Goal: Task Accomplishment & Management: Complete application form

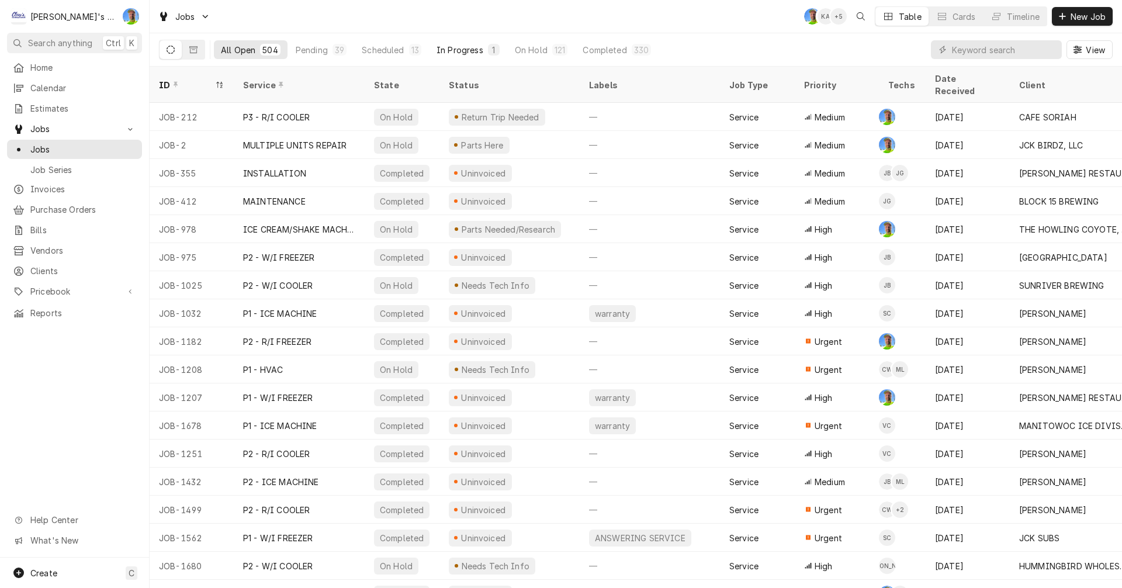
click at [461, 47] on div "In Progress" at bounding box center [460, 50] width 47 height 12
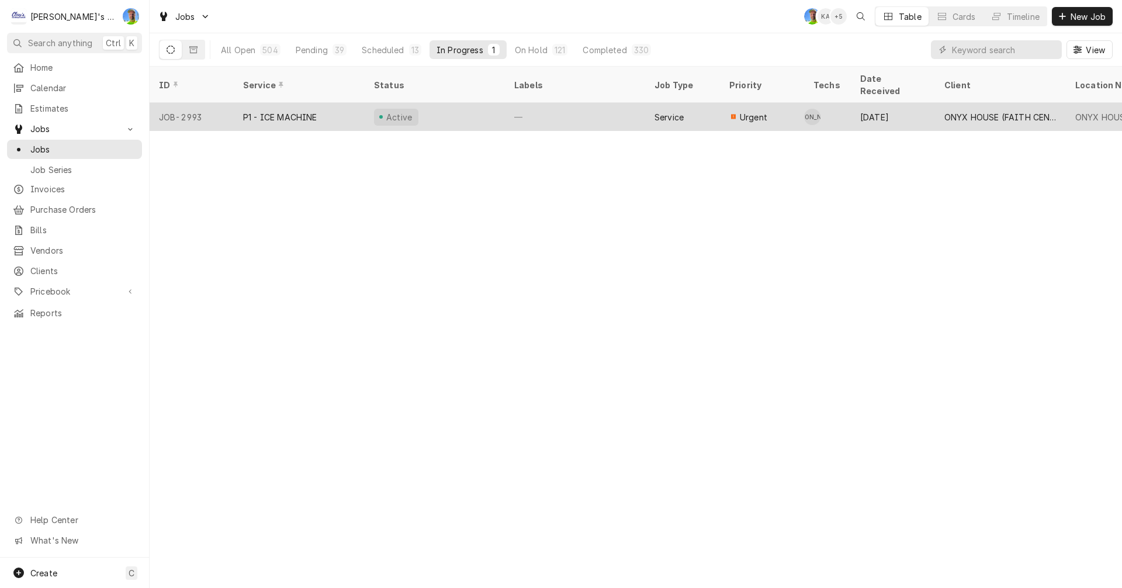
click at [461, 103] on div "Active" at bounding box center [435, 117] width 140 height 28
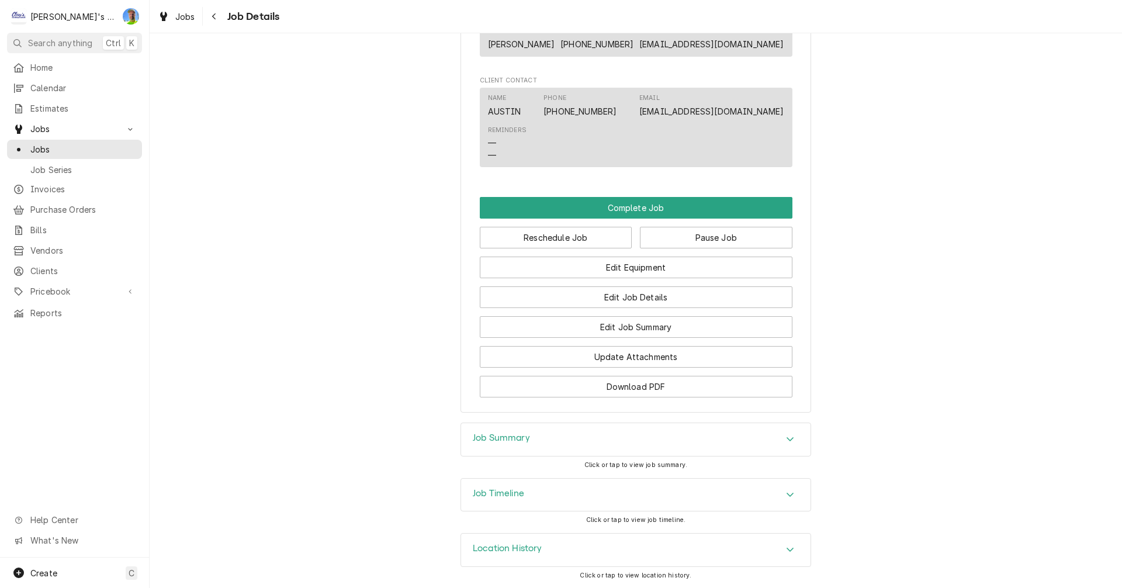
scroll to position [883, 0]
click at [482, 444] on div "Job Summary" at bounding box center [501, 439] width 57 height 14
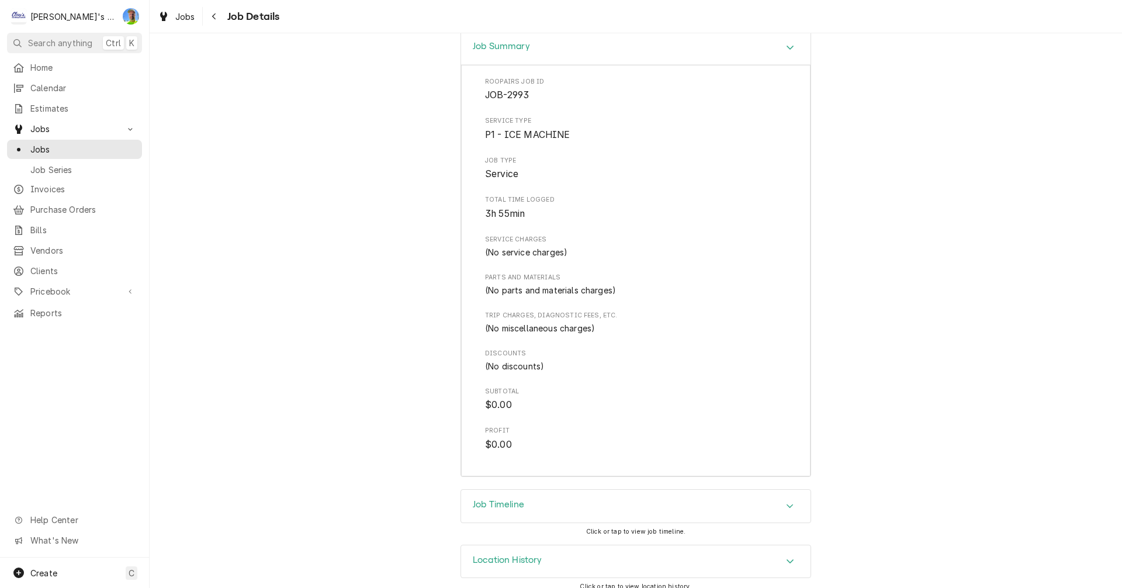
scroll to position [1233, 0]
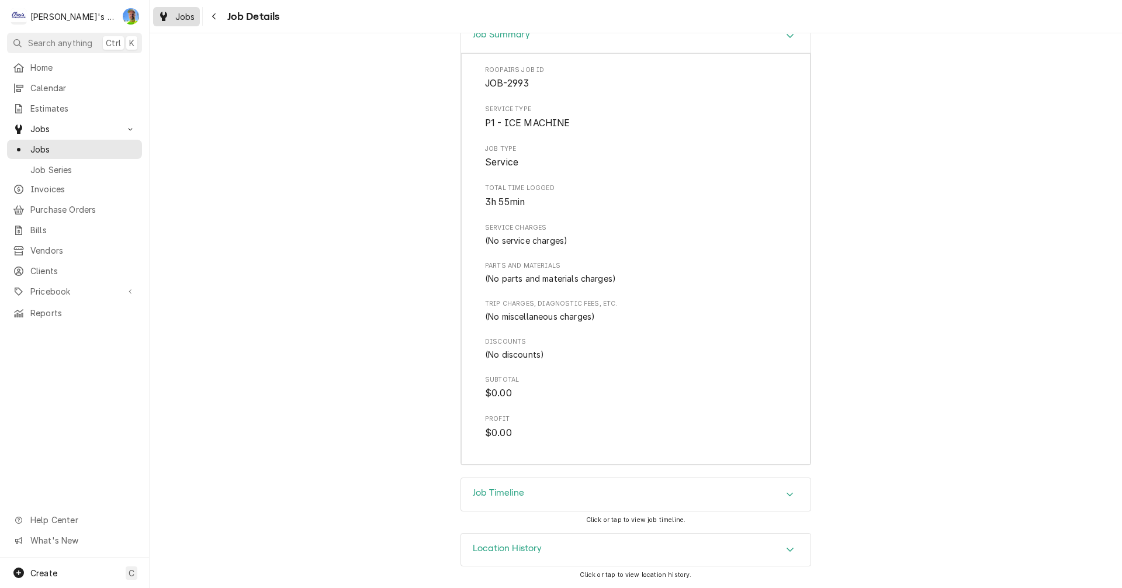
click at [175, 15] on div "Jobs" at bounding box center [176, 16] width 42 height 15
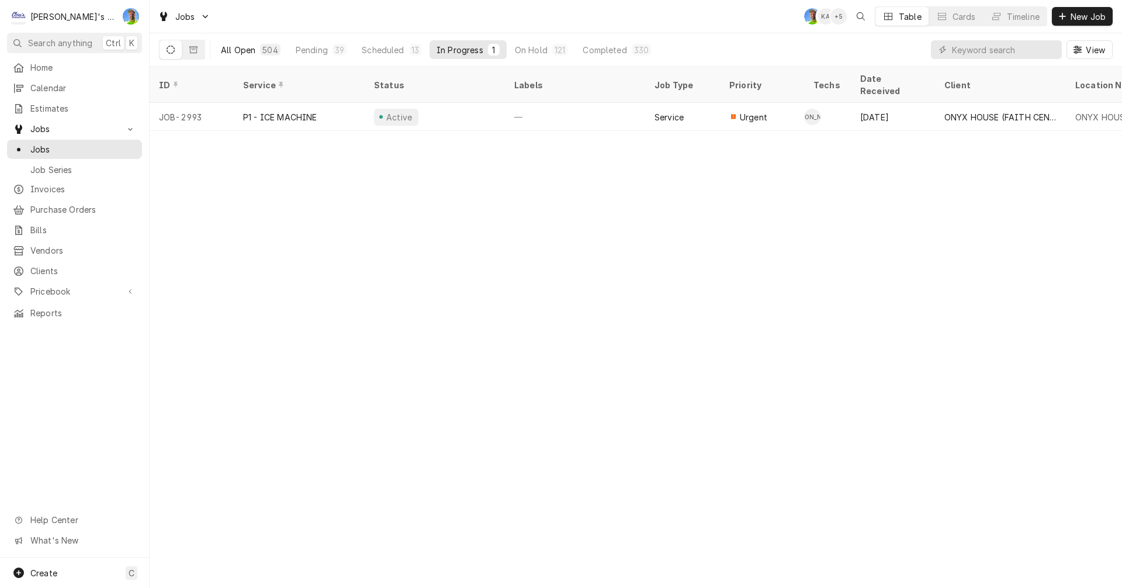
click at [232, 50] on div "All Open" at bounding box center [238, 50] width 34 height 12
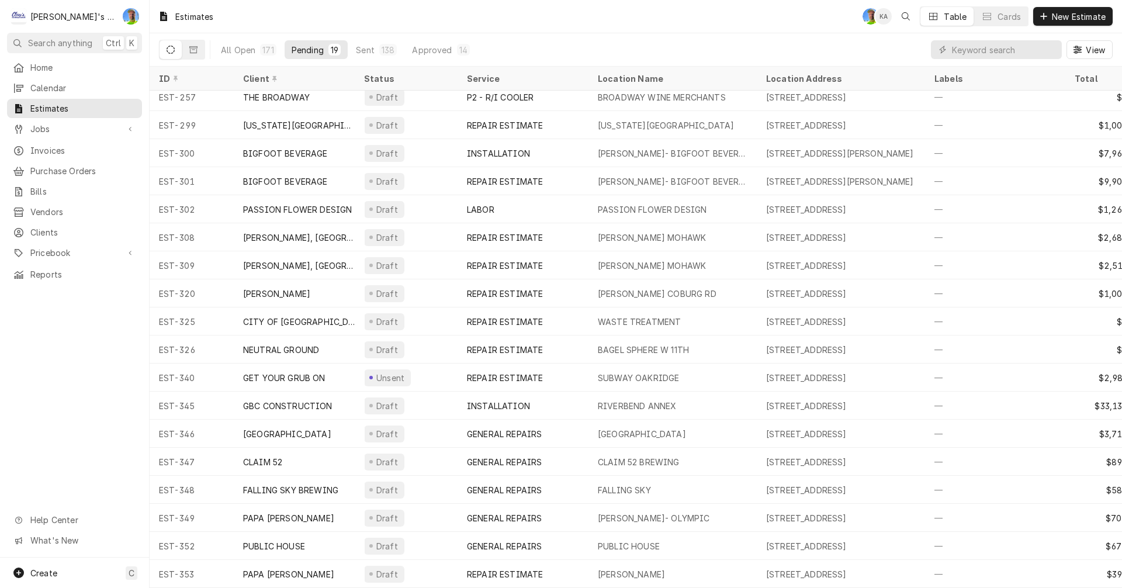
scroll to position [43, 0]
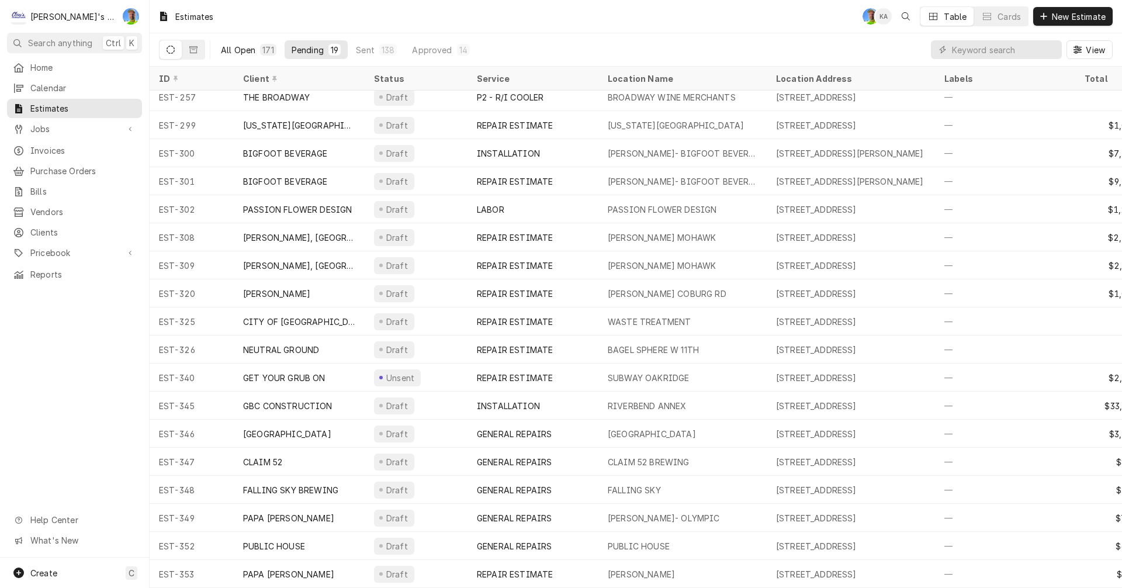
click at [243, 46] on div "All Open" at bounding box center [238, 50] width 34 height 12
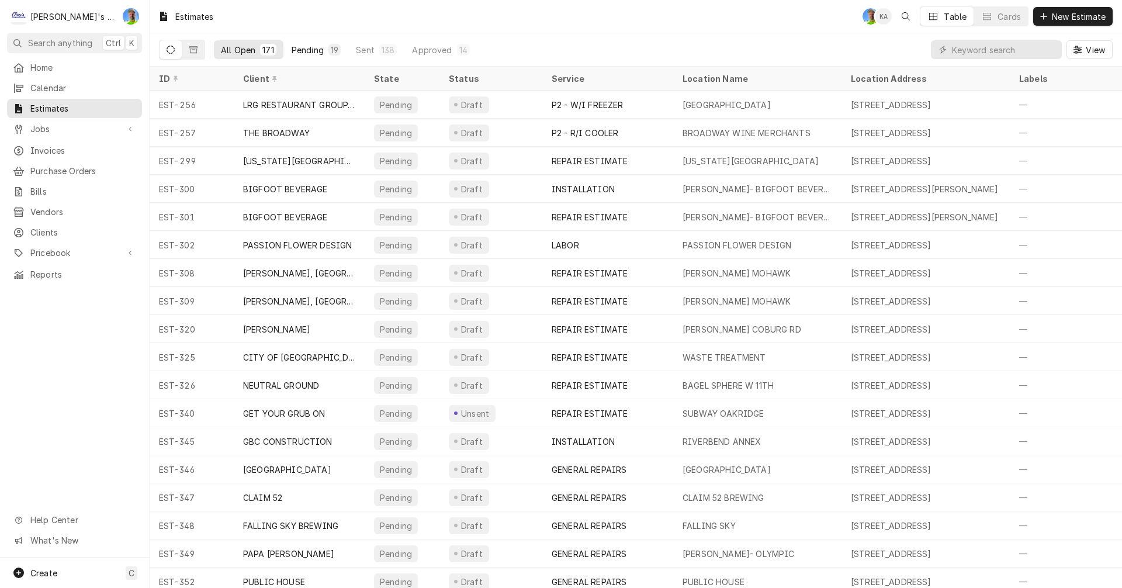
click at [300, 47] on div "Pending" at bounding box center [308, 50] width 32 height 12
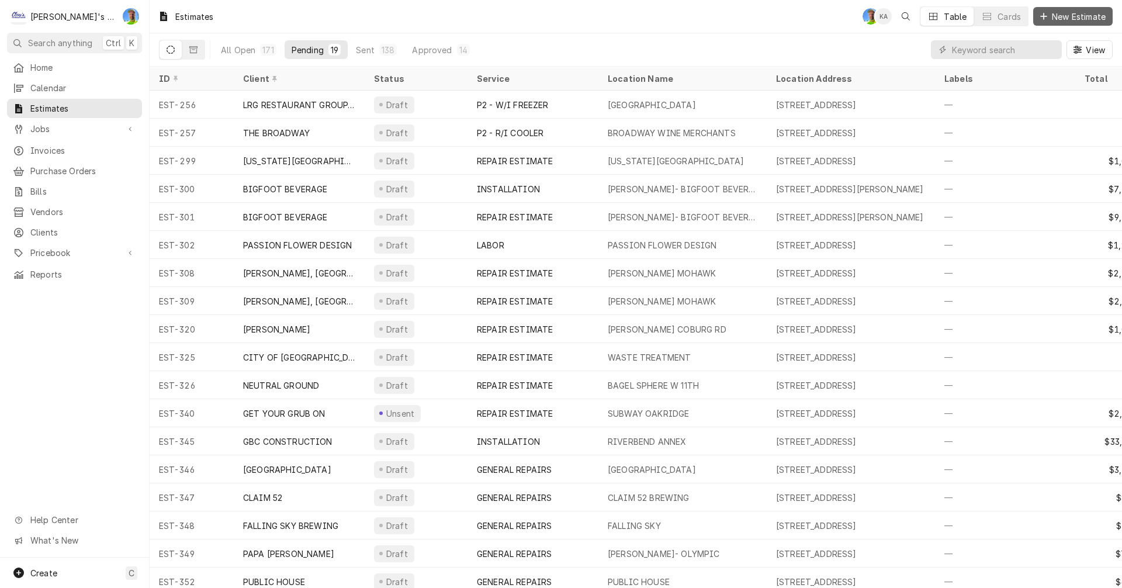
click at [1068, 20] on span "New Estimate" at bounding box center [1079, 17] width 58 height 12
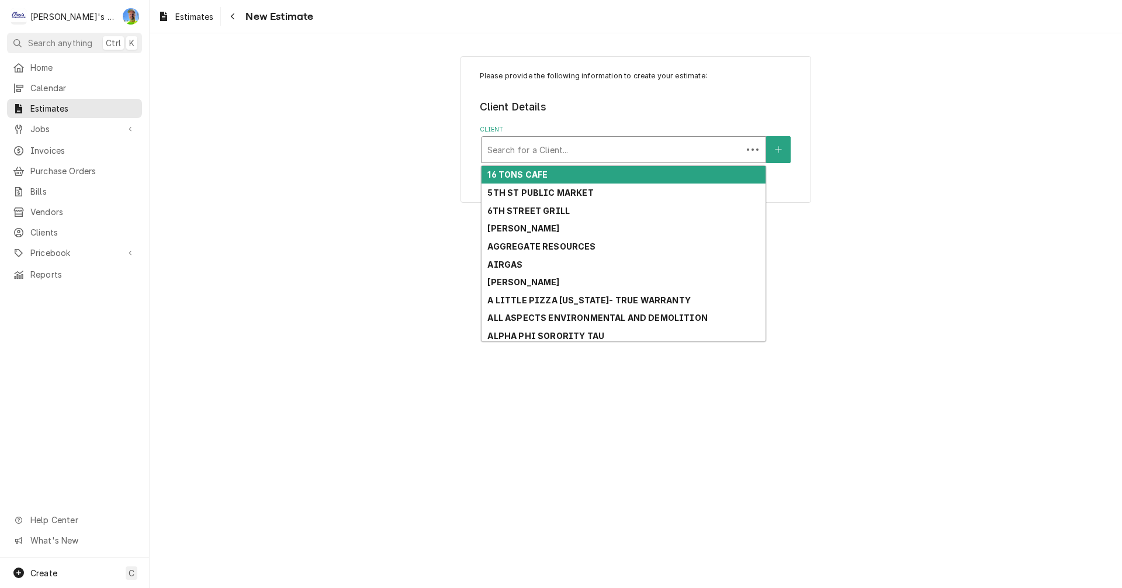
click at [544, 151] on div "Client" at bounding box center [611, 149] width 249 height 21
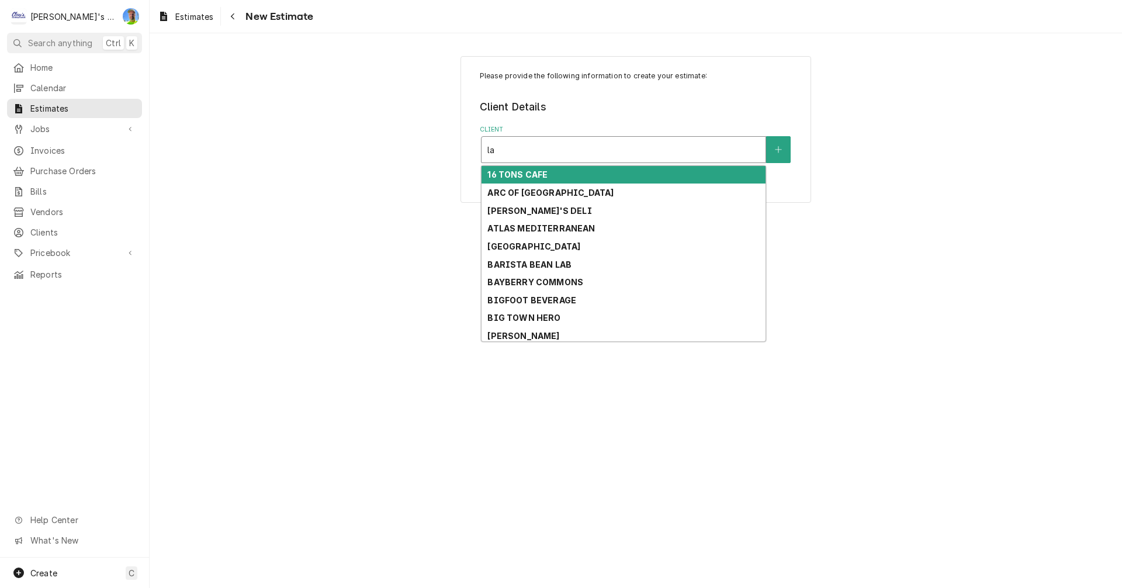
type input "[PERSON_NAME]"
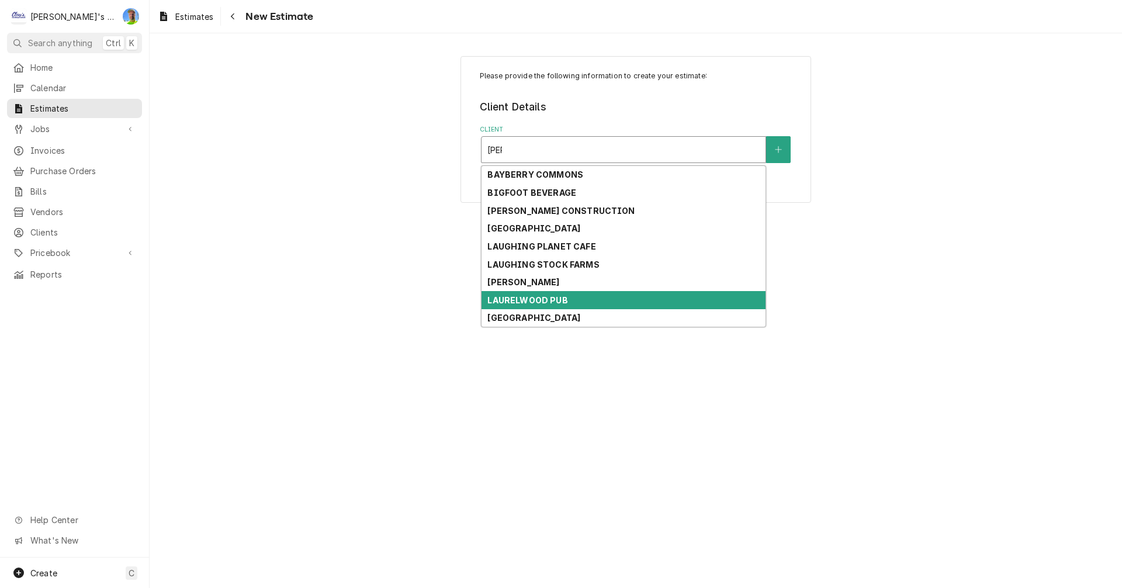
click at [553, 296] on strong "LAURELWOOD PUB" at bounding box center [527, 300] width 80 height 10
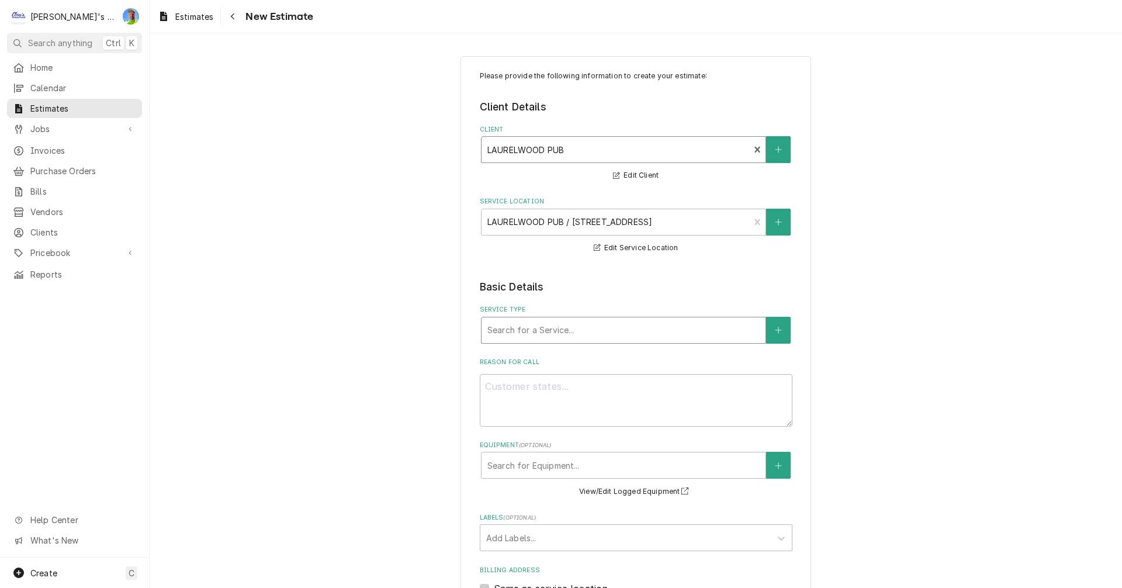
click at [530, 333] on div "Service Type" at bounding box center [623, 330] width 272 height 21
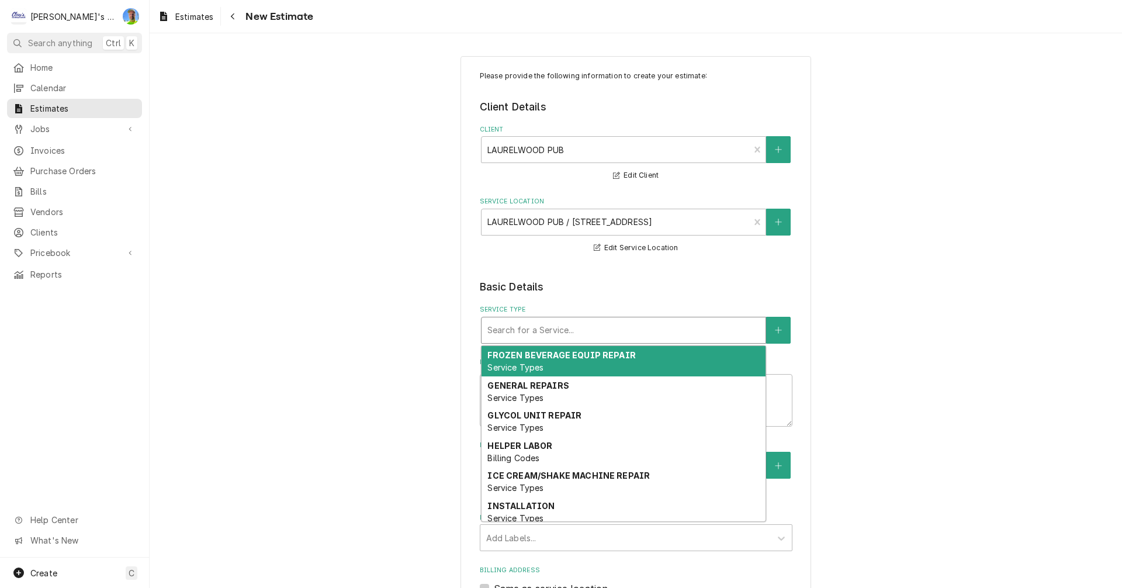
type textarea "x"
type input "r"
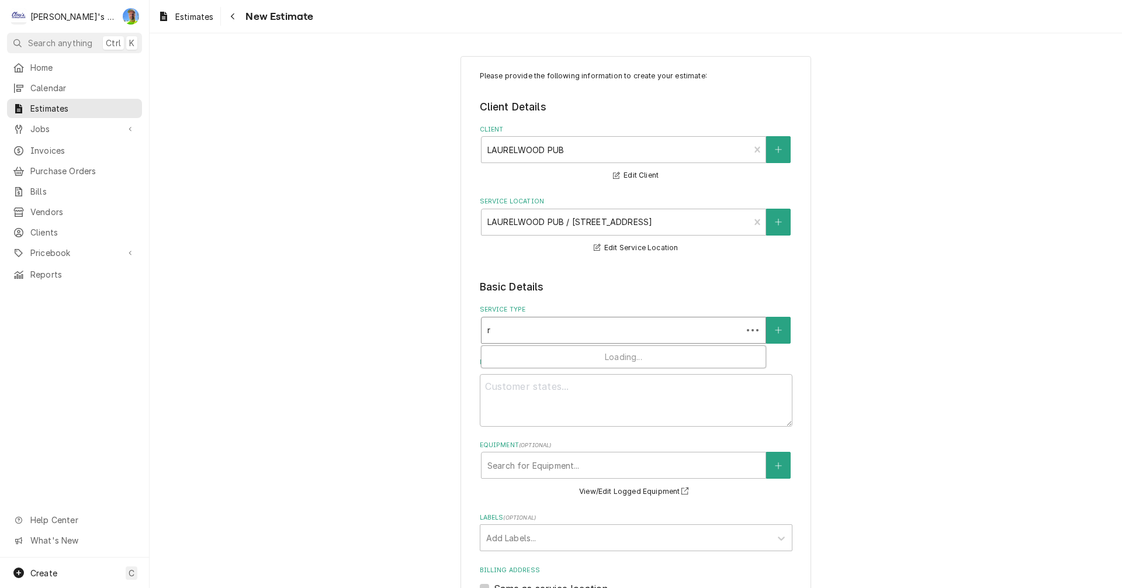
type textarea "x"
type input "re"
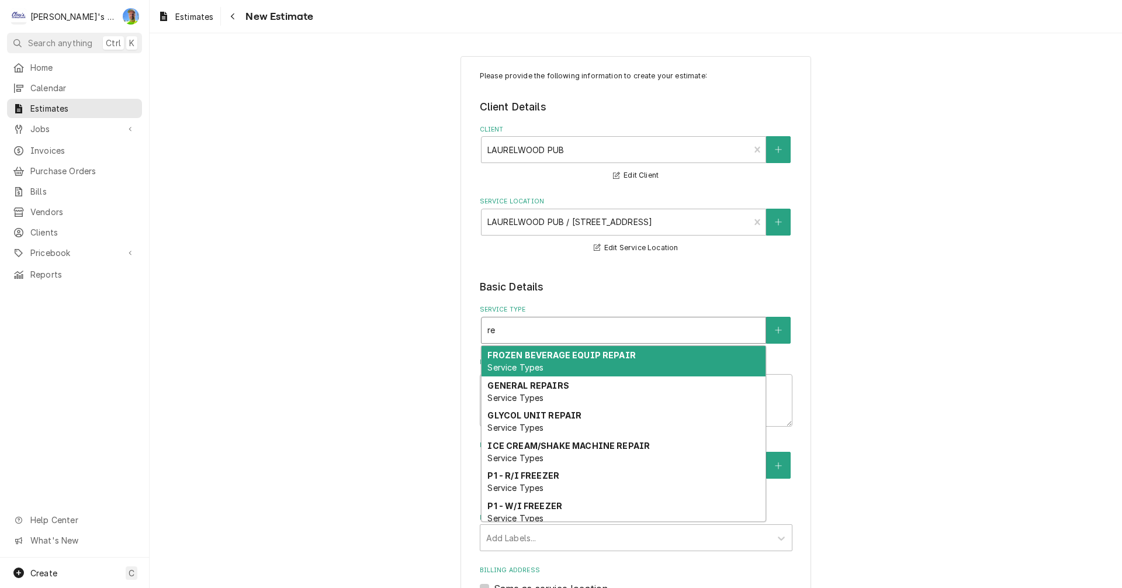
type textarea "x"
type input "rep"
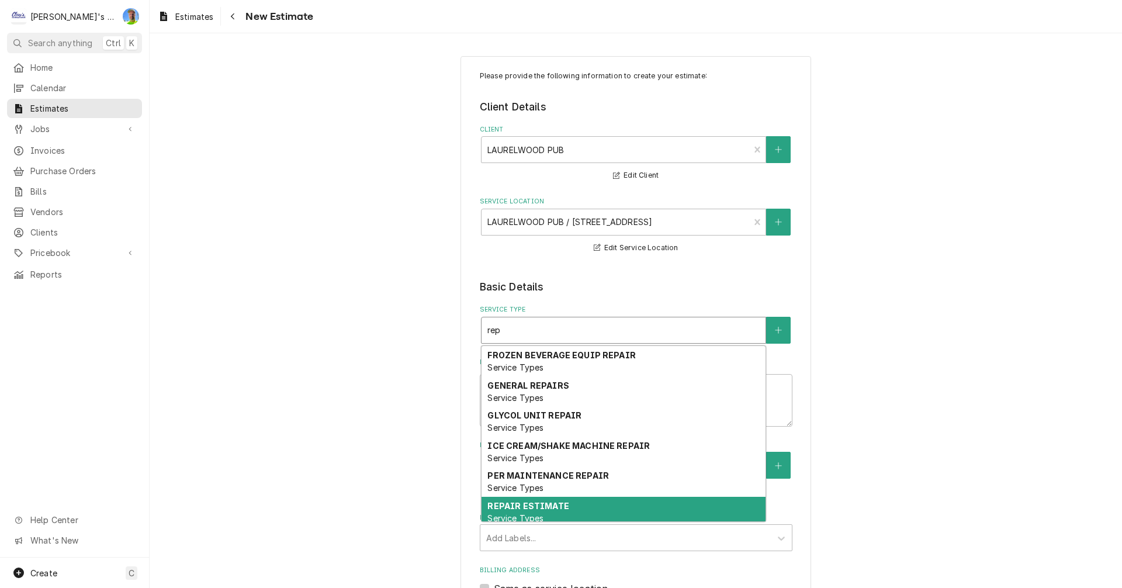
click at [531, 513] on div "REPAIR ESTIMATE Service Types" at bounding box center [624, 512] width 284 height 30
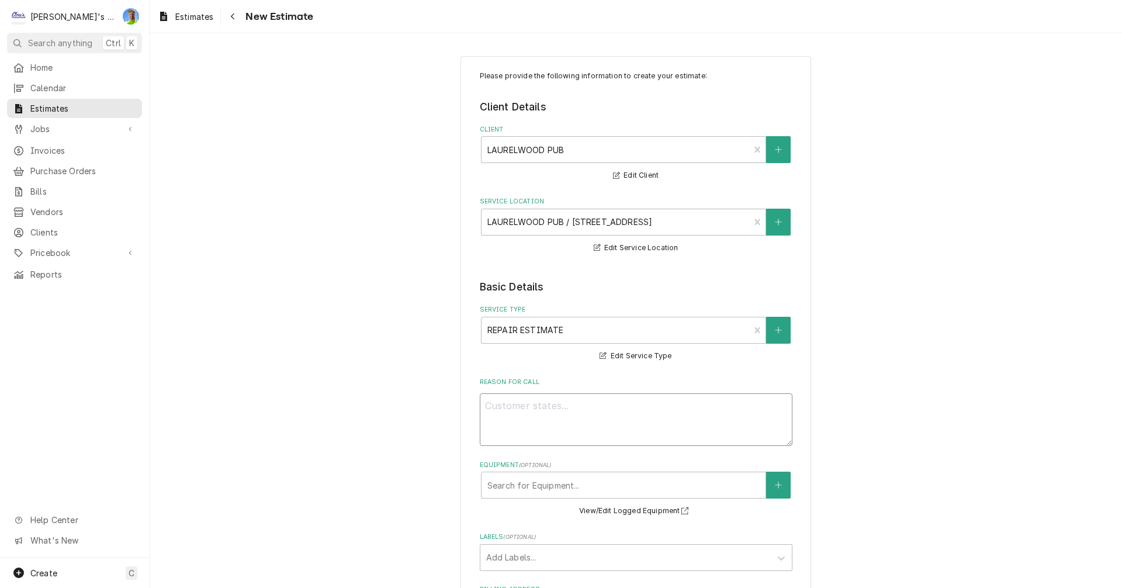
click at [528, 415] on textarea "Reason For Call" at bounding box center [636, 419] width 313 height 53
type textarea "x"
type textarea "p"
type textarea "x"
type textarea "pe"
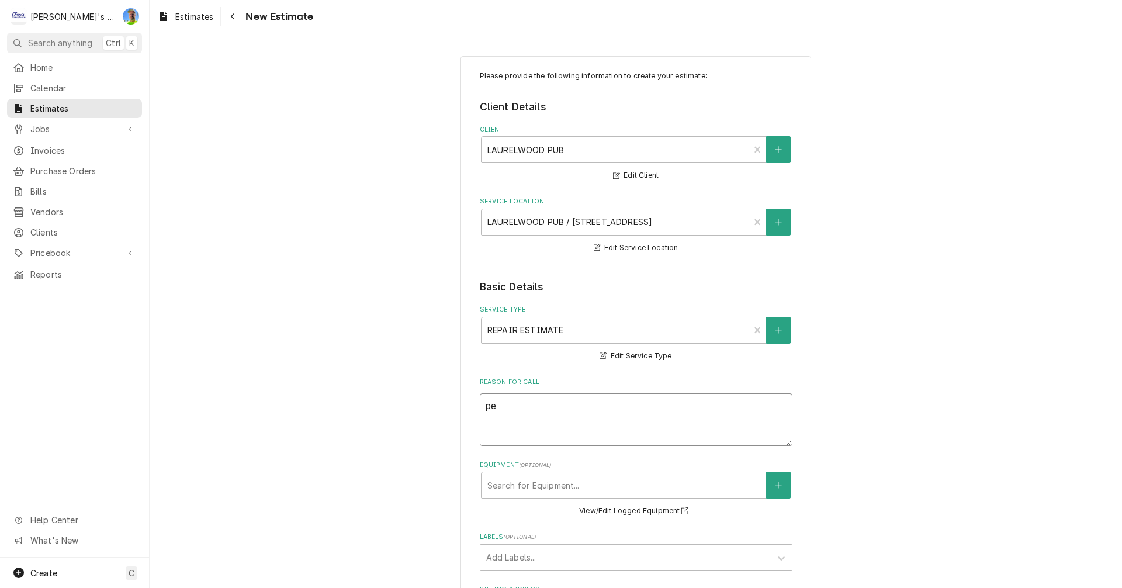
type textarea "x"
type textarea "per"
type textarea "x"
type textarea "pe"
type textarea "x"
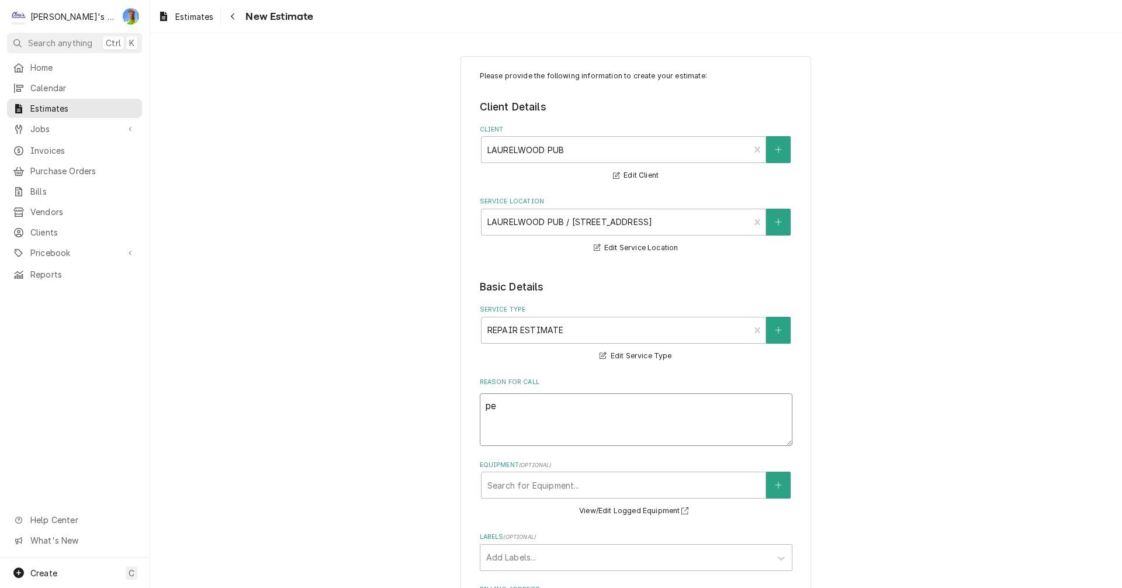
type textarea "p"
type textarea "x"
type textarea "P"
type textarea "x"
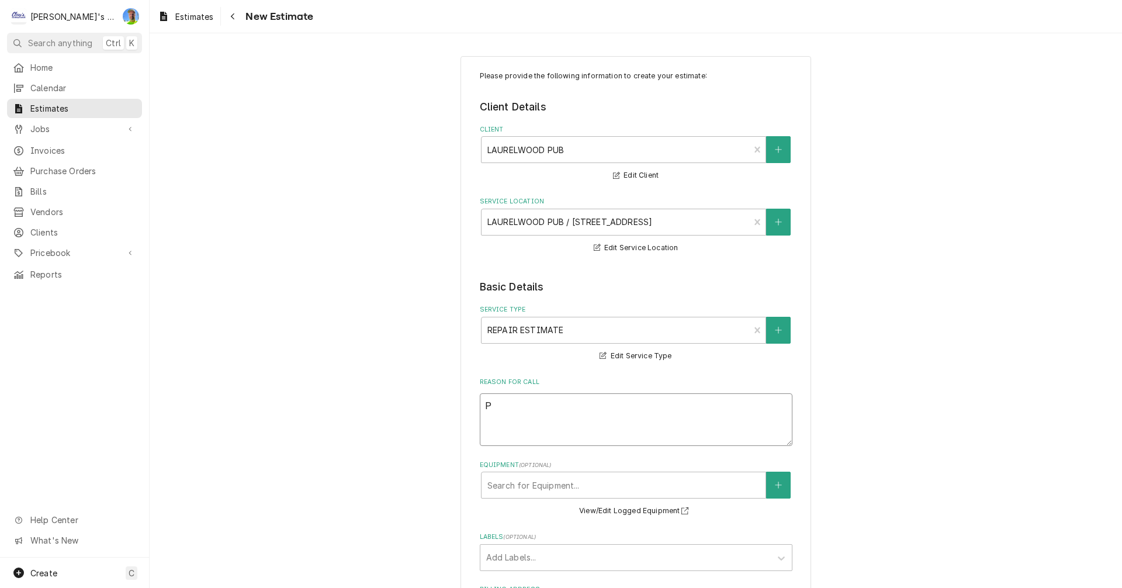
type textarea "PE"
type textarea "x"
type textarea "PER"
type textarea "x"
type textarea "PER"
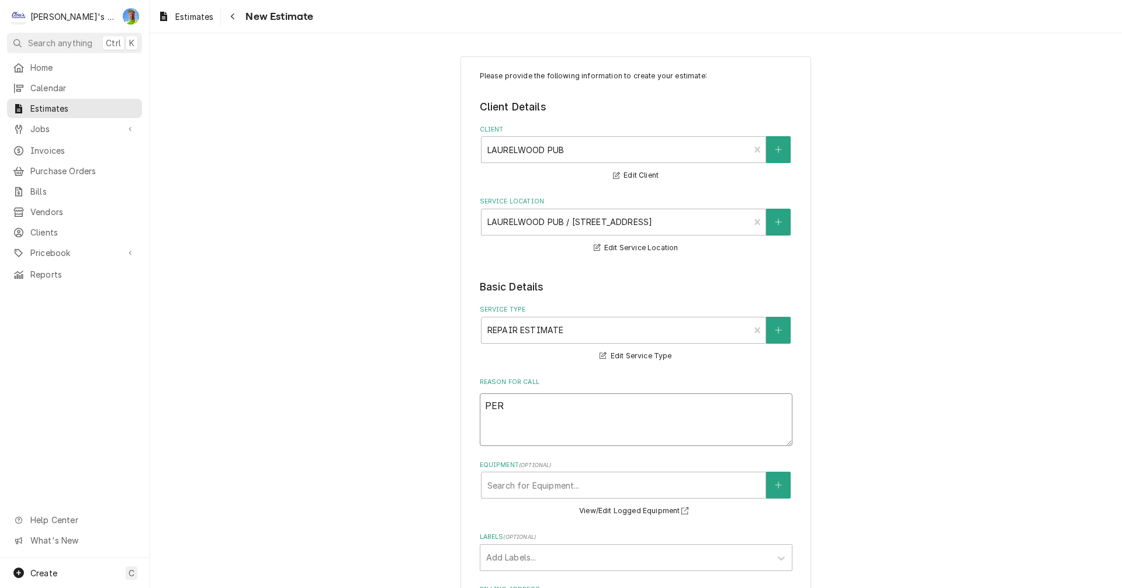
type textarea "x"
type textarea "PER O"
type textarea "x"
type textarea "PER OU"
type textarea "x"
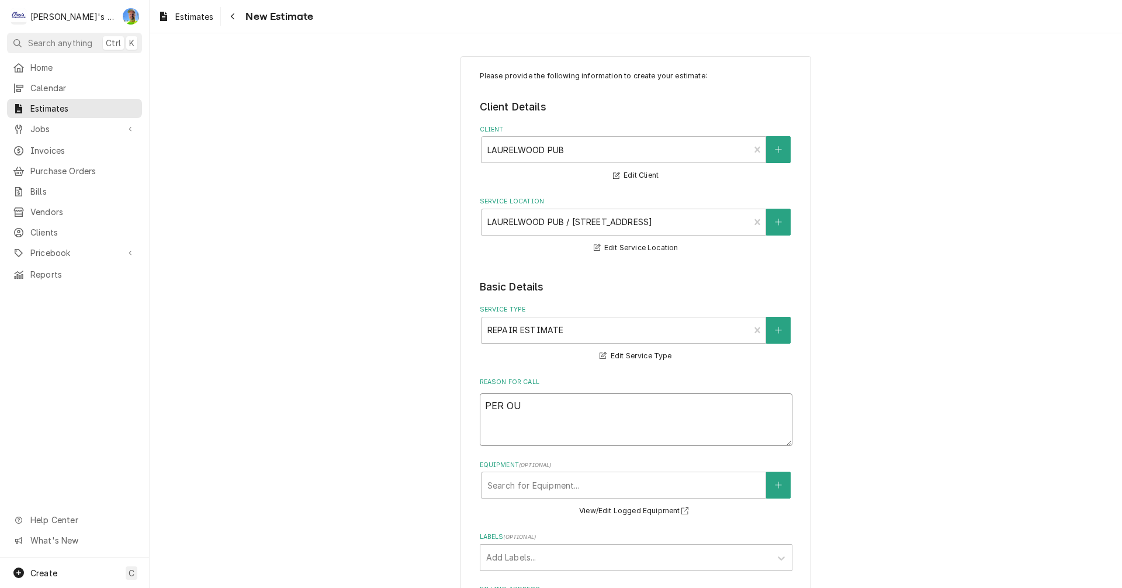
type textarea "PER OUR"
type textarea "x"
type textarea "PER OUR"
type textarea "x"
type textarea "PER OUR R"
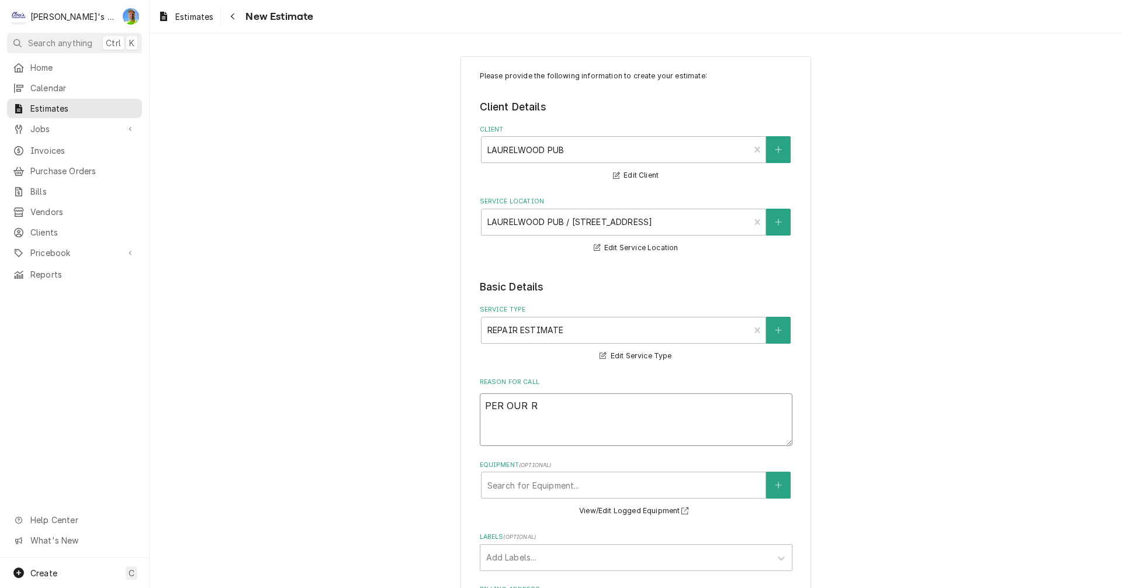
type textarea "x"
type textarea "PER OUR RE"
type textarea "x"
type textarea "PER OUR REC"
type textarea "x"
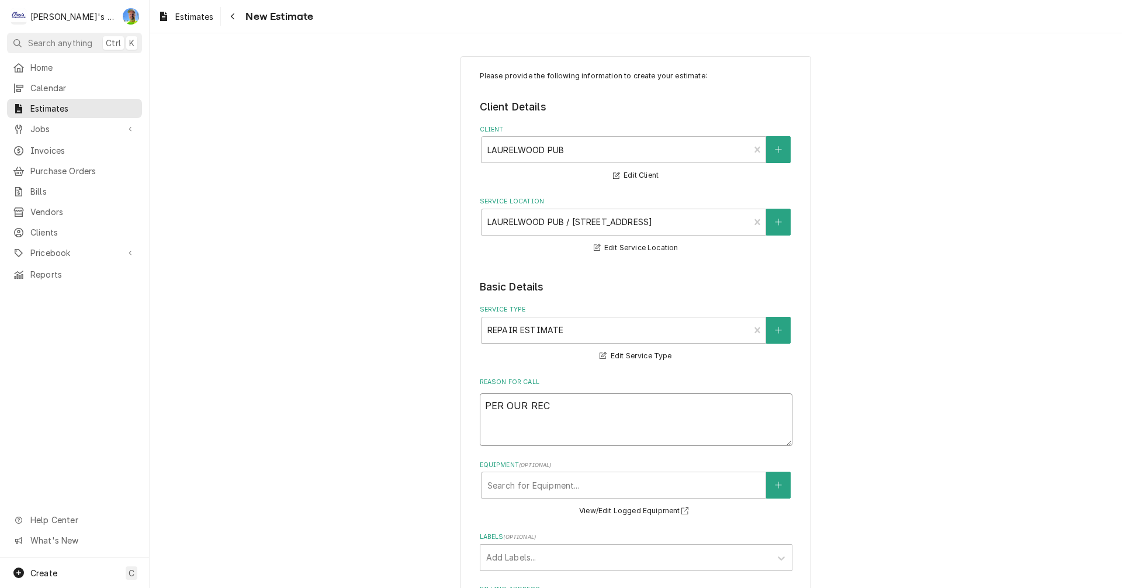
type textarea "PER OUR RECE"
type textarea "x"
type textarea "PER OUR RECEN"
type textarea "x"
type textarea "PER OUR RECENT"
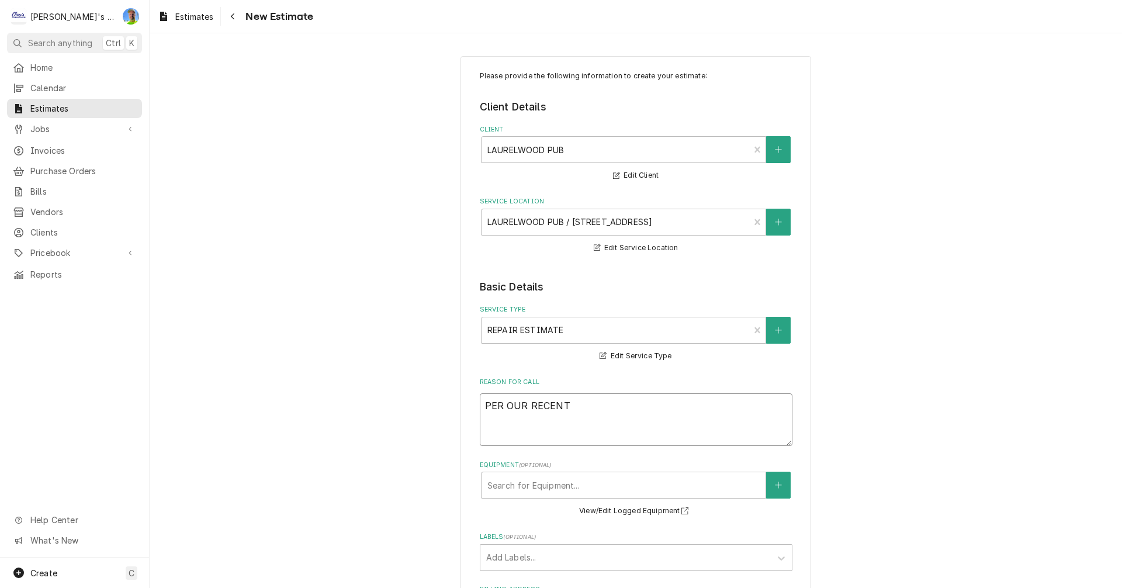
type textarea "x"
type textarea "PER OUR RECENT"
type textarea "x"
type textarea "PER OUR RECENT S"
type textarea "x"
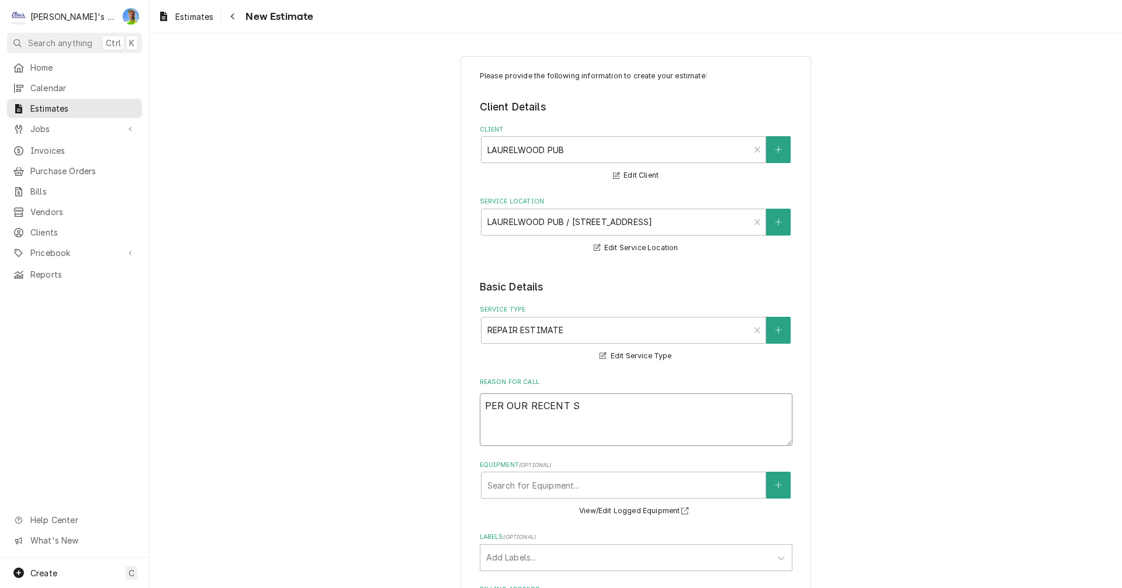
type textarea "PER OUR RECENT SE"
type textarea "x"
type textarea "PER OUR RECENT SER"
type textarea "x"
type textarea "PER OUR RECENT SERV"
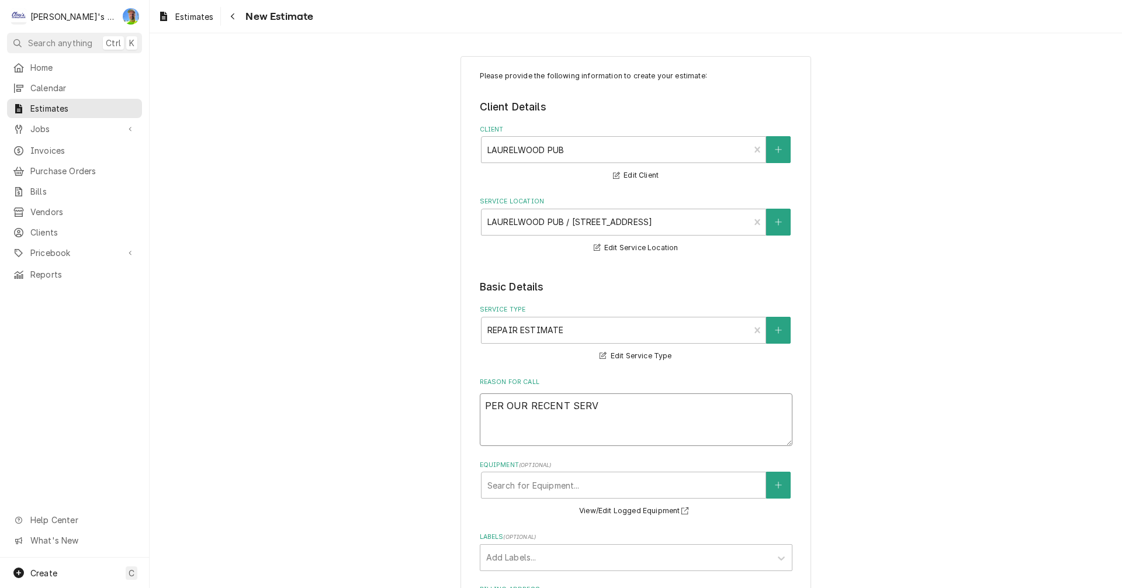
type textarea "x"
type textarea "PER OUR RECENT SERVI"
type textarea "x"
type textarea "PER OUR RECENT SERVIC"
type textarea "x"
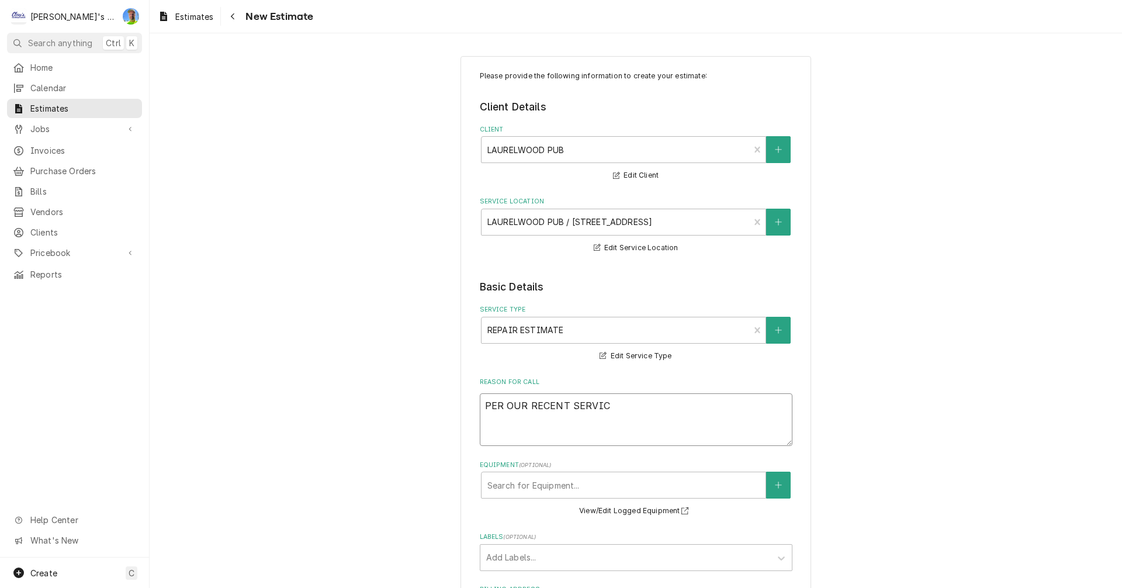
type textarea "PER OUR RECENT SERVICE"
type textarea "x"
type textarea "PER OUR RECENT SERVICE"
type textarea "x"
type textarea "PER OUR RECENT SERVICE C"
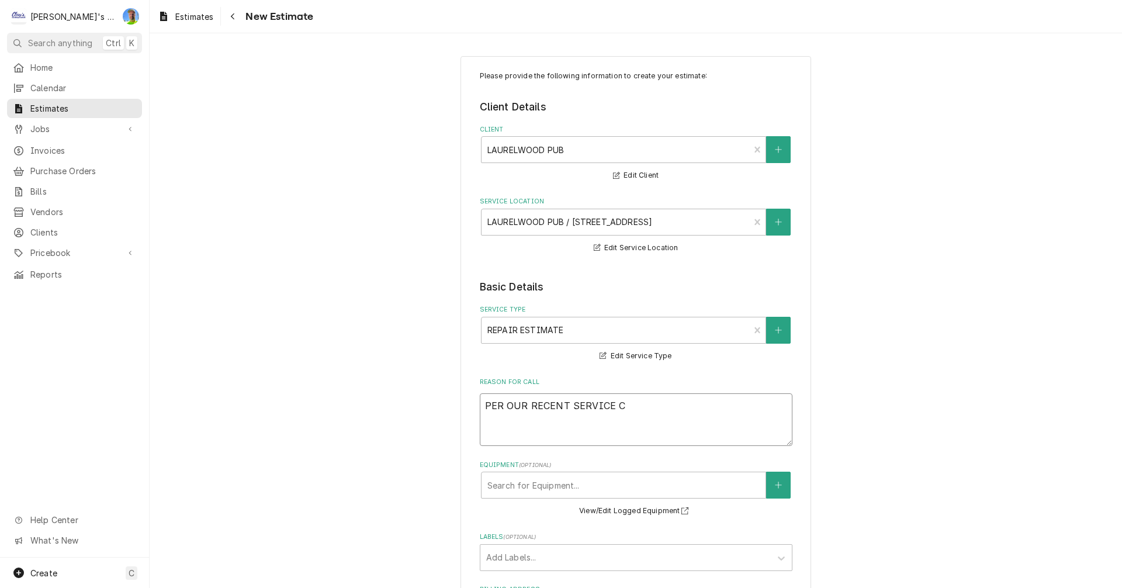
type textarea "x"
type textarea "PER OUR RECENT SERVICE CA"
type textarea "x"
type textarea "PER OUR RECENT SERVICE CAL"
type textarea "x"
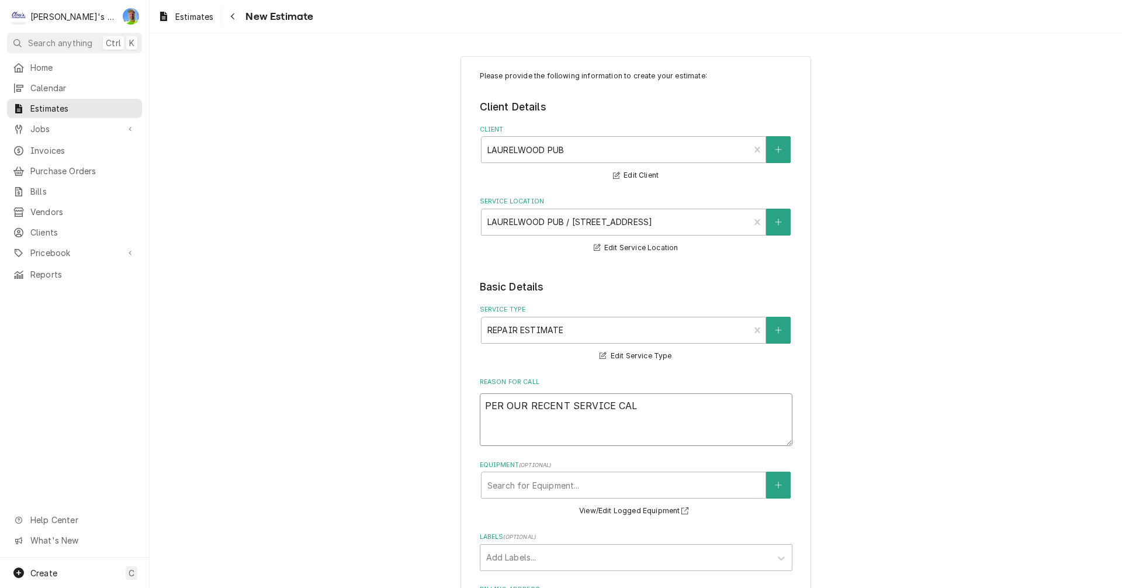
type textarea "PER OUR RECENT SERVICE CALL"
type textarea "x"
type textarea "PER OUR RECENT SERVICE CALL"
type textarea "x"
type textarea "PER OUR RECENT SERVICE CALL O"
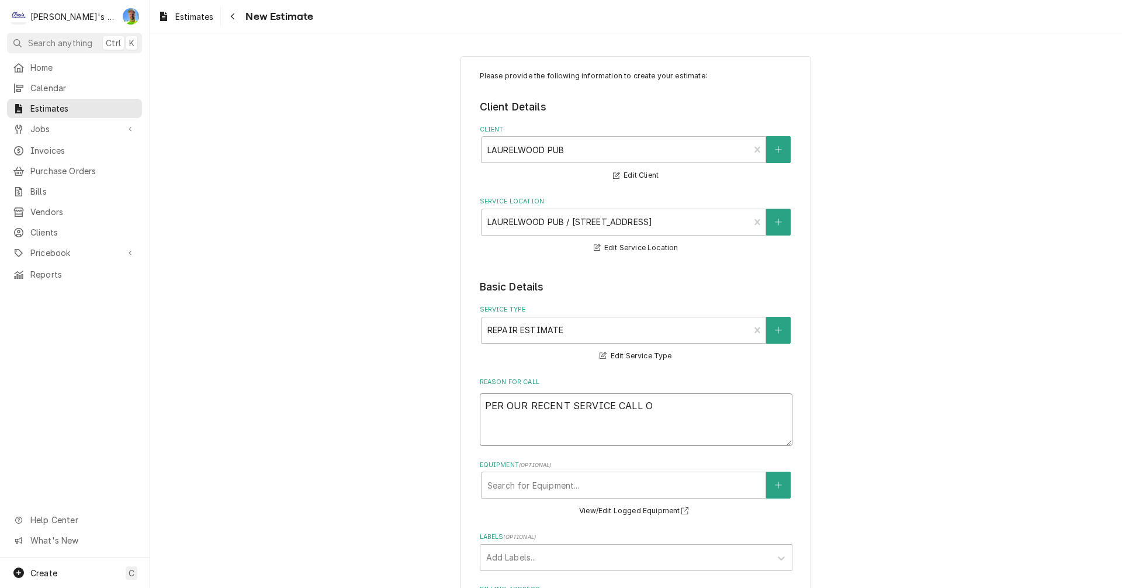
type textarea "x"
type textarea "PER OUR RECENT SERVICE CALL ON"
type textarea "x"
type textarea "PER OUR RECENT SERVICE CALL ON"
type textarea "x"
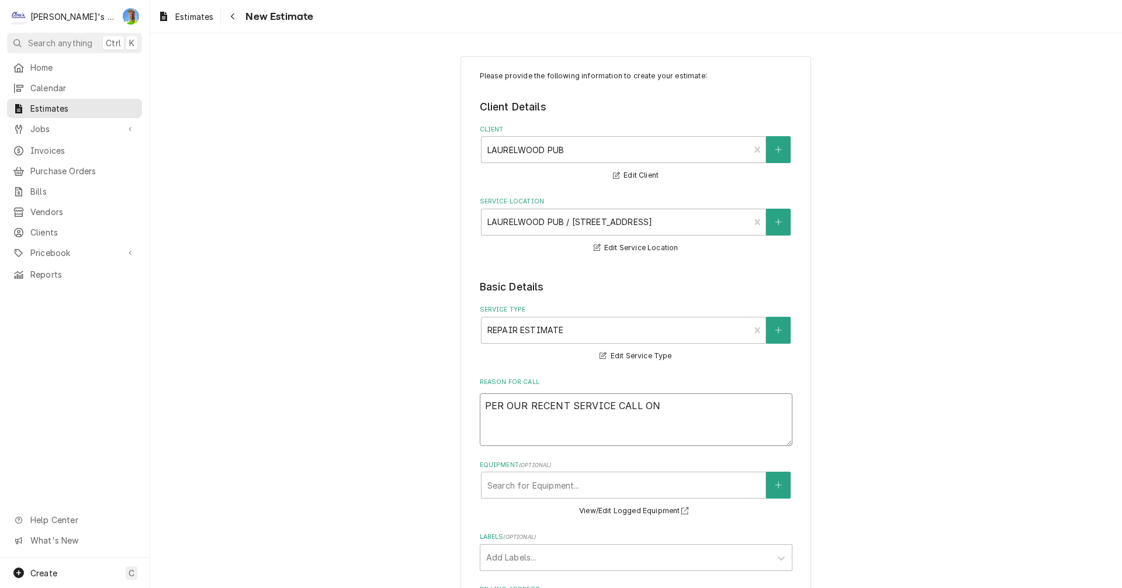
type textarea "PER OUR RECENT SERVICE CALL ON T"
type textarea "x"
type textarea "PER OUR RECENT SERVICE CALL ON TH"
type textarea "x"
type textarea "PER OUR RECENT SERVICE CALL ON THE"
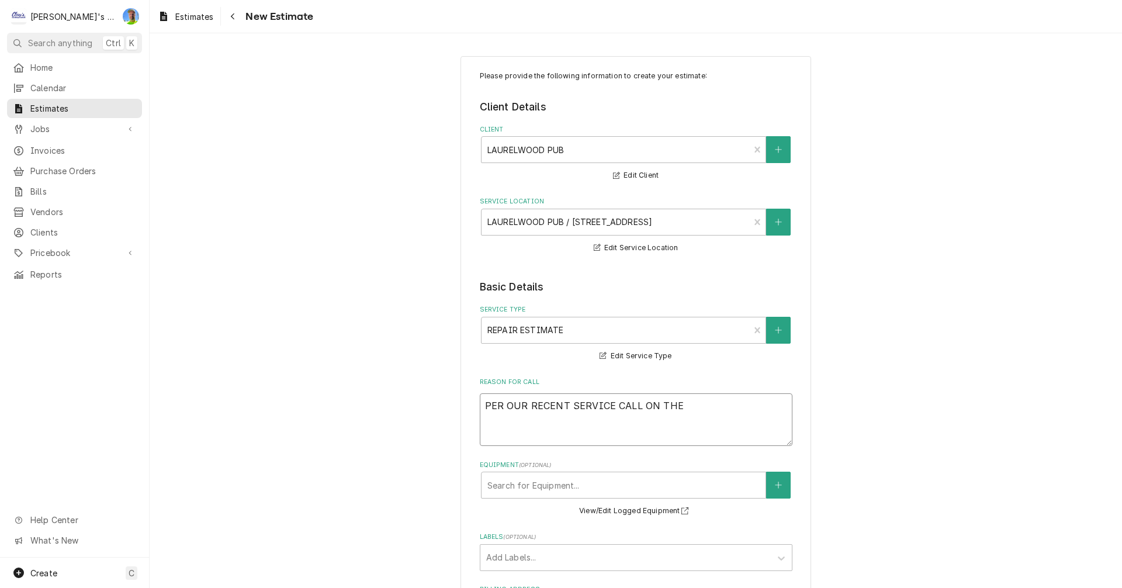
type textarea "x"
type textarea "PER OUR RECENT SERVICE CALL ON THE"
type textarea "x"
type textarea "PER OUR RECENT SERVICE CALL ON THE A"
type textarea "x"
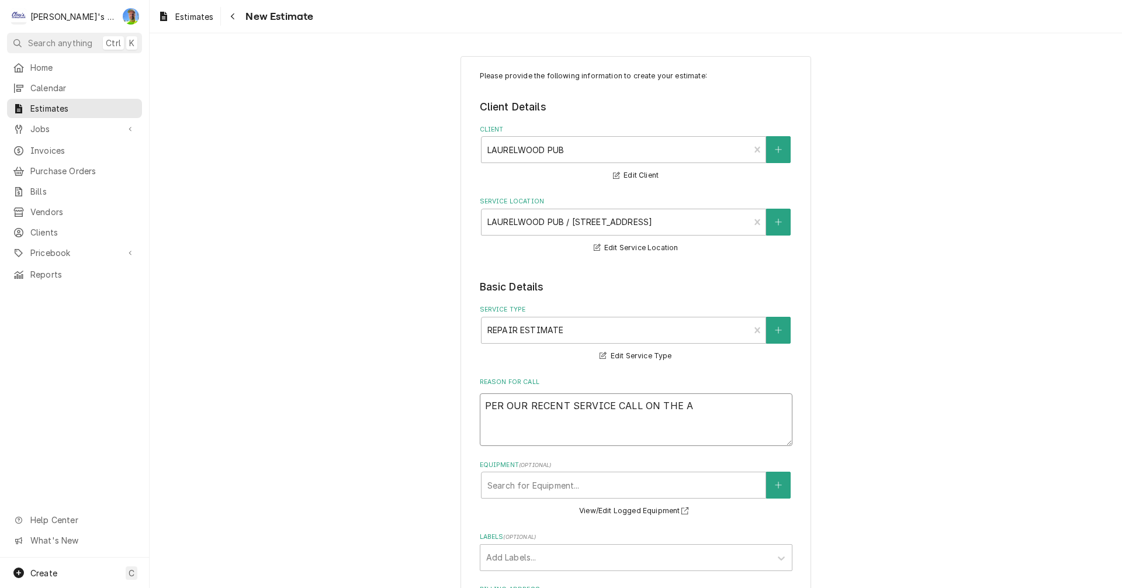
type textarea "PER OUR RECENT SERVICE CALL ON THE AT"
type textarea "x"
type textarea "PER OUR RECENT SERVICE CALL ON THE ATO"
type textarea "x"
type textarea "PER OUR RECENT SERVICE CALL ON THE ATOS"
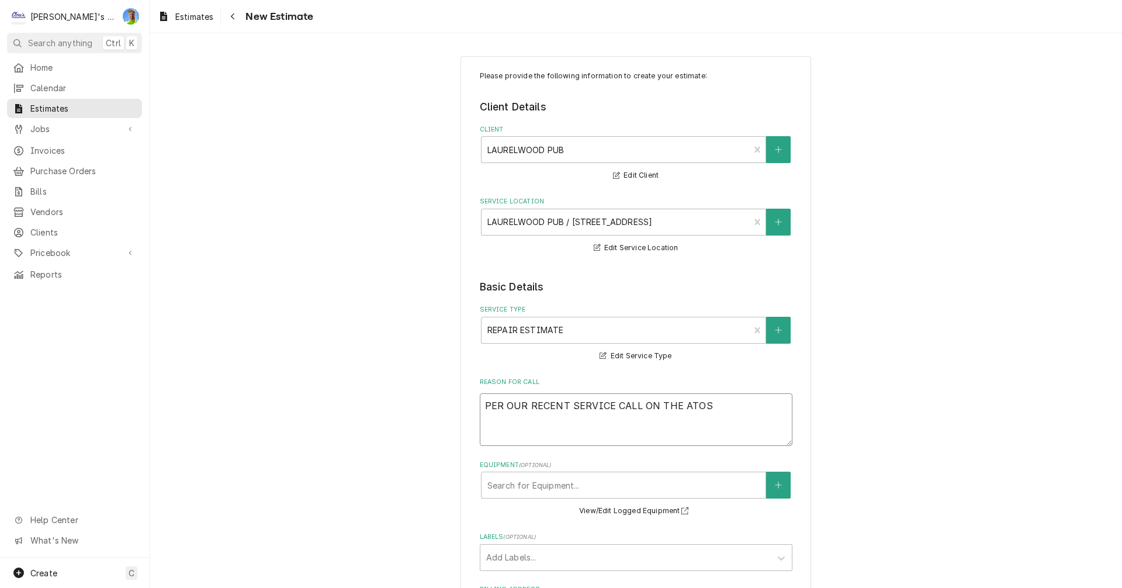
type textarea "x"
type textarea "PER OUR RECENT SERVICE CALL ON THE ATOSA"
type textarea "x"
type textarea "PER OUR RECENT SERVICE CALL ON THE ATOSA"
type textarea "x"
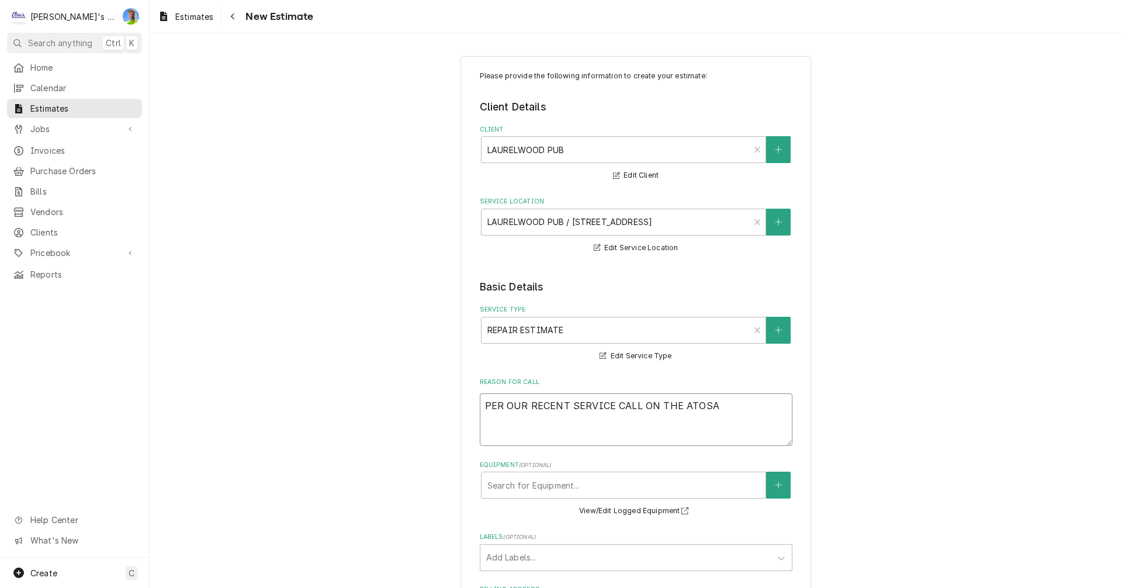
type textarea "PER OUR RECENT SERVICE CALL ON THE ATOSA 2"
type textarea "x"
type textarea "PER OUR RECENT SERVICE CALL ON THE ATOSA 2-"
type textarea "x"
type textarea "PER OUR RECENT SERVICE CALL ON THE ATOSA 2-D"
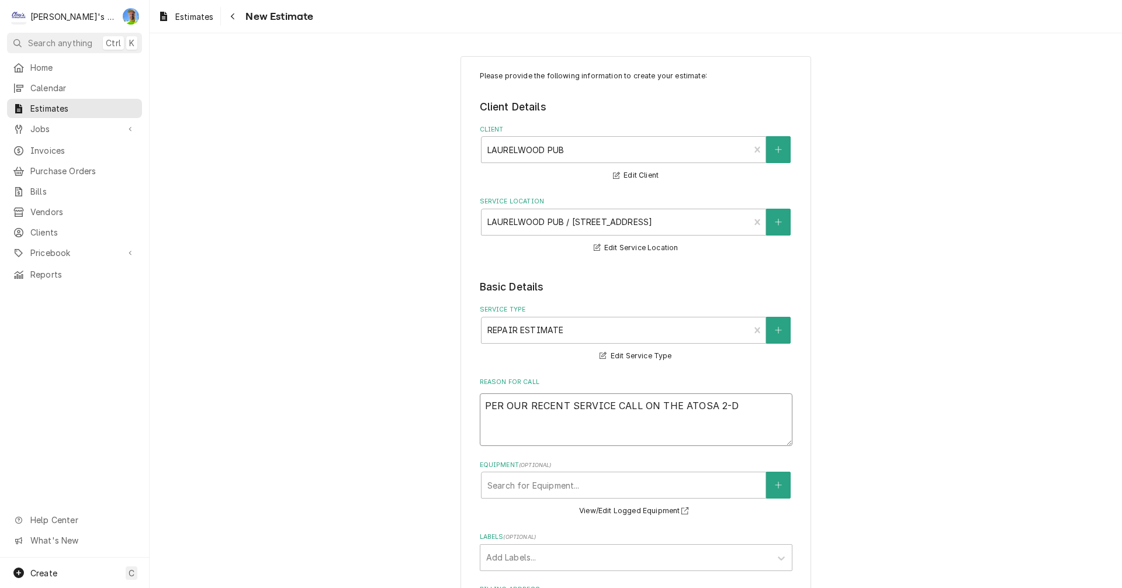
type textarea "x"
type textarea "PER OUR RECENT SERVICE CALL ON THE ATOSA 2-DO"
type textarea "x"
type textarea "PER OUR RECENT SERVICE CALL ON THE ATOSA 2-DOO"
type textarea "x"
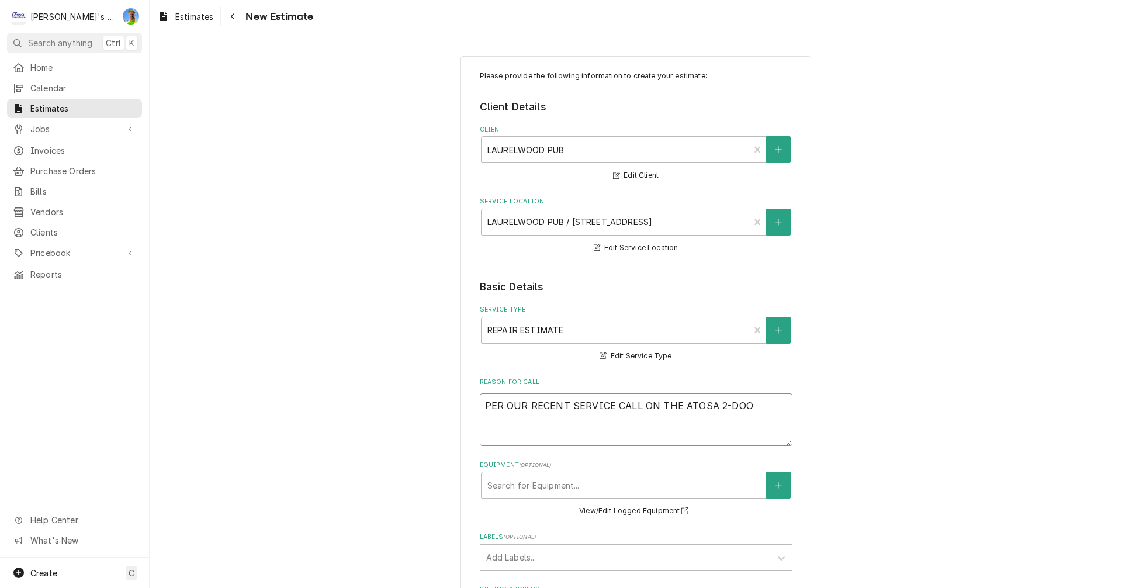
type textarea "PER OUR RECENT SERVICE CALL ON THE ATOSA 2-DOOR"
type textarea "x"
type textarea "PER OUR RECENT SERVICE CALL ON THE ATOSA 2-DOOR"
type textarea "x"
type textarea "PER OUR RECENT SERVICE CALL ON THE ATOSA 2-DOOR R"
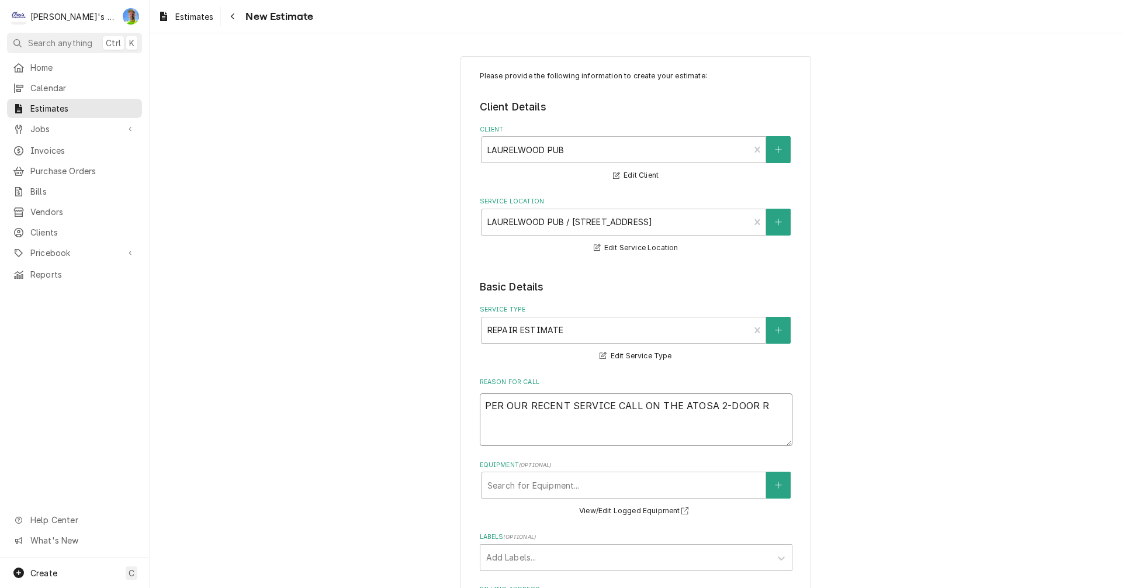
type textarea "x"
type textarea "PER OUR RECENT SERVICE CALL ON THE ATOSA 2-DOOR RE"
type textarea "x"
type textarea "PER OUR RECENT SERVICE CALL ON THE ATOSA 2-DOOR REA"
type textarea "x"
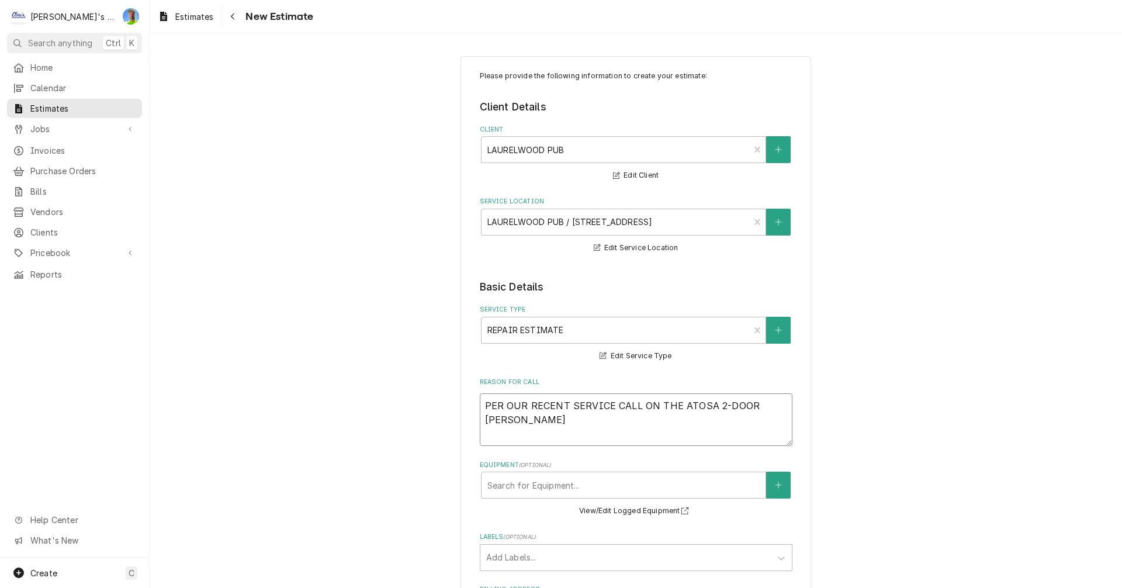
type textarea "PER OUR RECENT SERVICE CALL ON THE ATOSA 2-DOOR REAC"
type textarea "x"
type textarea "PER OUR RECENT SERVICE CALL ON THE ATOSA 2-DOOR REACH"
type textarea "x"
type textarea "PER OUR RECENT SERVICE CALL ON THE ATOSA 2-DOOR REACH-"
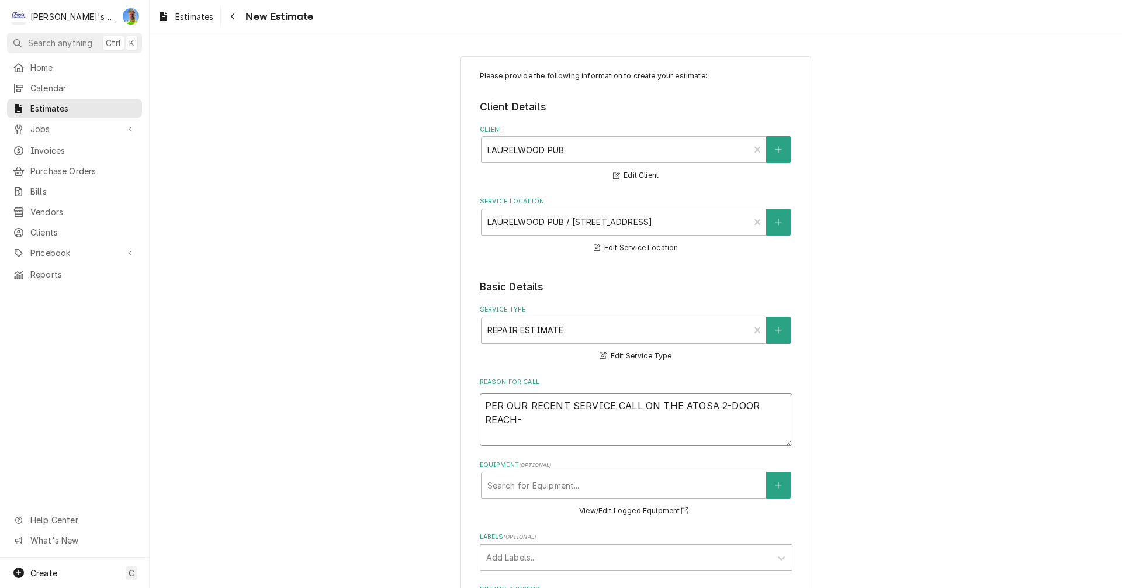
type textarea "x"
type textarea "PER OUR RECENT SERVICE CALL ON THE ATOSA 2-DOOR REACH-I"
type textarea "x"
type textarea "PER OUR RECENT SERVICE CALL ON THE ATOSA 2-DOOR REACH-IN"
type textarea "x"
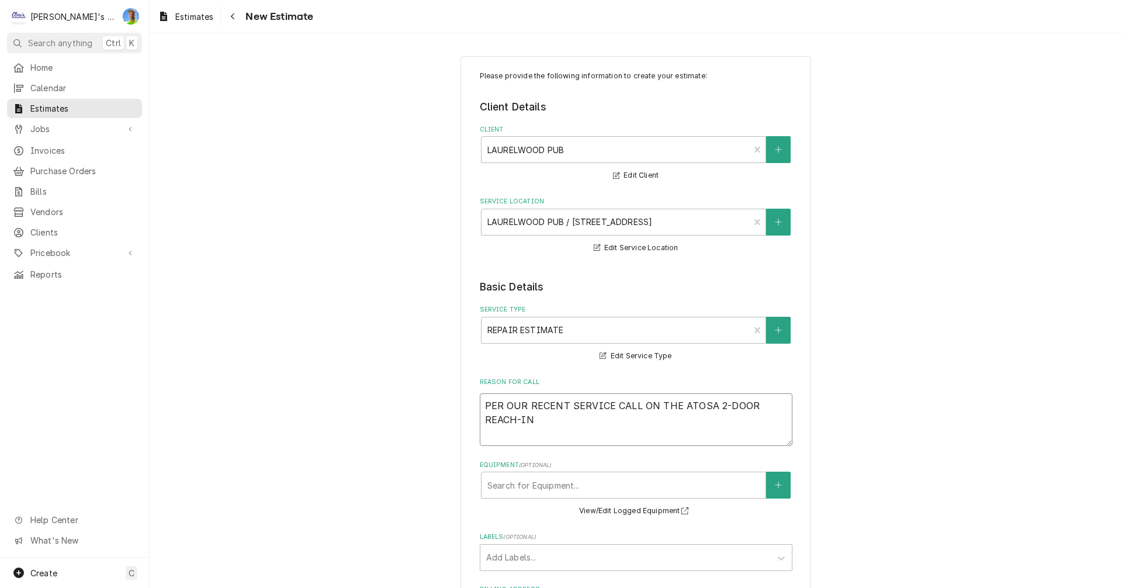
type textarea "PER OUR RECENT SERVICE CALL ON THE ATOSA 2-DOOR REACH-IN"
type textarea "x"
type textarea "PER OUR RECENT SERVICE CALL ON THE ATOSA 2-DOOR REACH-IN F"
type textarea "x"
type textarea "PER OUR RECENT SERVICE CALL ON THE ATOSA 2-DOOR REACH-IN FR"
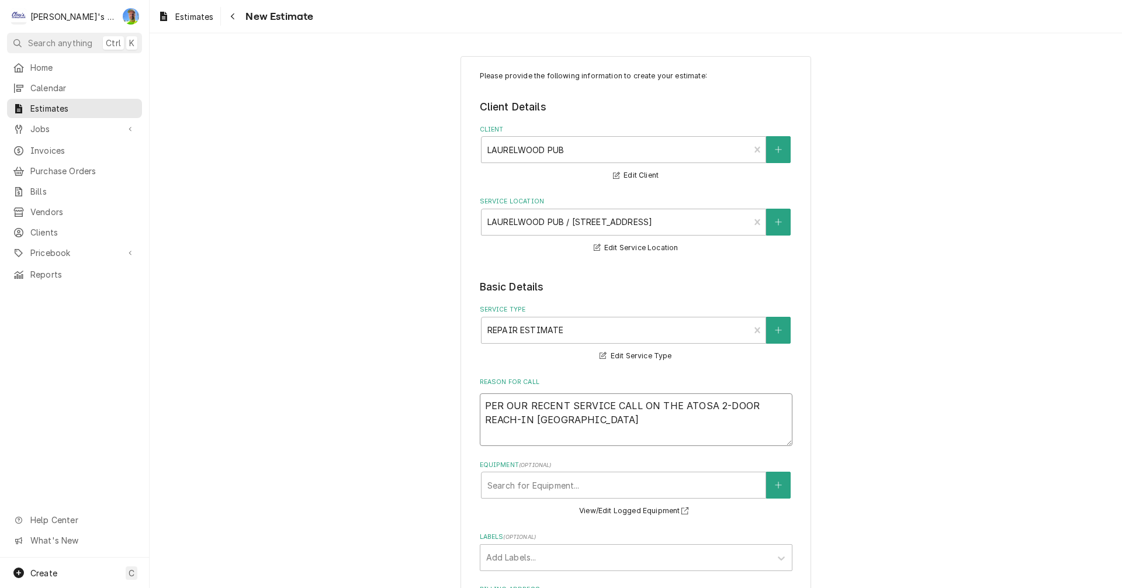
type textarea "x"
type textarea "PER OUR RECENT SERVICE CALL ON THE ATOSA 2-DOOR REACH-IN FRE"
type textarea "x"
type textarea "PER OUR RECENT SERVICE CALL ON THE ATOSA 2-DOOR REACH-IN FREE"
type textarea "x"
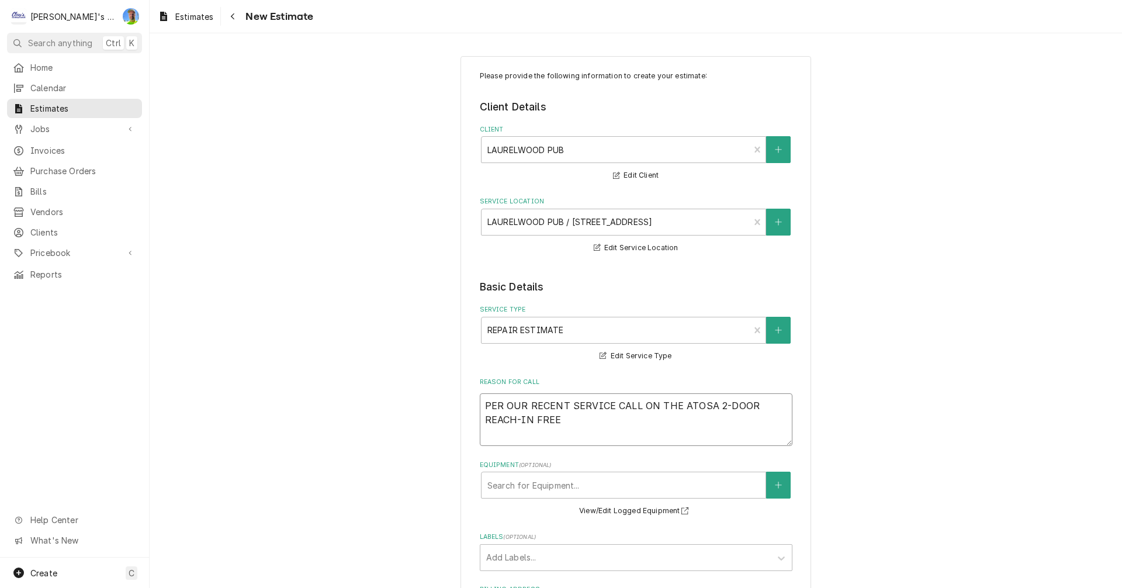
type textarea "PER OUR RECENT SERVICE CALL ON THE ATOSA 2-DOOR REACH-IN FREEZ"
type textarea "x"
type textarea "PER OUR RECENT SERVICE CALL ON THE ATOSA 2-DOOR REACH-IN FREEZE"
type textarea "x"
type textarea "PER OUR RECENT SERVICE CALL ON THE ATOSA 2-DOOR REACH-IN FREEZER"
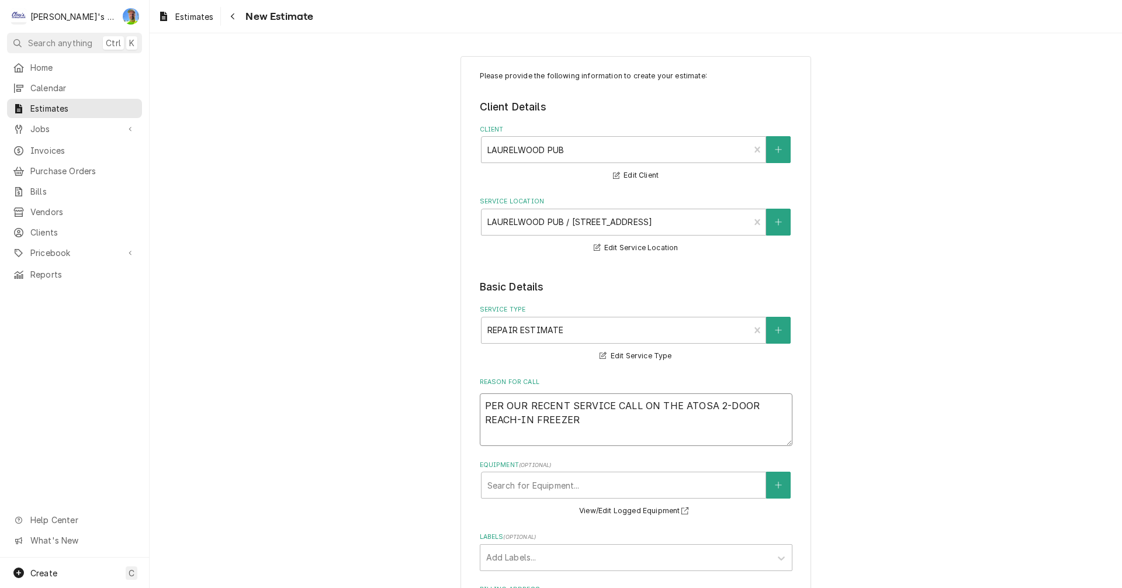
type textarea "x"
type textarea "PER OUR RECENT SERVICE CALL ON THE ATOSA 2-DOOR REACH-IN FREEZER,"
type textarea "x"
type textarea "PER OUR RECENT SERVICE CALL ON THE ATOSA 2-DOOR REACH-IN FREEZER,"
type textarea "x"
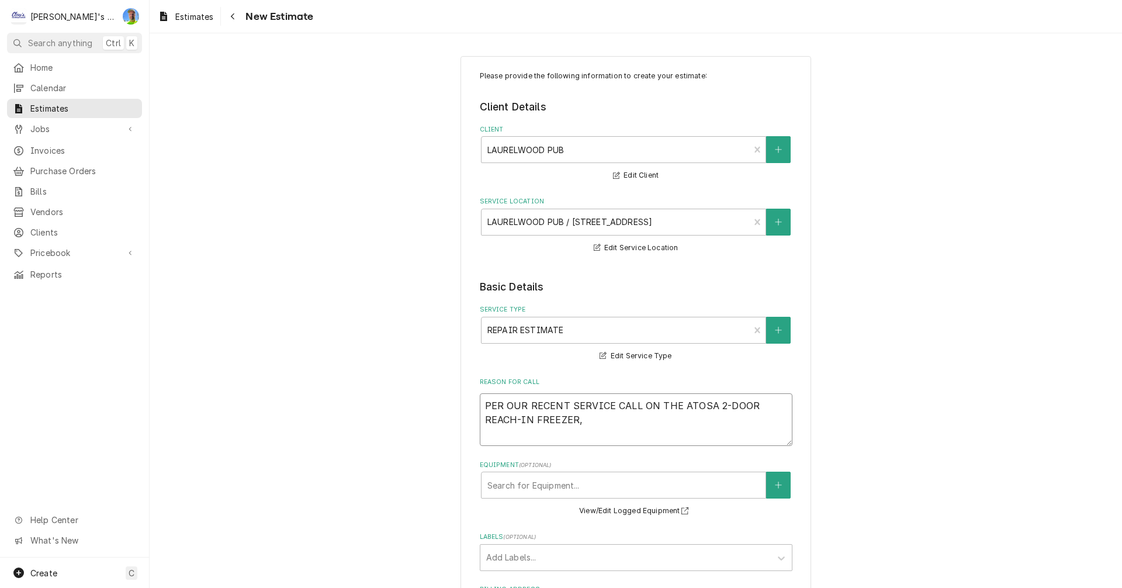
type textarea "PER OUR RECENT SERVICE CALL ON THE ATOSA 2-DOOR REACH-IN FREEZER, W"
type textarea "x"
type textarea "PER OUR RECENT SERVICE CALL ON THE ATOSA 2-DOOR REACH-IN FREEZER, WE"
type textarea "x"
type textarea "PER OUR RECENT SERVICE CALL ON THE ATOSA 2-DOOR REACH-IN FREEZER, WE"
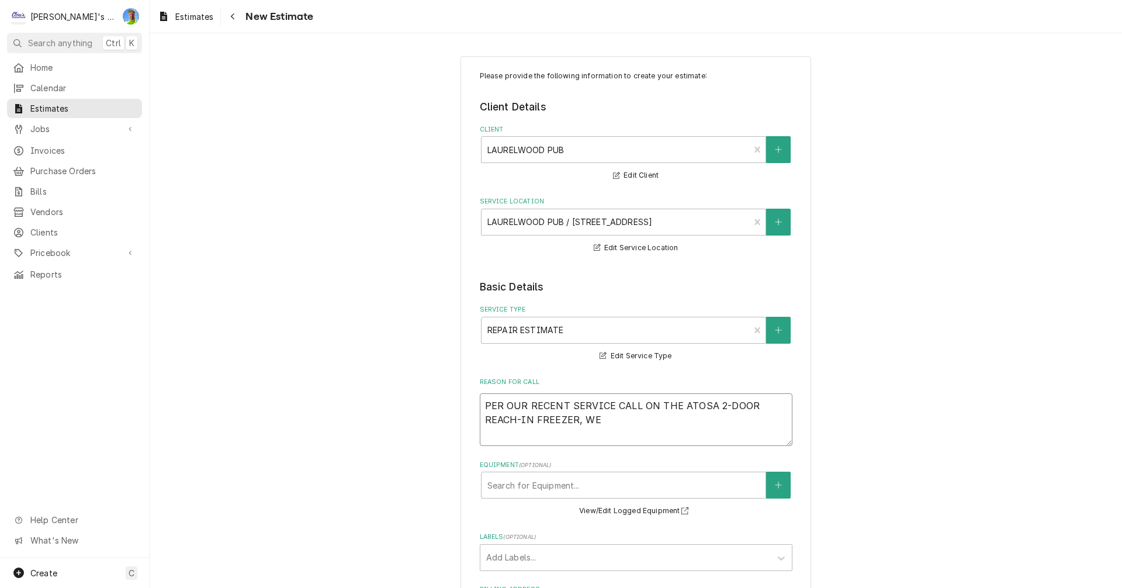
type textarea "x"
type textarea "PER OUR RECENT SERVICE CALL ON THE ATOSA 2-DOOR REACH-IN FREEZER, WE F"
type textarea "x"
type textarea "PER OUR RECENT SERVICE CALL ON THE ATOSA 2-DOOR REACH-IN FREEZER, WE FO"
type textarea "x"
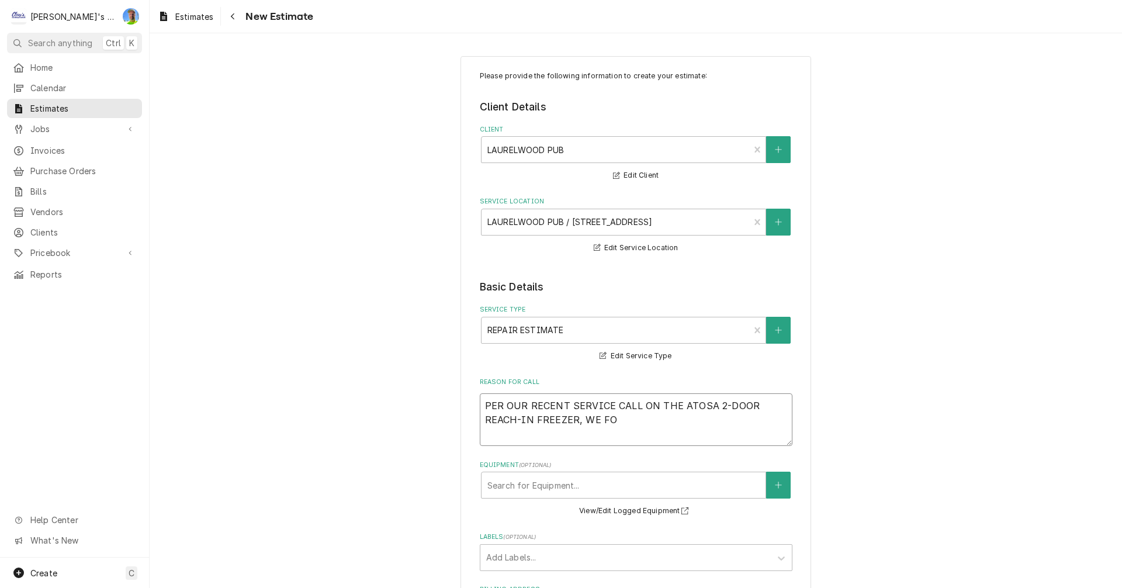
type textarea "PER OUR RECENT SERVICE CALL ON THE ATOSA 2-DOOR REACH-IN FREEZER, WE FOU"
type textarea "x"
type textarea "PER OUR RECENT SERVICE CALL ON THE ATOSA 2-DOOR REACH-IN FREEZER, WE FOUN"
type textarea "x"
type textarea "PER OUR RECENT SERVICE CALL ON THE ATOSA 2-DOOR REACH-IN FREEZER, WE FOUND"
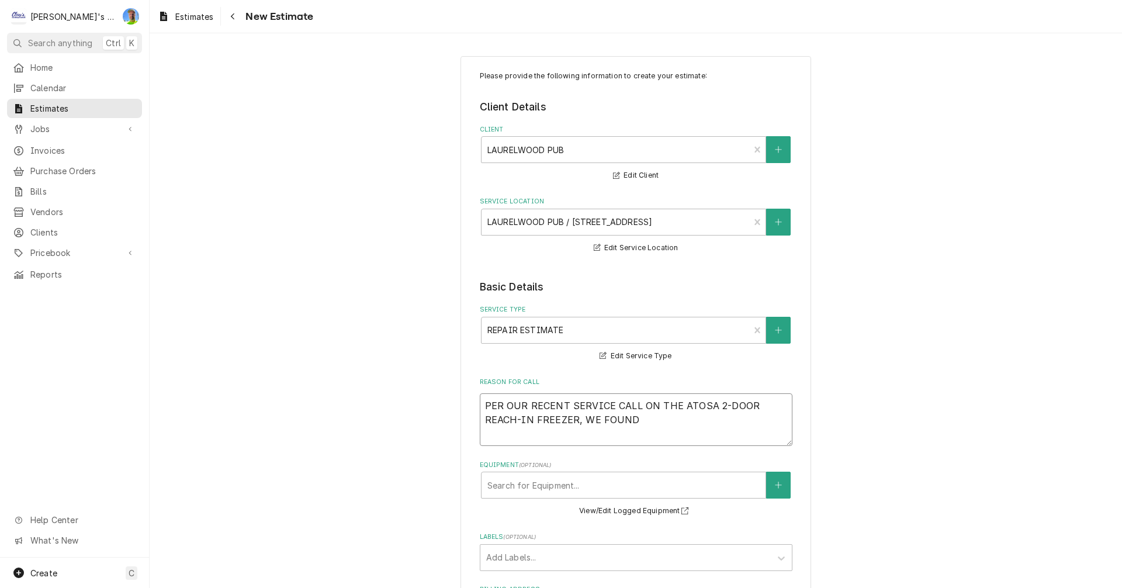
type textarea "x"
type textarea "PER OUR RECENT SERVICE CALL ON THE ATOSA 2-DOOR REACH-IN FREEZER, WE FOUND"
type textarea "x"
type textarea "PER OUR RECENT SERVICE CALL ON THE ATOSA 2-DOOR REACH-IN FREEZER, WE FOUND T"
type textarea "x"
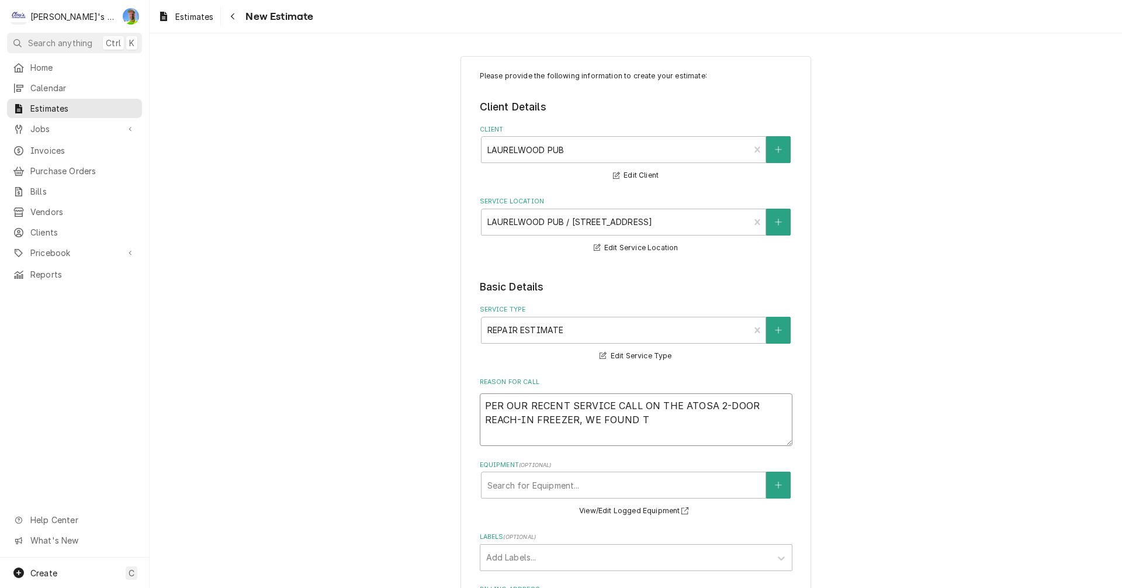
type textarea "PER OUR RECENT SERVICE CALL ON THE ATOSA 2-DOOR REACH-IN FREEZER, WE FOUND TH"
type textarea "x"
type textarea "PER OUR RECENT SERVICE CALL ON THE ATOSA 2-DOOR REACH-IN FREEZER, WE FOUND THE"
type textarea "x"
type textarea "PER OUR RECENT SERVICE CALL ON THE ATOSA 2-DOOR REACH-IN FREEZER, WE FOUND THE"
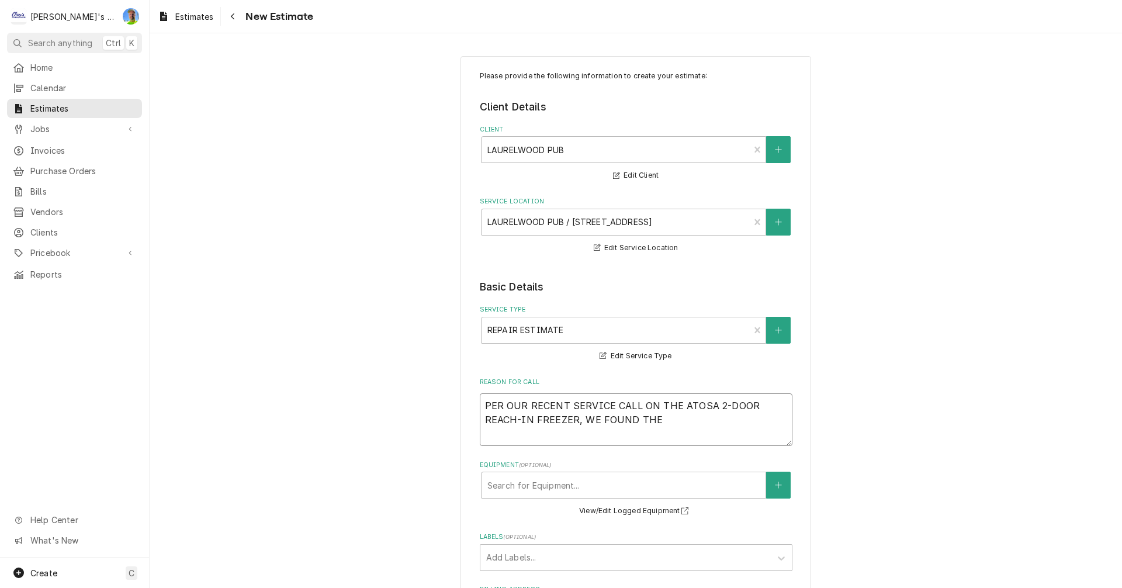
type textarea "x"
type textarea "PER OUR RECENT SERVICE CALL ON THE ATOSA 2-DOOR REACH-IN FREEZER, WE FOUND THE C"
type textarea "x"
type textarea "PER OUR RECENT SERVICE CALL ON THE ATOSA 2-DOOR REACH-IN FREEZER, WE FOUND THE …"
type textarea "x"
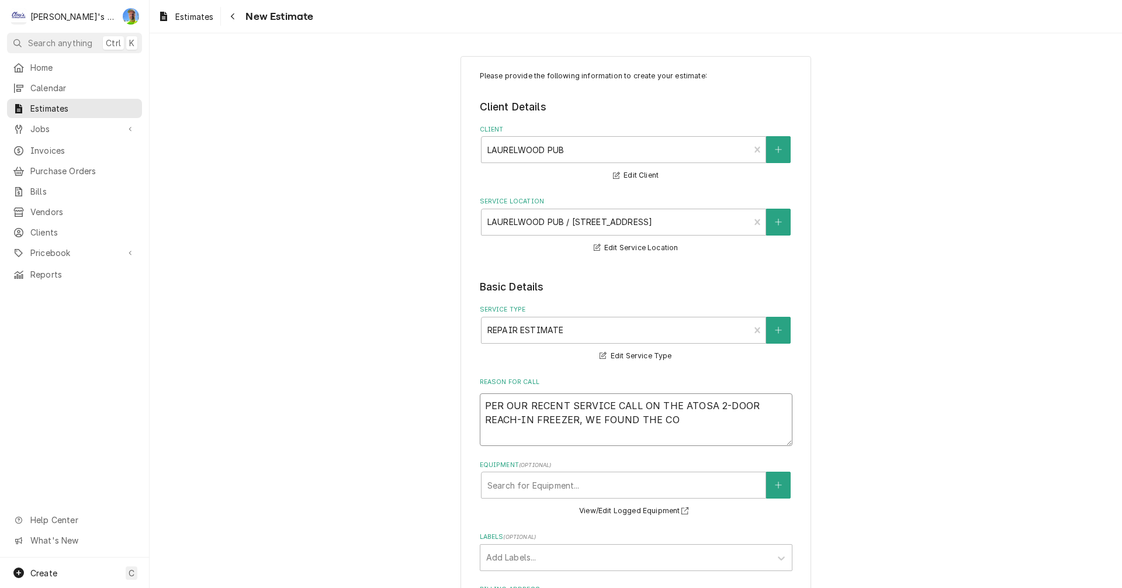
type textarea "PER OUR RECENT SERVICE CALL ON THE ATOSA 2-DOOR REACH-IN FREEZER, WE FOUND THE …"
type textarea "x"
type textarea "PER OUR RECENT SERVICE CALL ON THE ATOSA 2-DOOR REACH-IN FREEZER, WE FOUND THE …"
type textarea "x"
type textarea "PER OUR RECENT SERVICE CALL ON THE ATOSA 2-DOOR REACH-IN FREEZER, WE FOUND THE …"
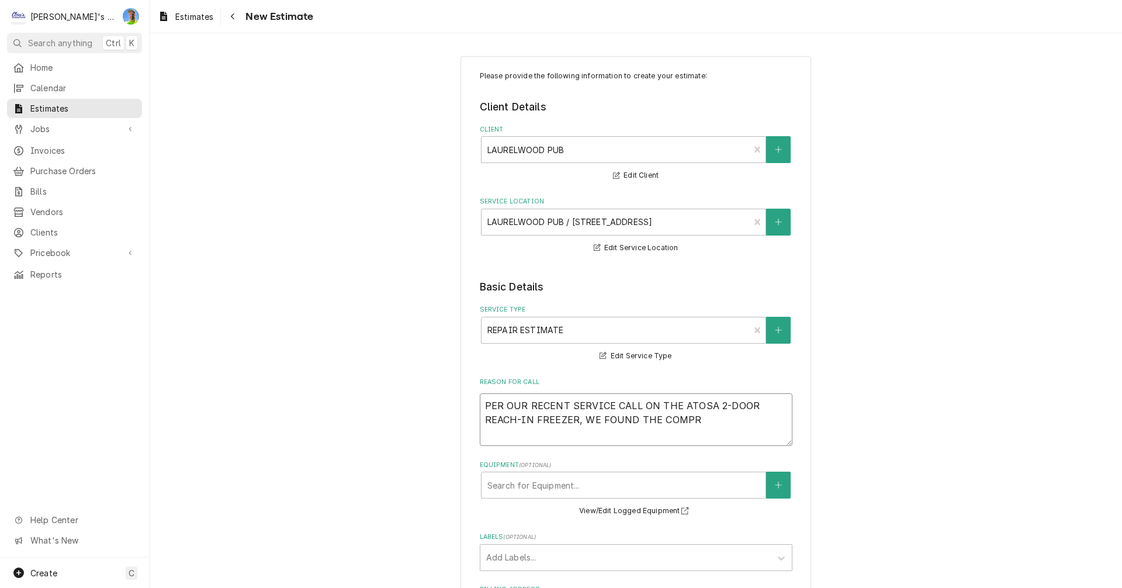
type textarea "x"
type textarea "PER OUR RECENT SERVICE CALL ON THE ATOSA 2-DOOR REACH-IN FREEZER, WE FOUND THE …"
type textarea "x"
type textarea "PER OUR RECENT SERVICE CALL ON THE ATOSA 2-DOOR REACH-IN FREEZER, WE FOUND THE …"
type textarea "x"
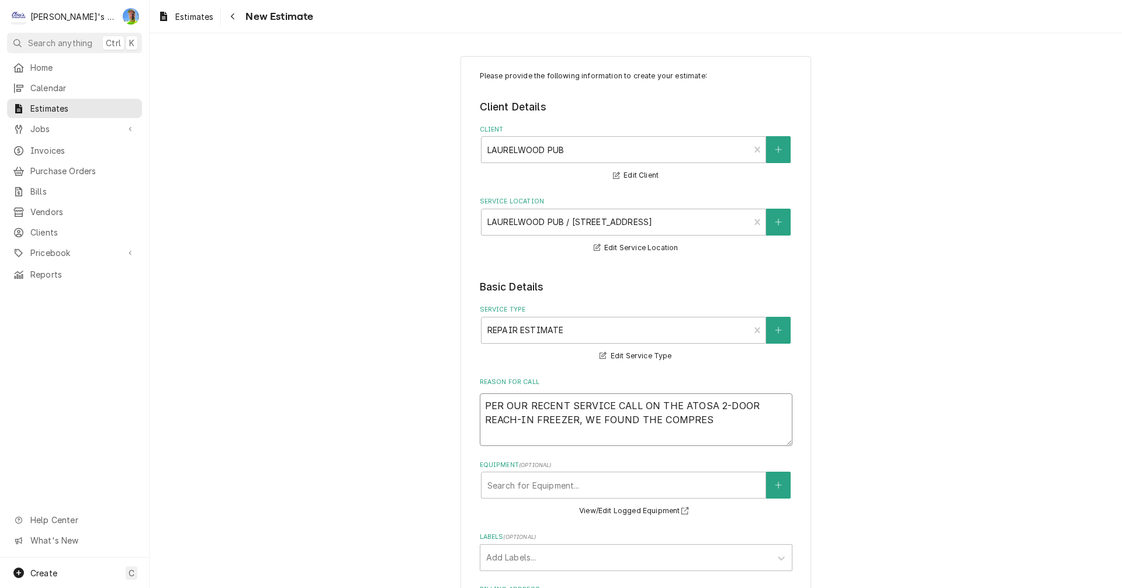
type textarea "PER OUR RECENT SERVICE CALL ON THE ATOSA 2-DOOR REACH-IN FREEZER, WE FOUND THE …"
type textarea "x"
type textarea "PER OUR RECENT SERVICE CALL ON THE ATOSA 2-DOOR REACH-IN FREEZER, WE FOUND THE …"
type textarea "x"
type textarea "PER OUR RECENT SERVICE CALL ON THE ATOSA 2-DOOR REACH-IN FREEZER, WE FOUND THE …"
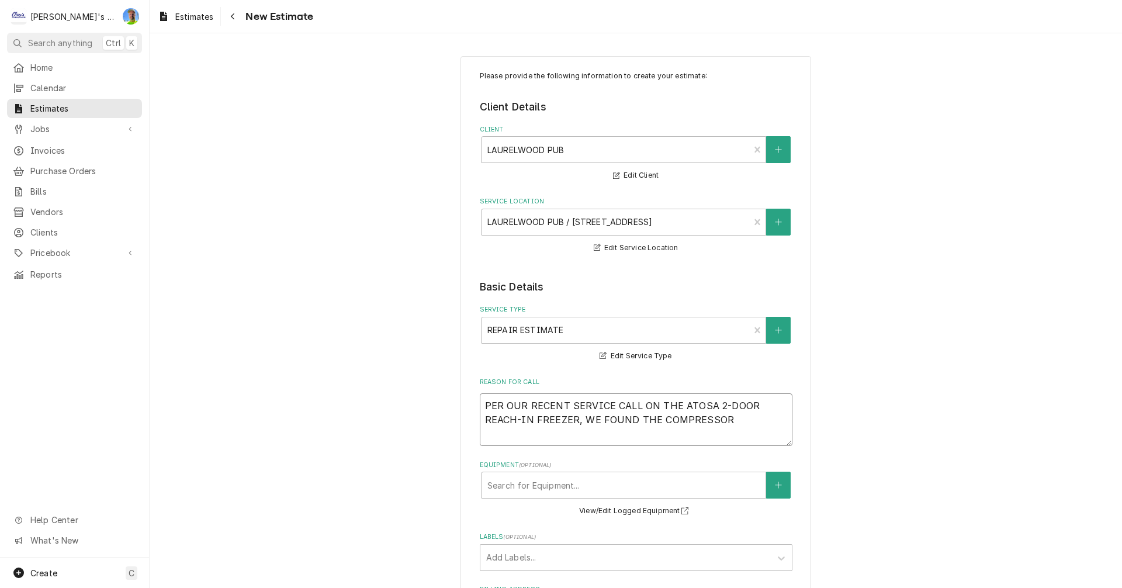
type textarea "x"
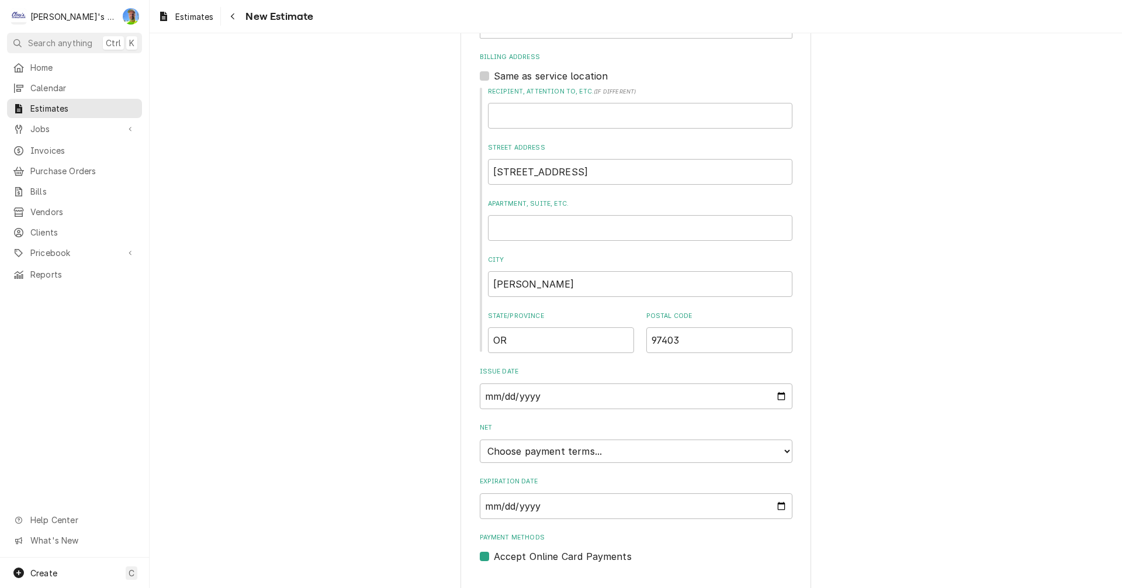
scroll to position [600, 0]
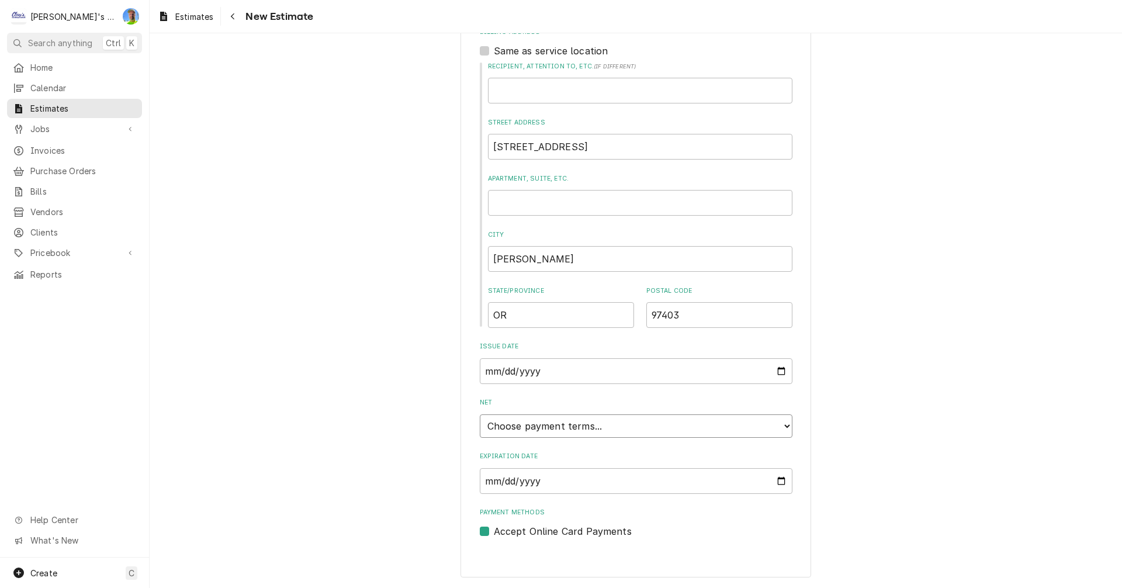
click at [668, 431] on select "Choose payment terms... Same Day Net 7 Net 14 Net 21 Net 30 Net 45 Net 60 Net 90" at bounding box center [636, 425] width 313 height 23
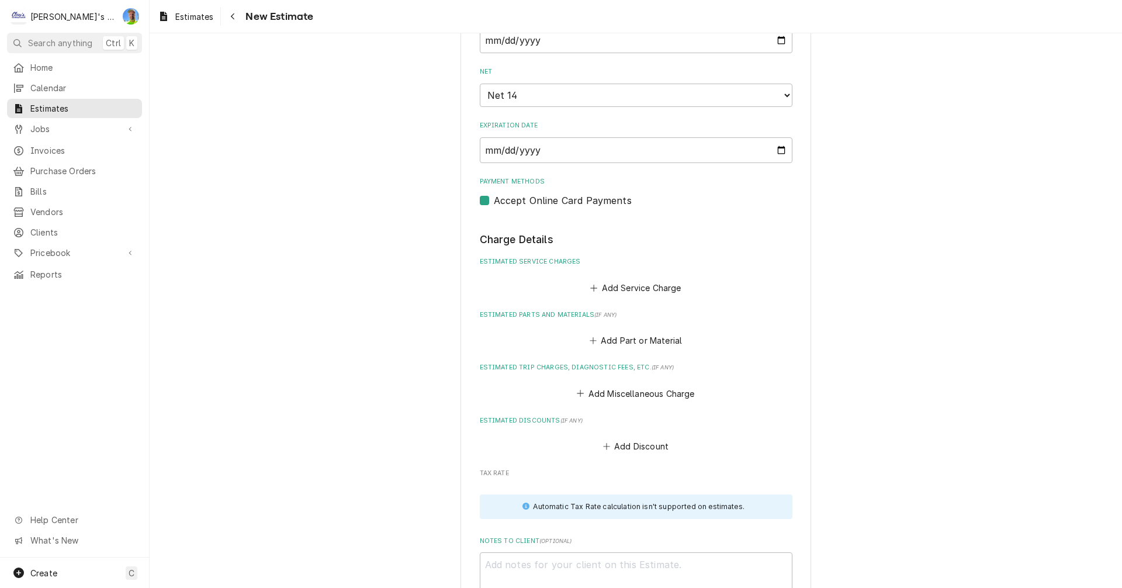
scroll to position [950, 0]
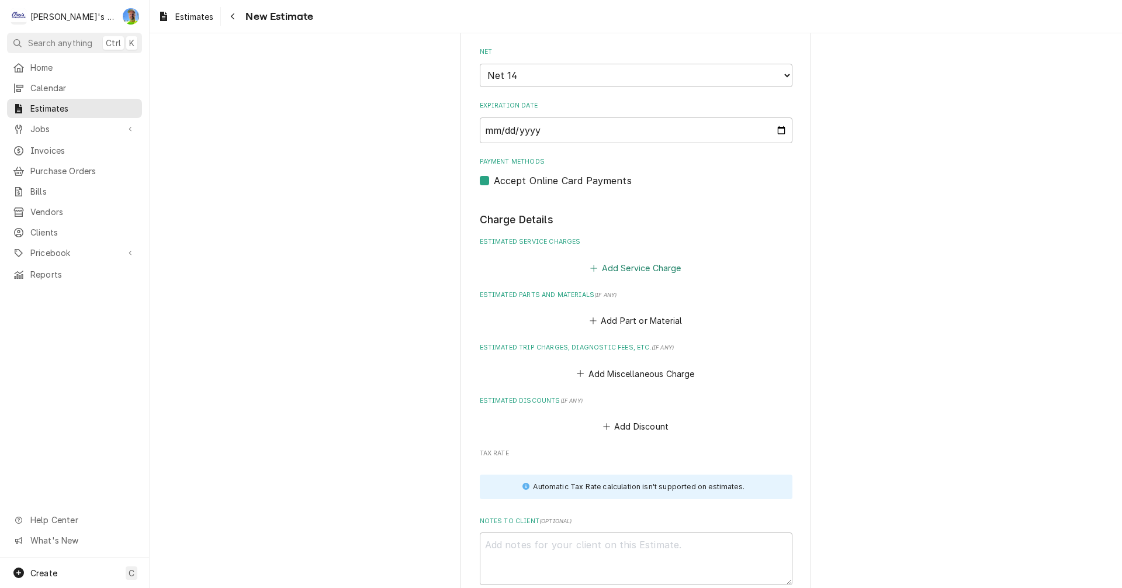
click at [611, 267] on button "Add Service Charge" at bounding box center [636, 267] width 95 height 16
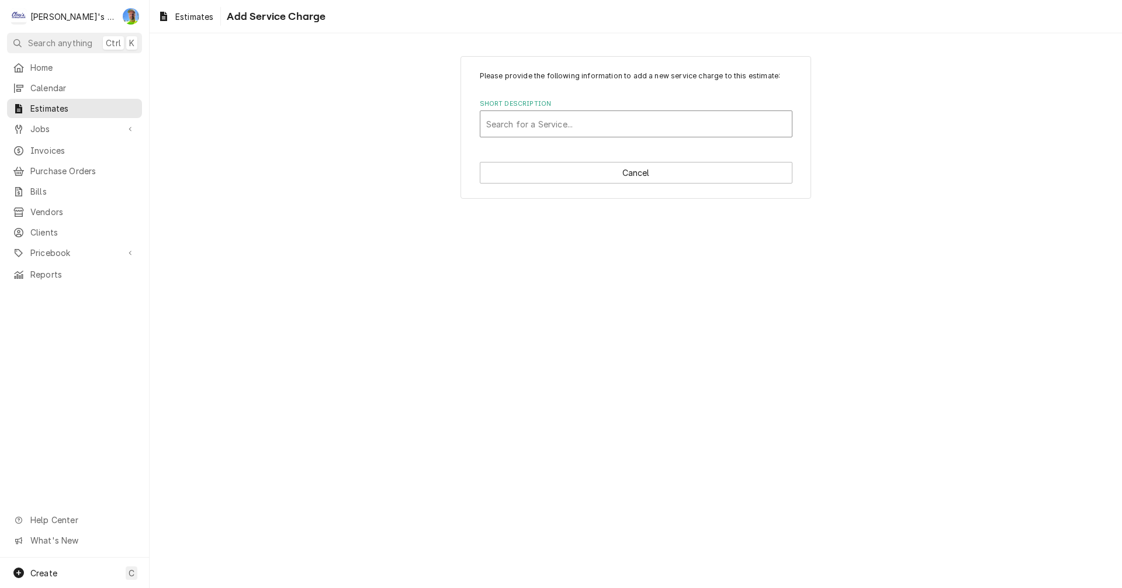
click at [533, 119] on div "Short Description" at bounding box center [636, 123] width 300 height 21
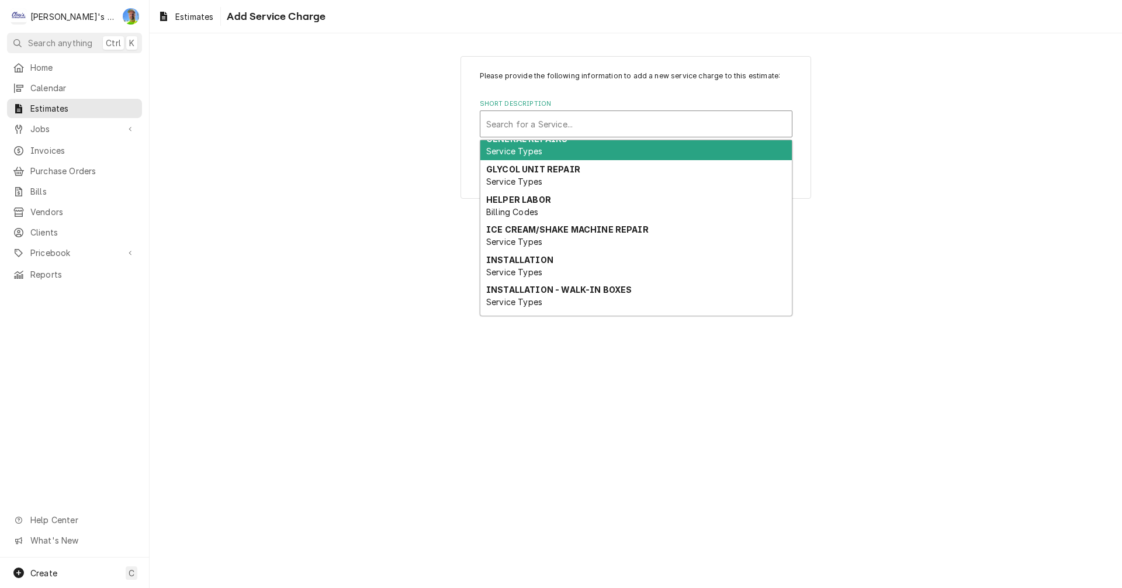
scroll to position [58, 0]
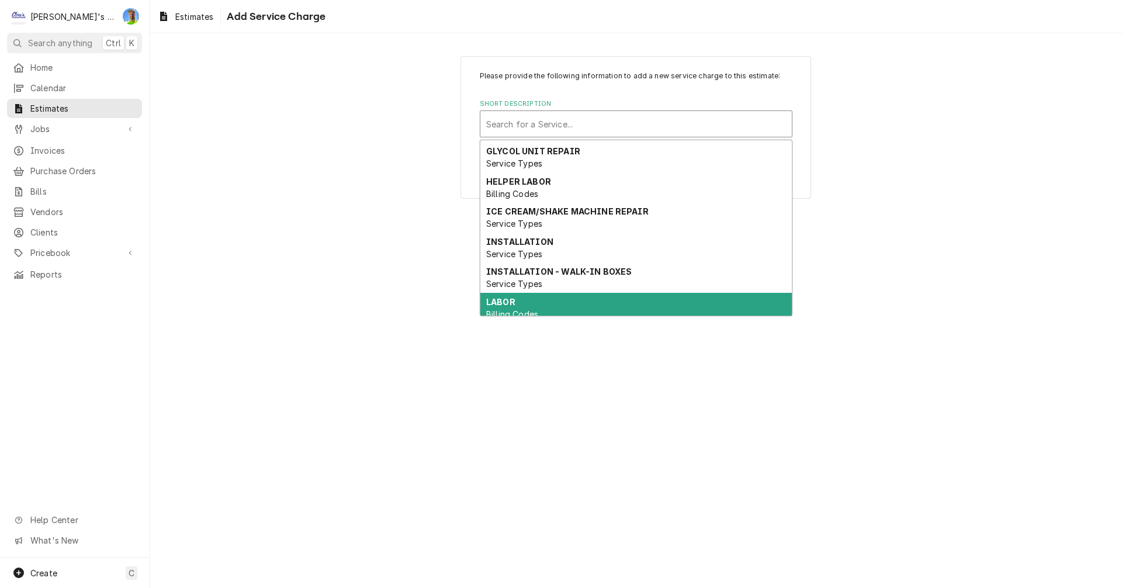
click at [499, 310] on span "Billing Codes" at bounding box center [512, 314] width 52 height 10
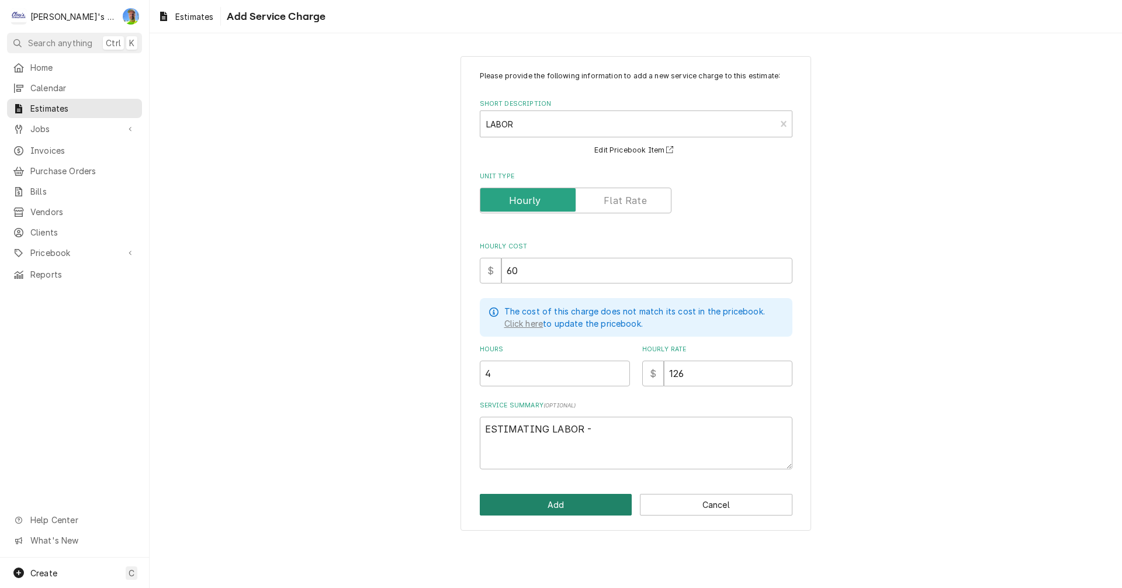
click at [554, 499] on button "Add" at bounding box center [556, 505] width 153 height 22
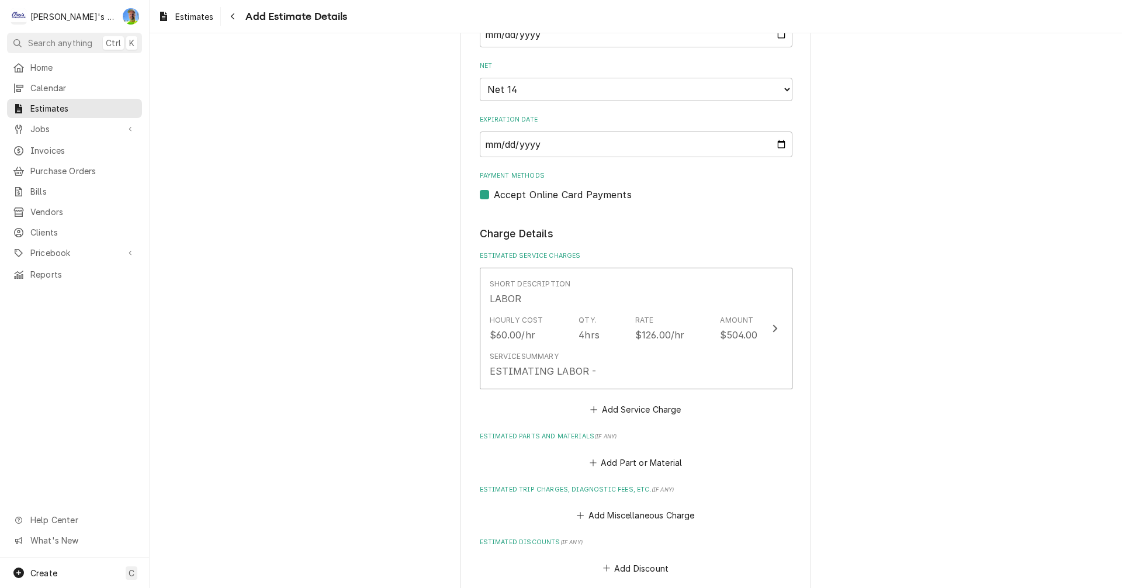
scroll to position [936, 0]
click at [617, 463] on button "Add Part or Material" at bounding box center [635, 462] width 96 height 16
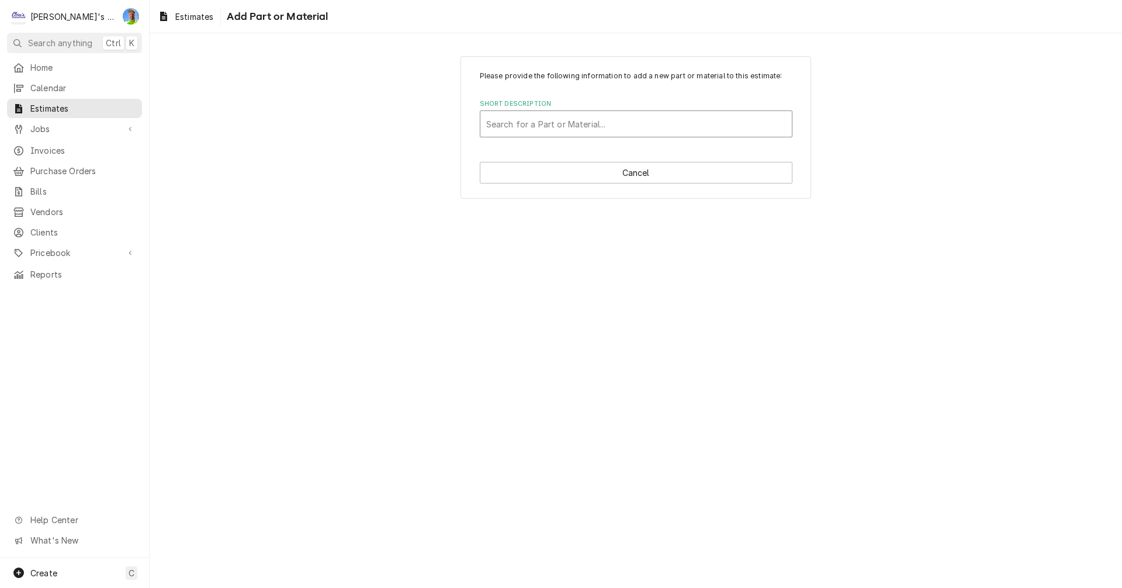
click at [582, 130] on div "Short Description" at bounding box center [636, 123] width 300 height 21
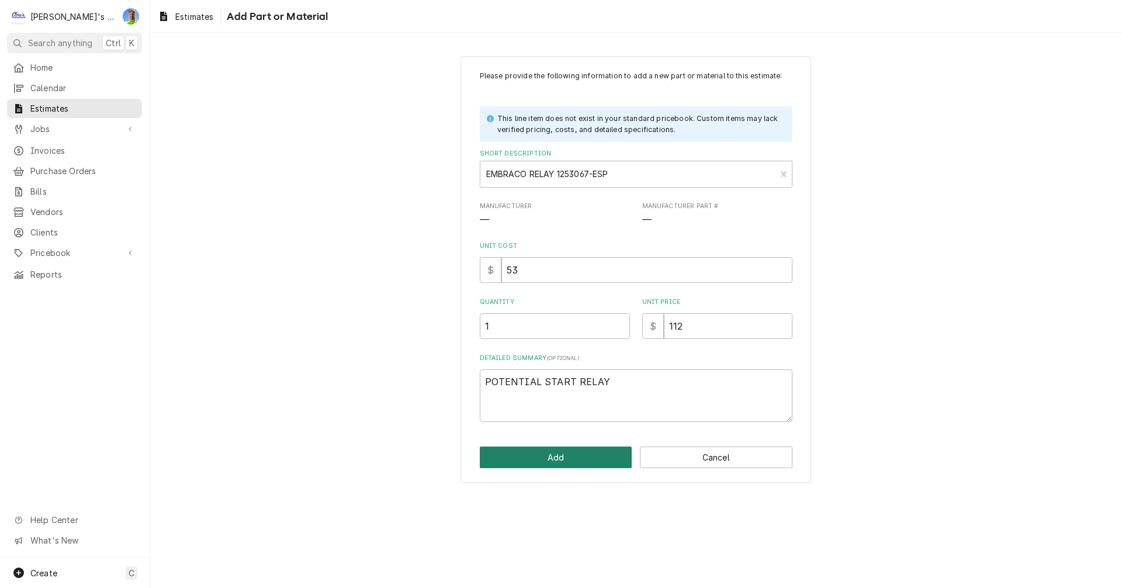
click at [534, 453] on button "Add" at bounding box center [556, 458] width 153 height 22
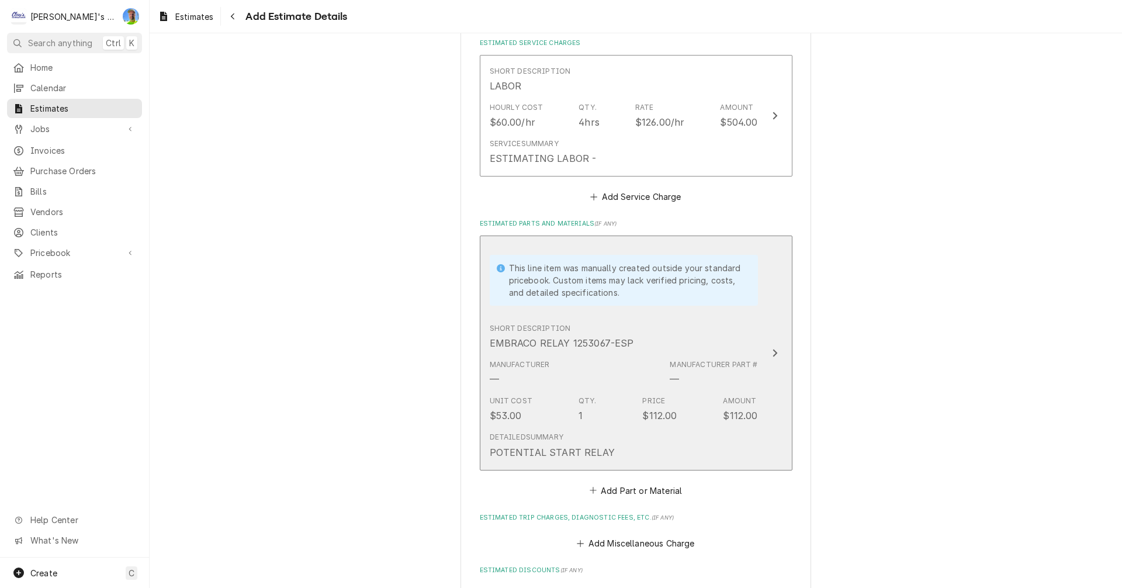
scroll to position [1214, 0]
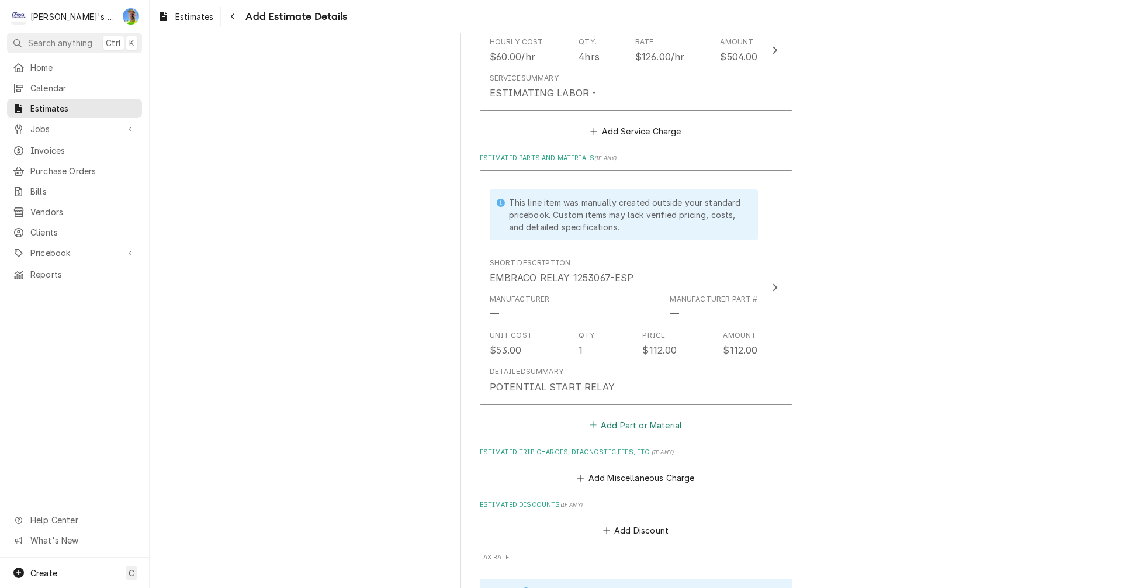
click at [618, 427] on button "Add Part or Material" at bounding box center [635, 425] width 96 height 16
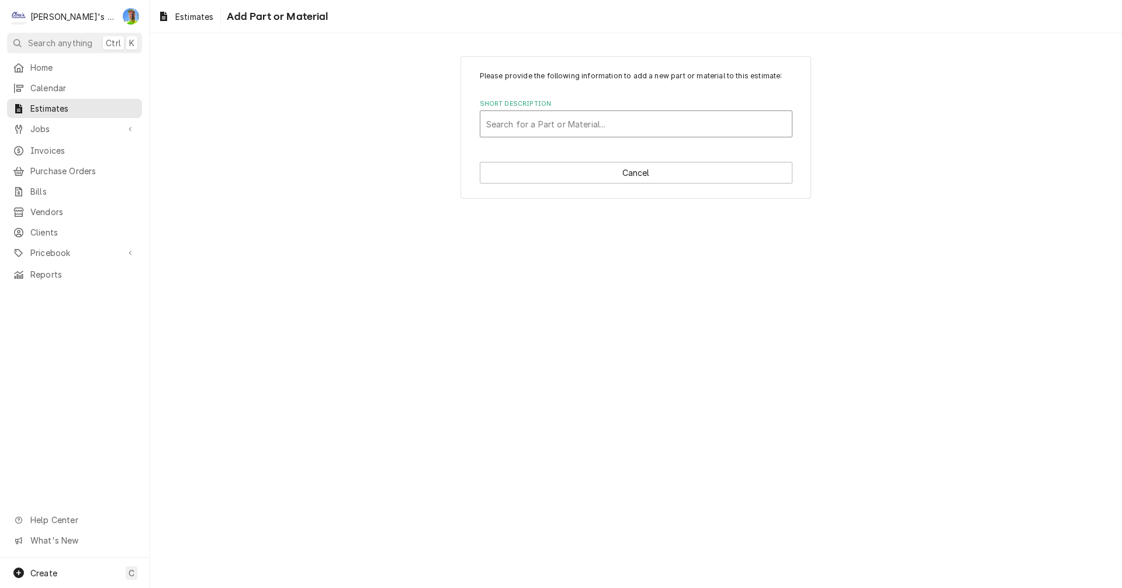
click at [517, 127] on div "Short Description" at bounding box center [636, 123] width 300 height 21
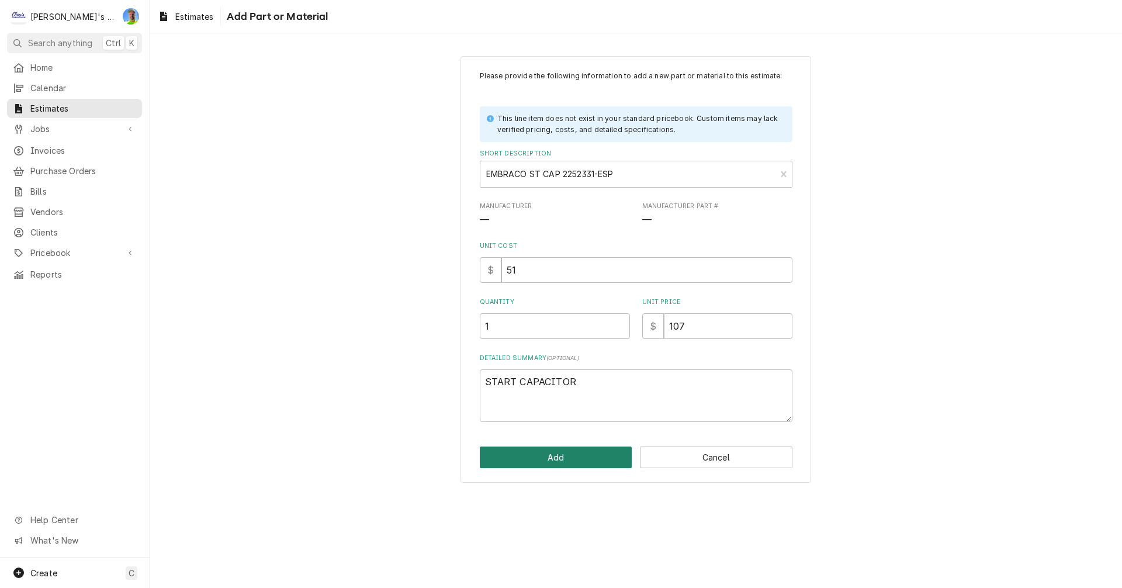
click at [545, 458] on button "Add" at bounding box center [556, 458] width 153 height 22
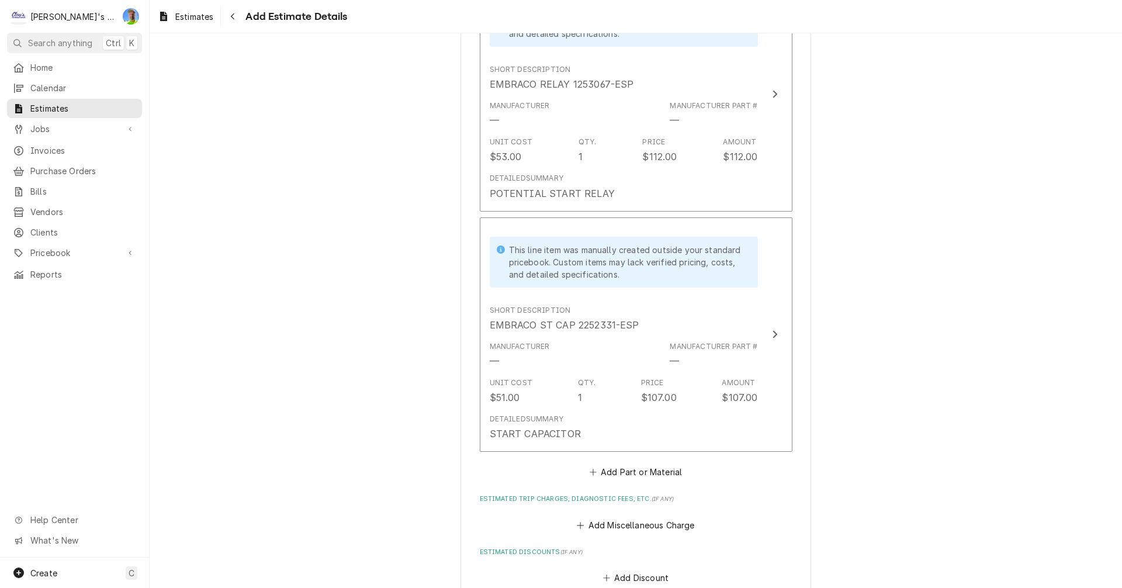
scroll to position [1434, 0]
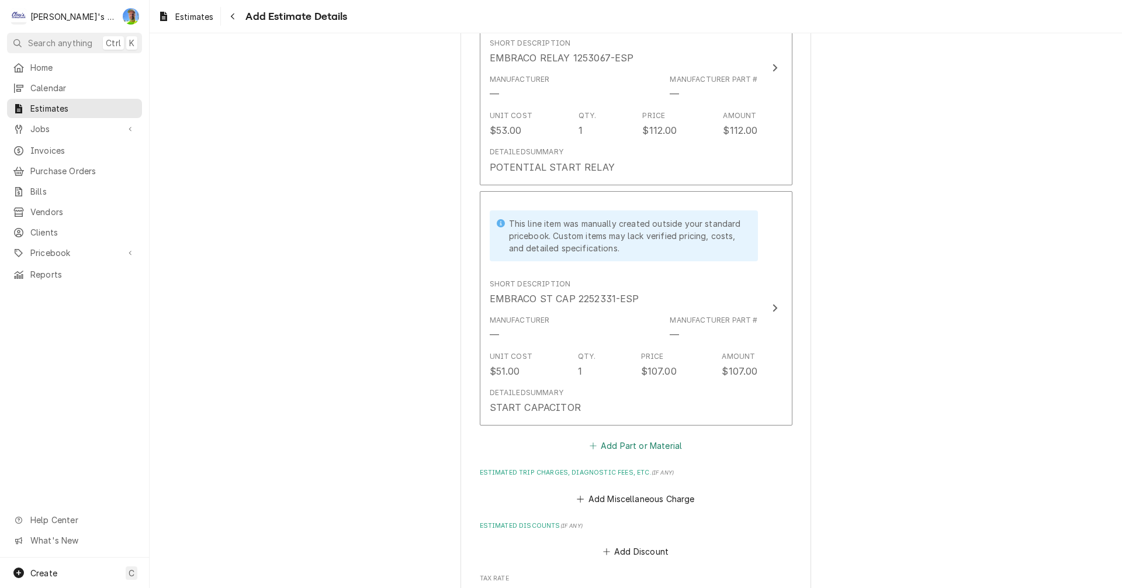
click at [612, 443] on button "Add Part or Material" at bounding box center [635, 446] width 96 height 16
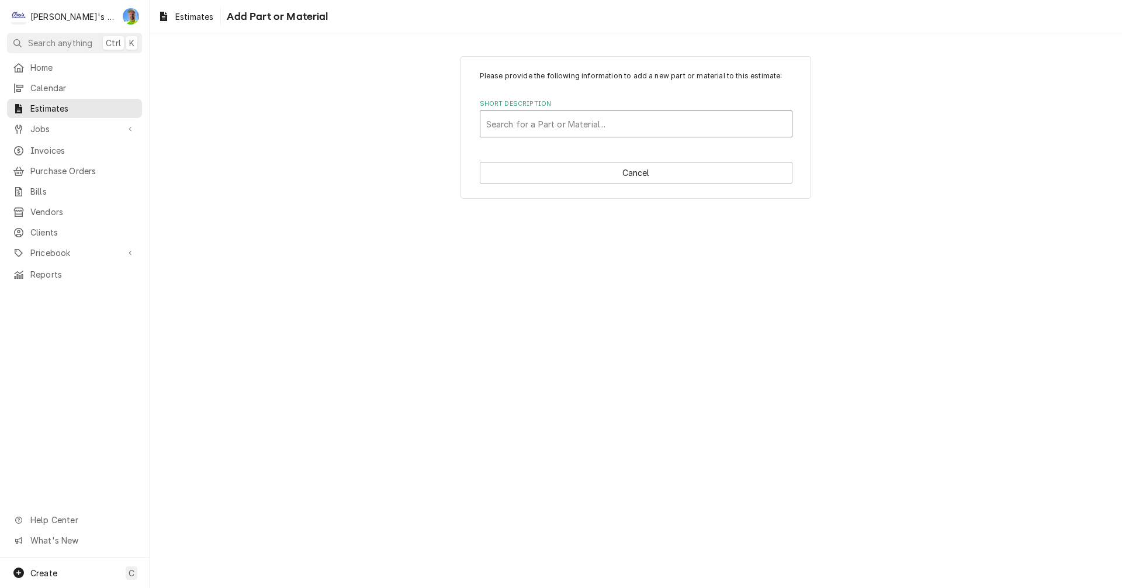
click at [569, 121] on div "Short Description" at bounding box center [636, 123] width 300 height 21
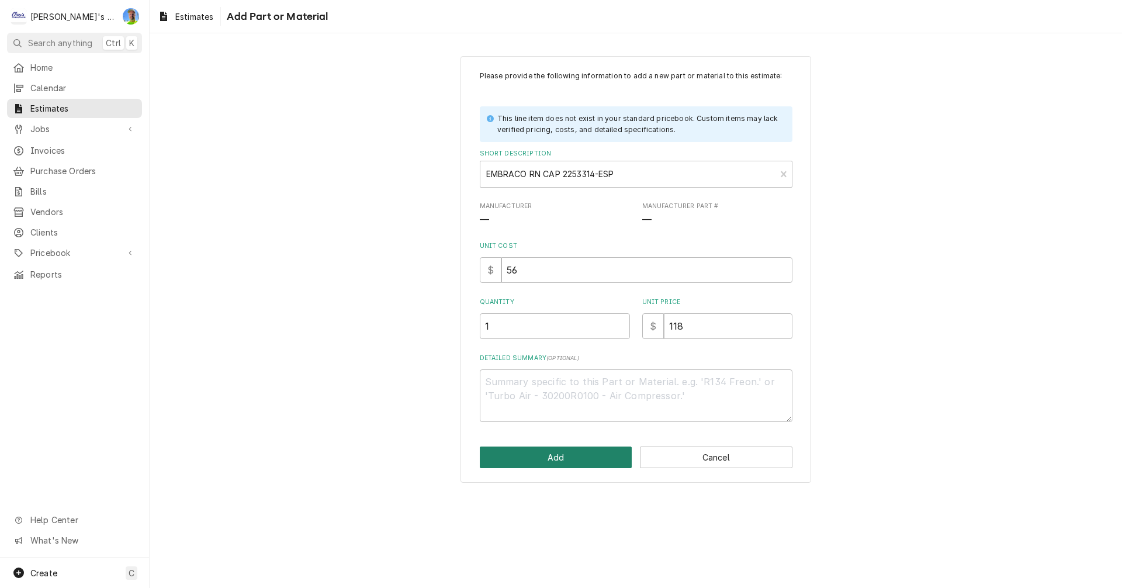
click at [555, 457] on button "Add" at bounding box center [556, 458] width 153 height 22
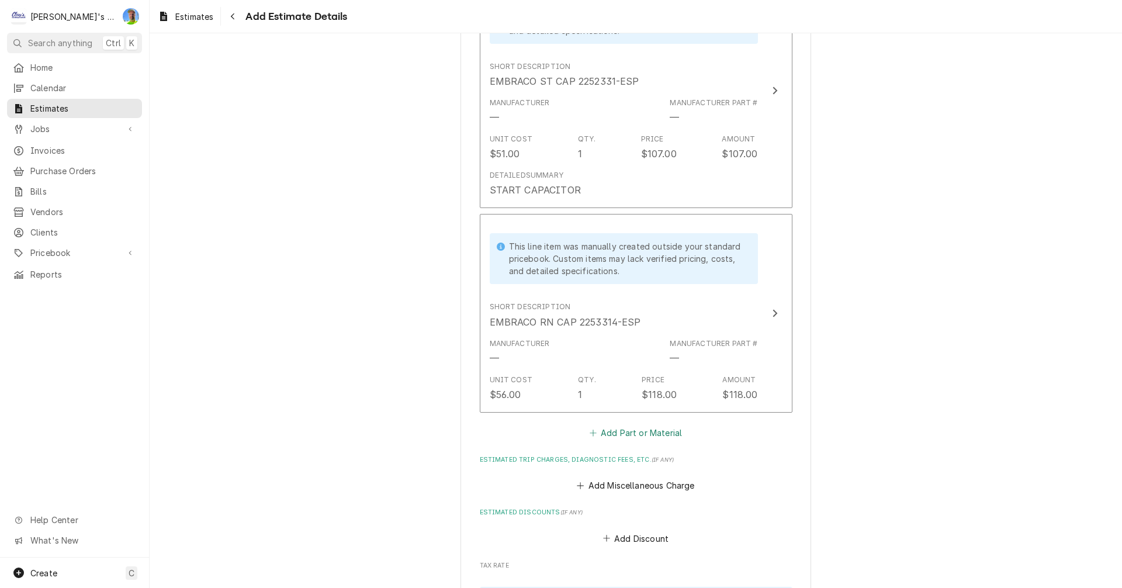
scroll to position [1654, 0]
click at [641, 434] on button "Add Part or Material" at bounding box center [635, 430] width 96 height 16
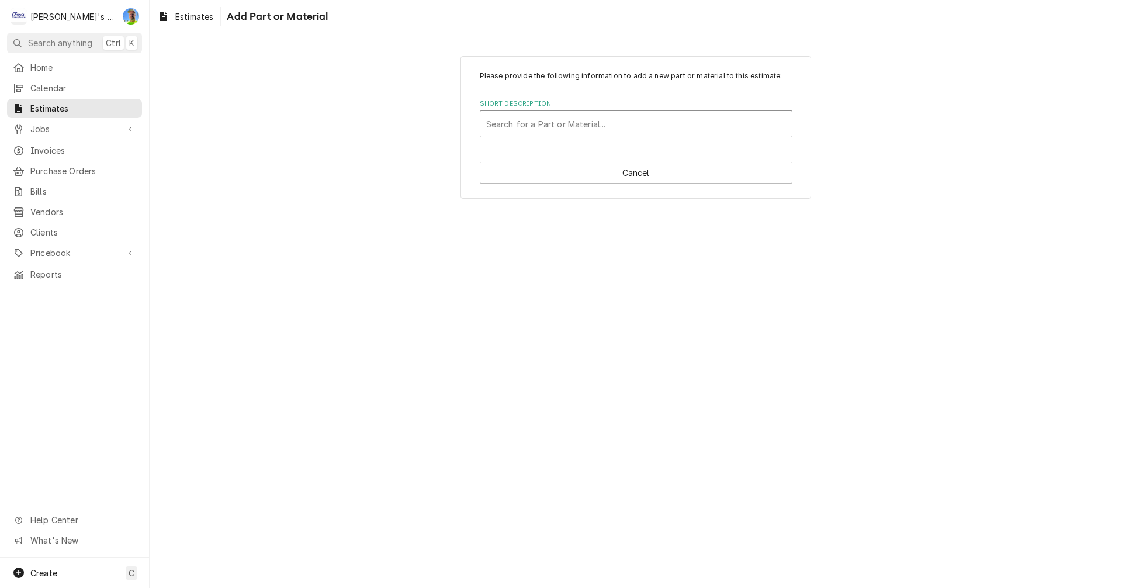
click at [576, 132] on div "Short Description" at bounding box center [636, 123] width 300 height 21
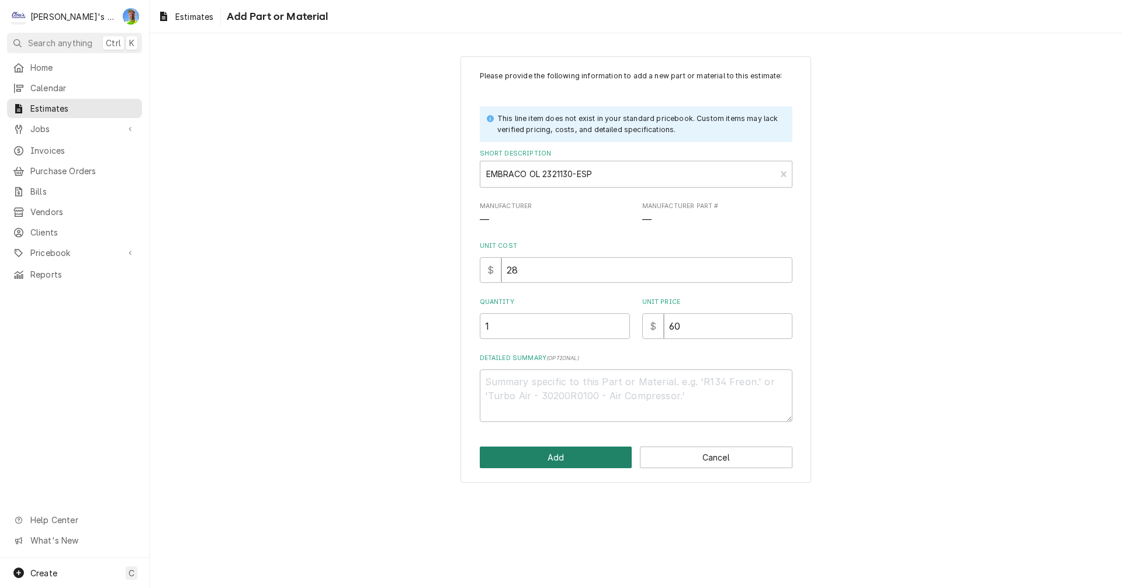
click at [579, 452] on button "Add" at bounding box center [556, 458] width 153 height 22
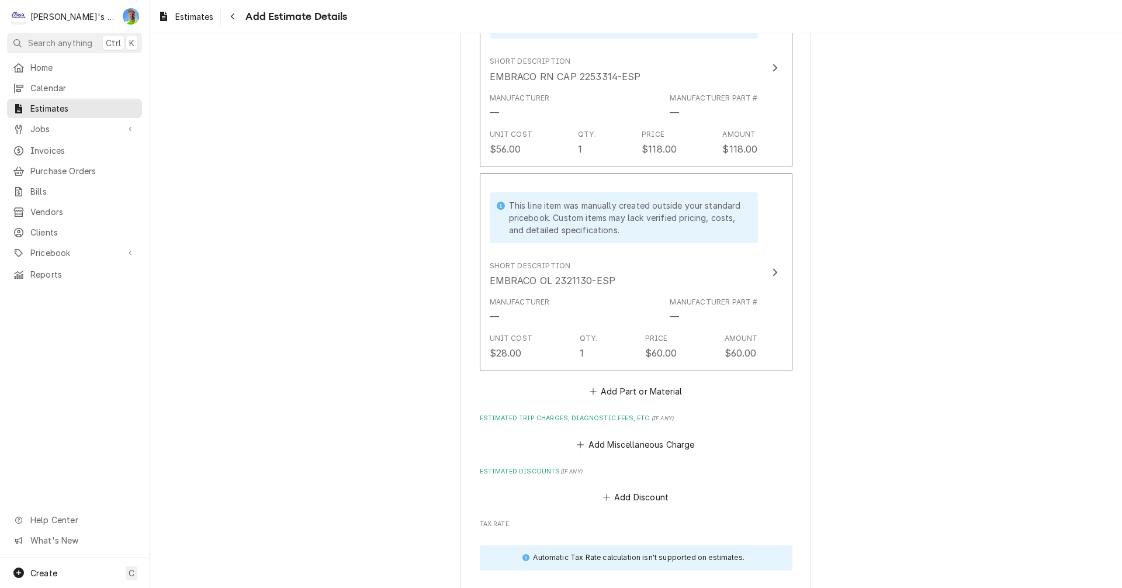
scroll to position [1932, 0]
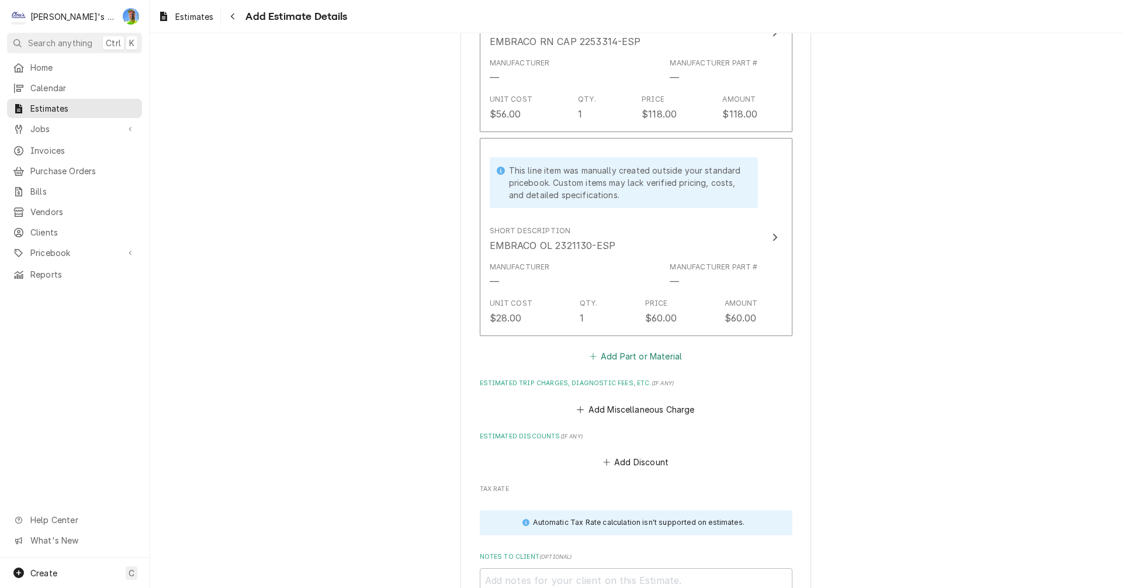
click at [606, 351] on button "Add Part or Material" at bounding box center [635, 356] width 96 height 16
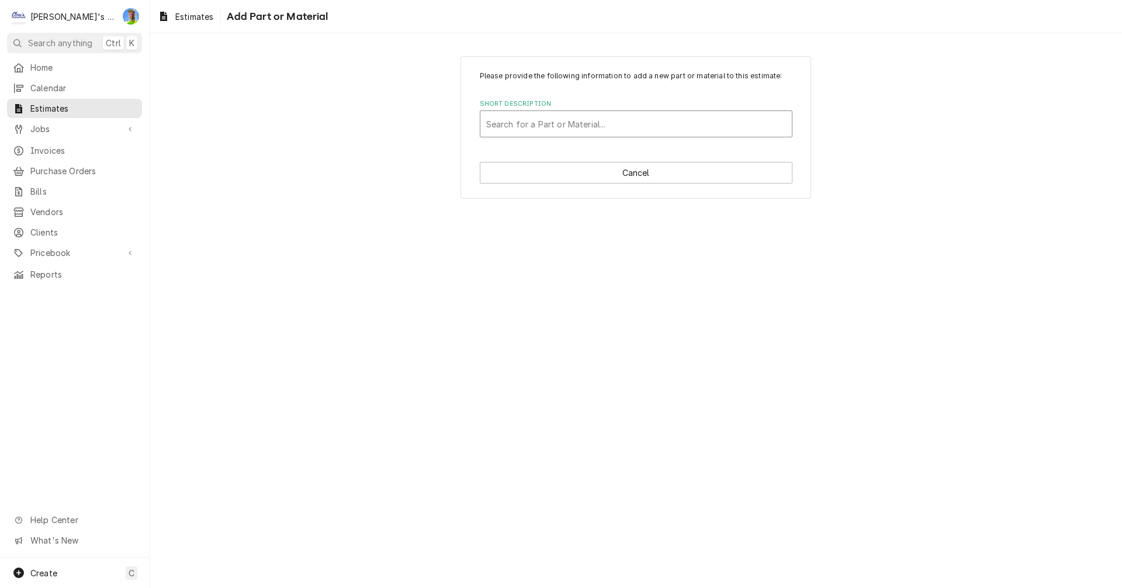
click at [542, 127] on div "Short Description" at bounding box center [636, 123] width 300 height 21
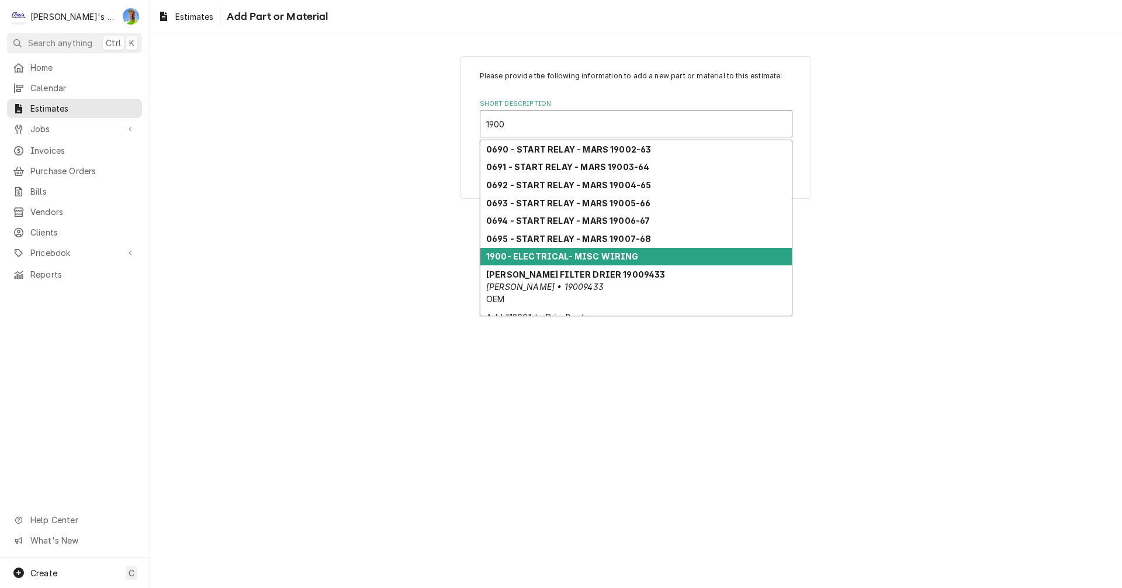
click at [542, 252] on strong "1900- ELECTRICAL- MISC WIRING" at bounding box center [562, 256] width 153 height 10
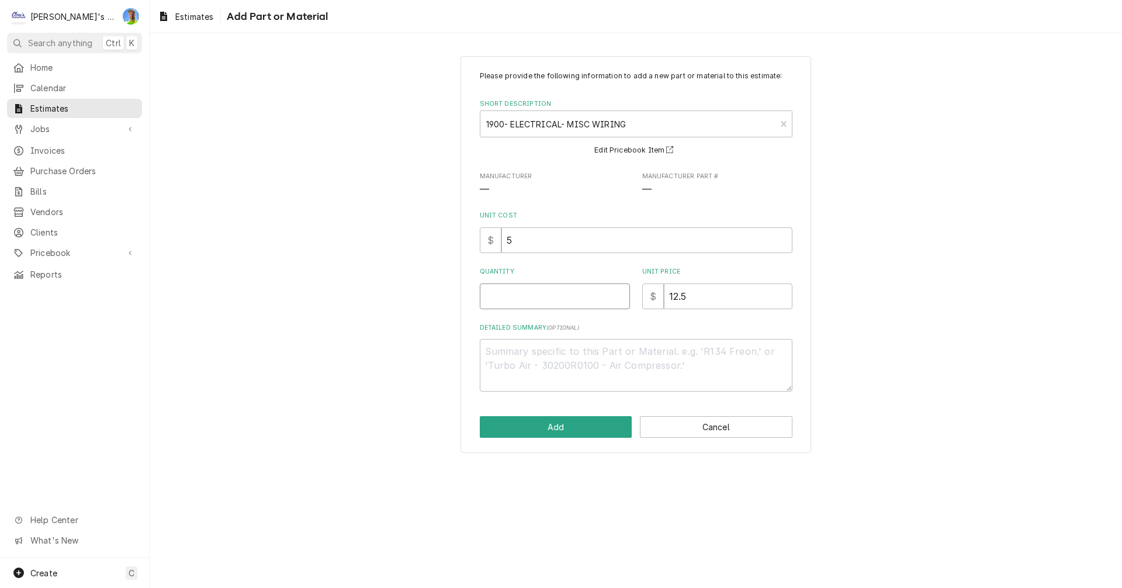
click at [520, 303] on input "Quantity" at bounding box center [555, 296] width 150 height 26
click at [562, 424] on button "Add" at bounding box center [556, 427] width 153 height 22
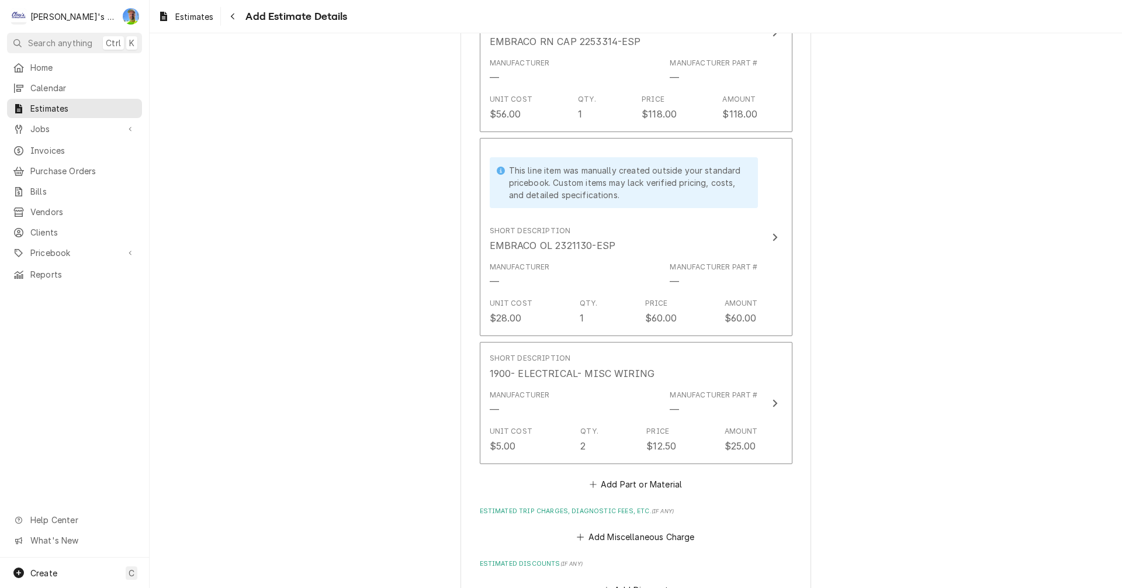
scroll to position [1918, 0]
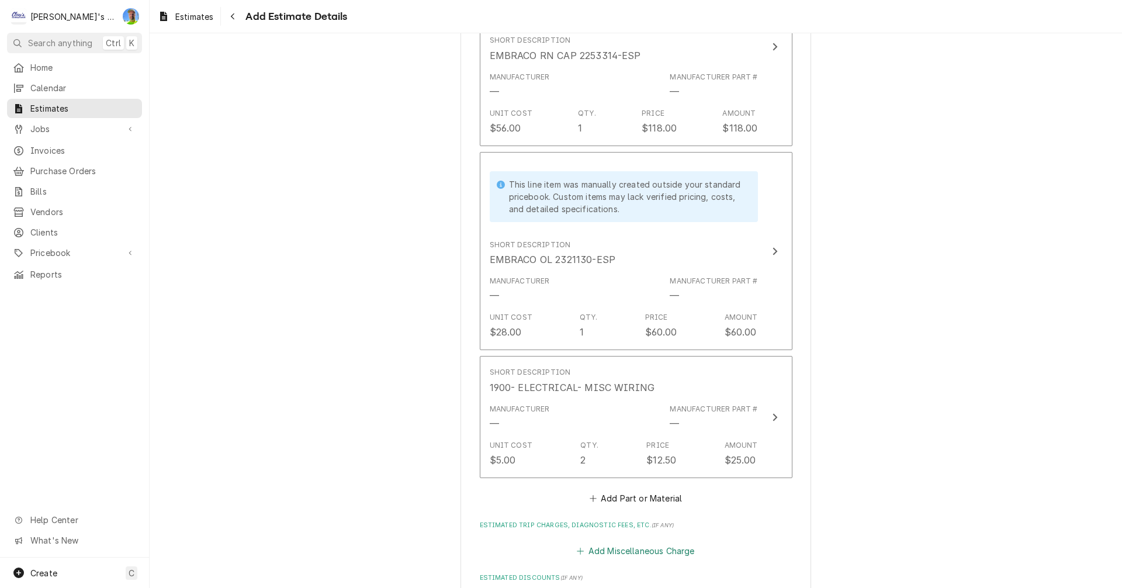
click at [624, 551] on button "Add Miscellaneous Charge" at bounding box center [636, 551] width 122 height 16
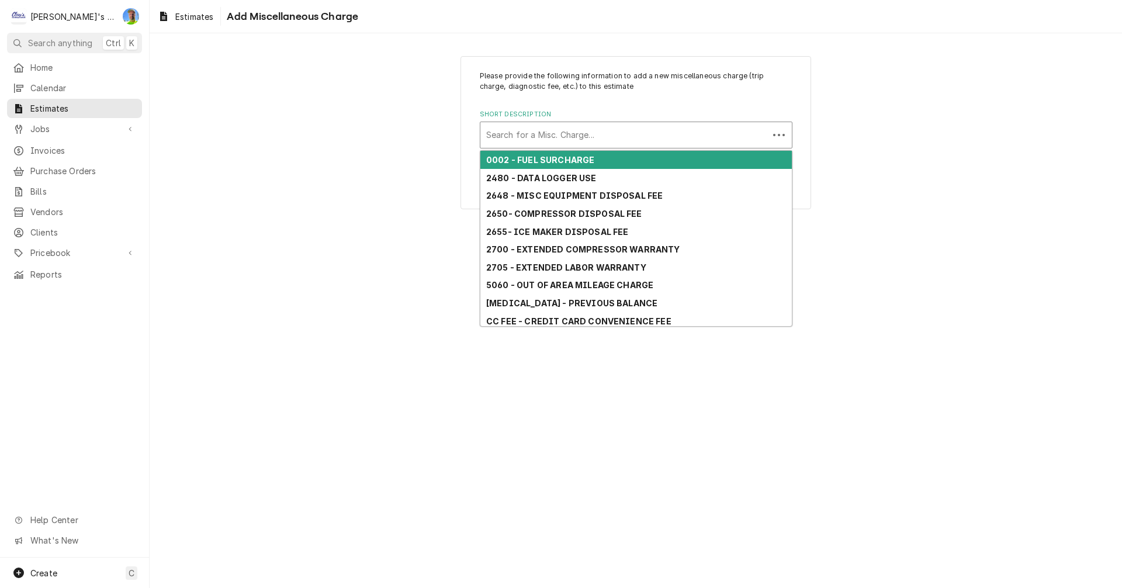
click at [566, 133] on div "Short Description" at bounding box center [624, 134] width 276 height 21
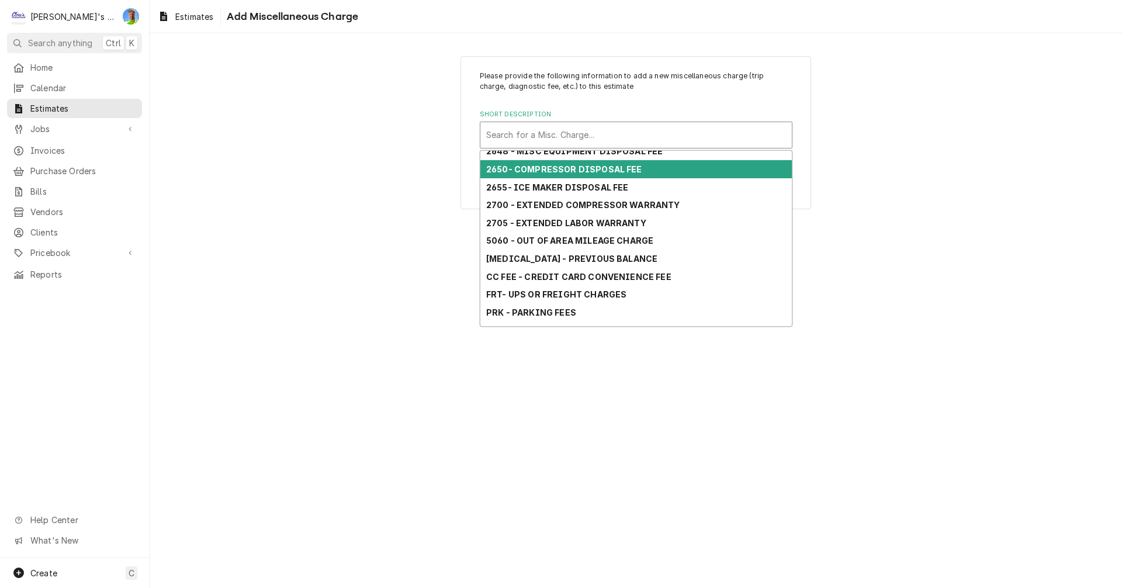
scroll to position [111, 0]
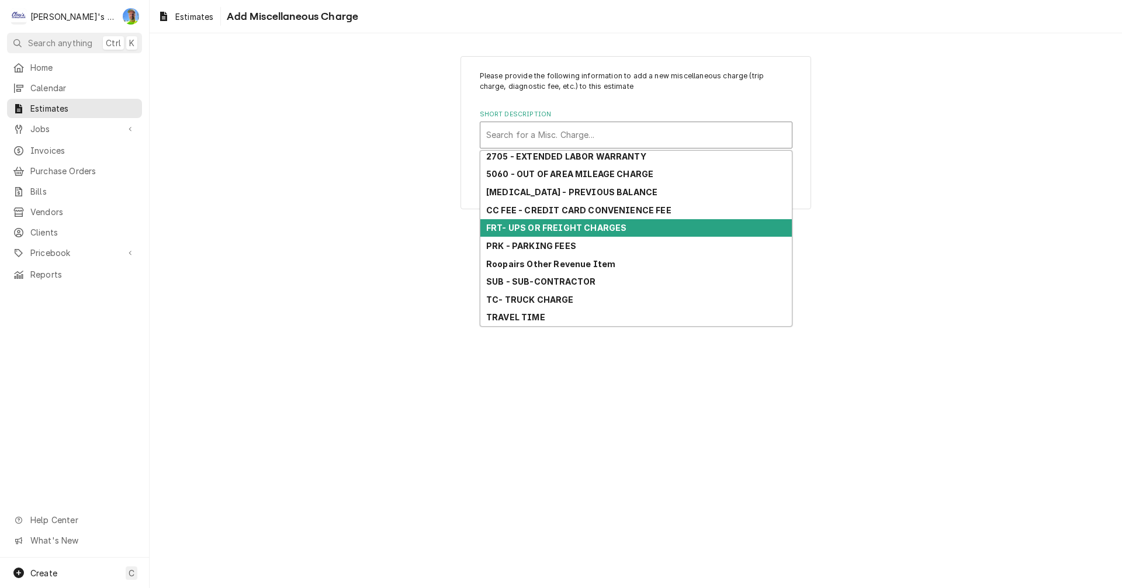
click at [577, 228] on strong "FRT- UPS OR FREIGHT CHARGES" at bounding box center [556, 228] width 140 height 10
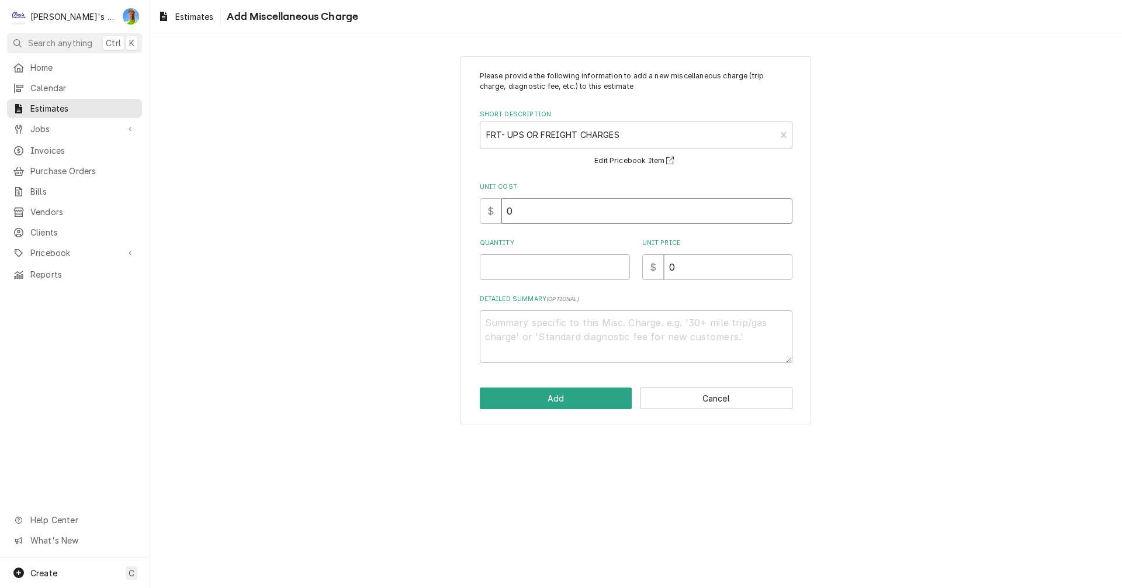
click at [546, 209] on input "0" at bounding box center [646, 211] width 291 height 26
click at [546, 211] on input "0" at bounding box center [646, 211] width 291 height 26
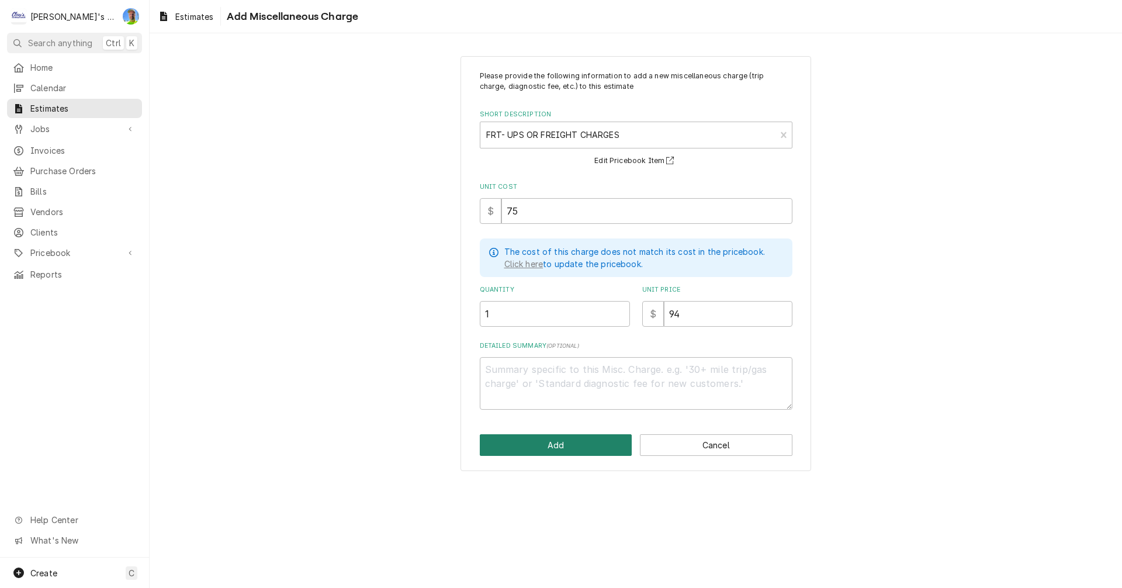
click at [519, 449] on button "Add" at bounding box center [556, 445] width 153 height 22
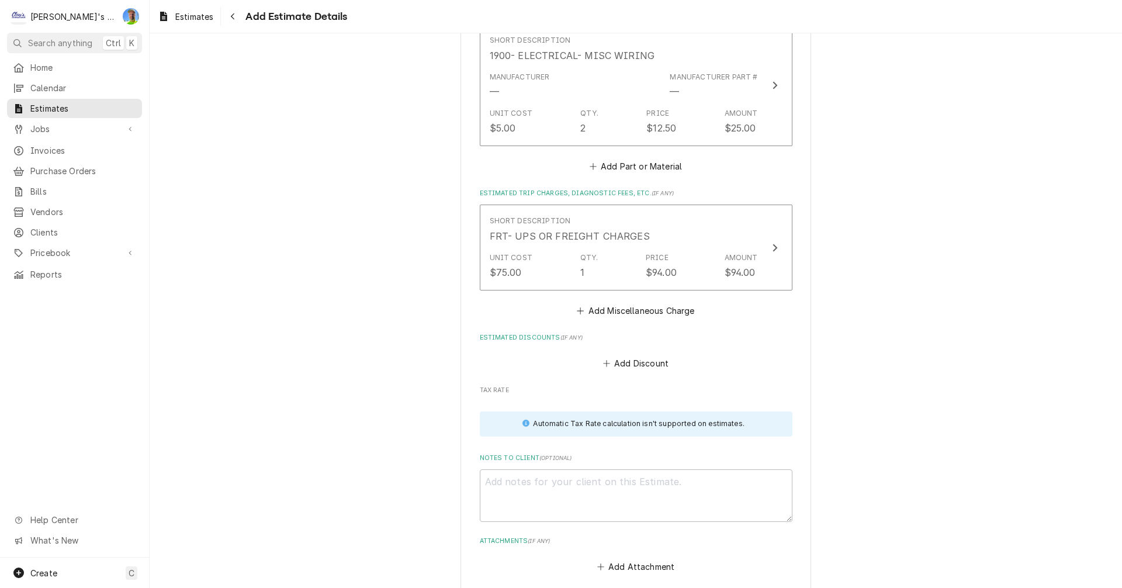
scroll to position [2255, 0]
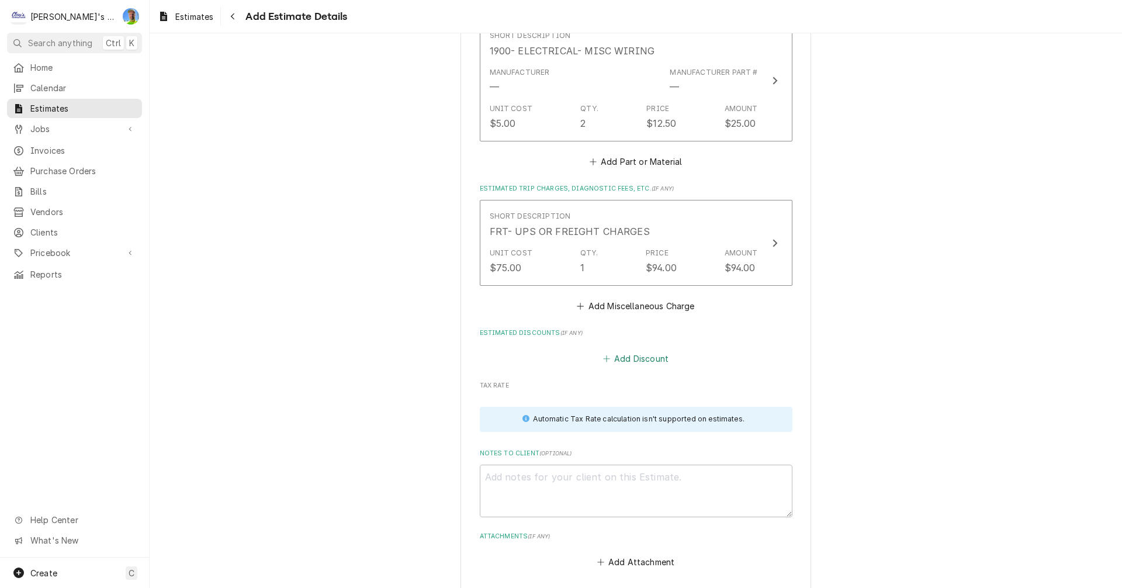
click at [634, 357] on button "Add Discount" at bounding box center [636, 359] width 70 height 16
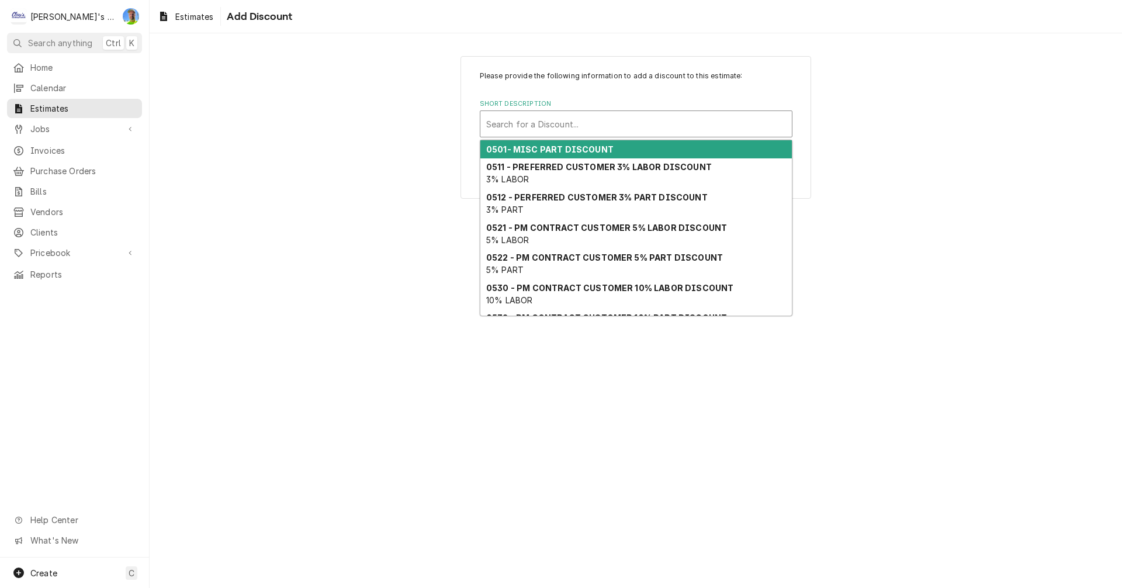
click at [519, 112] on div "Search for a Discount..." at bounding box center [636, 124] width 312 height 26
click at [536, 148] on strong "0501- MISC PART DISCOUNT" at bounding box center [549, 149] width 127 height 10
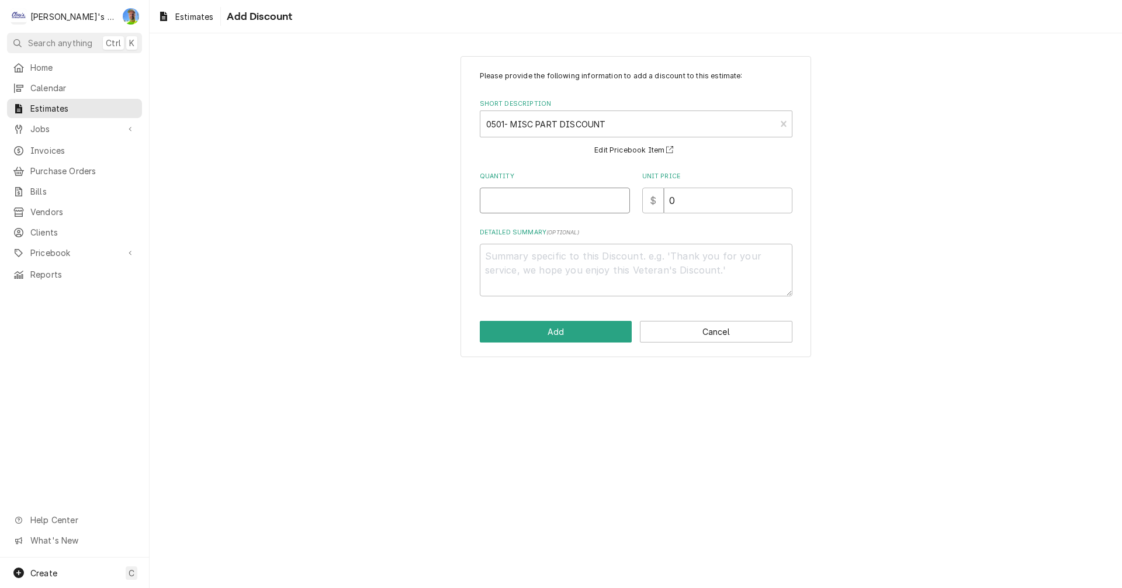
click at [534, 203] on input "Quantity" at bounding box center [555, 201] width 150 height 26
click at [546, 334] on button "Add" at bounding box center [556, 332] width 153 height 22
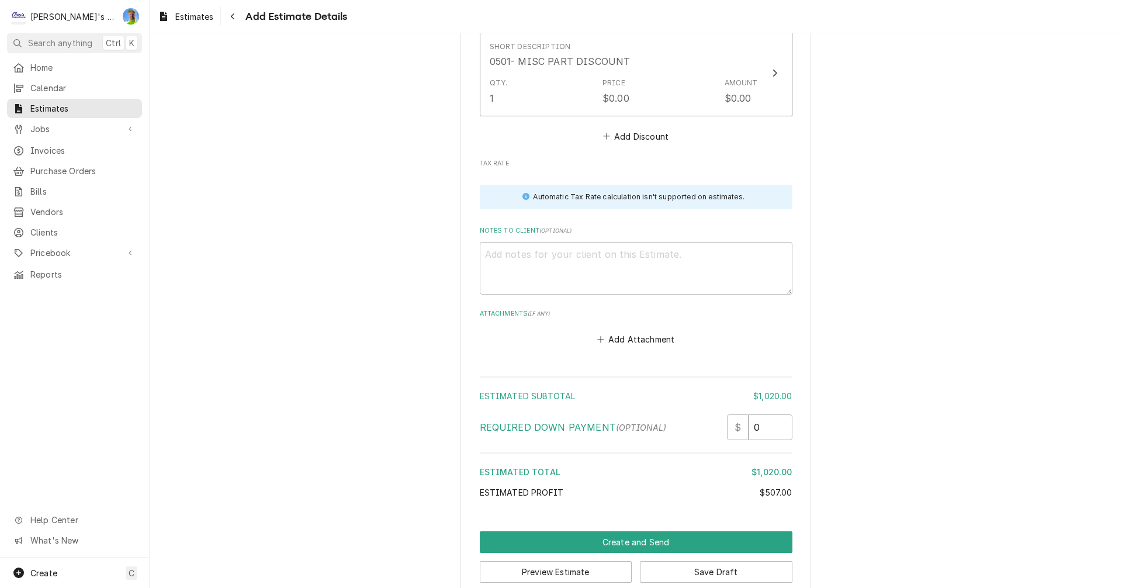
scroll to position [2589, 0]
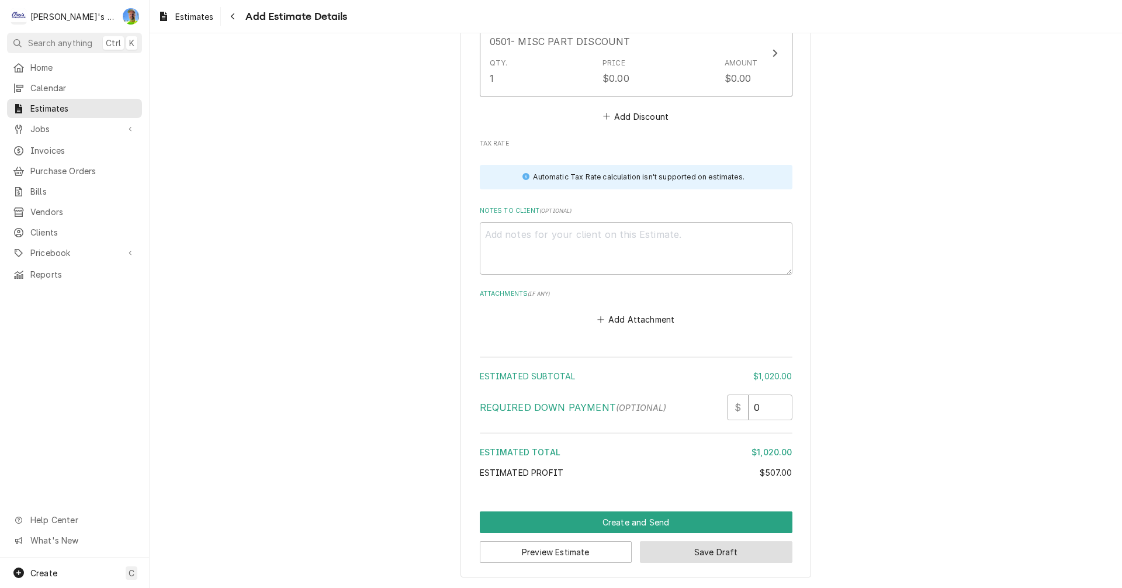
click at [740, 558] on button "Save Draft" at bounding box center [716, 552] width 153 height 22
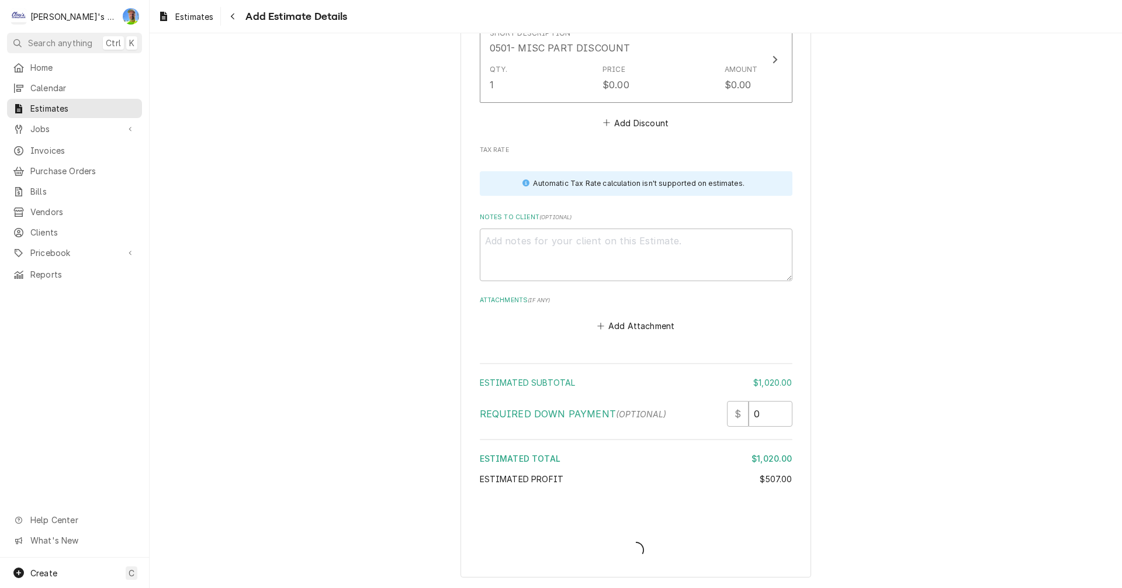
scroll to position [2582, 0]
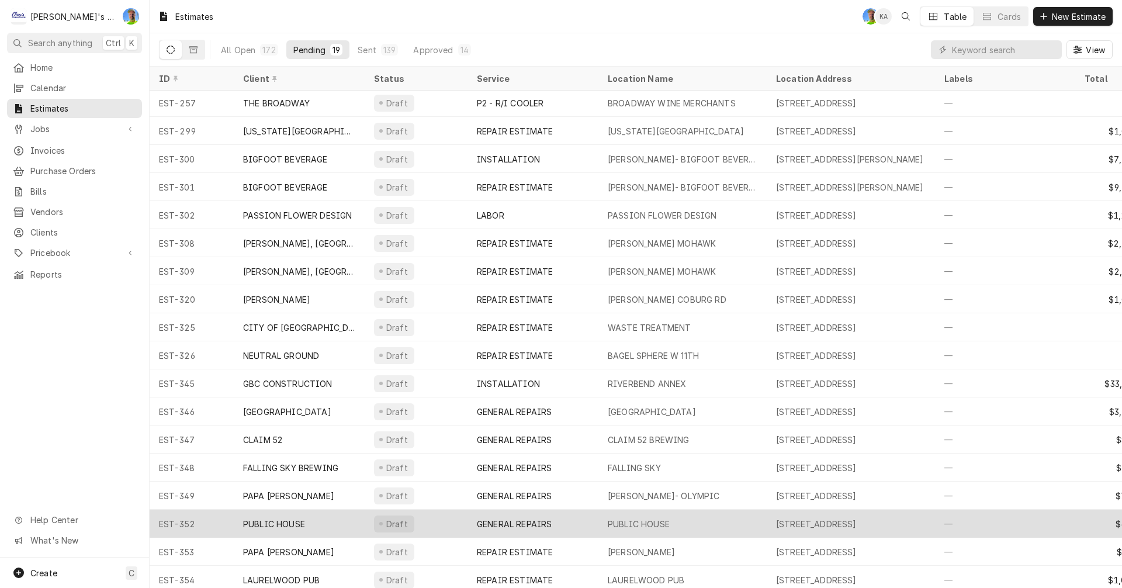
scroll to position [43, 0]
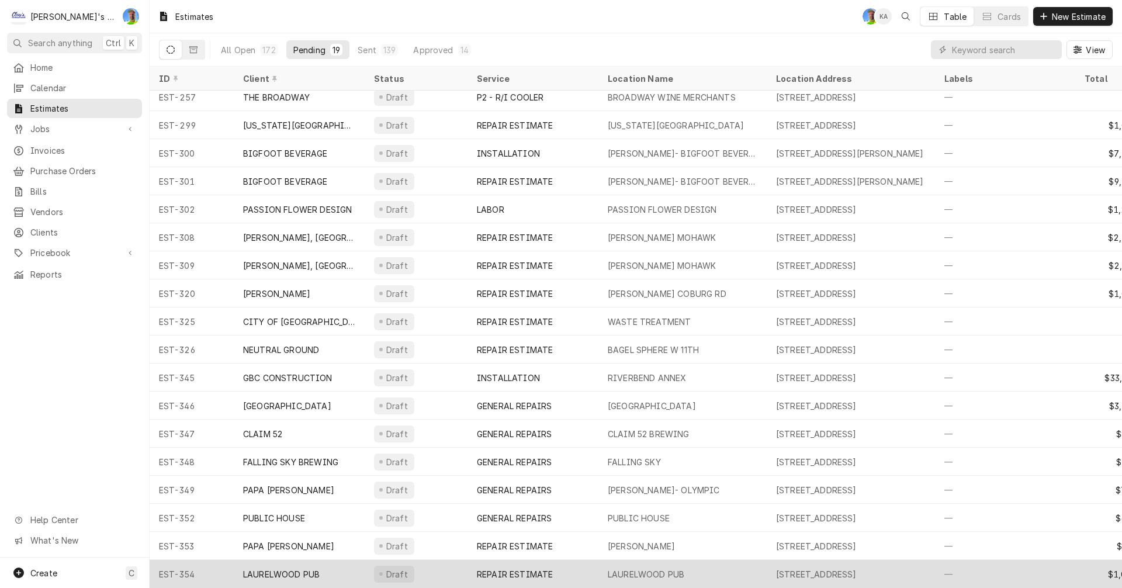
click at [484, 568] on div "REPAIR ESTIMATE" at bounding box center [515, 574] width 76 height 12
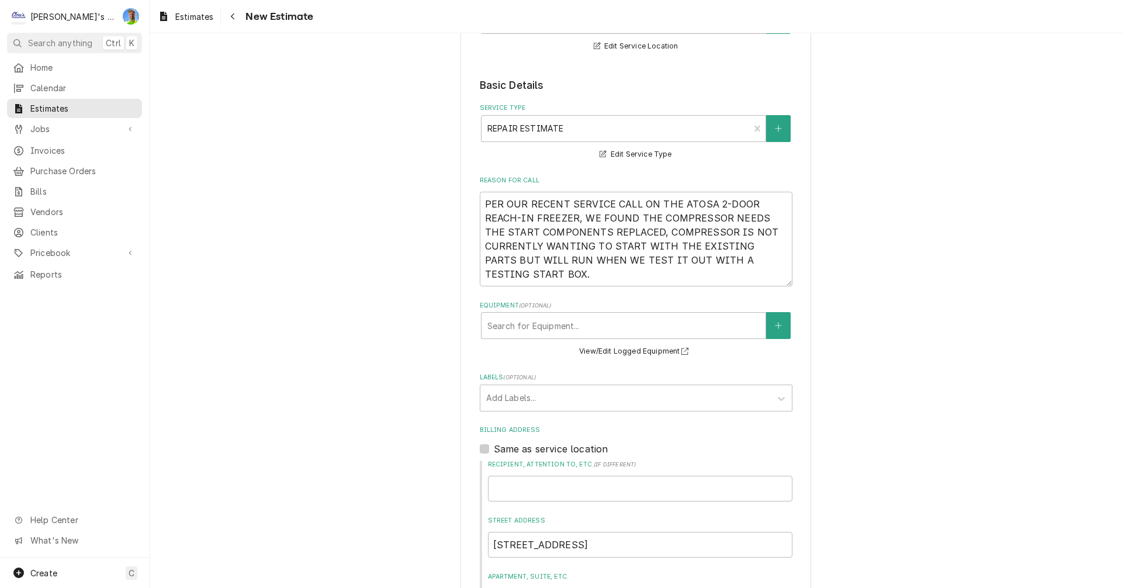
scroll to position [234, 0]
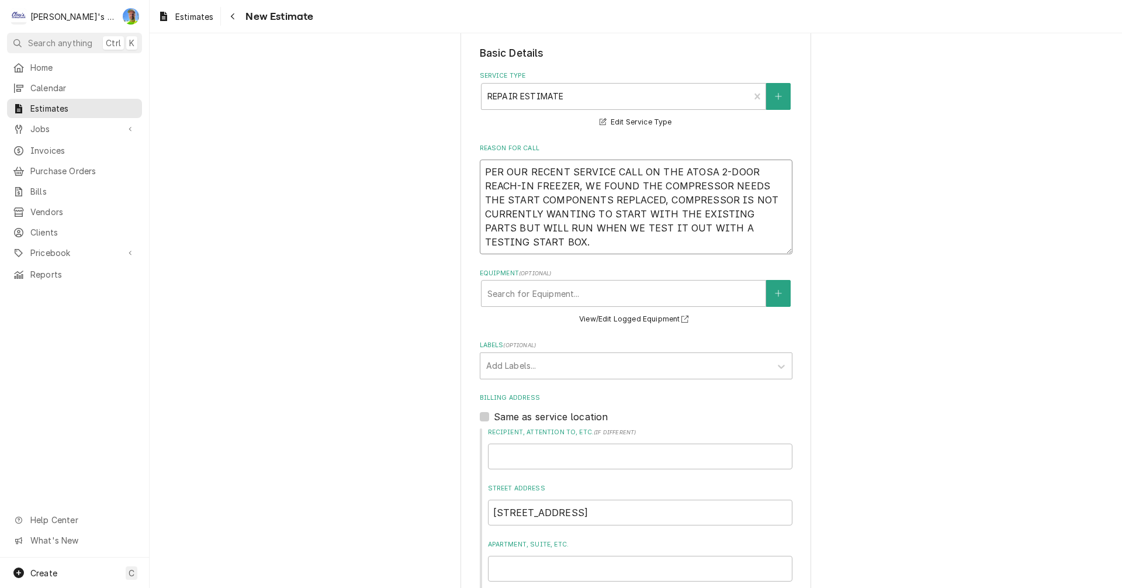
click at [506, 242] on textarea "PER OUR RECENT SERVICE CALL ON THE ATOSA 2-DOOR REACH-IN FREEZER, WE FOUND THE …" at bounding box center [636, 207] width 313 height 95
type textarea "x"
type textarea "PER OUR RECENT SERVICE CALL ON THE ATOSA 2-DOOR REACH-IN FREEZER, WE FOUND THE …"
type textarea "x"
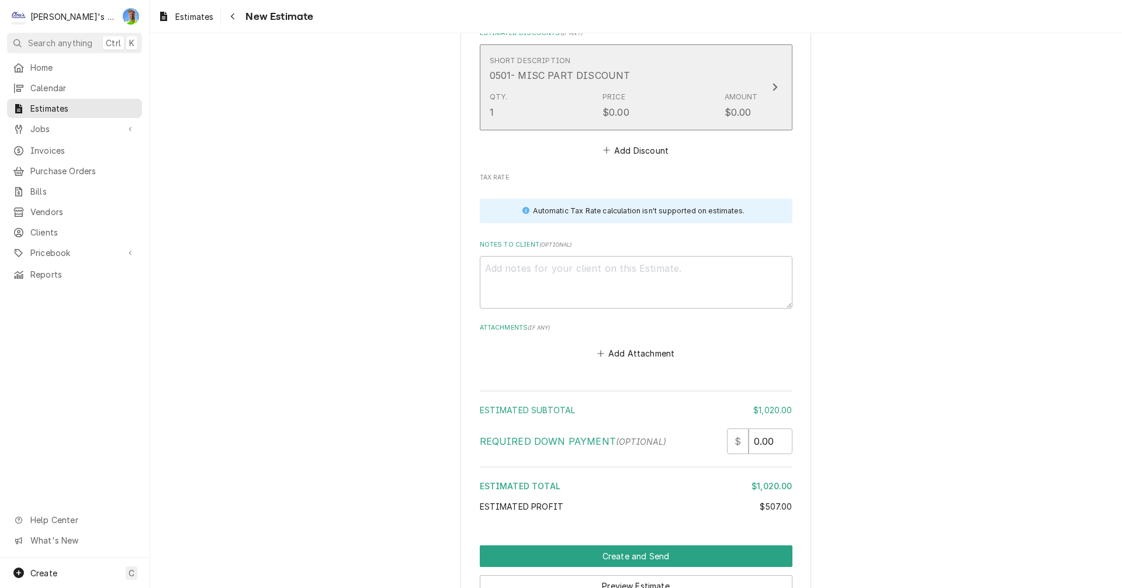
scroll to position [2396, 0]
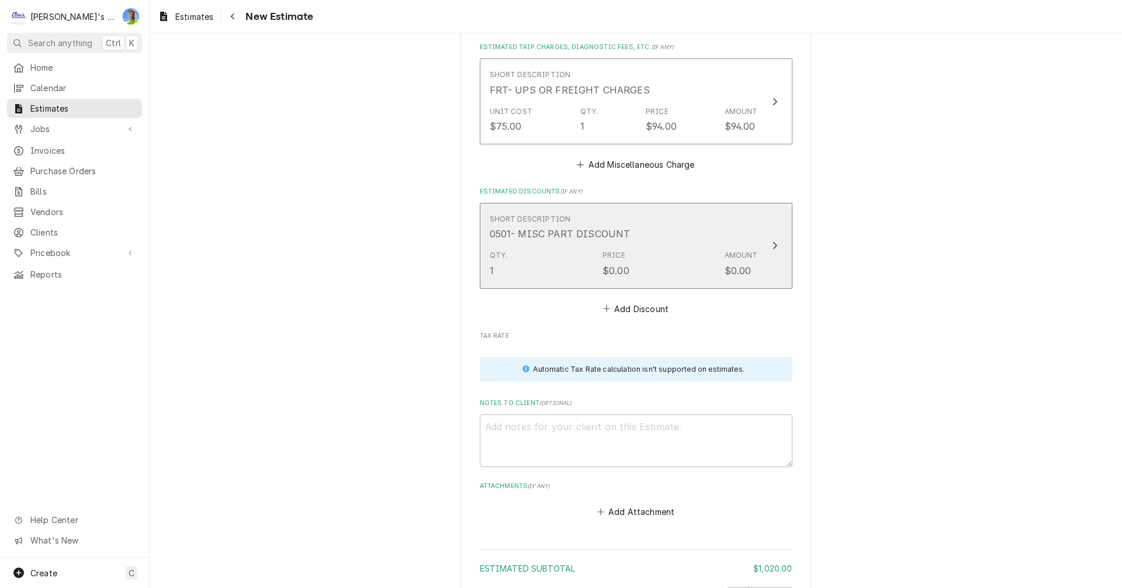
type textarea "PER OUR RECENT SERVICE CALL ON THE ATOSA 2-DOOR REACH-IN FREEZER, WE FOUND THE …"
click at [558, 248] on div "Qty. 1 Price $0.00 Amount $0.00" at bounding box center [624, 263] width 268 height 36
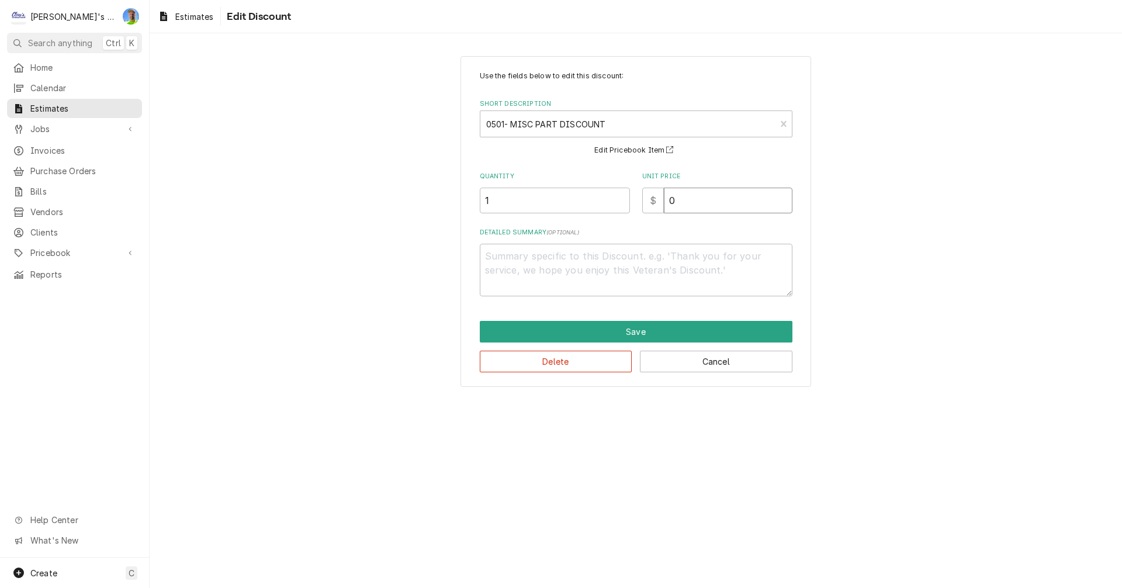
click at [677, 200] on input "0" at bounding box center [728, 201] width 129 height 26
type textarea "x"
type input "4"
type textarea "x"
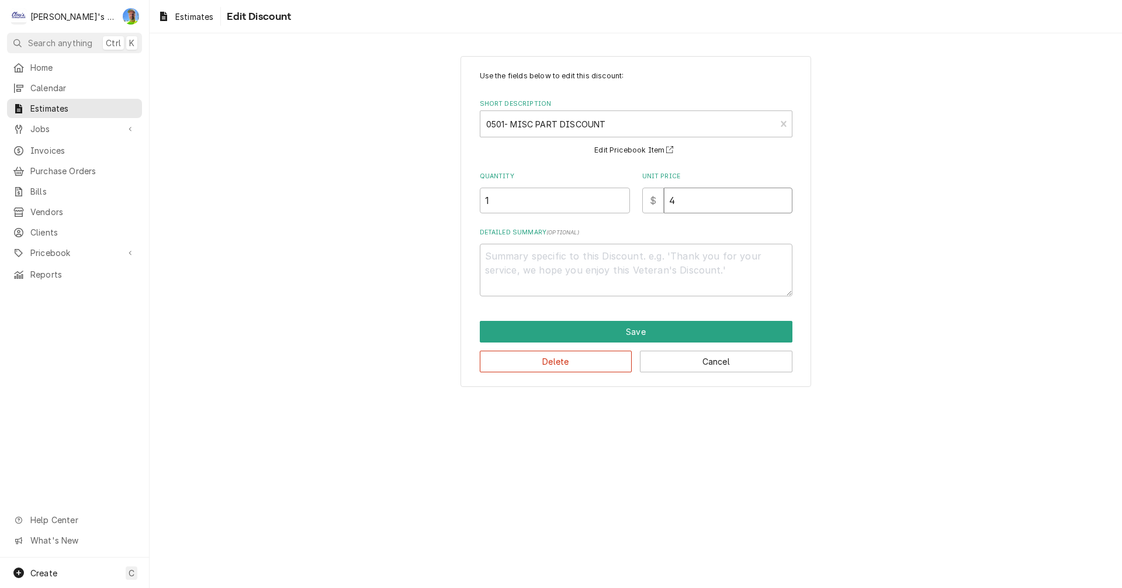
type input "40"
type textarea "x"
type input "40"
type textarea "x"
type textarea "1"
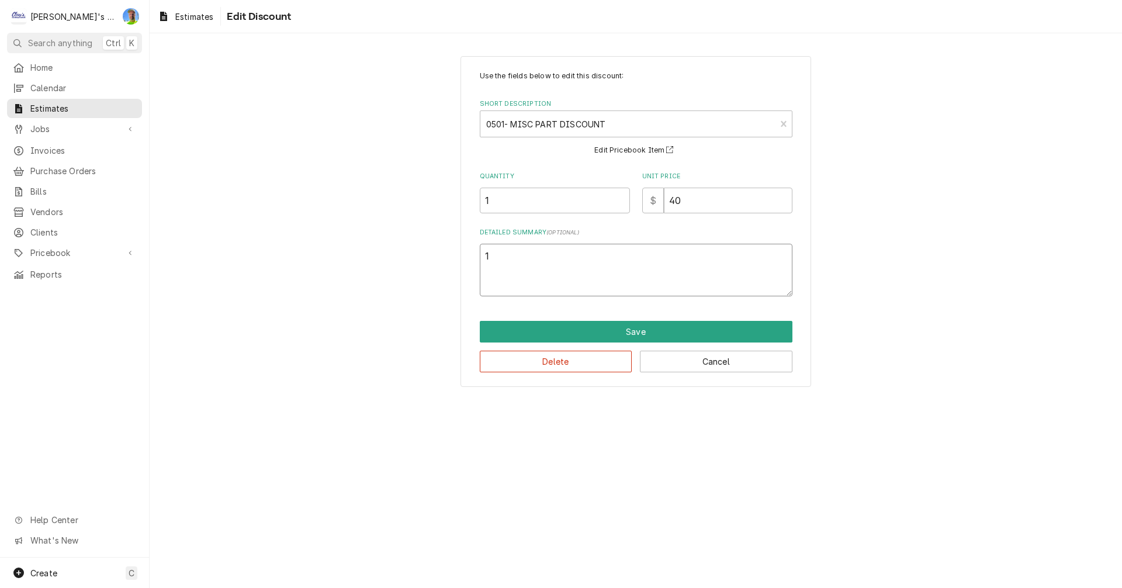
type textarea "x"
type textarea "10"
type textarea "x"
type textarea "10%"
type textarea "x"
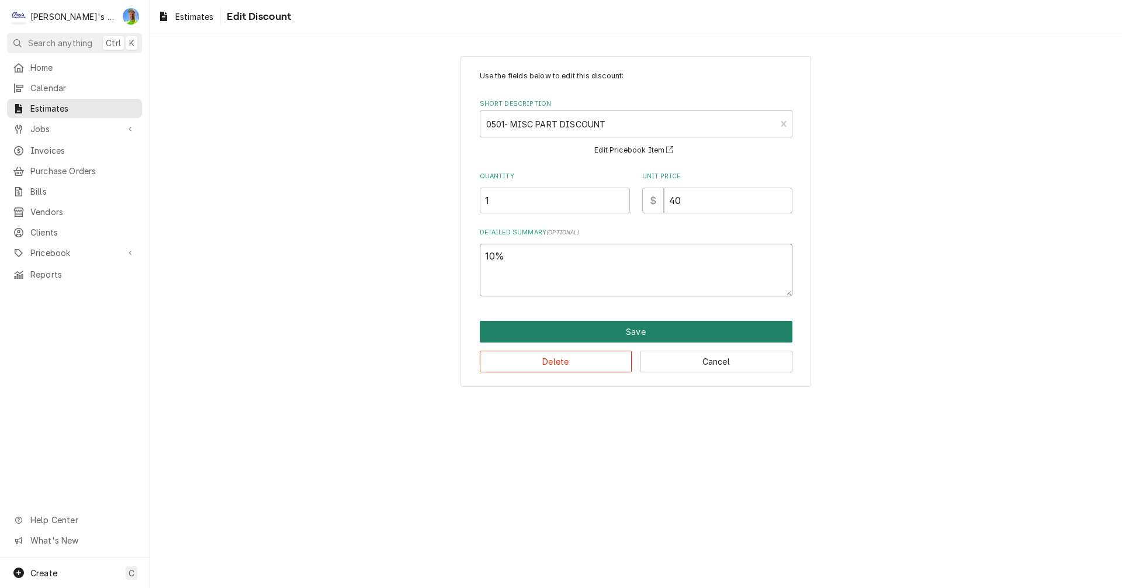
type textarea "10%"
click at [713, 334] on button "Save" at bounding box center [636, 332] width 313 height 22
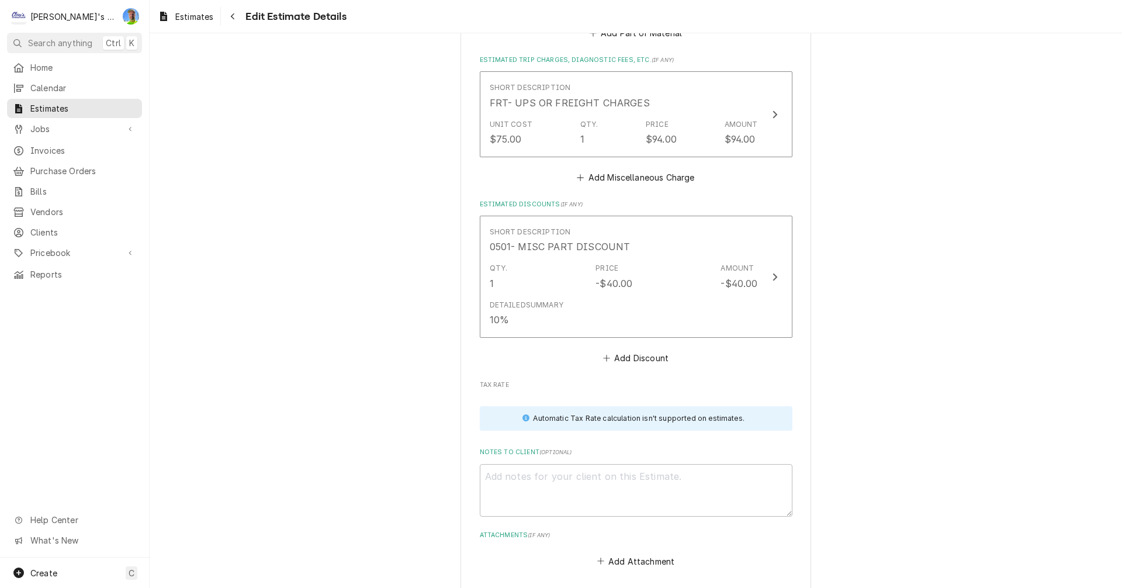
scroll to position [2382, 0]
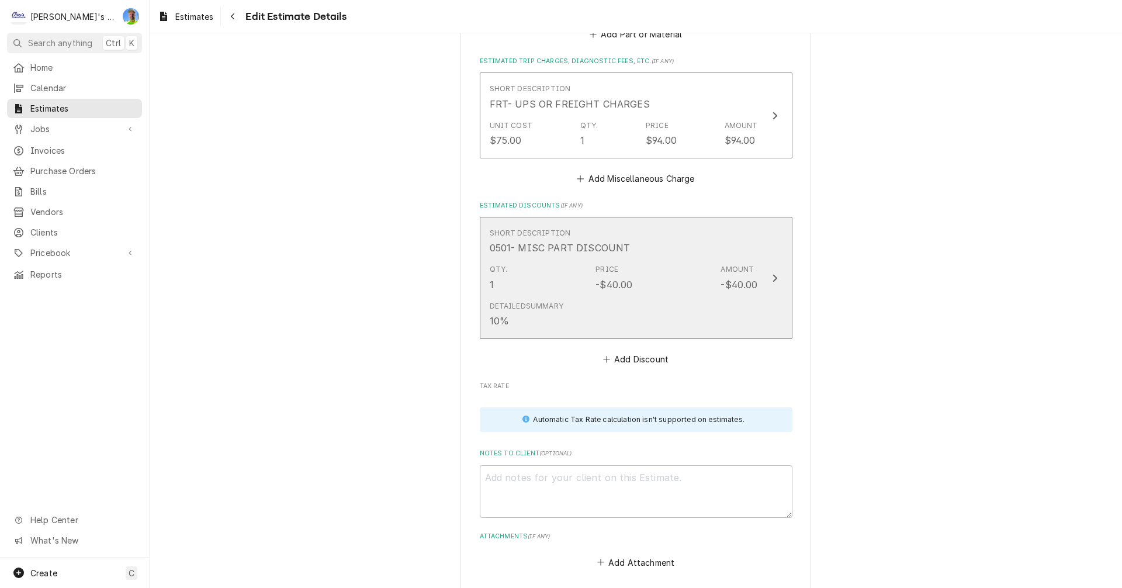
click at [781, 278] on button "Short Description 0501- MISC PART DISCOUNT Qty. 1 Price -$40.00 Amount -$40.00 …" at bounding box center [636, 278] width 313 height 122
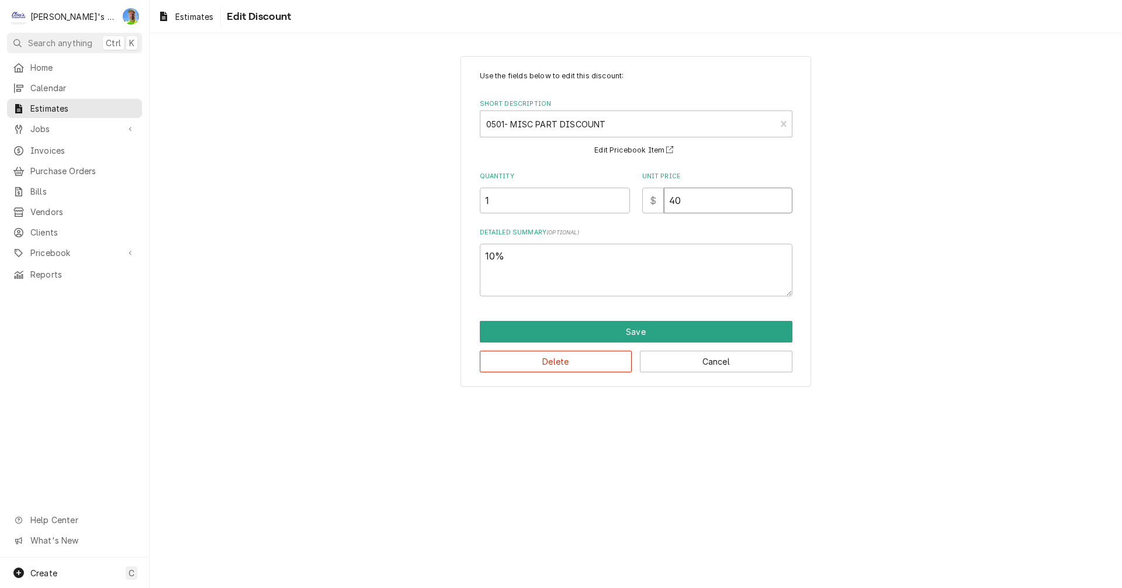
click at [707, 202] on input "40" at bounding box center [728, 201] width 129 height 26
type textarea "x"
type input "4"
type textarea "x"
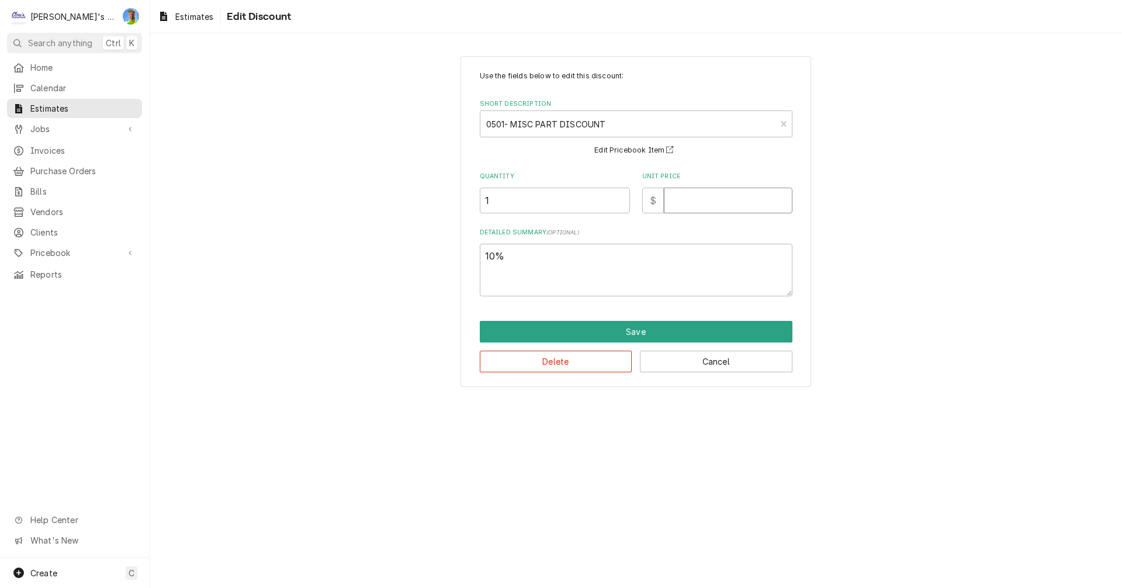
type input "8"
type textarea "x"
type input "80"
type textarea "x"
type input "80"
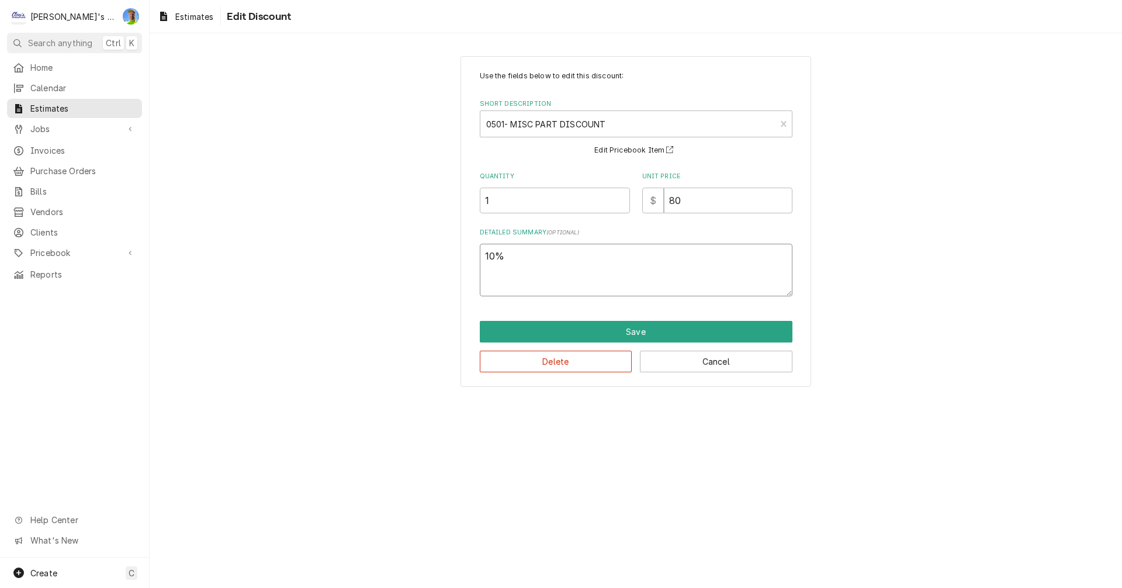
click at [490, 258] on textarea "10%" at bounding box center [636, 270] width 313 height 53
type textarea "x"
type textarea "0%"
type textarea "x"
type textarea "20%"
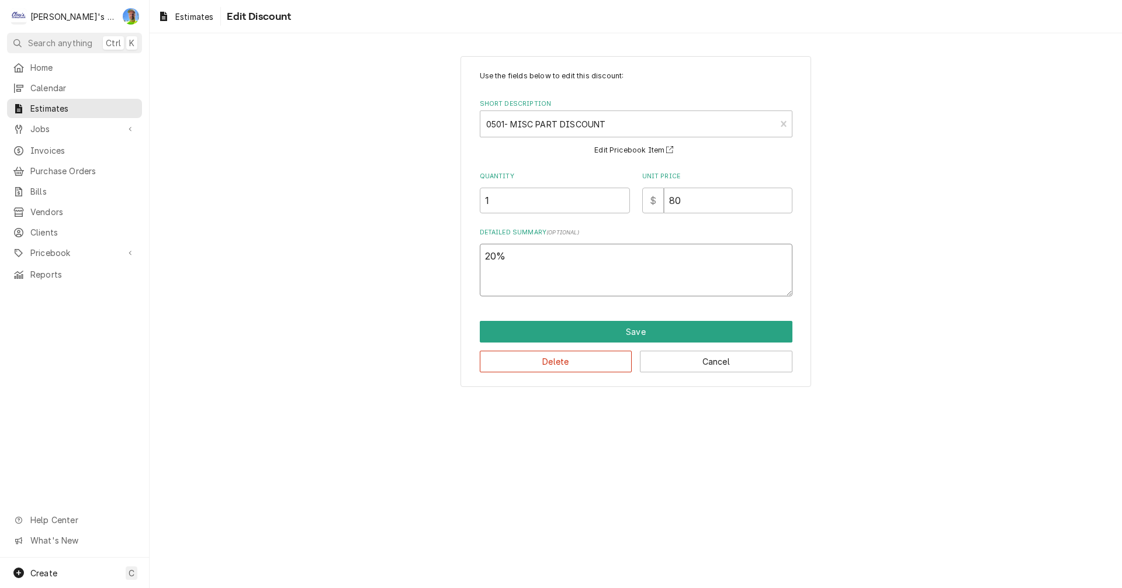
type textarea "x"
type textarea "20%"
click at [524, 323] on button "Save" at bounding box center [636, 332] width 313 height 22
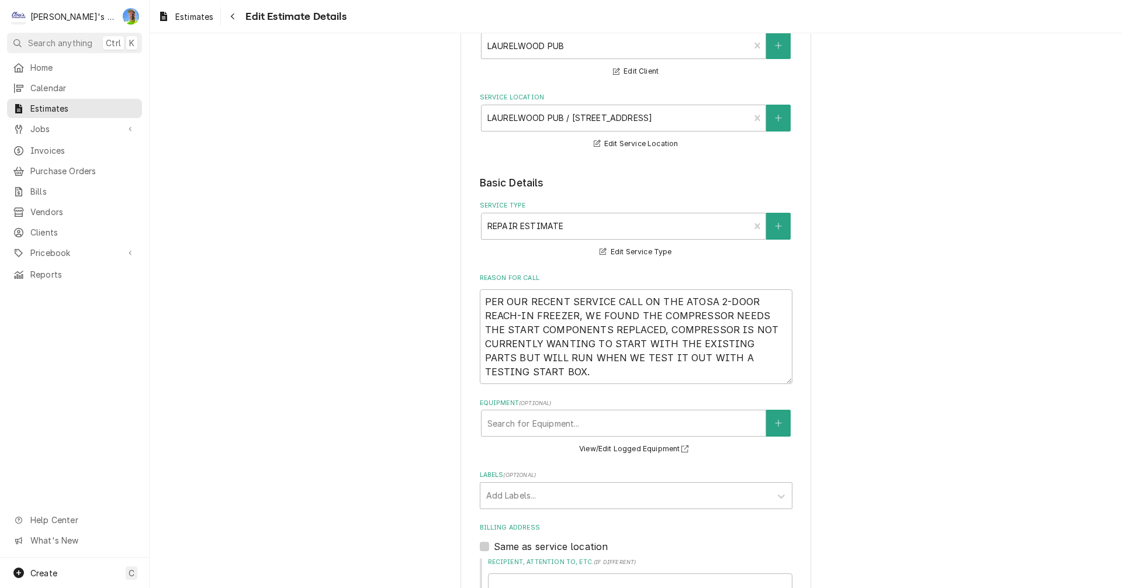
scroll to position [175, 0]
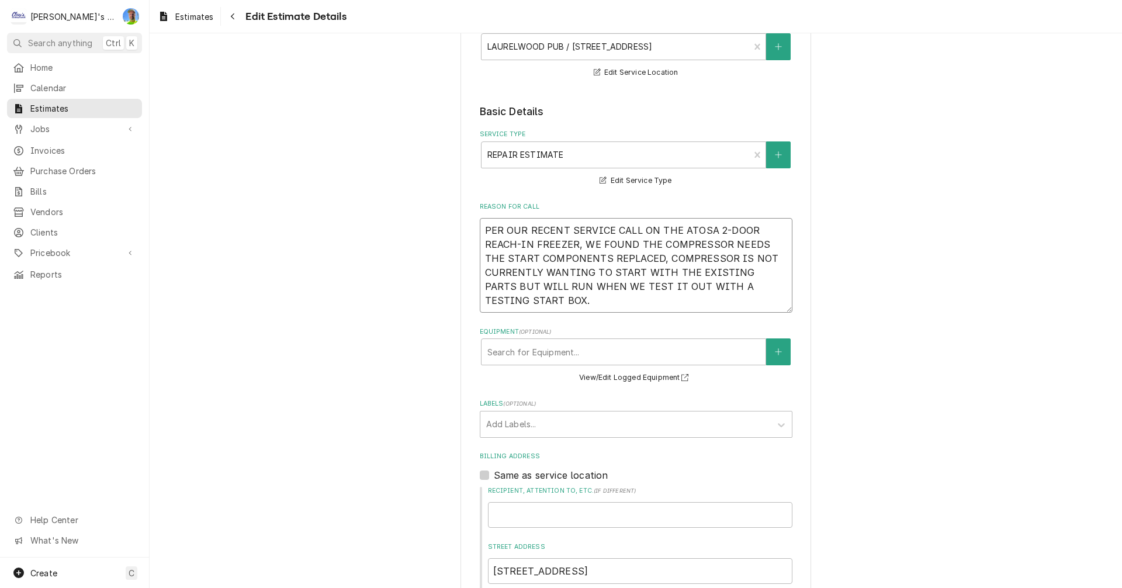
drag, startPoint x: 476, startPoint y: 231, endPoint x: 512, endPoint y: 306, distance: 83.1
click at [512, 306] on textarea "PER OUR RECENT SERVICE CALL ON THE ATOSA 2-DOOR REACH-IN FREEZER, WE FOUND THE …" at bounding box center [636, 265] width 313 height 95
click at [512, 302] on textarea "PER OUR RECENT SERVICE CALL ON THE ATOSA 2-DOOR REACH-IN FREEZER, WE FOUND THE …" at bounding box center [636, 265] width 313 height 95
type textarea "x"
type textarea "PER OUR RECENT SERVICE CALL ON THE ATOSA 2-DOOR REACH-IN FREEZER, WE FOUND THE …"
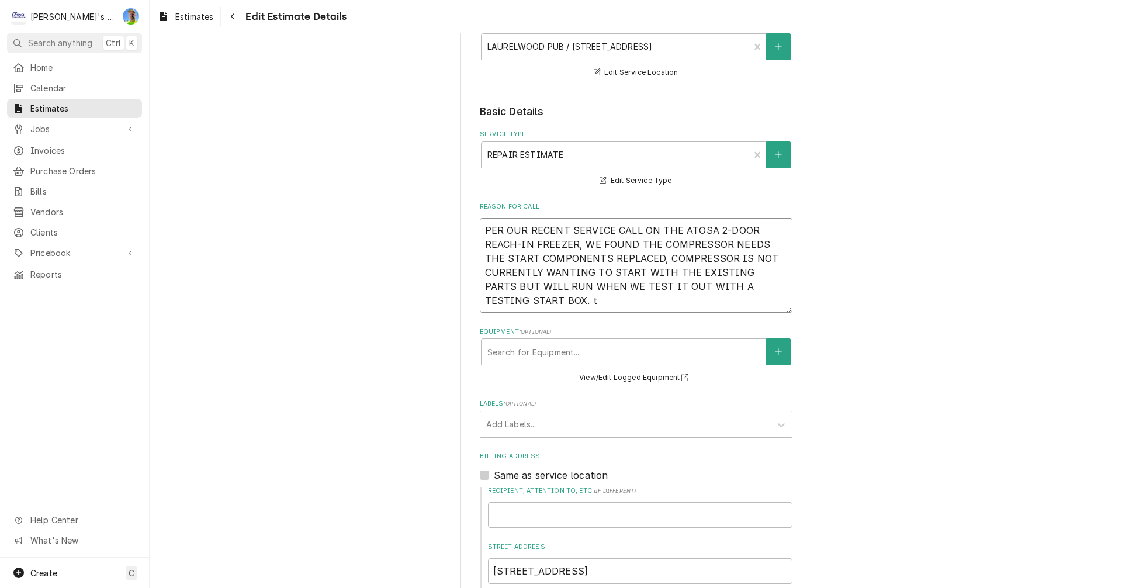
type textarea "x"
type textarea "PER OUR RECENT SERVICE CALL ON THE ATOSA 2-DOOR REACH-IN FREEZER, WE FOUND THE …"
type textarea "x"
type textarea "PER OUR RECENT SERVICE CALL ON THE ATOSA 2-DOOR REACH-IN FREEZER, WE FOUND THE …"
type textarea "x"
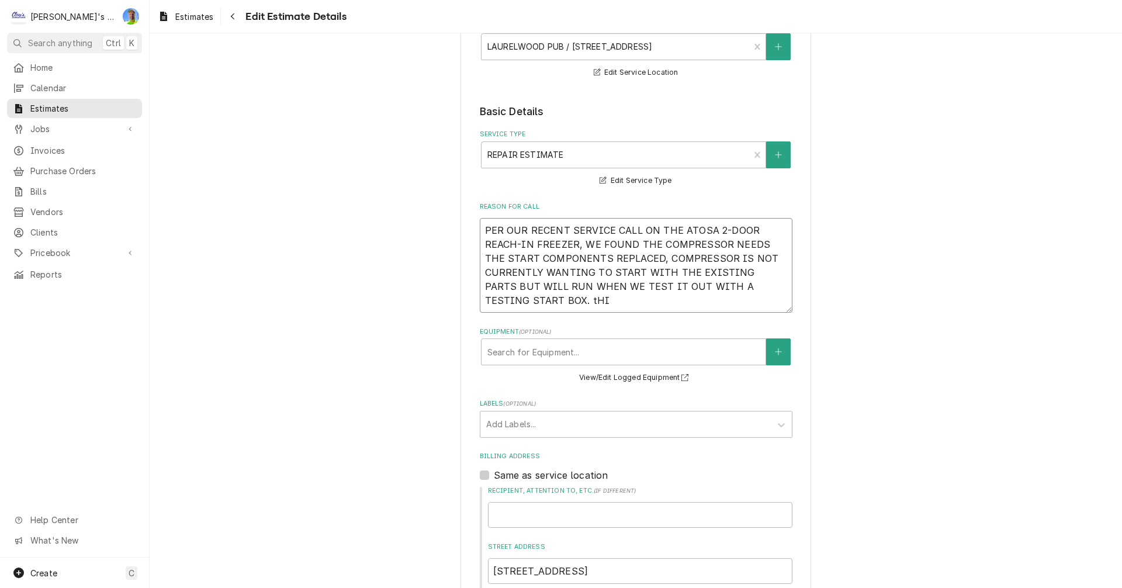
type textarea "PER OUR RECENT SERVICE CALL ON THE ATOSA 2-DOOR REACH-IN FREEZER, WE FOUND THE …"
type textarea "x"
type textarea "PER OUR RECENT SERVICE CALL ON THE ATOSA 2-DOOR REACH-IN FREEZER, WE FOUND THE …"
type textarea "x"
type textarea "PER OUR RECENT SERVICE CALL ON THE ATOSA 2-DOOR REACH-IN FREEZER, WE FOUND THE …"
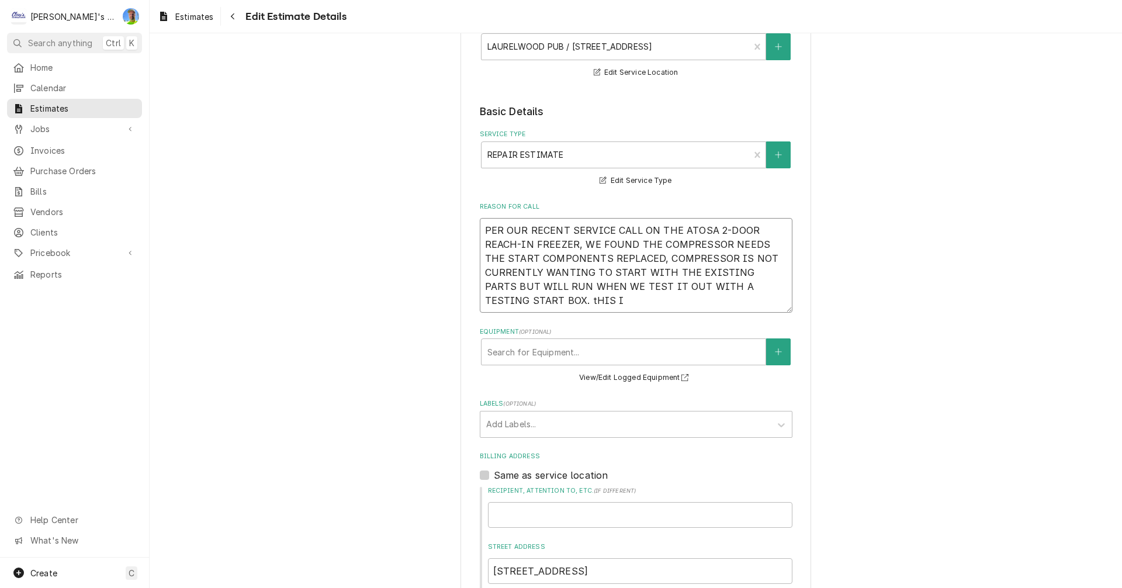
type textarea "x"
type textarea "PER OUR RECENT SERVICE CALL ON THE ATOSA 2-DOOR REACH-IN FREEZER, WE FOUND THE …"
type textarea "x"
type textarea "PER OUR RECENT SERVICE CALL ON THE ATOSA 2-DOOR REACH-IN FREEZER, WE FOUND THE …"
type textarea "x"
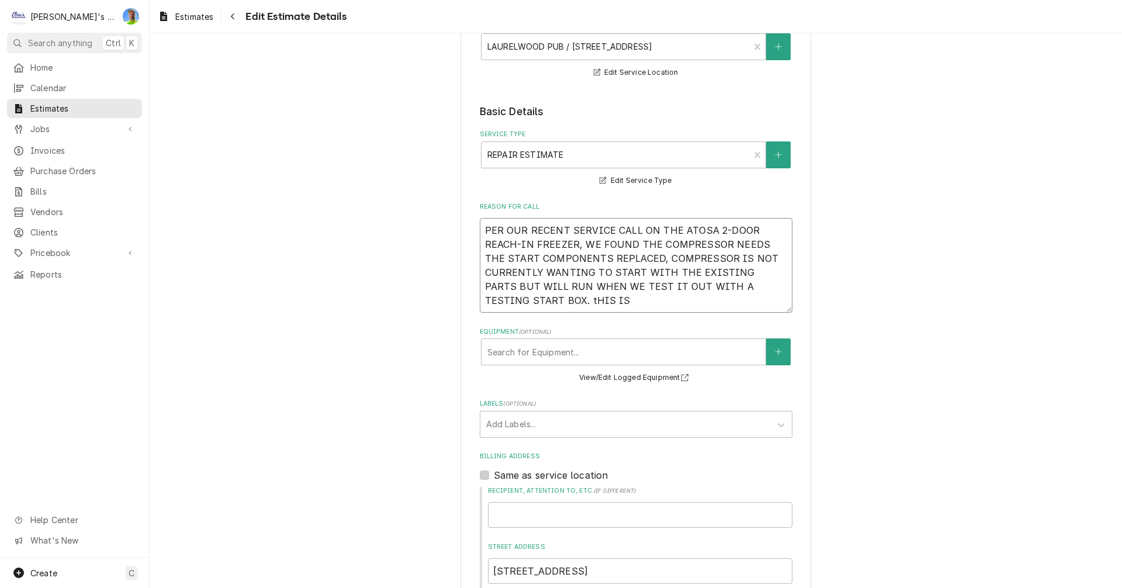
type textarea "PER OUR RECENT SERVICE CALL ON THE ATOSA 2-DOOR REACH-IN FREEZER, WE FOUND THE …"
type textarea "x"
type textarea "PER OUR RECENT SERVICE CALL ON THE ATOSA 2-DOOR REACH-IN FREEZER, WE FOUND THE …"
type textarea "x"
type textarea "PER OUR RECENT SERVICE CALL ON THE ATOSA 2-DOOR REACH-IN FREEZER, WE FOUND THE …"
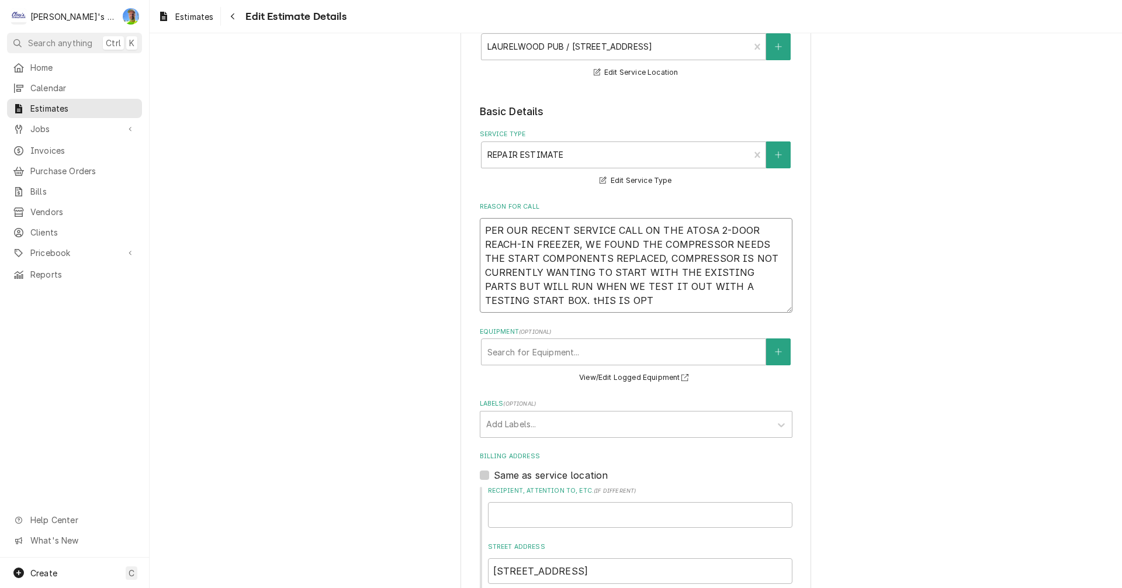
type textarea "x"
type textarea "PER OUR RECENT SERVICE CALL ON THE ATOSA 2-DOOR REACH-IN FREEZER, WE FOUND THE …"
type textarea "x"
type textarea "PER OUR RECENT SERVICE CALL ON THE ATOSA 2-DOOR REACH-IN FREEZER, WE FOUND THE …"
type textarea "x"
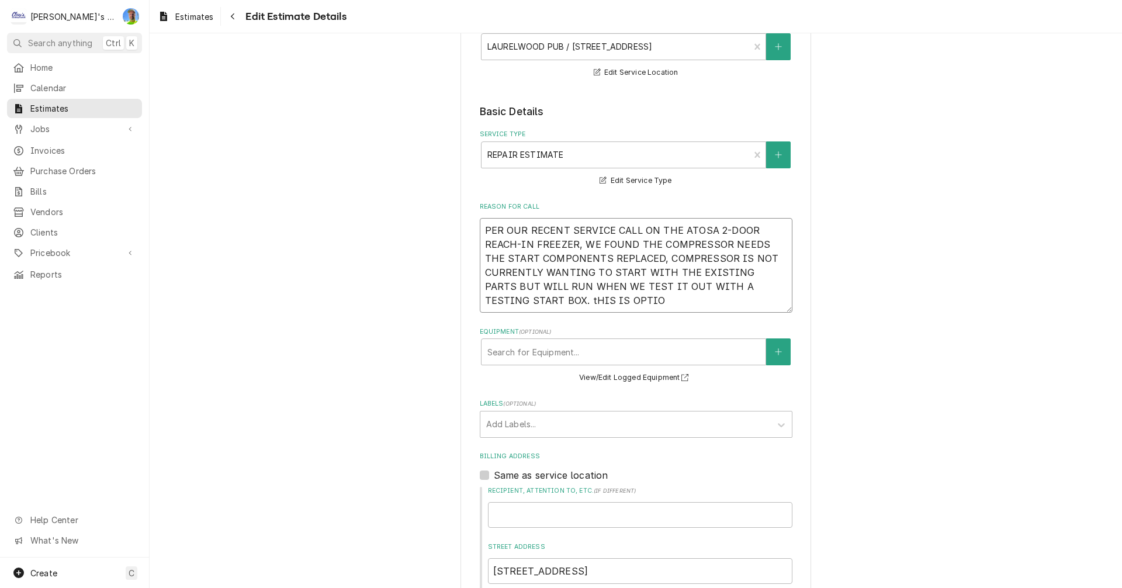
type textarea "PER OUR RECENT SERVICE CALL ON THE ATOSA 2-DOOR REACH-IN FREEZER, WE FOUND THE …"
type textarea "x"
type textarea "PER OUR RECENT SERVICE CALL ON THE ATOSA 2-DOOR REACH-IN FREEZER, WE FOUND THE …"
type textarea "x"
type textarea "PER OUR RECENT SERVICE CALL ON THE ATOSA 2-DOOR REACH-IN FREEZER, WE FOUND THE …"
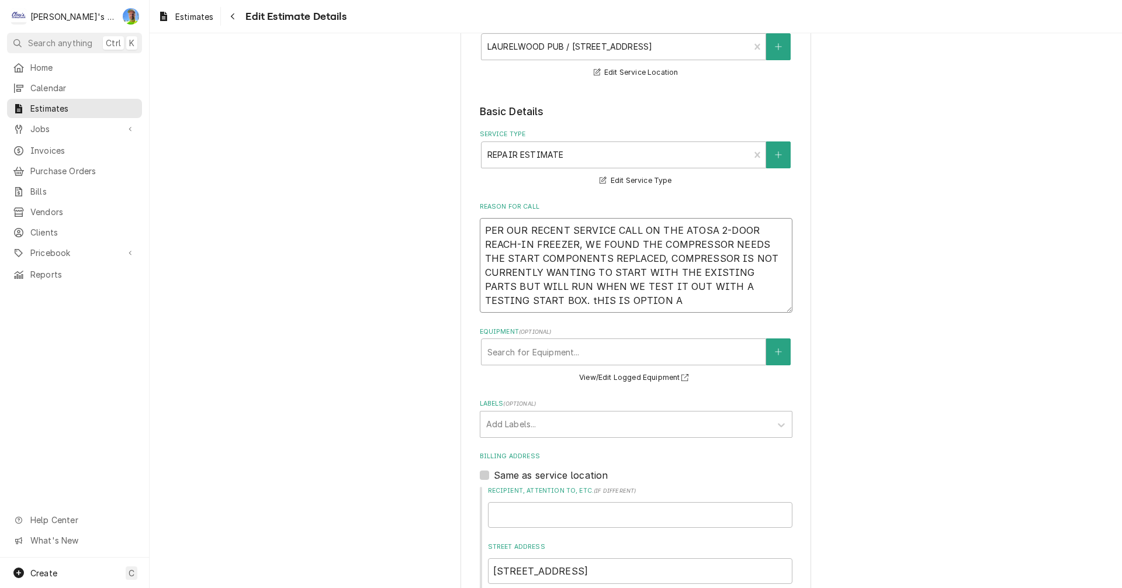
type textarea "x"
type textarea "PER OUR RECENT SERVICE CALL ON THE ATOSA 2-DOOR REACH-IN FREEZER, WE FOUND THE …"
type textarea "x"
type textarea "PER OUR RECENT SERVICE CALL ON THE ATOSA 2-DOOR REACH-IN FREEZER, WE FOUND THE …"
type textarea "x"
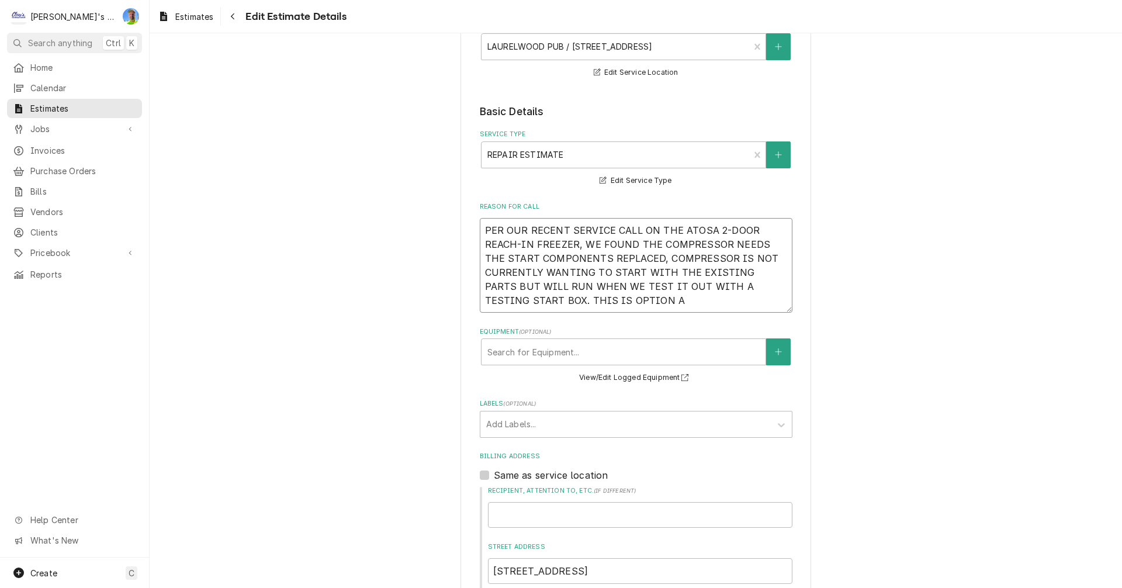
type textarea "PER OUR RECENT SERVICE CALL ON THE ATOSA 2-DOOR REACH-IN FREEZER, WE FOUND THE …"
type textarea "x"
type textarea "PER OUR RECENT SERVICE CALL ON THE ATOSA 2-DOOR REACH-IN FREEZER, WE FOUND THE …"
type textarea "x"
type textarea "PER OUR RECENT SERVICE CALL ON THE ATOSA 2-DOOR REACH-IN FREEZER, WE FOUND THE …"
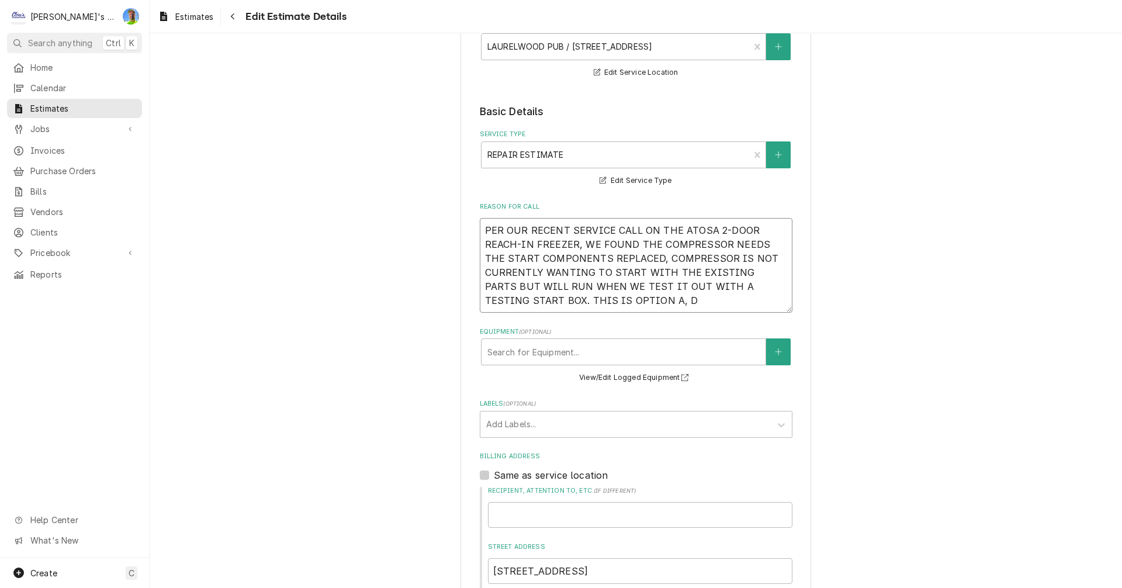
type textarea "x"
type textarea "PER OUR RECENT SERVICE CALL ON THE ATOSA 2-DOOR REACH-IN FREEZER, WE FOUND THE …"
type textarea "x"
type textarea "PER OUR RECENT SERVICE CALL ON THE ATOSA 2-DOOR REACH-IN FREEZER, WE FOUND THE …"
type textarea "x"
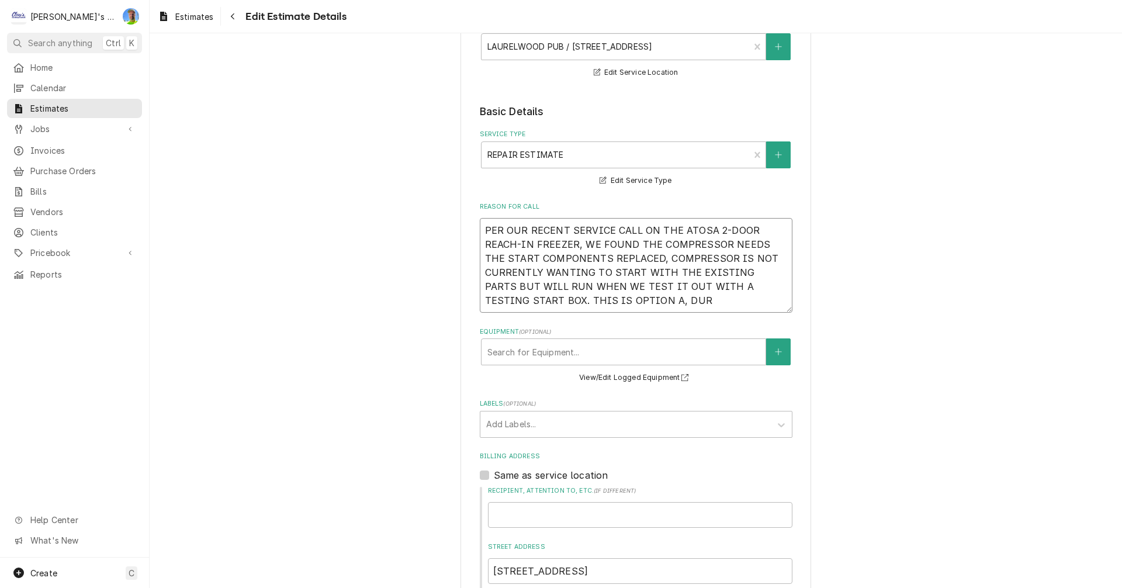
type textarea "PER OUR RECENT SERVICE CALL ON THE ATOSA 2-DOOR REACH-IN FREEZER, WE FOUND THE …"
type textarea "x"
type textarea "PER OUR RECENT SERVICE CALL ON THE ATOSA 2-DOOR REACH-IN FREEZER, WE FOUND THE …"
type textarea "x"
type textarea "PER OUR RECENT SERVICE CALL ON THE ATOSA 2-DOOR REACH-IN FREEZER, WE FOUND THE …"
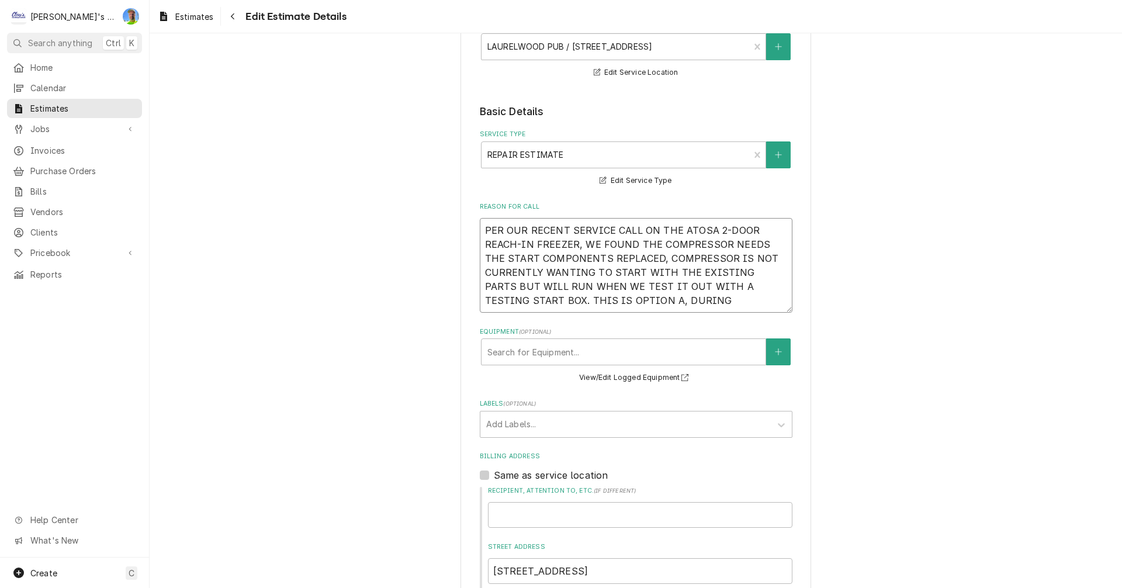
type textarea "x"
type textarea "PER OUR RECENT SERVICE CALL ON THE ATOSA 2-DOOR REACH-IN FREEZER, WE FOUND THE …"
type textarea "x"
type textarea "PER OUR RECENT SERVICE CALL ON THE ATOSA 2-DOOR REACH-IN FREEZER, WE FOUND THE …"
type textarea "x"
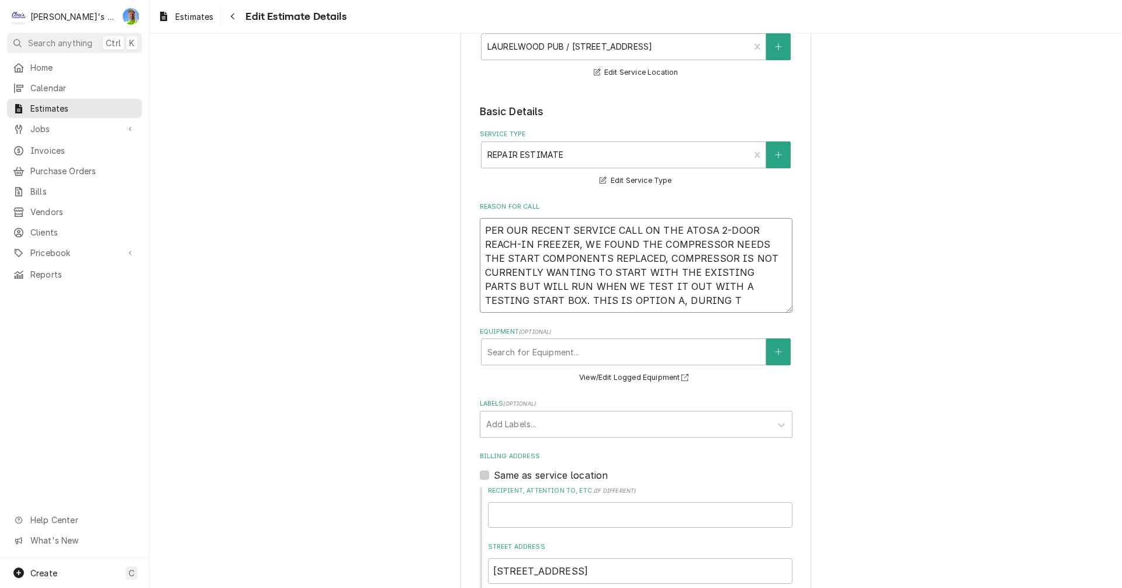
type textarea "PER OUR RECENT SERVICE CALL ON THE ATOSA 2-DOOR REACH-IN FREEZER, WE FOUND THE …"
type textarea "x"
type textarea "PER OUR RECENT SERVICE CALL ON THE ATOSA 2-DOOR REACH-IN FREEZER, WE FOUND THE …"
type textarea "x"
type textarea "PER OUR RECENT SERVICE CALL ON THE ATOSA 2-DOOR REACH-IN FREEZER, WE FOUND THE …"
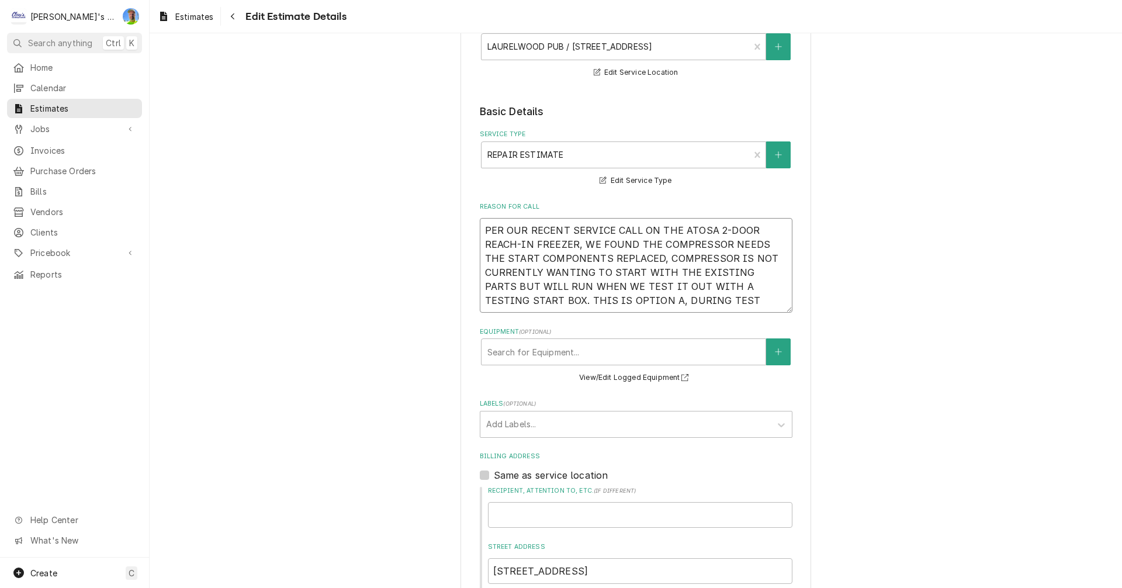
type textarea "x"
type textarea "PER OUR RECENT SERVICE CALL ON THE ATOSA 2-DOOR REACH-IN FREEZER, WE FOUND THE …"
type textarea "x"
type textarea "PER OUR RECENT SERVICE CALL ON THE ATOSA 2-DOOR REACH-IN FREEZER, WE FOUND THE …"
type textarea "x"
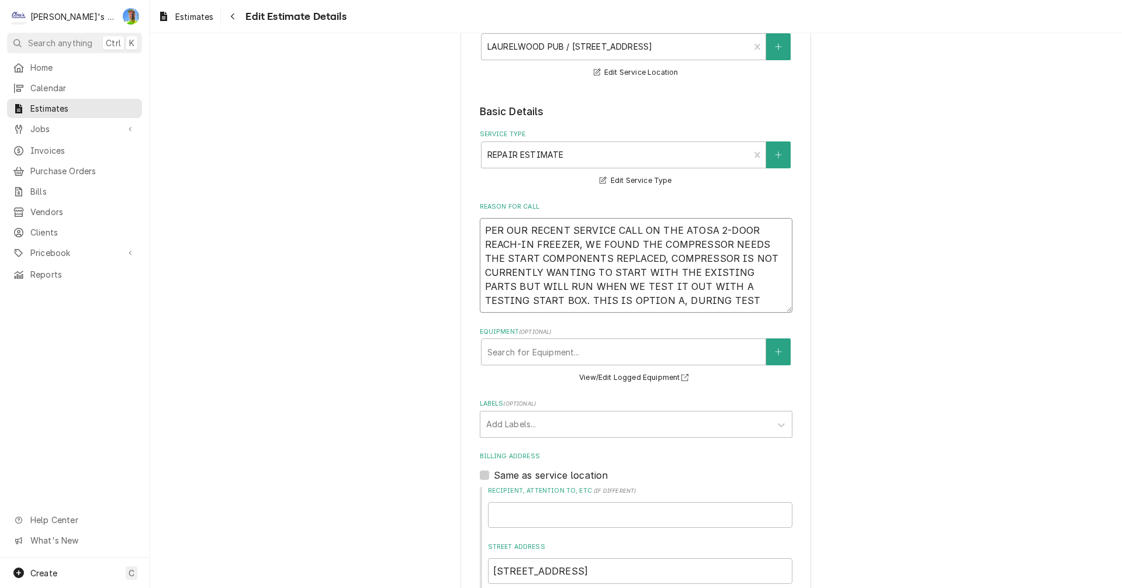
type textarea "PER OUR RECENT SERVICE CALL ON THE ATOSA 2-DOOR REACH-IN FREEZER, WE FOUND THE …"
type textarea "x"
type textarea "PER OUR RECENT SERVICE CALL ON THE ATOSA 2-DOOR REACH-IN FREEZER, WE FOUND THE …"
type textarea "x"
type textarea "PER OUR RECENT SERVICE CALL ON THE ATOSA 2-DOOR REACH-IN FREEZER, WE FOUND THE …"
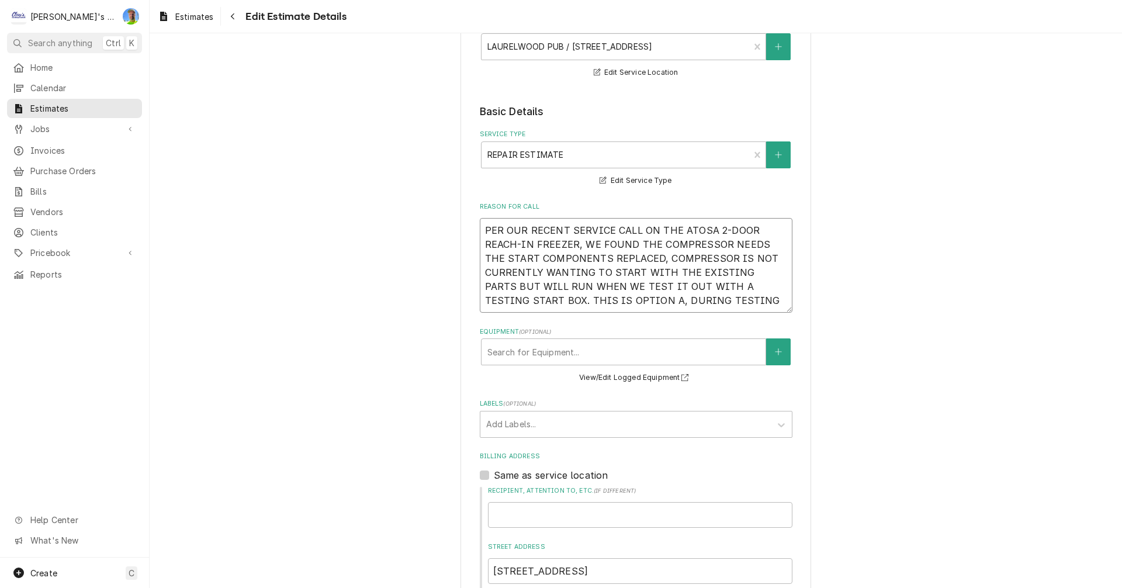
type textarea "x"
type textarea "PER OUR RECENT SERVICE CALL ON THE ATOSA 2-DOOR REACH-IN FREEZER, WE FOUND THE …"
type textarea "x"
type textarea "PER OUR RECENT SERVICE CALL ON THE ATOSA 2-DOOR REACH-IN FREEZER, WE FOUND THE …"
type textarea "x"
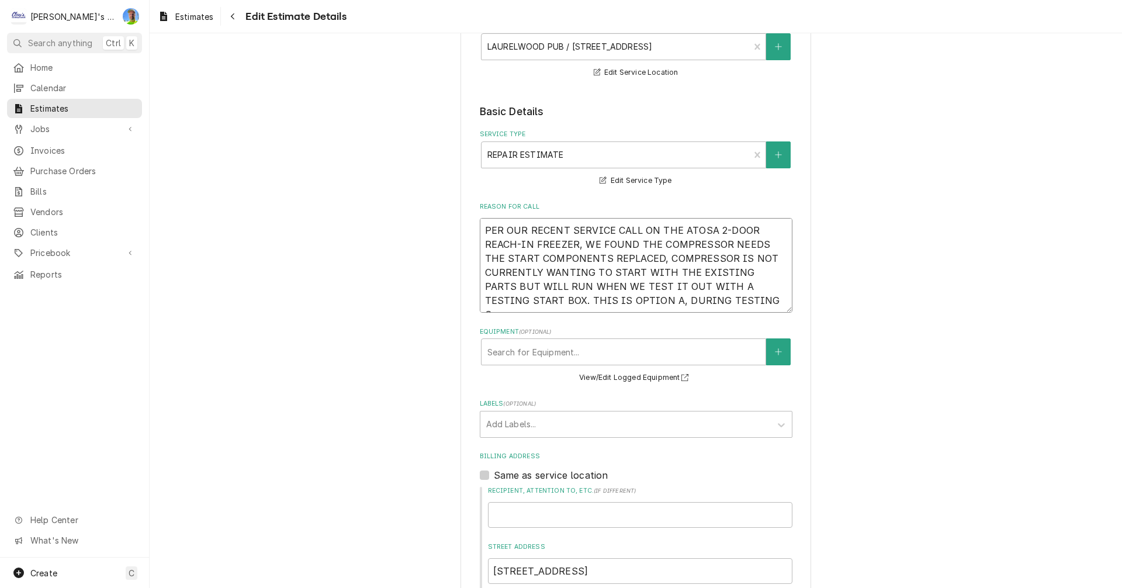
type textarea "PER OUR RECENT SERVICE CALL ON THE ATOSA 2-DOOR REACH-IN FREEZER, WE FOUND THE …"
type textarea "x"
type textarea "PER OUR RECENT SERVICE CALL ON THE ATOSA 2-DOOR REACH-IN FREEZER, WE FOUND THE …"
type textarea "x"
type textarea "PER OUR RECENT SERVICE CALL ON THE ATOSA 2-DOOR REACH-IN FREEZER, WE FOUND THE …"
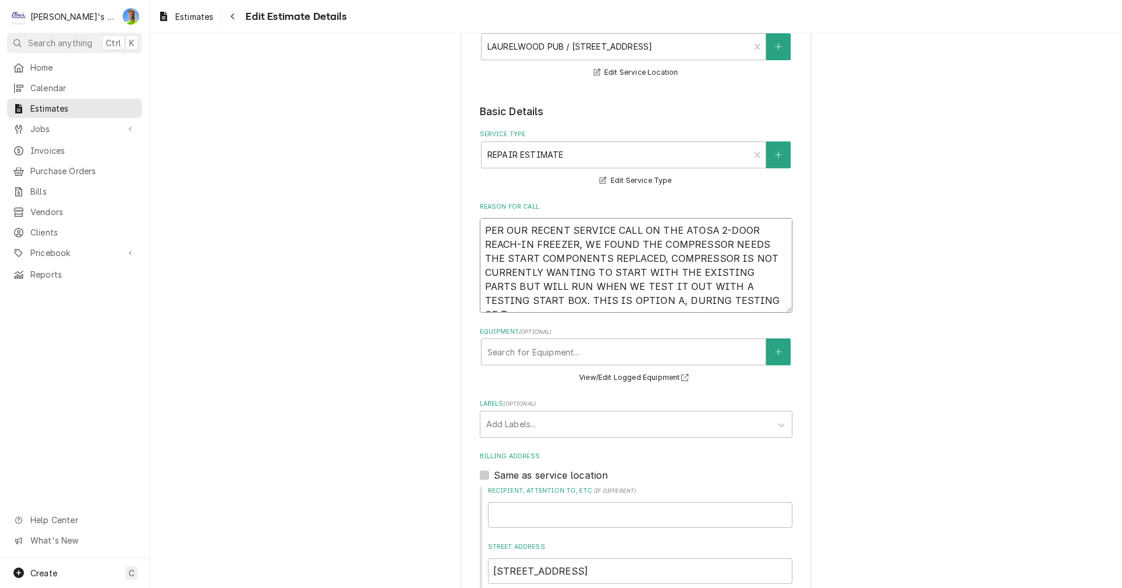
type textarea "x"
type textarea "PER OUR RECENT SERVICE CALL ON THE ATOSA 2-DOOR REACH-IN FREEZER, WE FOUND THE …"
type textarea "x"
type textarea "PER OUR RECENT SERVICE CALL ON THE ATOSA 2-DOOR REACH-IN FREEZER, WE FOUND THE …"
type textarea "x"
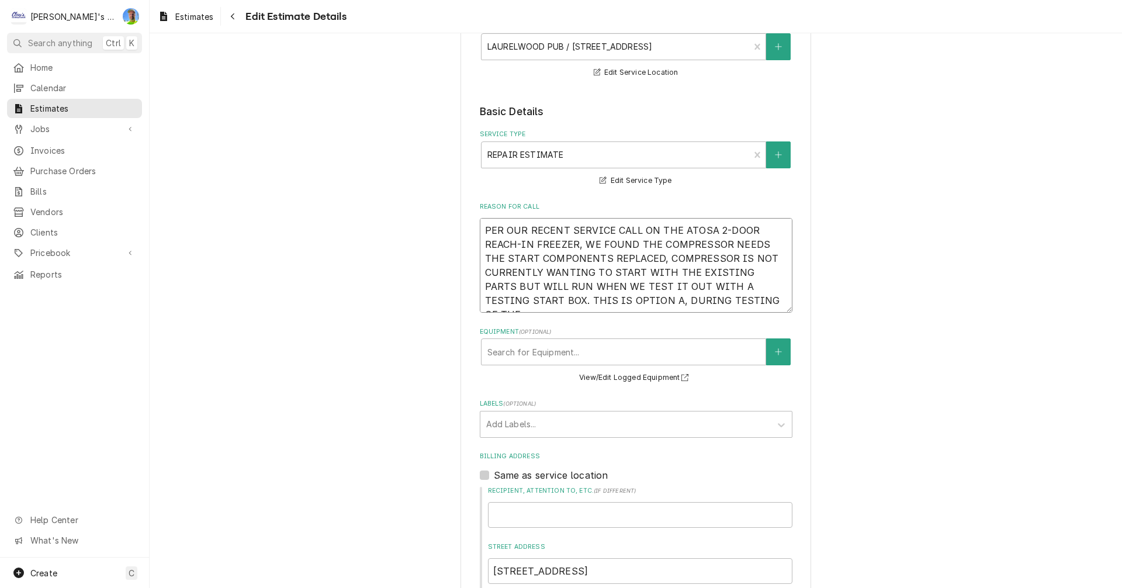
type textarea "PER OUR RECENT SERVICE CALL ON THE ATOSA 2-DOOR REACH-IN FREEZER, WE FOUND THE …"
type textarea "x"
type textarea "PER OUR RECENT SERVICE CALL ON THE ATOSA 2-DOOR REACH-IN FREEZER, WE FOUND THE …"
type textarea "x"
type textarea "PER OUR RECENT SERVICE CALL ON THE ATOSA 2-DOOR REACH-IN FREEZER, WE FOUND THE …"
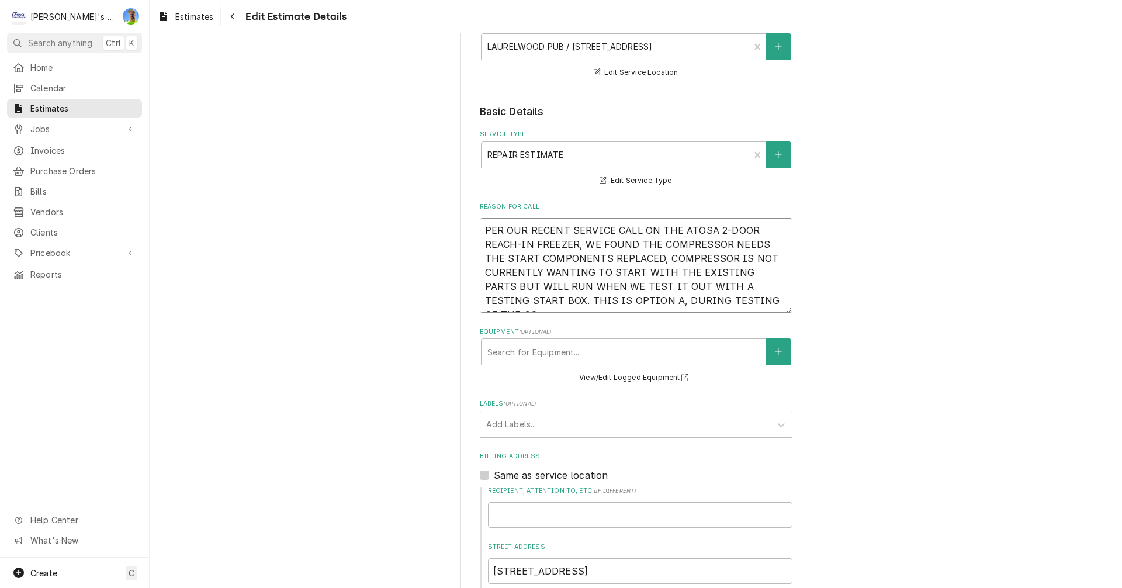
type textarea "x"
type textarea "PER OUR RECENT SERVICE CALL ON THE ATOSA 2-DOOR REACH-IN FREEZER, WE FOUND THE …"
type textarea "x"
type textarea "PER OUR RECENT SERVICE CALL ON THE ATOSA 2-DOOR REACH-IN FREEZER, WE FOUND THE …"
type textarea "x"
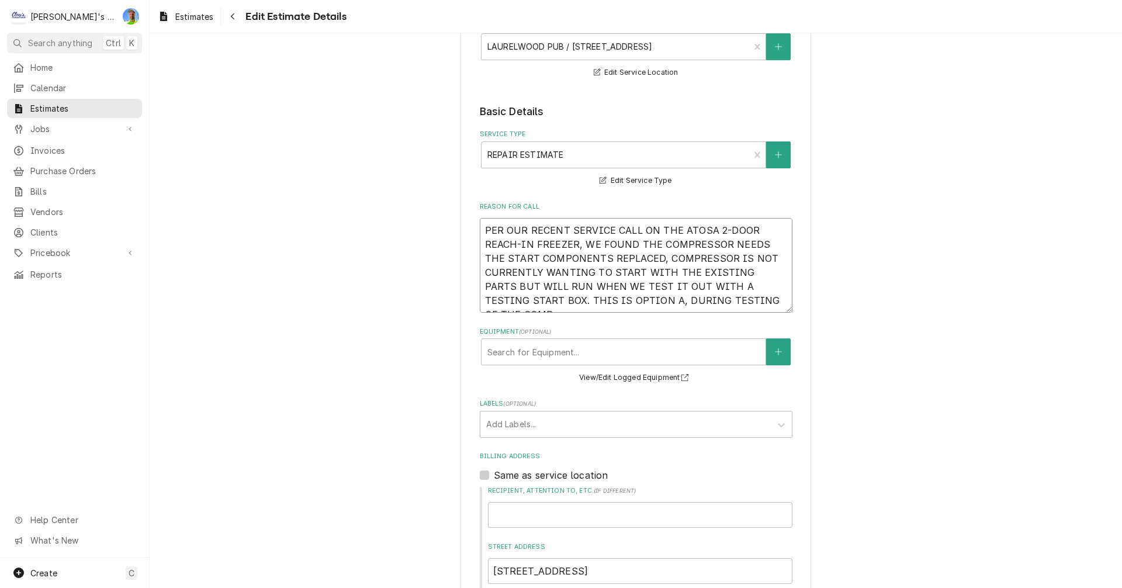
type textarea "PER OUR RECENT SERVICE CALL ON THE ATOSA 2-DOOR REACH-IN FREEZER, WE FOUND THE …"
type textarea "x"
type textarea "PER OUR RECENT SERVICE CALL ON THE ATOSA 2-DOOR REACH-IN FREEZER, WE FOUND THE …"
type textarea "x"
type textarea "PER OUR RECENT SERVICE CALL ON THE ATOSA 2-DOOR REACH-IN FREEZER, WE FOUND THE …"
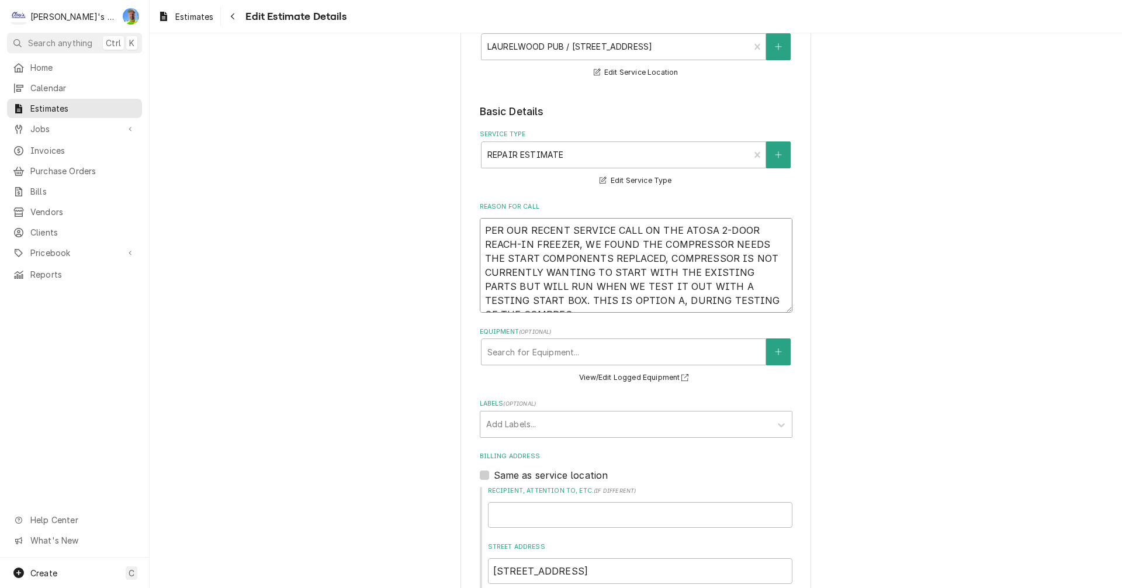
type textarea "x"
type textarea "PER OUR RECENT SERVICE CALL ON THE ATOSA 2-DOOR REACH-IN FREEZER, WE FOUND THE …"
type textarea "x"
type textarea "PER OUR RECENT SERVICE CALL ON THE ATOSA 2-DOOR REACH-IN FREEZER, WE FOUND THE …"
type textarea "x"
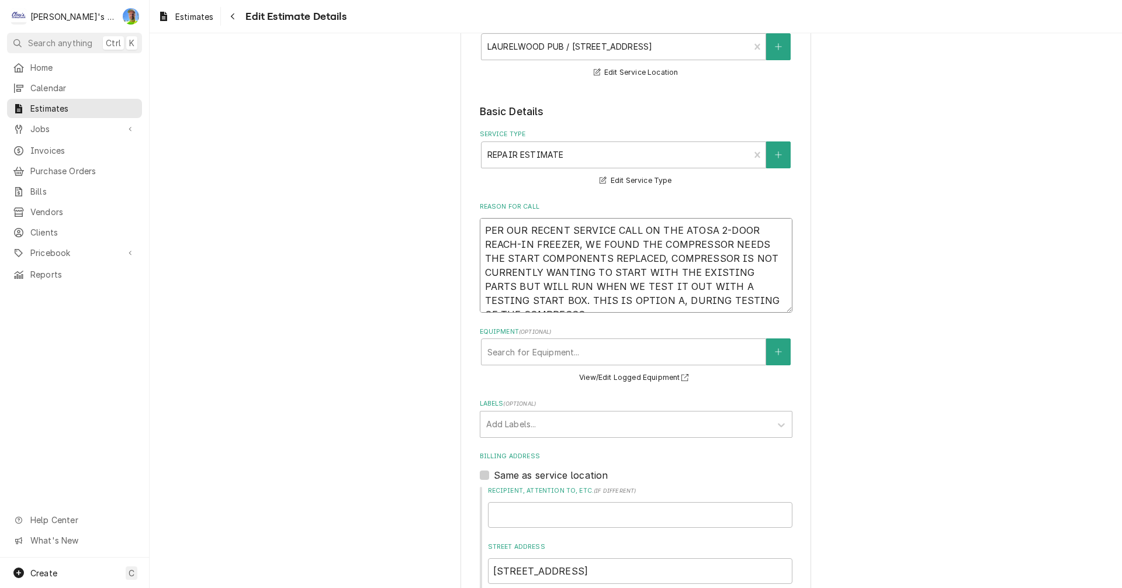
type textarea "PER OUR RECENT SERVICE CALL ON THE ATOSA 2-DOOR REACH-IN FREEZER, WE FOUND THE …"
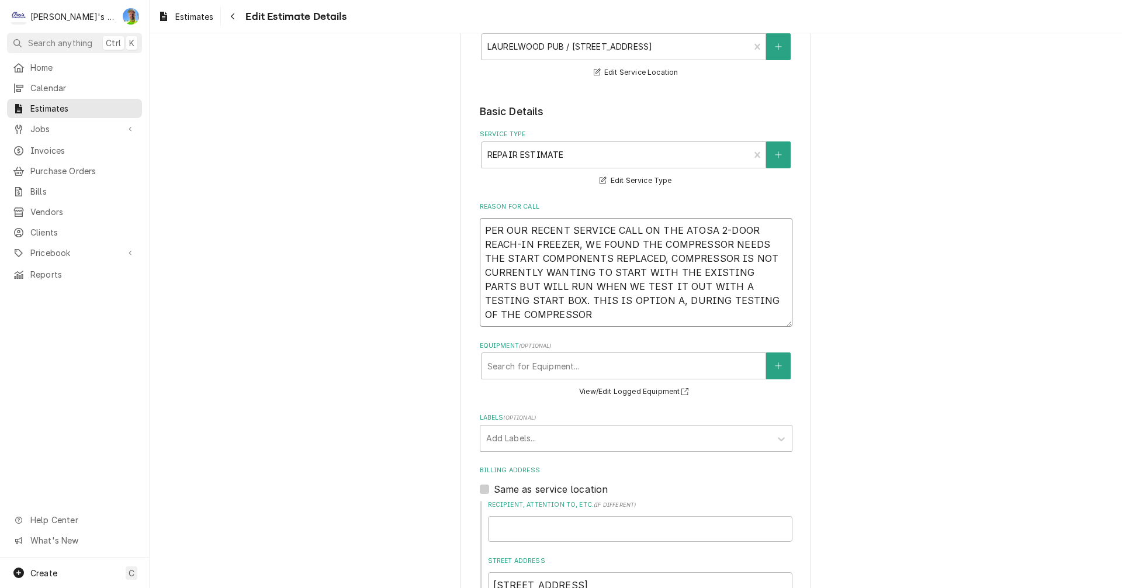
type textarea "x"
type textarea "PER OUR RECENT SERVICE CALL ON THE ATOSA 2-DOOR REACH-IN FREEZER, WE FOUND THE …"
type textarea "x"
type textarea "PER OUR RECENT SERVICE CALL ON THE ATOSA 2-DOOR REACH-IN FREEZER, WE FOUND THE …"
type textarea "x"
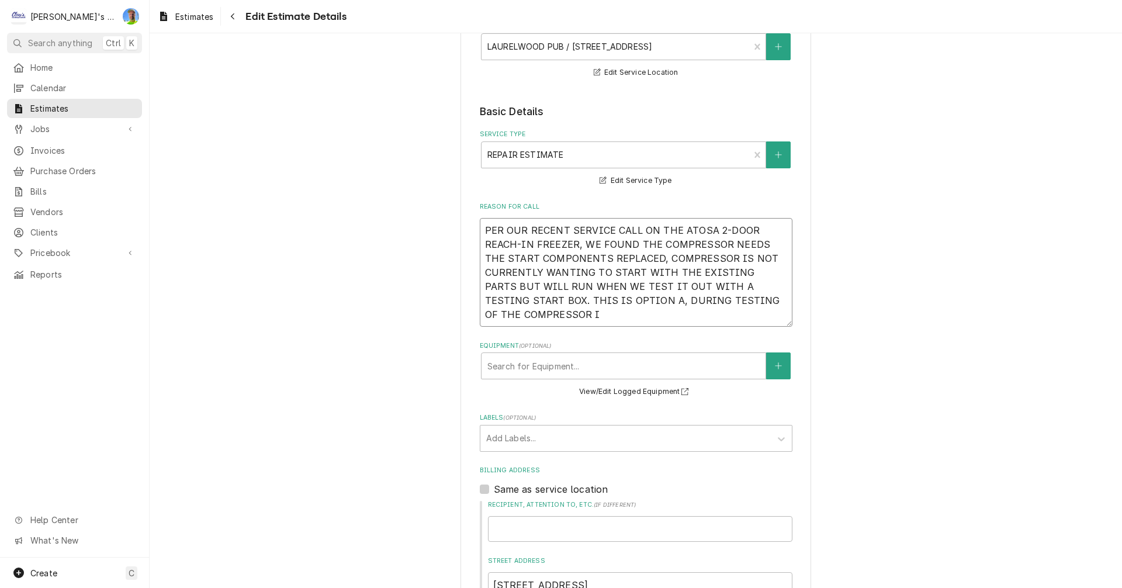
type textarea "PER OUR RECENT SERVICE CALL ON THE ATOSA 2-DOOR REACH-IN FREEZER, WE FOUND THE …"
type textarea "x"
type textarea "PER OUR RECENT SERVICE CALL ON THE ATOSA 2-DOOR REACH-IN FREEZER, WE FOUND THE …"
type textarea "x"
type textarea "PER OUR RECENT SERVICE CALL ON THE ATOSA 2-DOOR REACH-IN FREEZER, WE FOUND THE …"
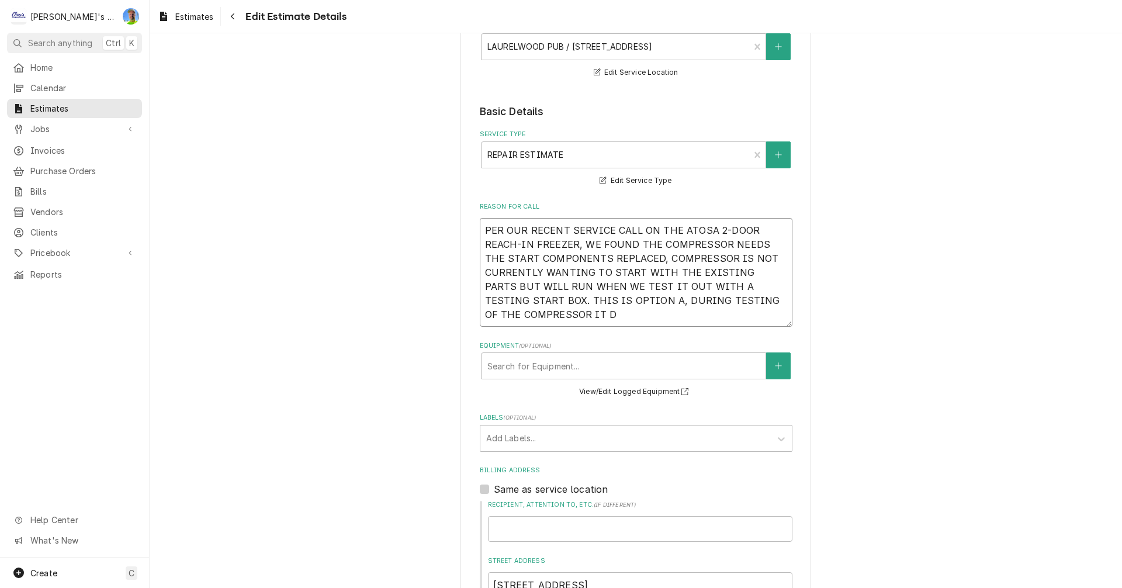
type textarea "x"
type textarea "PER OUR RECENT SERVICE CALL ON THE ATOSA 2-DOOR REACH-IN FREEZER, WE FOUND THE …"
type textarea "x"
type textarea "PER OUR RECENT SERVICE CALL ON THE ATOSA 2-DOOR REACH-IN FREEZER, WE FOUND THE …"
type textarea "x"
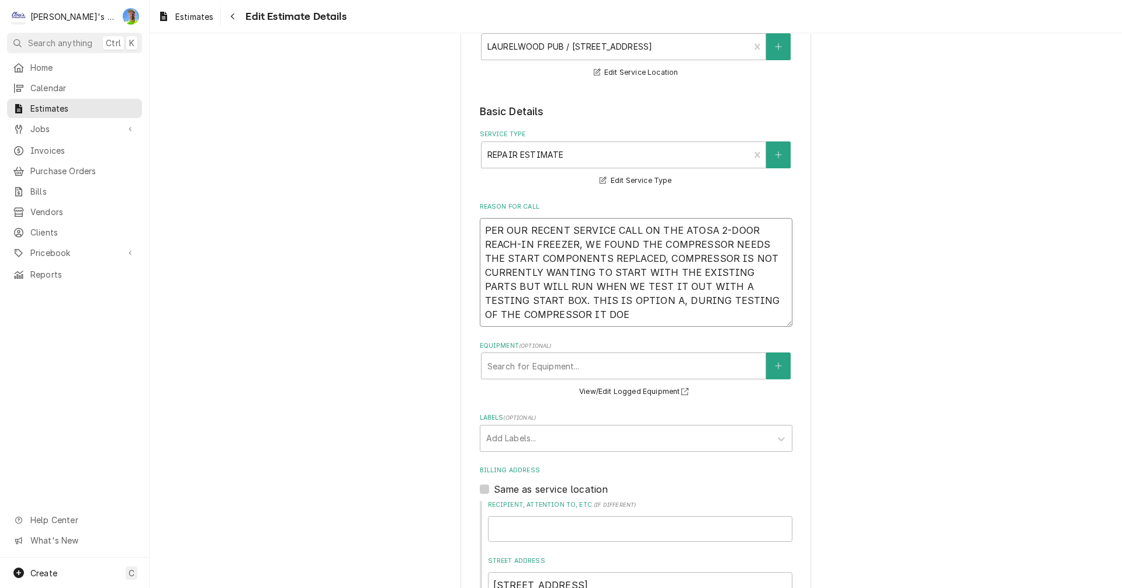
type textarea "PER OUR RECENT SERVICE CALL ON THE ATOSA 2-DOOR REACH-IN FREEZER, WE FOUND THE …"
type textarea "x"
type textarea "PER OUR RECENT SERVICE CALL ON THE ATOSA 2-DOOR REACH-IN FREEZER, WE FOUND THE …"
type textarea "x"
type textarea "PER OUR RECENT SERVICE CALL ON THE ATOSA 2-DOOR REACH-IN FREEZER, WE FOUND THE …"
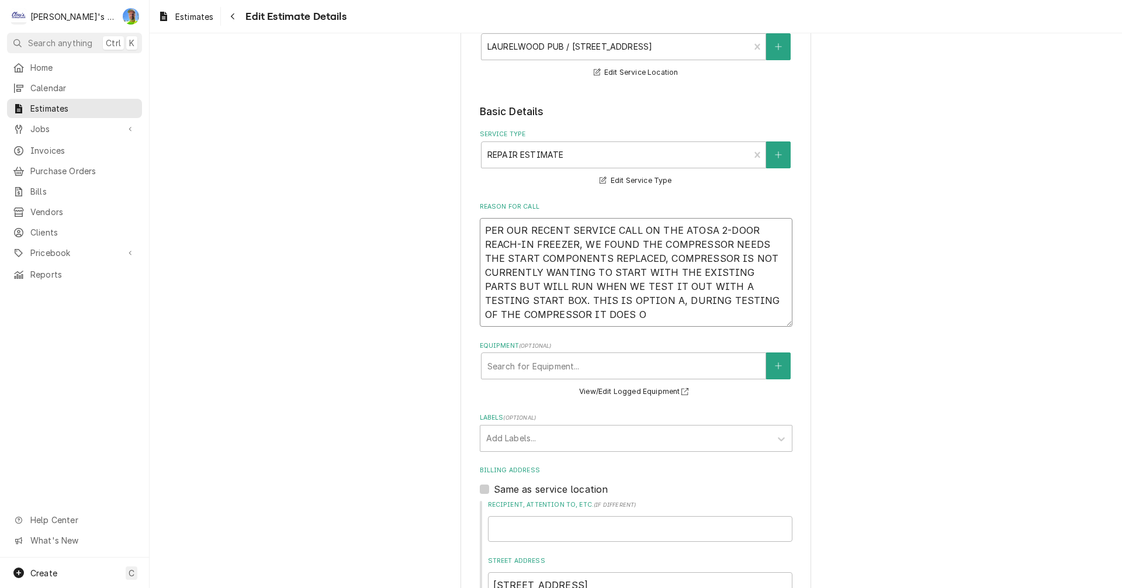
type textarea "x"
type textarea "PER OUR RECENT SERVICE CALL ON THE ATOSA 2-DOOR REACH-IN FREEZER, WE FOUND THE …"
type textarea "x"
type textarea "PER OUR RECENT SERVICE CALL ON THE ATOSA 2-DOOR REACH-IN FREEZER, WE FOUND THE …"
type textarea "x"
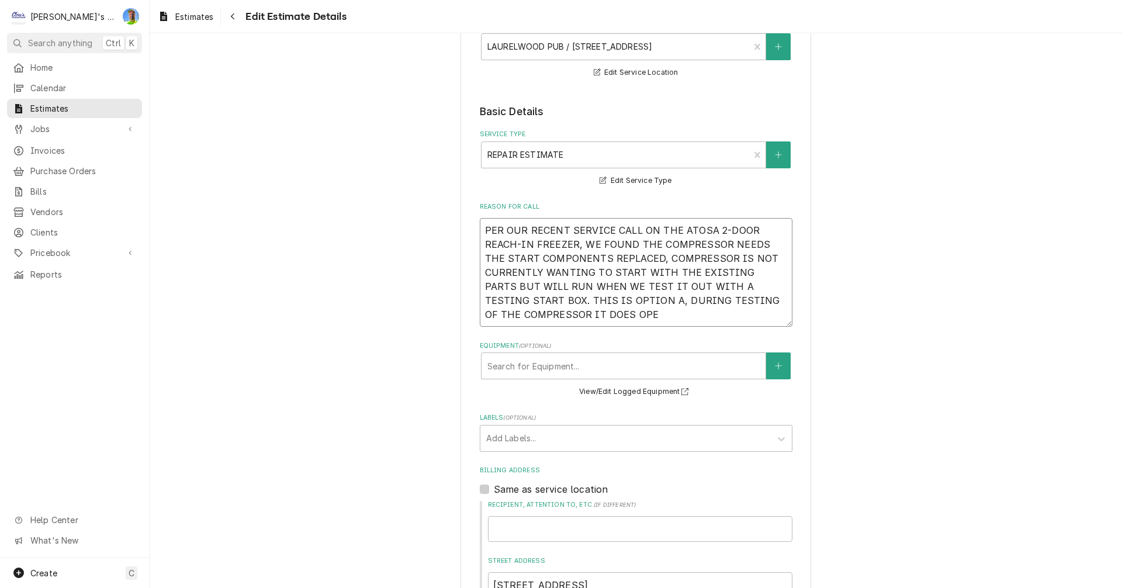
type textarea "PER OUR RECENT SERVICE CALL ON THE ATOSA 2-DOOR REACH-IN FREEZER, WE FOUND THE …"
type textarea "x"
type textarea "PER OUR RECENT SERVICE CALL ON THE ATOSA 2-DOOR REACH-IN FREEZER, WE FOUND THE …"
type textarea "x"
type textarea "PER OUR RECENT SERVICE CALL ON THE ATOSA 2-DOOR REACH-IN FREEZER, WE FOUND THE …"
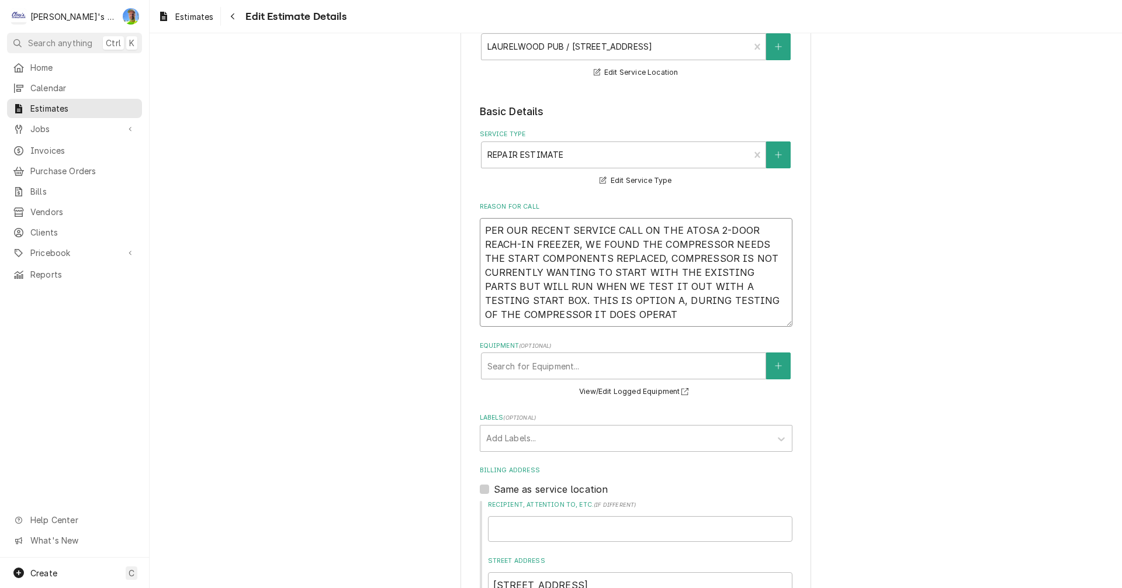
type textarea "x"
type textarea "PER OUR RECENT SERVICE CALL ON THE ATOSA 2-DOOR REACH-IN FREEZER, WE FOUND THE …"
type textarea "x"
type textarea "PER OUR RECENT SERVICE CALL ON THE ATOSA 2-DOOR REACH-IN FREEZER, WE FOUND THE …"
type textarea "x"
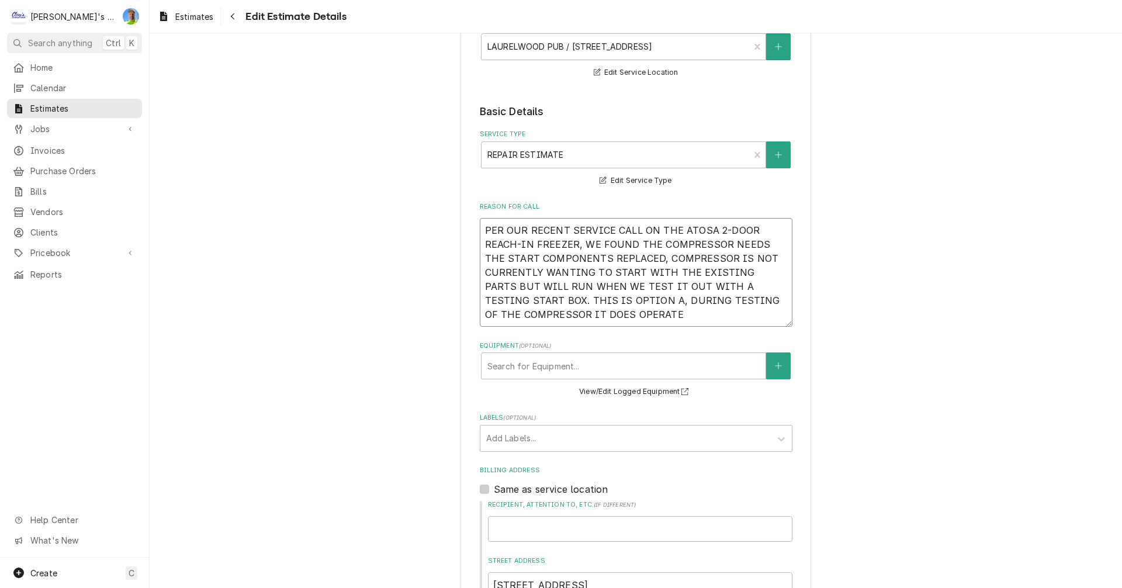
type textarea "PER OUR RECENT SERVICE CALL ON THE ATOSA 2-DOOR REACH-IN FREEZER, WE FOUND THE …"
type textarea "x"
type textarea "PER OUR RECENT SERVICE CALL ON THE ATOSA 2-DOOR REACH-IN FREEZER, WE FOUND THE …"
type textarea "x"
type textarea "PER OUR RECENT SERVICE CALL ON THE ATOSA 2-DOOR REACH-IN FREEZER, WE FOUND THE …"
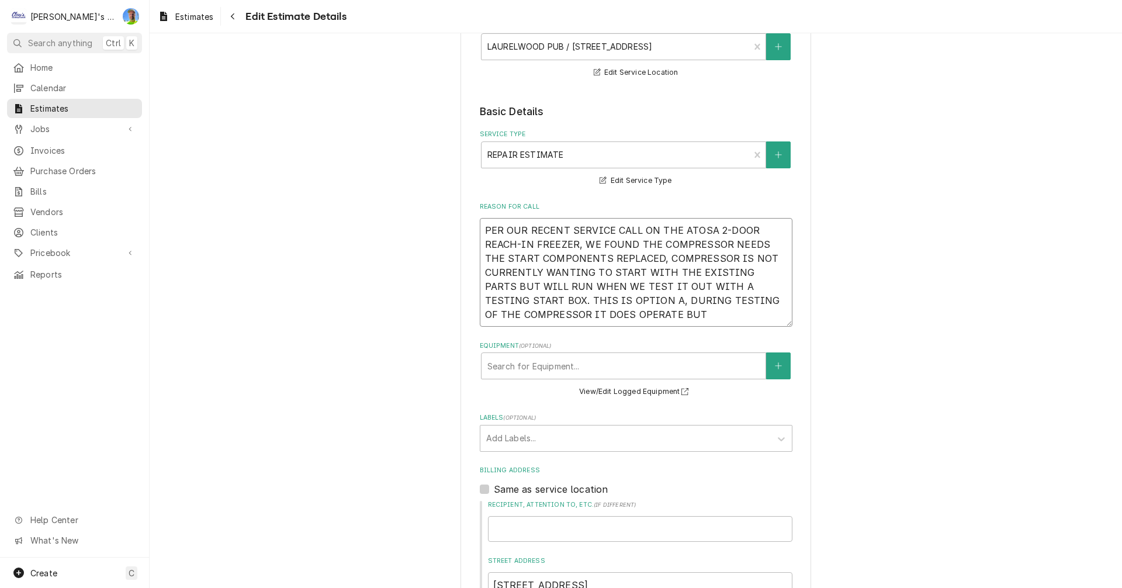
type textarea "x"
type textarea "PER OUR RECENT SERVICE CALL ON THE ATOSA 2-DOOR REACH-IN FREEZER, WE FOUND THE …"
type textarea "x"
type textarea "PER OUR RECENT SERVICE CALL ON THE ATOSA 2-DOOR REACH-IN FREEZER, WE FOUND THE …"
type textarea "x"
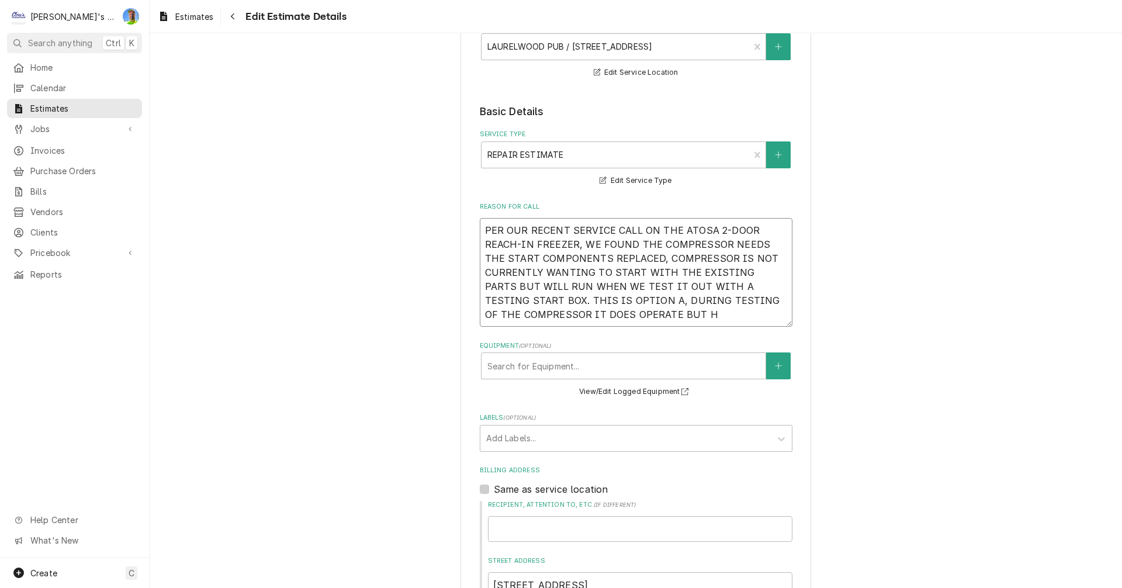
type textarea "PER OUR RECENT SERVICE CALL ON THE ATOSA 2-DOOR REACH-IN FREEZER, WE FOUND THE …"
type textarea "x"
type textarea "PER OUR RECENT SERVICE CALL ON THE ATOSA 2-DOOR REACH-IN FREEZER, WE FOUND THE …"
type textarea "x"
type textarea "PER OUR RECENT SERVICE CALL ON THE ATOSA 2-DOOR REACH-IN FREEZER, WE FOUND THE …"
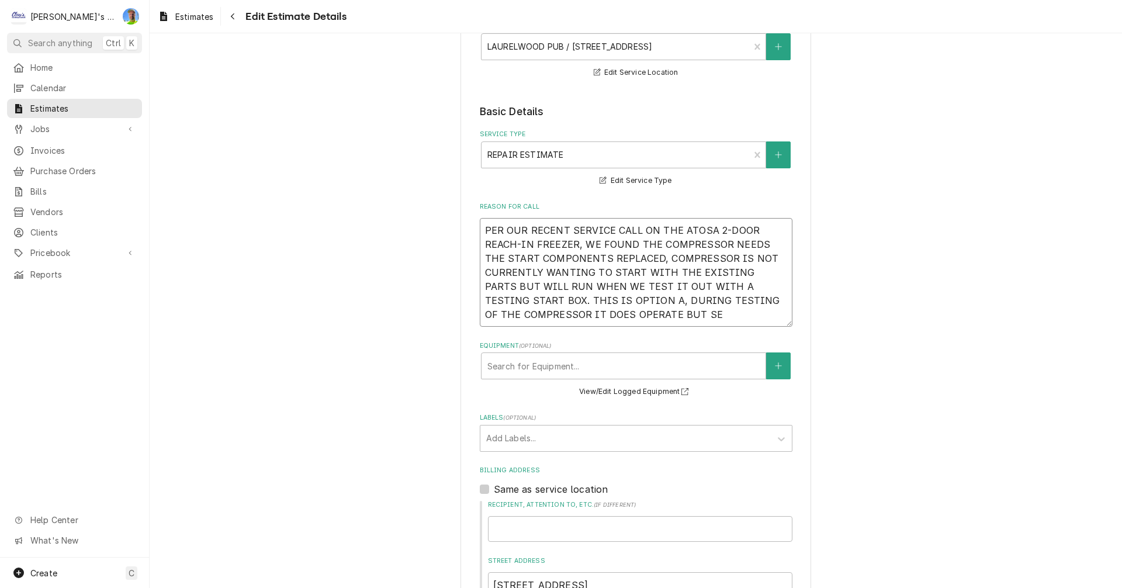
type textarea "x"
type textarea "PER OUR RECENT SERVICE CALL ON THE ATOSA 2-DOOR REACH-IN FREEZER, WE FOUND THE …"
type textarea "x"
type textarea "PER OUR RECENT SERVICE CALL ON THE ATOSA 2-DOOR REACH-IN FREEZER, WE FOUND THE …"
type textarea "x"
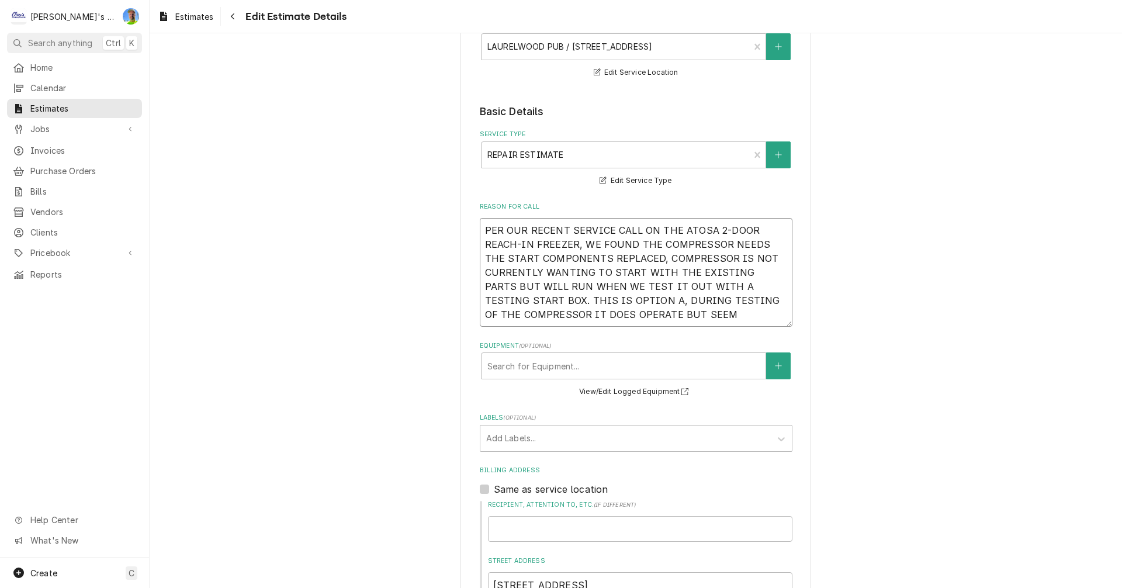
type textarea "PER OUR RECENT SERVICE CALL ON THE ATOSA 2-DOOR REACH-IN FREEZER, WE FOUND THE …"
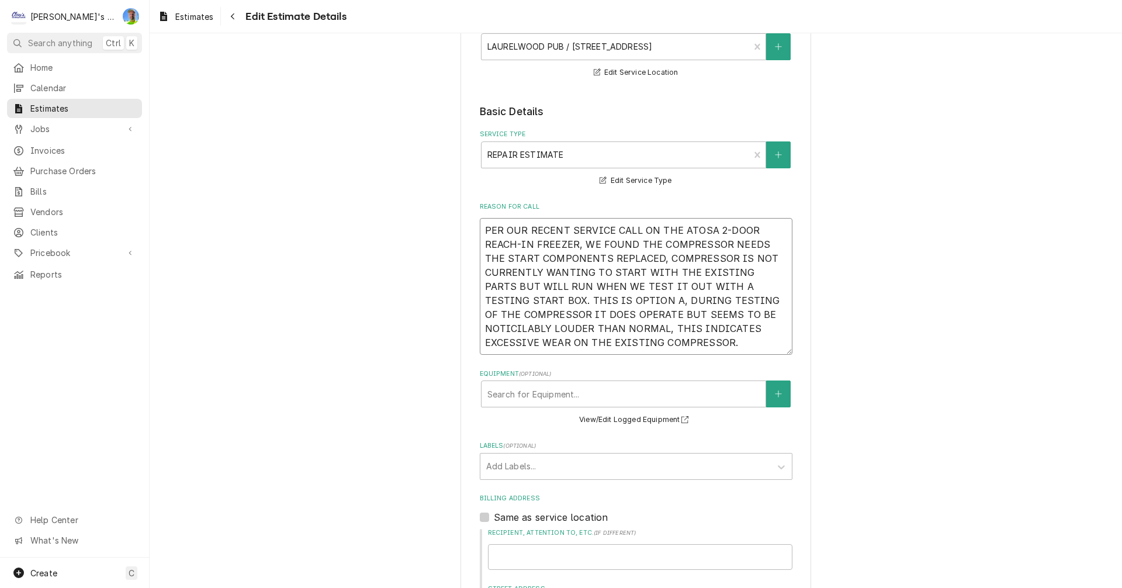
click at [500, 323] on textarea "PER OUR RECENT SERVICE CALL ON THE ATOSA 2-DOOR REACH-IN FREEZER, WE FOUND THE …" at bounding box center [636, 286] width 313 height 137
click at [738, 343] on textarea "PER OUR RECENT SERVICE CALL ON THE ATOSA 2-DOOR REACH-IN FREEZER, WE FOUND THE …" at bounding box center [636, 286] width 313 height 137
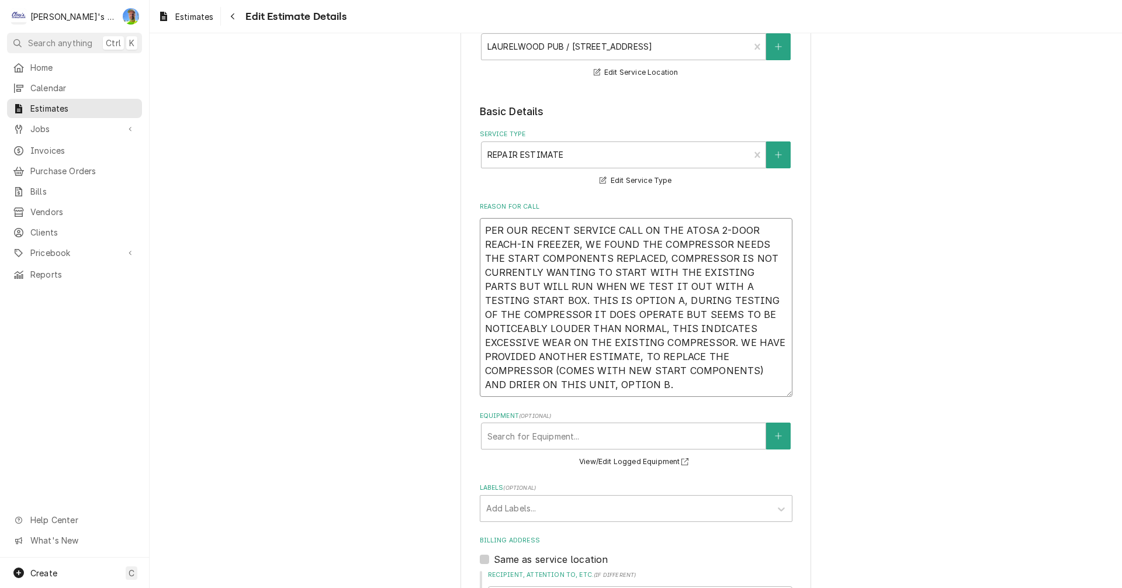
drag, startPoint x: 478, startPoint y: 229, endPoint x: 658, endPoint y: 385, distance: 238.6
click at [658, 385] on textarea "PER OUR RECENT SERVICE CALL ON THE ATOSA 2-DOOR REACH-IN FREEZER, WE FOUND THE …" at bounding box center [636, 307] width 313 height 179
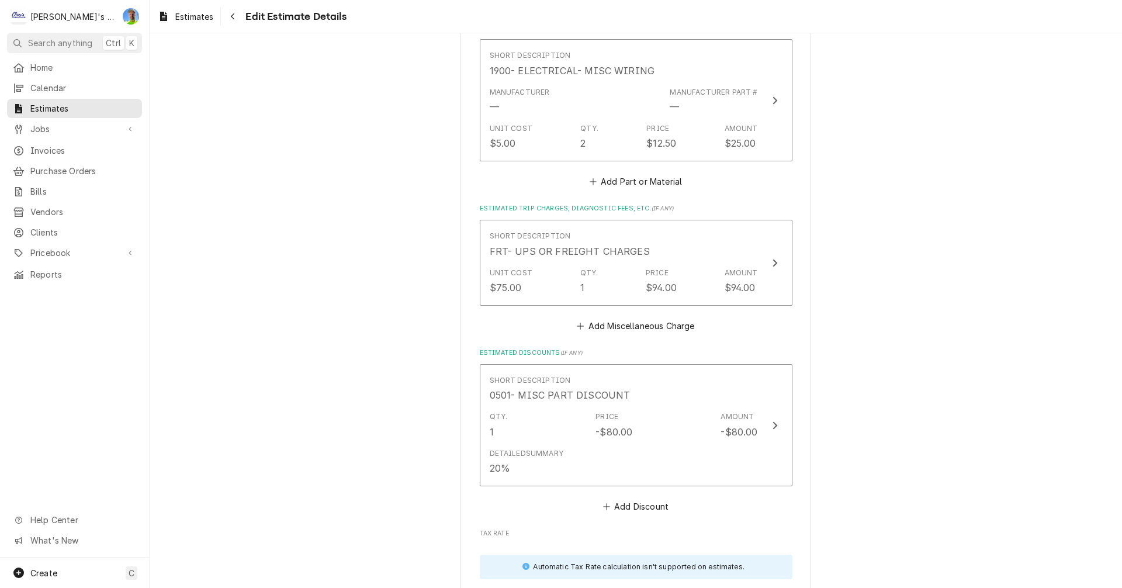
scroll to position [2572, 0]
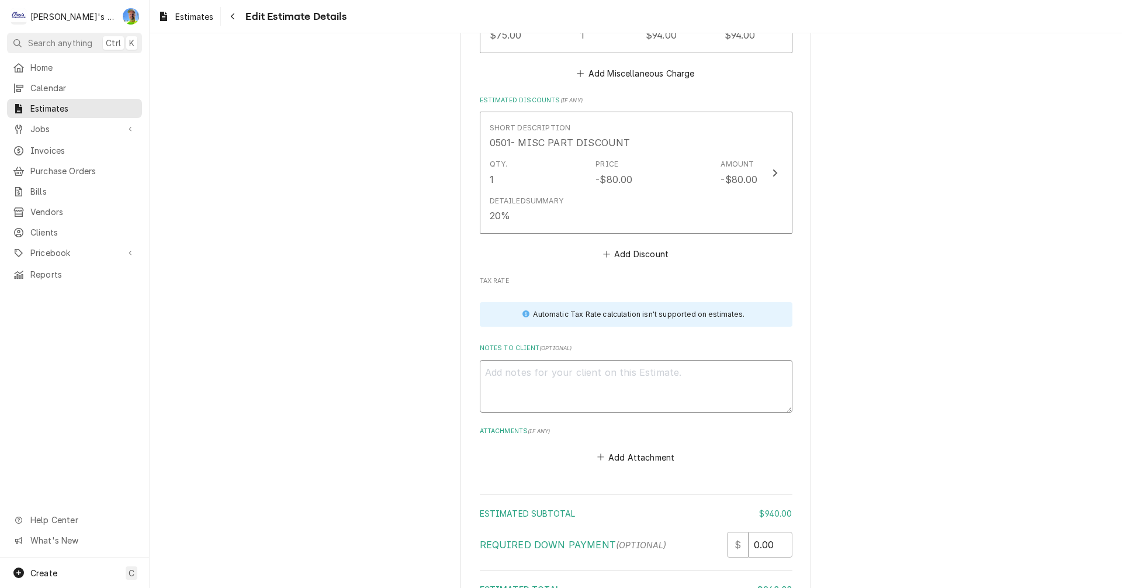
click at [739, 375] on textarea "Notes to Client ( optional )" at bounding box center [636, 386] width 313 height 53
paste textarea "PER OUR RECENT SERVICE CALL ON THE ATOSA 2-DOOR REACH-IN FREEZER, WE FOUND THE …"
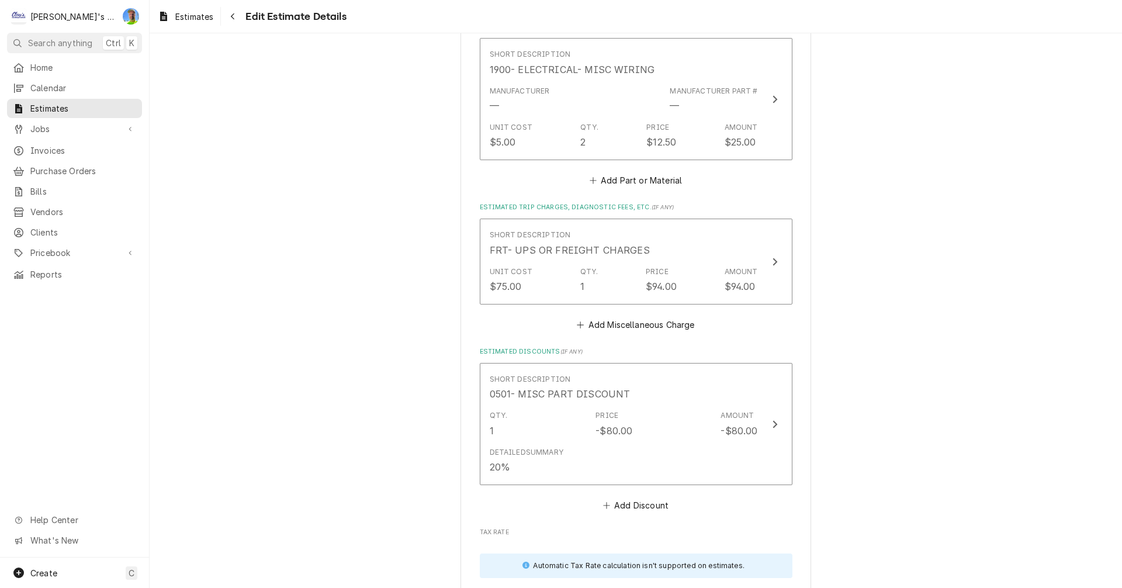
scroll to position [2335, 0]
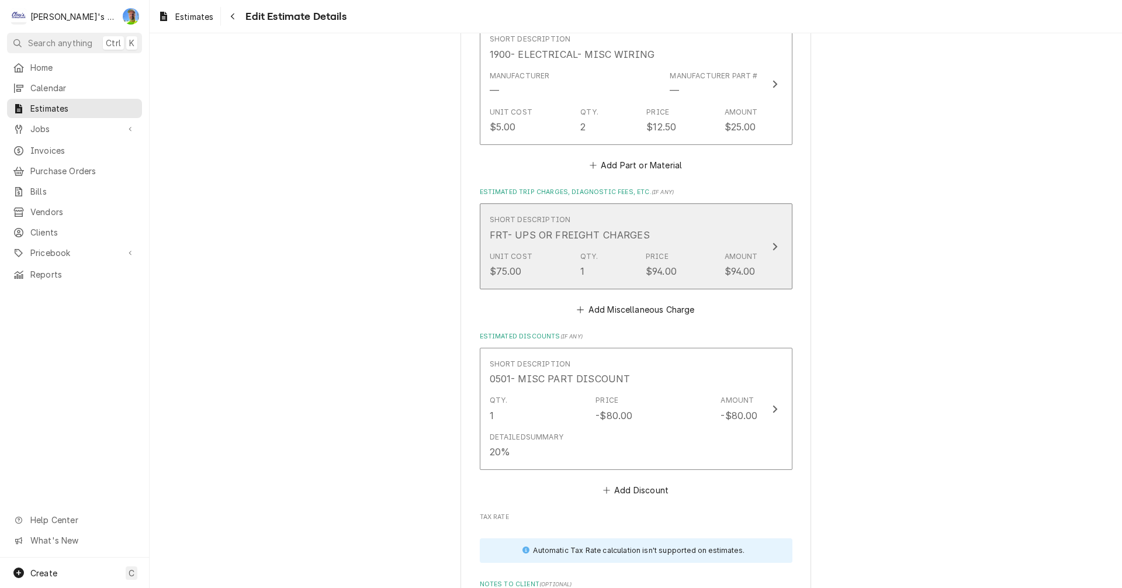
click at [778, 257] on button "Short Description FRT- UPS OR FREIGHT CHARGES Unit Cost $75.00 Qty. 1 Price $94…" at bounding box center [636, 245] width 313 height 85
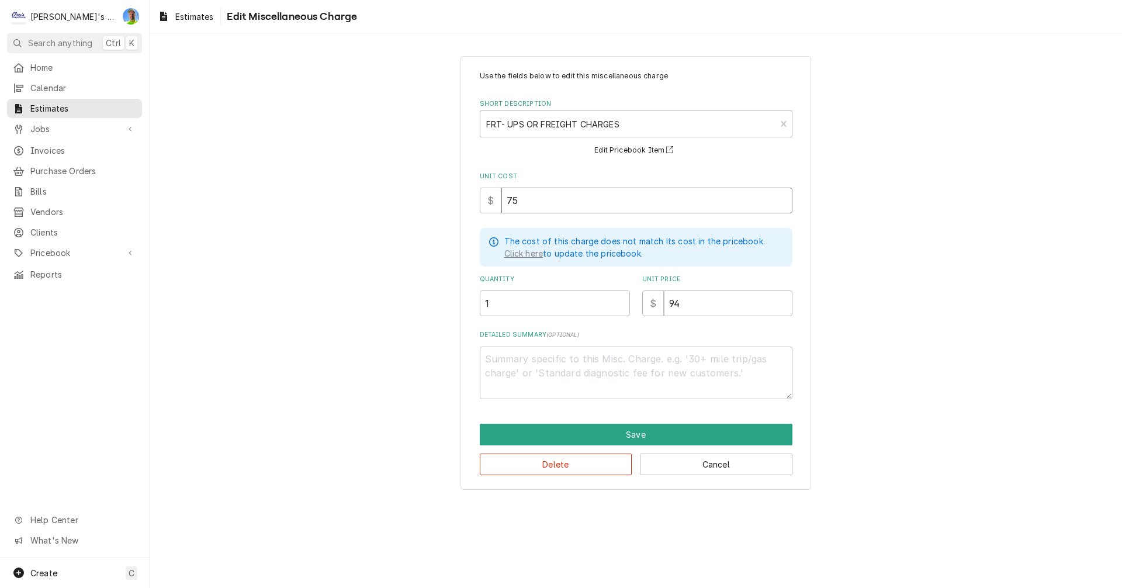
click at [527, 202] on input "75" at bounding box center [646, 201] width 291 height 26
click at [709, 307] on input "94" at bounding box center [728, 303] width 129 height 26
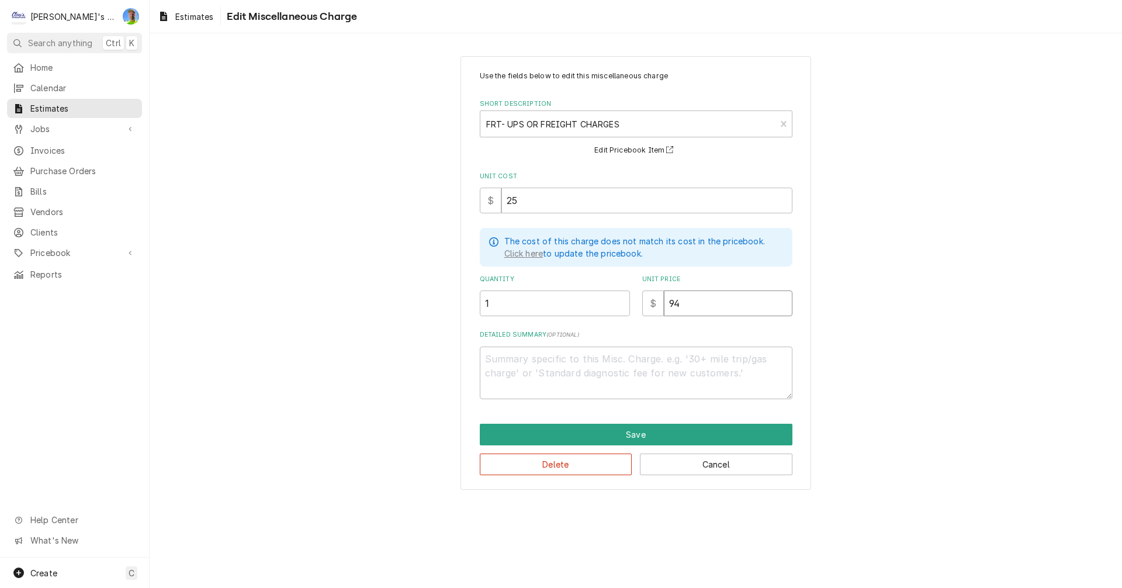
click at [709, 307] on input "94" at bounding box center [728, 303] width 129 height 26
click at [645, 430] on button "Save" at bounding box center [636, 435] width 313 height 22
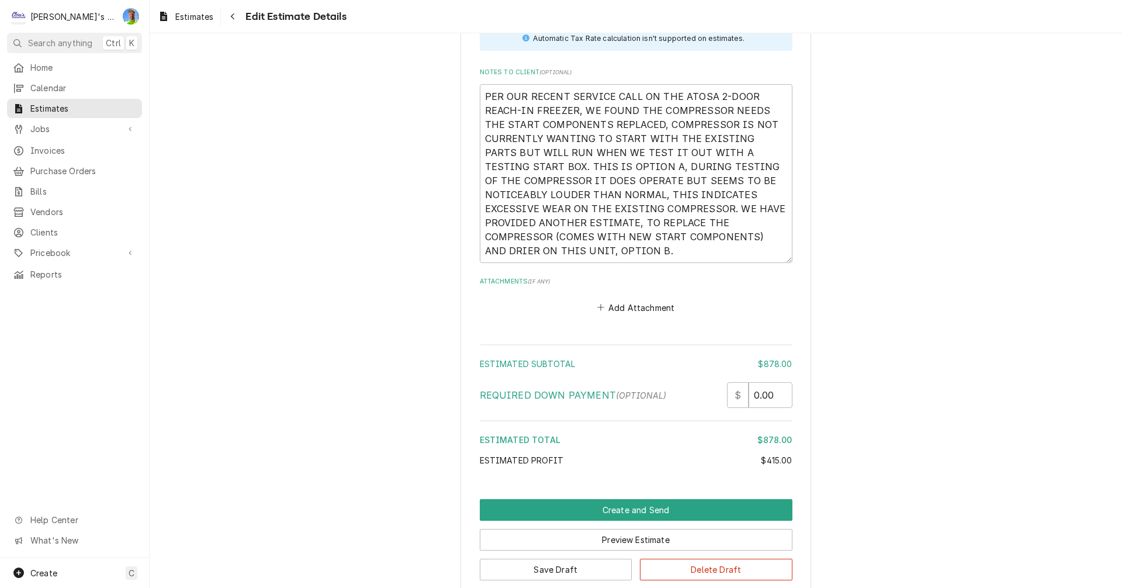
scroll to position [2906, 0]
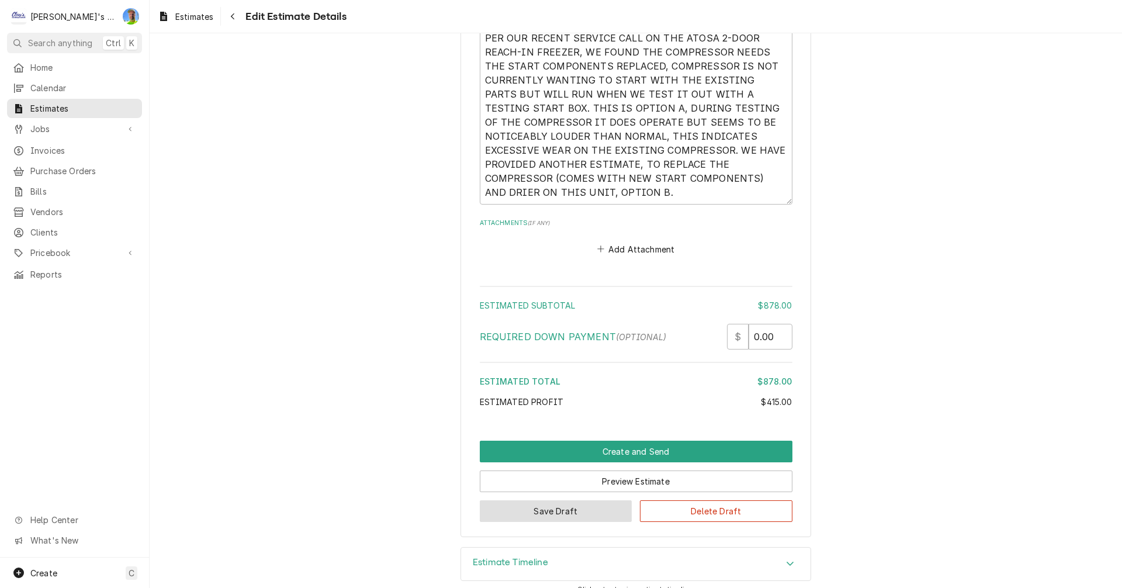
click at [573, 515] on button "Save Draft" at bounding box center [556, 511] width 153 height 22
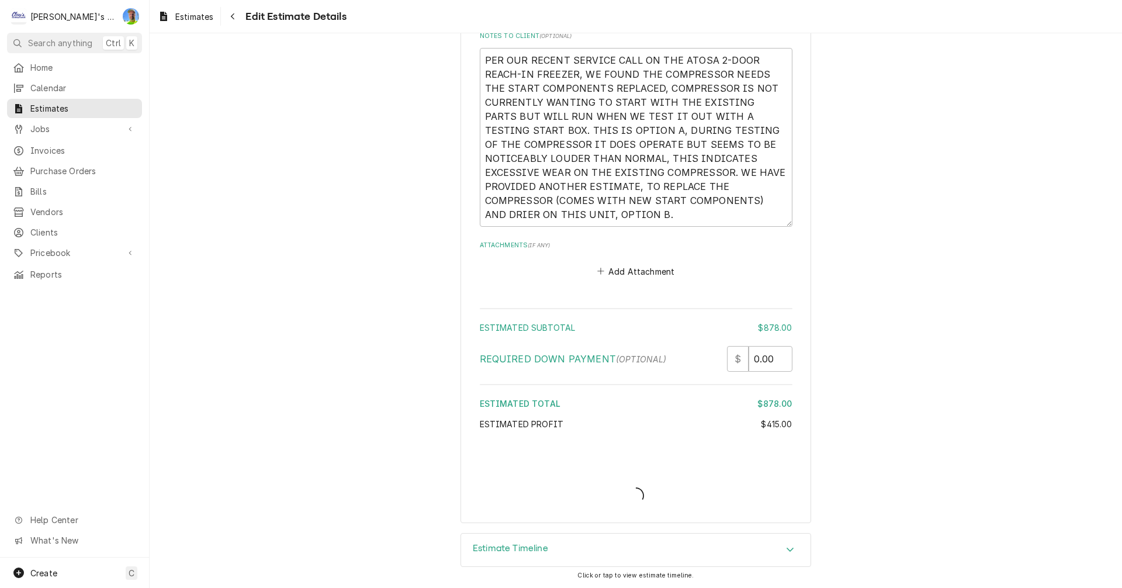
scroll to position [2884, 0]
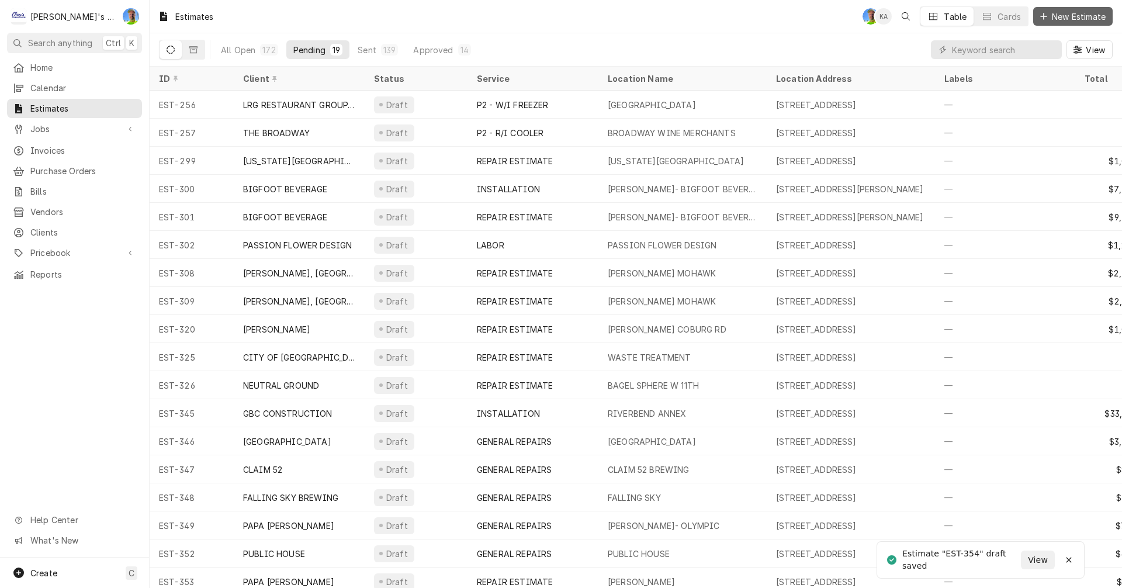
click at [1066, 22] on span "New Estimate" at bounding box center [1079, 17] width 58 height 12
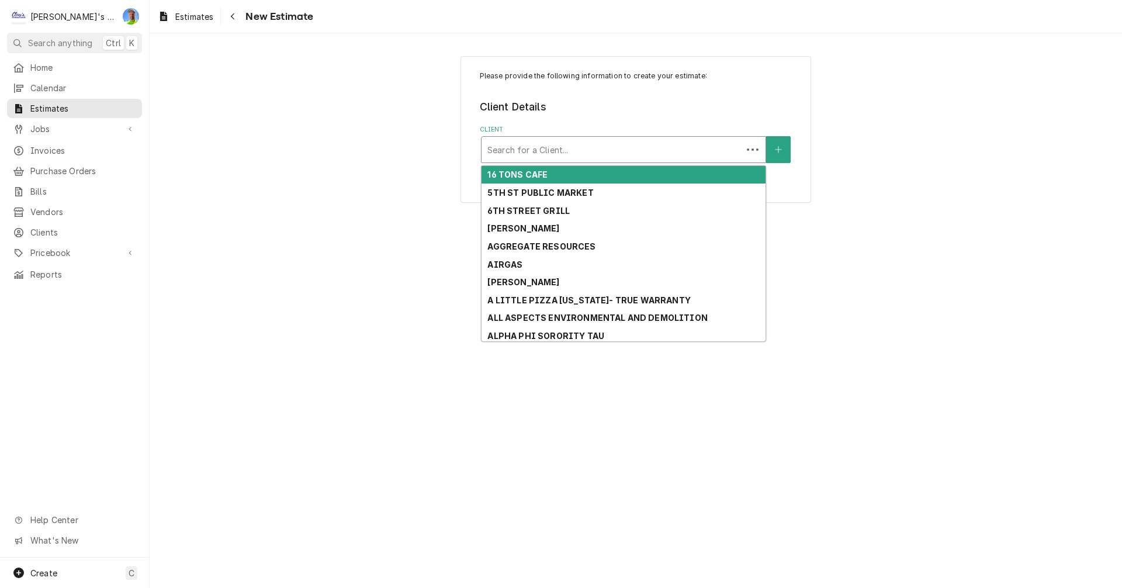
click at [579, 149] on div "Client" at bounding box center [611, 149] width 249 height 21
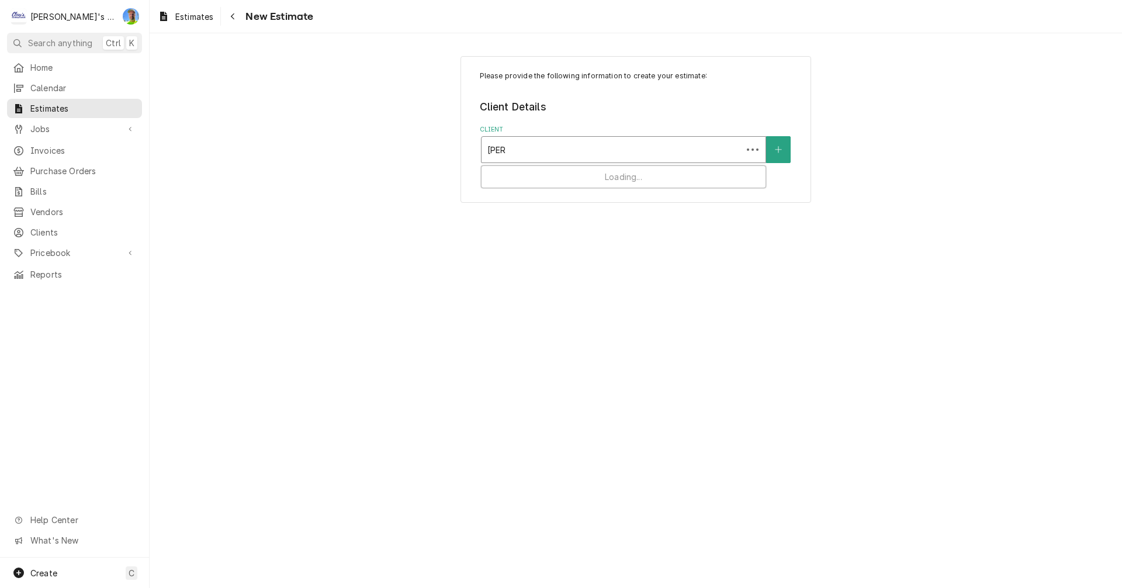
type input "LAUR"
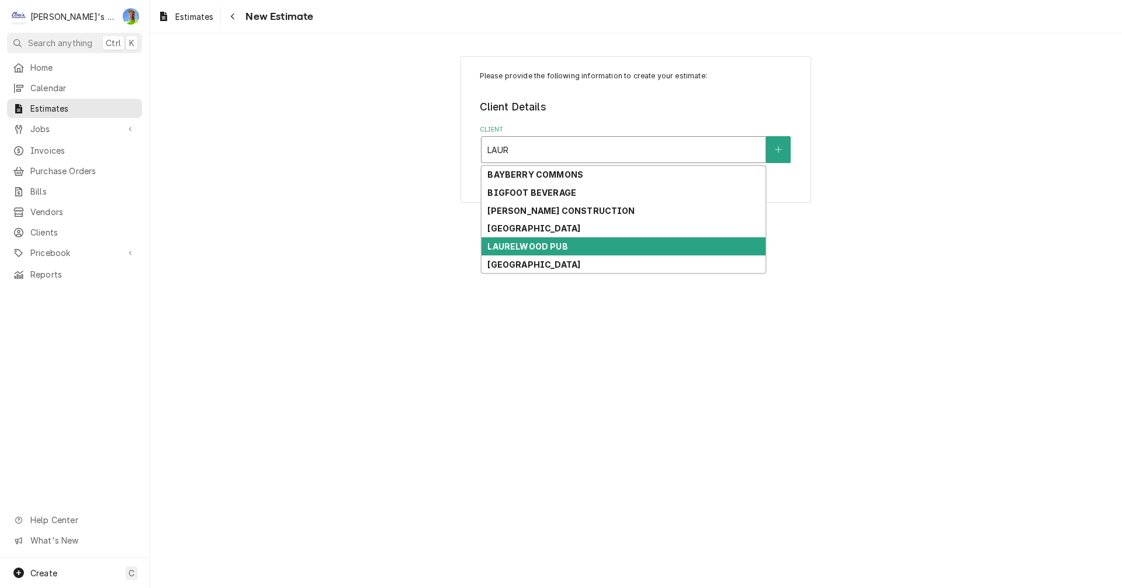
click at [570, 248] on div "LAURELWOOD PUB" at bounding box center [624, 246] width 284 height 18
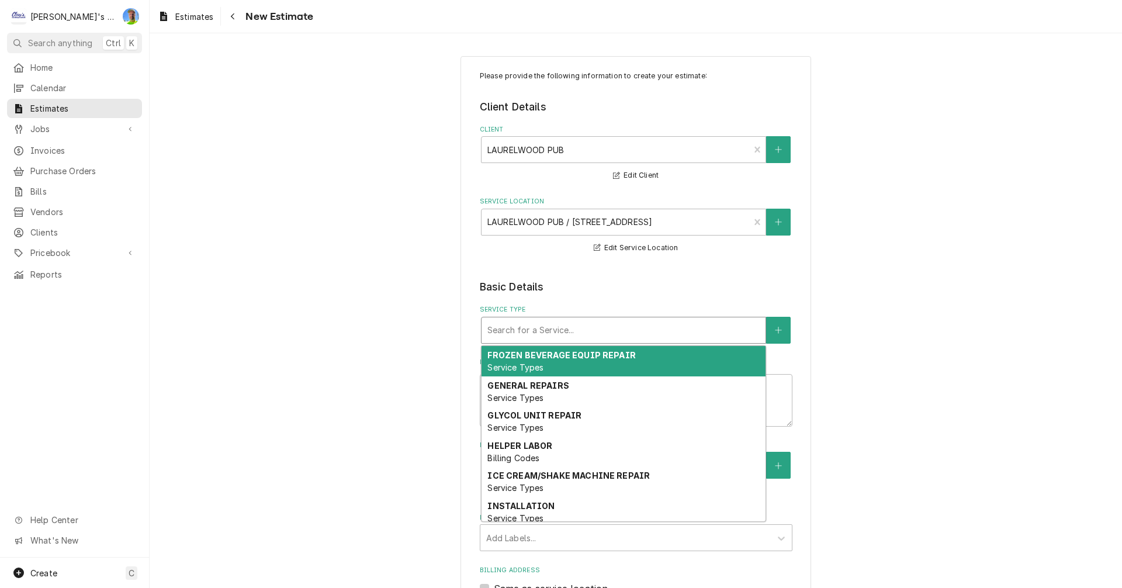
click at [551, 335] on div "Service Type" at bounding box center [623, 330] width 272 height 21
type textarea "x"
type input "R"
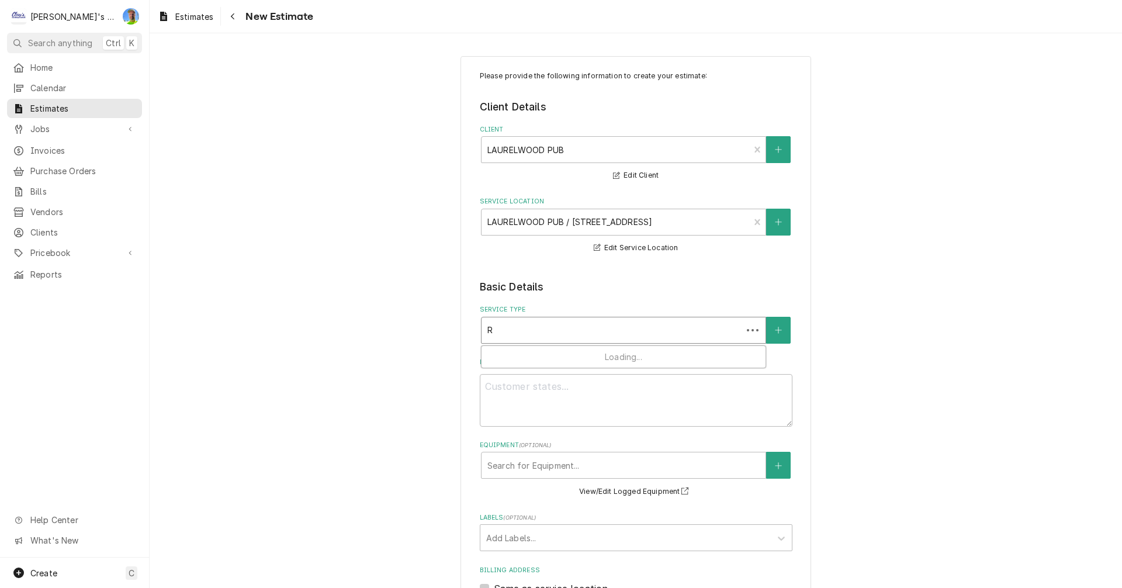
type textarea "x"
type input "RE"
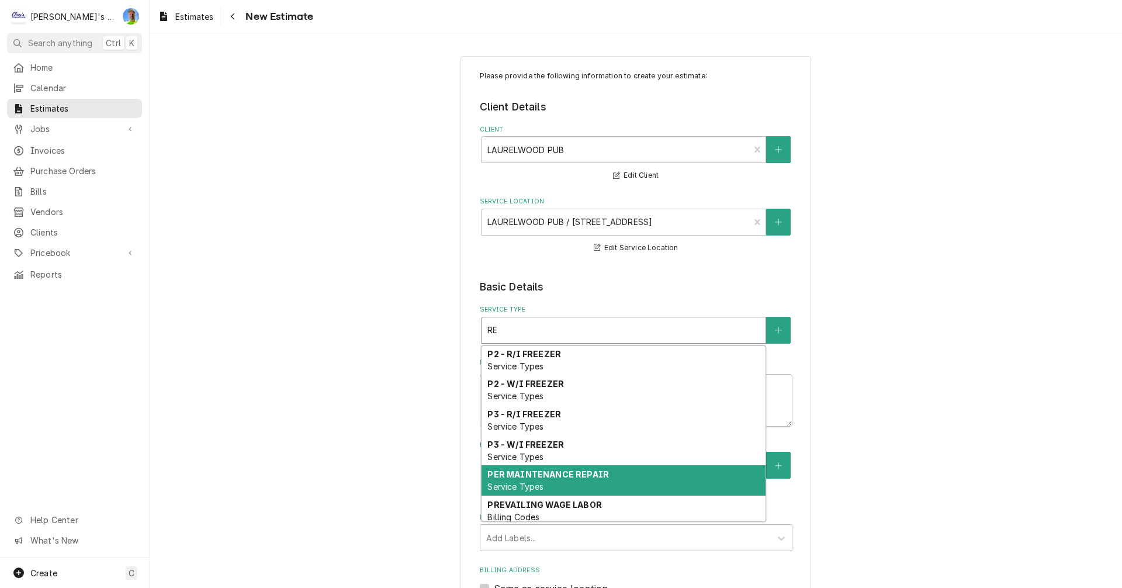
scroll to position [235, 0]
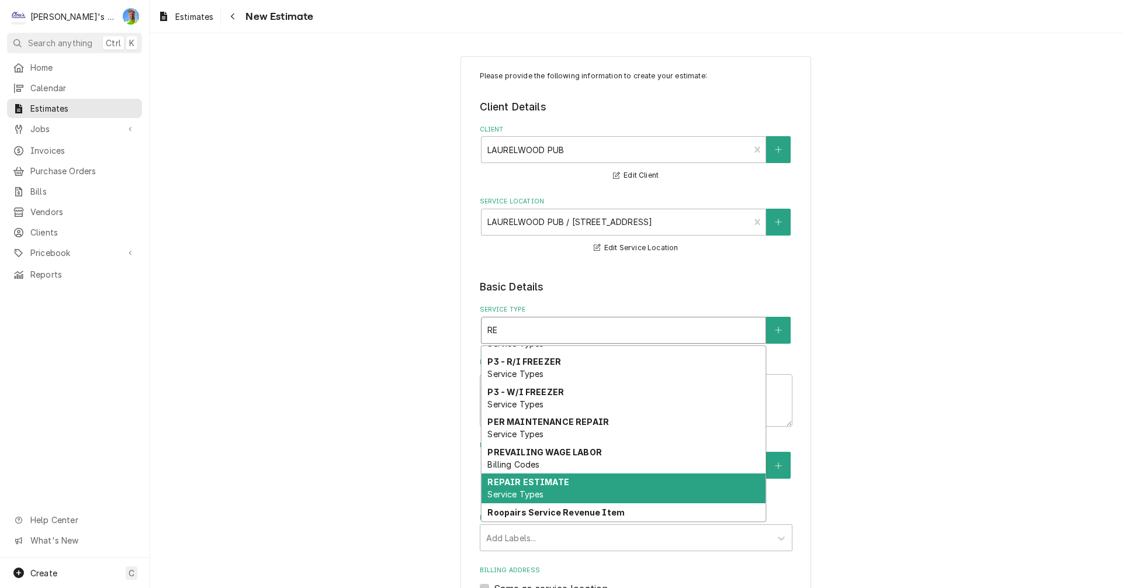
click at [559, 483] on strong "REPAIR ESTIMATE" at bounding box center [527, 482] width 81 height 10
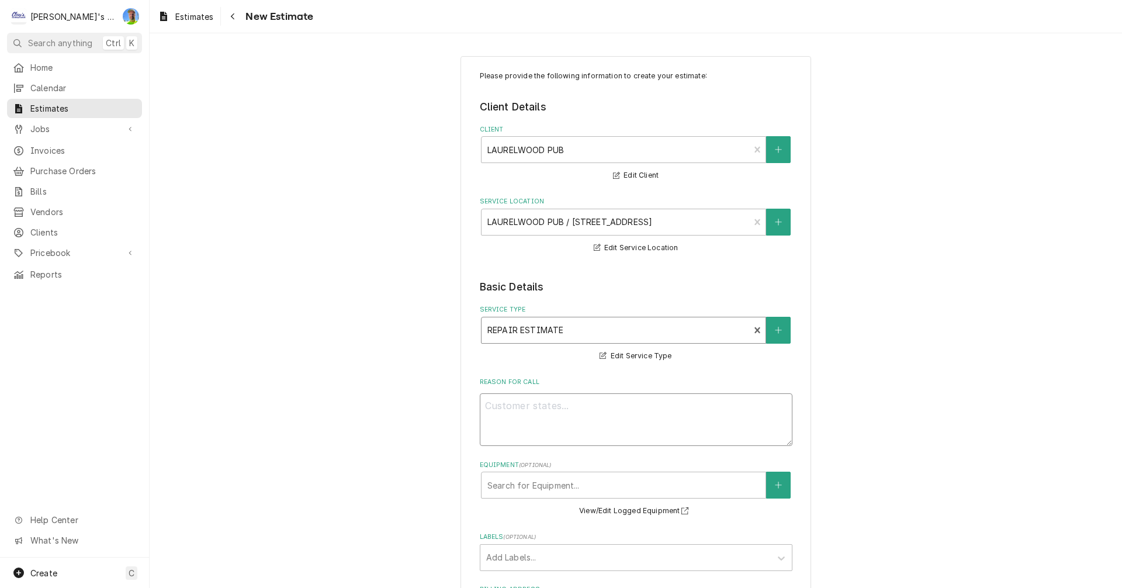
click at [559, 412] on textarea "Reason For Call" at bounding box center [636, 419] width 313 height 53
type textarea "x"
type textarea "P"
type textarea "x"
type textarea "PE"
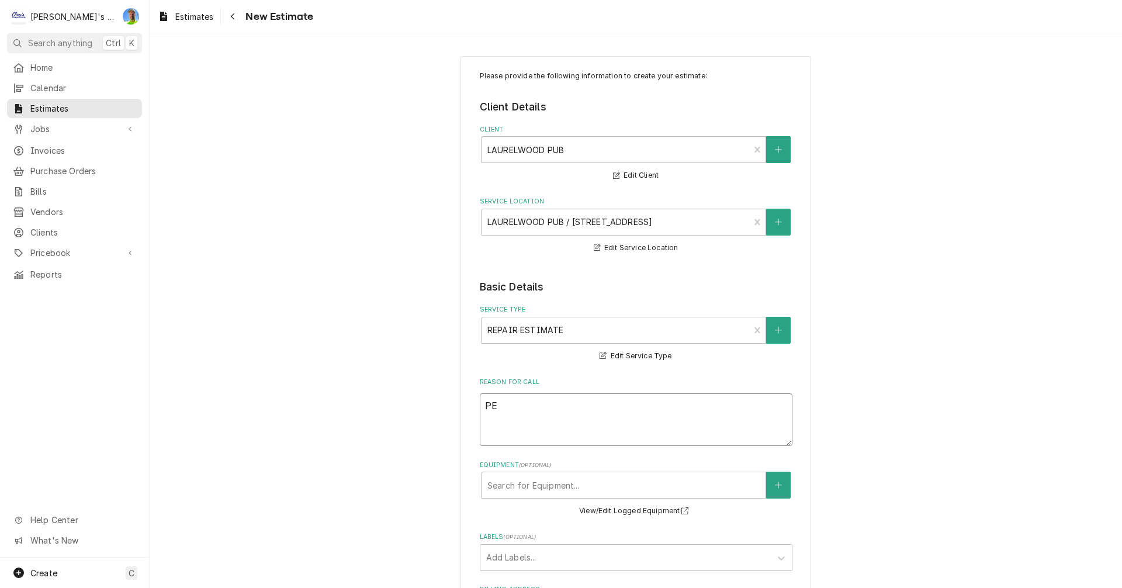
type textarea "x"
type textarea "PER"
type textarea "x"
type textarea "PER"
type textarea "x"
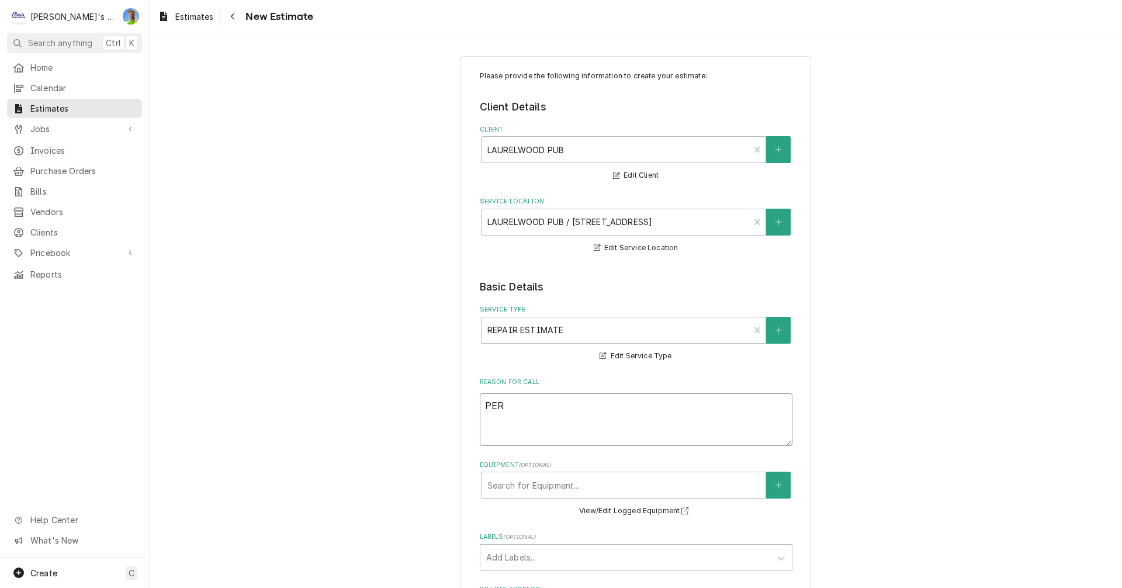
type textarea "PER O"
type textarea "x"
type textarea "PER OU"
type textarea "x"
type textarea "PER OUR"
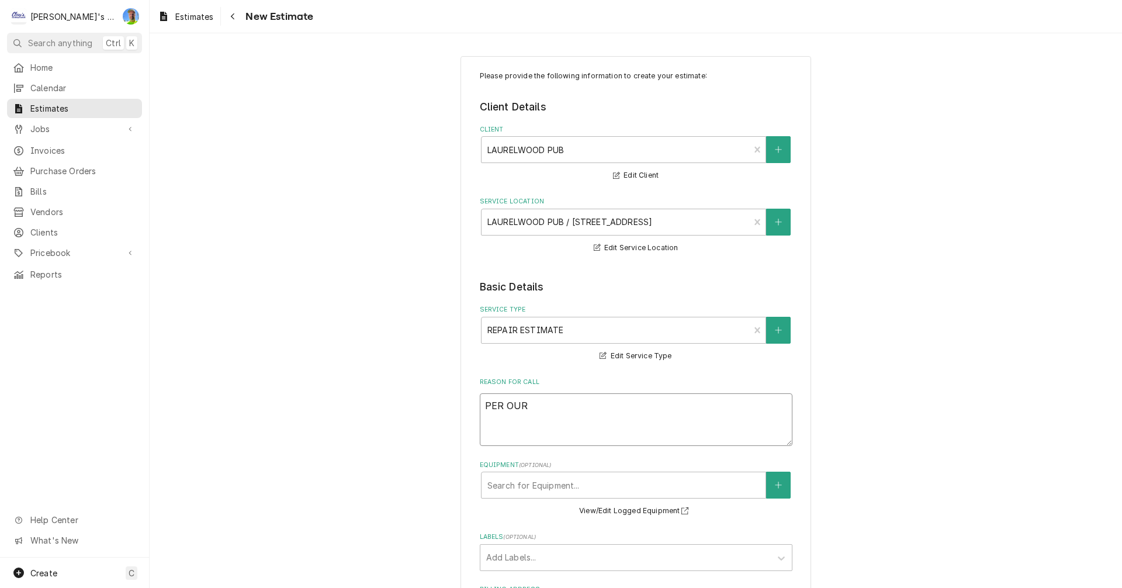
type textarea "x"
type textarea "PER OUR"
type textarea "x"
type textarea "PER OUR R"
type textarea "x"
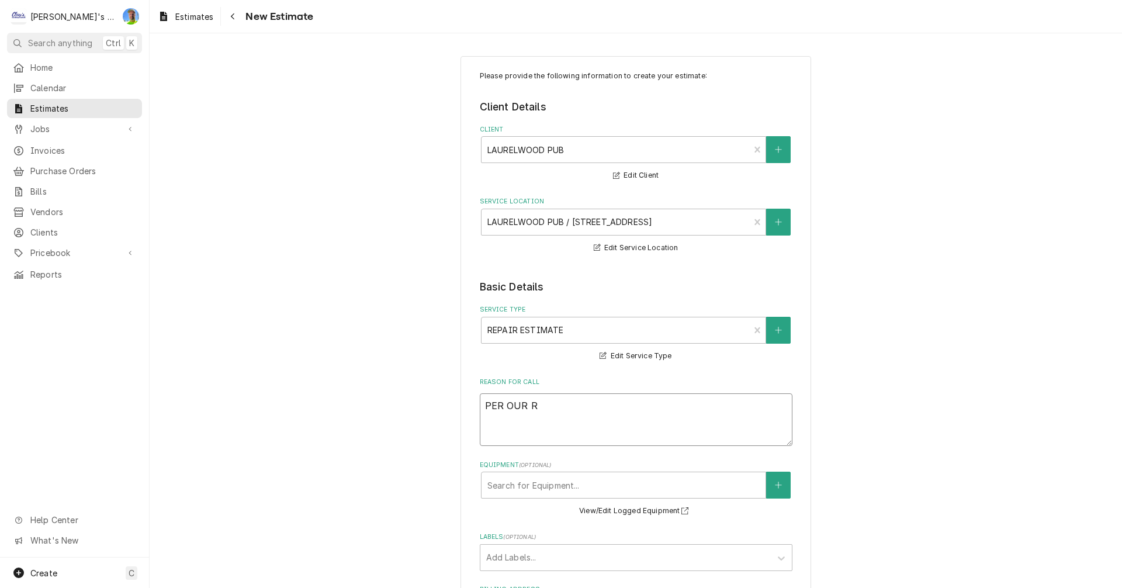
type textarea "PER OUR RE"
type textarea "x"
type textarea "PER OUR REC"
type textarea "x"
type textarea "PER OUR RECE"
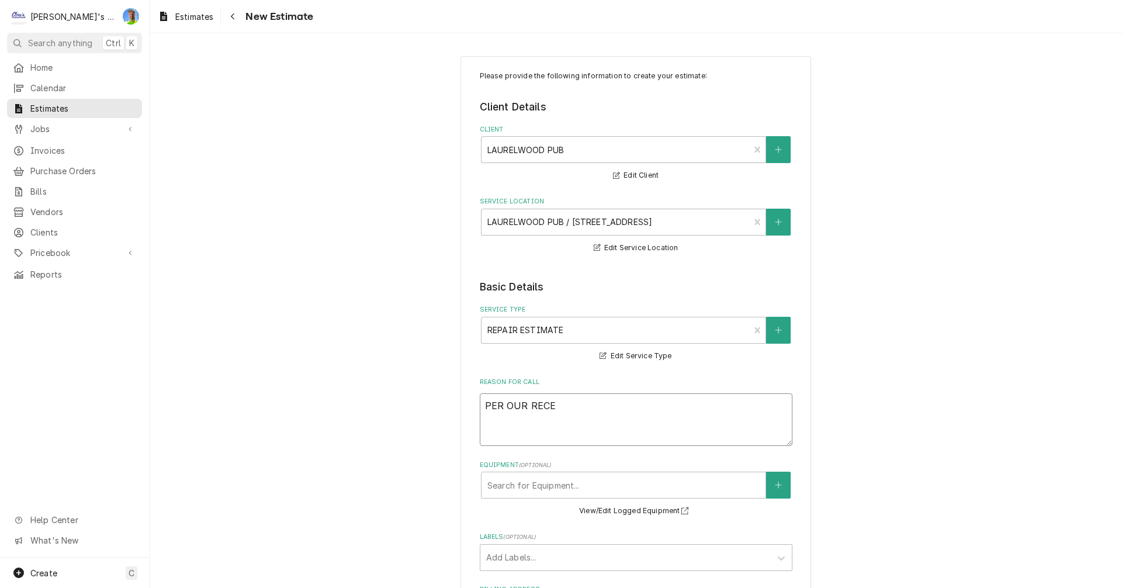
type textarea "x"
type textarea "PER OUR RECEN"
type textarea "x"
type textarea "PER OUR RECENT"
type textarea "x"
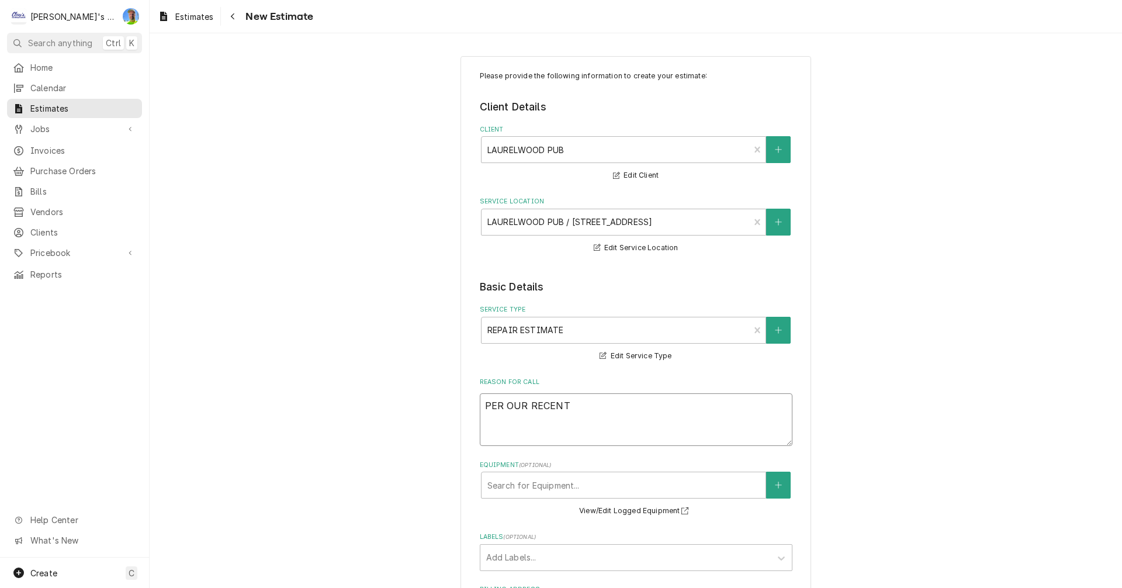
type textarea "PER OUR RECENT"
type textarea "x"
type textarea "PER OUR RECENT S"
type textarea "x"
type textarea "PER OUR RECENT SE"
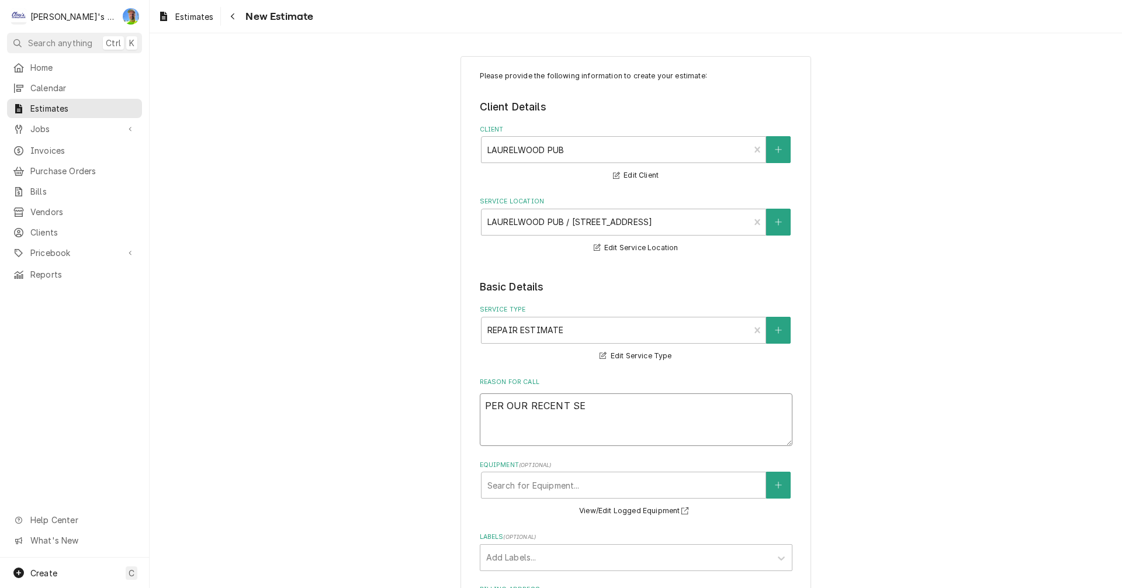
type textarea "x"
type textarea "PER OUR RECENT SER"
type textarea "x"
type textarea "PER OUR RECENT SERV"
type textarea "x"
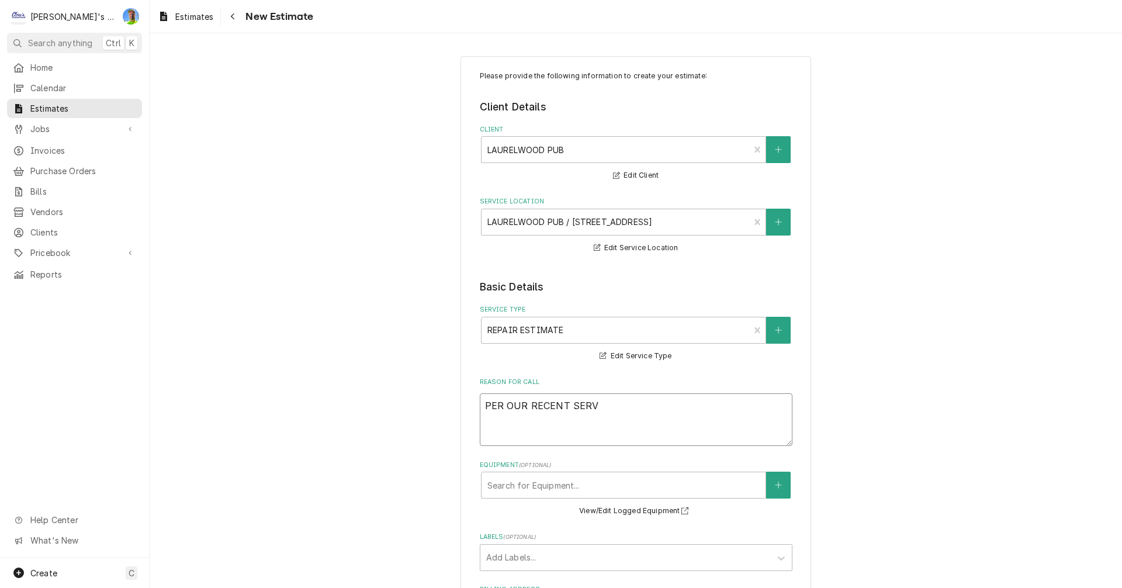
type textarea "PER OUR RECENT SERVI"
type textarea "x"
type textarea "PER OUR RECENT SERVIC"
type textarea "x"
type textarea "PER OUR RECENT SERVICE"
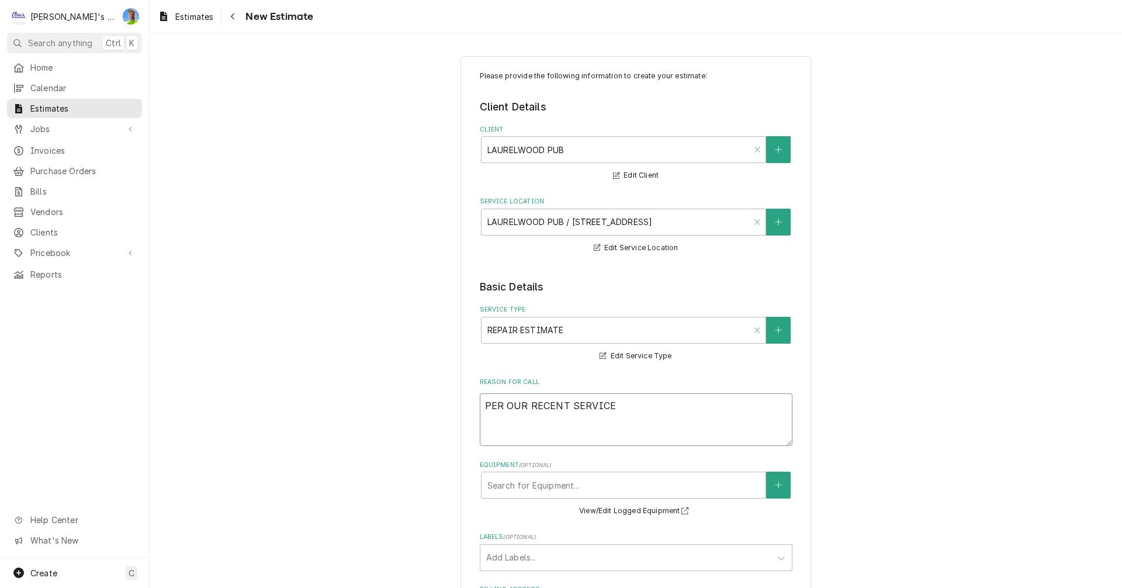
type textarea "x"
type textarea "PER OUR RECENT SERVICE"
type textarea "x"
type textarea "PER OUR RECENT SERVICE C"
type textarea "x"
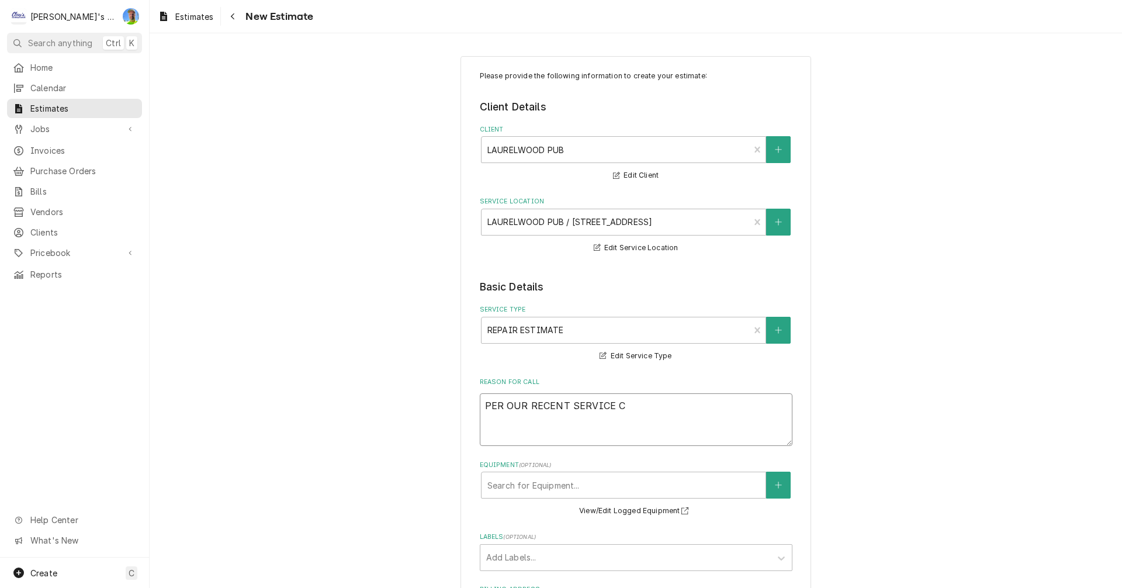
type textarea "PER OUR RECENT SERVICE CA"
type textarea "x"
type textarea "PER OUR RECENT SERVICE CAL"
type textarea "x"
type textarea "PER OUR RECENT SERVICE CALL"
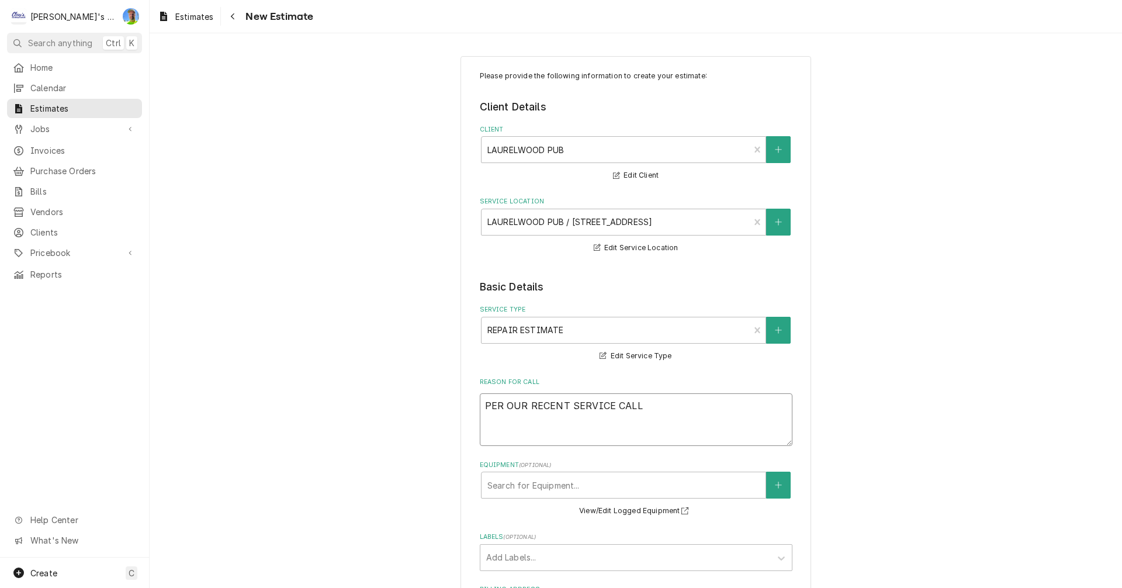
type textarea "x"
type textarea "PER OUR RECENT SERVICE CALL,"
type textarea "x"
type textarea "PER OUR RECENT SERVICE CALL,"
type textarea "x"
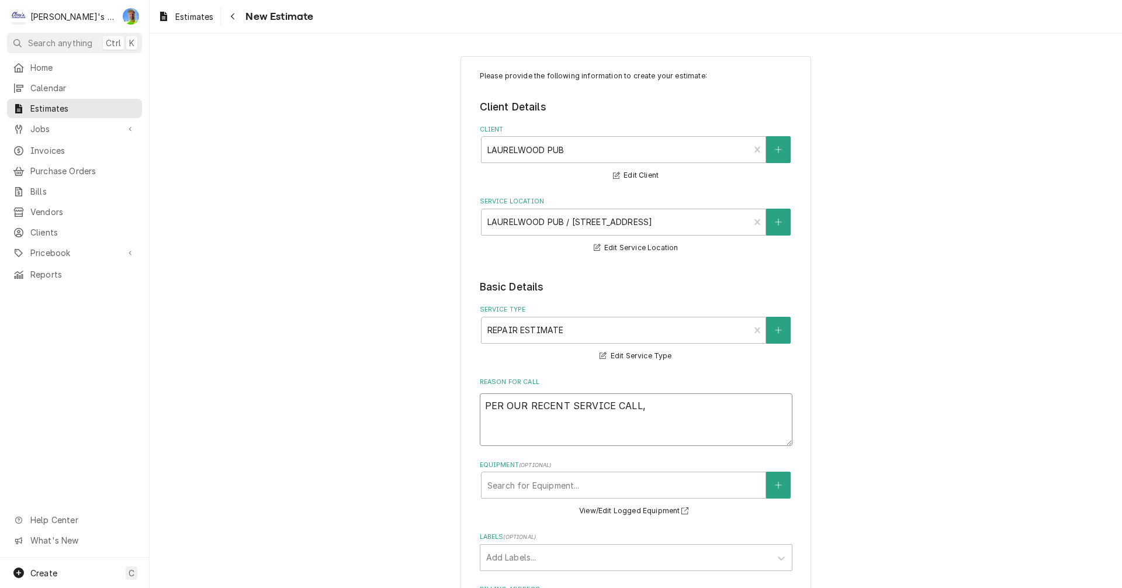
type textarea "PER OUR RECENT SERVICE CALL, W"
type textarea "x"
type textarea "PER OUR RECENT SERVICE CALL, WE"
type textarea "x"
type textarea "PER OUR RECENT SERVICE CALL, WE"
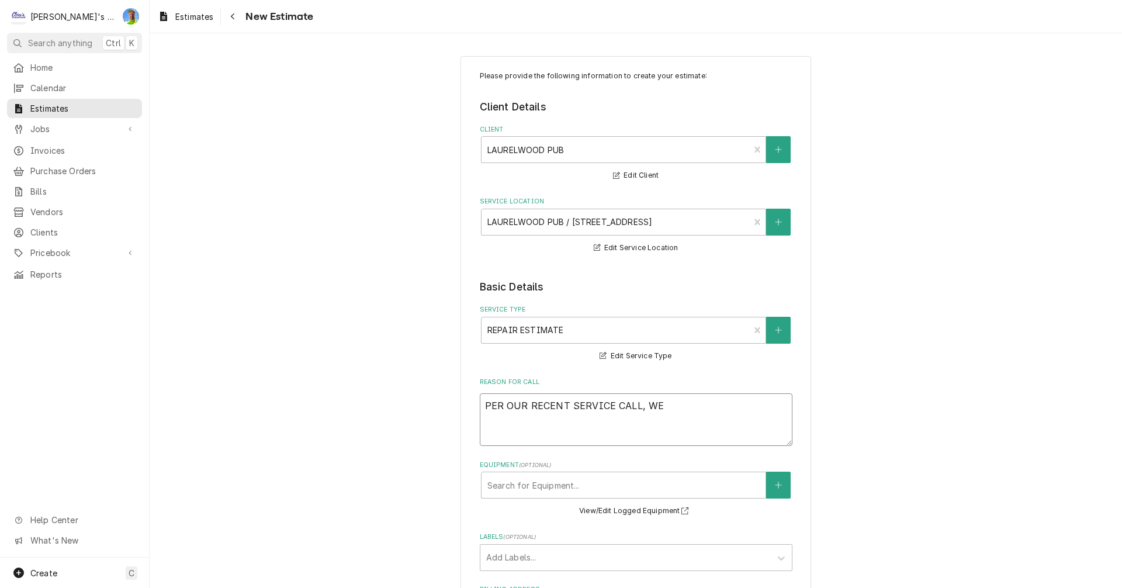
type textarea "x"
type textarea "PER OUR RECENT SERVICE CALL, WE F"
type textarea "x"
type textarea "PER OUR RECENT SERVICE CALL, WE FO"
type textarea "x"
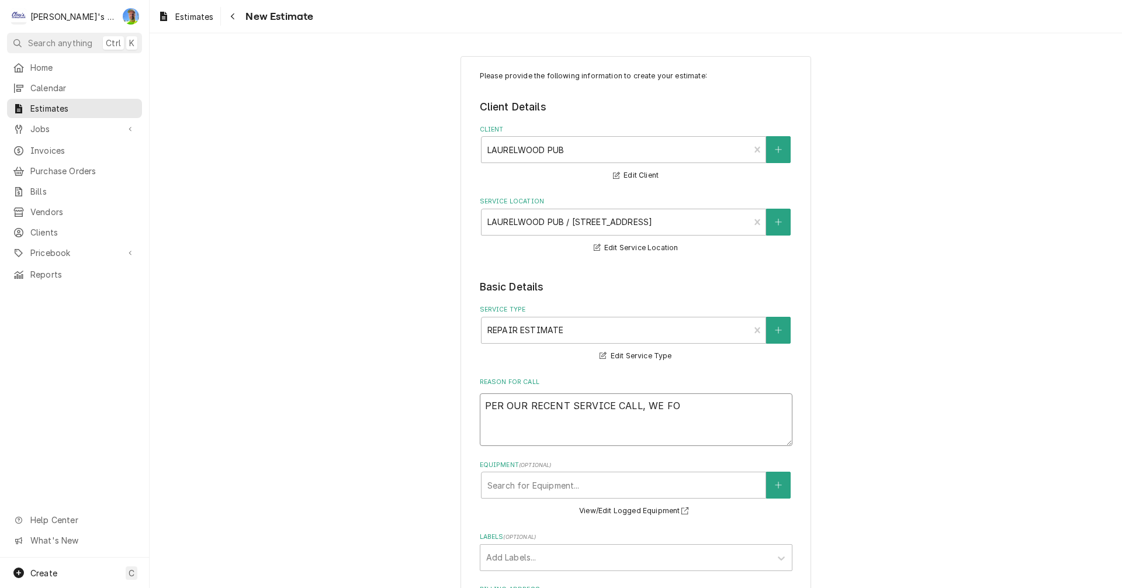
type textarea "PER OUR RECENT SERVICE CALL, WE FOU"
type textarea "x"
type textarea "PER OUR RECENT SERVICE CALL, WE FOUN"
type textarea "x"
type textarea "PER OUR RECENT SERVICE CALL, WE FOUND"
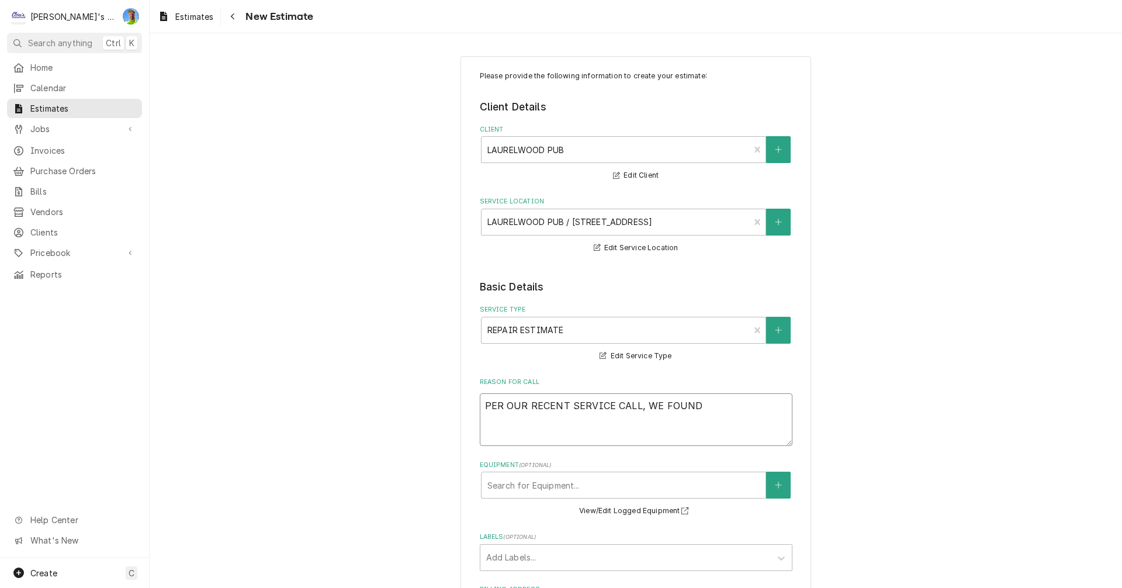
type textarea "x"
type textarea "PER OUR RECENT SERVICE CALL, WE FOUND"
type textarea "x"
type textarea "PER OUR RECENT SERVICE CALL, WE FOUND T"
type textarea "x"
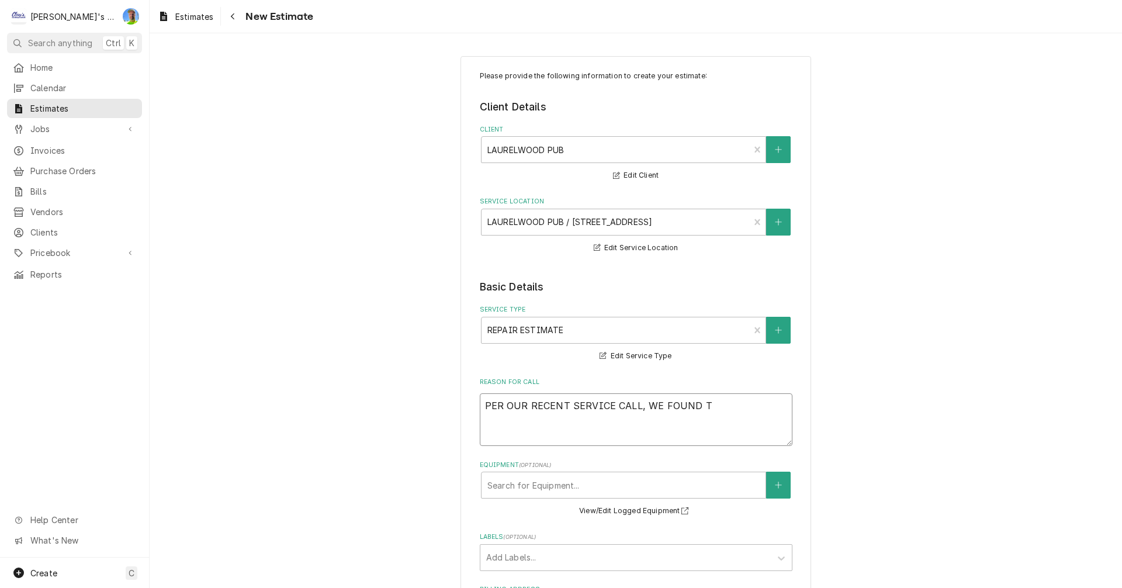
type textarea "PER OUR RECENT SERVICE CALL, WE FOUND TH"
type textarea "x"
type textarea "PER OUR RECENT SERVICE CALL, WE FOUND THE"
type textarea "x"
type textarea "PER OUR RECENT SERVICE CALL, WE FOUND THE"
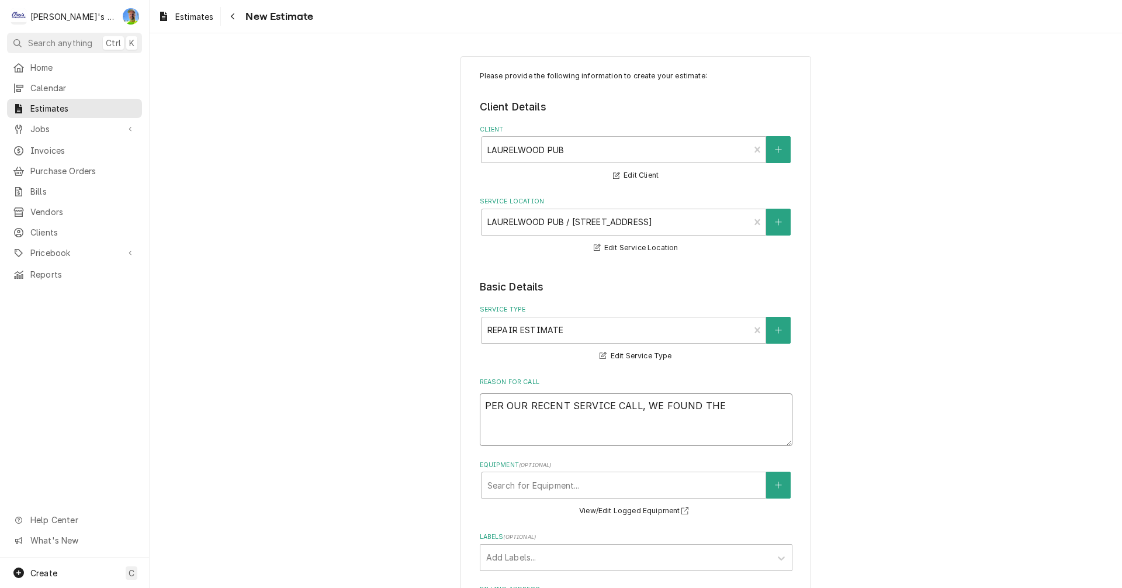
type textarea "x"
type textarea "PER OUR RECENT SERVICE CALL, WE FOUND THE C"
type textarea "x"
type textarea "PER OUR RECENT SERVICE CALL, WE FOUND THE CO"
type textarea "x"
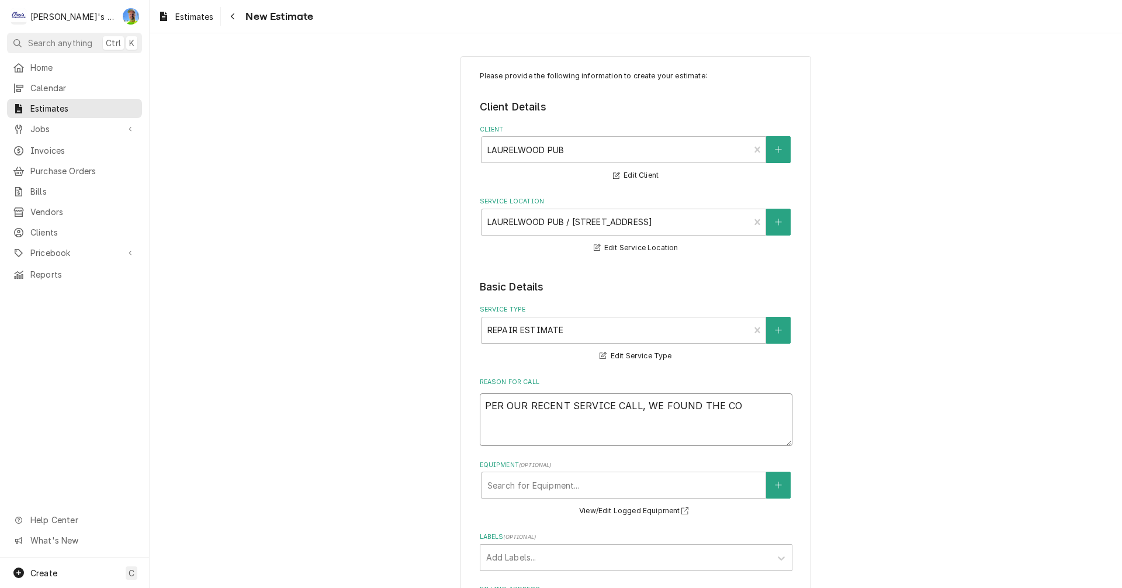
type textarea "PER OUR RECENT SERVICE CALL, WE FOUND THE COM"
type textarea "x"
type textarea "PER OUR RECENT SERVICE CALL, WE FOUND THE COMP"
type textarea "x"
type textarea "PER OUR RECENT SERVICE CALL, WE FOUND THE COMPR"
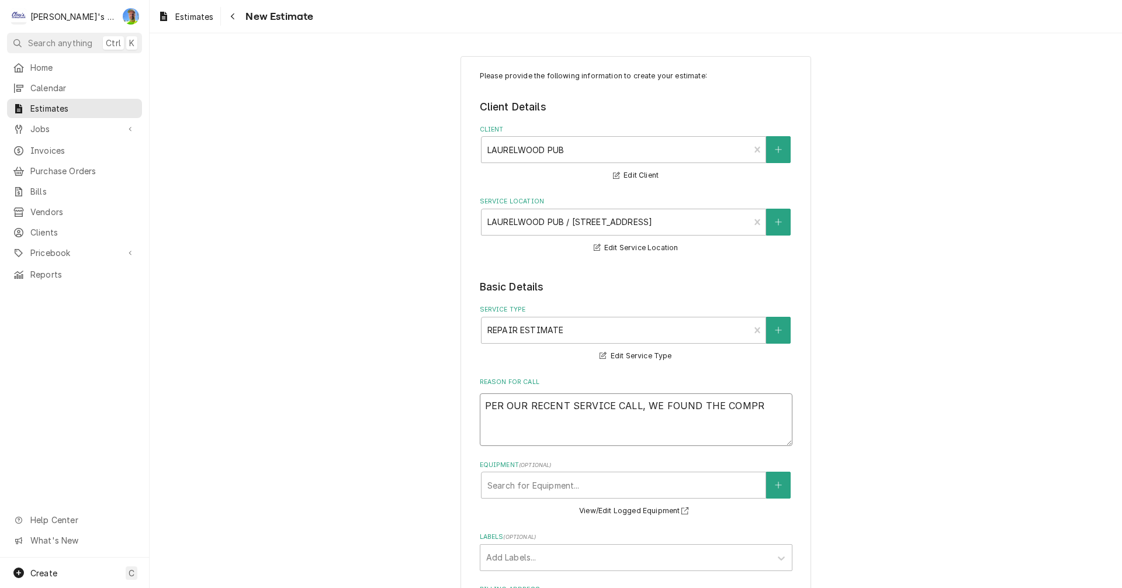
type textarea "x"
type textarea "PER OUR RECENT SERVICE CALL, WE FOUND THE COMPRE"
type textarea "x"
type textarea "PER OUR RECENT SERVICE CALL, WE FOUND THE COMPRES"
type textarea "x"
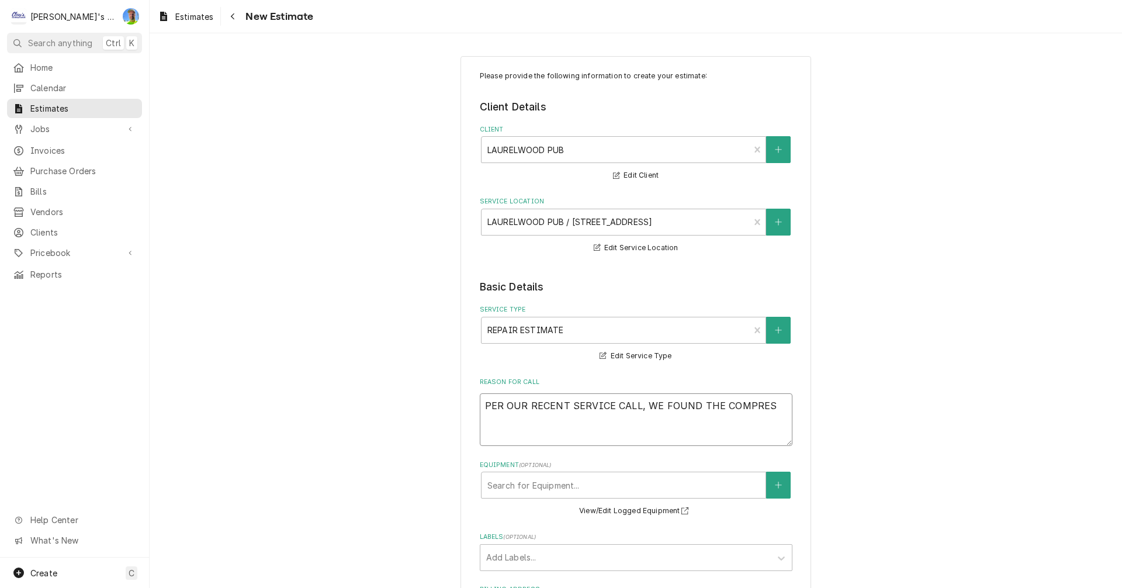
type textarea "PER OUR RECENT SERVICE CALL, WE FOUND THE COMPRESS"
type textarea "x"
type textarea "PER OUR RECENT SERVICE CALL, WE FOUND THE COMPRESSO"
type textarea "x"
type textarea "PER OUR RECENT SERVICE CALL, WE FOUND THE COMPRESSOR"
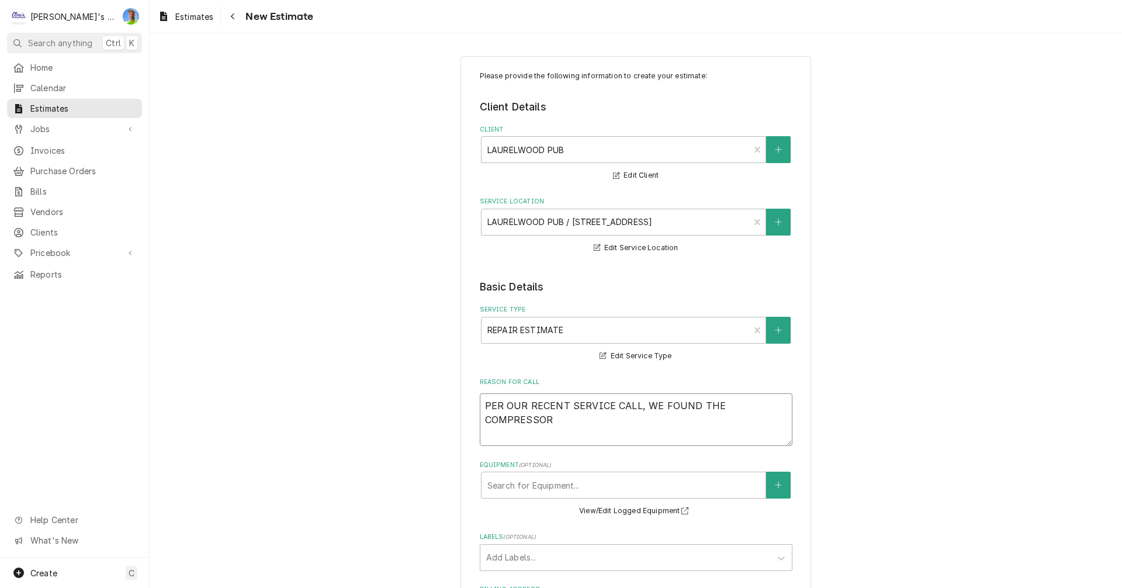
type textarea "x"
type textarea "PER OUR RECENT SERVICE CALL, WE FOUND THE COMPRESSOR"
type textarea "x"
type textarea "PER OUR RECENT SERVICE CALL, WE FOUND THE COMPRESSOR N"
type textarea "x"
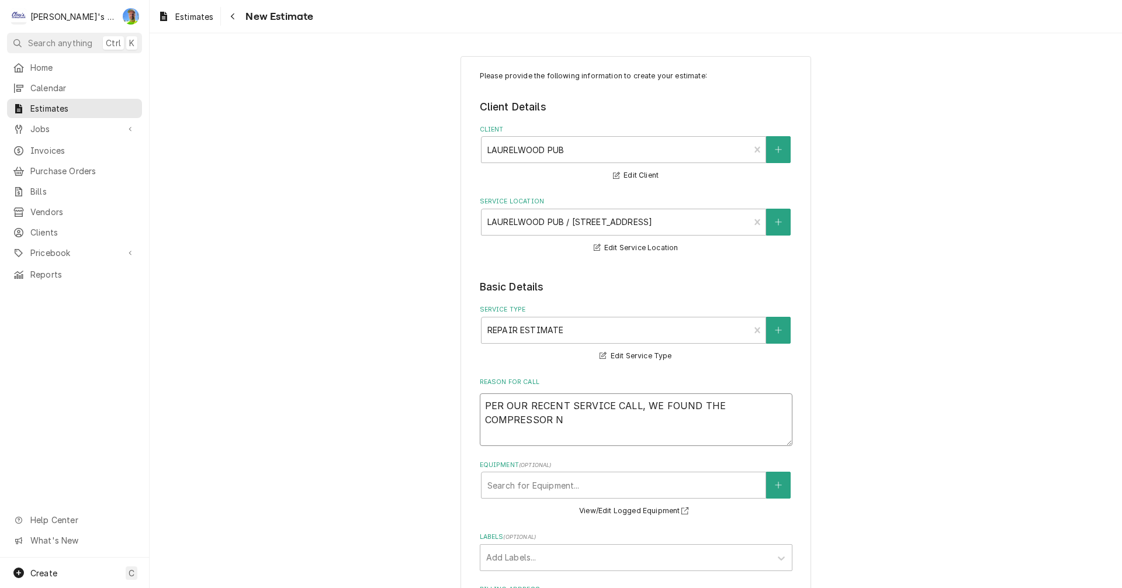
type textarea "PER OUR RECENT SERVICE CALL, WE FOUND THE COMPRESSOR NO"
type textarea "x"
type textarea "PER OUR RECENT SERVICE CALL, WE FOUND THE COMPRESSOR NOT"
type textarea "x"
type textarea "PER OUR RECENT SERVICE CALL, WE FOUND THE COMPRESSOR NOT"
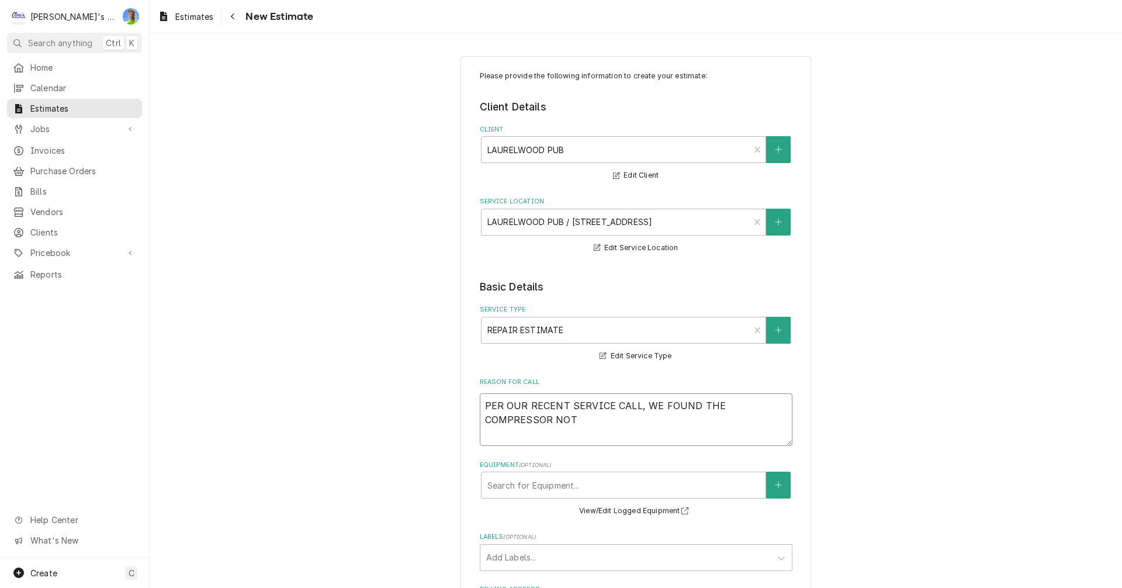
type textarea "x"
type textarea "PER OUR RECENT SERVICE CALL, WE FOUND THE COMPRESSOR NOT W"
type textarea "x"
type textarea "PER OUR RECENT SERVICE CALL, WE FOUND THE COMPRESSOR NOT WA"
type textarea "x"
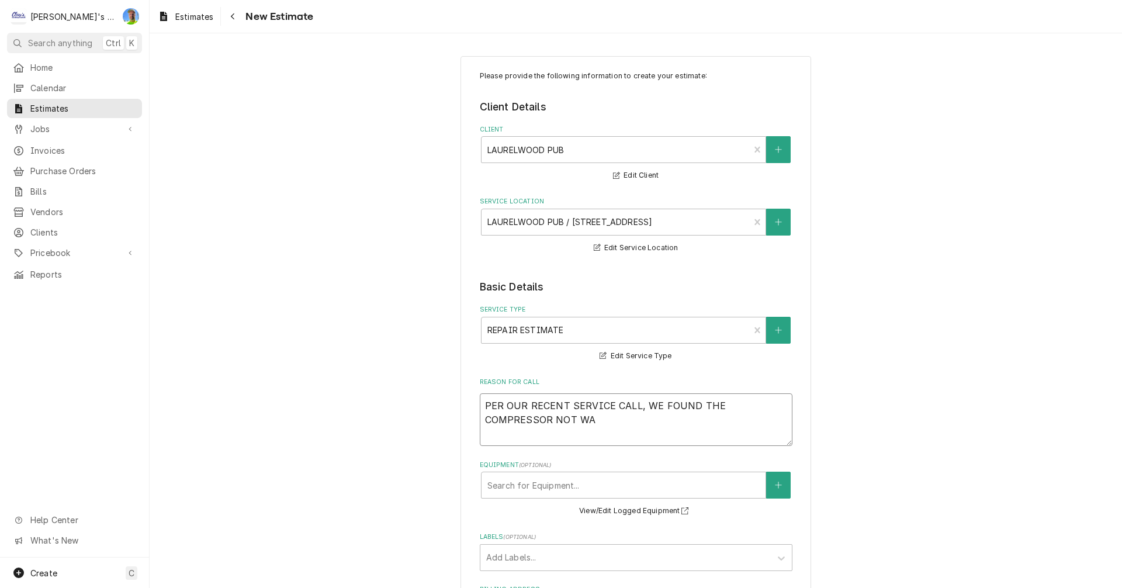
type textarea "PER OUR RECENT SERVICE CALL, WE FOUND THE COMPRESSOR NOT WAN"
type textarea "x"
type textarea "PER OUR RECENT SERVICE CALL, WE FOUND THE COMPRESSOR NOT WANT"
type textarea "x"
type textarea "PER OUR RECENT SERVICE CALL, WE FOUND THE COMPRESSOR NOT WANTI"
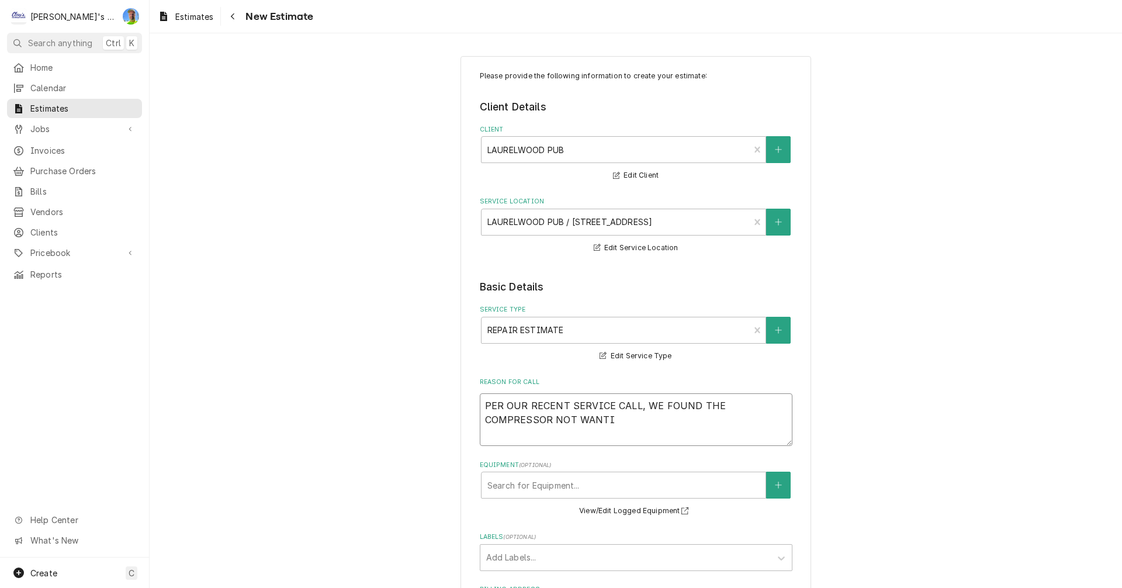
type textarea "x"
type textarea "PER OUR RECENT SERVICE CALL, WE FOUND THE COMPRESSOR NOT WANTIN"
type textarea "x"
type textarea "PER OUR RECENT SERVICE CALL, WE FOUND THE COMPRESSOR NOT WANTING"
type textarea "x"
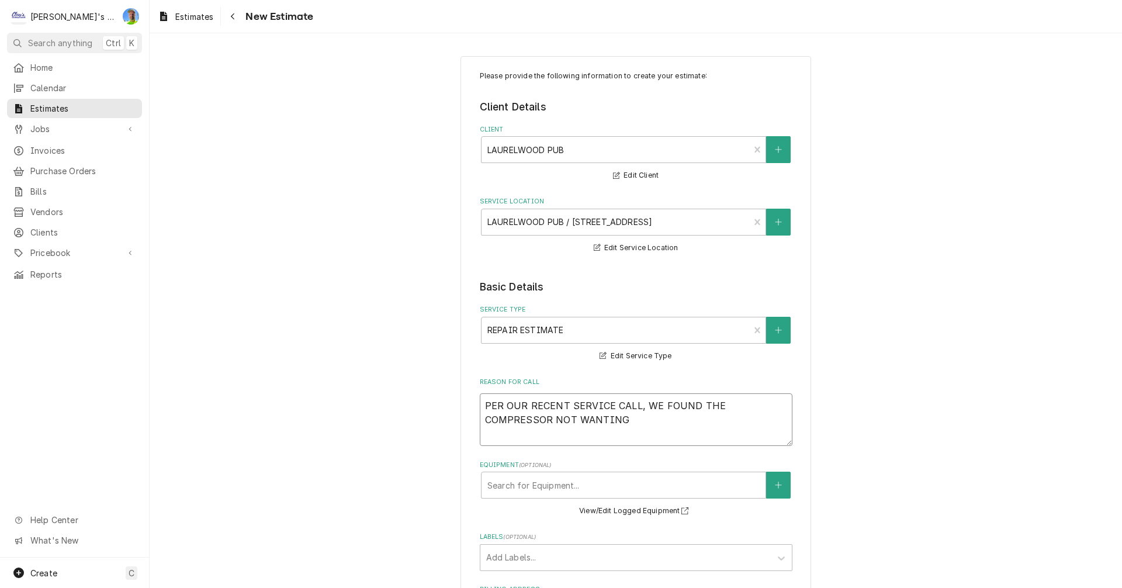
type textarea "PER OUR RECENT SERVICE CALL, WE FOUND THE COMPRESSOR NOT WANTING"
type textarea "x"
type textarea "PER OUR RECENT SERVICE CALL, WE FOUND THE COMPRESSOR NOT WANTING T"
type textarea "x"
type textarea "PER OUR RECENT SERVICE CALL, WE FOUND THE COMPRESSOR NOT WANTING TO"
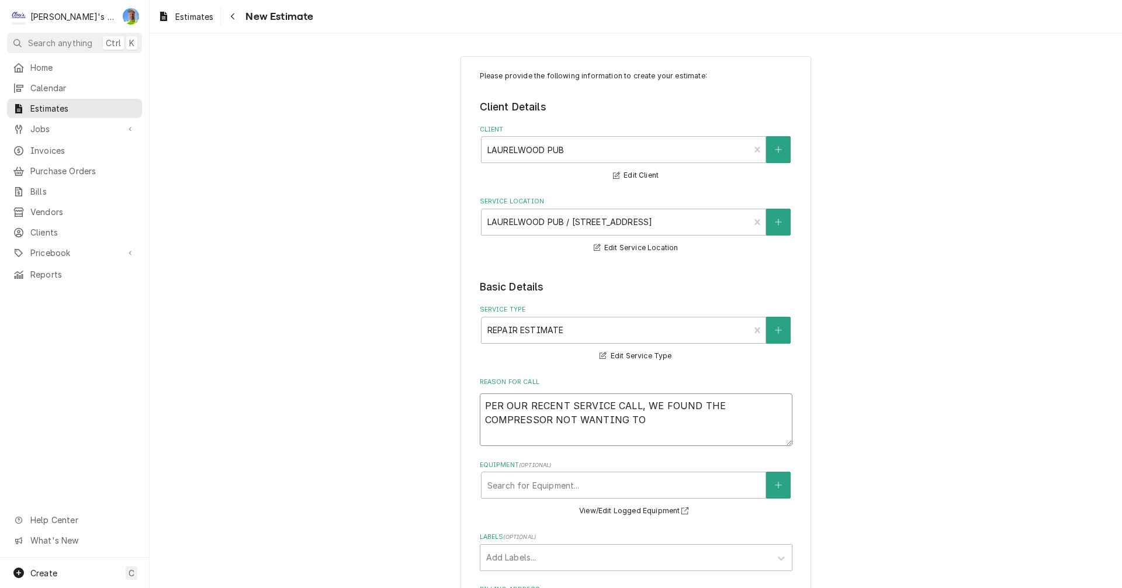
type textarea "x"
type textarea "PER OUR RECENT SERVICE CALL, WE FOUND THE COMPRESSOR NOT WANTING TO"
type textarea "x"
type textarea "PER OUR RECENT SERVICE CALL, WE FOUND THE COMPRESSOR NOT WANTING TO S"
type textarea "x"
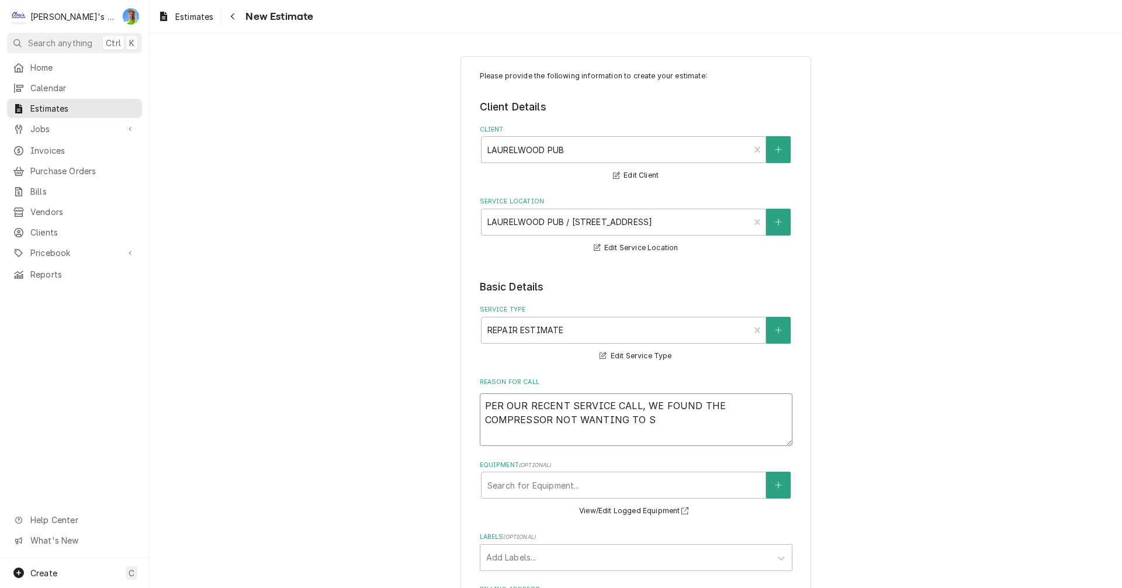
type textarea "PER OUR RECENT SERVICE CALL, WE FOUND THE COMPRESSOR NOT WANTING TO ST"
type textarea "x"
type textarea "PER OUR RECENT SERVICE CALL, WE FOUND THE COMPRESSOR NOT WANTING TO STA"
type textarea "x"
type textarea "PER OUR RECENT SERVICE CALL, WE FOUND THE COMPRESSOR NOT WANTING TO STAR"
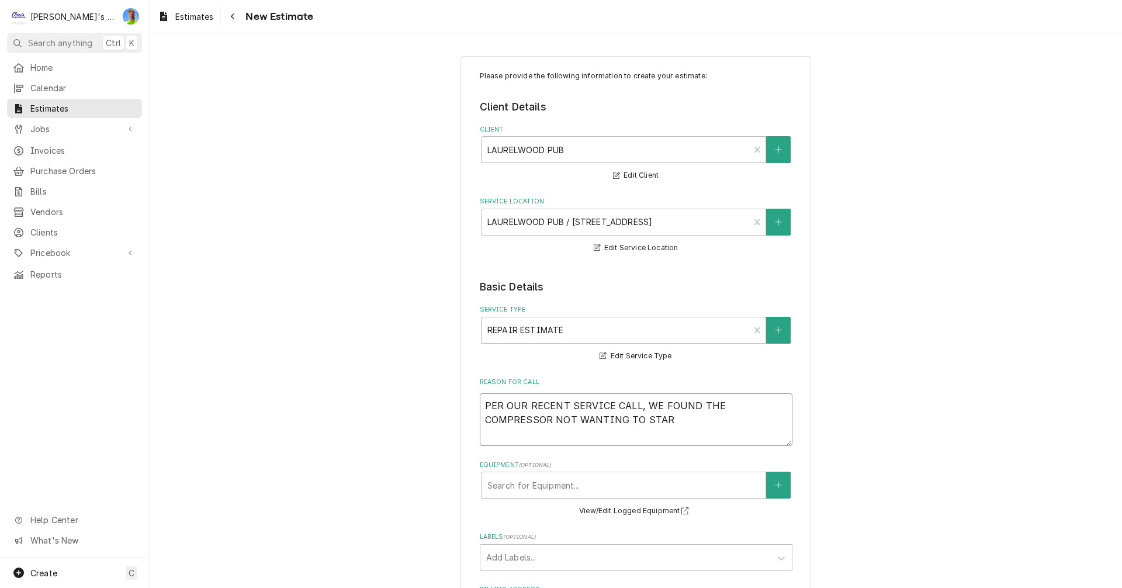
type textarea "x"
type textarea "PER OUR RECENT SERVICE CALL, WE FOUND THE COMPRESSOR NOT WANTING TO START"
type textarea "x"
type textarea "PER OUR RECENT SERVICE CALL, WE FOUND THE COMPRESSOR NOT WANTING TO START"
type textarea "x"
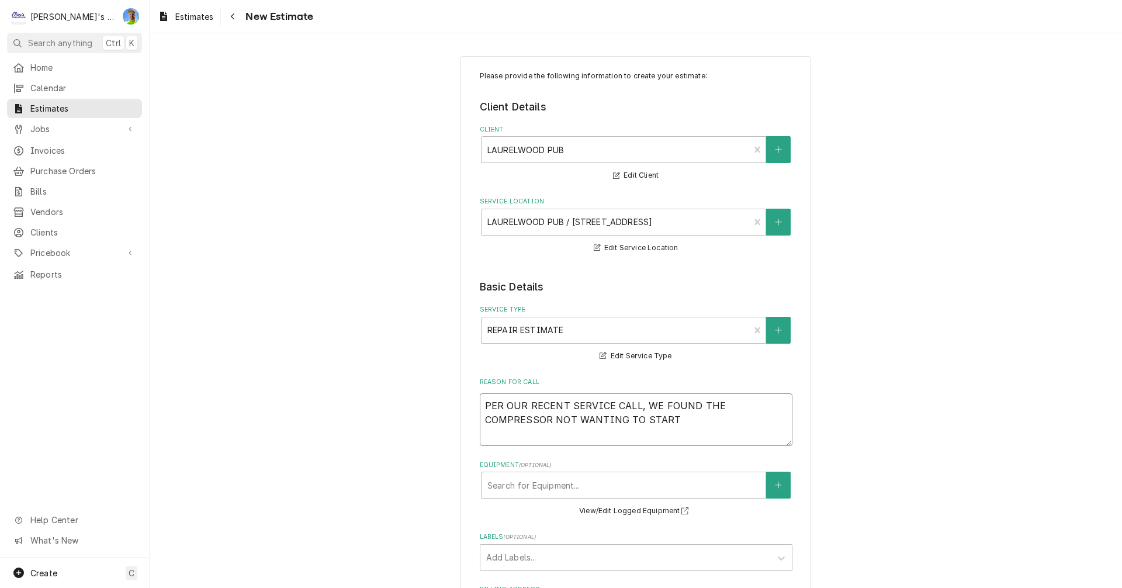
type textarea "PER OUR RECENT SERVICE CALL, WE FOUND THE COMPRESSOR NOT WANTING TO START W"
type textarea "x"
type textarea "PER OUR RECENT SERVICE CALL, WE FOUND THE COMPRESSOR NOT WANTING TO START WI"
type textarea "x"
type textarea "PER OUR RECENT SERVICE CALL, WE FOUND THE COMPRESSOR NOT WANTING TO START WIT"
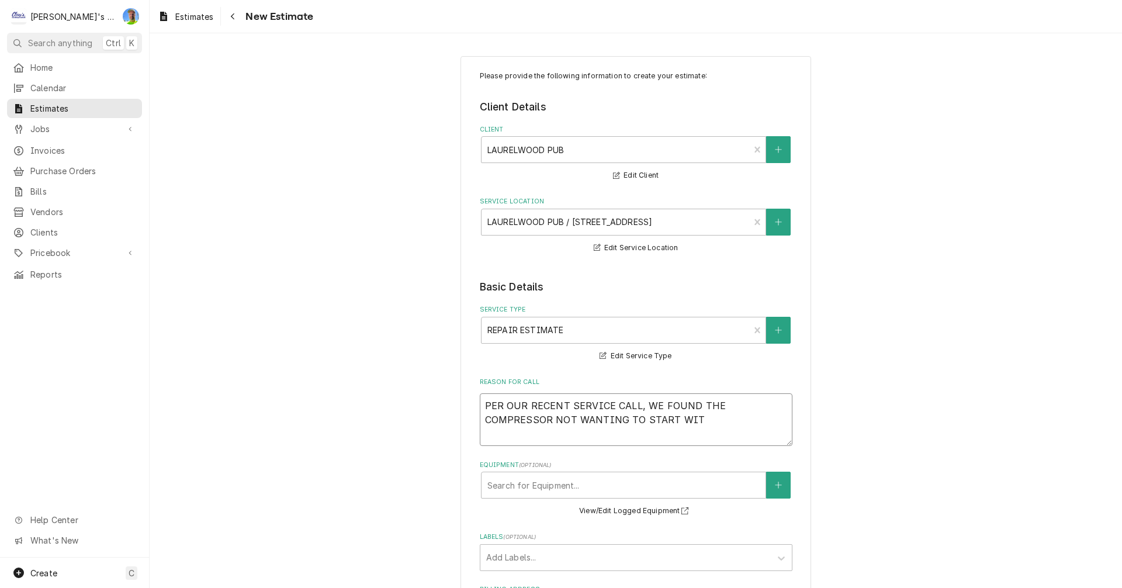
type textarea "x"
type textarea "PER OUR RECENT SERVICE CALL, WE FOUND THE COMPRESSOR NOT WANTING TO START WITH"
type textarea "x"
type textarea "PER OUR RECENT SERVICE CALL, WE FOUND THE COMPRESSOR NOT WANTING TO START WITH"
type textarea "x"
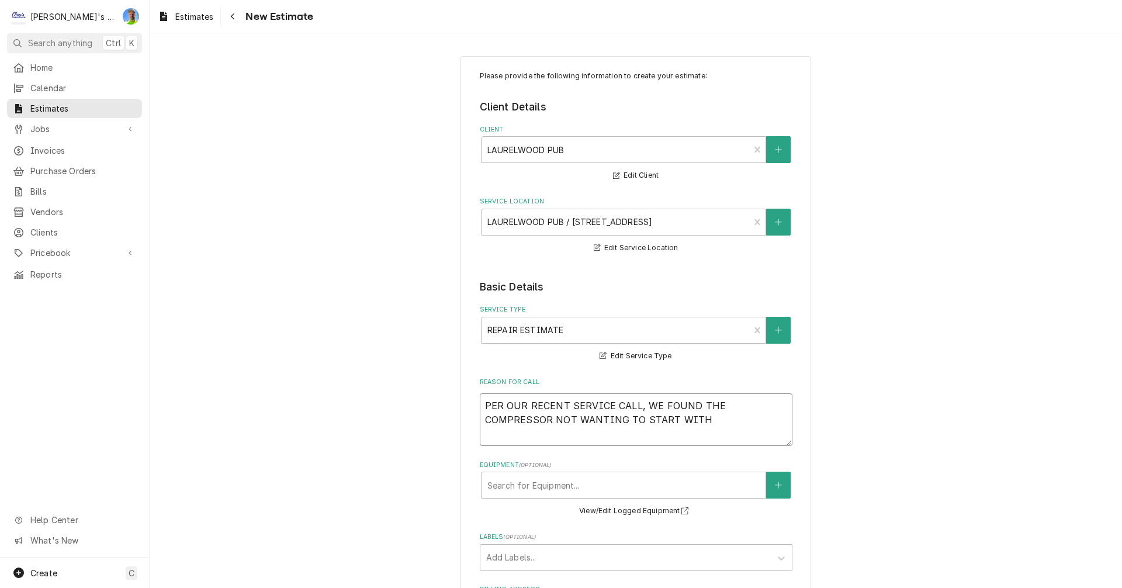
type textarea "PER OUR RECENT SERVICE CALL, WE FOUND THE COMPRESSOR NOT WANTING TO START WITH T"
type textarea "x"
type textarea "PER OUR RECENT SERVICE CALL, WE FOUND THE COMPRESSOR NOT WANTING TO START WITH …"
type textarea "x"
type textarea "PER OUR RECENT SERVICE CALL, WE FOUND THE COMPRESSOR NOT WANTING TO START WITH …"
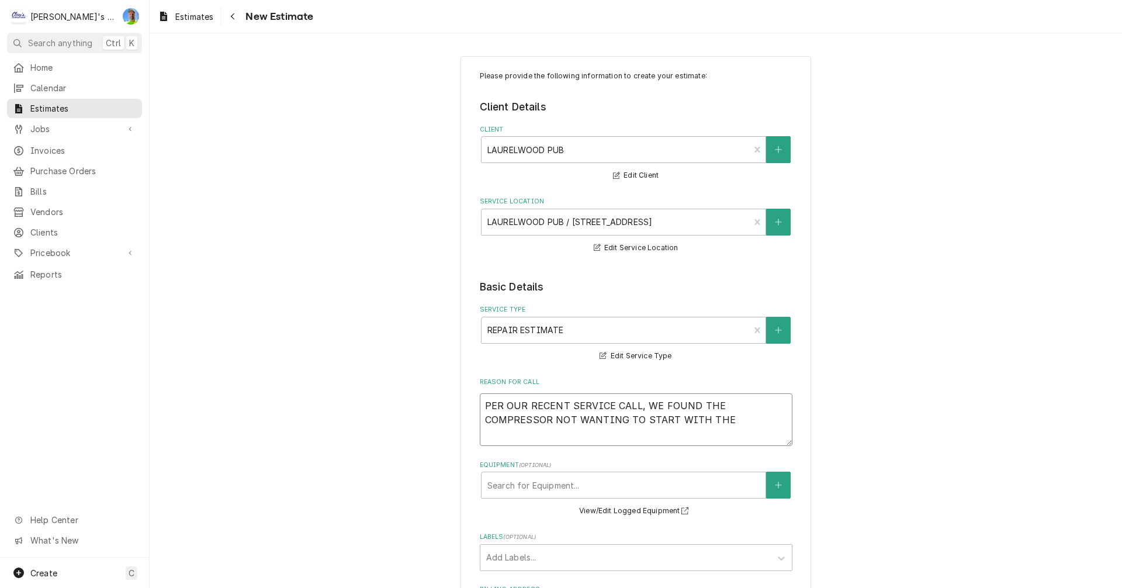
type textarea "x"
type textarea "PER OUR RECENT SERVICE CALL, WE FOUND THE COMPRESSOR NOT WANTING TO START WITH …"
type textarea "x"
type textarea "PER OUR RECENT SERVICE CALL, WE FOUND THE COMPRESSOR NOT WANTING TO START WITH …"
type textarea "x"
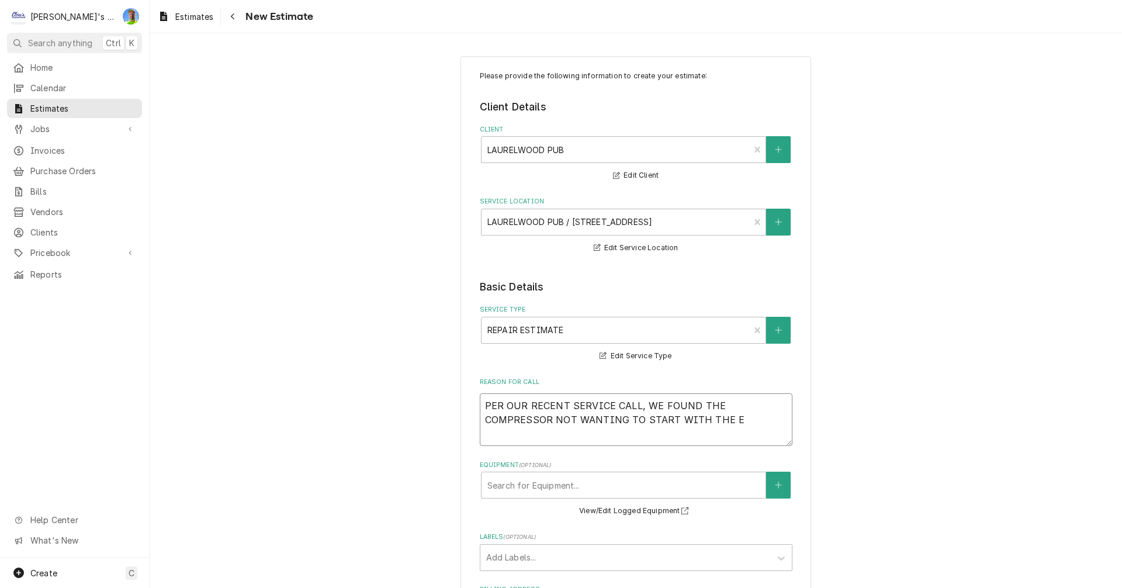
type textarea "PER OUR RECENT SERVICE CALL, WE FOUND THE COMPRESSOR NOT WANTING TO START WITH …"
type textarea "x"
type textarea "PER OUR RECENT SERVICE CALL, WE FOUND THE COMPRESSOR NOT WANTING TO START WITH …"
type textarea "x"
type textarea "PER OUR RECENT SERVICE CALL, WE FOUND THE COMPRESSOR NOT WANTING TO START WITH …"
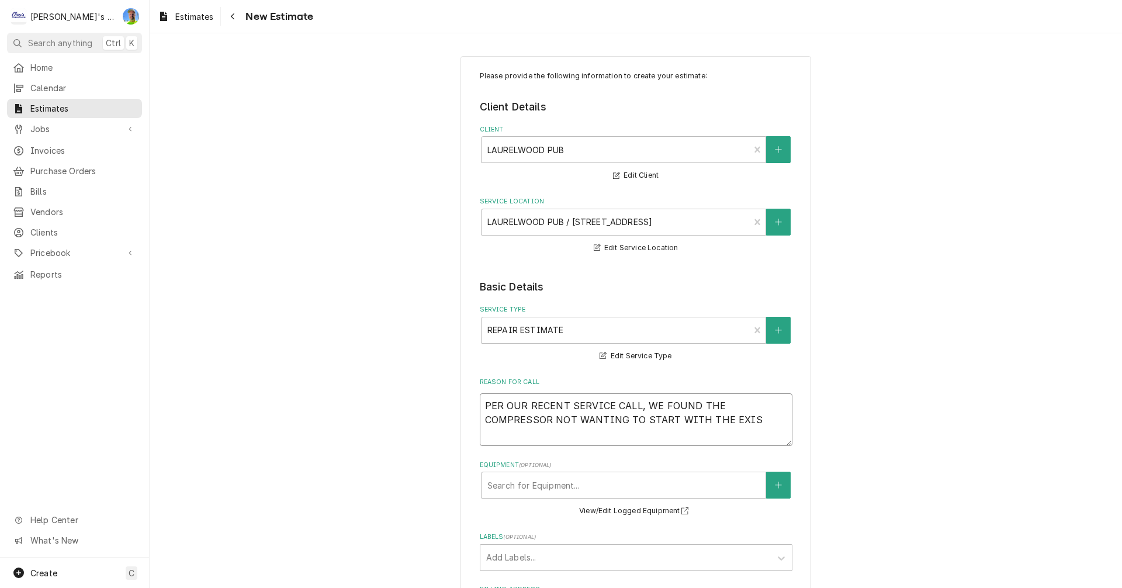
type textarea "x"
type textarea "PER OUR RECENT SERVICE CALL, WE FOUND THE COMPRESSOR NOT WANTING TO START WITH …"
type textarea "x"
type textarea "PER OUR RECENT SERVICE CALL, WE FOUND THE COMPRESSOR NOT WANTING TO START WITH …"
type textarea "x"
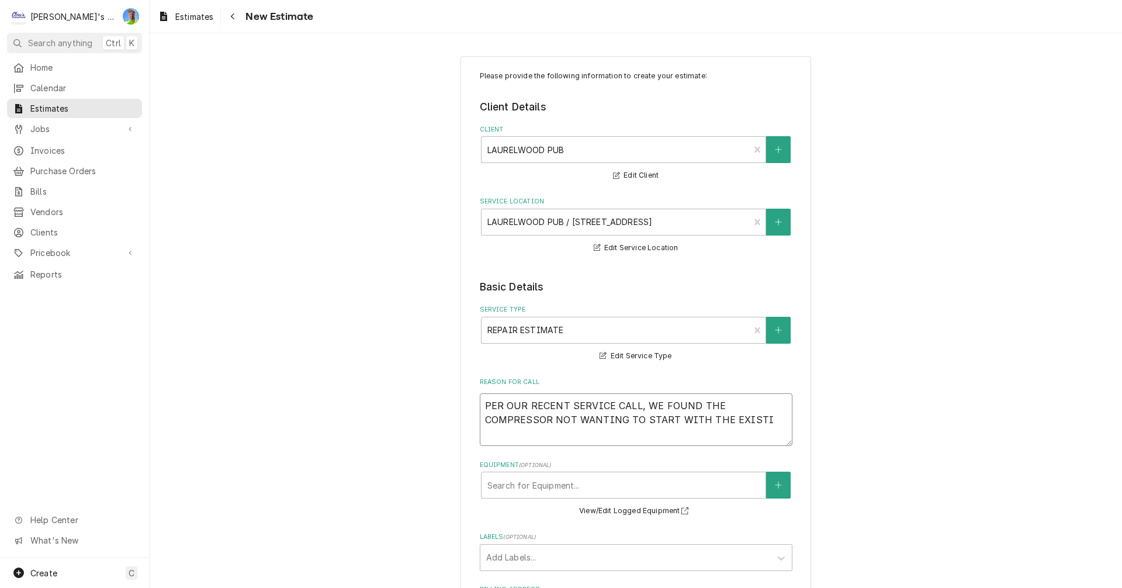
type textarea "PER OUR RECENT SERVICE CALL, WE FOUND THE COMPRESSOR NOT WANTING TO START WITH …"
type textarea "x"
type textarea "PER OUR RECENT SERVICE CALL, WE FOUND THE COMPRESSOR NOT WANTING TO START WITH …"
type textarea "x"
type textarea "PER OUR RECENT SERVICE CALL, WE FOUND THE COMPRESSOR NOT WANTING TO START WITH …"
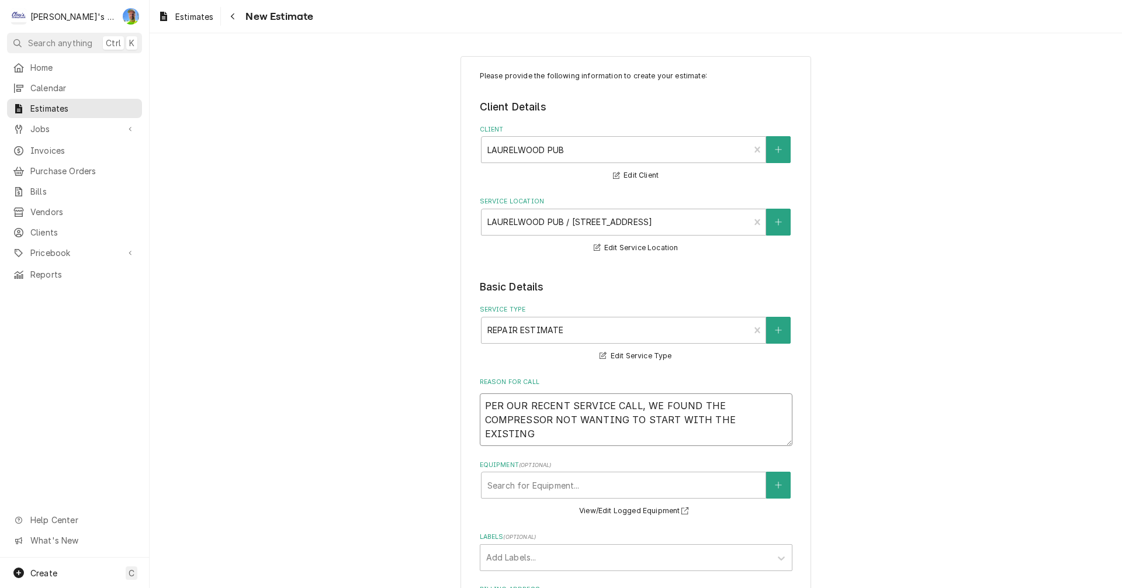
type textarea "x"
type textarea "PER OUR RECENT SERVICE CALL, WE FOUND THE COMPRESSOR NOT WANTING TO START WITH …"
type textarea "x"
type textarea "PER OUR RECENT SERVICE CALL, WE FOUND THE COMPRESSOR NOT WANTING TO START WITH …"
type textarea "x"
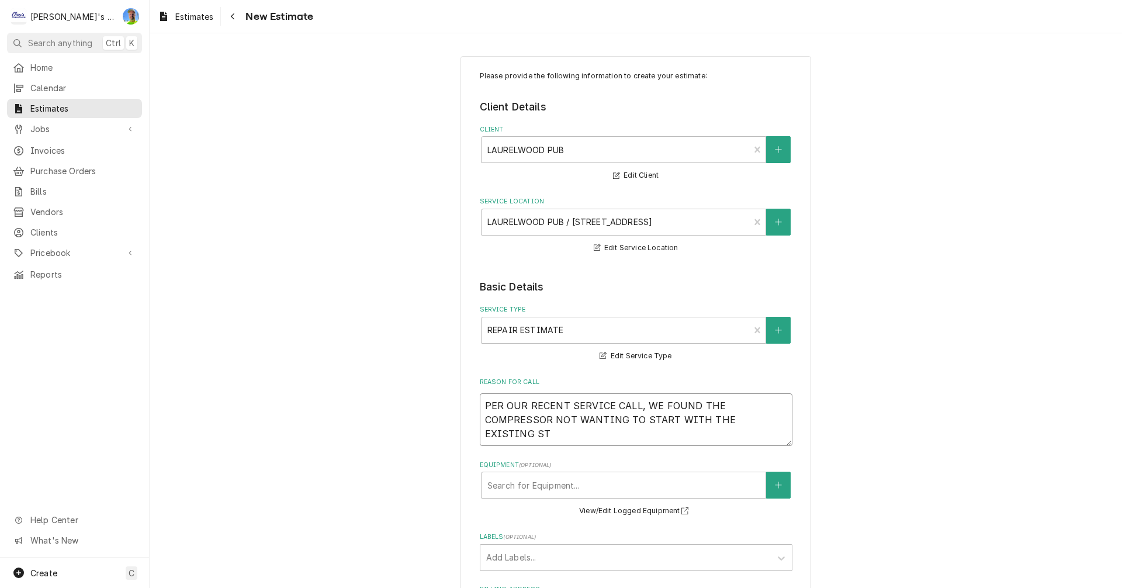
type textarea "PER OUR RECENT SERVICE CALL, WE FOUND THE COMPRESSOR NOT WANTING TO START WITH …"
type textarea "x"
type textarea "PER OUR RECENT SERVICE CALL, WE FOUND THE COMPRESSOR NOT WANTING TO START WITH …"
type textarea "x"
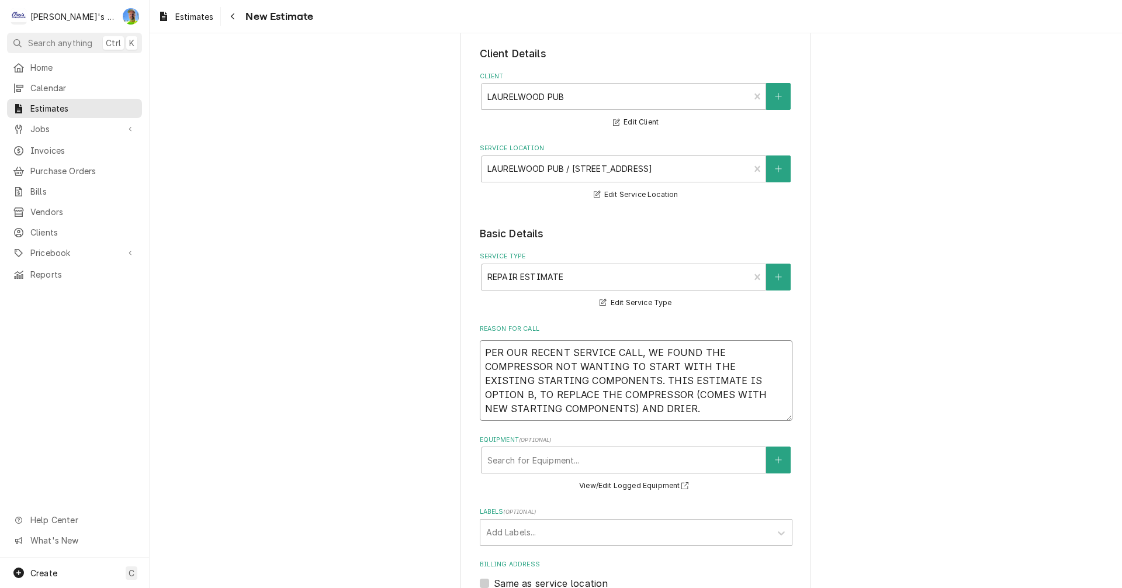
scroll to position [175, 0]
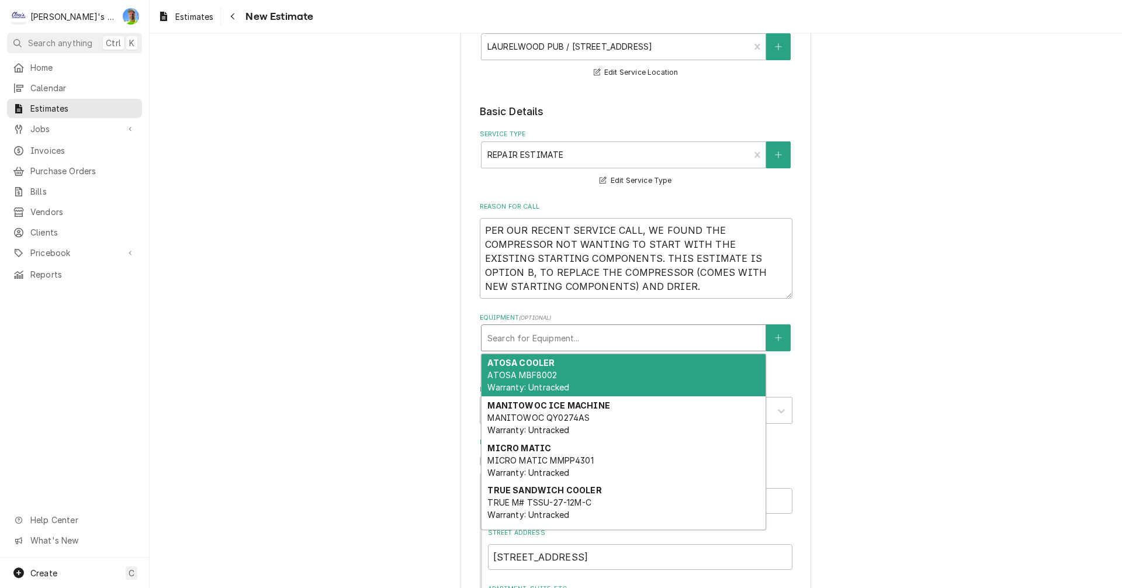
click at [632, 334] on div "Equipment" at bounding box center [623, 337] width 272 height 21
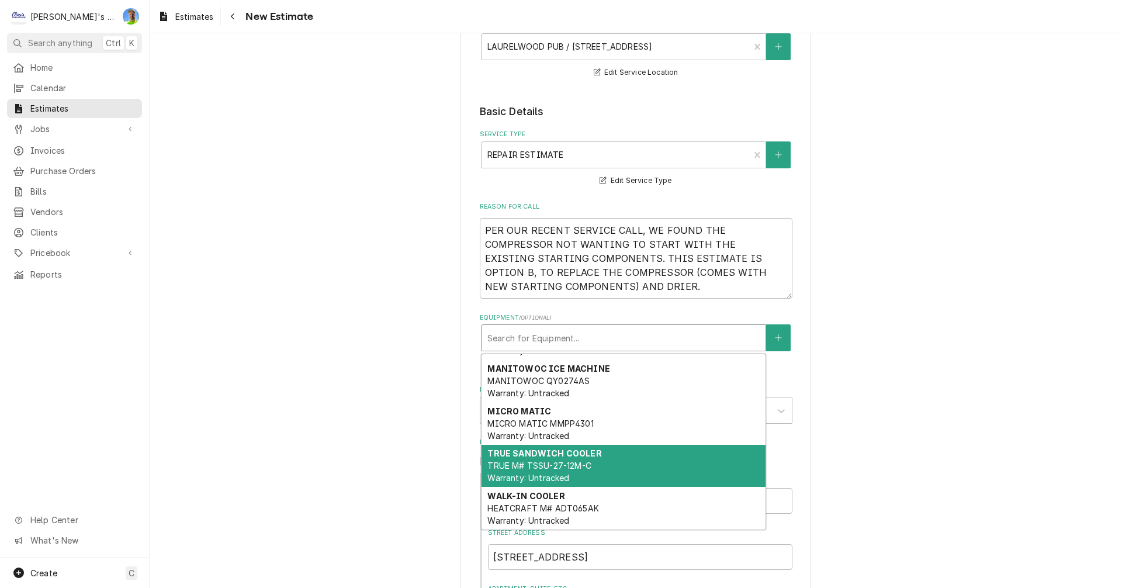
scroll to position [0, 0]
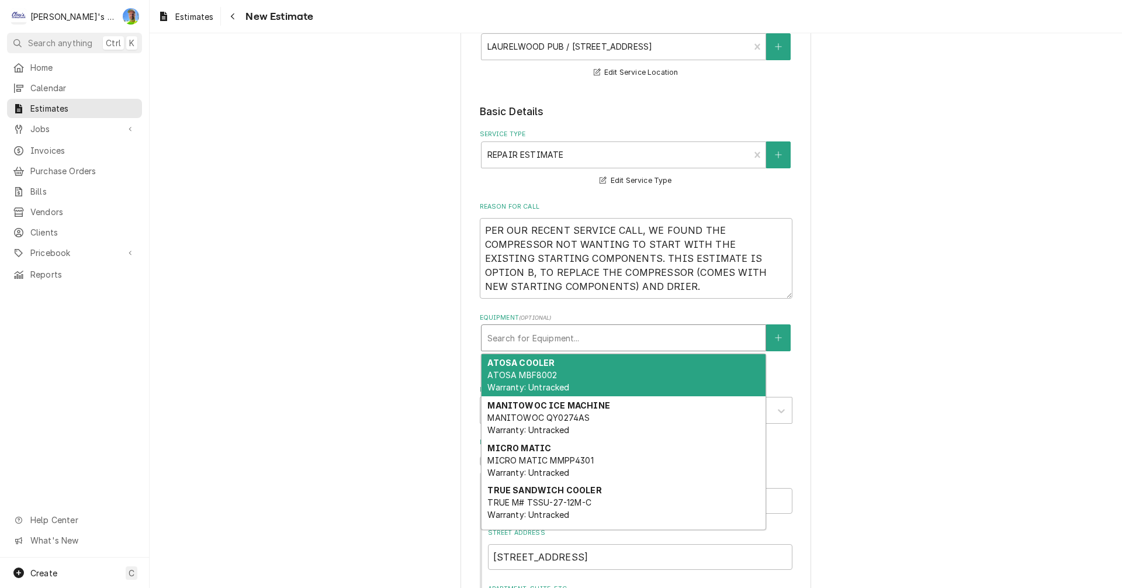
click at [919, 361] on div "Please provide the following information to create your estimate: Client Detail…" at bounding box center [636, 434] width 973 height 1128
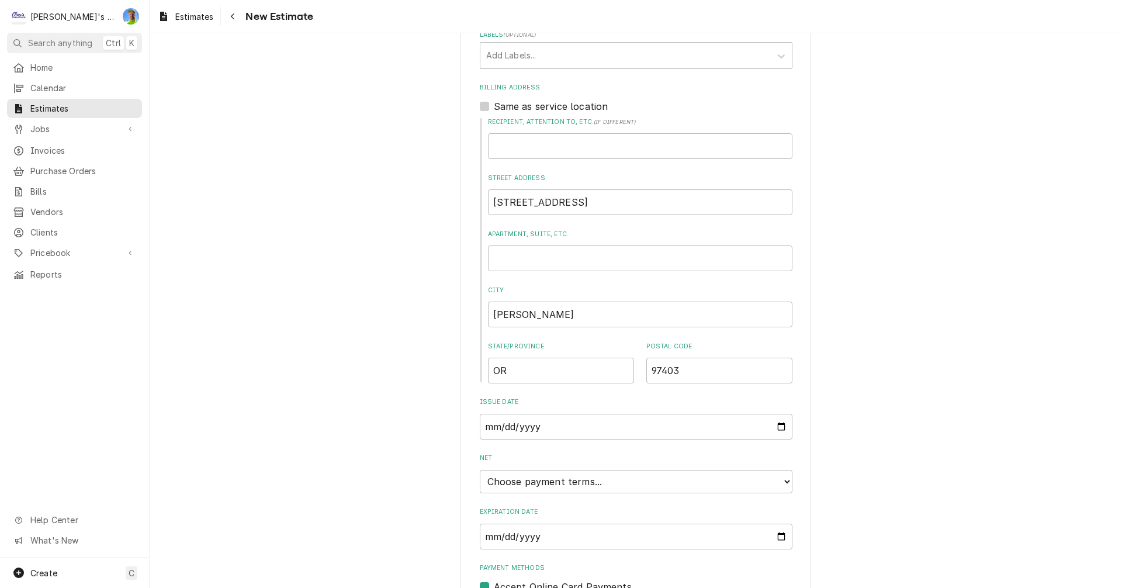
scroll to position [586, 0]
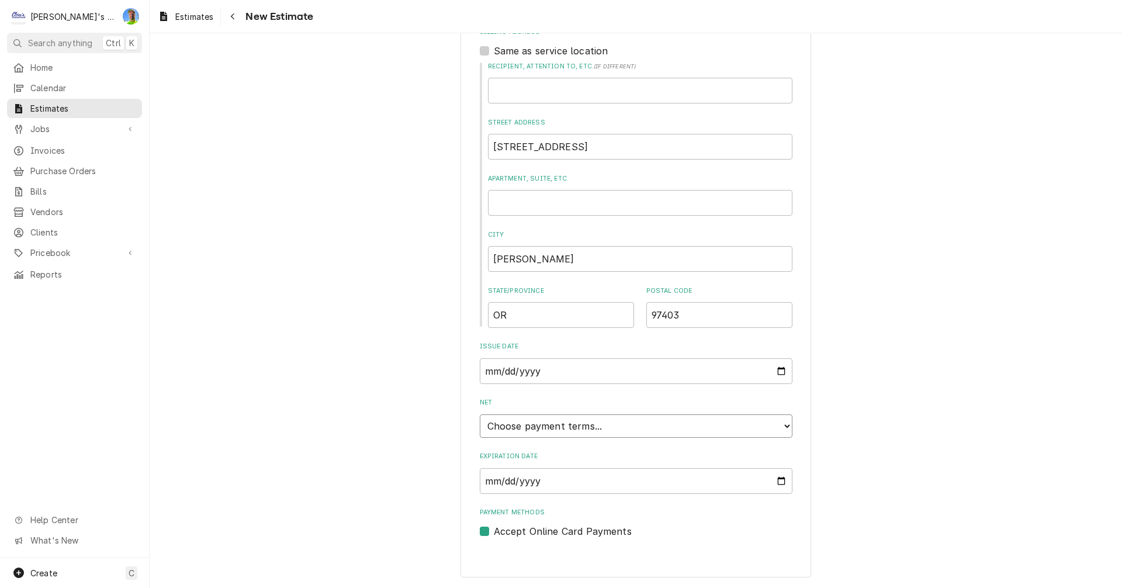
click at [783, 427] on select "Choose payment terms... Same Day Net 7 Net 14 Net 21 Net 30 Net 45 Net 60 Net 90" at bounding box center [636, 425] width 313 height 23
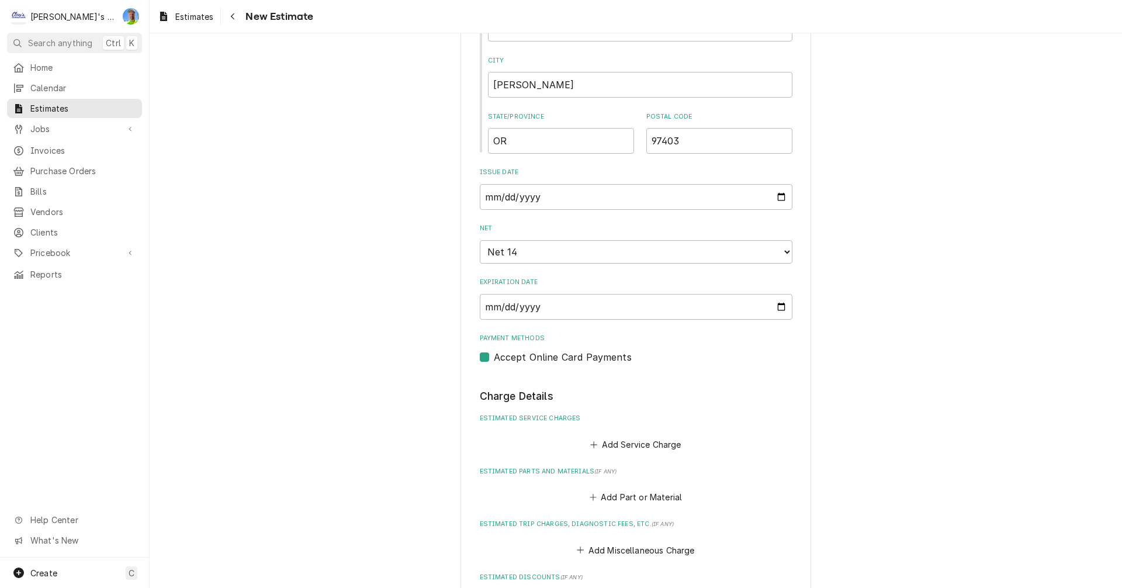
scroll to position [761, 0]
click at [628, 444] on button "Add Service Charge" at bounding box center [636, 443] width 95 height 16
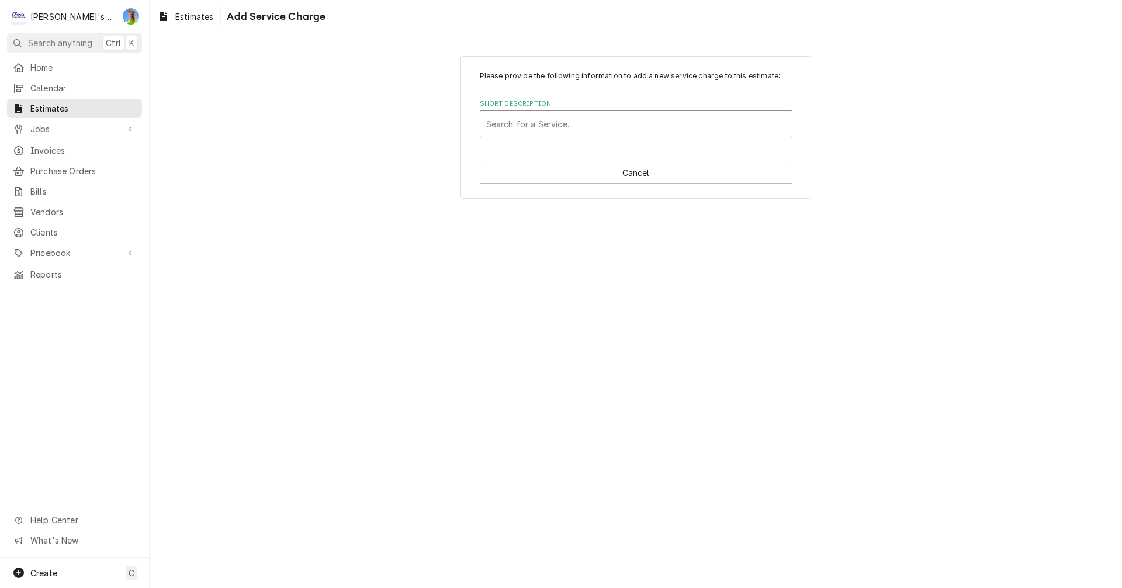
click at [572, 124] on div "Short Description" at bounding box center [636, 123] width 300 height 21
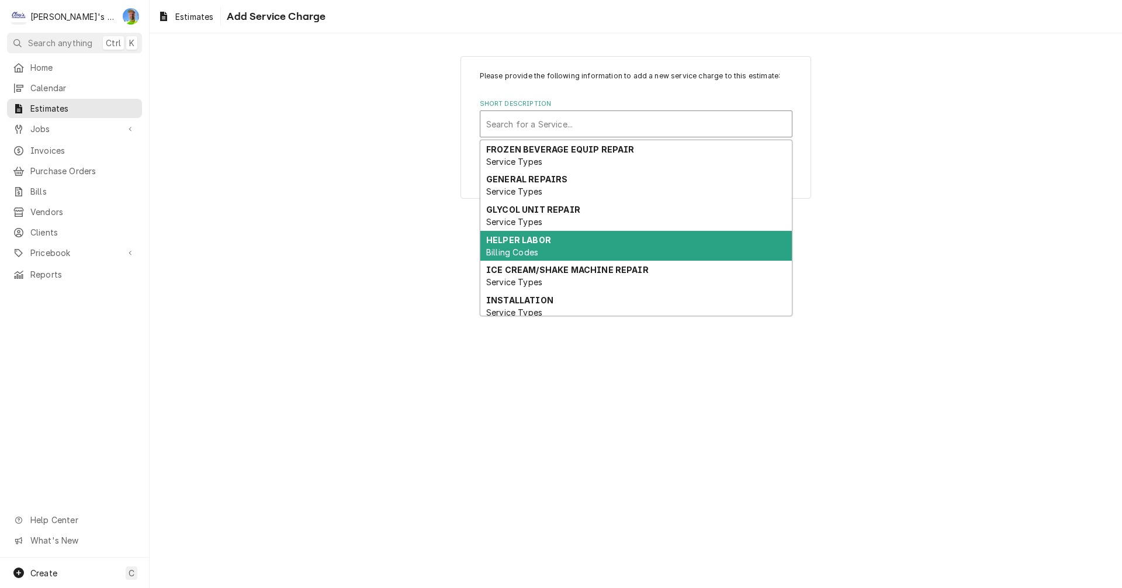
scroll to position [58, 0]
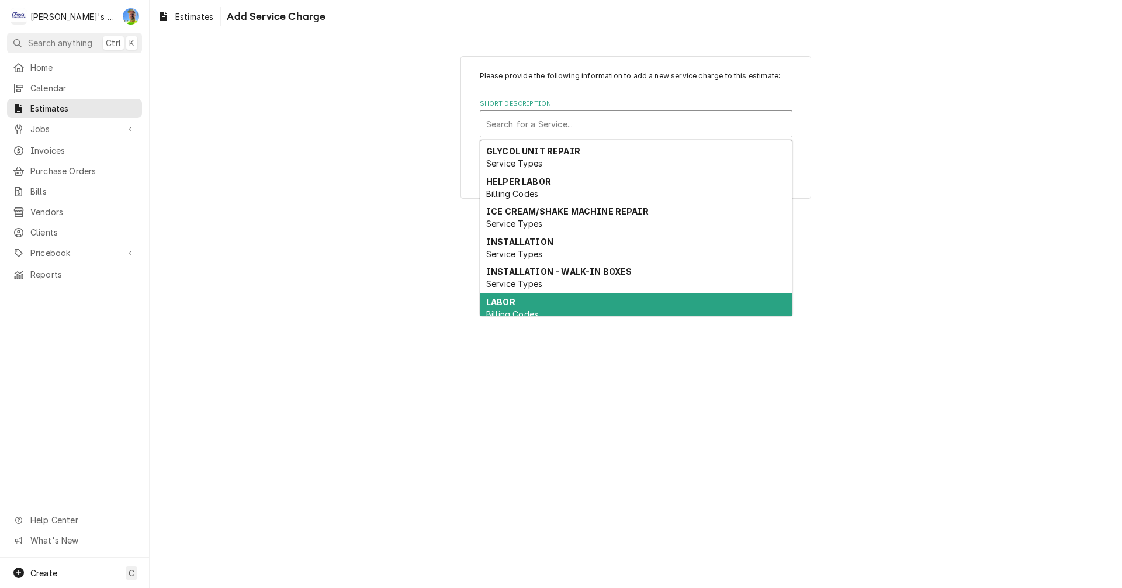
click at [563, 303] on div "LABOR Billing Codes" at bounding box center [636, 308] width 312 height 30
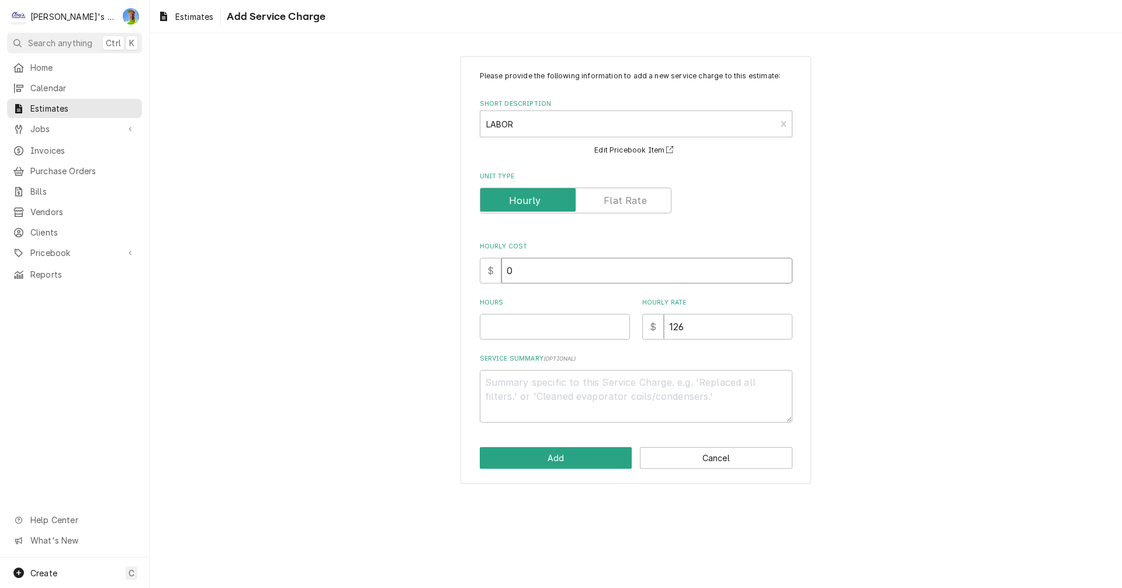
click at [557, 276] on input "0" at bounding box center [646, 271] width 291 height 26
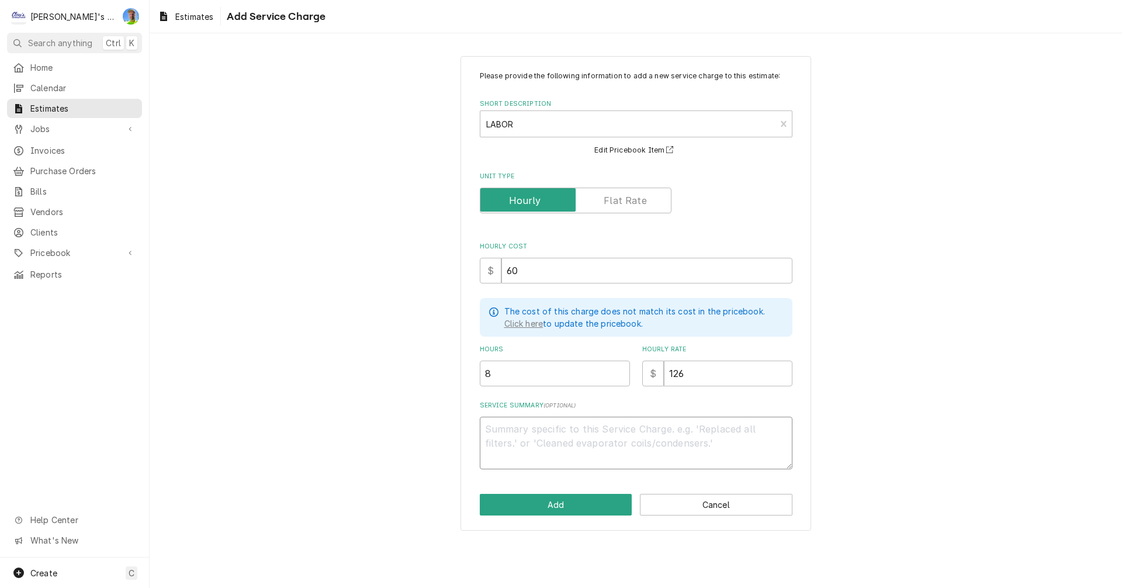
click at [572, 438] on textarea "Service Summary ( optional )" at bounding box center [636, 443] width 313 height 53
click at [565, 500] on button "Add" at bounding box center [556, 505] width 153 height 22
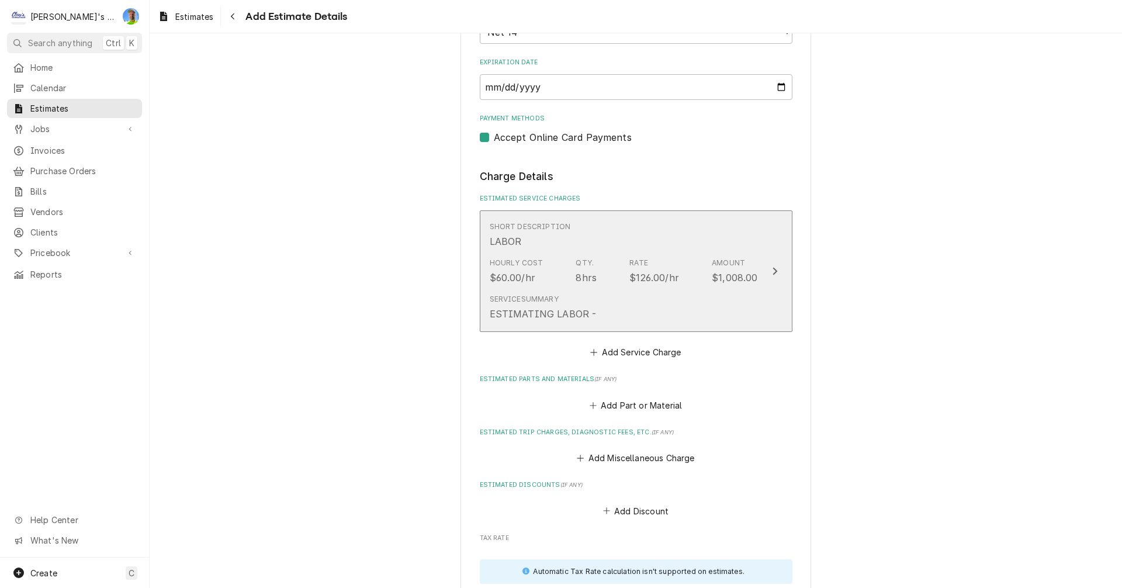
scroll to position [981, 0]
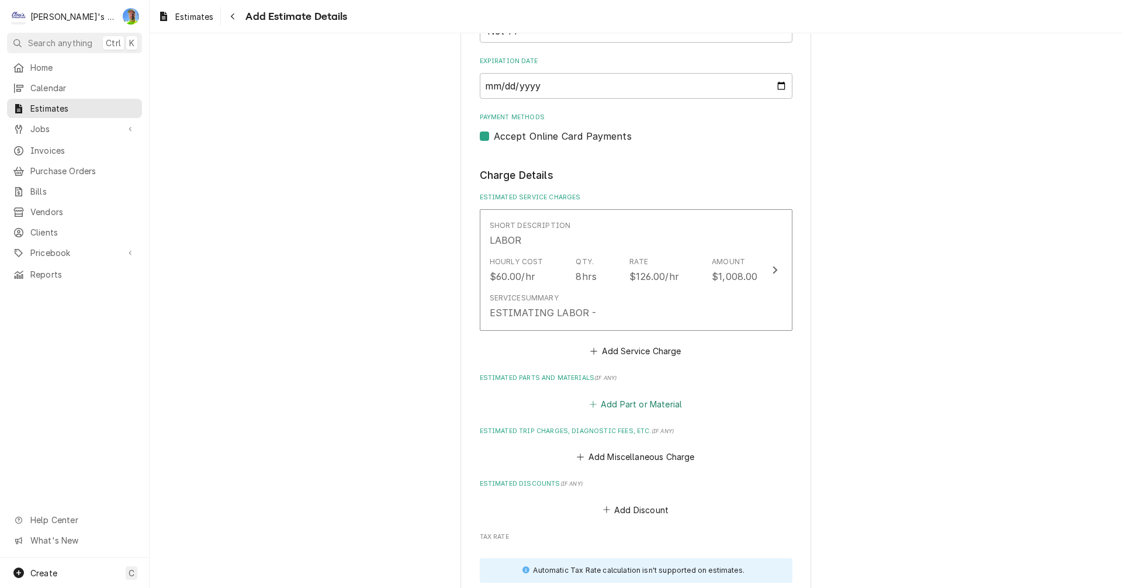
click at [608, 409] on button "Add Part or Material" at bounding box center [635, 404] width 96 height 16
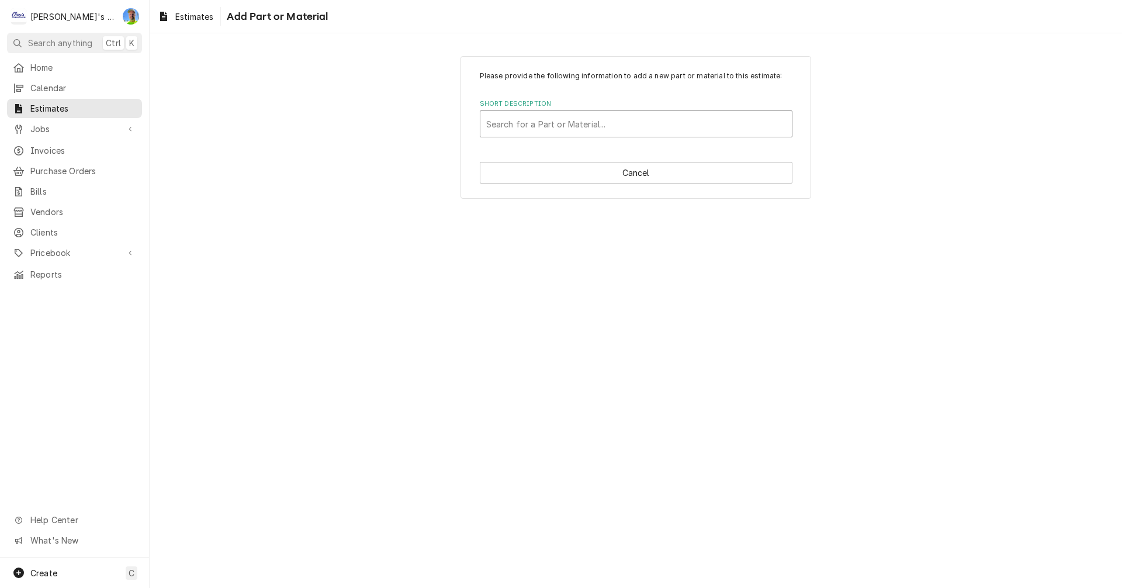
click at [523, 130] on div "Short Description" at bounding box center [636, 123] width 300 height 21
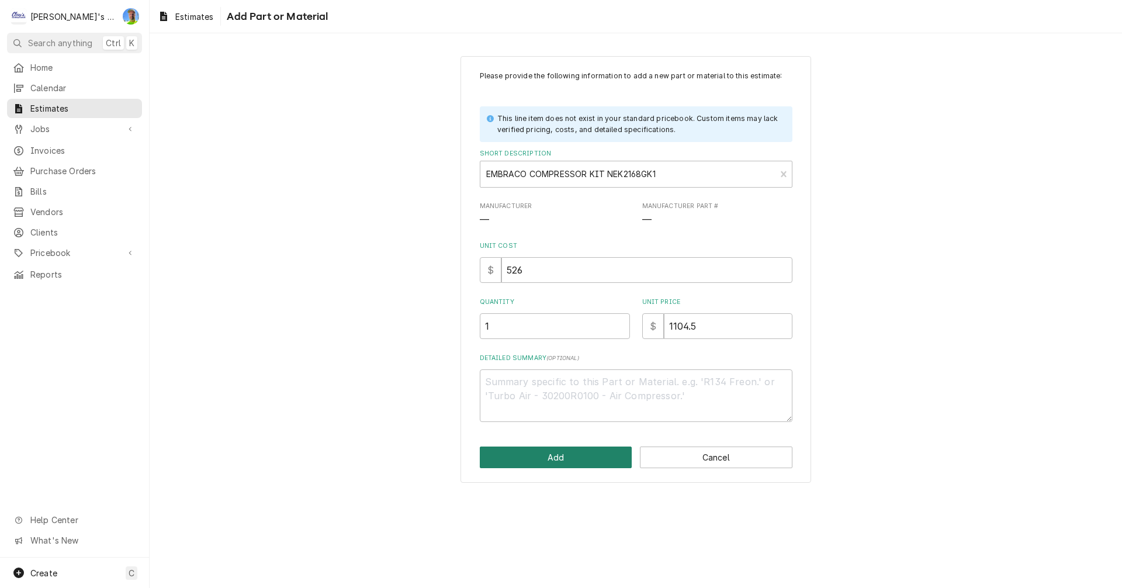
click at [572, 457] on button "Add" at bounding box center [556, 458] width 153 height 22
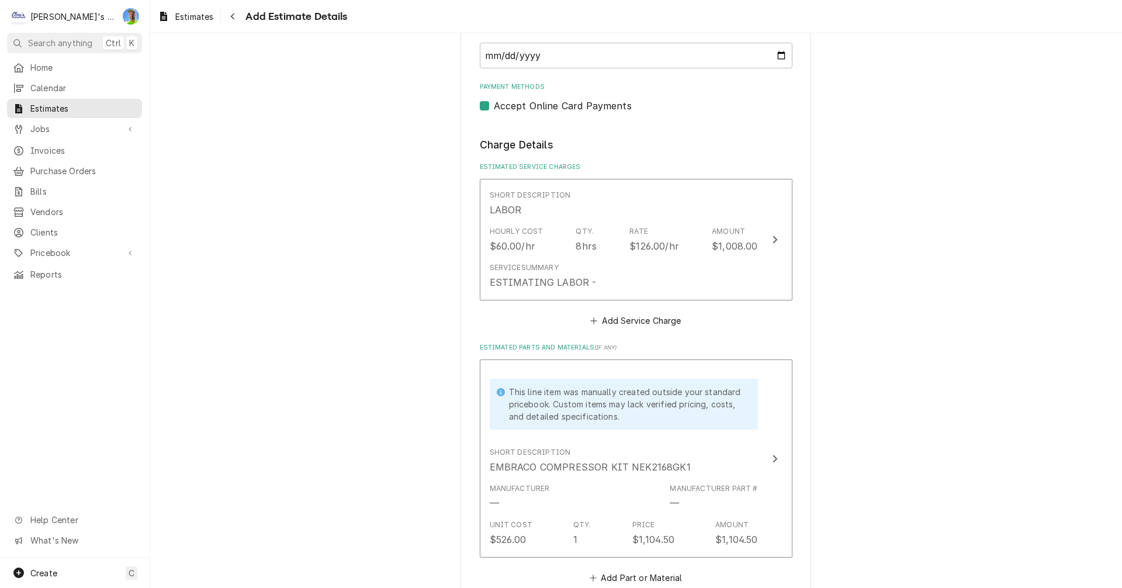
scroll to position [1142, 0]
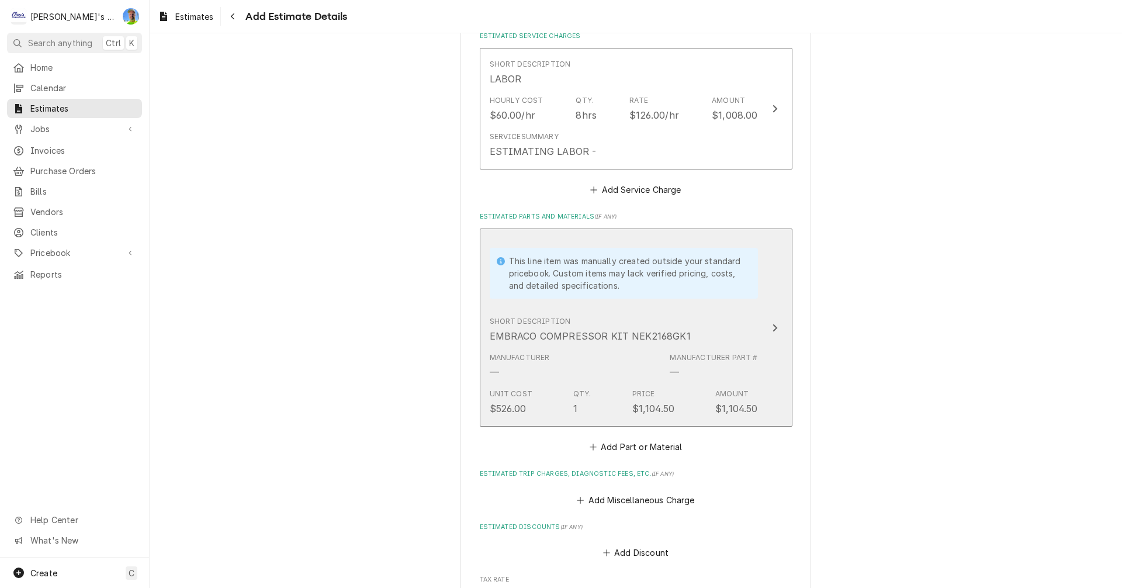
click at [752, 363] on div "Manufacturer Part #" at bounding box center [714, 357] width 88 height 11
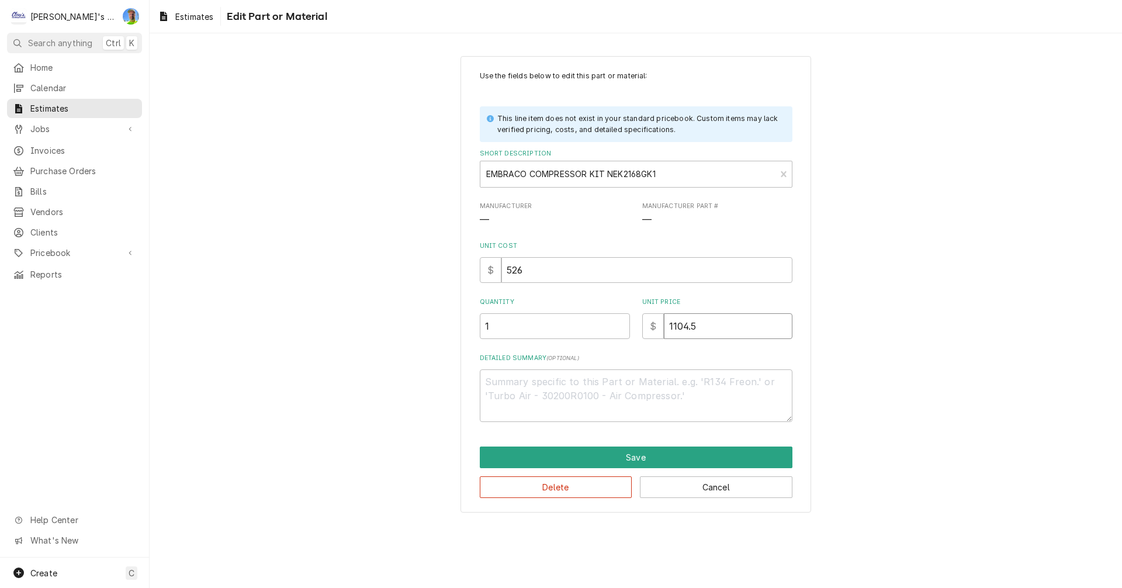
click at [701, 322] on input "1104.5" at bounding box center [728, 326] width 129 height 26
click at [697, 454] on button "Save" at bounding box center [636, 458] width 313 height 22
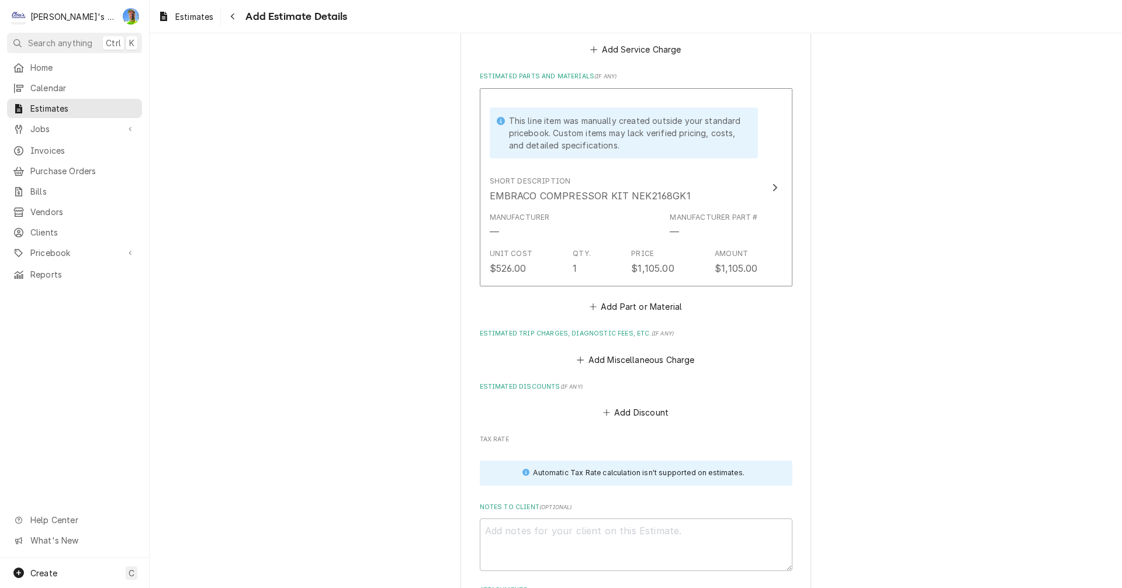
scroll to position [1303, 0]
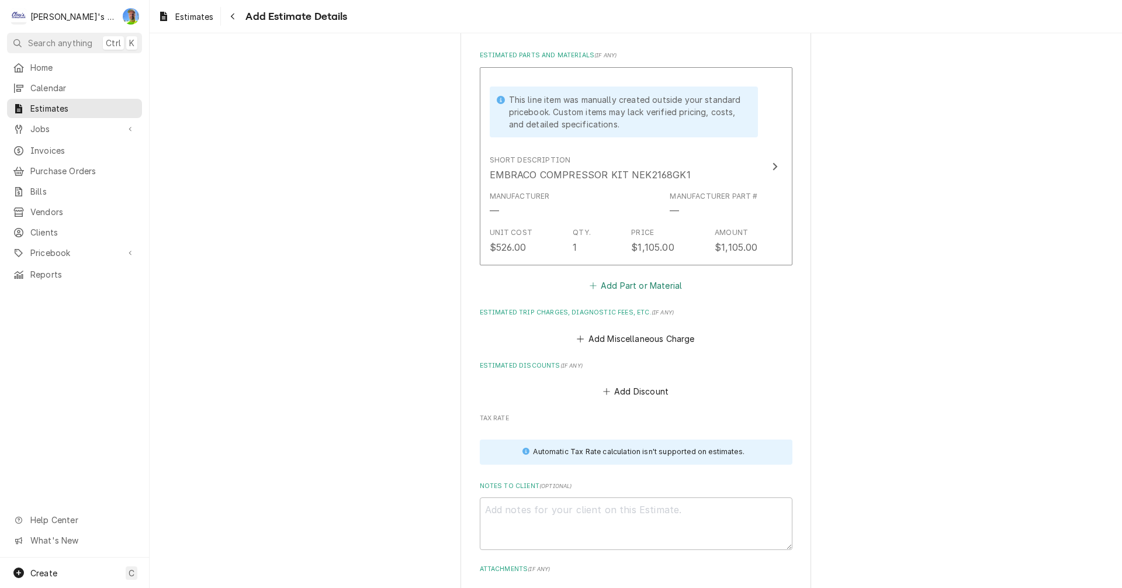
click at [631, 287] on button "Add Part or Material" at bounding box center [635, 286] width 96 height 16
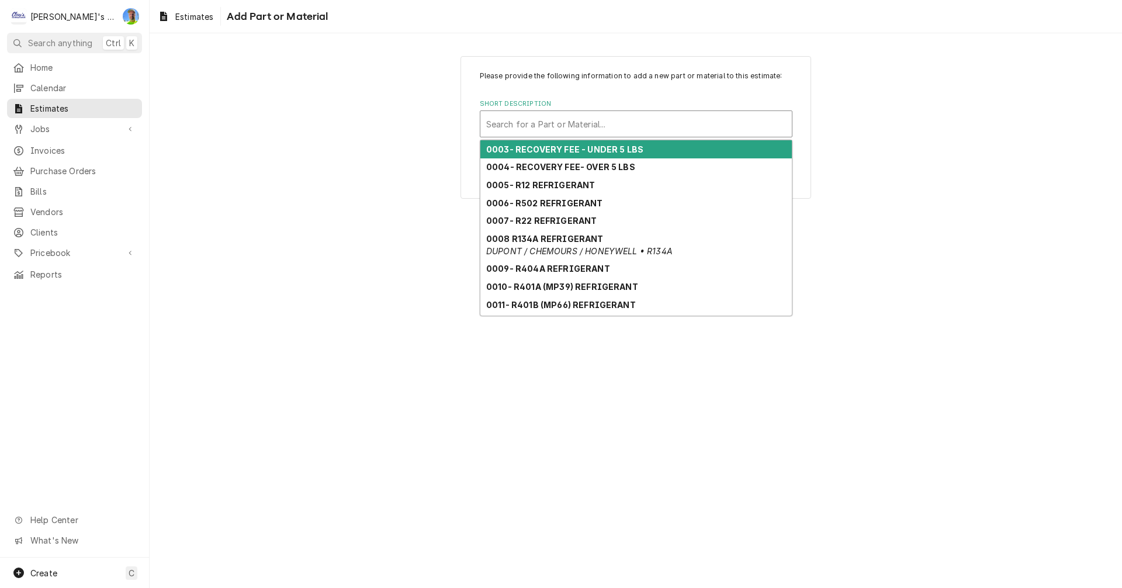
click at [548, 124] on div "Short Description" at bounding box center [636, 123] width 300 height 21
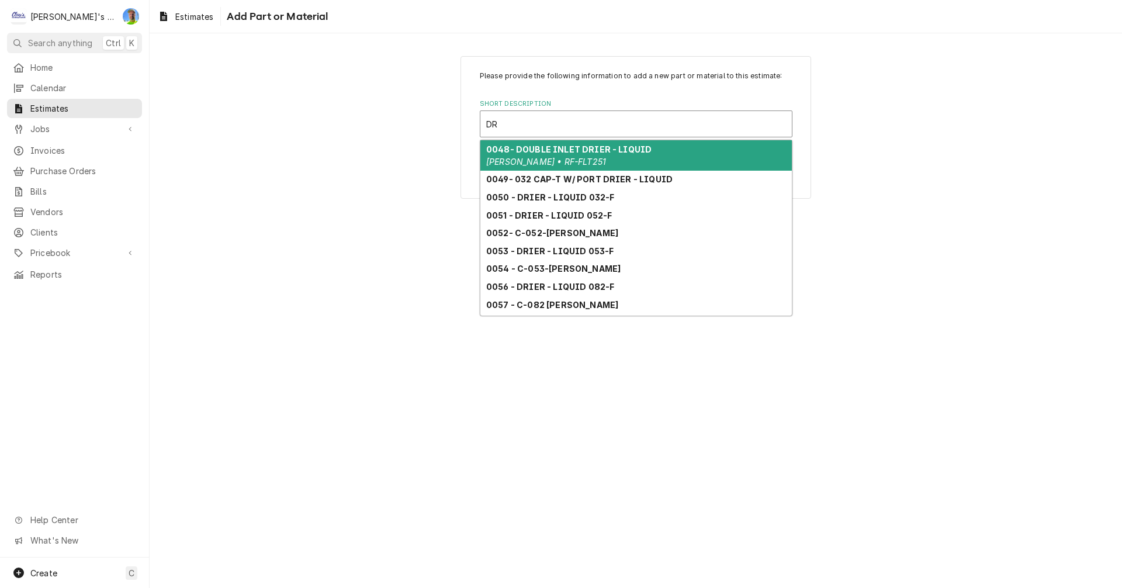
click at [546, 148] on strong "0048- DOUBLE INLET DRIER - LIQUID" at bounding box center [568, 149] width 165 height 10
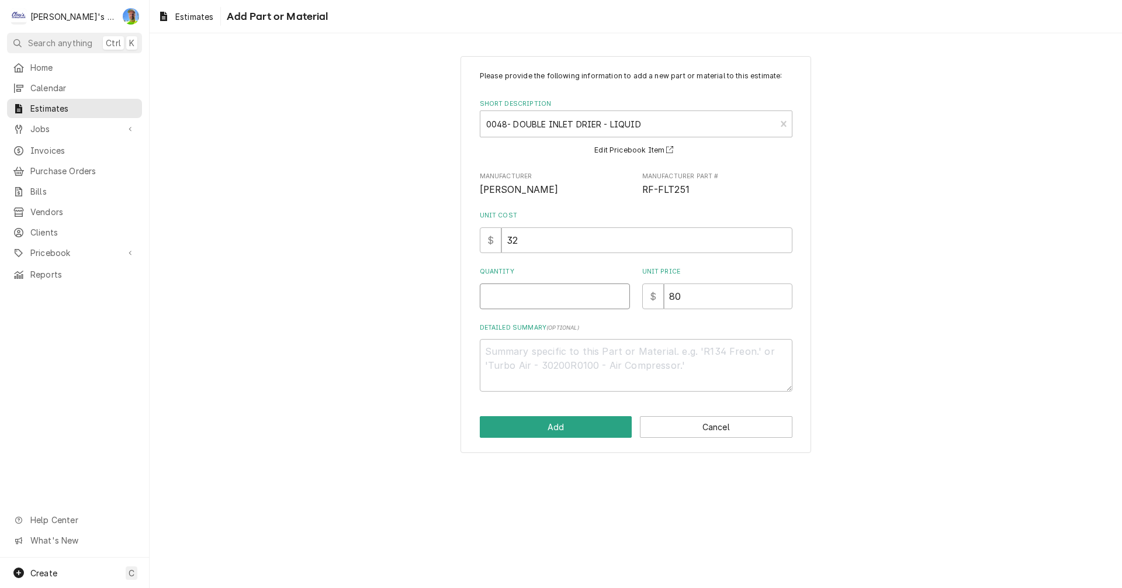
click at [552, 295] on input "Quantity" at bounding box center [555, 296] width 150 height 26
click at [540, 427] on button "Add" at bounding box center [556, 427] width 153 height 22
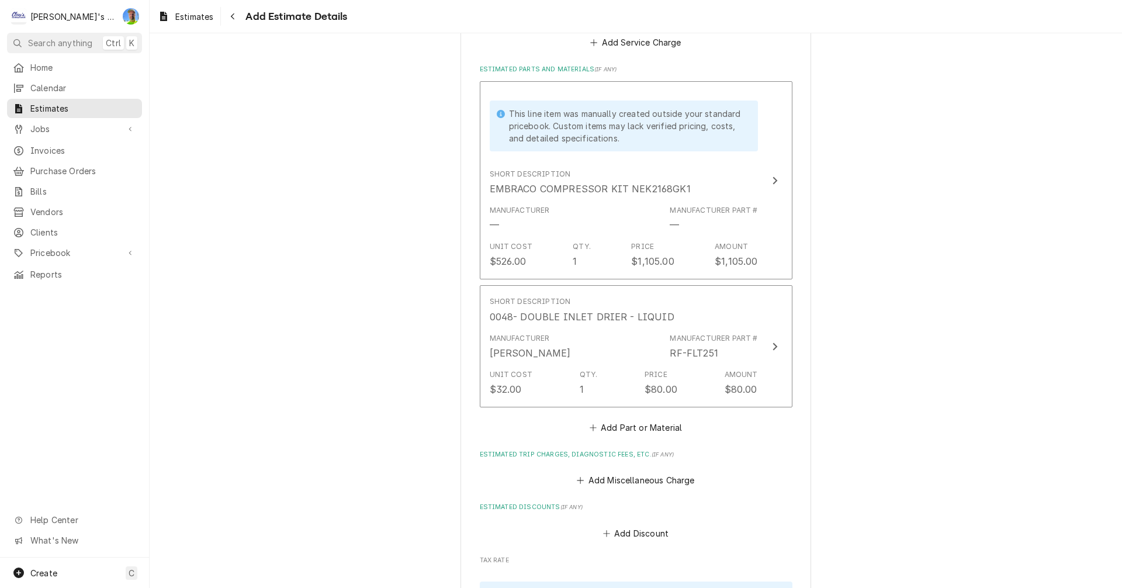
scroll to position [1289, 0]
click at [619, 421] on button "Add Part or Material" at bounding box center [635, 427] width 96 height 16
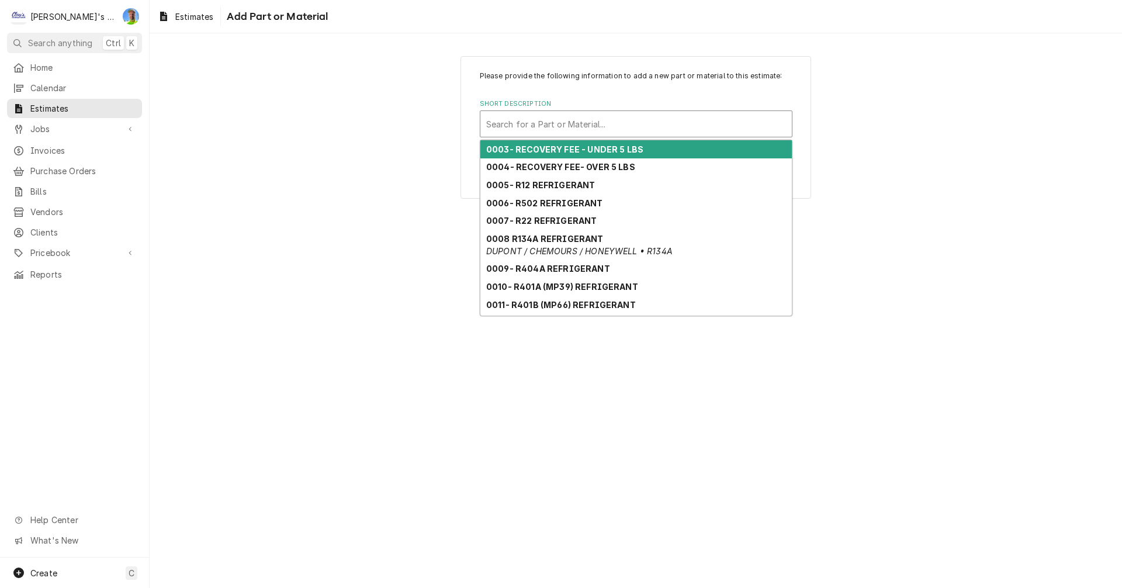
click at [533, 119] on div "Short Description" at bounding box center [636, 123] width 300 height 21
click at [541, 147] on strong "0003- RECOVERY FEE - UNDER 5 LBS" at bounding box center [564, 149] width 157 height 10
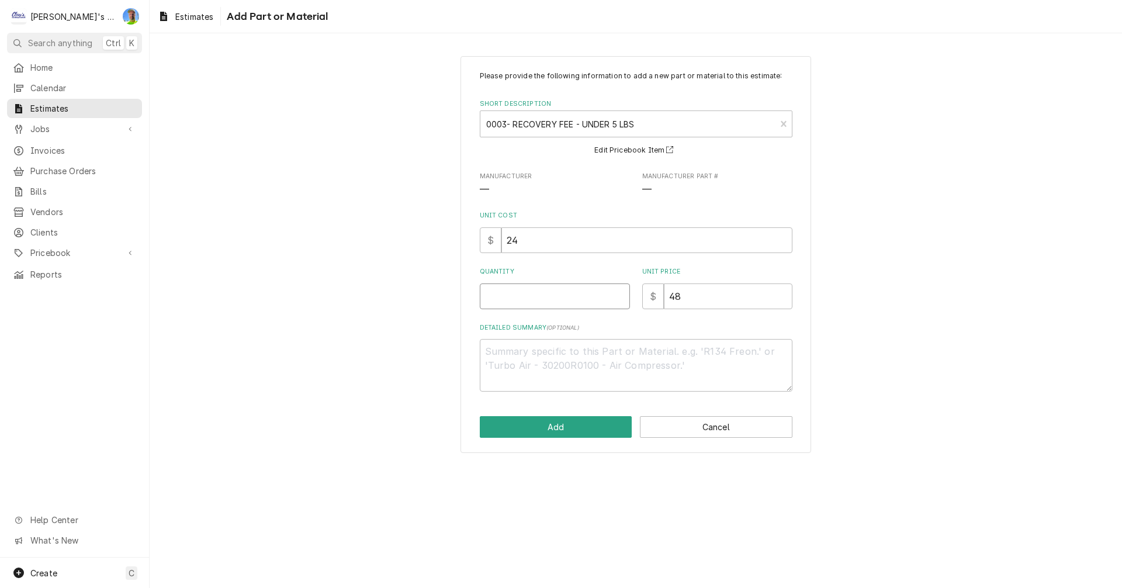
click at [535, 309] on input "Quantity" at bounding box center [555, 296] width 150 height 26
click at [539, 425] on button "Add" at bounding box center [556, 427] width 153 height 22
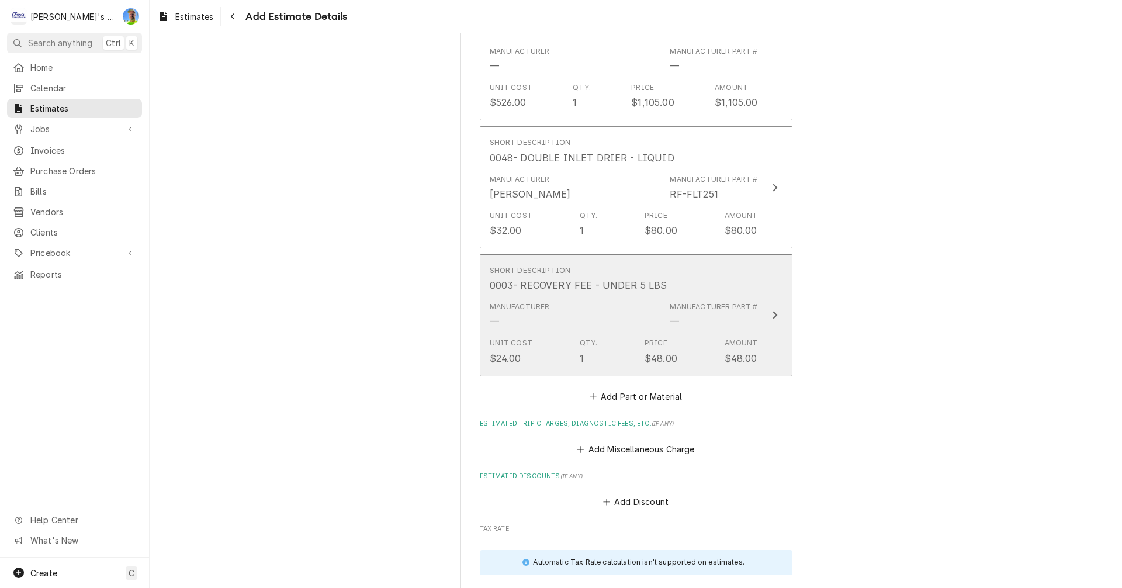
scroll to position [1451, 0]
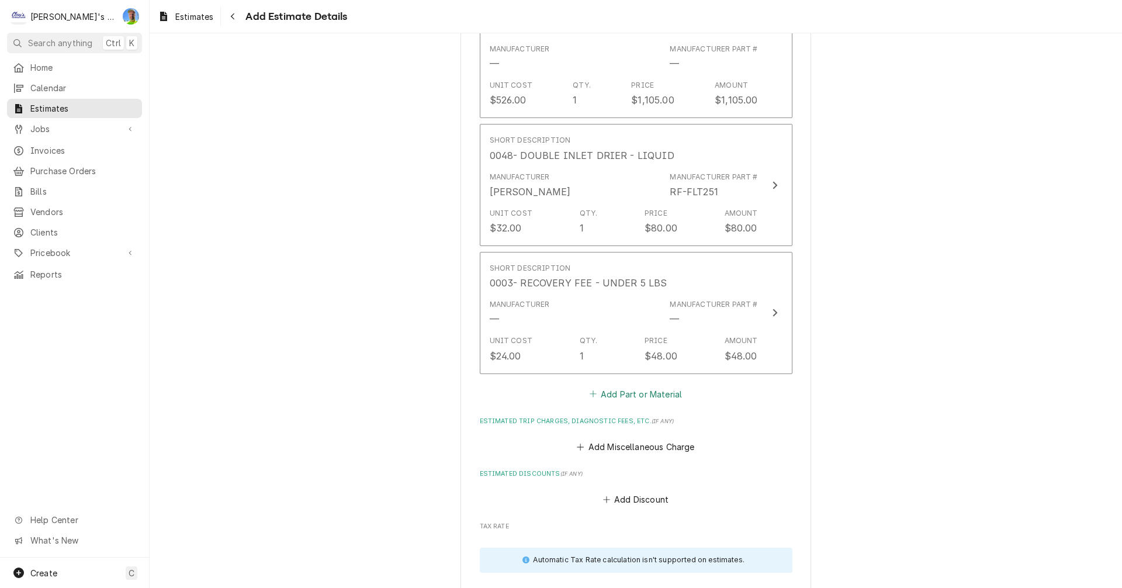
click at [610, 393] on button "Add Part or Material" at bounding box center [635, 394] width 96 height 16
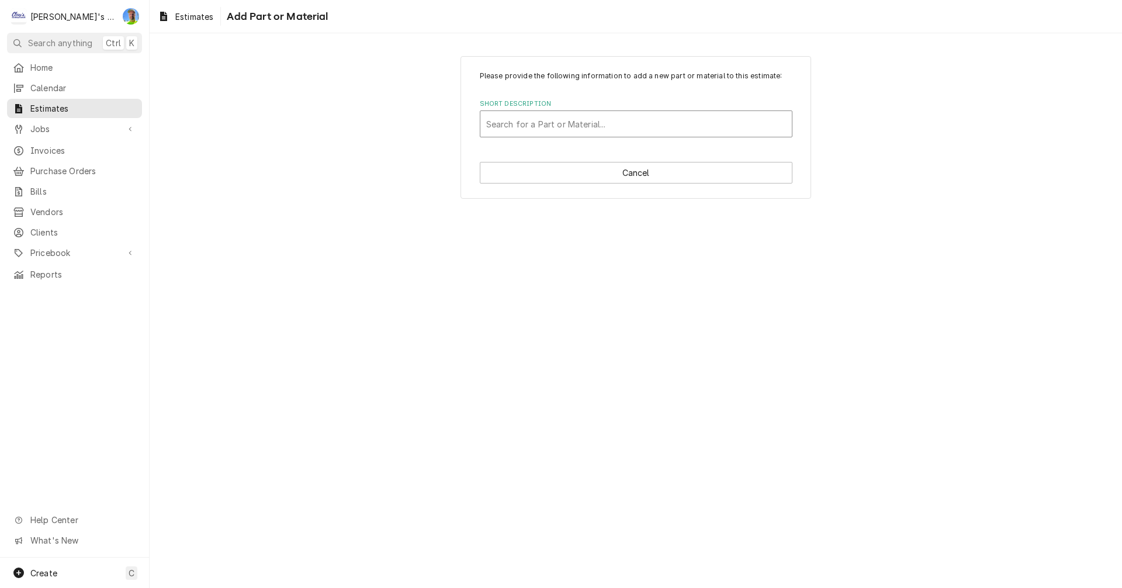
click at [560, 129] on div "Short Description" at bounding box center [636, 123] width 300 height 21
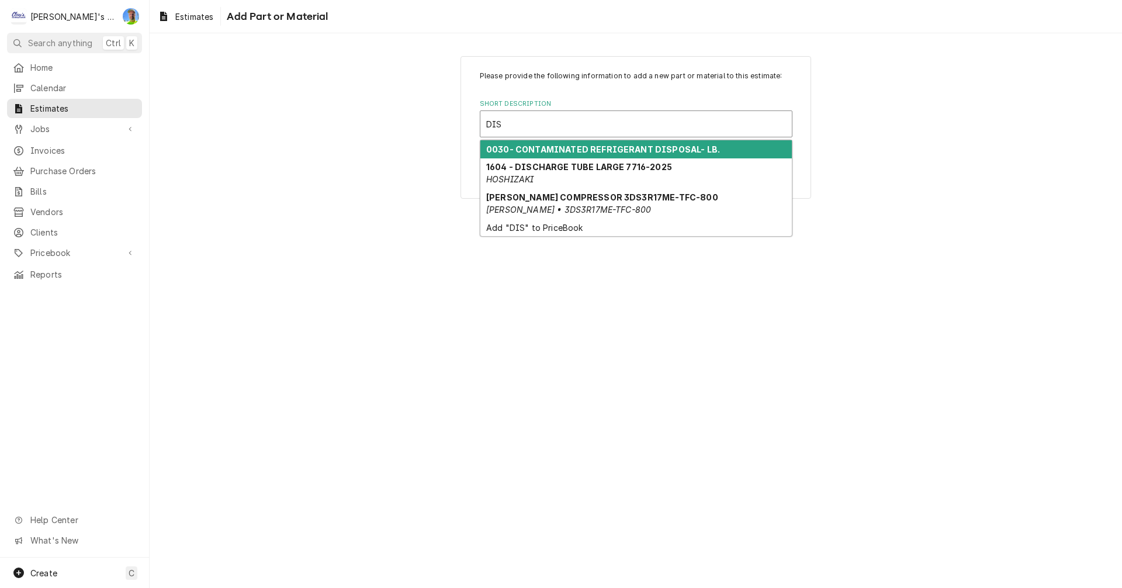
click at [558, 149] on strong "0030- CONTAMINATED REFRIGERANT DISPOSAL- LB." at bounding box center [603, 149] width 234 height 10
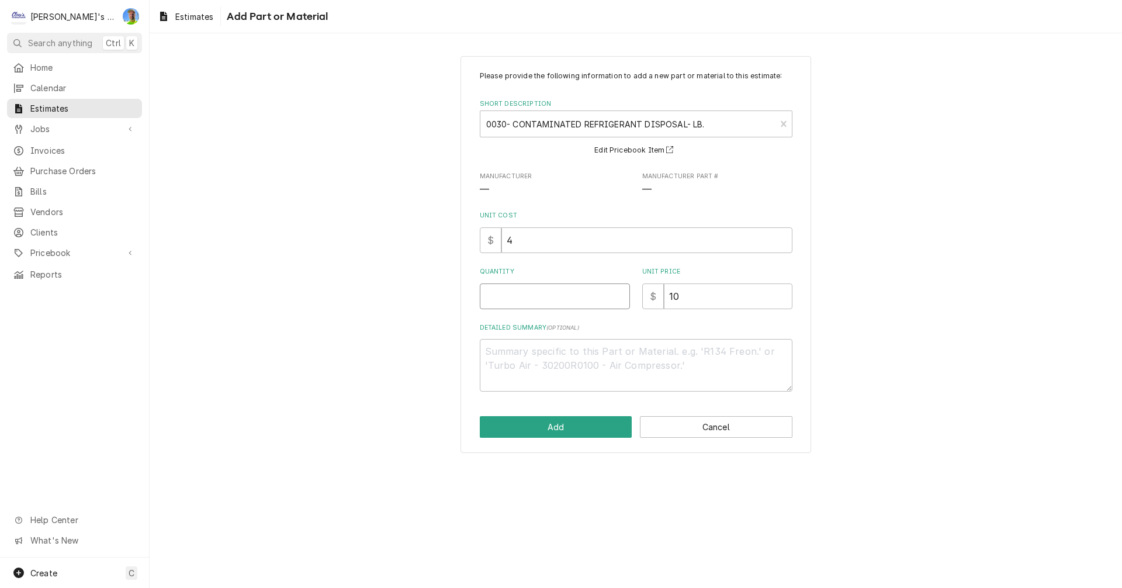
click at [532, 305] on input "Quantity" at bounding box center [555, 296] width 150 height 26
click at [568, 423] on button "Add" at bounding box center [556, 427] width 153 height 22
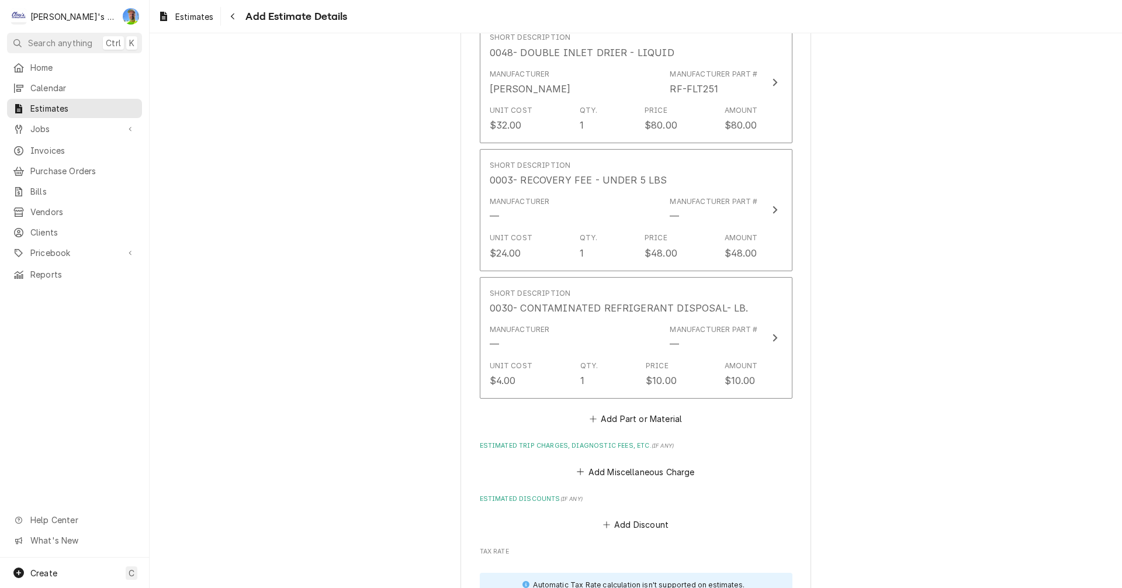
scroll to position [1612, 0]
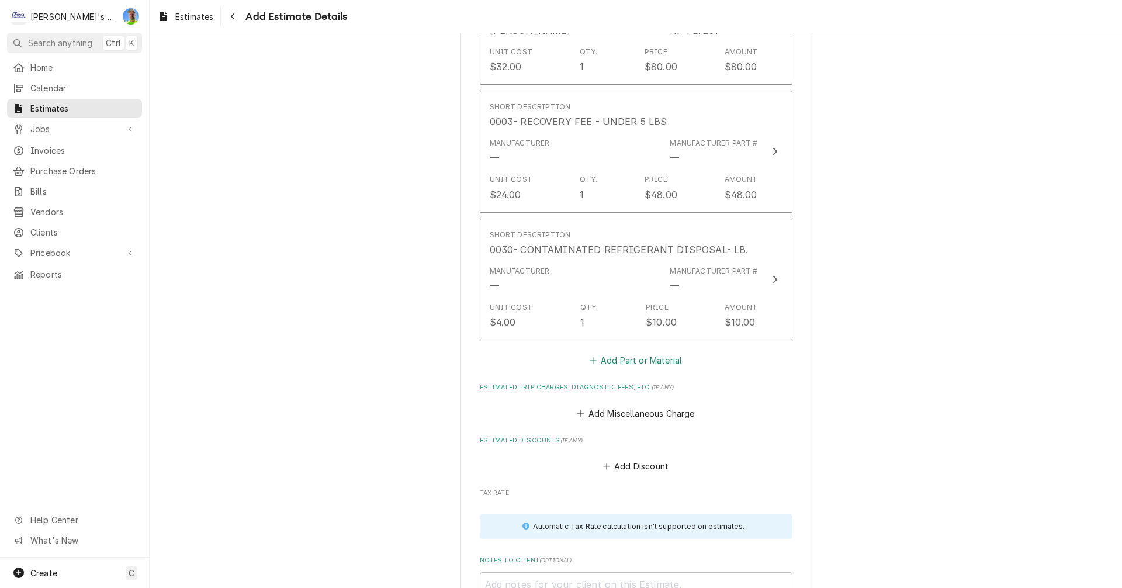
click at [596, 359] on button "Add Part or Material" at bounding box center [635, 360] width 96 height 16
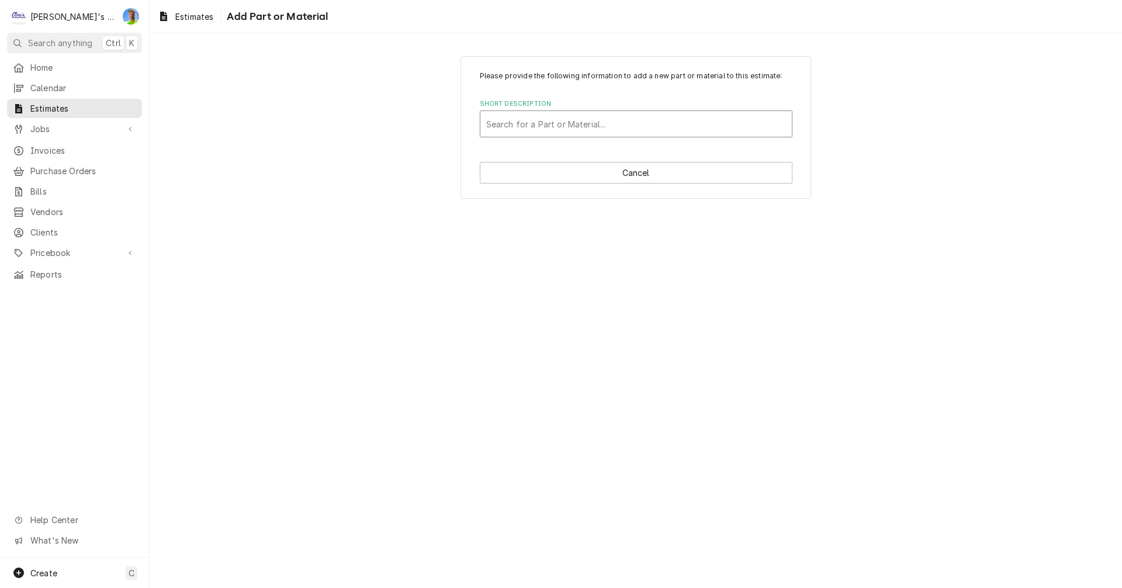
click at [552, 129] on div "Short Description" at bounding box center [636, 123] width 300 height 21
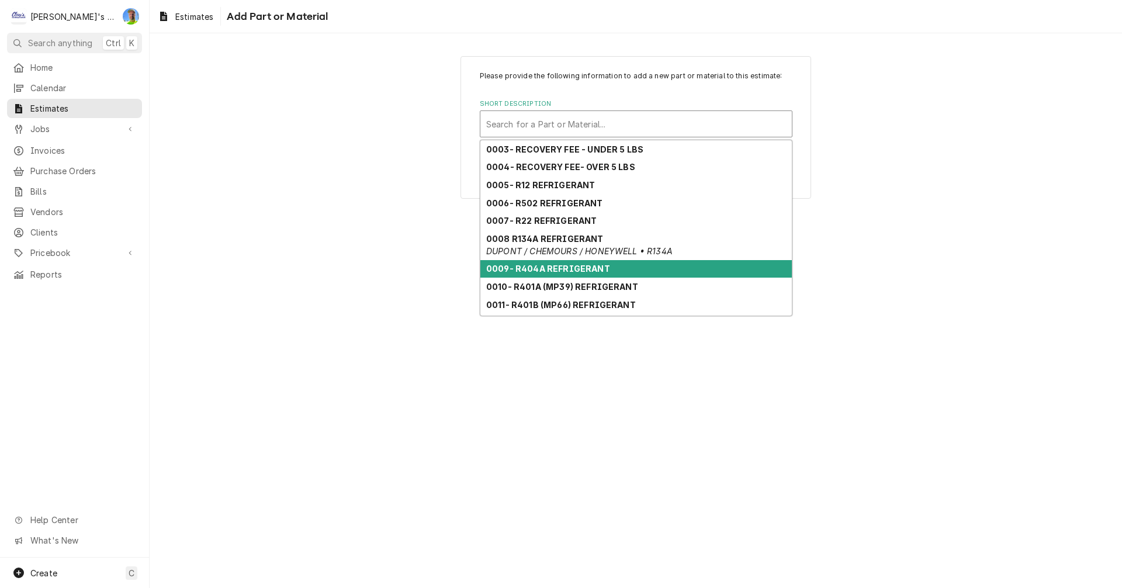
click at [544, 267] on strong "0009- R404A REFRIGERANT" at bounding box center [548, 269] width 124 height 10
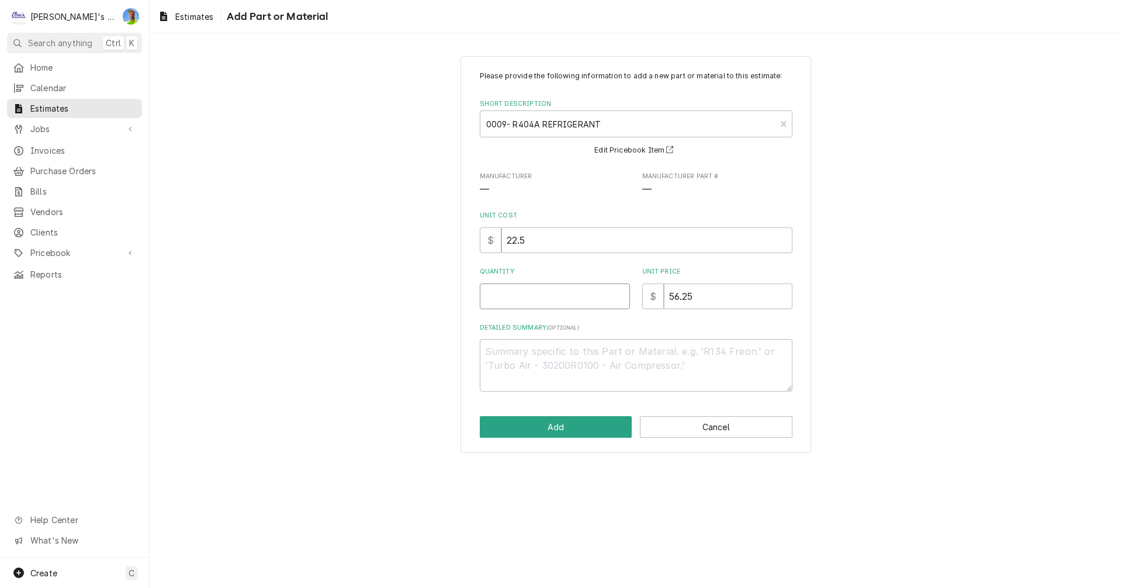
click at [534, 303] on input "Quantity" at bounding box center [555, 296] width 150 height 26
click at [551, 433] on button "Add" at bounding box center [556, 427] width 153 height 22
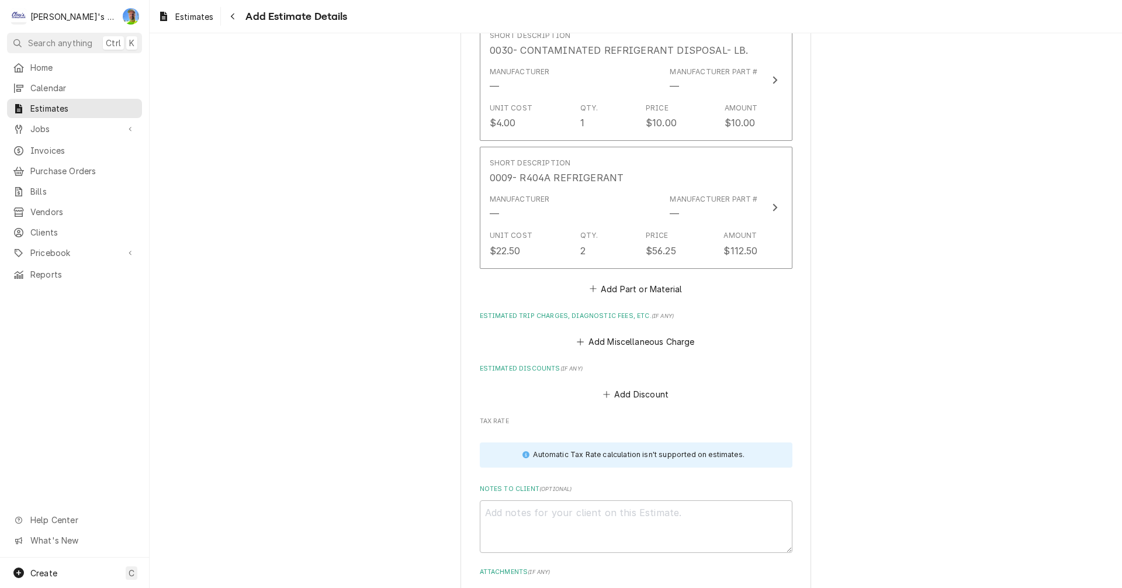
scroll to position [1832, 0]
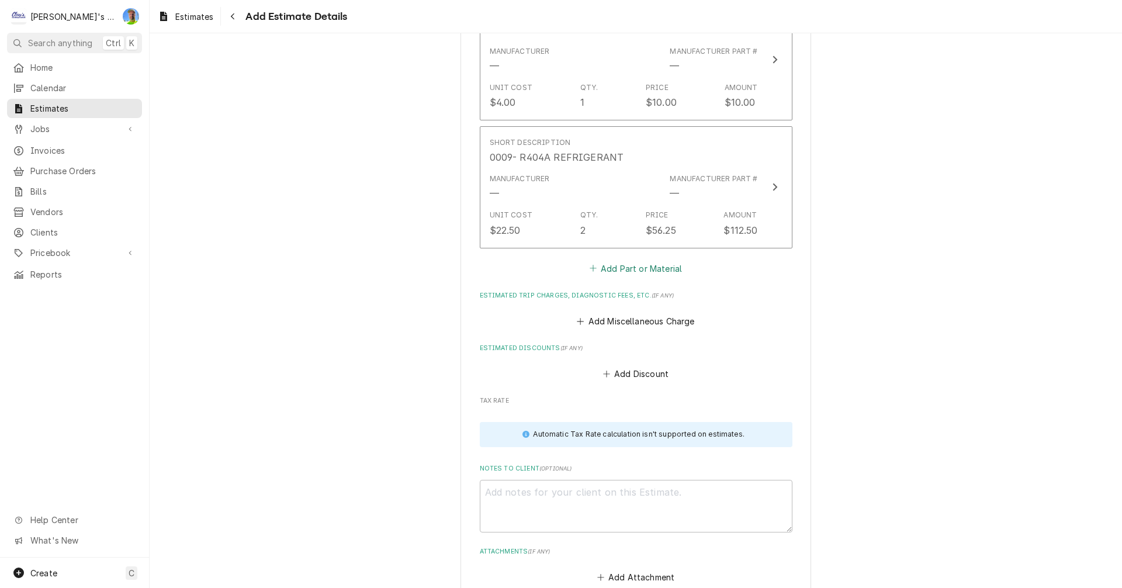
click at [614, 271] on button "Add Part or Material" at bounding box center [635, 268] width 96 height 16
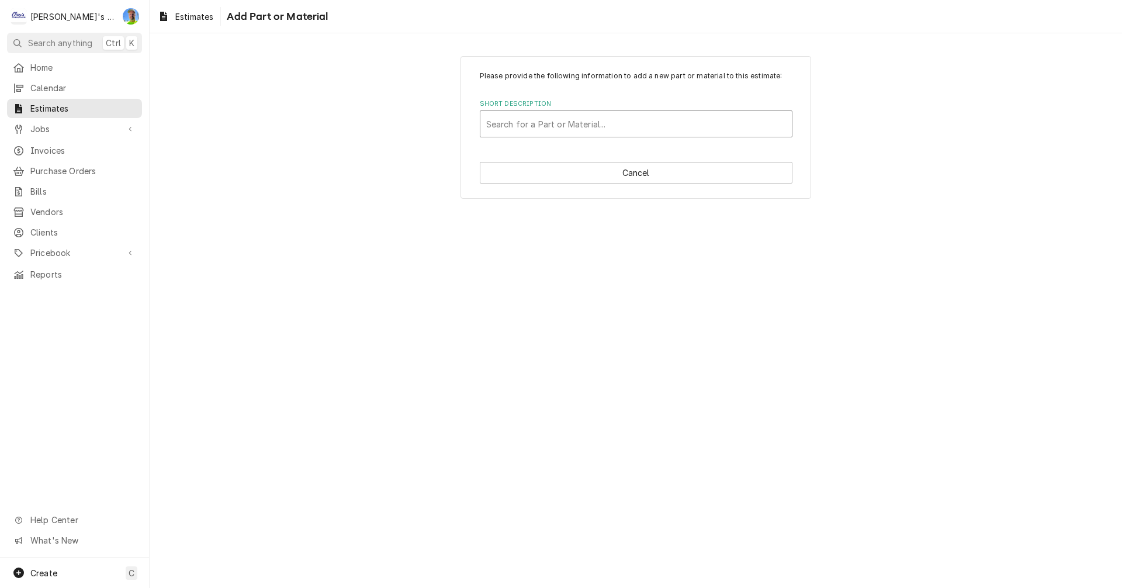
click at [541, 120] on div "Short Description" at bounding box center [636, 123] width 300 height 21
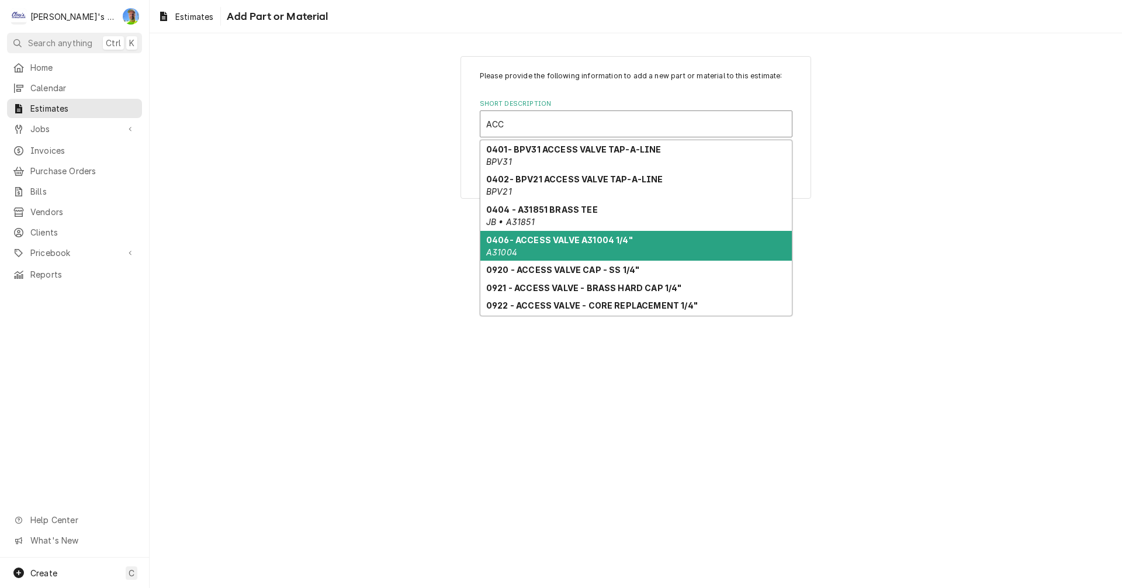
click at [531, 243] on strong "0406- ACCESS VALVE A31004 1/4"" at bounding box center [559, 240] width 147 height 10
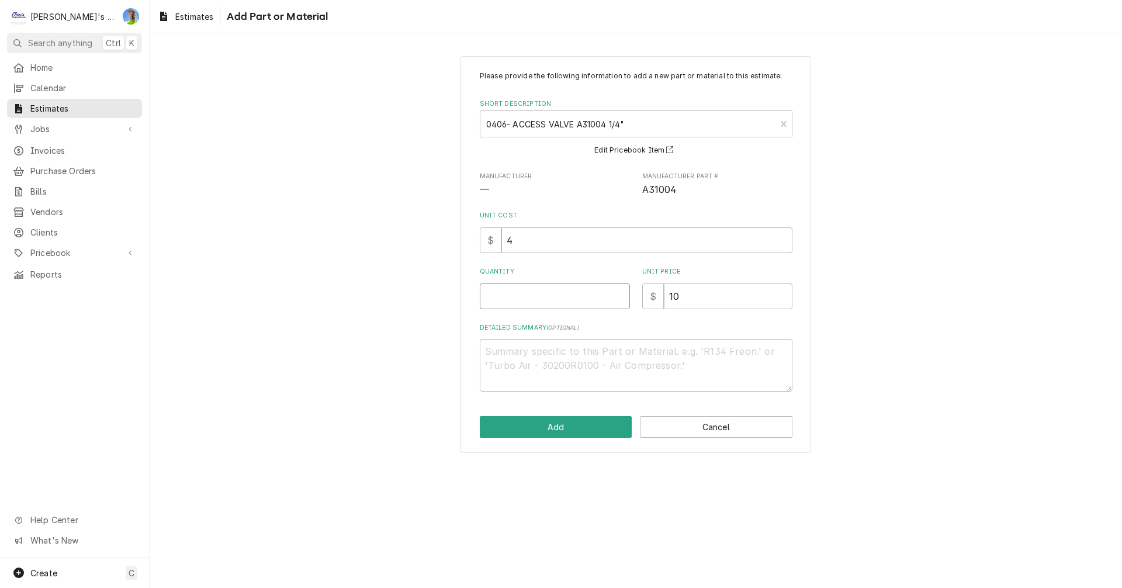
click at [527, 293] on input "Quantity" at bounding box center [555, 296] width 150 height 26
click at [535, 423] on button "Add" at bounding box center [556, 427] width 153 height 22
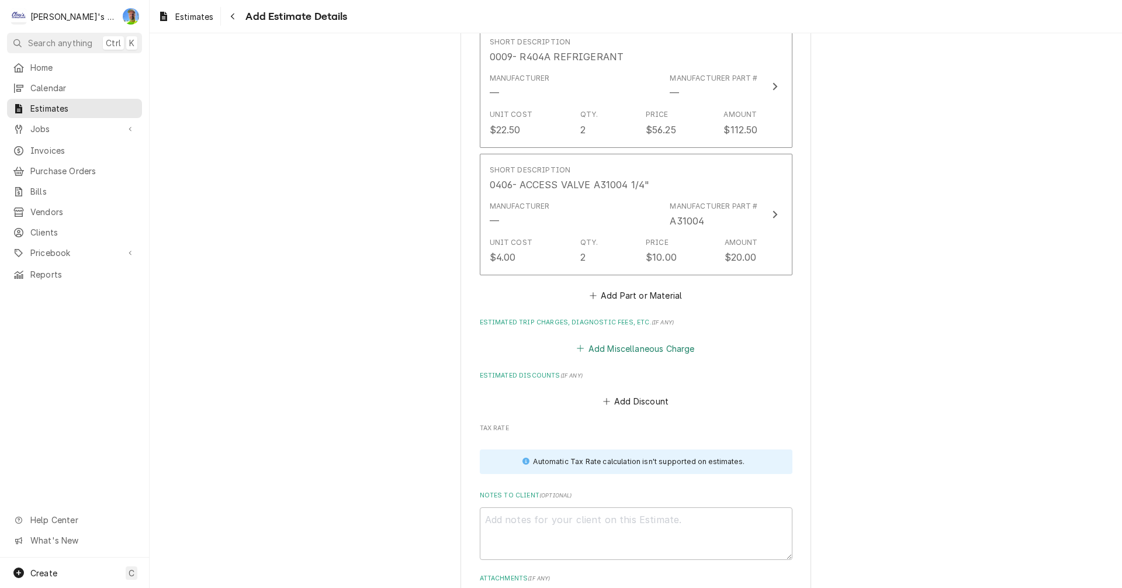
scroll to position [1935, 0]
click at [594, 291] on button "Add Part or Material" at bounding box center [635, 293] width 96 height 16
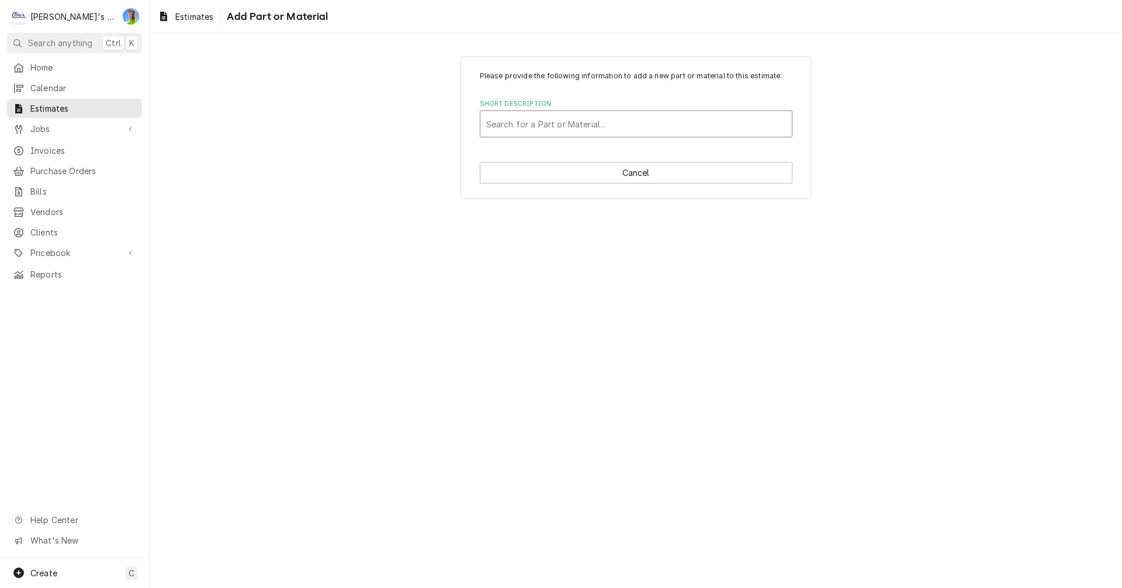
click at [546, 123] on div "Short Description" at bounding box center [636, 123] width 300 height 21
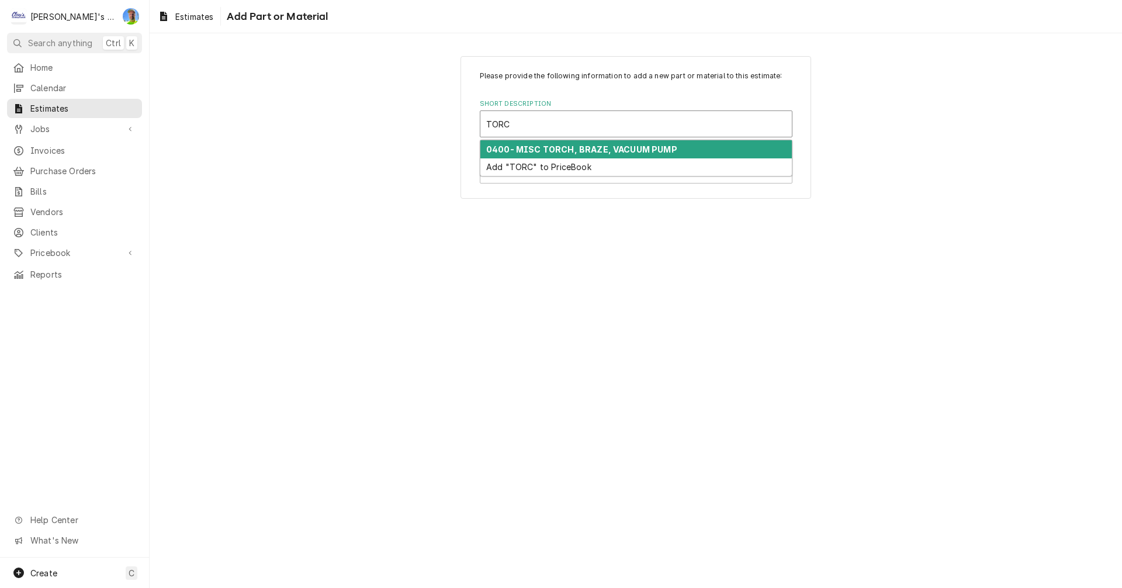
click at [549, 151] on strong "0400- MISC TORCH, BRAZE, VACUUM PUMP" at bounding box center [581, 149] width 191 height 10
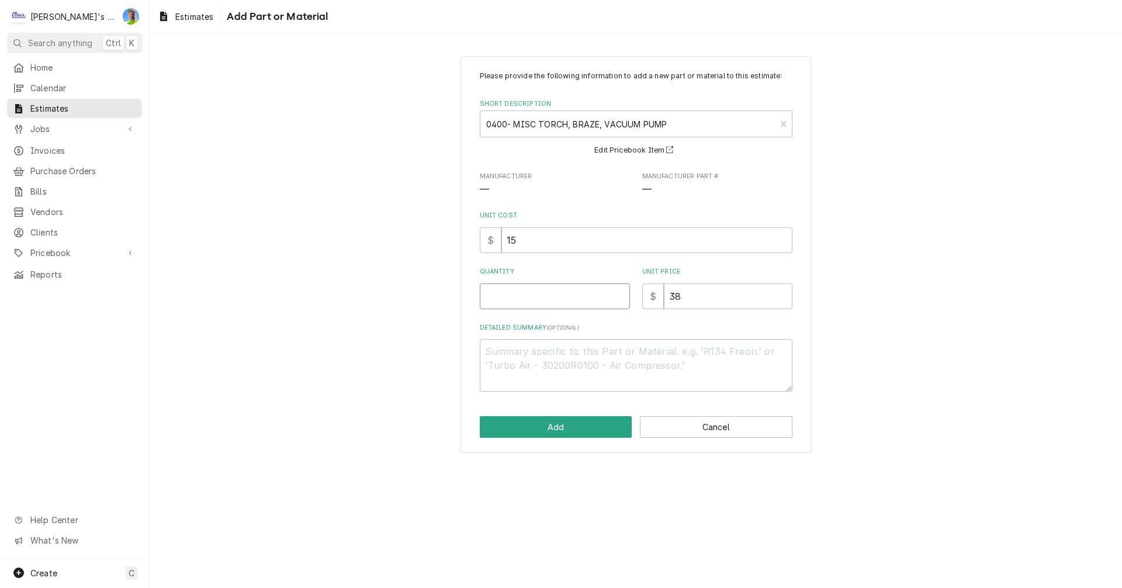
click at [533, 304] on input "Quantity" at bounding box center [555, 296] width 150 height 26
click at [543, 419] on button "Add" at bounding box center [556, 427] width 153 height 22
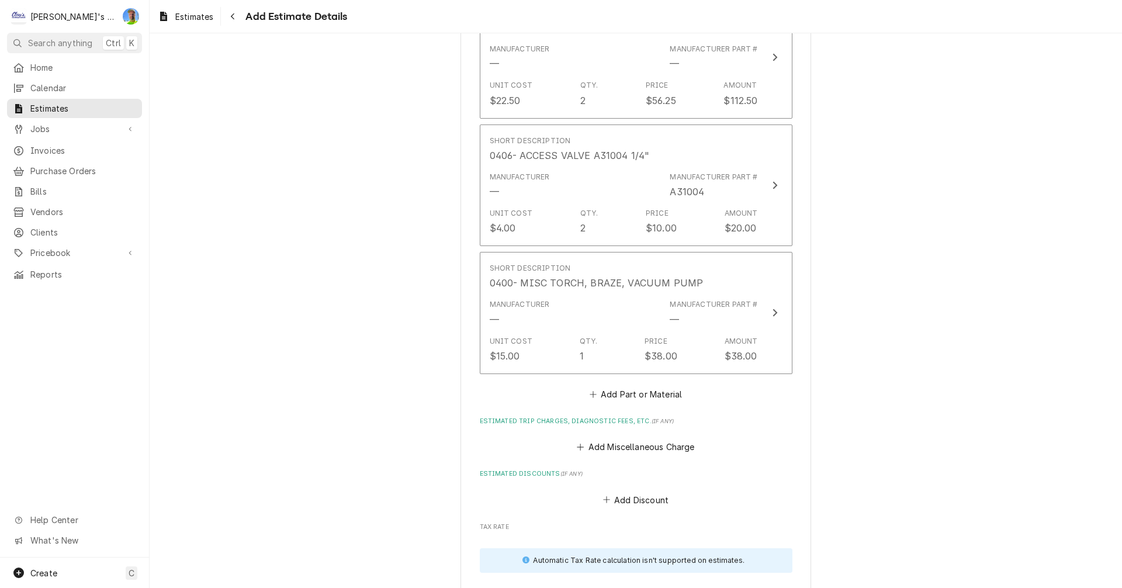
scroll to position [1979, 0]
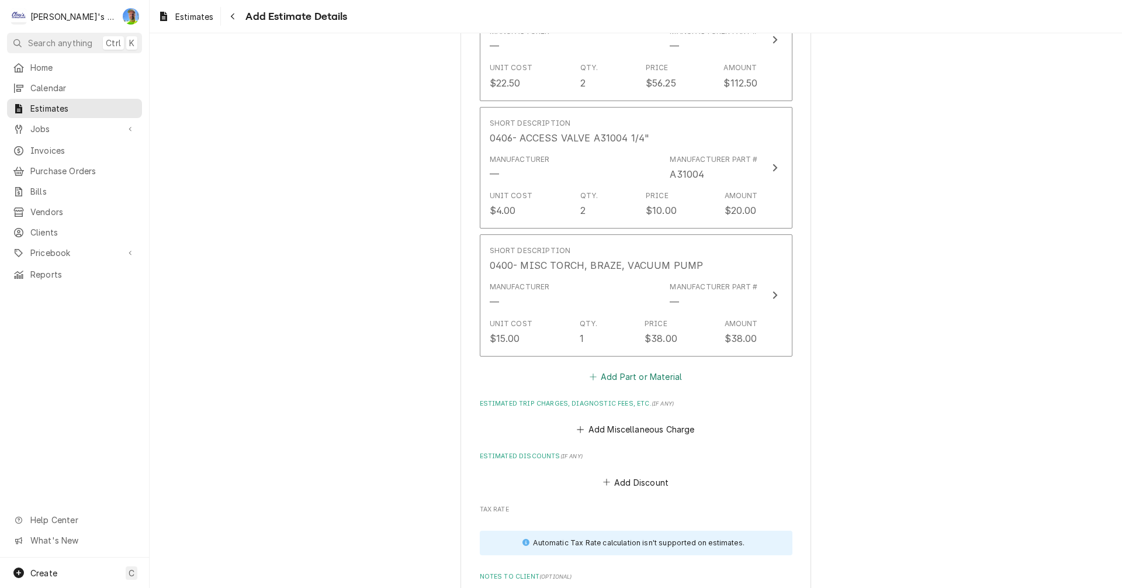
click at [612, 372] on button "Add Part or Material" at bounding box center [635, 376] width 96 height 16
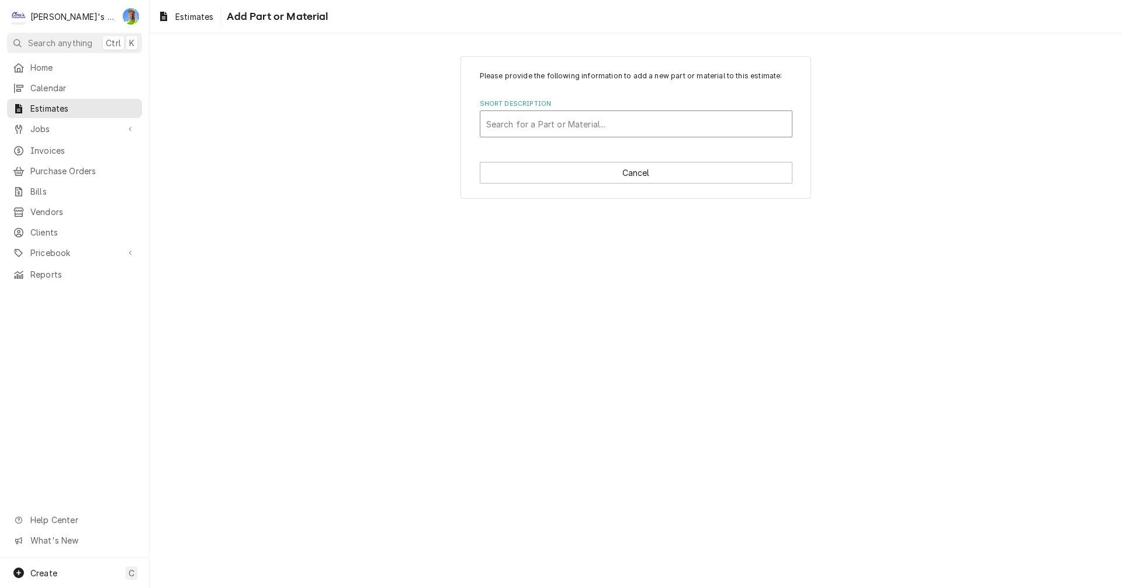
click at [538, 127] on div "Short Description" at bounding box center [636, 123] width 300 height 21
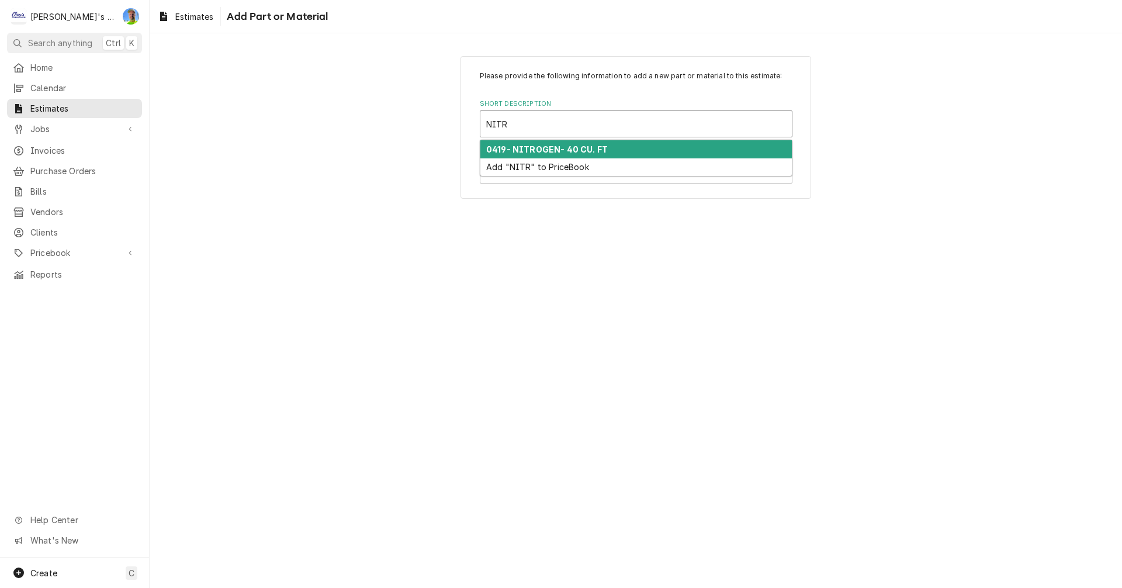
click at [530, 148] on strong "0419- NITROGEN- 40 CU. FT" at bounding box center [547, 149] width 122 height 10
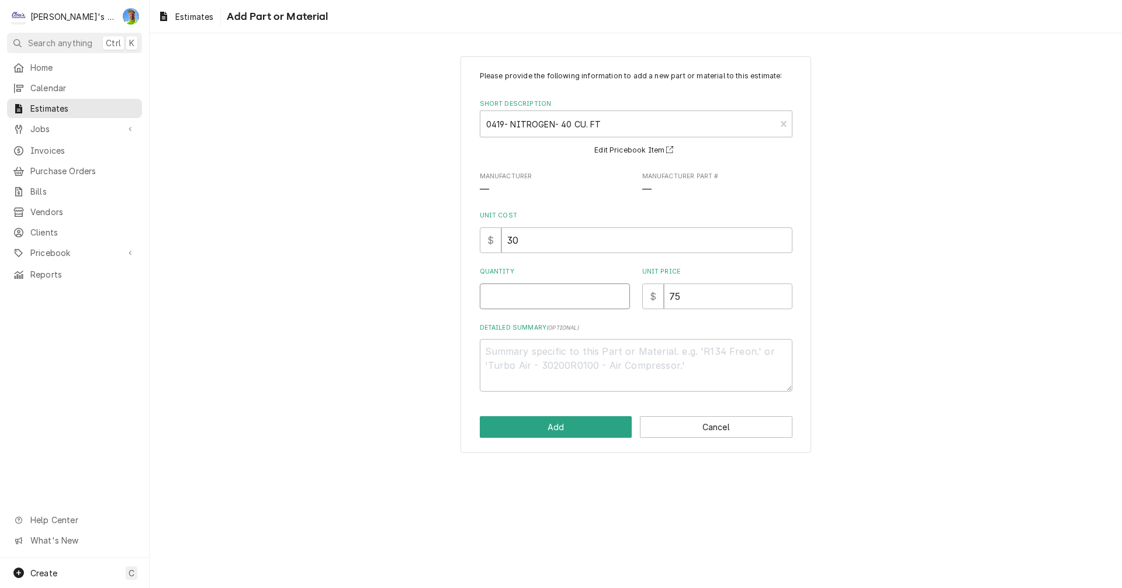
click at [524, 300] on input "Quantity" at bounding box center [555, 296] width 150 height 26
click at [539, 424] on button "Add" at bounding box center [556, 427] width 153 height 22
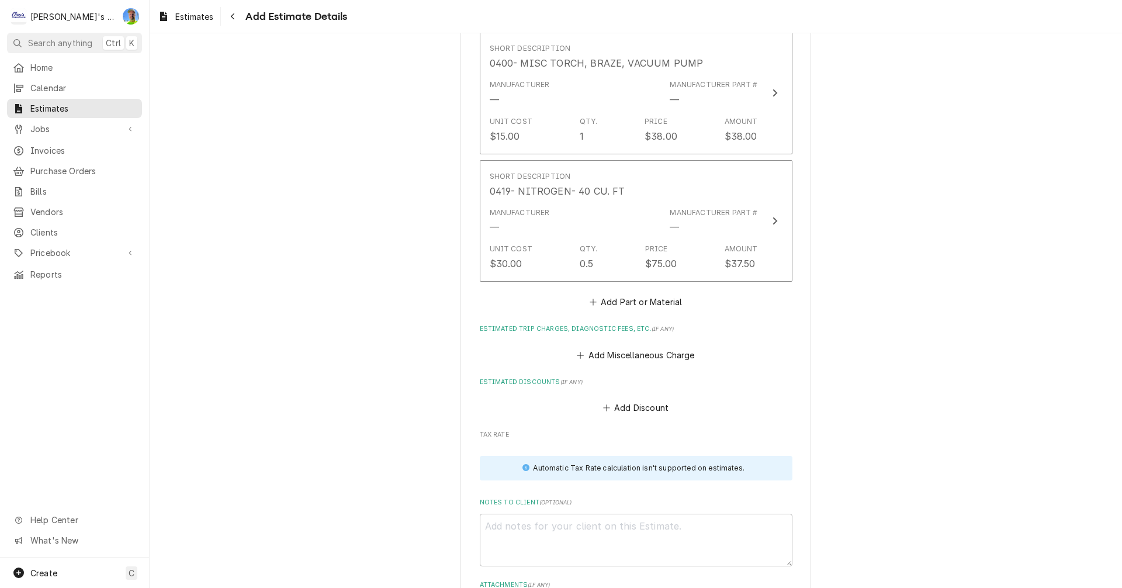
scroll to position [2199, 0]
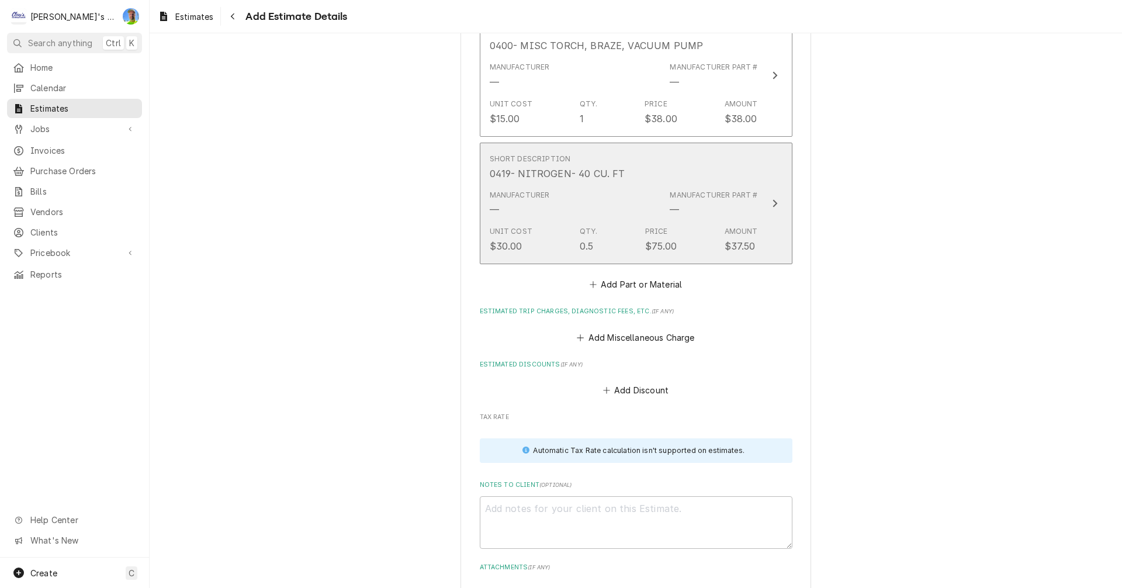
click at [782, 238] on button "Short Description 0419- NITROGEN- 40 CU. FT Manufacturer — Manufacturer Part # …" at bounding box center [636, 204] width 313 height 122
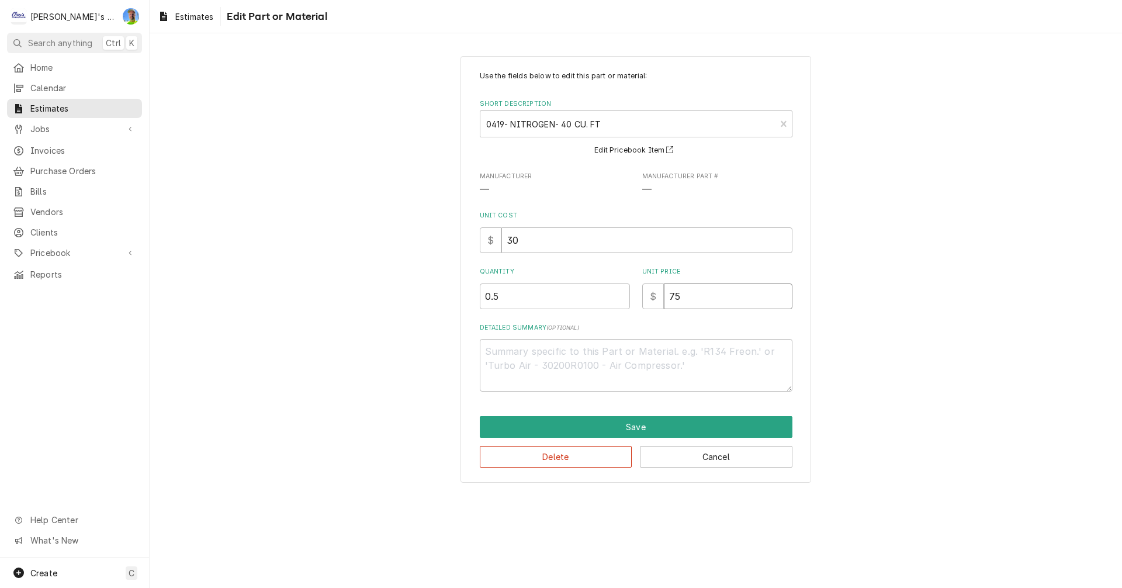
click at [715, 293] on input "75" at bounding box center [728, 296] width 129 height 26
click at [707, 427] on button "Save" at bounding box center [636, 427] width 313 height 22
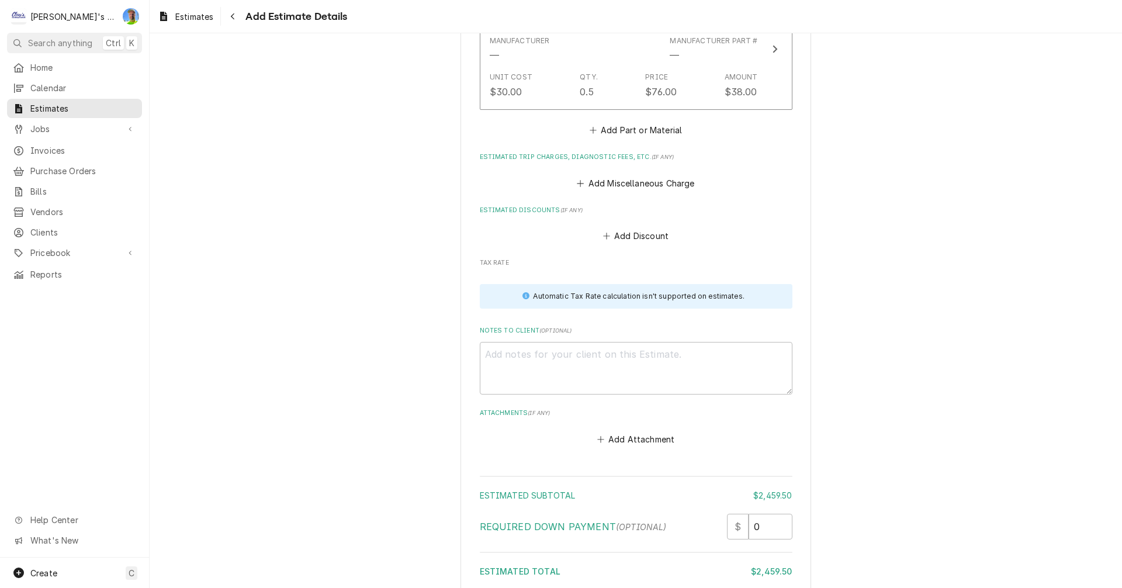
scroll to position [2360, 0]
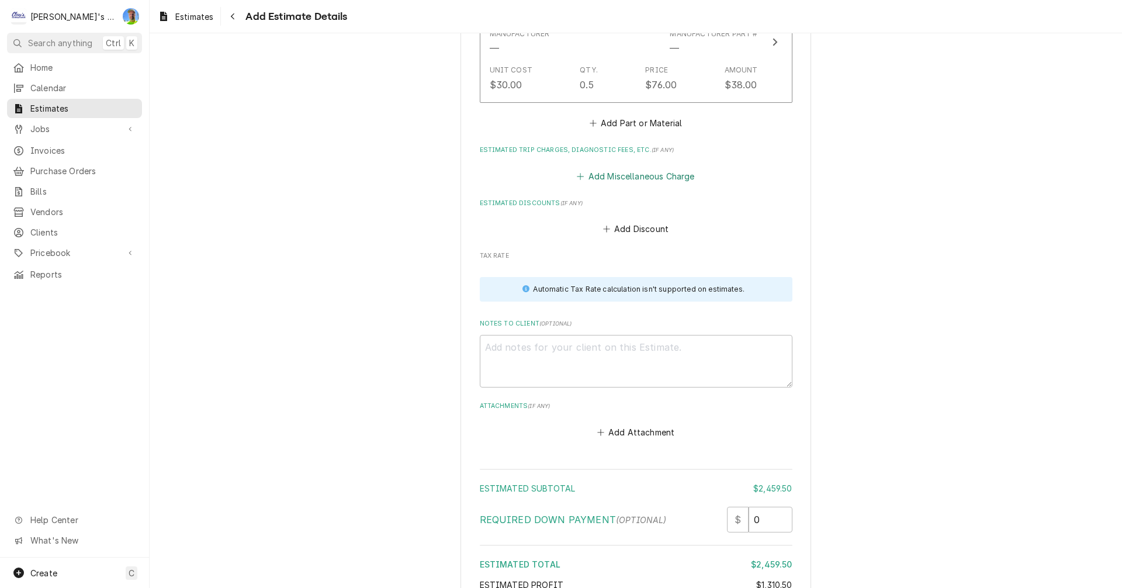
click at [643, 178] on button "Add Miscellaneous Charge" at bounding box center [636, 176] width 122 height 16
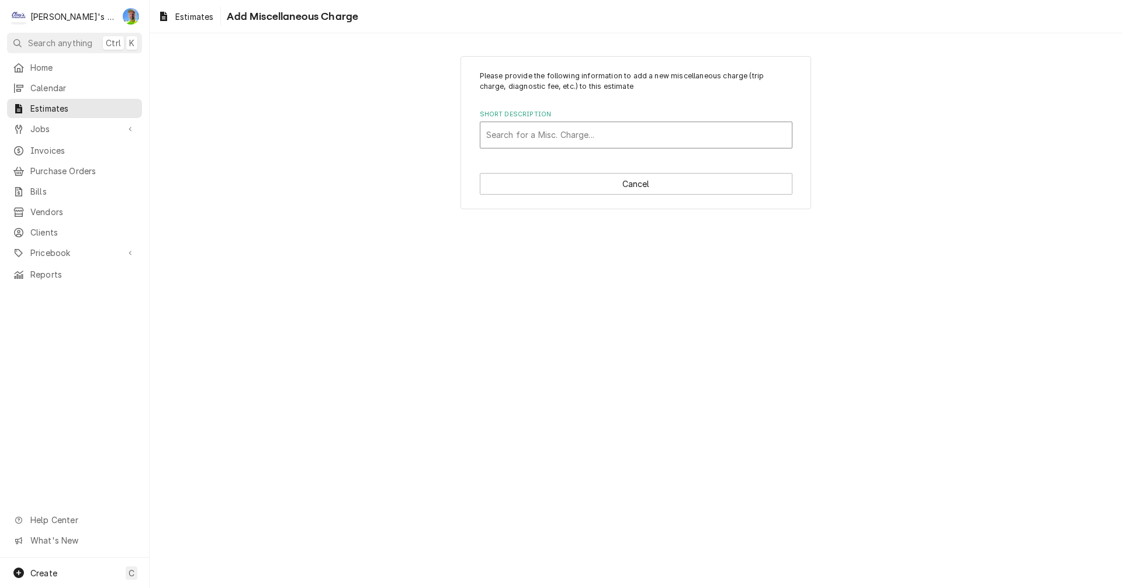
click at [588, 127] on div "Short Description" at bounding box center [636, 134] width 300 height 21
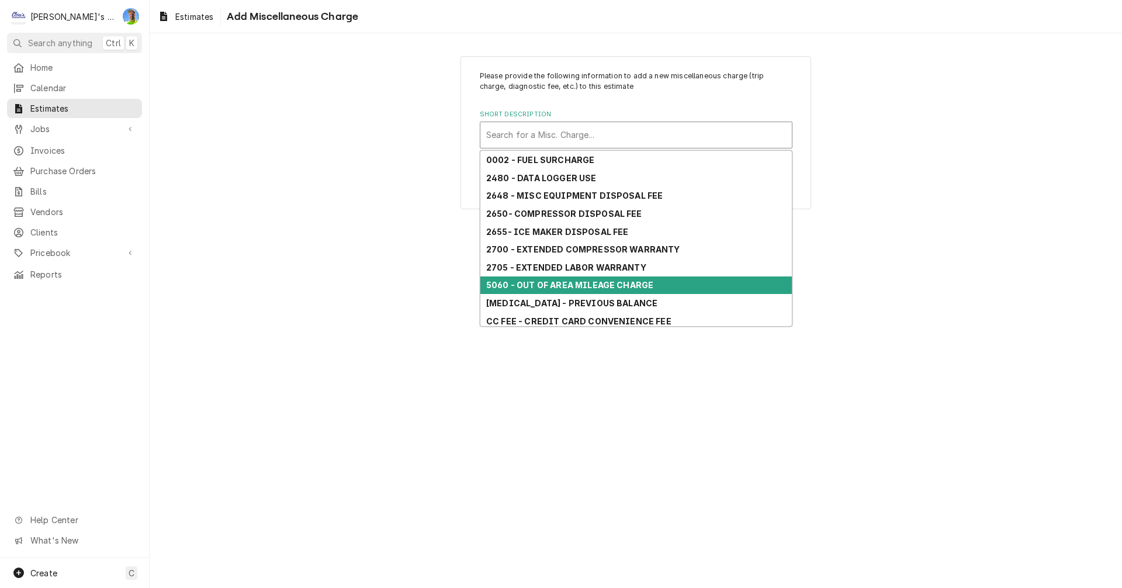
scroll to position [111, 0]
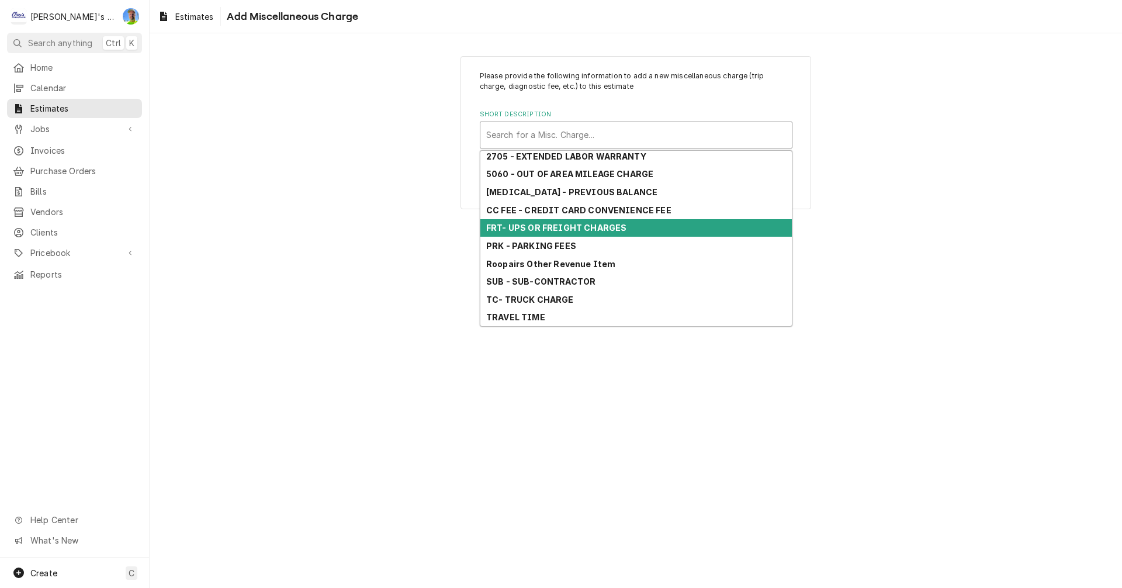
click at [596, 230] on strong "FRT- UPS OR FREIGHT CHARGES" at bounding box center [556, 228] width 140 height 10
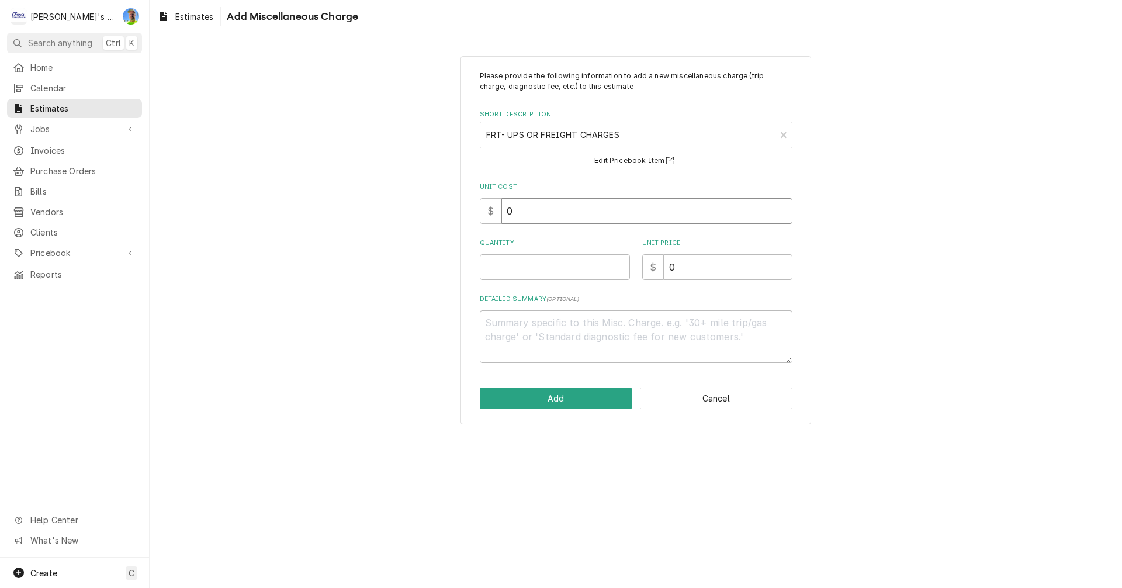
click at [531, 213] on input "0" at bounding box center [646, 211] width 291 height 26
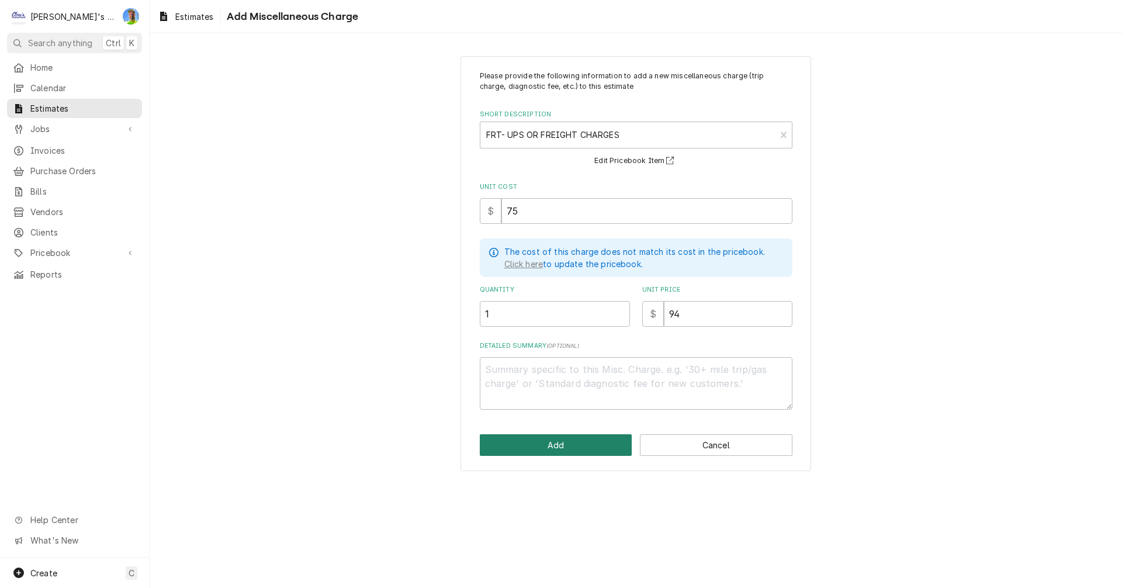
click at [540, 443] on button "Add" at bounding box center [556, 445] width 153 height 22
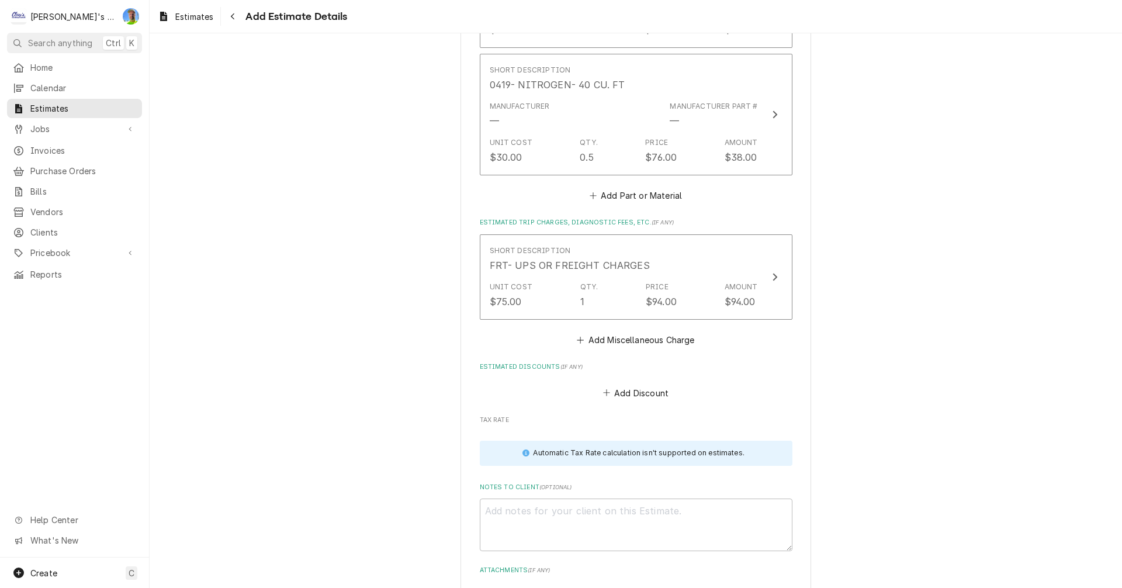
scroll to position [2346, 0]
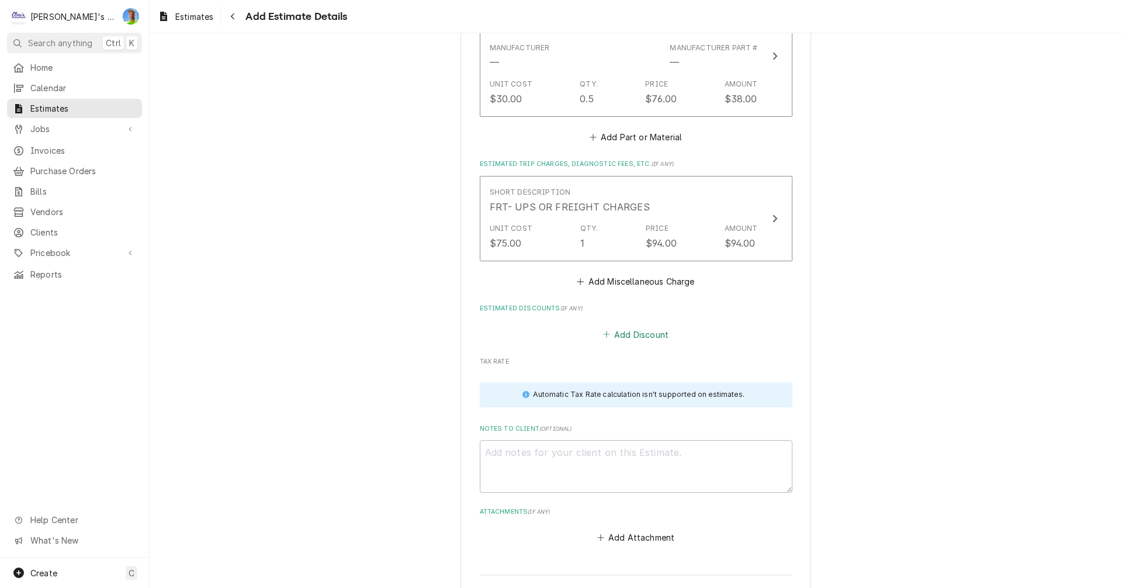
click at [634, 337] on button "Add Discount" at bounding box center [636, 334] width 70 height 16
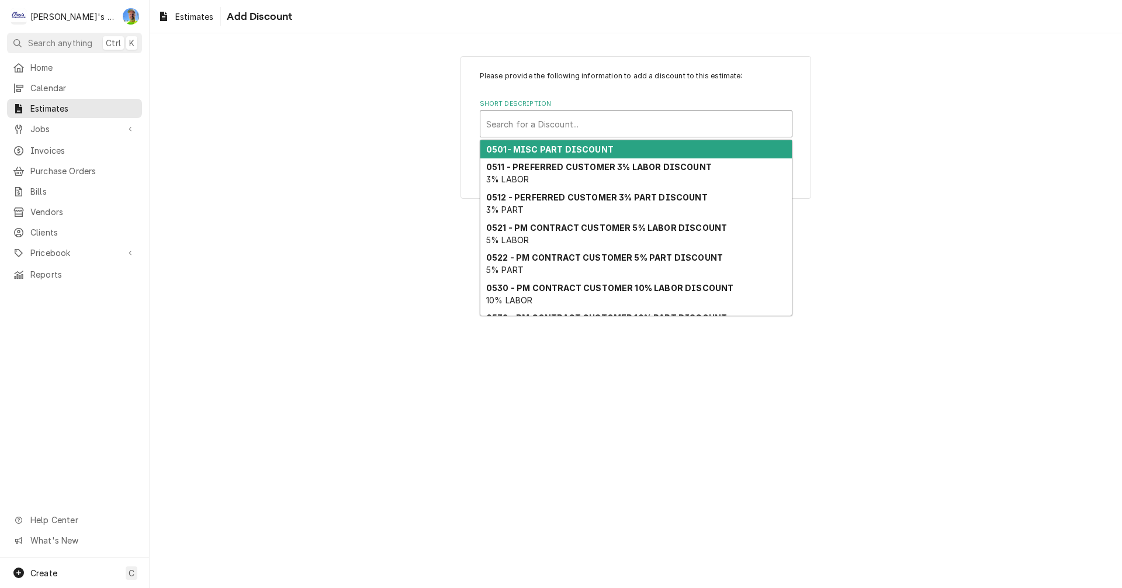
click at [517, 119] on div "Short Description" at bounding box center [636, 123] width 300 height 21
click at [526, 146] on strong "0501- MISC PART DISCOUNT" at bounding box center [549, 149] width 127 height 10
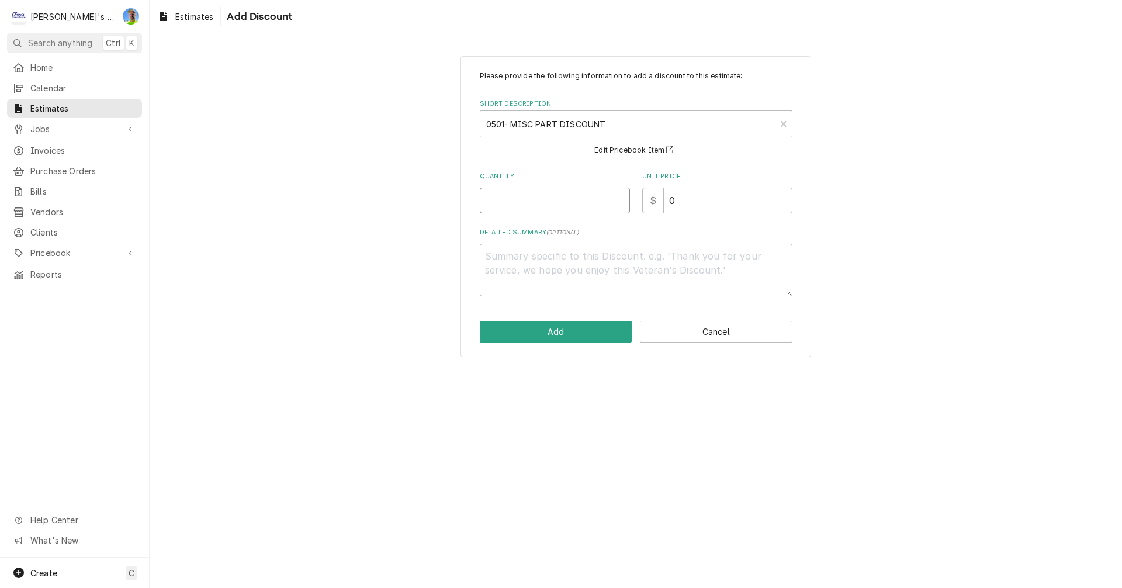
click at [518, 203] on input "Quantity" at bounding box center [555, 201] width 150 height 26
click at [542, 330] on button "Add" at bounding box center [556, 332] width 153 height 22
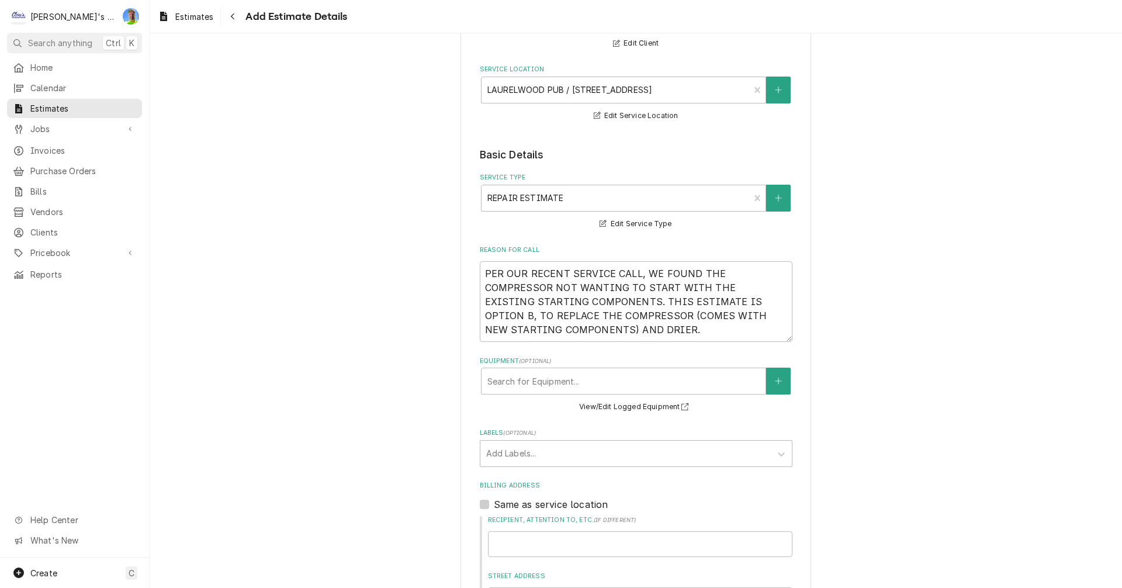
scroll to position [111, 0]
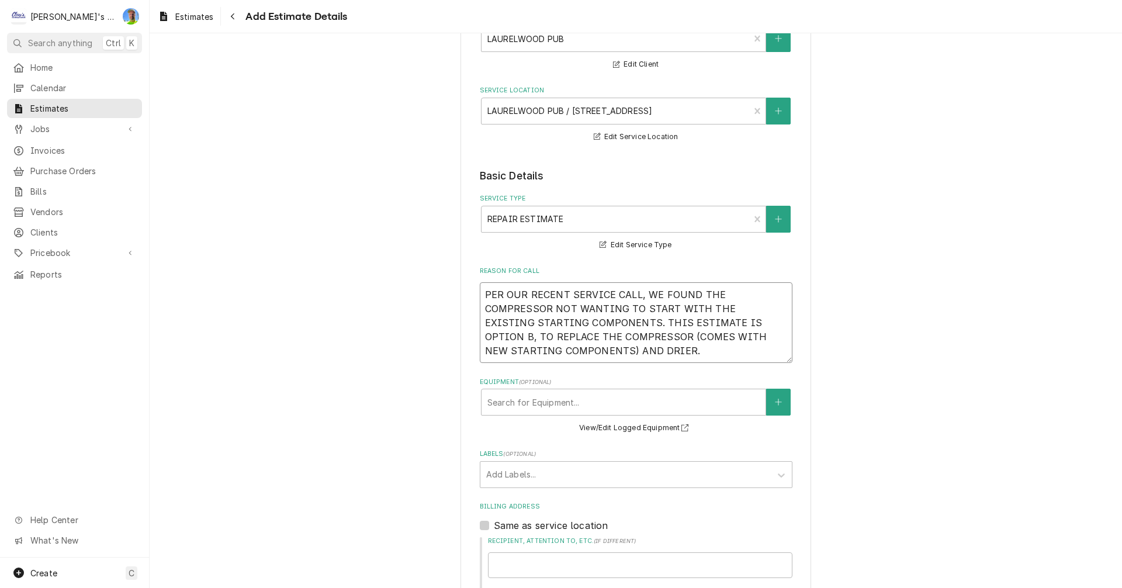
drag, startPoint x: 477, startPoint y: 296, endPoint x: 541, endPoint y: 352, distance: 85.7
click at [541, 352] on textarea "PER OUR RECENT SERVICE CALL, WE FOUND THE COMPRESSOR NOT WANTING TO START WITH …" at bounding box center [636, 322] width 313 height 81
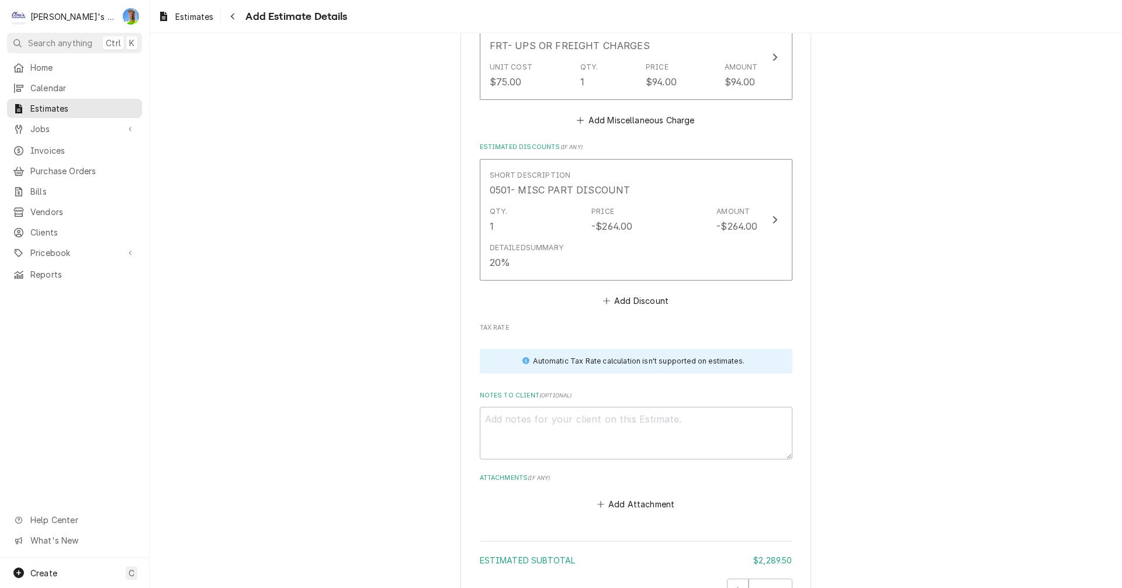
scroll to position [2691, 0]
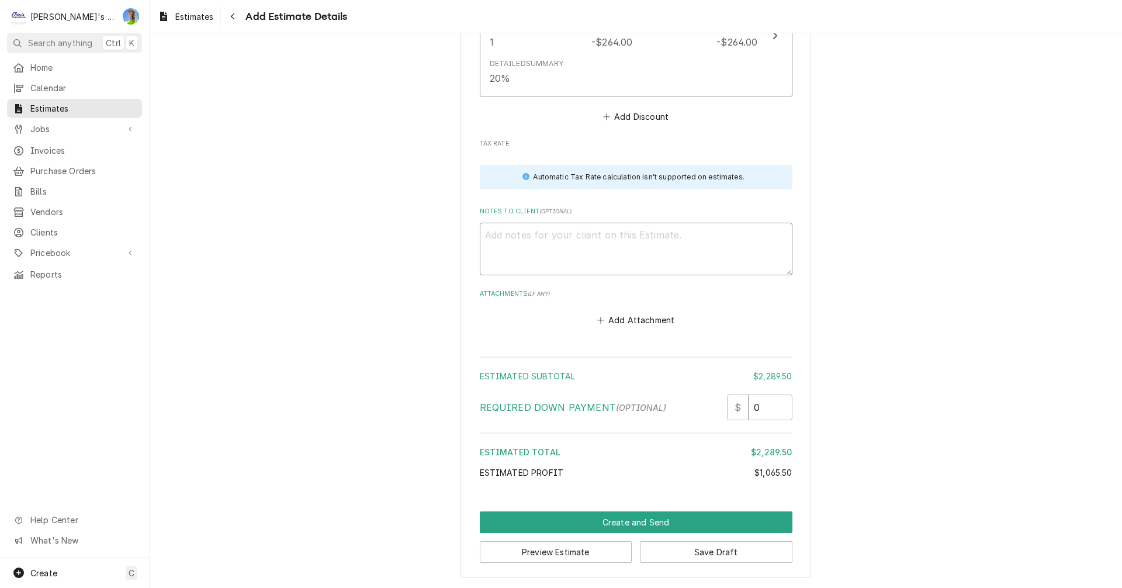
click at [563, 240] on textarea "Notes to Client ( optional )" at bounding box center [636, 249] width 313 height 53
paste textarea "PER OUR RECENT SERVICE CALL, WE FOUND THE COMPRESSOR NOT WANTING TO START WITH …"
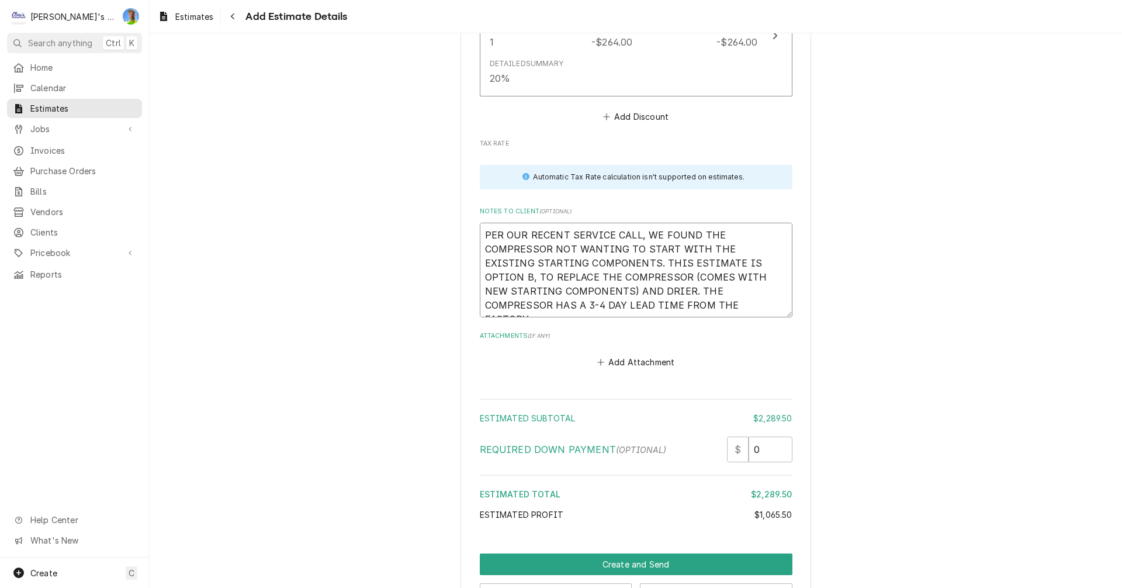
drag, startPoint x: 537, startPoint y: 291, endPoint x: 582, endPoint y: 309, distance: 47.8
click at [582, 309] on textarea "PER OUR RECENT SERVICE CALL, WE FOUND THE COMPRESSOR NOT WANTING TO START WITH …" at bounding box center [636, 270] width 313 height 95
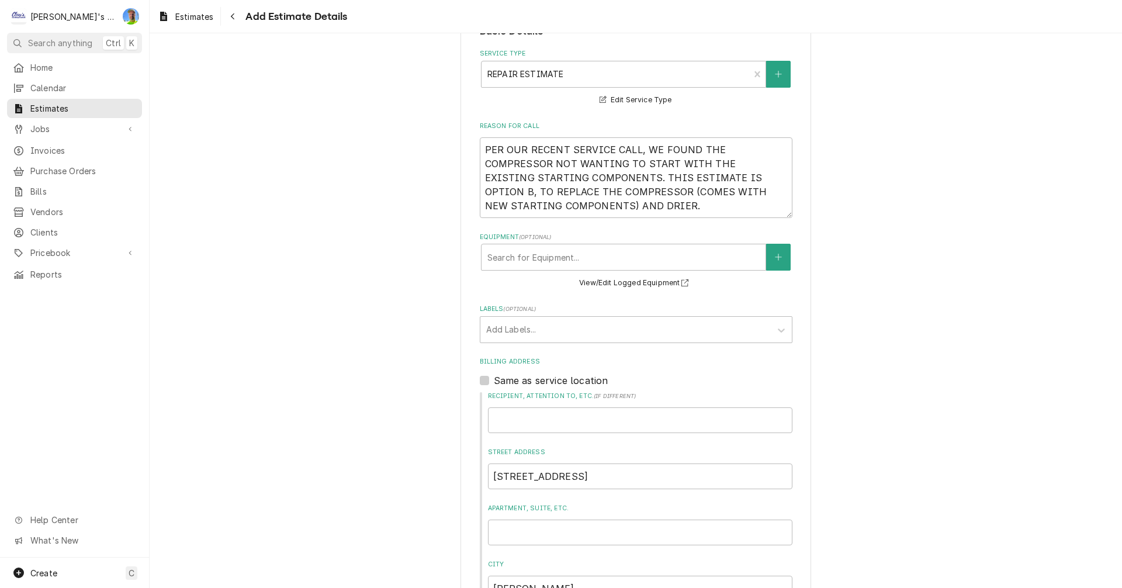
scroll to position [237, 0]
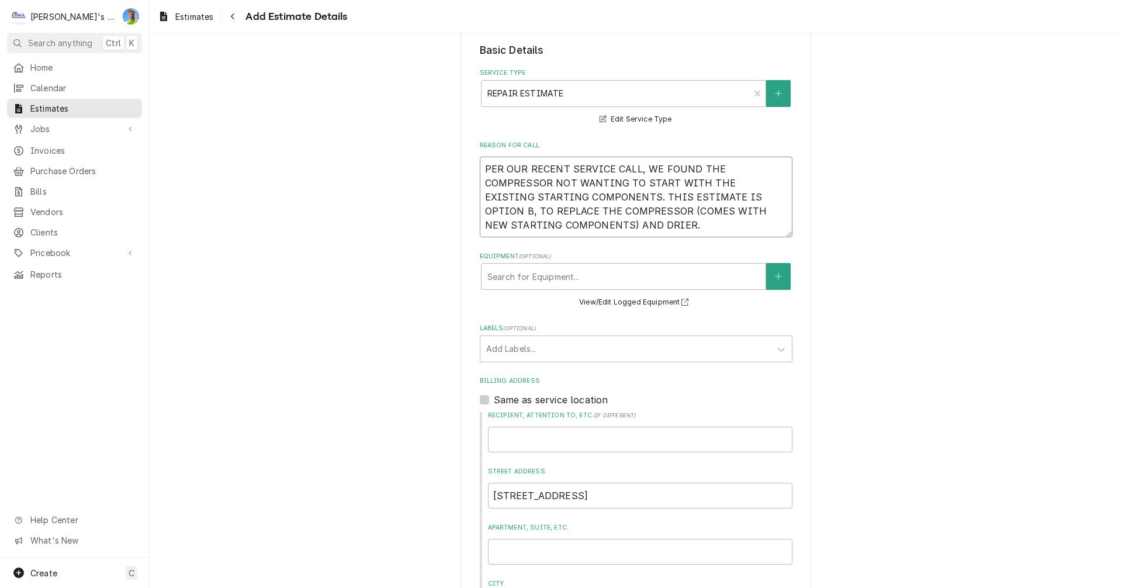
click at [566, 223] on textarea "PER OUR RECENT SERVICE CALL, WE FOUND THE COMPRESSOR NOT WANTING TO START WITH …" at bounding box center [636, 197] width 313 height 81
paste textarea "THE COMPRESSOR HAS A 3-4 DAY LEAD TIME FROM THE FACTORY."
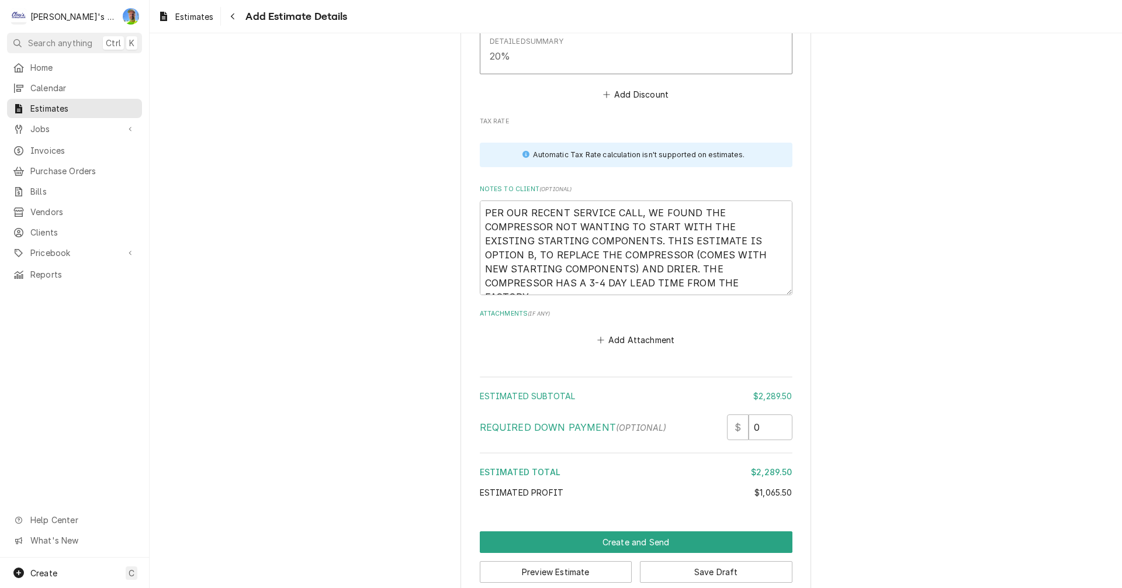
scroll to position [2747, 0]
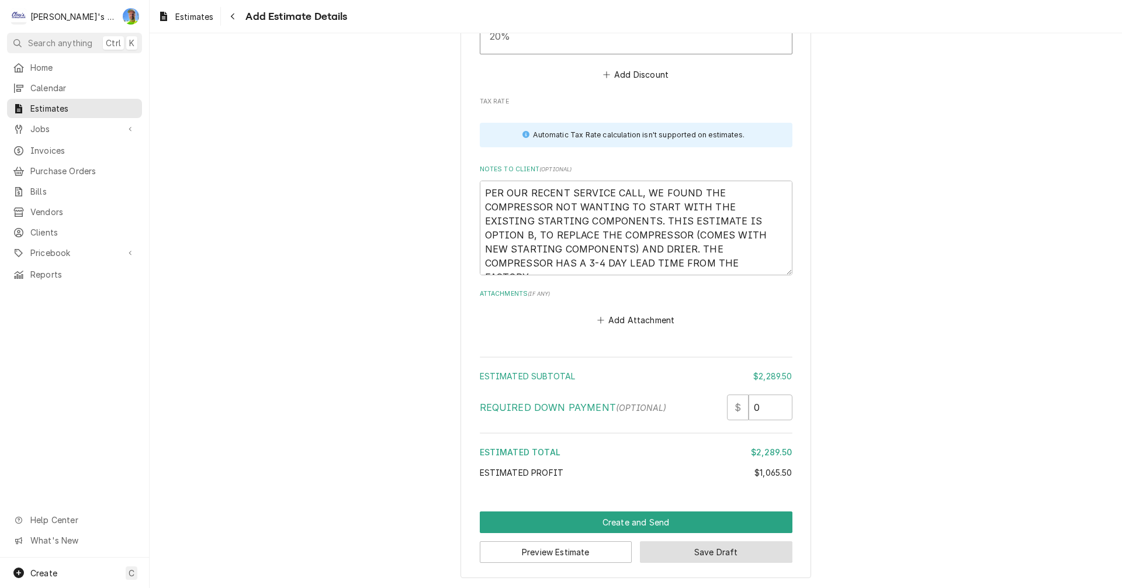
click at [671, 549] on button "Save Draft" at bounding box center [716, 552] width 153 height 22
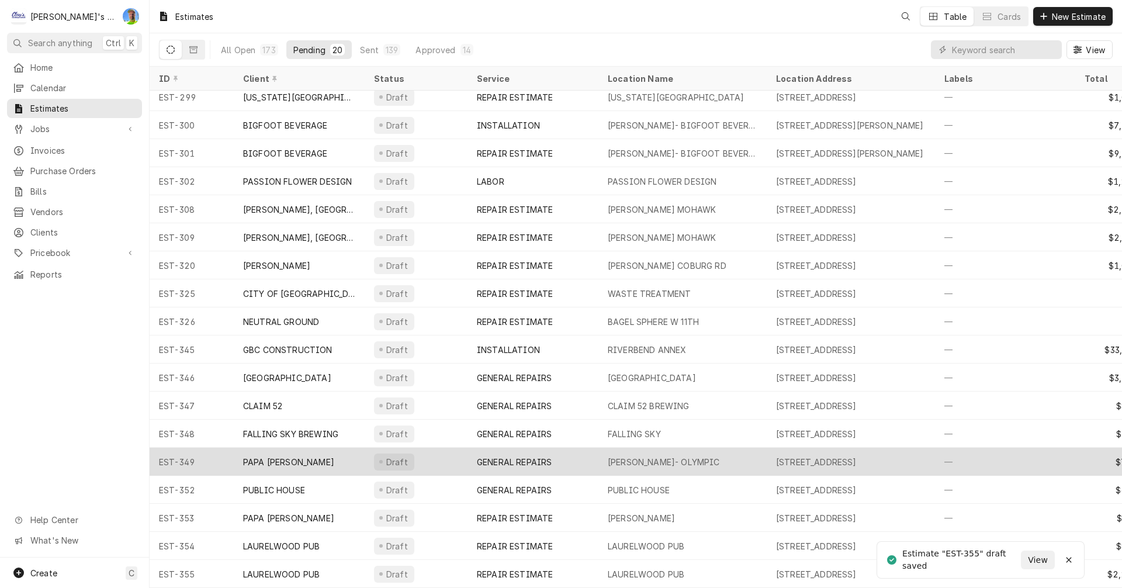
scroll to position [71, 0]
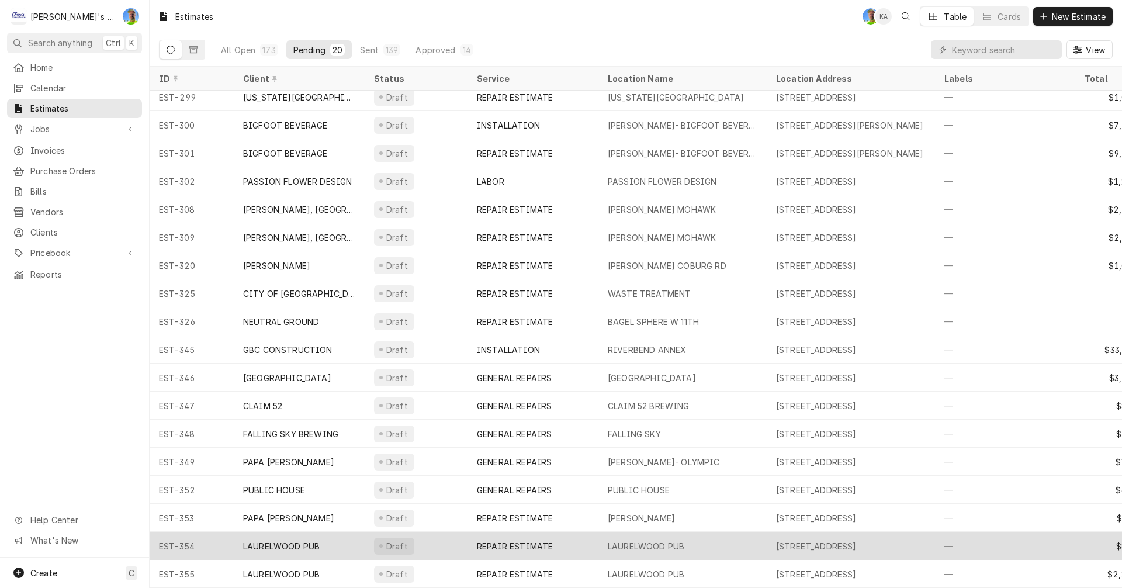
click at [434, 539] on div "Draft" at bounding box center [416, 546] width 103 height 28
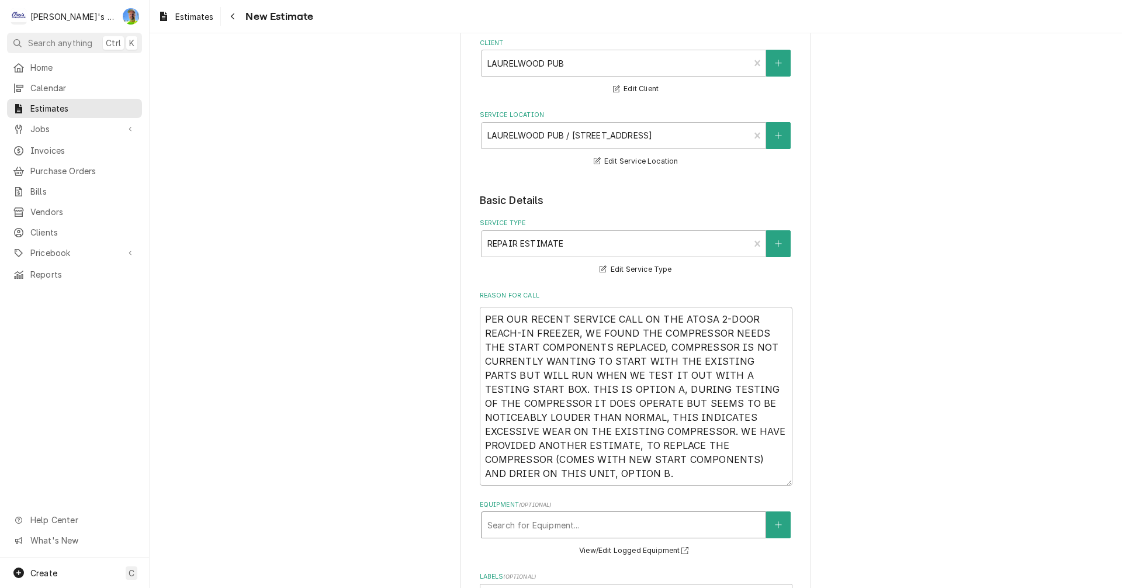
scroll to position [117, 0]
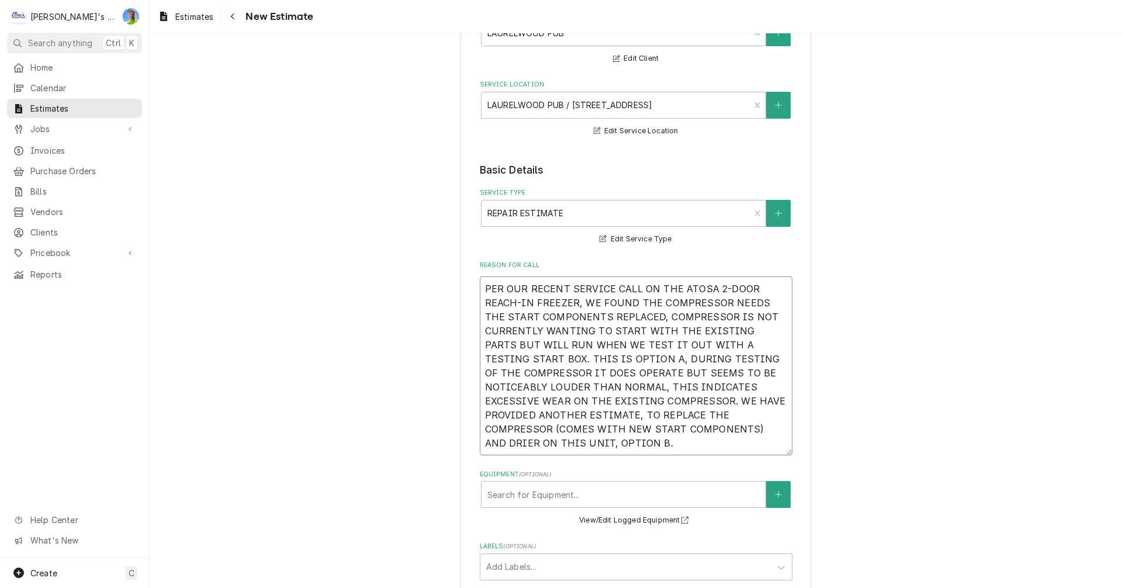
click at [658, 441] on textarea "PER OUR RECENT SERVICE CALL ON THE ATOSA 2-DOOR REACH-IN FREEZER, WE FOUND THE …" at bounding box center [636, 365] width 313 height 179
click at [507, 361] on textarea "PER OUR RECENT SERVICE CALL ON THE ATOSA 2-DOOR REACH-IN FREEZER, WE FOUND THE …" at bounding box center [636, 365] width 313 height 179
type textarea "x"
type textarea "PER OUR RECENT SERVICE CALL ON THE ATOSA 2-DOOR REACH-IN FREEZER, WE FOUND THE …"
type textarea "x"
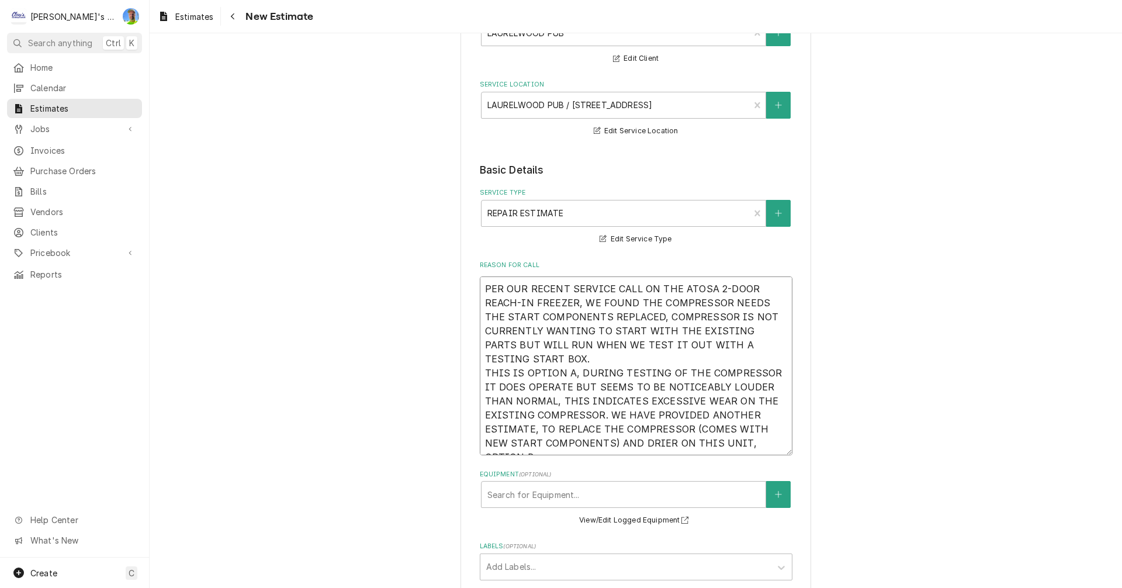
type textarea "PER OUR RECENT SERVICE CALL ON THE ATOSA 2-DOOR REACH-IN FREEZER, WE FOUND THE …"
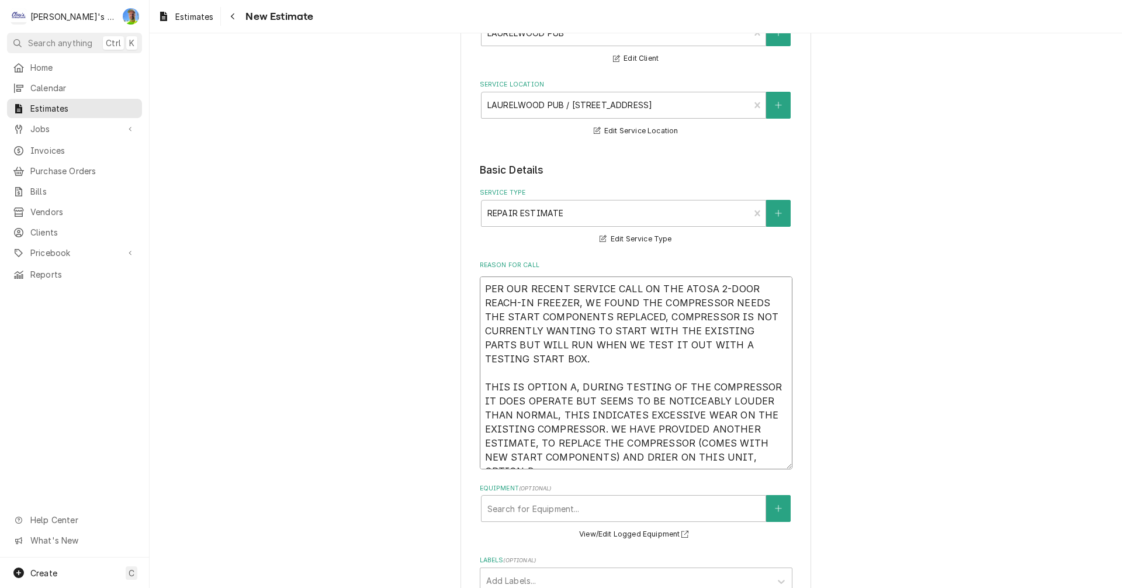
click at [550, 362] on textarea "PER OUR RECENT SERVICE CALL ON THE ATOSA 2-DOOR REACH-IN FREEZER, WE FOUND THE …" at bounding box center [636, 372] width 313 height 193
type textarea "x"
type textarea "PER OUR RECENT SERVICE CALL ON THE ATOSA 2-DOOR REACH-IN FREEZER, WE FOUND THE …"
type textarea "x"
type textarea "PER OUR RECENT SERVICE CALL ON THE ATOSA 2-DOOR REACH-IN FREEZER, WE FOUND THE …"
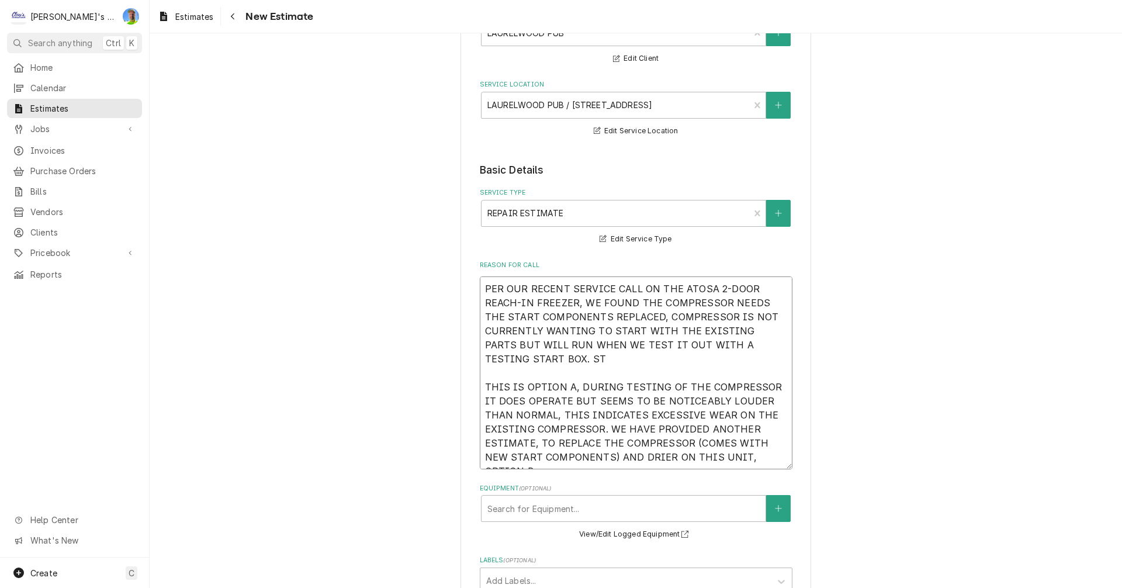
type textarea "x"
type textarea "PER OUR RECENT SERVICE CALL ON THE ATOSA 2-DOOR REACH-IN FREEZER, WE FOUND THE …"
type textarea "x"
type textarea "PER OUR RECENT SERVICE CALL ON THE ATOSA 2-DOOR REACH-IN FREEZER, WE FOUND THE …"
type textarea "x"
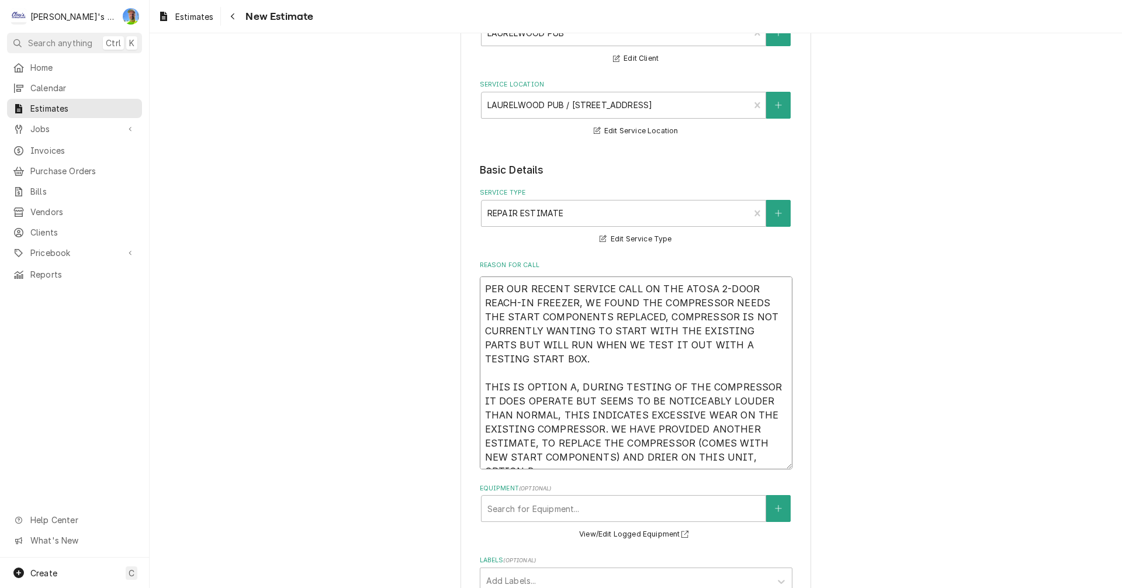
type textarea "PER OUR RECENT SERVICE CALL ON THE ATOSA 2-DOOR REACH-IN FREEZER, WE FOUND THE …"
type textarea "x"
type textarea "PER OUR RECENT SERVICE CALL ON THE ATOSA 2-DOOR REACH-IN FREEZER, WE FOUND THE …"
type textarea "x"
type textarea "PER OUR RECENT SERVICE CALL ON THE ATOSA 2-DOOR REACH-IN FREEZER, WE FOUND THE …"
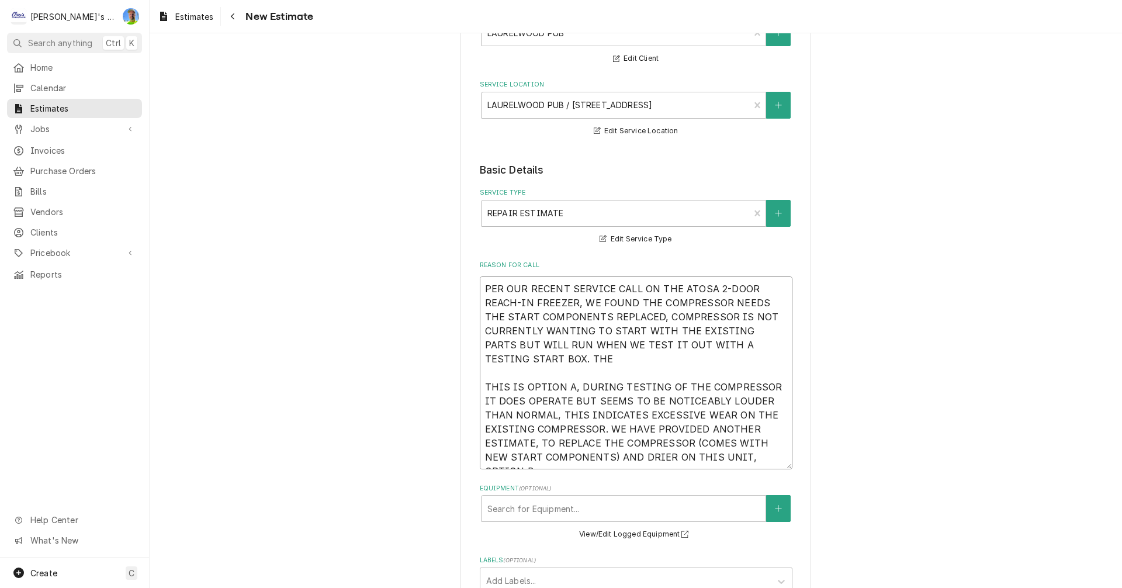
type textarea "x"
type textarea "PER OUR RECENT SERVICE CALL ON THE ATOSA 2-DOOR REACH-IN FREEZER, WE FOUND THE …"
type textarea "x"
type textarea "PER OUR RECENT SERVICE CALL ON THE ATOSA 2-DOOR REACH-IN FREEZER, WE FOUND THE …"
type textarea "x"
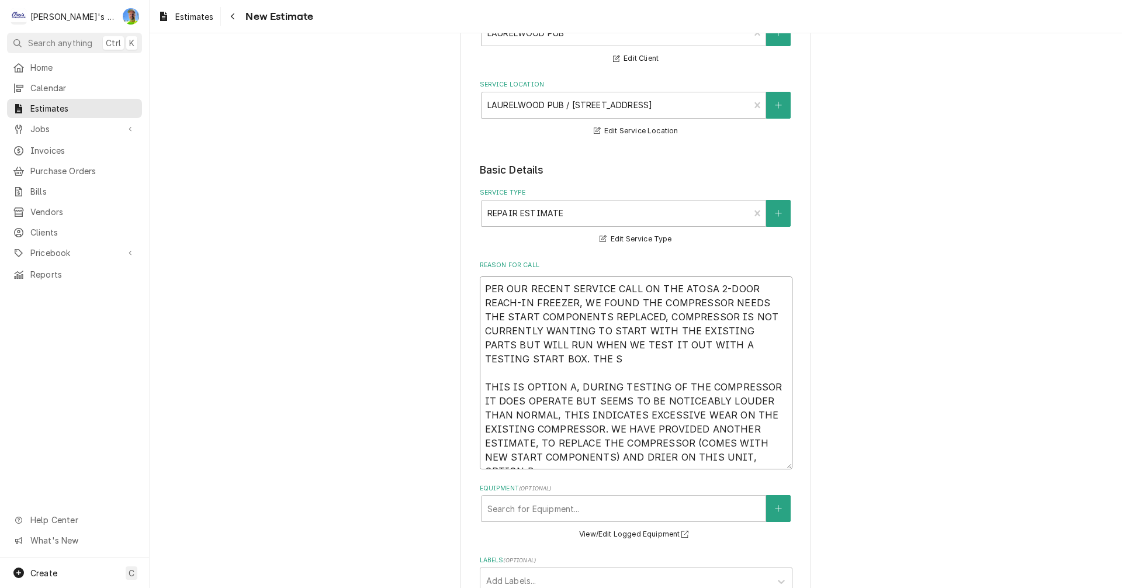
type textarea "PER OUR RECENT SERVICE CALL ON THE ATOSA 2-DOOR REACH-IN FREEZER, WE FOUND THE …"
type textarea "x"
type textarea "PER OUR RECENT SERVICE CALL ON THE ATOSA 2-DOOR REACH-IN FREEZER, WE FOUND THE …"
type textarea "x"
type textarea "PER OUR RECENT SERVICE CALL ON THE ATOSA 2-DOOR REACH-IN FREEZER, WE FOUND THE …"
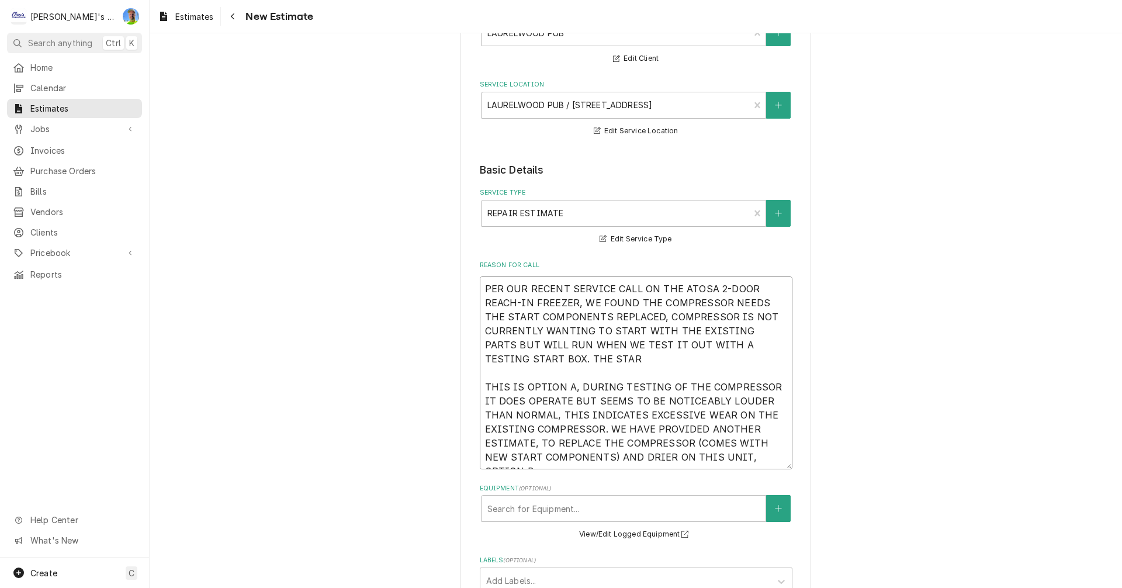
type textarea "x"
type textarea "PER OUR RECENT SERVICE CALL ON THE ATOSA 2-DOOR REACH-IN FREEZER, WE FOUND THE …"
type textarea "x"
type textarea "PER OUR RECENT SERVICE CALL ON THE ATOSA 2-DOOR REACH-IN FREEZER, WE FOUND THE …"
type textarea "x"
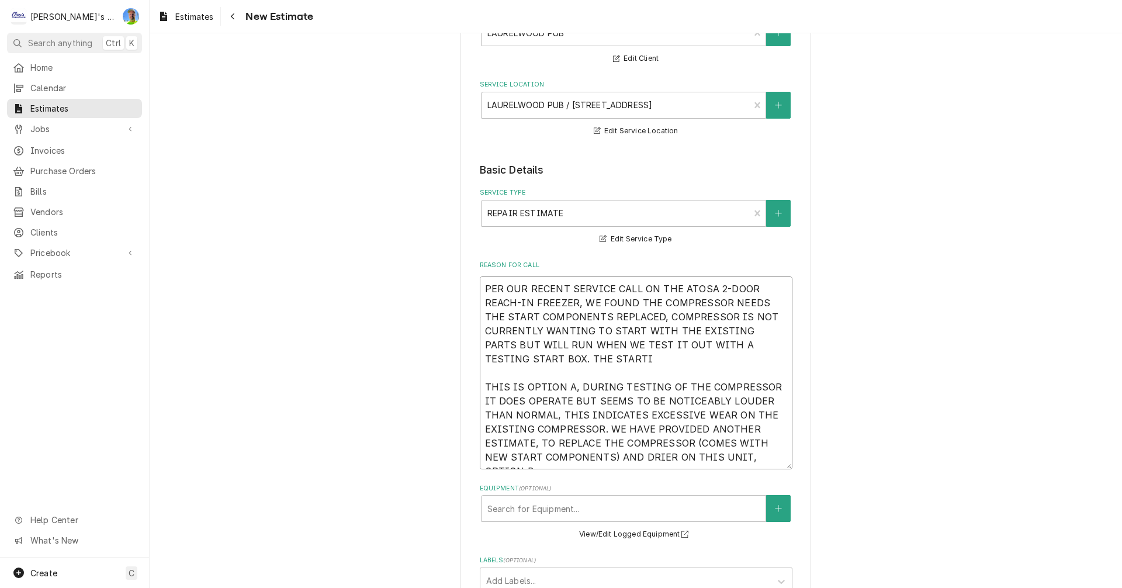
type textarea "PER OUR RECENT SERVICE CALL ON THE ATOSA 2-DOOR REACH-IN FREEZER, WE FOUND THE …"
type textarea "x"
type textarea "PER OUR RECENT SERVICE CALL ON THE ATOSA 2-DOOR REACH-IN FREEZER, WE FOUND THE …"
type textarea "x"
type textarea "PER OUR RECENT SERVICE CALL ON THE ATOSA 2-DOOR REACH-IN FREEZER, WE FOUND THE …"
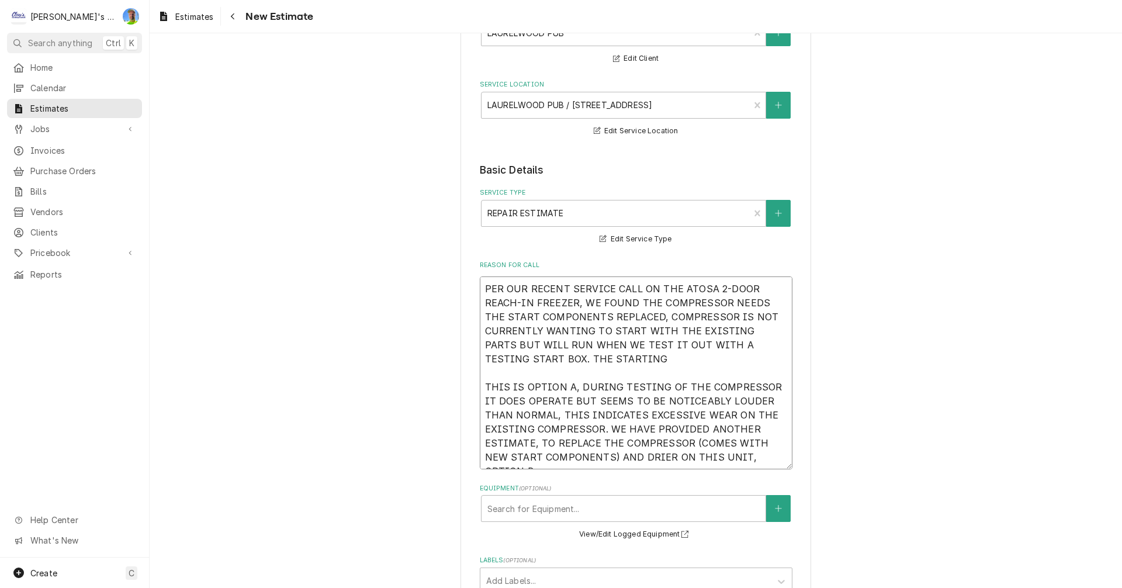
type textarea "x"
type textarea "PER OUR RECENT SERVICE CALL ON THE ATOSA 2-DOOR REACH-IN FREEZER, WE FOUND THE …"
type textarea "x"
type textarea "PER OUR RECENT SERVICE CALL ON THE ATOSA 2-DOOR REACH-IN FREEZER, WE FOUND THE …"
type textarea "x"
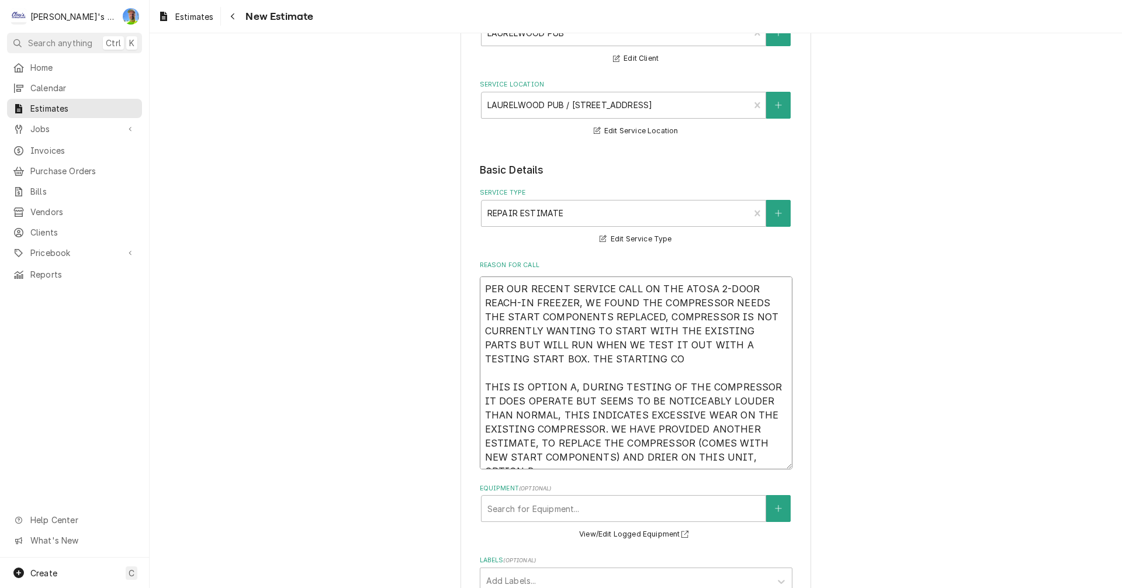
type textarea "PER OUR RECENT SERVICE CALL ON THE ATOSA 2-DOOR REACH-IN FREEZER, WE FOUND THE …"
type textarea "x"
type textarea "PER OUR RECENT SERVICE CALL ON THE ATOSA 2-DOOR REACH-IN FREEZER, WE FOUND THE …"
type textarea "x"
type textarea "PER OUR RECENT SERVICE CALL ON THE ATOSA 2-DOOR REACH-IN FREEZER, WE FOUND THE …"
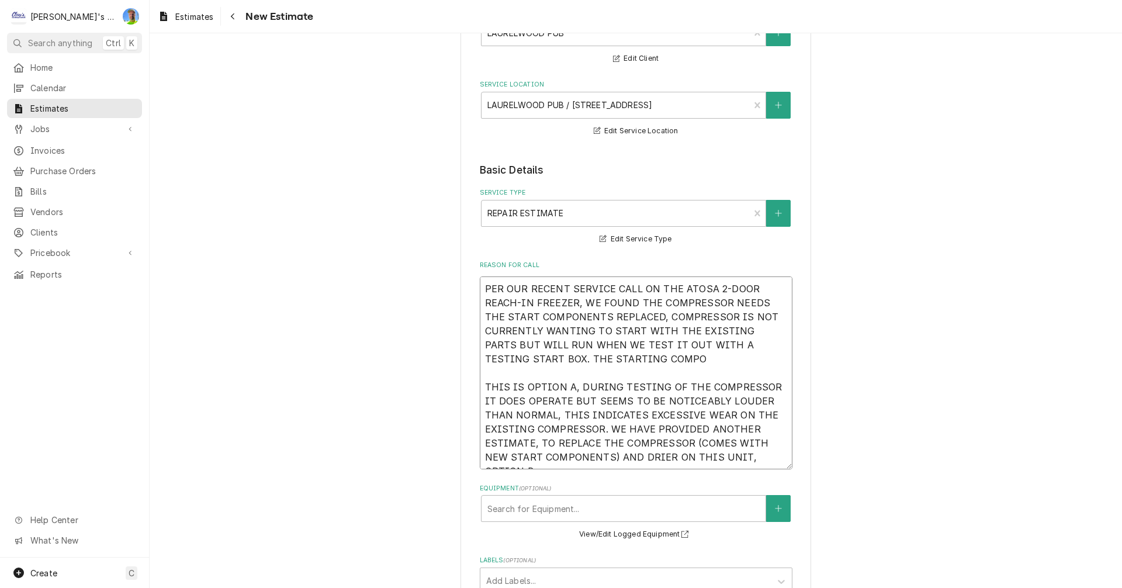
type textarea "x"
type textarea "PER OUR RECENT SERVICE CALL ON THE ATOSA 2-DOOR REACH-IN FREEZER, WE FOUND THE …"
type textarea "x"
type textarea "PER OUR RECENT SERVICE CALL ON THE ATOSA 2-DOOR REACH-IN FREEZER, WE FOUND THE …"
type textarea "x"
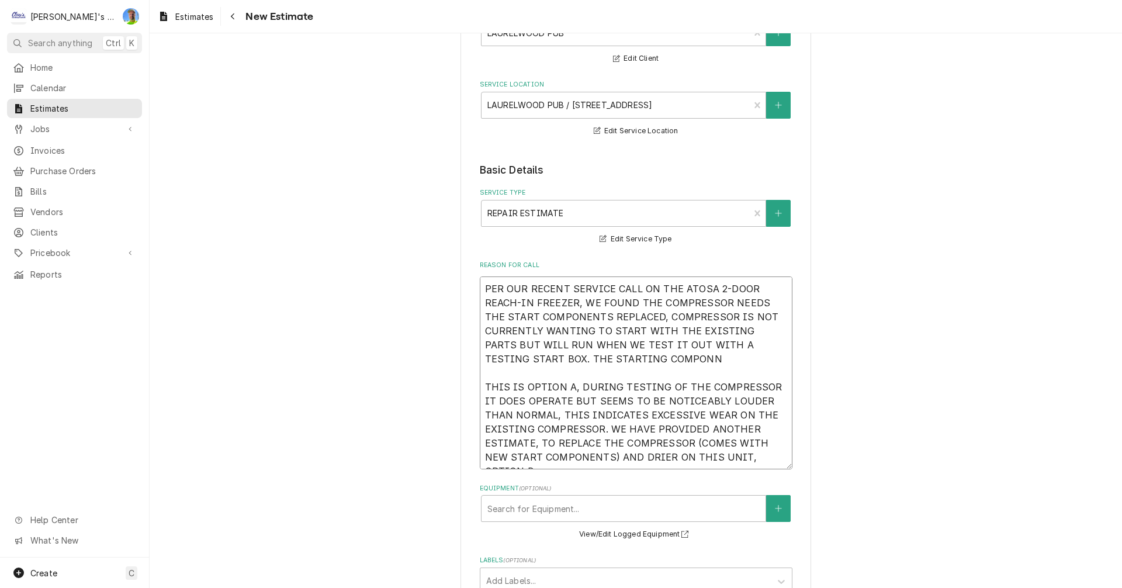
type textarea "PER OUR RECENT SERVICE CALL ON THE ATOSA 2-DOOR REACH-IN FREEZER, WE FOUND THE …"
type textarea "x"
type textarea "PER OUR RECENT SERVICE CALL ON THE ATOSA 2-DOOR REACH-IN FREEZER, WE FOUND THE …"
type textarea "x"
type textarea "PER OUR RECENT SERVICE CALL ON THE ATOSA 2-DOOR REACH-IN FREEZER, WE FOUND THE …"
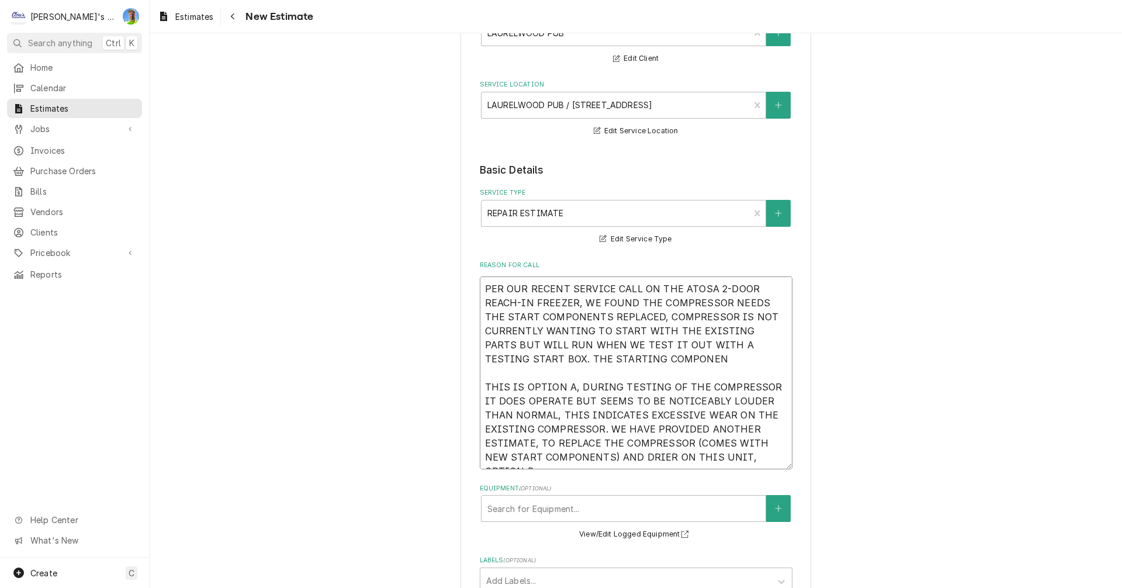
type textarea "x"
type textarea "PER OUR RECENT SERVICE CALL ON THE ATOSA 2-DOOR REACH-IN FREEZER, WE FOUND THE …"
type textarea "x"
type textarea "PER OUR RECENT SERVICE CALL ON THE ATOSA 2-DOOR REACH-IN FREEZER, WE FOUND THE …"
type textarea "x"
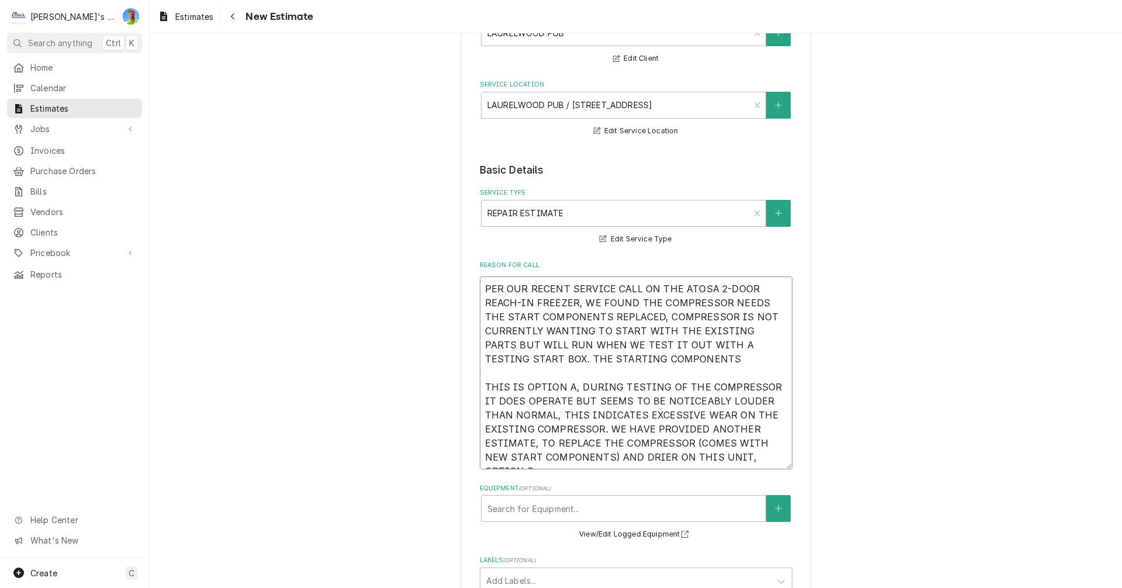
type textarea "PER OUR RECENT SERVICE CALL ON THE ATOSA 2-DOOR REACH-IN FREEZER, WE FOUND THE …"
type textarea "x"
type textarea "PER OUR RECENT SERVICE CALL ON THE ATOSA 2-DOOR REACH-IN FREEZER, WE FOUND THE …"
type textarea "x"
type textarea "PER OUR RECENT SERVICE CALL ON THE ATOSA 2-DOOR REACH-IN FREEZER, WE FOUND THE …"
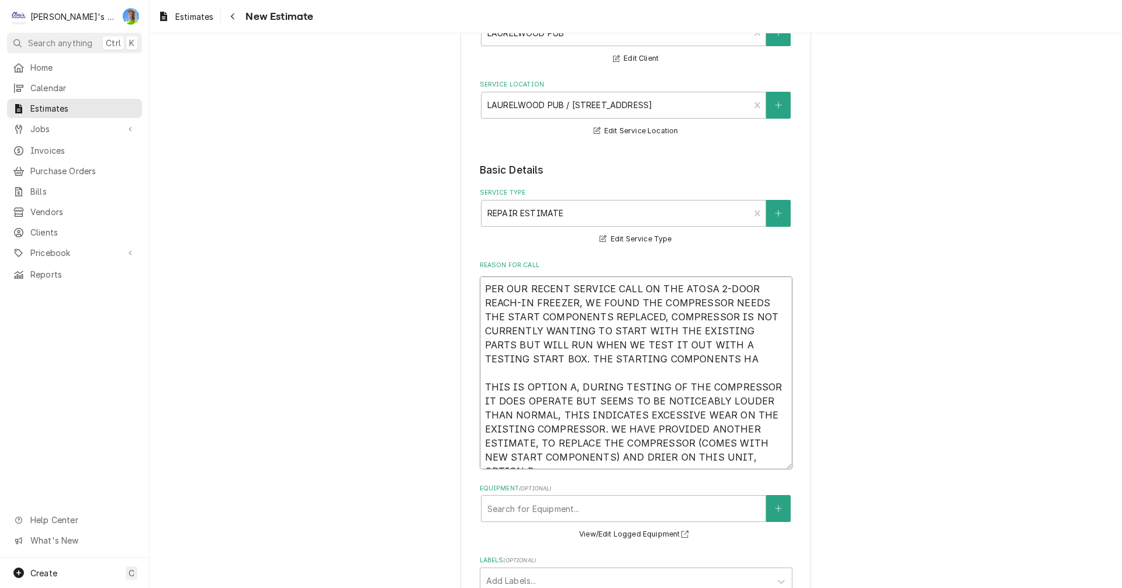
type textarea "x"
type textarea "PER OUR RECENT SERVICE CALL ON THE ATOSA 2-DOOR REACH-IN FREEZER, WE FOUND THE …"
type textarea "x"
type textarea "PER OUR RECENT SERVICE CALL ON THE ATOSA 2-DOOR REACH-IN FREEZER, WE FOUND THE …"
type textarea "x"
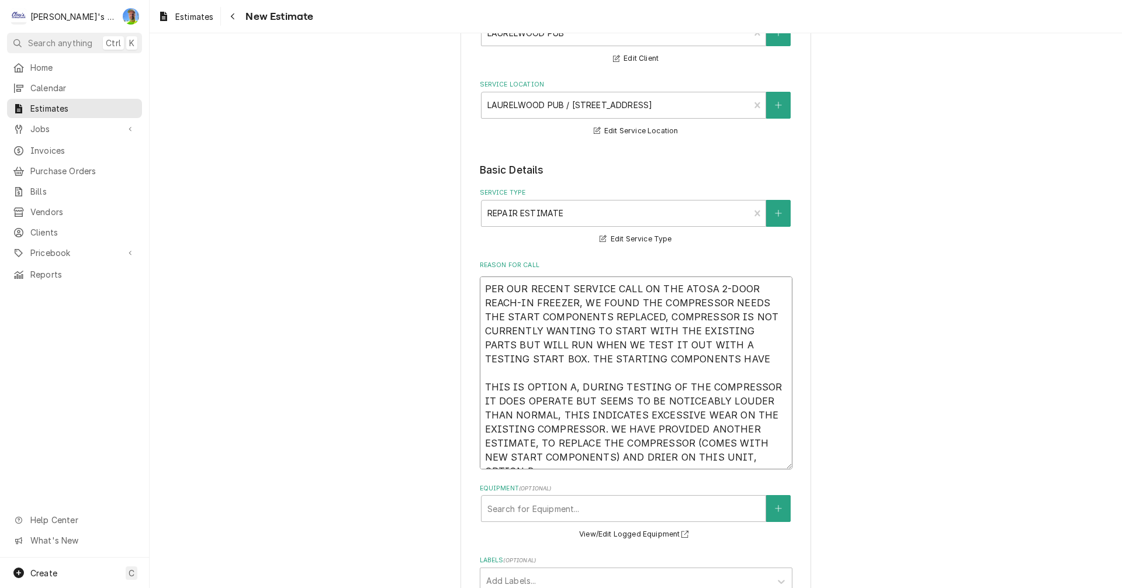
type textarea "PER OUR RECENT SERVICE CALL ON THE ATOSA 2-DOOR REACH-IN FREEZER, WE FOUND THE …"
type textarea "x"
type textarea "PER OUR RECENT SERVICE CALL ON THE ATOSA 2-DOOR REACH-IN FREEZER, WE FOUND THE …"
type textarea "x"
type textarea "PER OUR RECENT SERVICE CALL ON THE ATOSA 2-DOOR REACH-IN FREEZER, WE FOUND THE …"
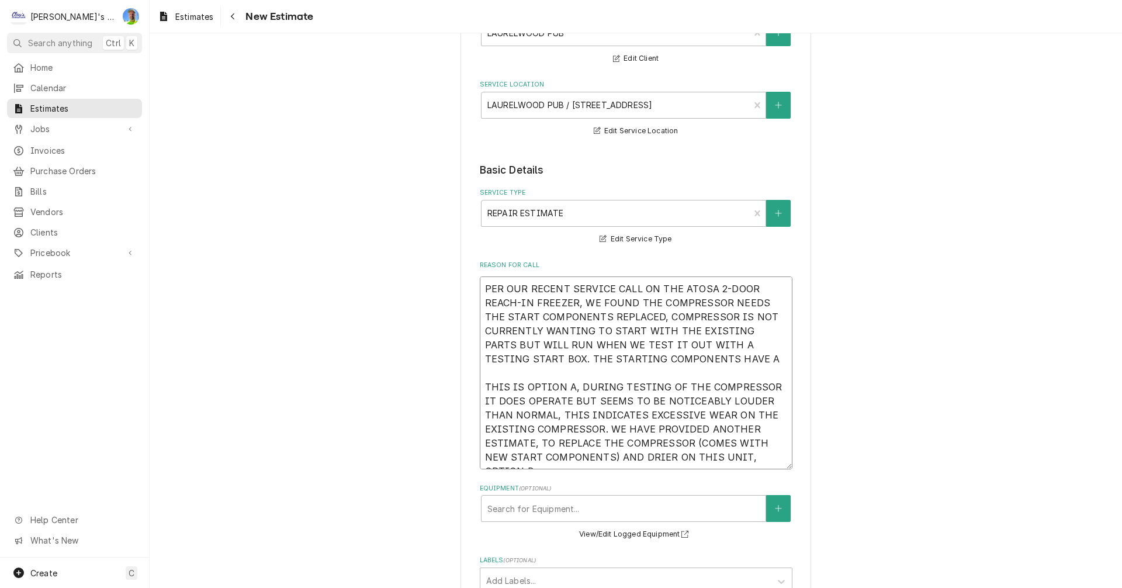
type textarea "x"
type textarea "PER OUR RECENT SERVICE CALL ON THE ATOSA 2-DOOR REACH-IN FREEZER, WE FOUND THE …"
type textarea "x"
type textarea "PER OUR RECENT SERVICE CALL ON THE ATOSA 2-DOOR REACH-IN FREEZER, WE FOUND THE …"
type textarea "x"
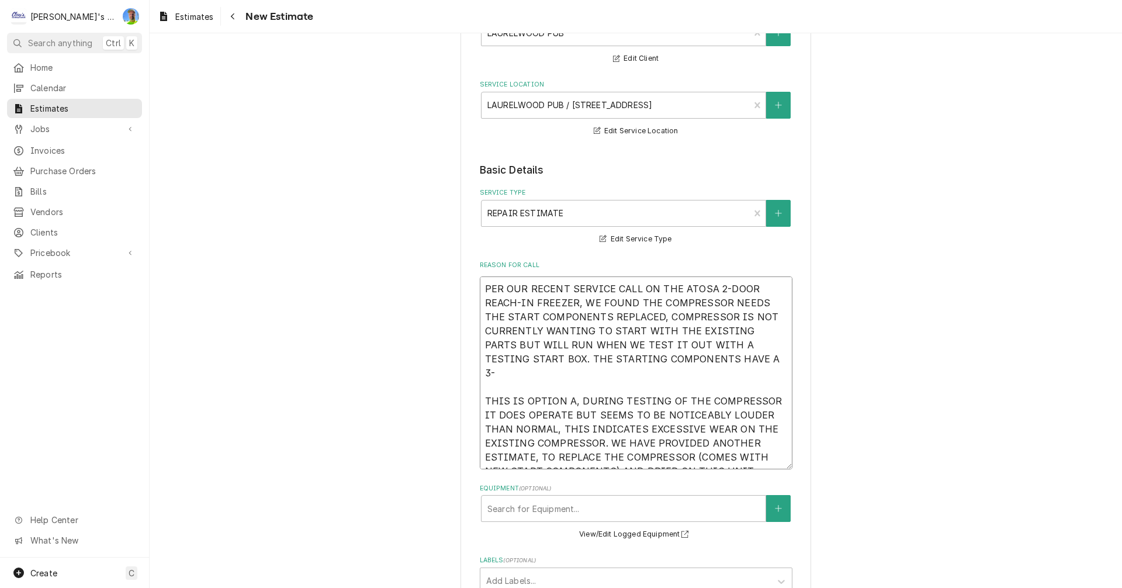
type textarea "PER OUR RECENT SERVICE CALL ON THE ATOSA 2-DOOR REACH-IN FREEZER, WE FOUND THE …"
type textarea "x"
type textarea "PER OUR RECENT SERVICE CALL ON THE ATOSA 2-DOOR REACH-IN FREEZER, WE FOUND THE …"
type textarea "x"
type textarea "PER OUR RECENT SERVICE CALL ON THE ATOSA 2-DOOR REACH-IN FREEZER, WE FOUND THE …"
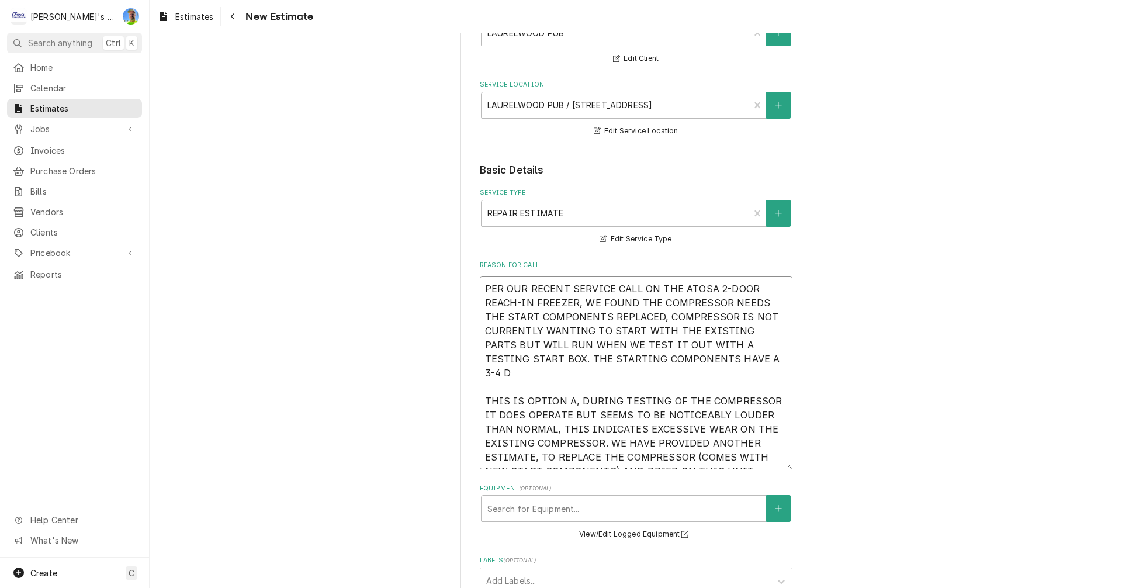
type textarea "x"
type textarea "PER OUR RECENT SERVICE CALL ON THE ATOSA 2-DOOR REACH-IN FREEZER, WE FOUND THE …"
type textarea "x"
type textarea "PER OUR RECENT SERVICE CALL ON THE ATOSA 2-DOOR REACH-IN FREEZER, WE FOUND THE …"
type textarea "x"
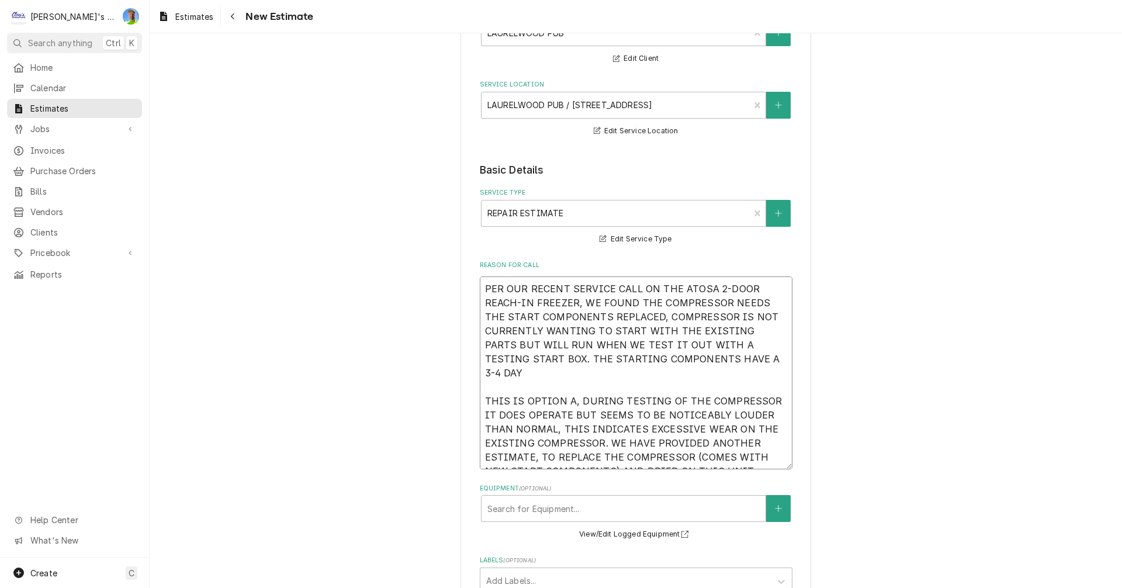
type textarea "PER OUR RECENT SERVICE CALL ON THE ATOSA 2-DOOR REACH-IN FREEZER, WE FOUND THE …"
type textarea "x"
type textarea "PER OUR RECENT SERVICE CALL ON THE ATOSA 2-DOOR REACH-IN FREEZER, WE FOUND THE …"
type textarea "x"
type textarea "PER OUR RECENT SERVICE CALL ON THE ATOSA 2-DOOR REACH-IN FREEZER, WE FOUND THE …"
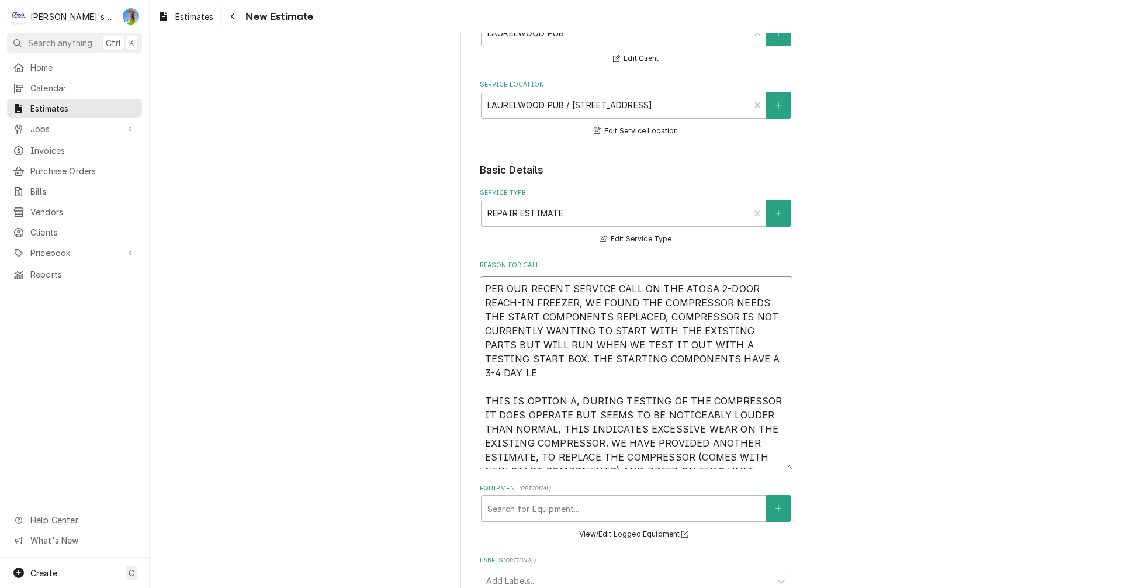
type textarea "x"
type textarea "PER OUR RECENT SERVICE CALL ON THE ATOSA 2-DOOR REACH-IN FREEZER, WE FOUND THE …"
type textarea "x"
type textarea "PER OUR RECENT SERVICE CALL ON THE ATOSA 2-DOOR REACH-IN FREEZER, WE FOUND THE …"
type textarea "x"
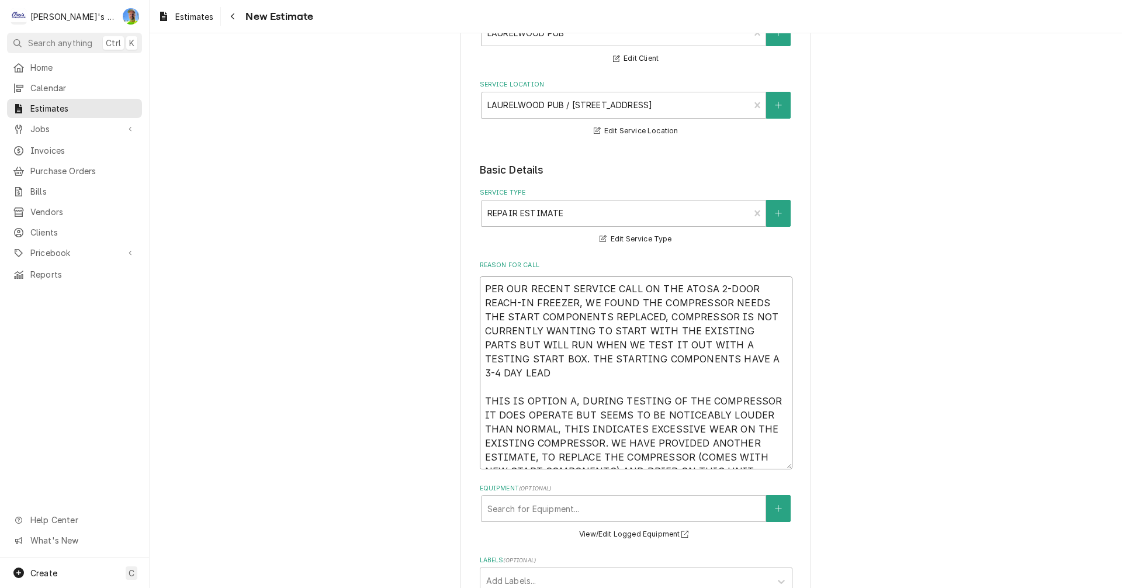
type textarea "PER OUR RECENT SERVICE CALL ON THE ATOSA 2-DOOR REACH-IN FREEZER, WE FOUND THE …"
type textarea "x"
type textarea "PER OUR RECENT SERVICE CALL ON THE ATOSA 2-DOOR REACH-IN FREEZER, WE FOUND THE …"
type textarea "x"
type textarea "PER OUR RECENT SERVICE CALL ON THE ATOSA 2-DOOR REACH-IN FREEZER, WE FOUND THE …"
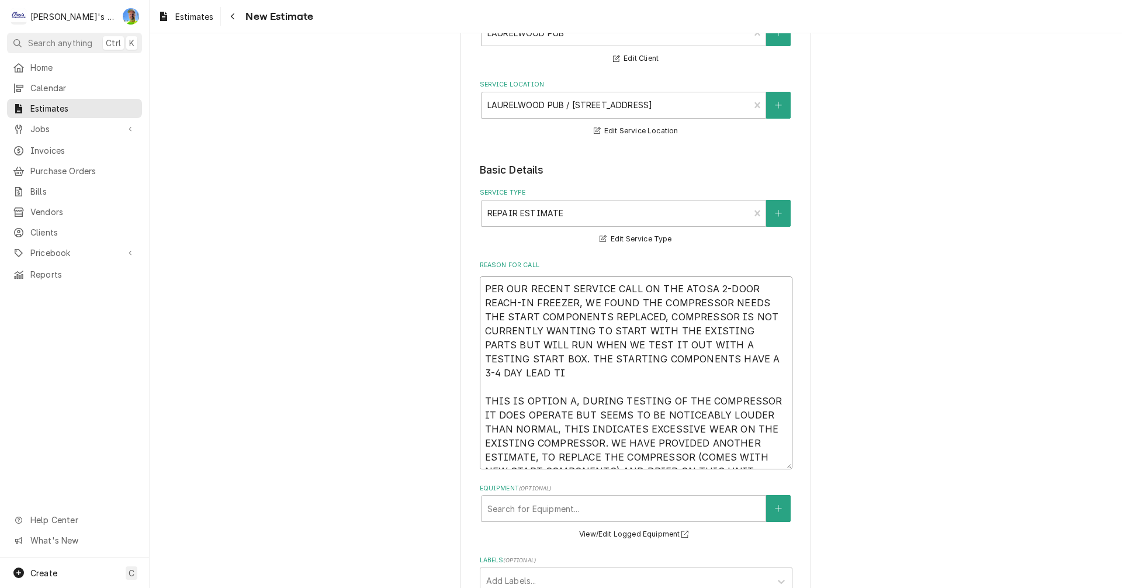
type textarea "x"
type textarea "PER OUR RECENT SERVICE CALL ON THE ATOSA 2-DOOR REACH-IN FREEZER, WE FOUND THE …"
type textarea "x"
type textarea "PER OUR RECENT SERVICE CALL ON THE ATOSA 2-DOOR REACH-IN FREEZER, WE FOUND THE …"
type textarea "x"
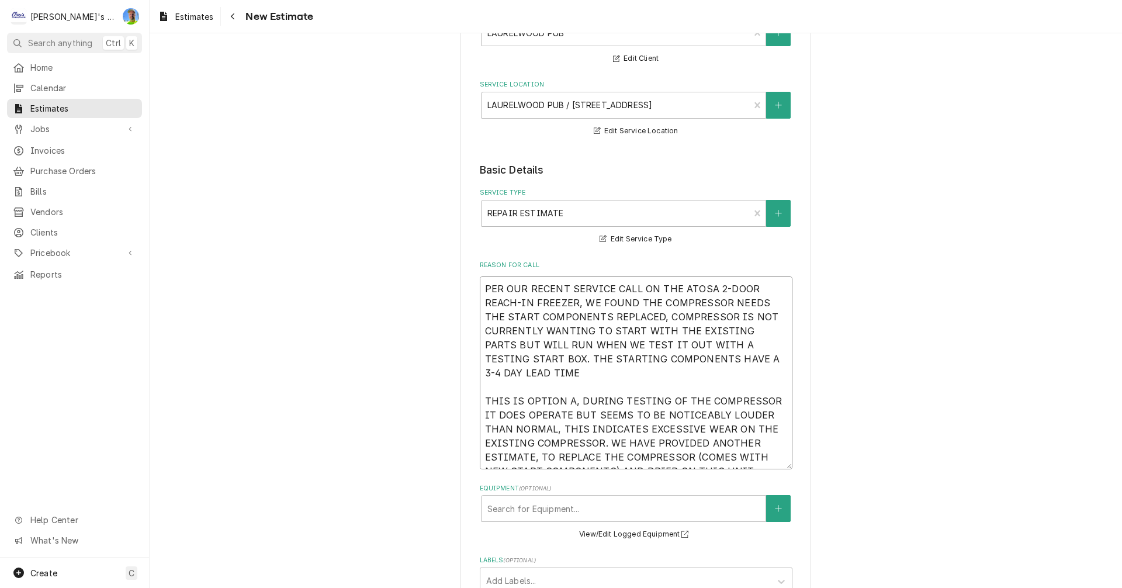
type textarea "PER OUR RECENT SERVICE CALL ON THE ATOSA 2-DOOR REACH-IN FREEZER, WE FOUND THE …"
type textarea "x"
type textarea "PER OUR RECENT SERVICE CALL ON THE ATOSA 2-DOOR REACH-IN FREEZER, WE FOUND THE …"
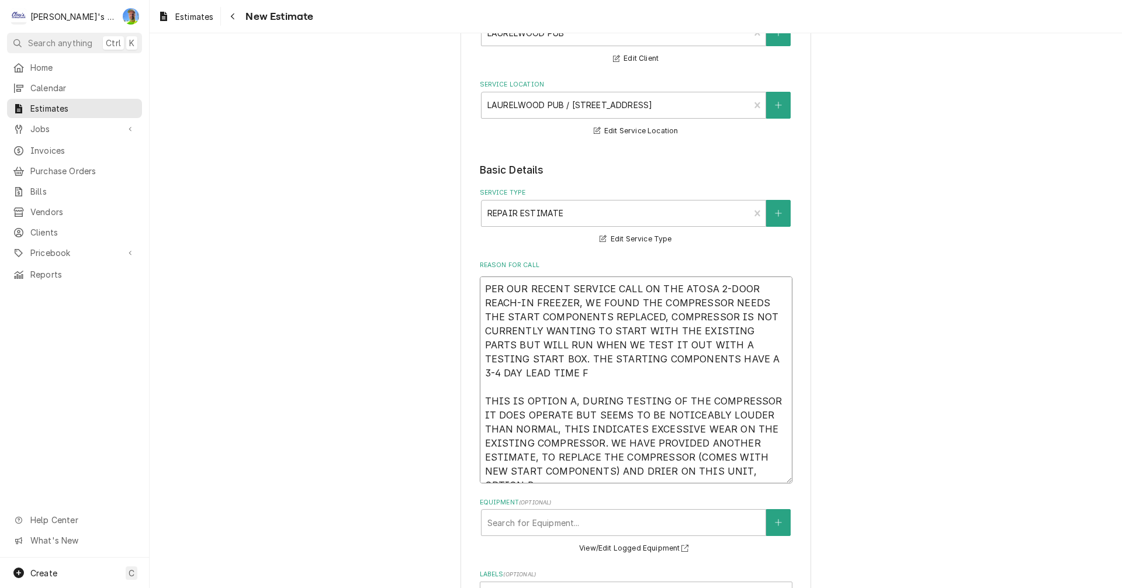
type textarea "x"
type textarea "PER OUR RECENT SERVICE CALL ON THE ATOSA 2-DOOR REACH-IN FREEZER, WE FOUND THE …"
type textarea "x"
type textarea "PER OUR RECENT SERVICE CALL ON THE ATOSA 2-DOOR REACH-IN FREEZER, WE FOUND THE …"
type textarea "x"
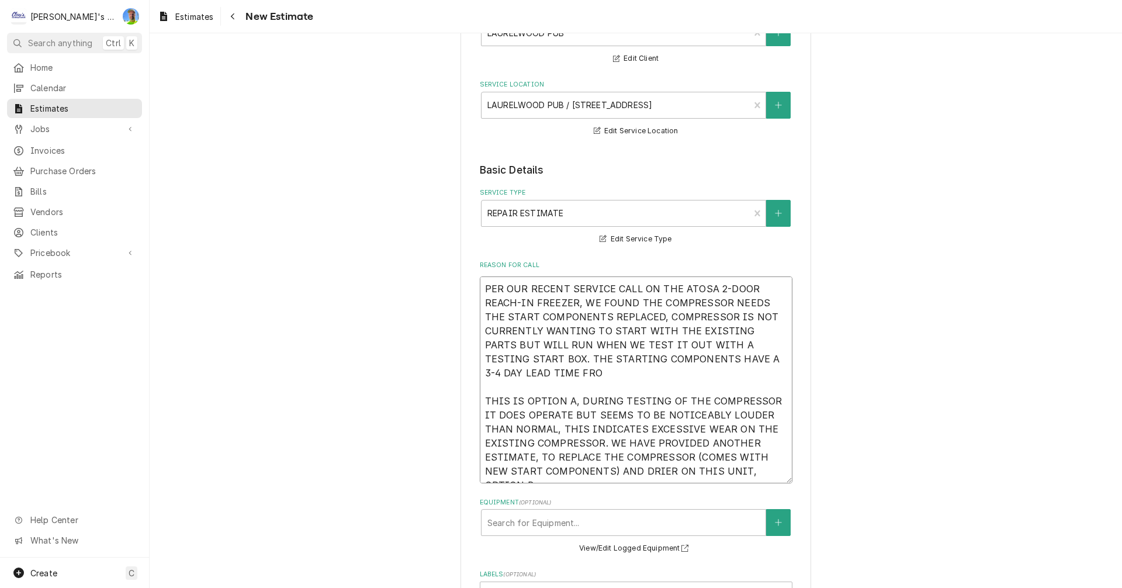
type textarea "PER OUR RECENT SERVICE CALL ON THE ATOSA 2-DOOR REACH-IN FREEZER, WE FOUND THE …"
type textarea "x"
type textarea "PER OUR RECENT SERVICE CALL ON THE ATOSA 2-DOOR REACH-IN FREEZER, WE FOUND THE …"
type textarea "x"
type textarea "PER OUR RECENT SERVICE CALL ON THE ATOSA 2-DOOR REACH-IN FREEZER, WE FOUND THE …"
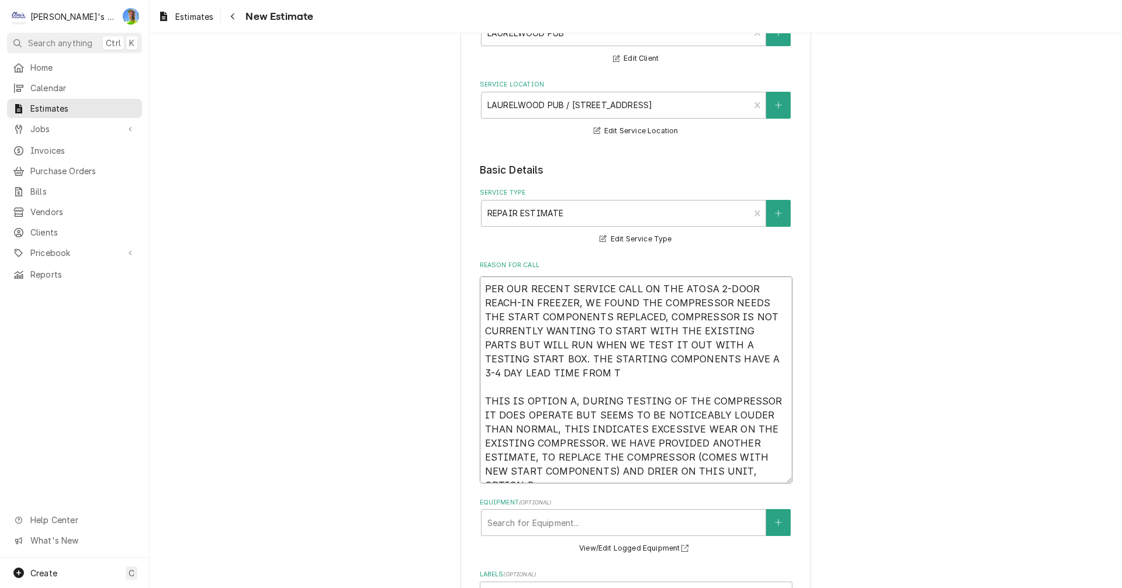
type textarea "x"
type textarea "PER OUR RECENT SERVICE CALL ON THE ATOSA 2-DOOR REACH-IN FREEZER, WE FOUND THE …"
type textarea "x"
type textarea "PER OUR RECENT SERVICE CALL ON THE ATOSA 2-DOOR REACH-IN FREEZER, WE FOUND THE …"
type textarea "x"
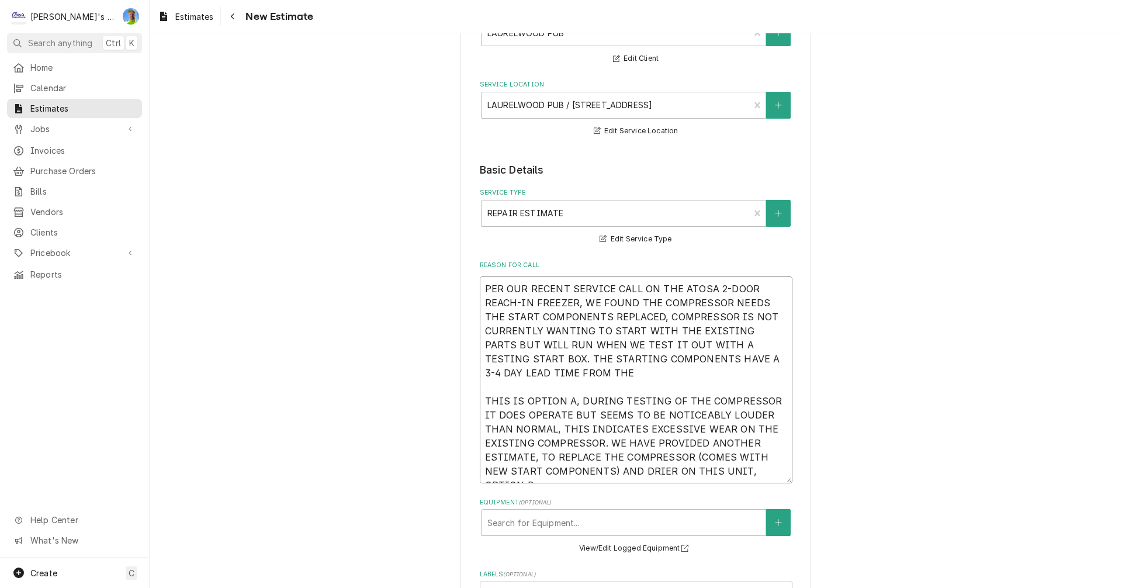
type textarea "PER OUR RECENT SERVICE CALL ON THE ATOSA 2-DOOR REACH-IN FREEZER, WE FOUND THE …"
type textarea "x"
type textarea "PER OUR RECENT SERVICE CALL ON THE ATOSA 2-DOOR REACH-IN FREEZER, WE FOUND THE …"
type textarea "x"
type textarea "PER OUR RECENT SERVICE CALL ON THE ATOSA 2-DOOR REACH-IN FREEZER, WE FOUND THE …"
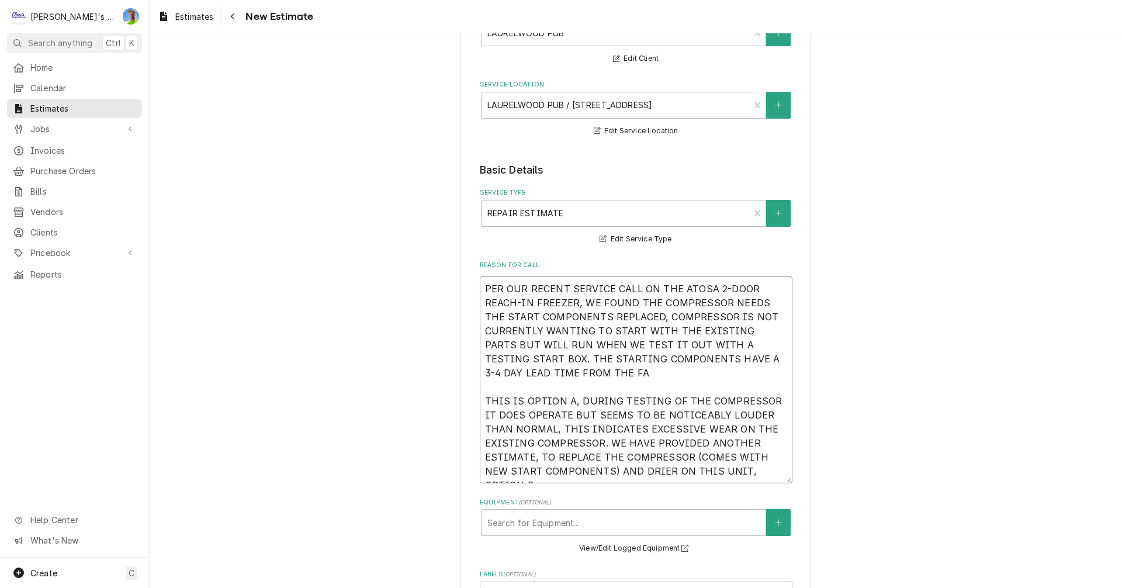
type textarea "x"
type textarea "PER OUR RECENT SERVICE CALL ON THE ATOSA 2-DOOR REACH-IN FREEZER, WE FOUND THE …"
type textarea "x"
type textarea "PER OUR RECENT SERVICE CALL ON THE ATOSA 2-DOOR REACH-IN FREEZER, WE FOUND THE …"
type textarea "x"
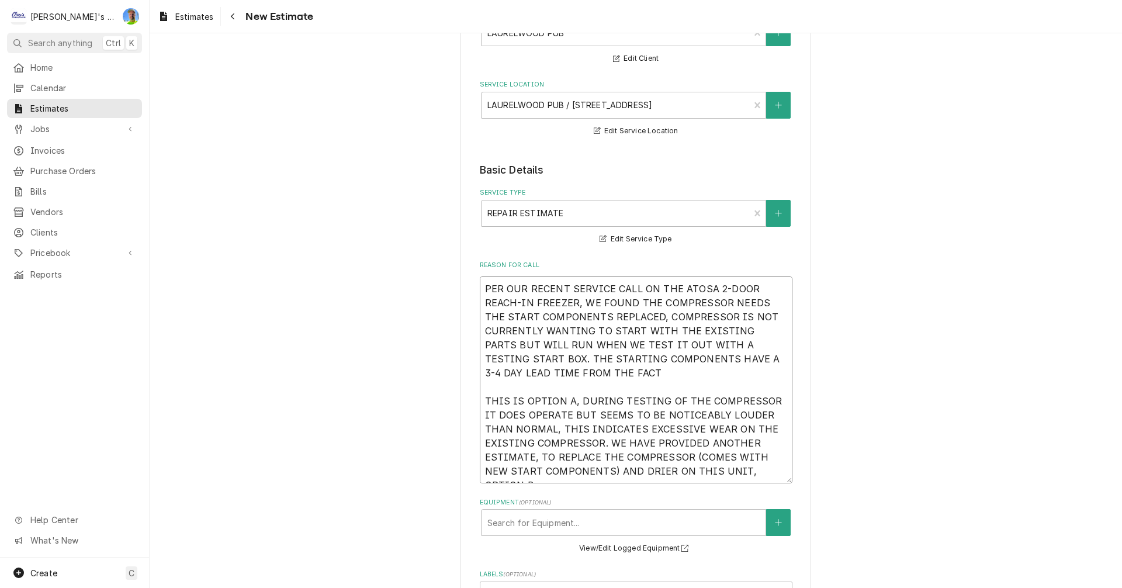
type textarea "PER OUR RECENT SERVICE CALL ON THE ATOSA 2-DOOR REACH-IN FREEZER, WE FOUND THE …"
type textarea "x"
type textarea "PER OUR RECENT SERVICE CALL ON THE ATOSA 2-DOOR REACH-IN FREEZER, WE FOUND THE …"
type textarea "x"
type textarea "PER OUR RECENT SERVICE CALL ON THE ATOSA 2-DOOR REACH-IN FREEZER, WE FOUND THE …"
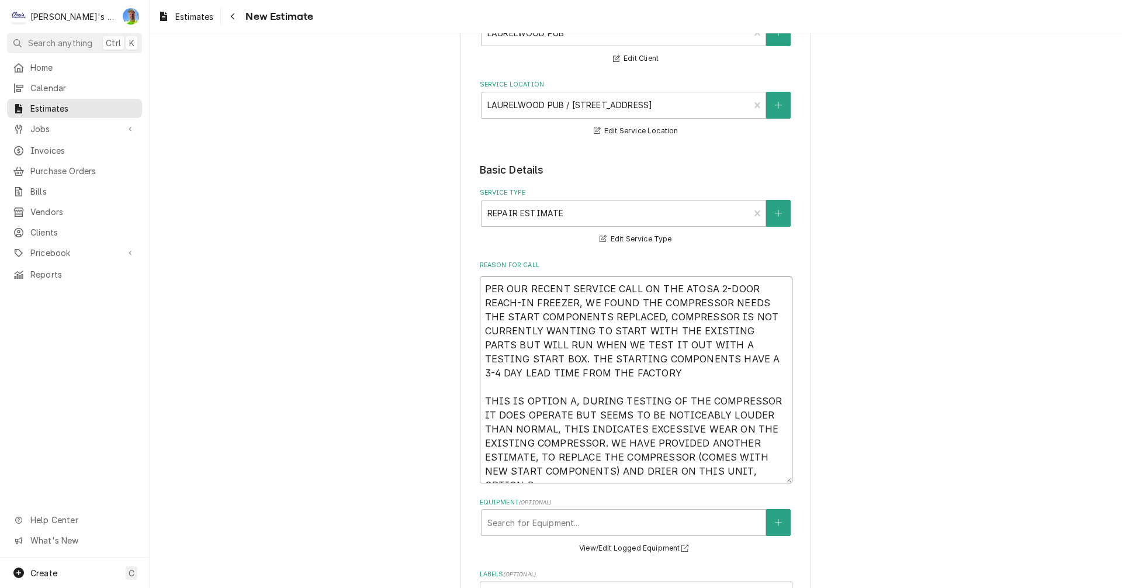
type textarea "x"
type textarea "PER OUR RECENT SERVICE CALL ON THE ATOSA 2-DOOR REACH-IN FREEZER, WE FOUND THE …"
type textarea "x"
type textarea "PER OUR RECENT SERVICE CALL ON THE ATOSA 2-DOOR REACH-IN FREEZER, WE FOUND THE …"
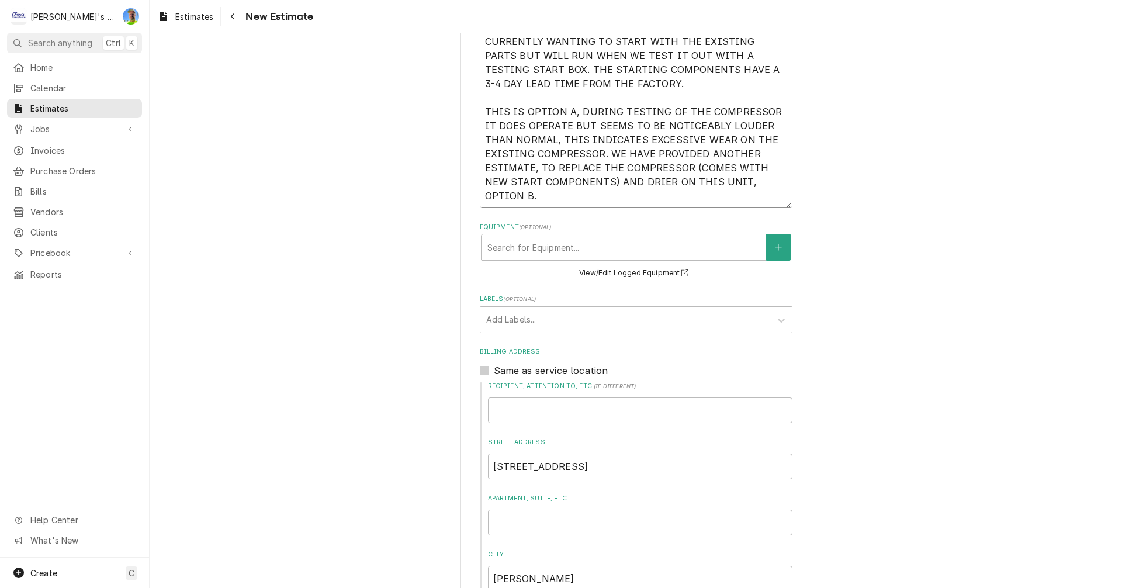
scroll to position [409, 0]
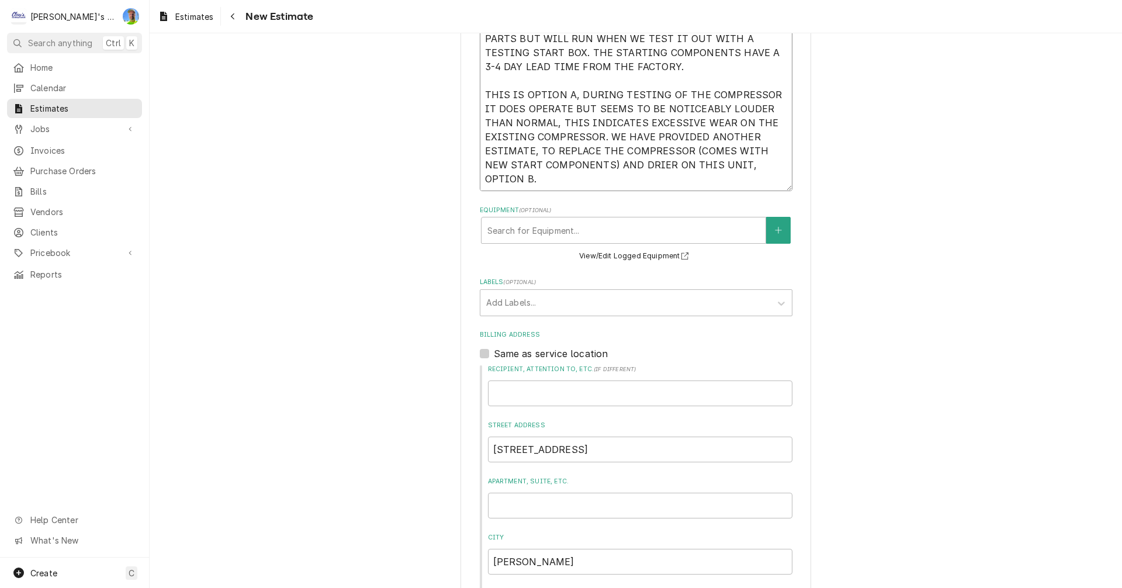
click at [739, 168] on textarea "PER OUR RECENT SERVICE CALL ON THE ATOSA 2-DOOR REACH-IN FREEZER, WE FOUND THE …" at bounding box center [636, 87] width 313 height 207
type textarea "x"
type textarea "PER OUR RECENT SERVICE CALL ON THE ATOSA 2-DOOR REACH-IN FREEZER, WE FOUND THE …"
type textarea "x"
type textarea "PER OUR RECENT SERVICE CALL ON THE ATOSA 2-DOOR REACH-IN FREEZER, WE FOUND THE …"
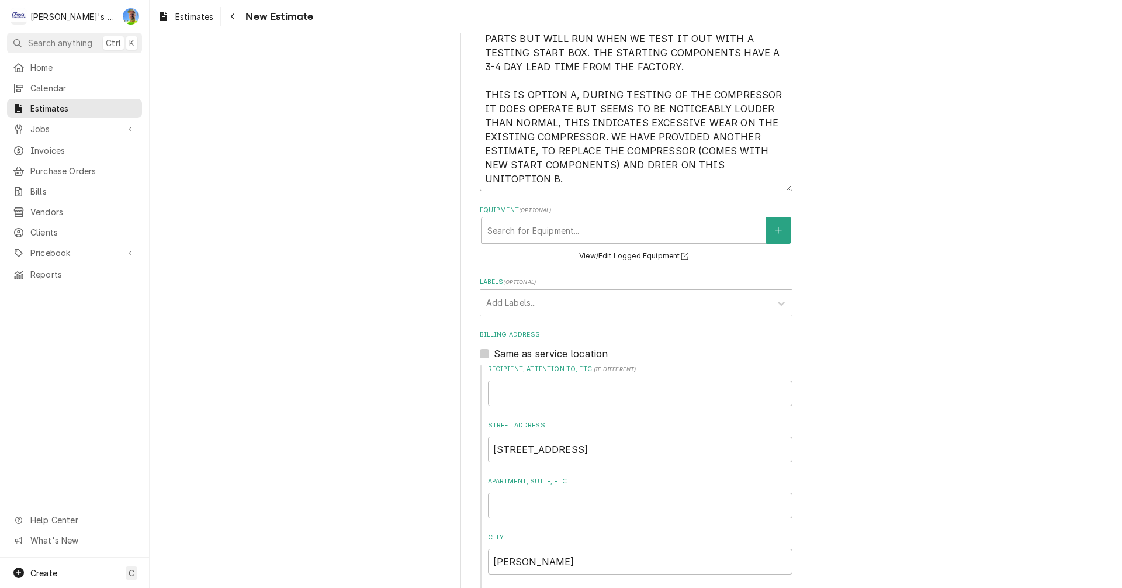
type textarea "x"
type textarea "PER OUR RECENT SERVICE CALL ON THE ATOSA 2-DOOR REACH-IN FREEZER, WE FOUND THE …"
type textarea "x"
type textarea "PER OUR RECENT SERVICE CALL ON THE ATOSA 2-DOOR REACH-IN FREEZER, WE FOUND THE …"
type textarea "x"
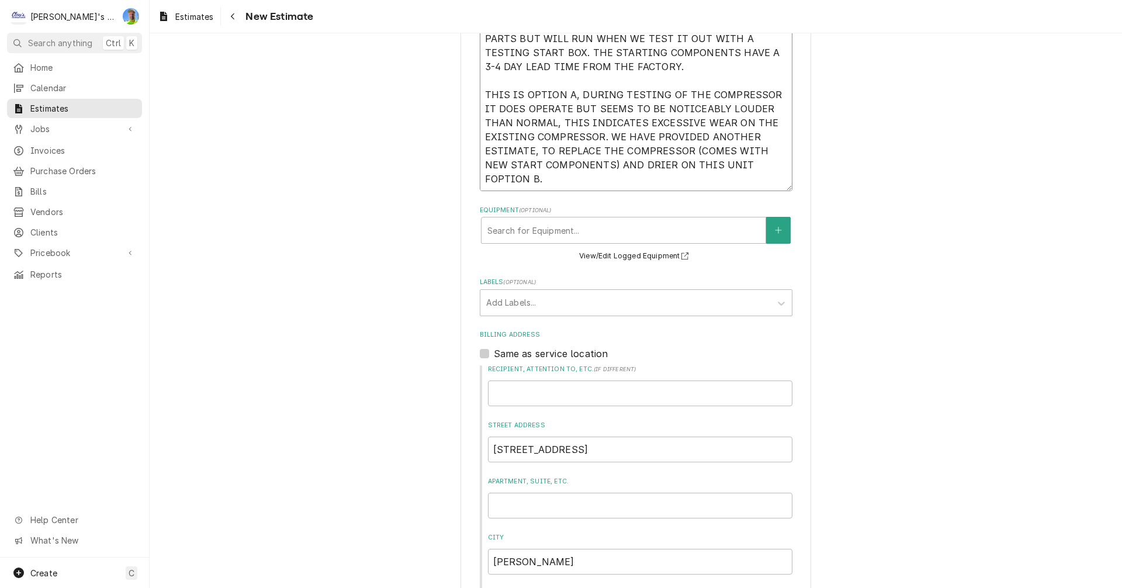
type textarea "PER OUR RECENT SERVICE CALL ON THE ATOSA 2-DOOR REACH-IN FREEZER, WE FOUND THE …"
type textarea "x"
type textarea "PER OUR RECENT SERVICE CALL ON THE ATOSA 2-DOOR REACH-IN FREEZER, WE FOUND THE …"
type textarea "x"
type textarea "PER OUR RECENT SERVICE CALL ON THE ATOSA 2-DOOR REACH-IN FREEZER, WE FOUND THE …"
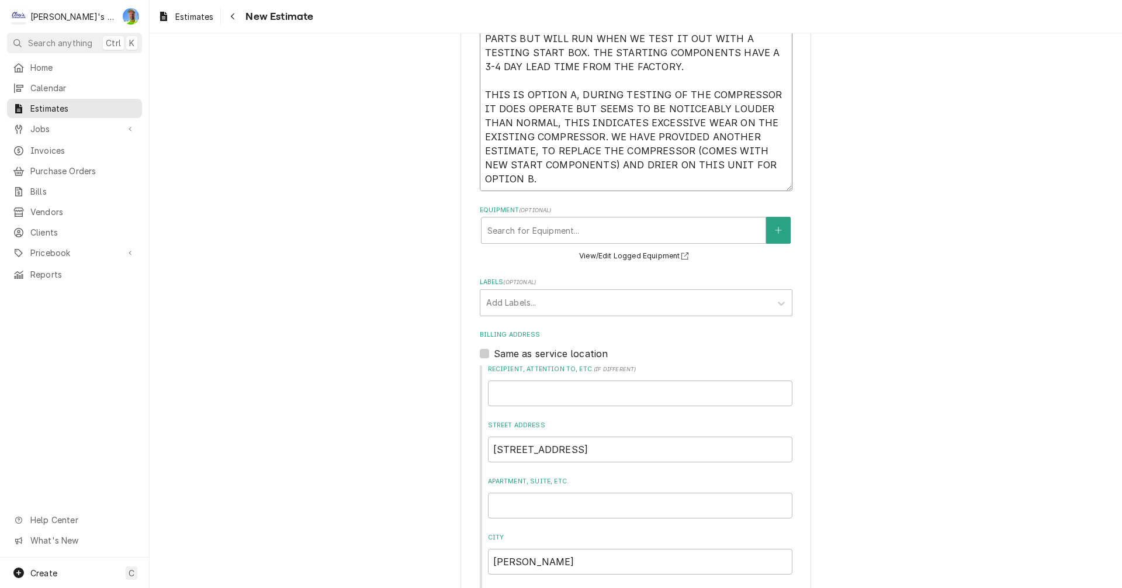
type textarea "x"
type textarea "PER OUR RECENT SERVICE CALL ON THE ATOSA 2-DOOR REACH-IN FREEZER, WE FOUND THE …"
type textarea "x"
type textarea "PER OUR RECENT SERVICE CALL ON THE ATOSA 2-DOOR REACH-IN FREEZER, WE FOUND THE …"
type textarea "x"
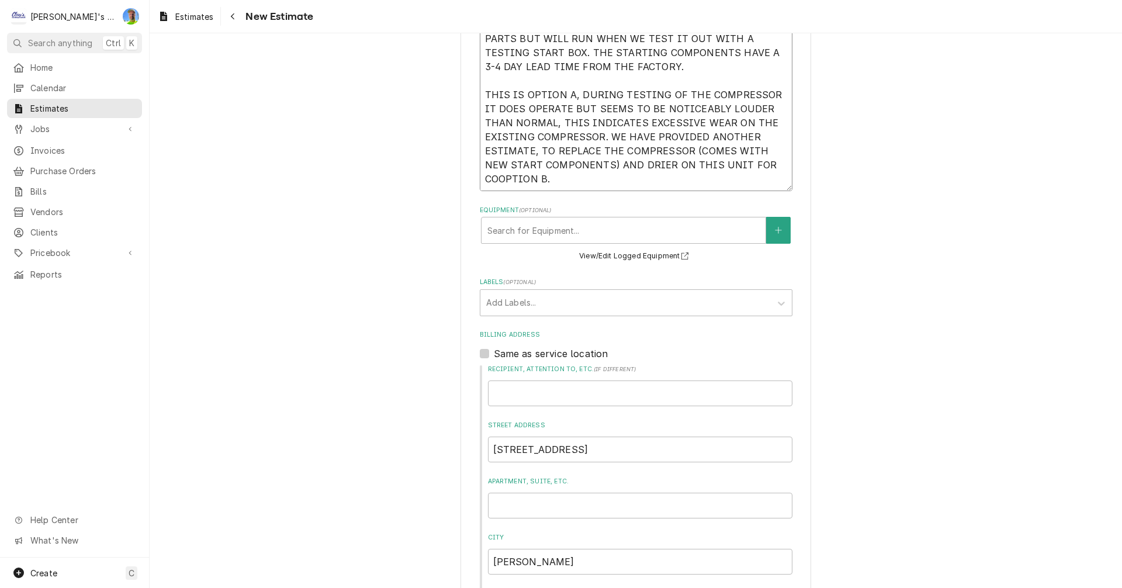
type textarea "PER OUR RECENT SERVICE CALL ON THE ATOSA 2-DOOR REACH-IN FREEZER, WE FOUND THE …"
type textarea "x"
type textarea "PER OUR RECENT SERVICE CALL ON THE ATOSA 2-DOOR REACH-IN FREEZER, WE FOUND THE …"
type textarea "x"
type textarea "PER OUR RECENT SERVICE CALL ON THE ATOSA 2-DOOR REACH-IN FREEZER, WE FOUND THE …"
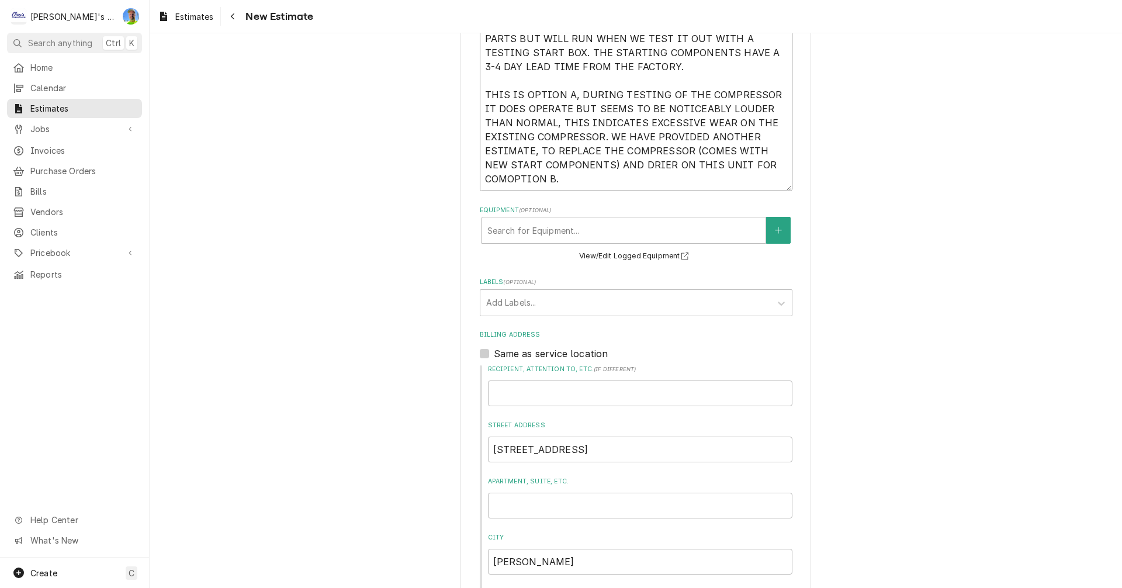
type textarea "x"
type textarea "PER OUR RECENT SERVICE CALL ON THE ATOSA 2-DOOR REACH-IN FREEZER, WE FOUND THE …"
type textarea "x"
type textarea "PER OUR RECENT SERVICE CALL ON THE ATOSA 2-DOOR REACH-IN FREEZER, WE FOUND THE …"
type textarea "x"
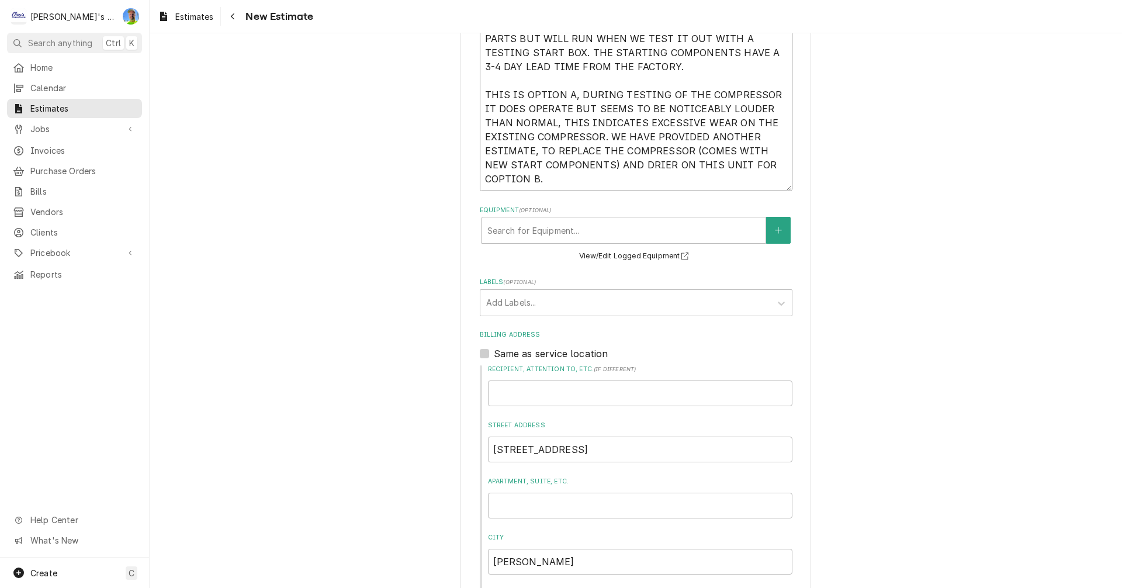
type textarea "PER OUR RECENT SERVICE CALL ON THE ATOSA 2-DOOR REACH-IN FREEZER, WE FOUND THE …"
type textarea "x"
type textarea "PER OUR RECENT SERVICE CALL ON THE ATOSA 2-DOOR REACH-IN FREEZER, WE FOUND THE …"
type textarea "x"
type textarea "PER OUR RECENT SERVICE CALL ON THE ATOSA 2-DOOR REACH-IN FREEZER, WE FOUND THE …"
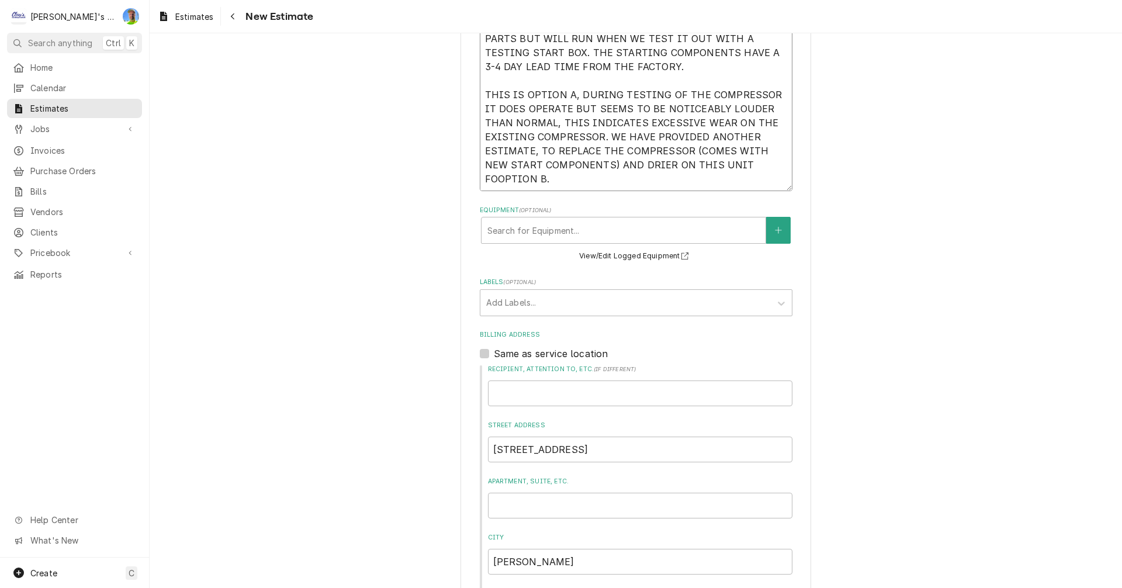
type textarea "x"
type textarea "PER OUR RECENT SERVICE CALL ON THE ATOSA 2-DOOR REACH-IN FREEZER, WE FOUND THE …"
type textarea "x"
type textarea "PER OUR RECENT SERVICE CALL ON THE ATOSA 2-DOOR REACH-IN FREEZER, WE FOUND THE …"
type textarea "x"
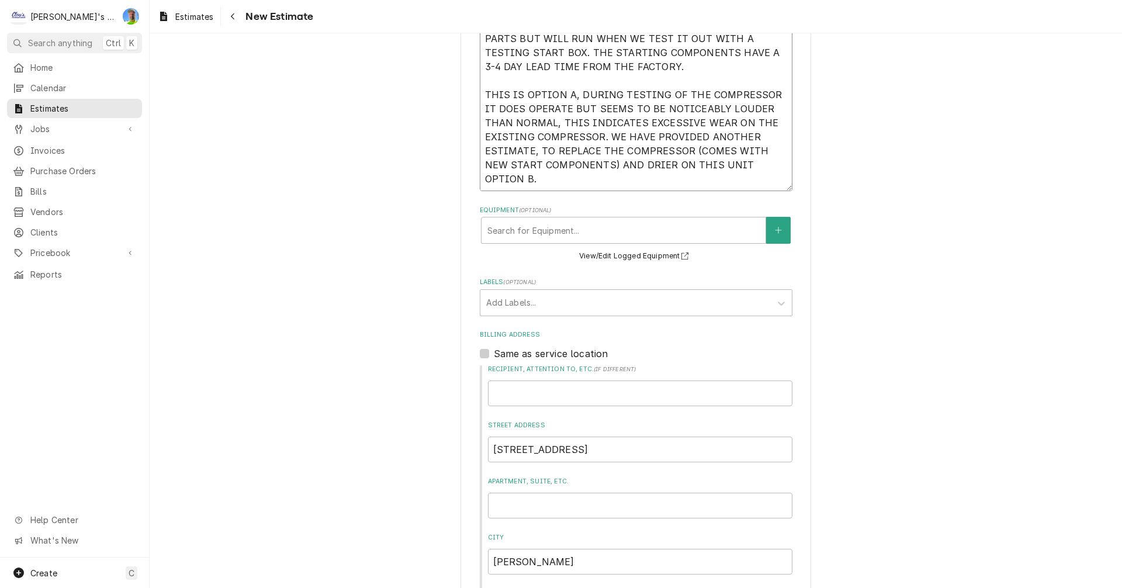
type textarea "PER OUR RECENT SERVICE CALL ON THE ATOSA 2-DOOR REACH-IN FREEZER, WE FOUND THE …"
type textarea "x"
type textarea "PER OUR RECENT SERVICE CALL ON THE ATOSA 2-DOOR REACH-IN FREEZER, WE FOUND THE …"
type textarea "x"
type textarea "PER OUR RECENT SERVICE CALL ON THE ATOSA 2-DOOR REACH-IN FREEZER, WE FOUND THE …"
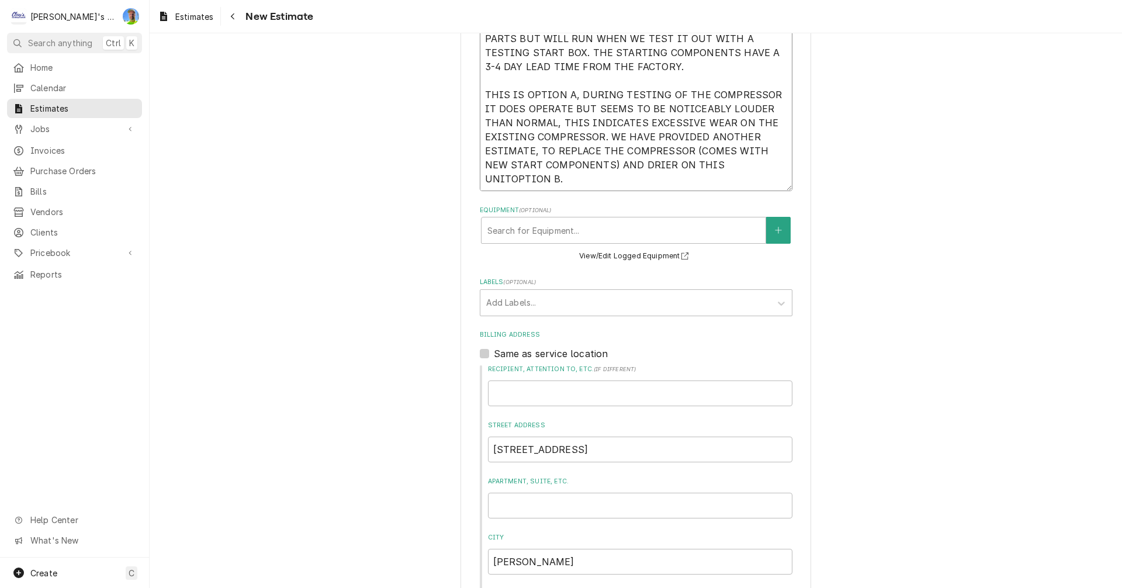
type textarea "x"
type textarea "PER OUR RECENT SERVICE CALL ON THE ATOSA 2-DOOR REACH-IN FREEZER, WE FOUND THE …"
type textarea "x"
type textarea "PER OUR RECENT SERVICE CALL ON THE ATOSA 2-DOOR REACH-IN FREEZER, WE FOUND THE …"
type textarea "x"
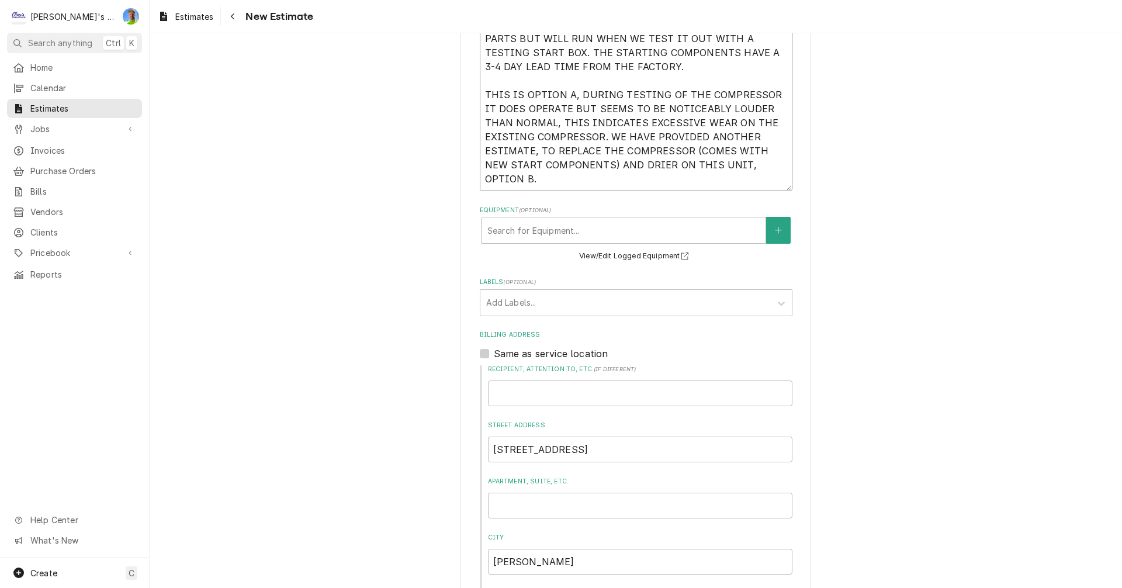
type textarea "PER OUR RECENT SERVICE CALL ON THE ATOSA 2-DOOR REACH-IN FREEZER, WE FOUND THE …"
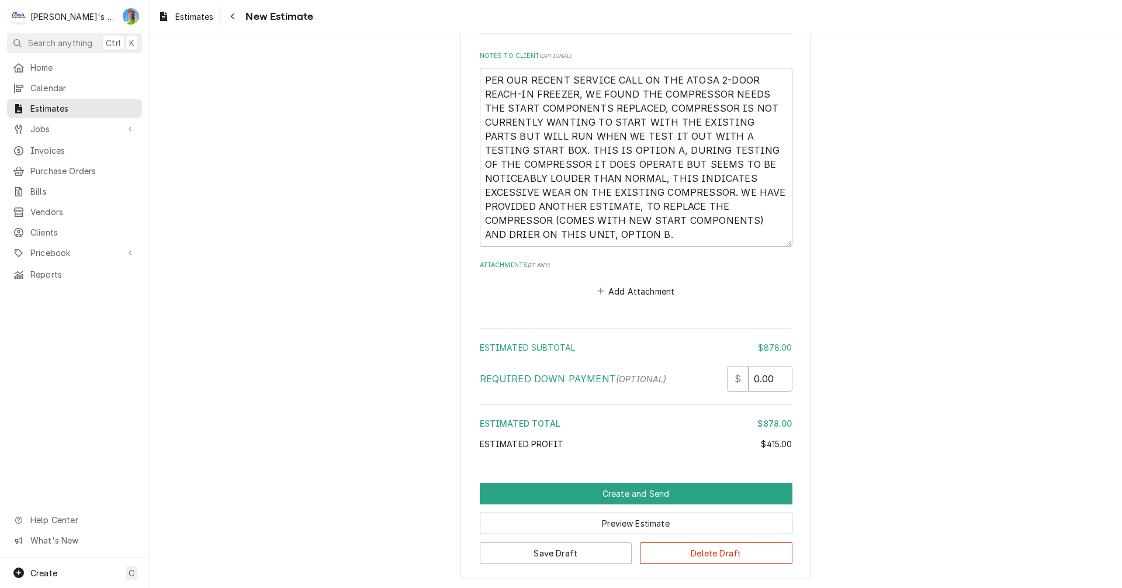
scroll to position [2948, 0]
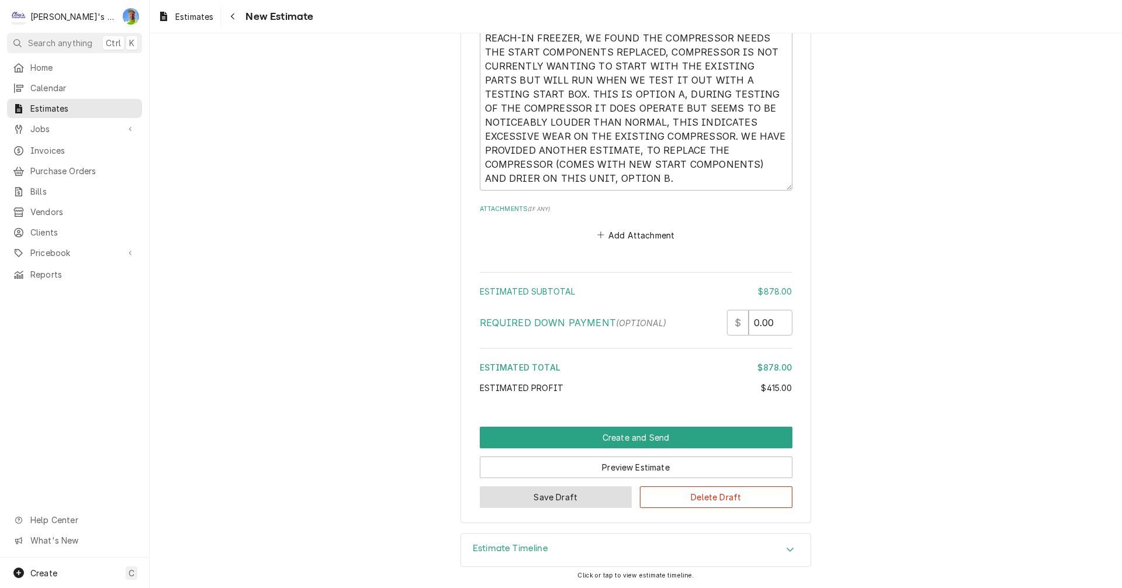
click at [543, 501] on button "Save Draft" at bounding box center [556, 497] width 153 height 22
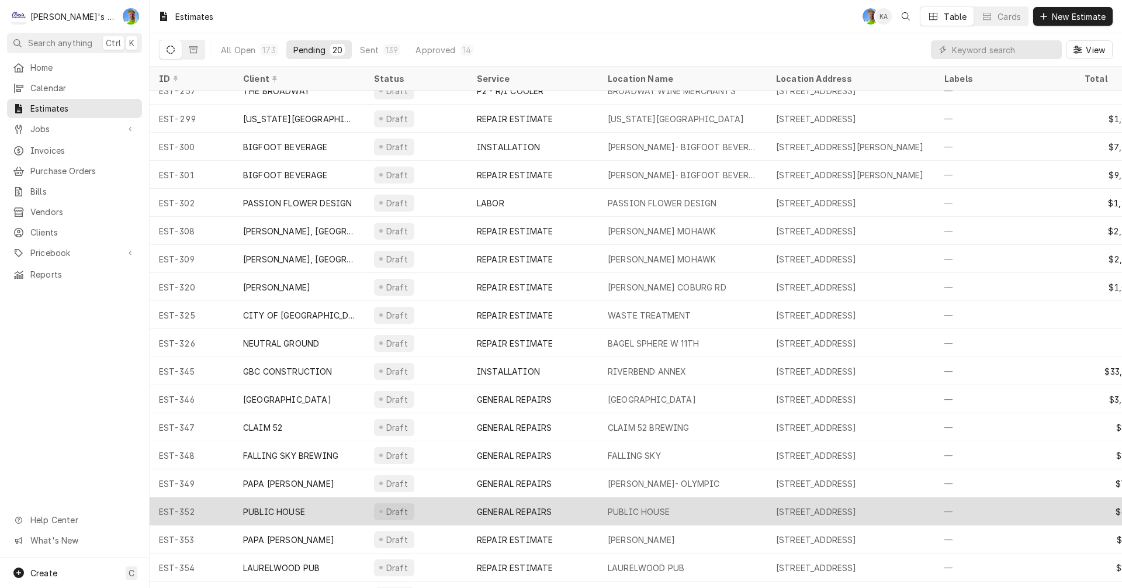
scroll to position [71, 0]
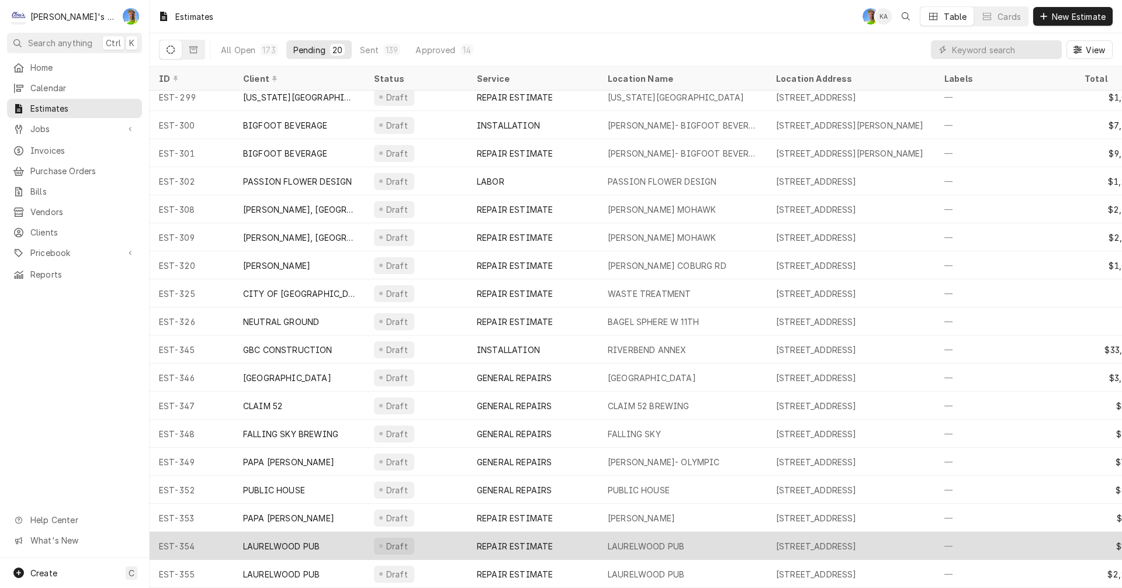
click at [652, 540] on div "LAURELWOOD PUB" at bounding box center [646, 546] width 77 height 12
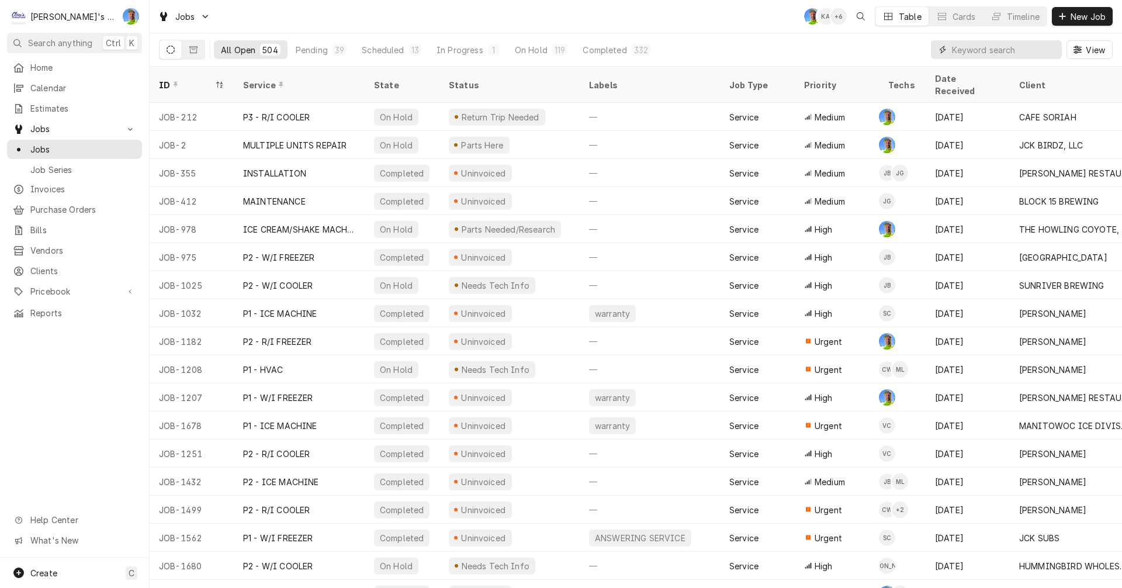
click at [963, 45] on input "Dynamic Content Wrapper" at bounding box center [1004, 49] width 104 height 19
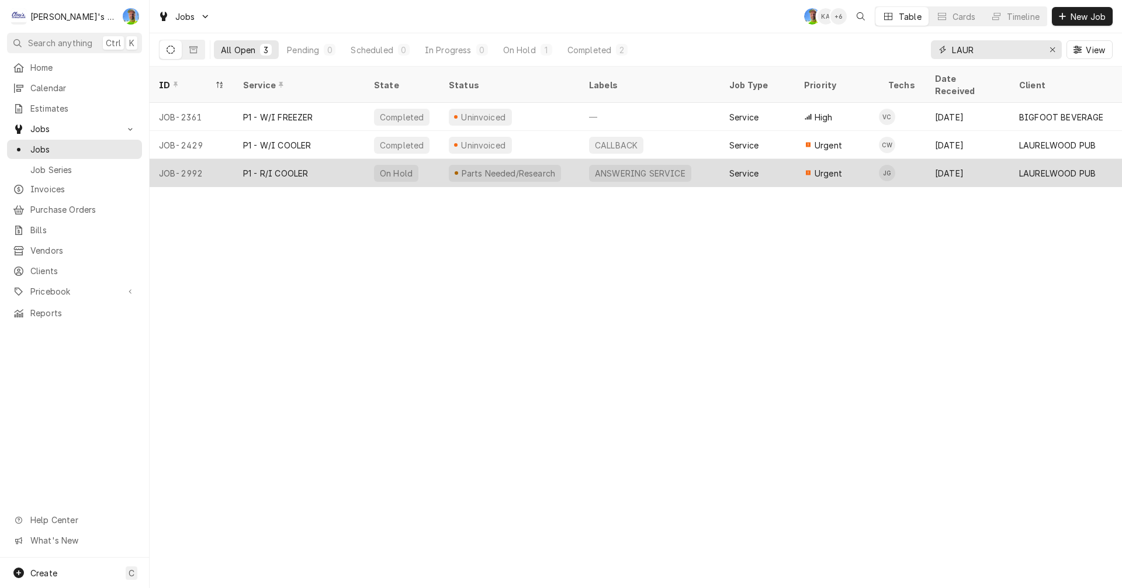
type input "LAUR"
click at [782, 159] on div "Service" at bounding box center [757, 173] width 75 height 28
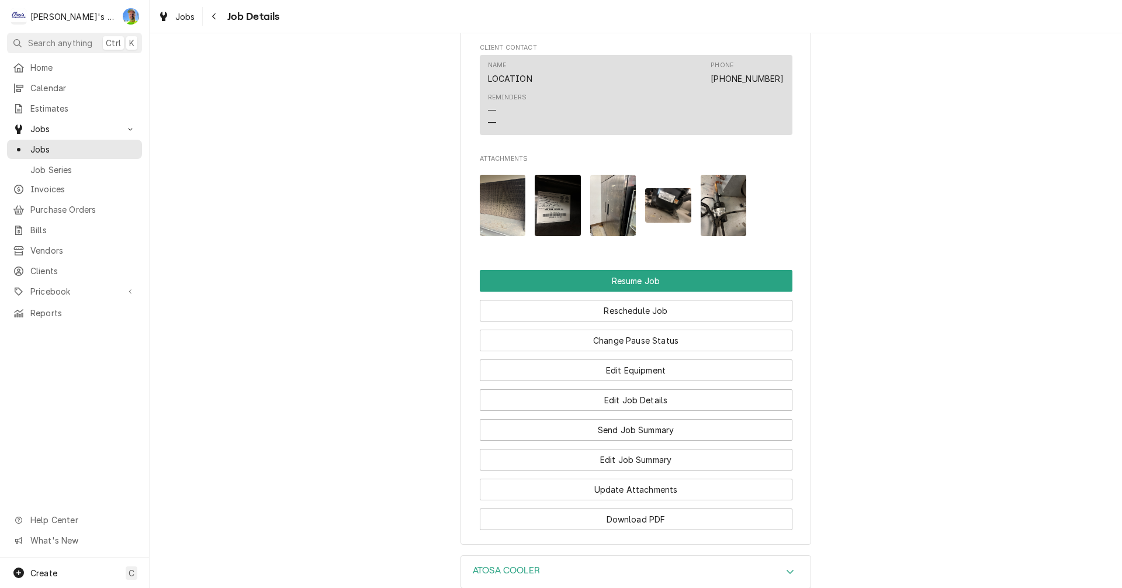
scroll to position [1110, 0]
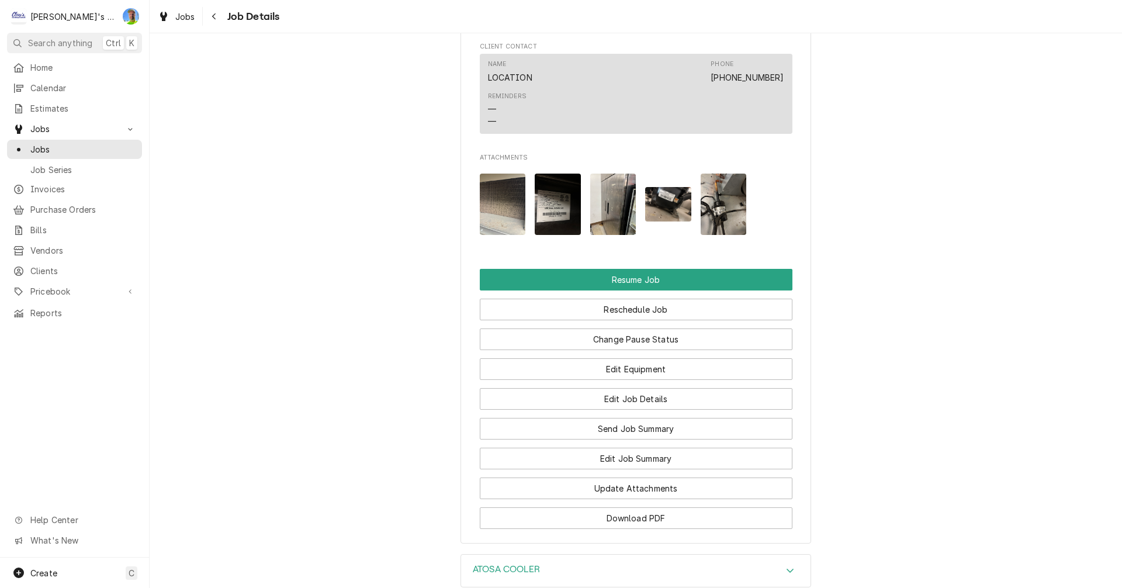
click at [717, 208] on img "Attachments" at bounding box center [724, 204] width 46 height 61
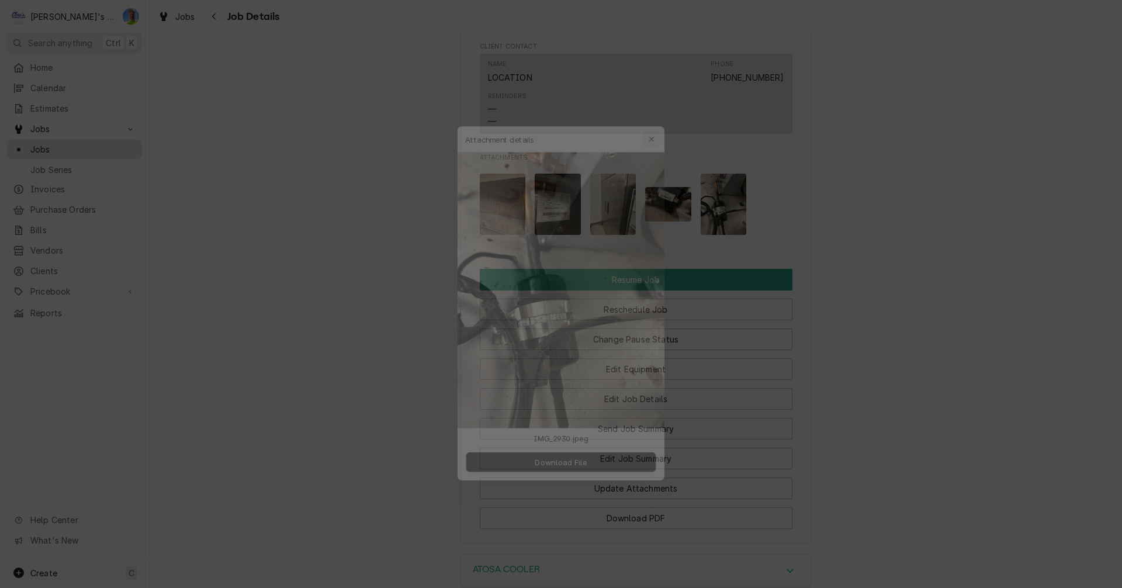
click at [662, 116] on icon "button" at bounding box center [659, 116] width 6 height 8
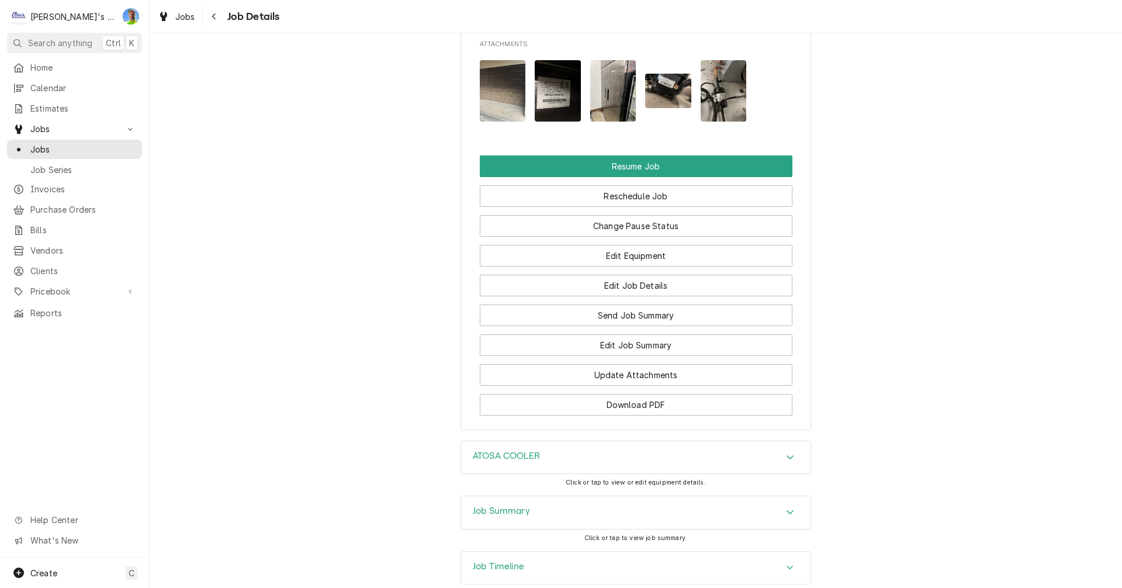
scroll to position [1227, 0]
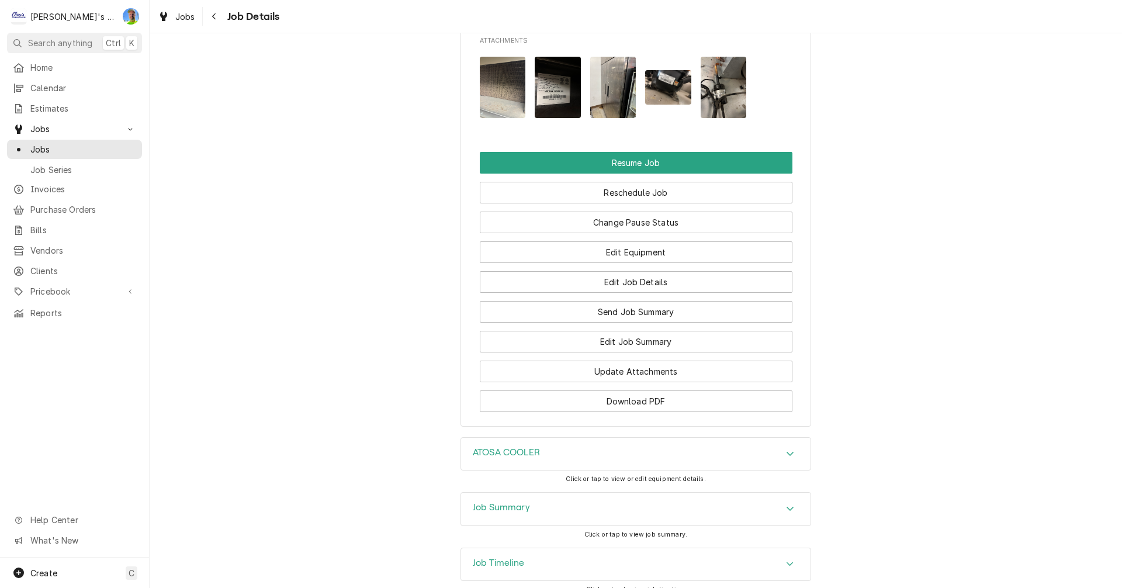
click at [781, 453] on div "Accordion Header" at bounding box center [790, 454] width 18 height 14
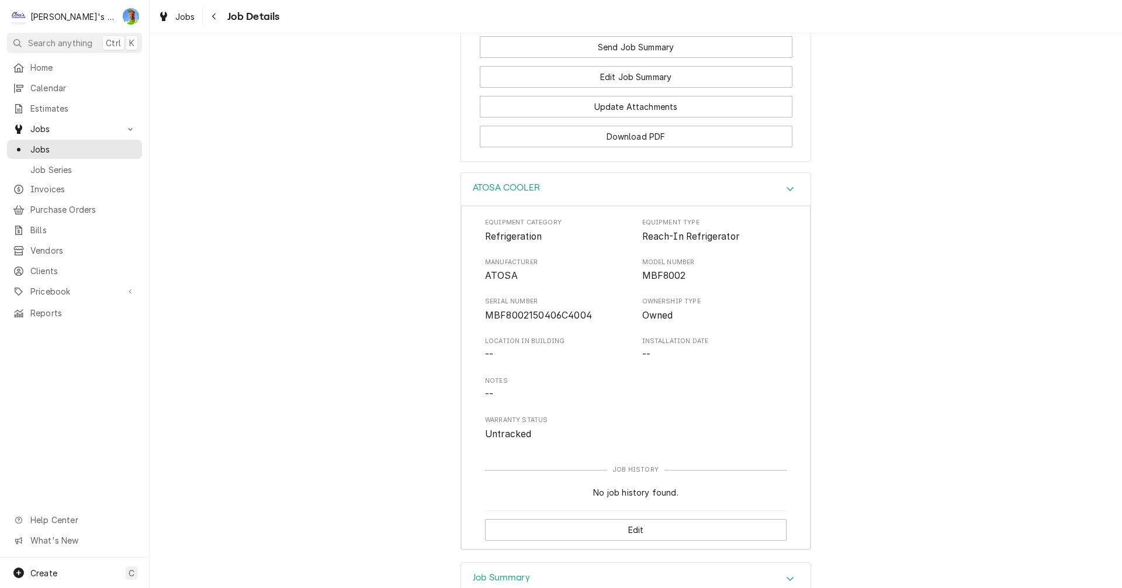
scroll to position [1520, 0]
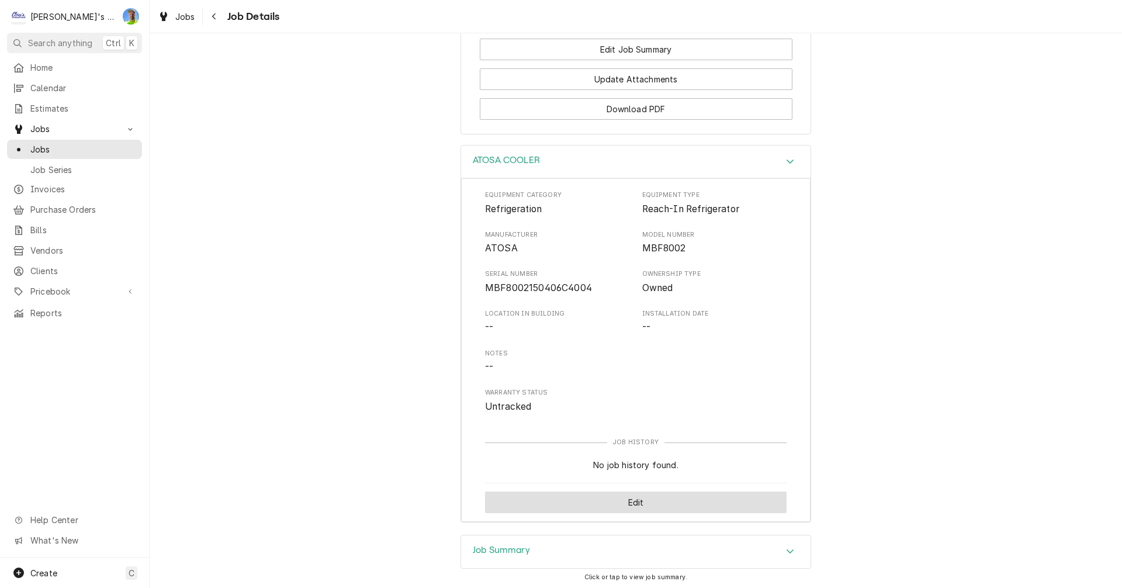
click at [662, 500] on button "Edit" at bounding box center [636, 503] width 302 height 22
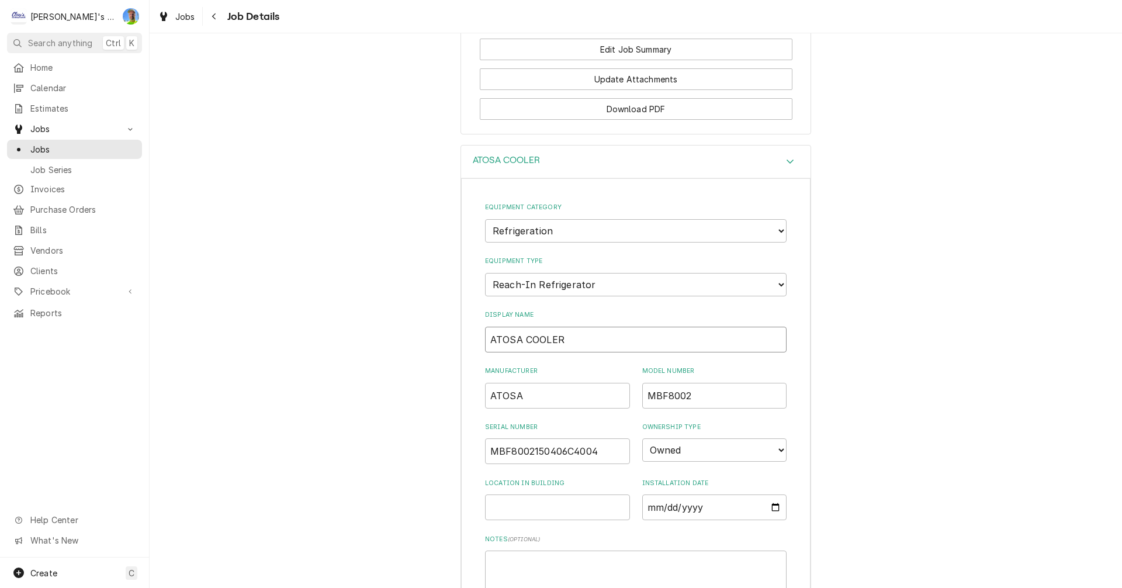
click at [563, 338] on input "ATOSA COOLER" at bounding box center [636, 340] width 302 height 26
type input "ATOSA FREEZER"
click at [634, 285] on select "Choose equipment type... Bar Refrigeration Blast Chiller Chef Base Freezer Chef…" at bounding box center [636, 284] width 302 height 23
select select "70"
click at [485, 273] on select "Choose equipment type... Bar Refrigeration Blast Chiller Chef Base Freezer Chef…" at bounding box center [636, 284] width 302 height 23
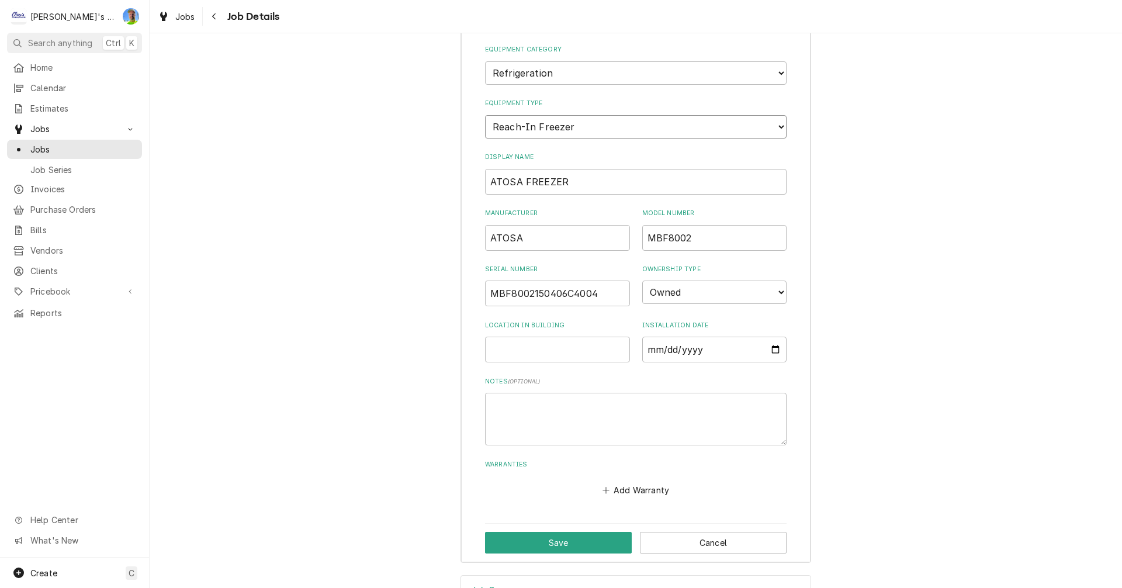
scroll to position [1695, 0]
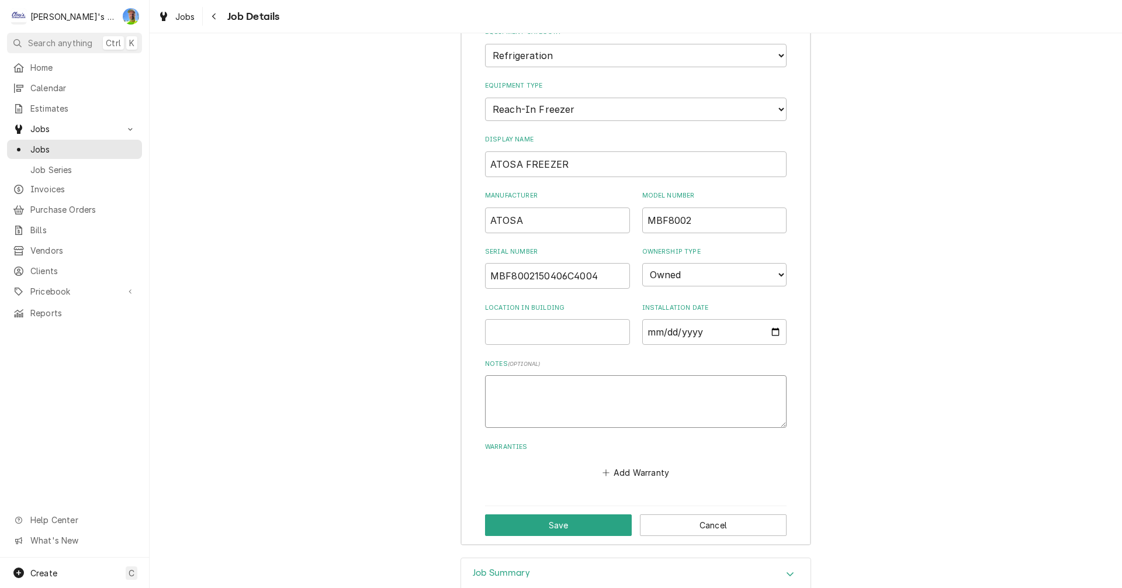
click at [571, 389] on textarea "Notes ( optional )" at bounding box center [636, 401] width 302 height 53
type textarea "x"
type textarea "2"
type textarea "x"
type textarea "2-"
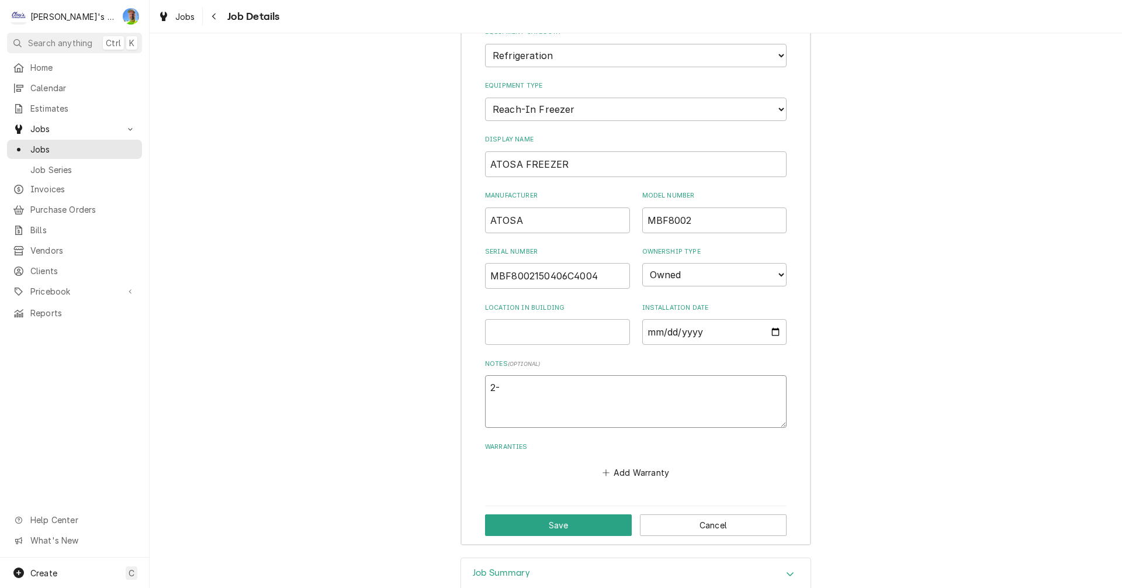
type textarea "x"
type textarea "2-D"
type textarea "x"
type textarea "2-DO"
type textarea "x"
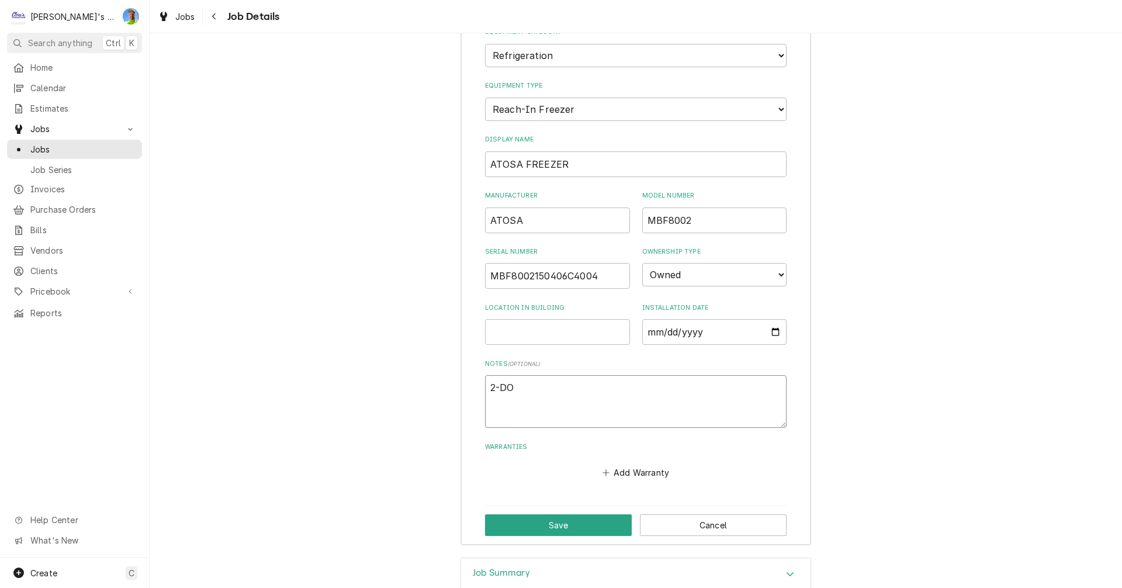
type textarea "2-DOO"
type textarea "x"
type textarea "2-DOOR"
type textarea "x"
type textarea "2-DOOR"
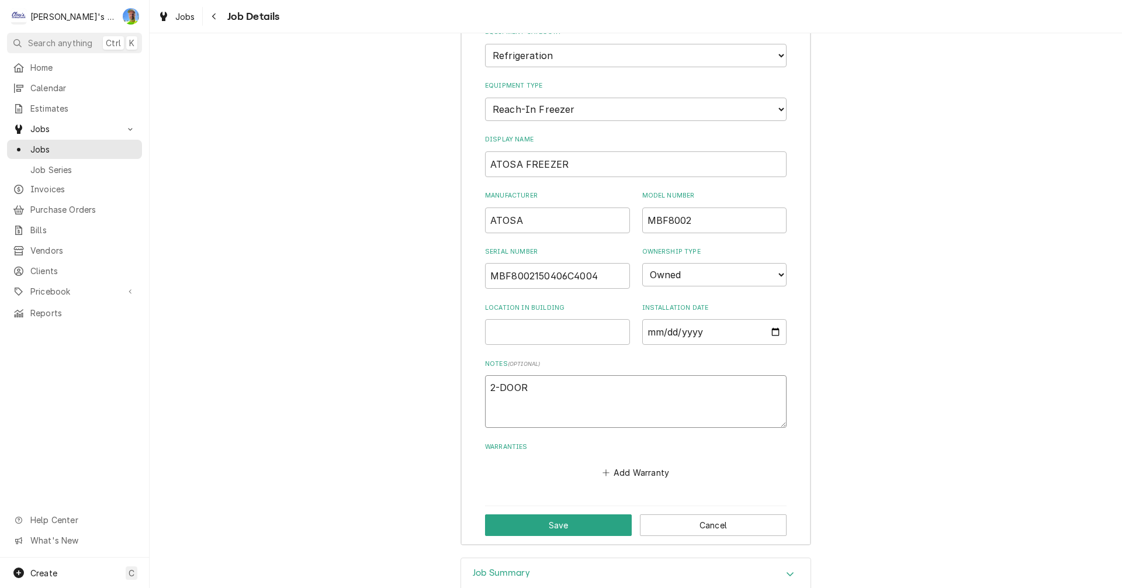
type textarea "x"
type textarea "2-DOOR F"
type textarea "x"
type textarea "2-DOOR FR"
type textarea "x"
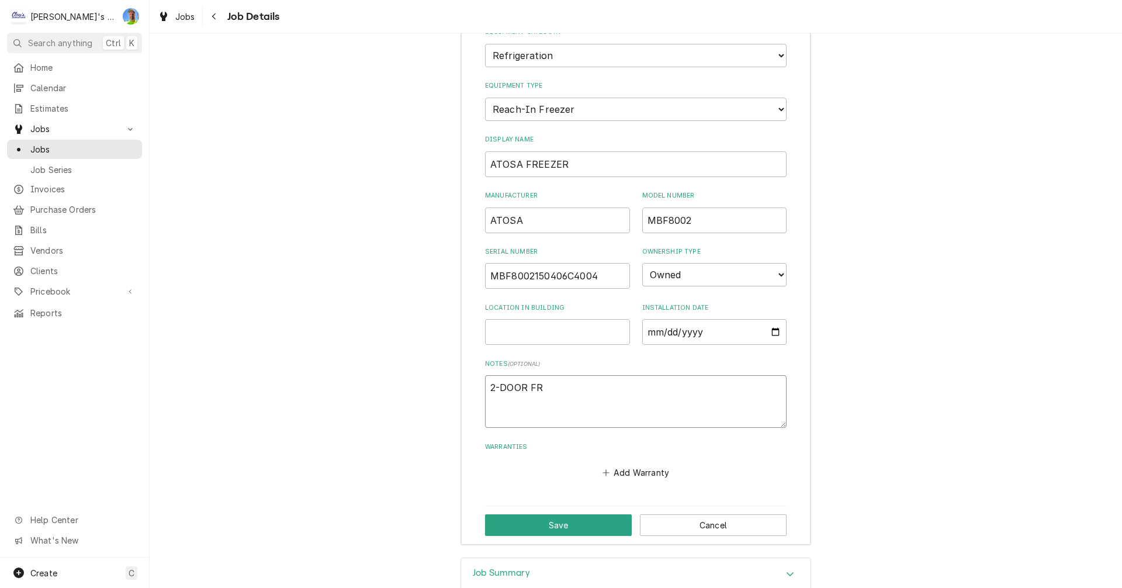
type textarea "2-DOOR FRE"
type textarea "x"
type textarea "2-DOOR FREE"
type textarea "x"
type textarea "2-DOOR FREEZ"
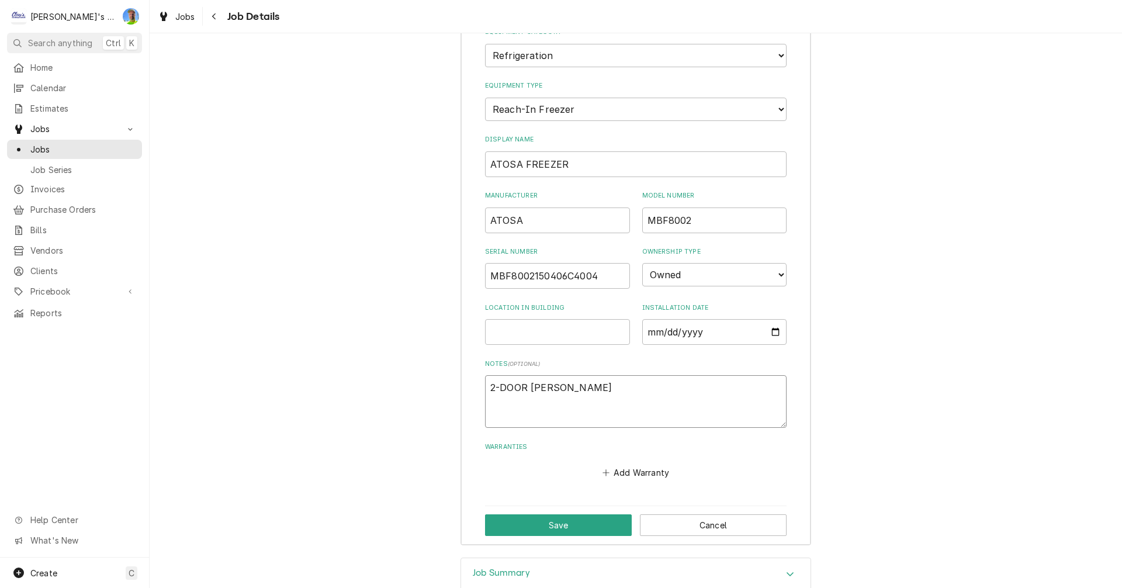
type textarea "x"
type textarea "2-DOOR FREEZE"
type textarea "x"
type textarea "2-DOOR FREEZER"
type textarea "x"
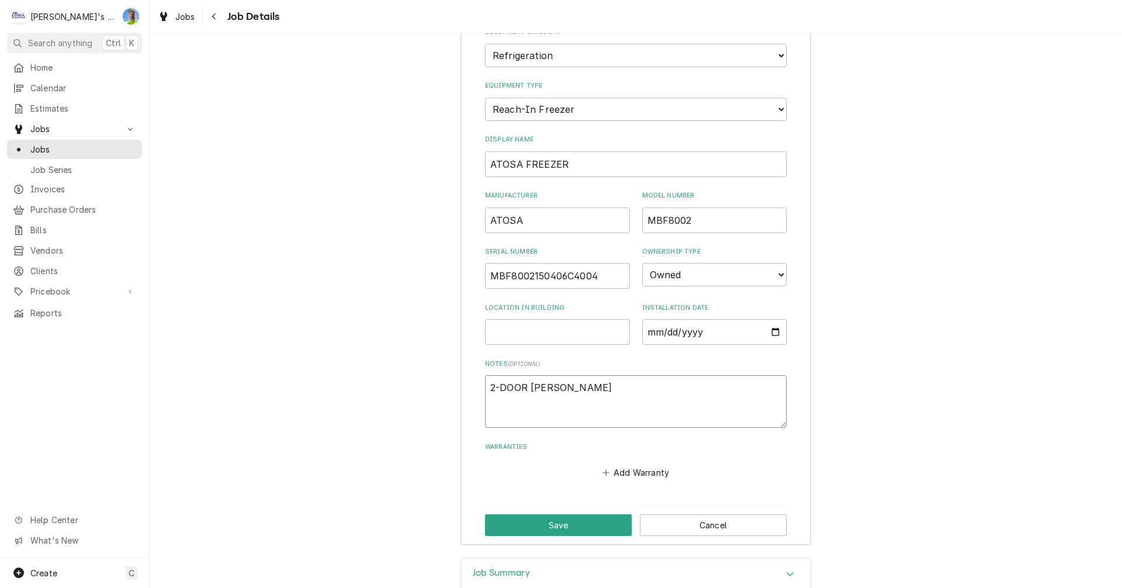
type textarea "2-DOOR FREEZER"
type textarea "x"
type textarea "2-DOOR FREEZER"
type textarea "x"
type textarea "2-DOOR FREEZER R"
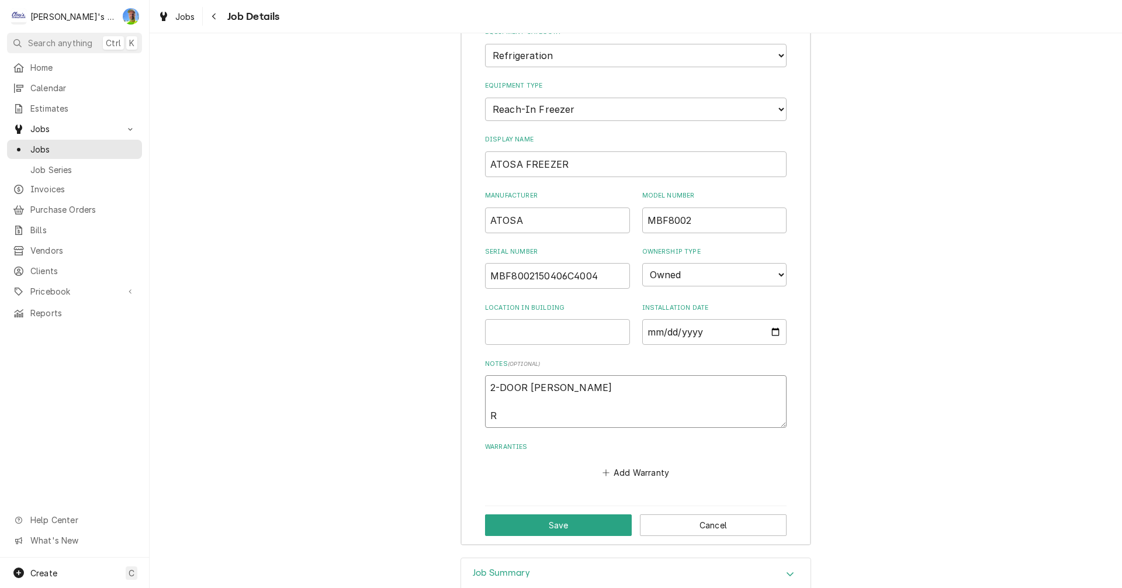
type textarea "x"
type textarea "2-DOOR FREEZER R4"
type textarea "x"
type textarea "2-DOOR FREEZER R40"
type textarea "x"
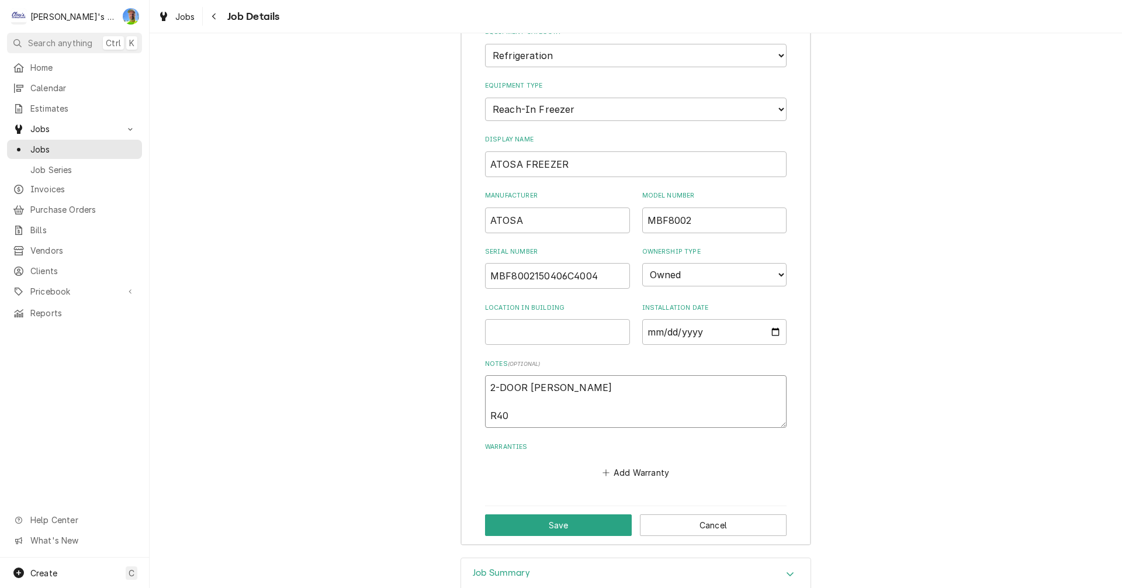
type textarea "2-DOOR FREEZER R404"
type textarea "x"
type textarea "2-DOOR FREEZER R404A"
type textarea "x"
type textarea "2-DOOR FREEZER R404A"
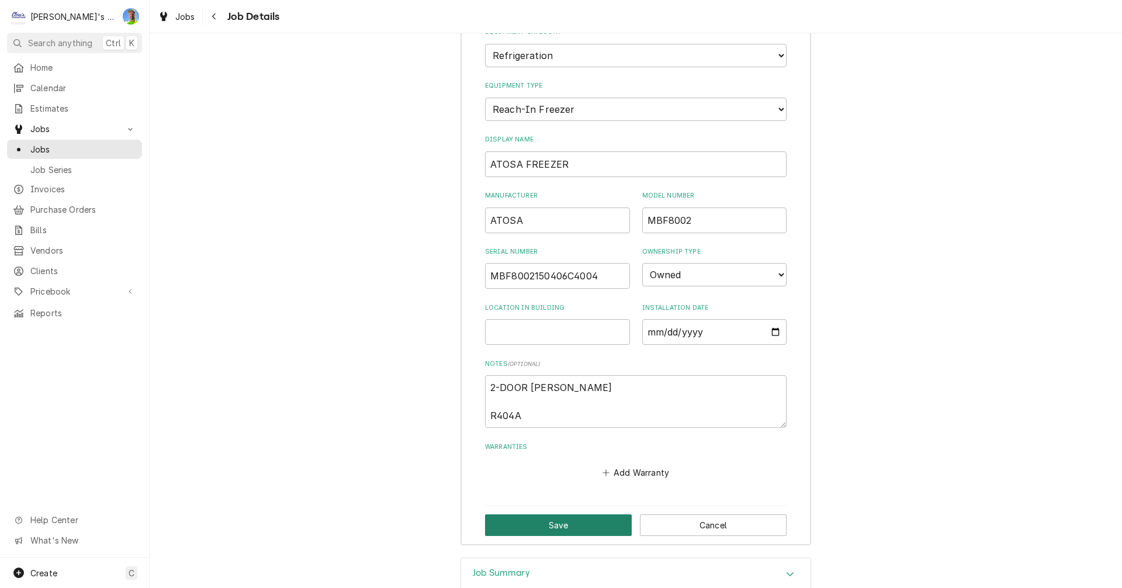
click at [551, 531] on button "Save" at bounding box center [558, 525] width 147 height 22
type textarea "x"
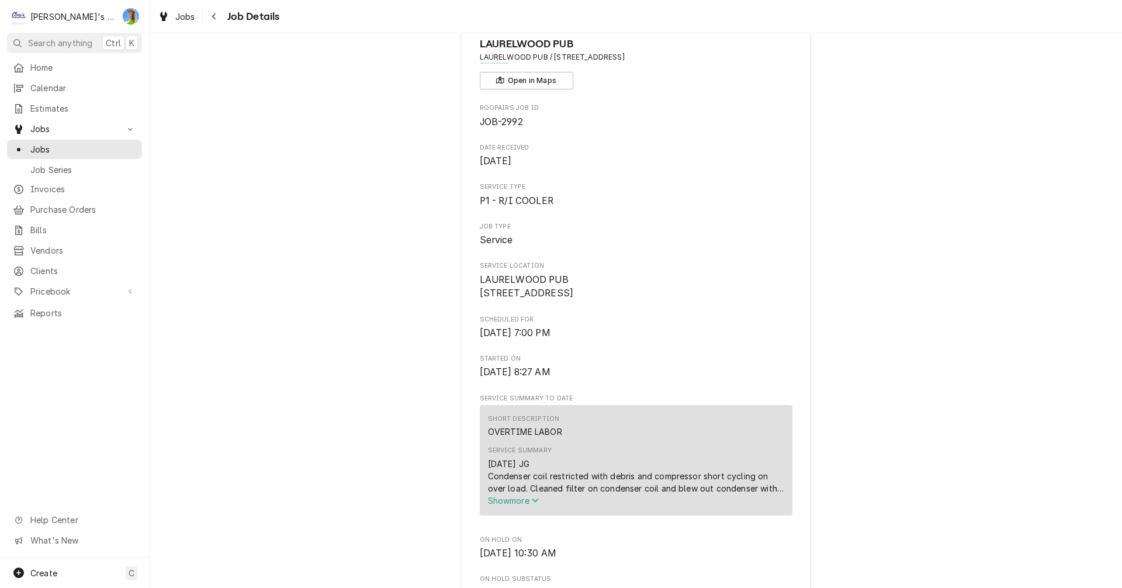
scroll to position [0, 0]
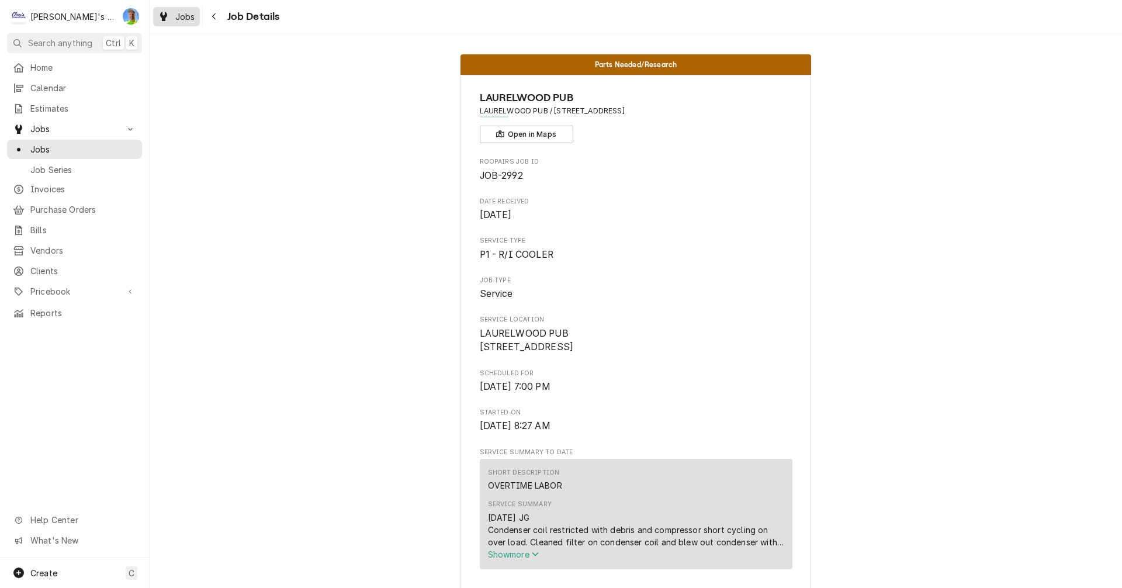
click at [182, 16] on span "Jobs" at bounding box center [185, 17] width 20 height 12
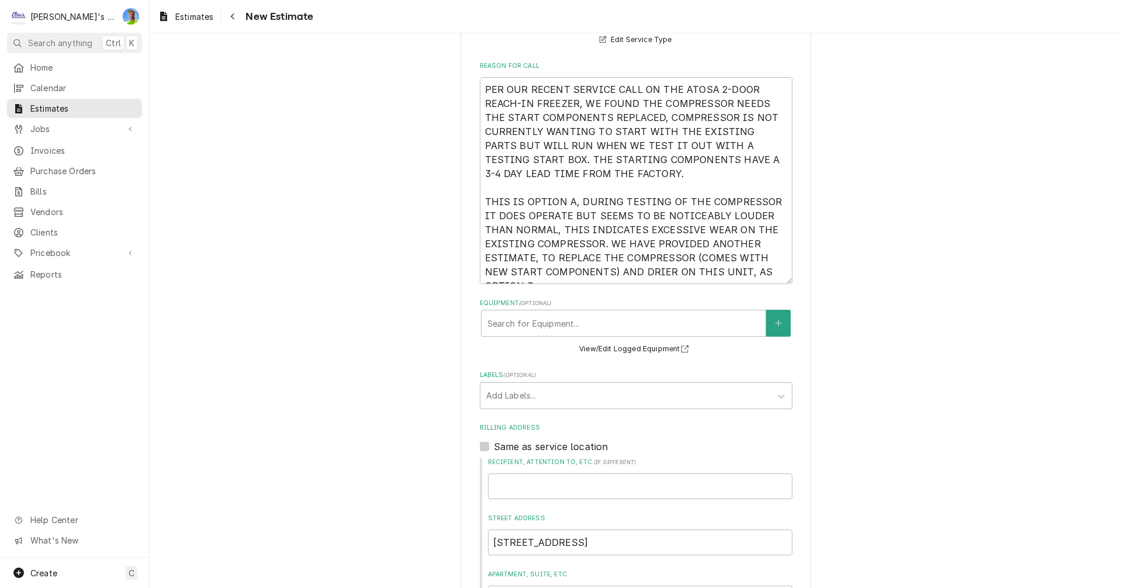
scroll to position [351, 0]
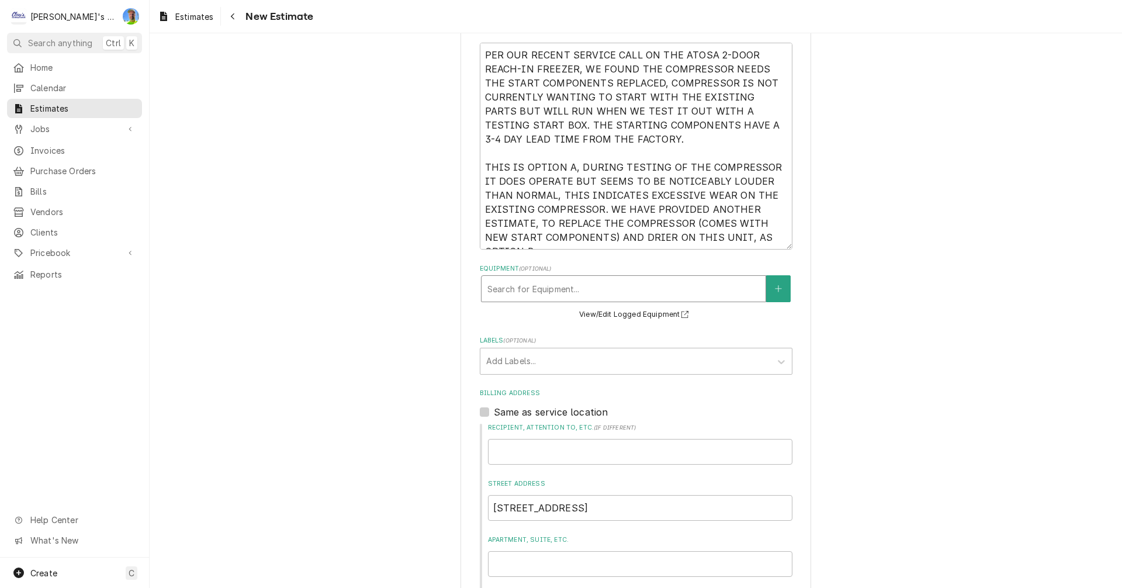
click at [542, 287] on div "Equipment" at bounding box center [623, 288] width 272 height 21
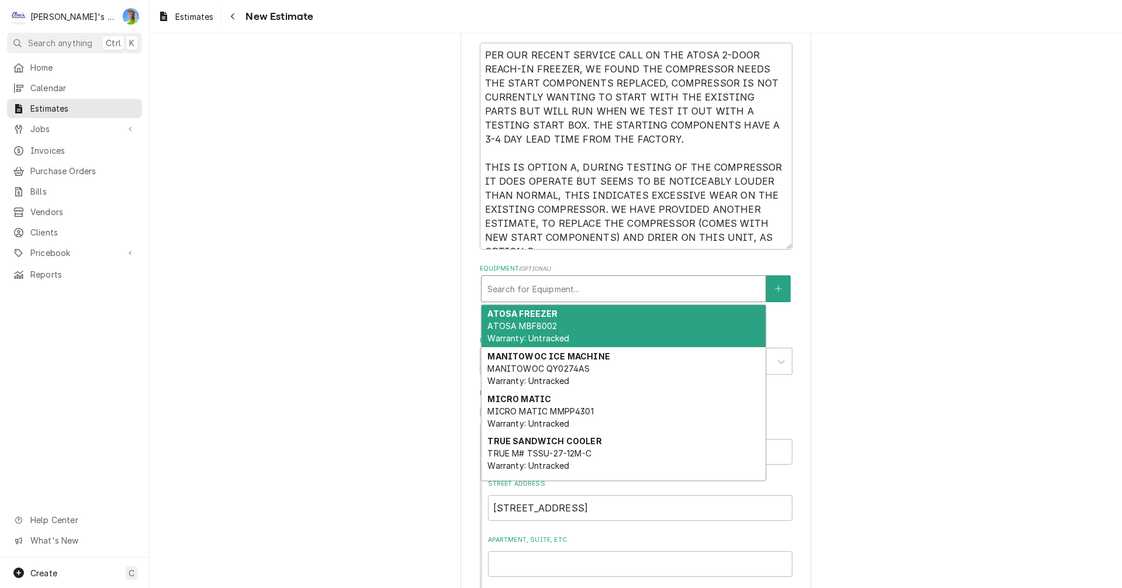
click at [549, 319] on div "ATOSA FREEZER ATOSA MBF8002 Warranty: Untracked" at bounding box center [624, 326] width 284 height 43
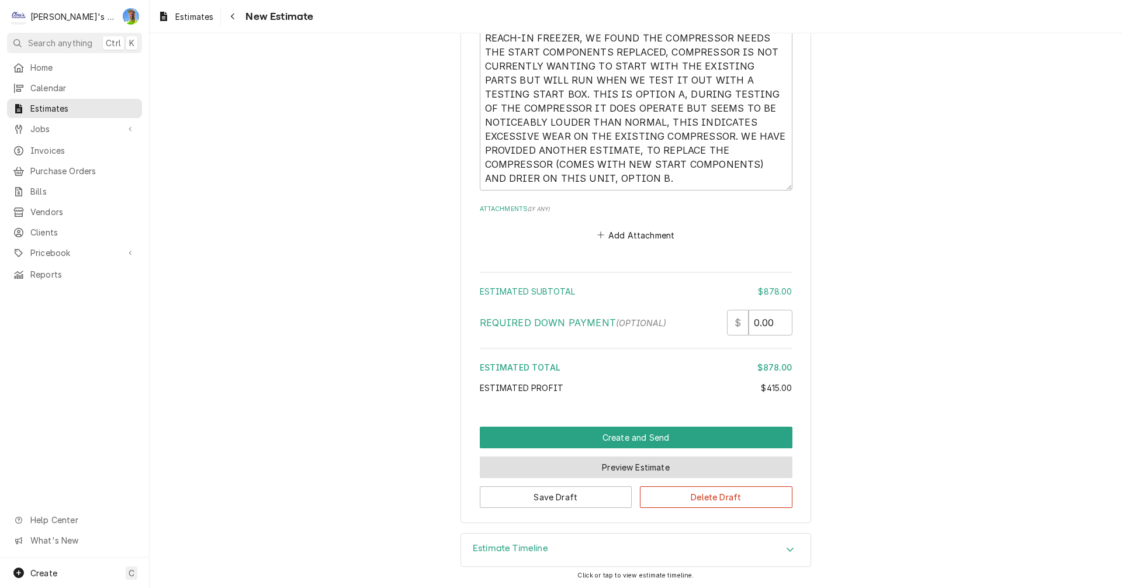
click at [547, 470] on button "Preview Estimate" at bounding box center [636, 467] width 313 height 22
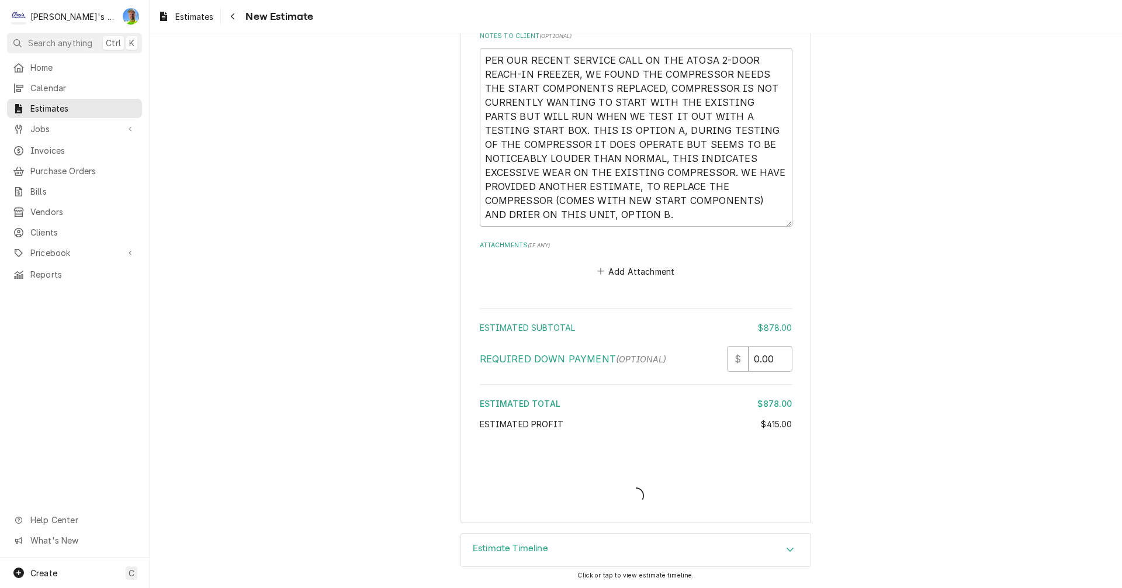
type textarea "x"
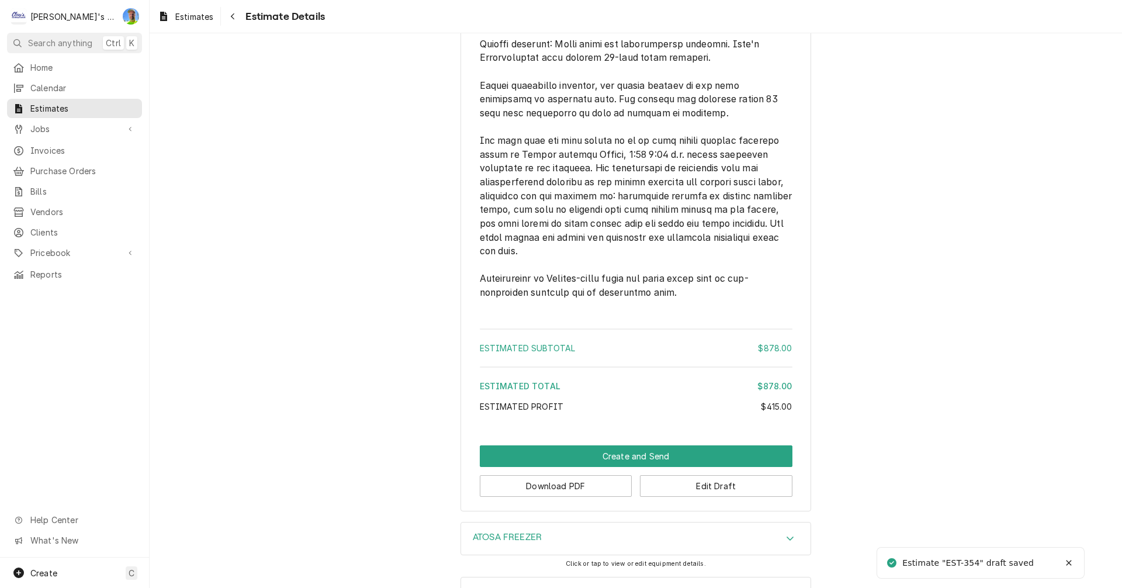
scroll to position [2331, 0]
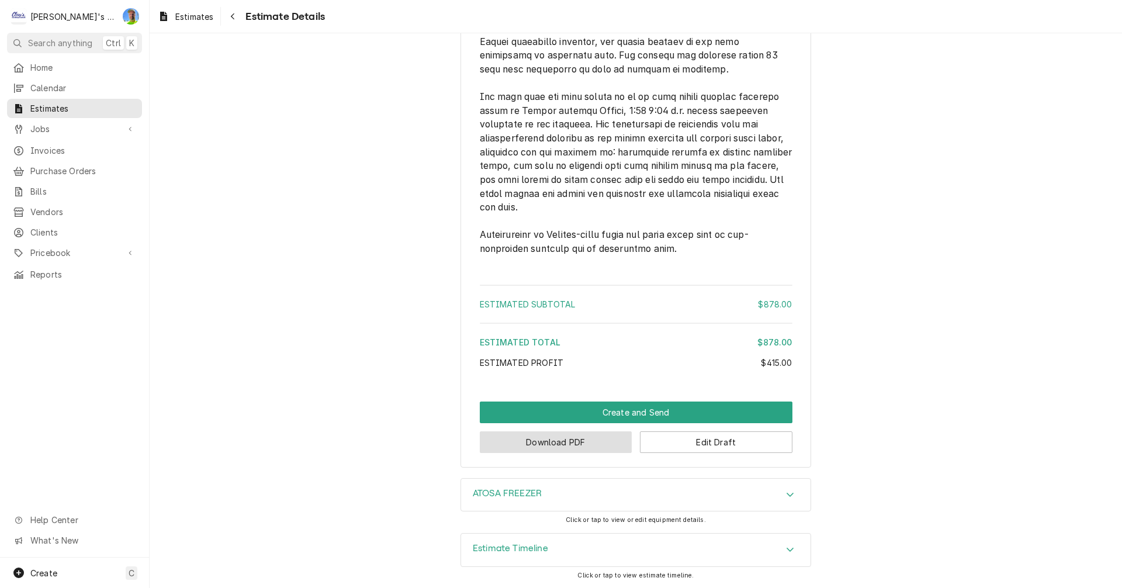
click at [562, 436] on button "Download PDF" at bounding box center [556, 442] width 153 height 22
click at [182, 15] on span "Estimates" at bounding box center [194, 17] width 38 height 12
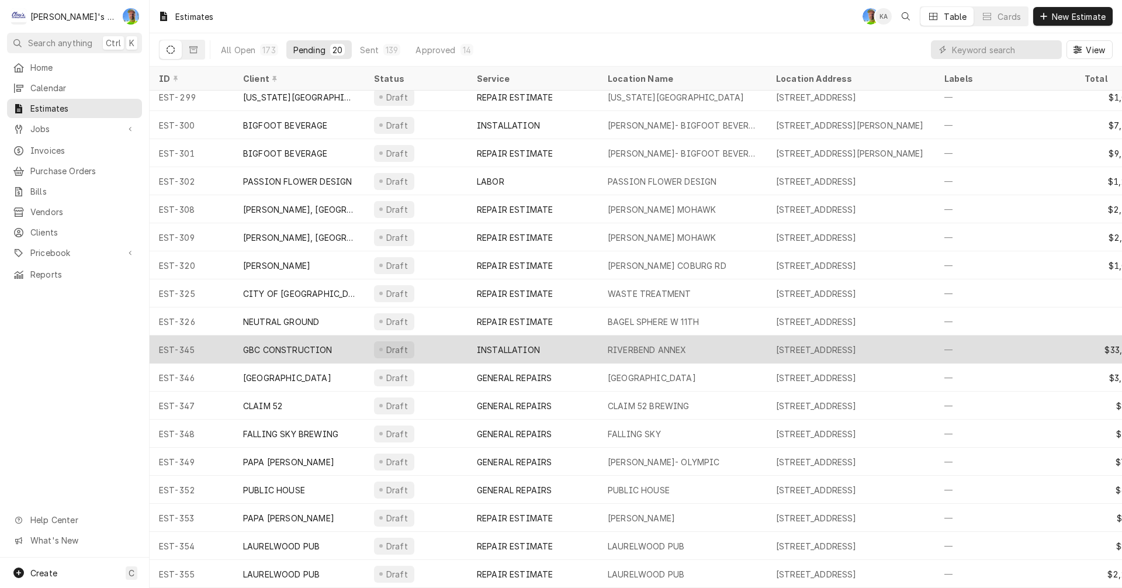
scroll to position [71, 0]
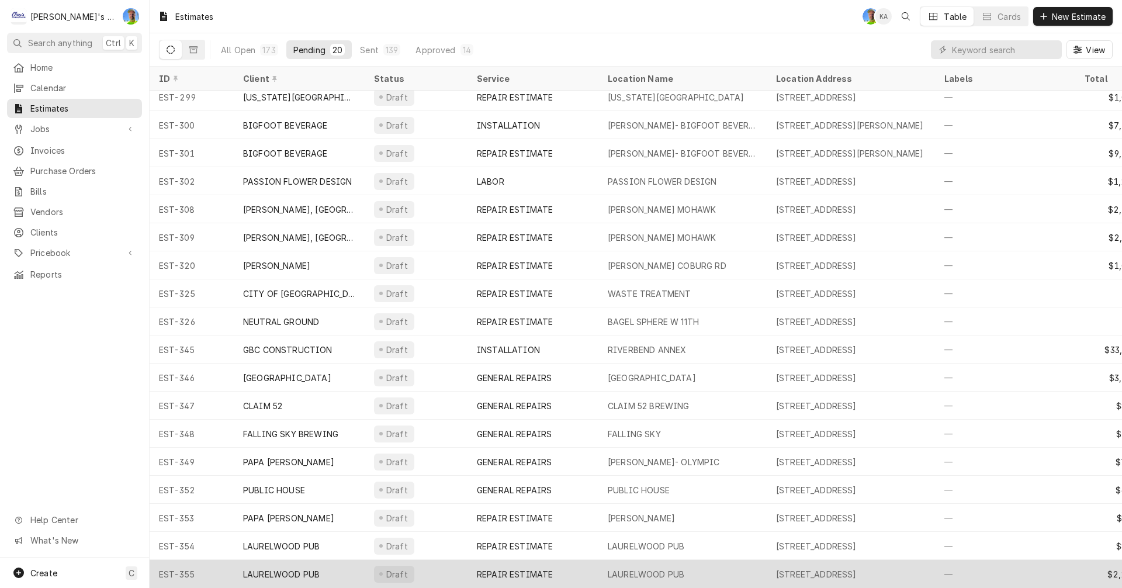
click at [570, 560] on div "REPAIR ESTIMATE" at bounding box center [533, 574] width 131 height 28
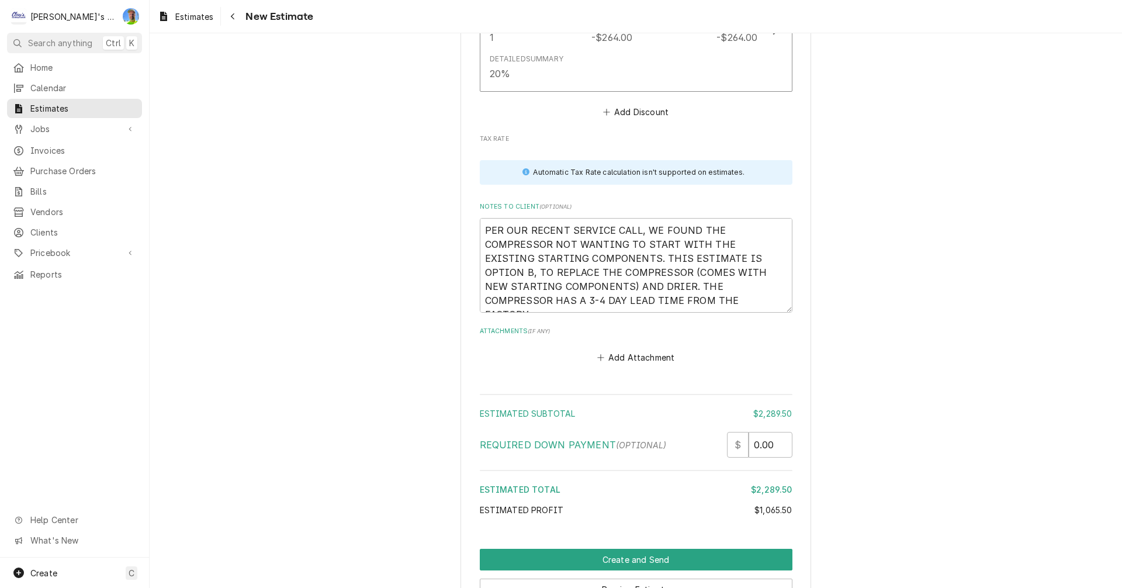
scroll to position [2833, 0]
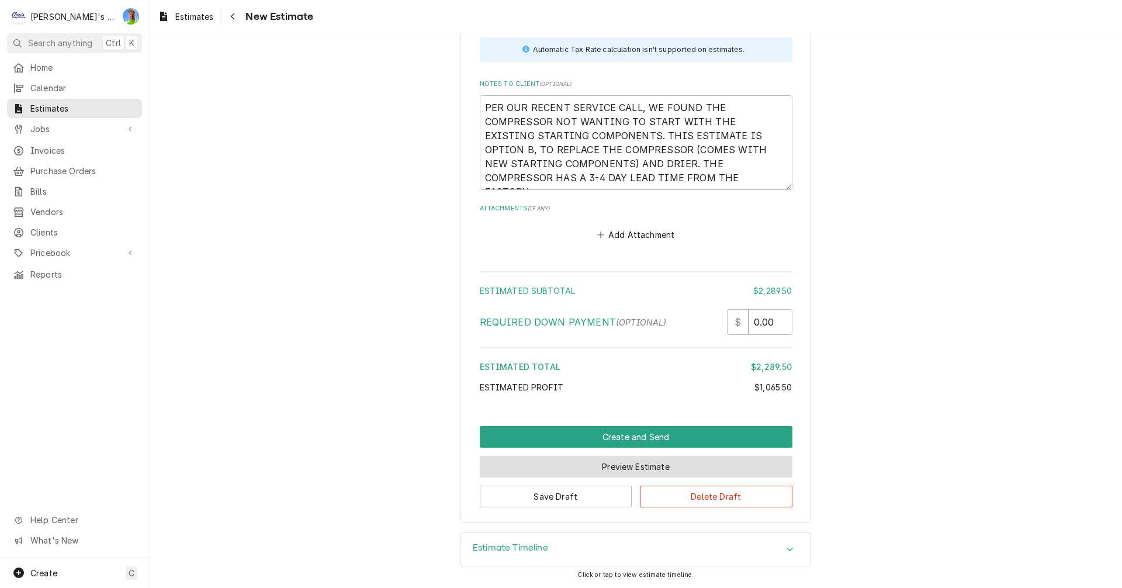
click at [614, 472] on button "Preview Estimate" at bounding box center [636, 467] width 313 height 22
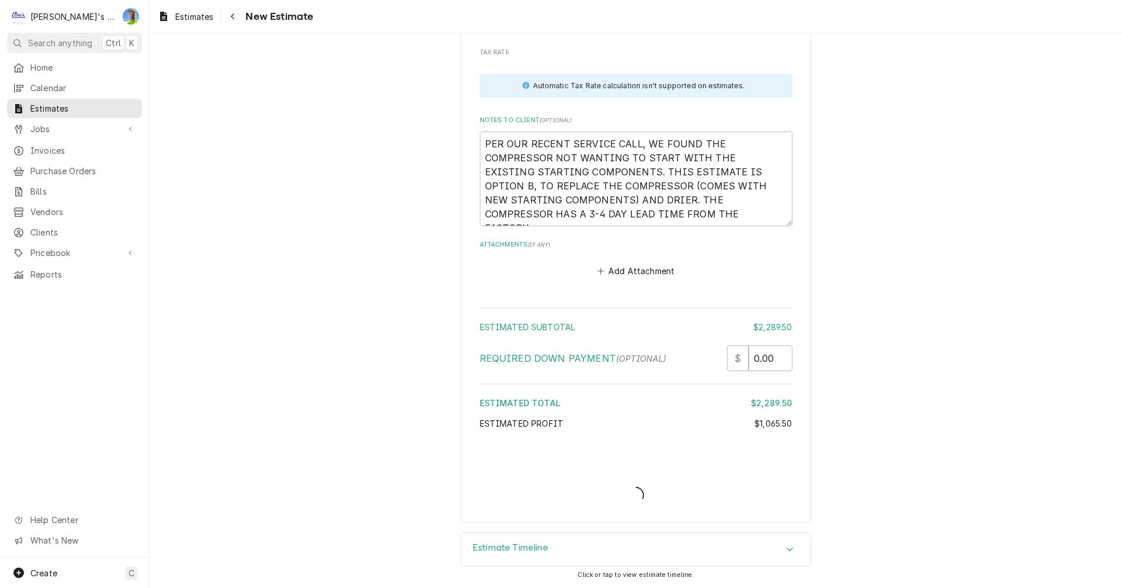
scroll to position [2797, 0]
type textarea "x"
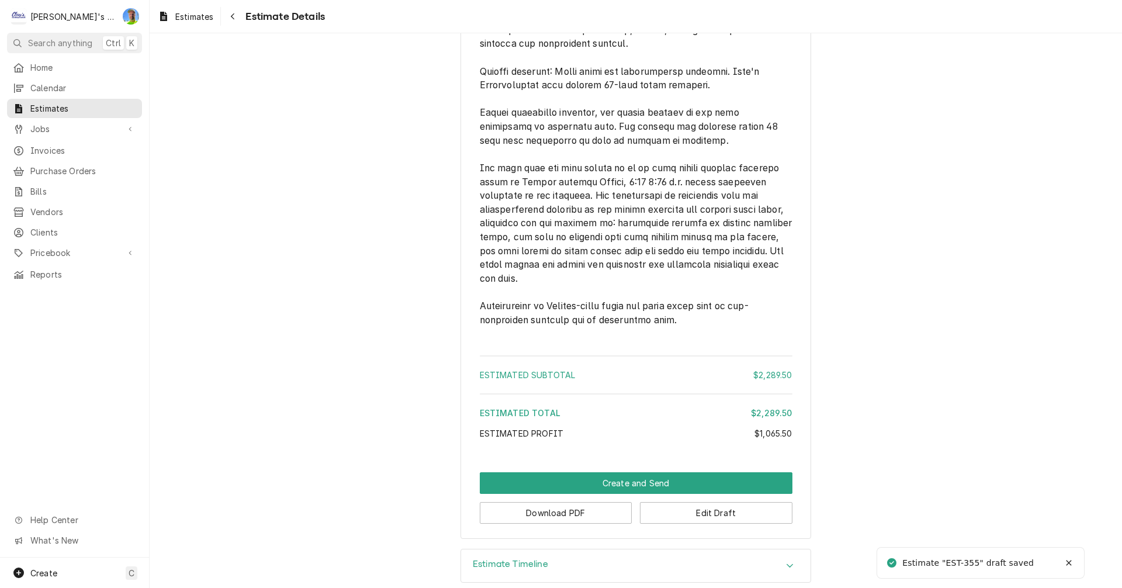
scroll to position [2162, 0]
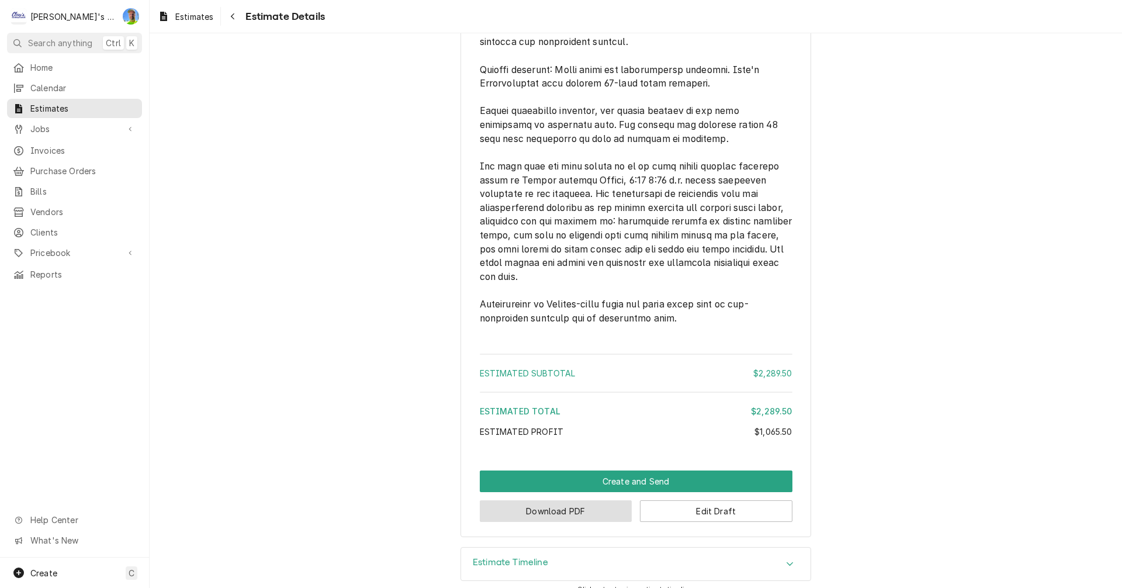
click at [593, 522] on button "Download PDF" at bounding box center [556, 511] width 153 height 22
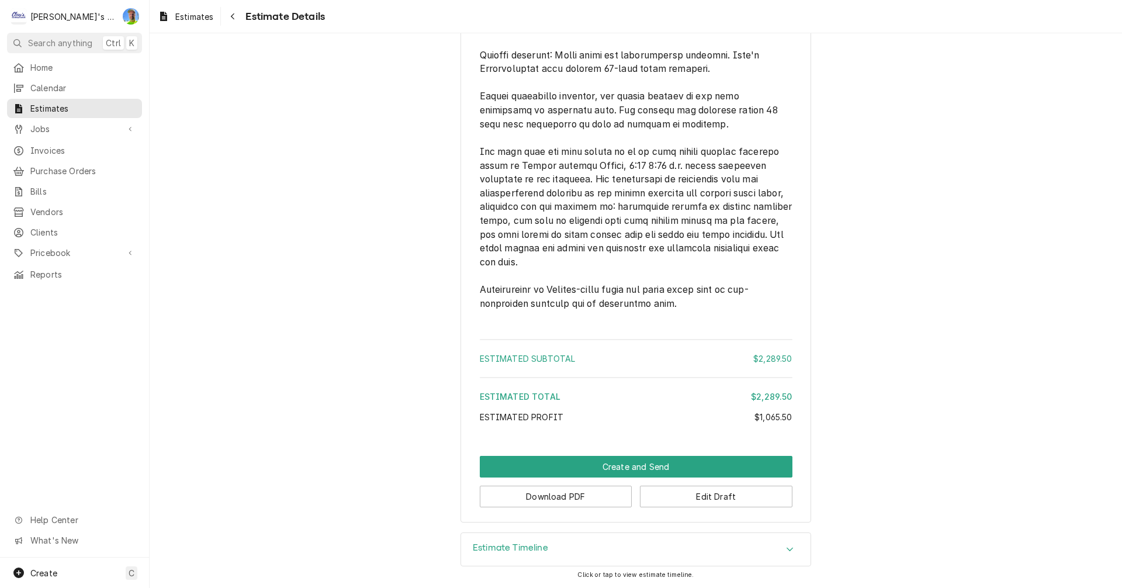
scroll to position [2215, 0]
click at [185, 16] on span "Estimates" at bounding box center [194, 17] width 38 height 12
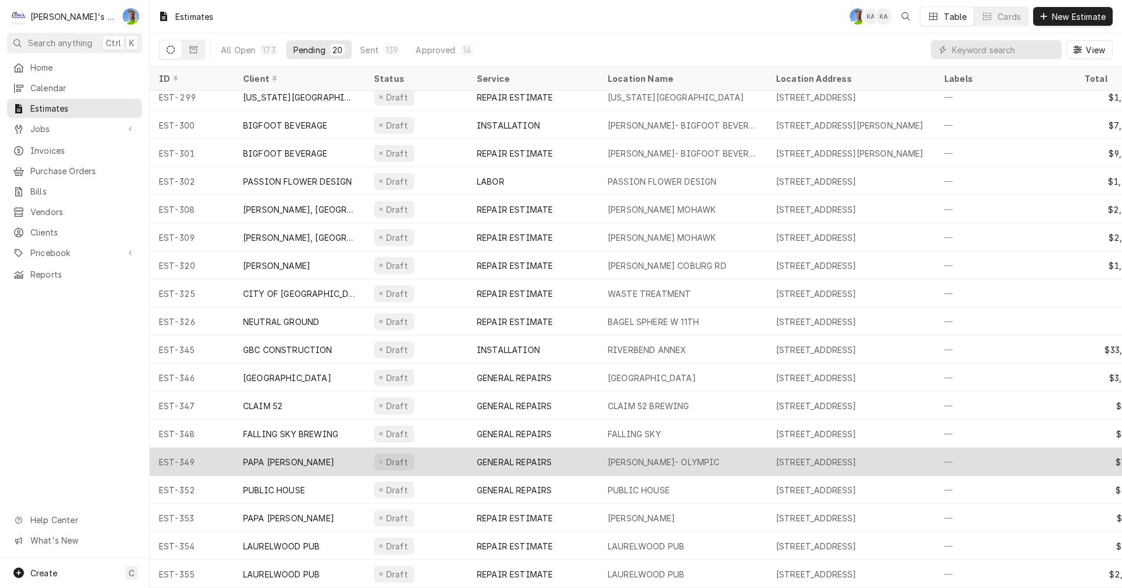
scroll to position [71, 0]
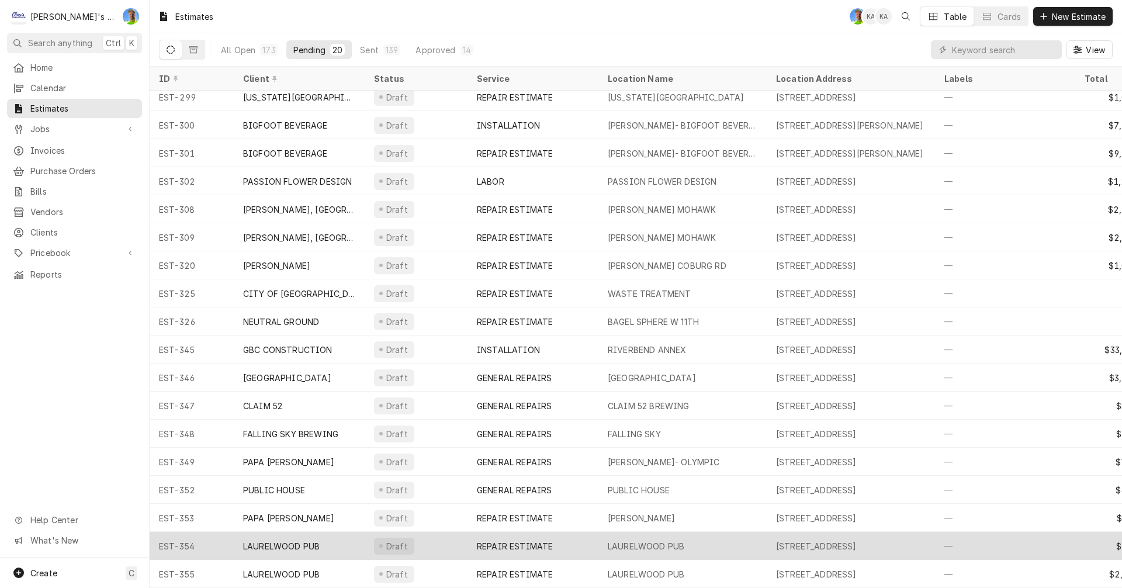
click at [700, 535] on div "LAURELWOOD PUB" at bounding box center [682, 546] width 168 height 28
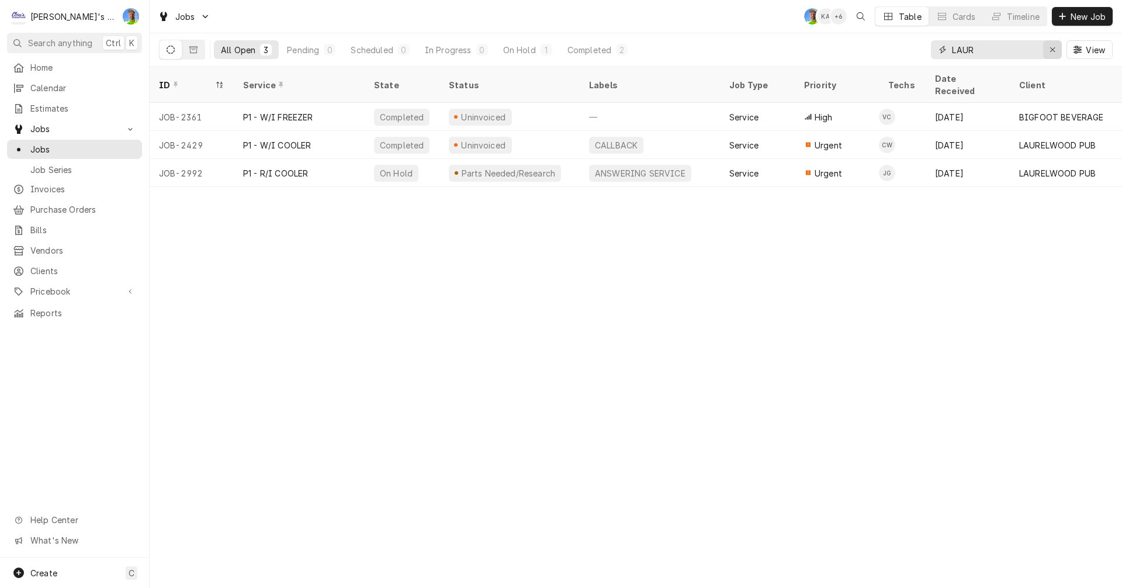
click at [1050, 56] on button "Erase input" at bounding box center [1052, 49] width 19 height 19
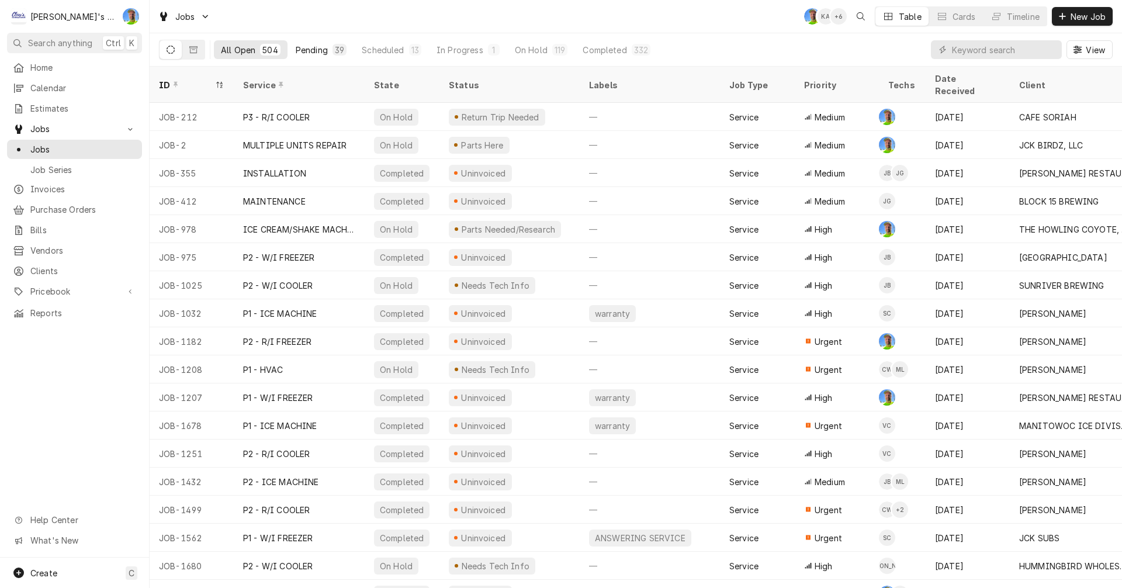
click at [308, 49] on div "Pending" at bounding box center [312, 50] width 32 height 12
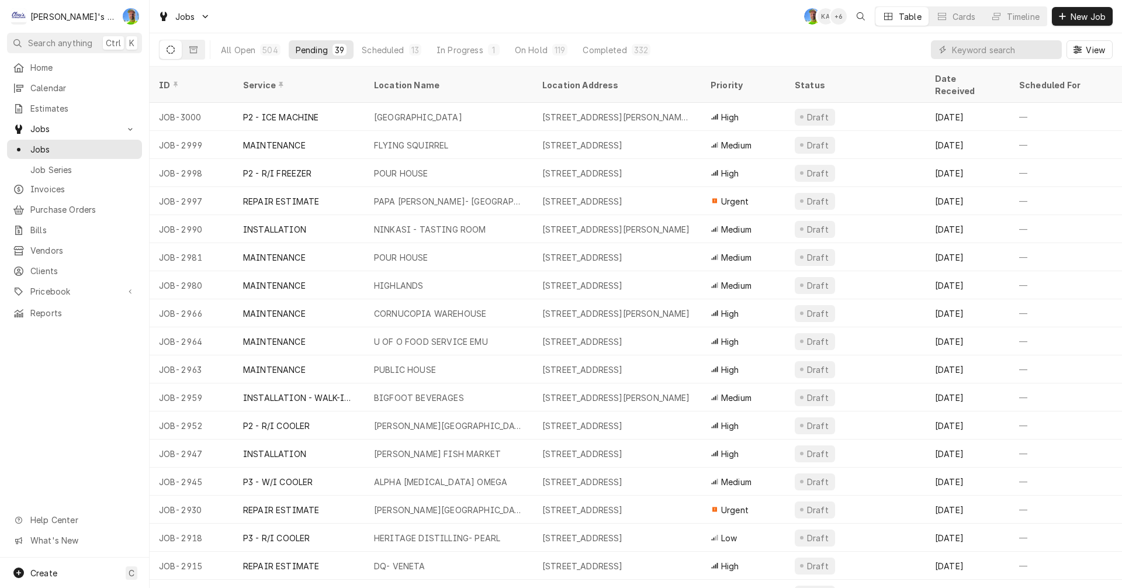
click at [575, 14] on div "Jobs GA KA + 6 Table Cards Timeline New Job" at bounding box center [636, 16] width 973 height 33
click at [236, 51] on div "All Open" at bounding box center [238, 50] width 34 height 12
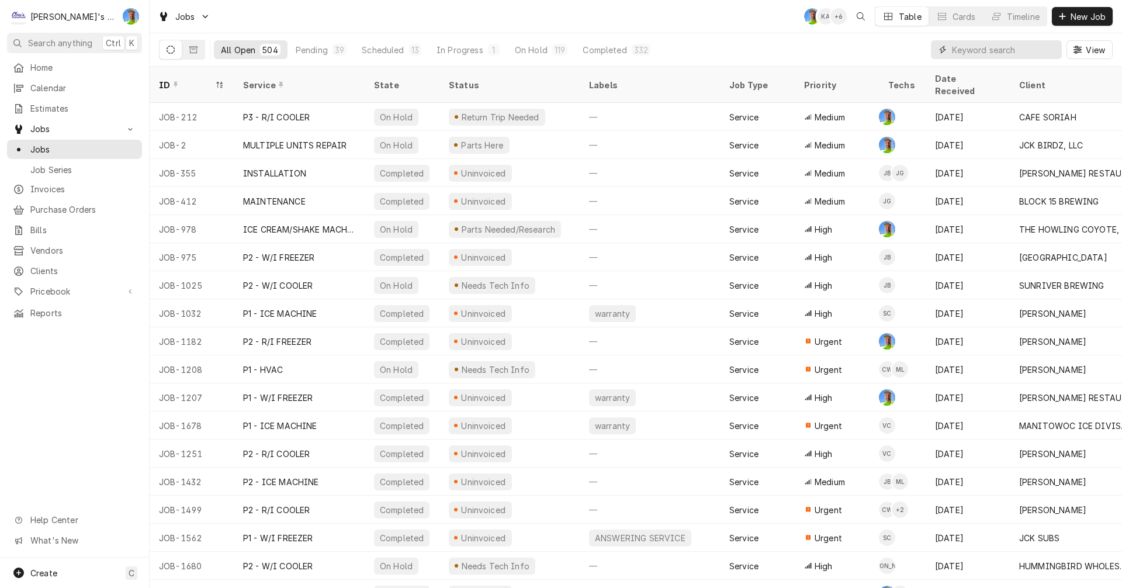
click at [968, 52] on input "Dynamic Content Wrapper" at bounding box center [1004, 49] width 104 height 19
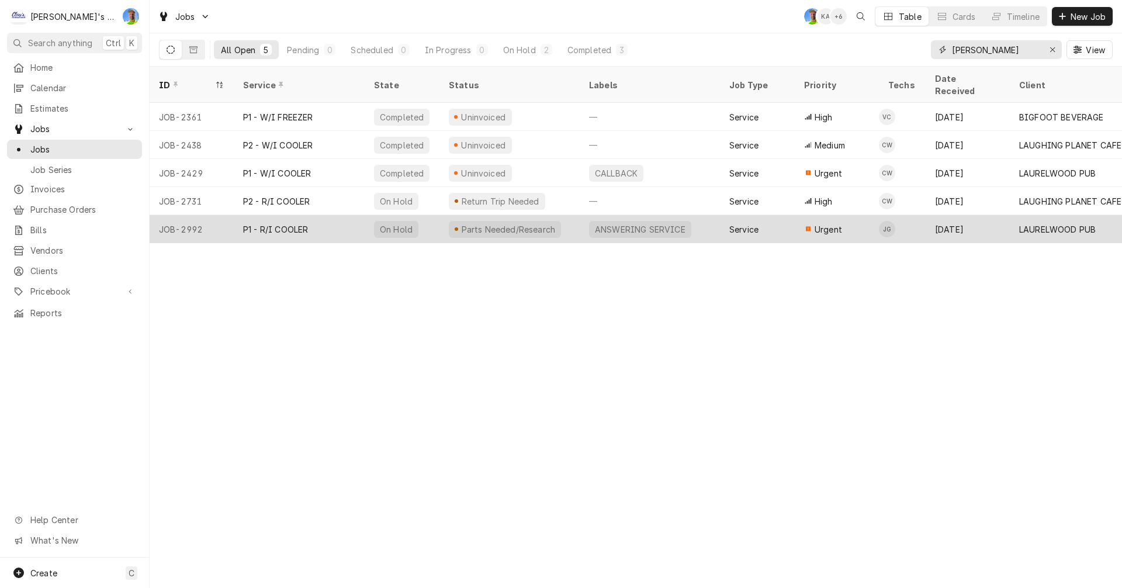
type input "LAU"
click at [717, 223] on div "ANSWERING SERVICE" at bounding box center [650, 229] width 140 height 28
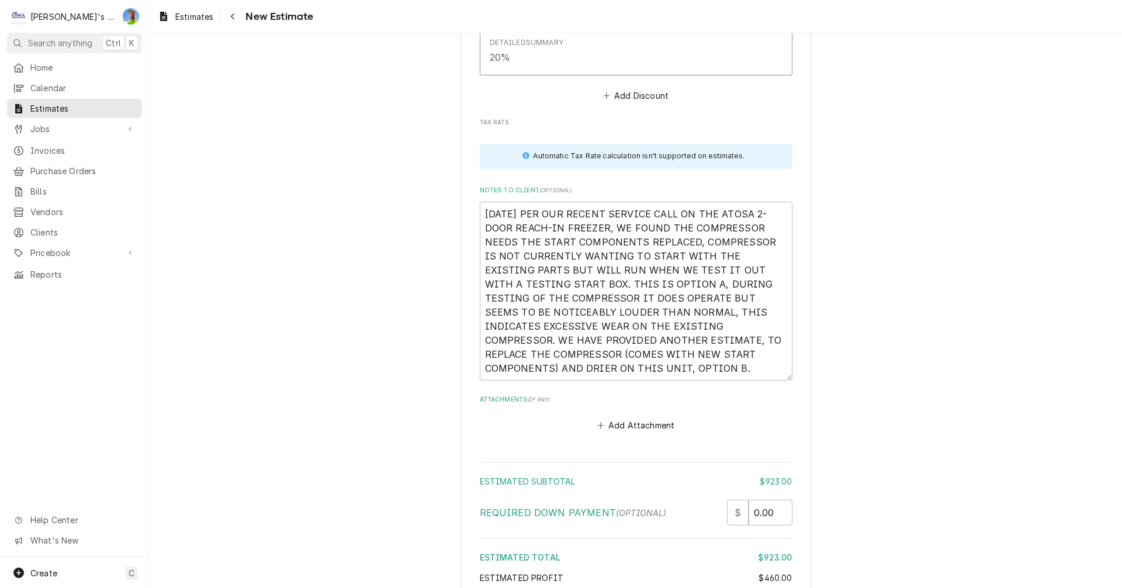
scroll to position [3054, 0]
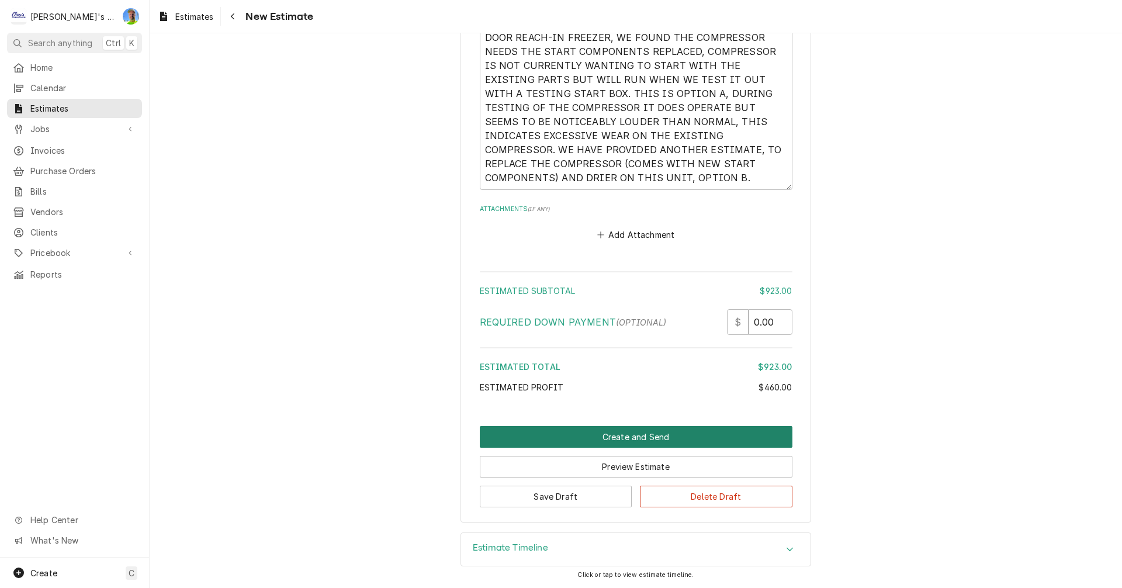
click at [569, 437] on button "Create and Send" at bounding box center [636, 437] width 313 height 22
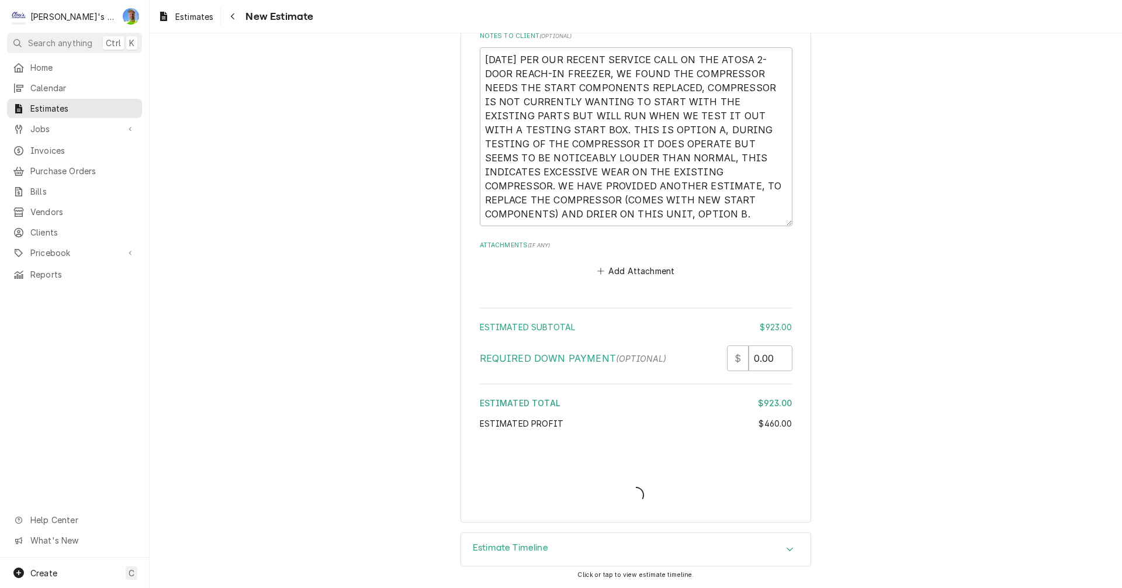
scroll to position [3018, 0]
type textarea "x"
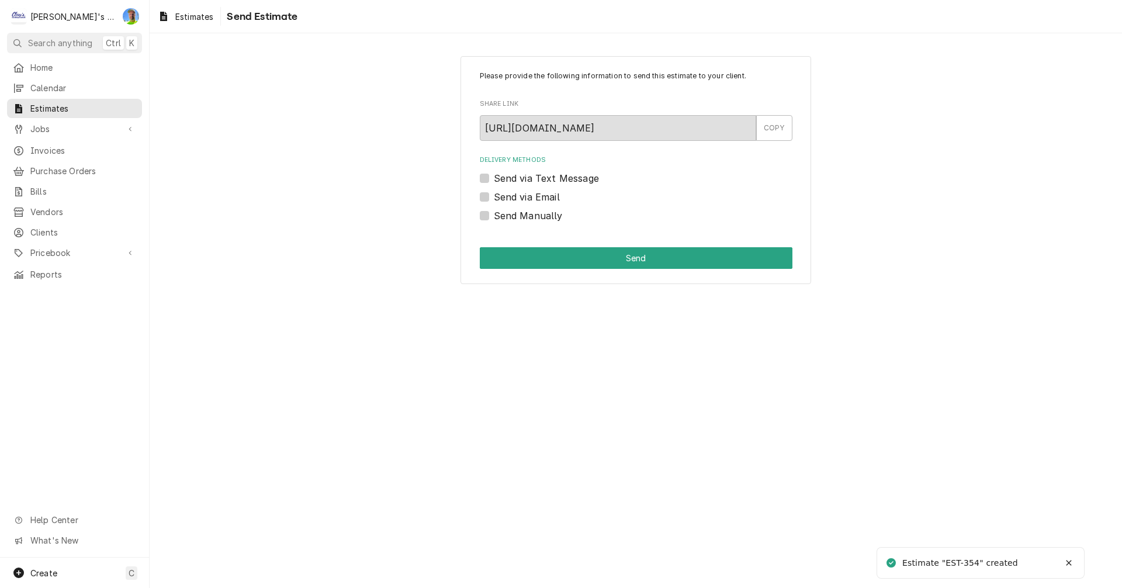
click at [494, 197] on label "Send via Email" at bounding box center [527, 197] width 66 height 14
click at [494, 197] on input "Send via Email" at bounding box center [650, 203] width 313 height 26
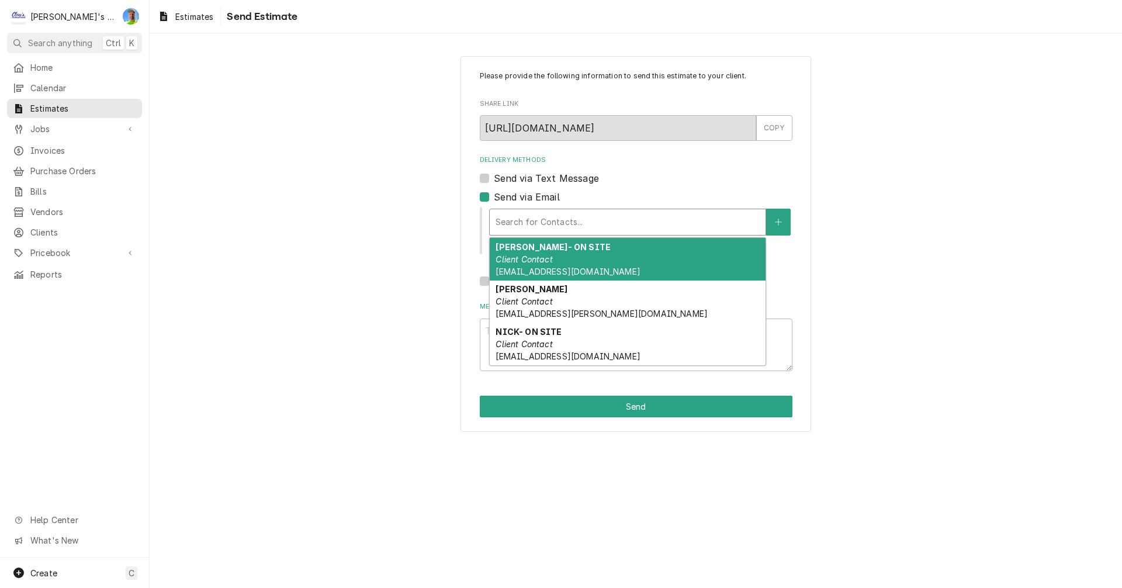
click at [539, 224] on div "Delivery Methods" at bounding box center [628, 222] width 264 height 21
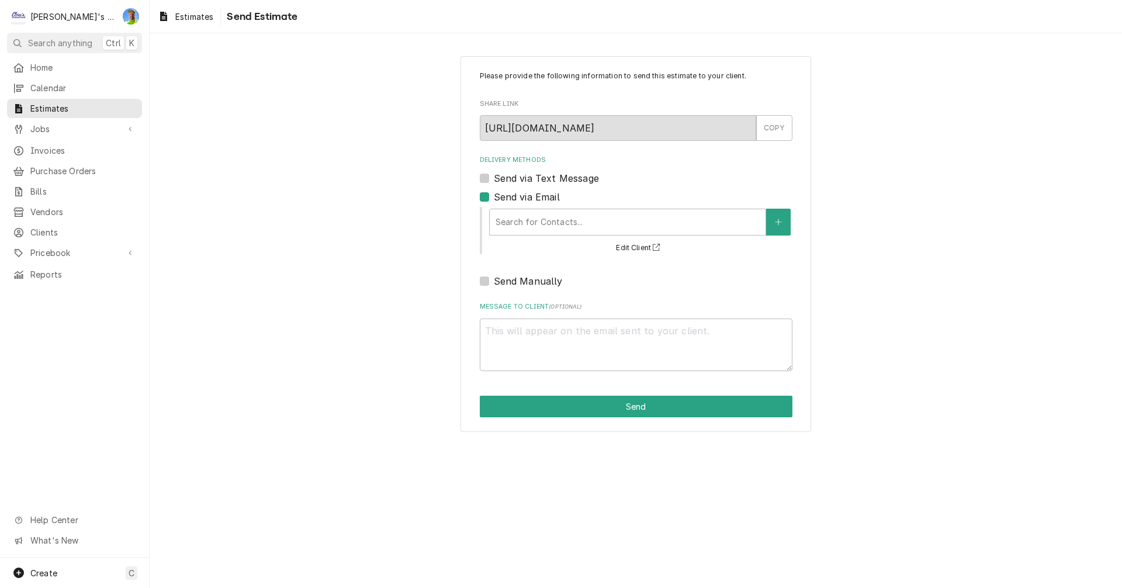
click at [264, 357] on div "Please provide the following information to send this estimate to your client. …" at bounding box center [636, 244] width 973 height 397
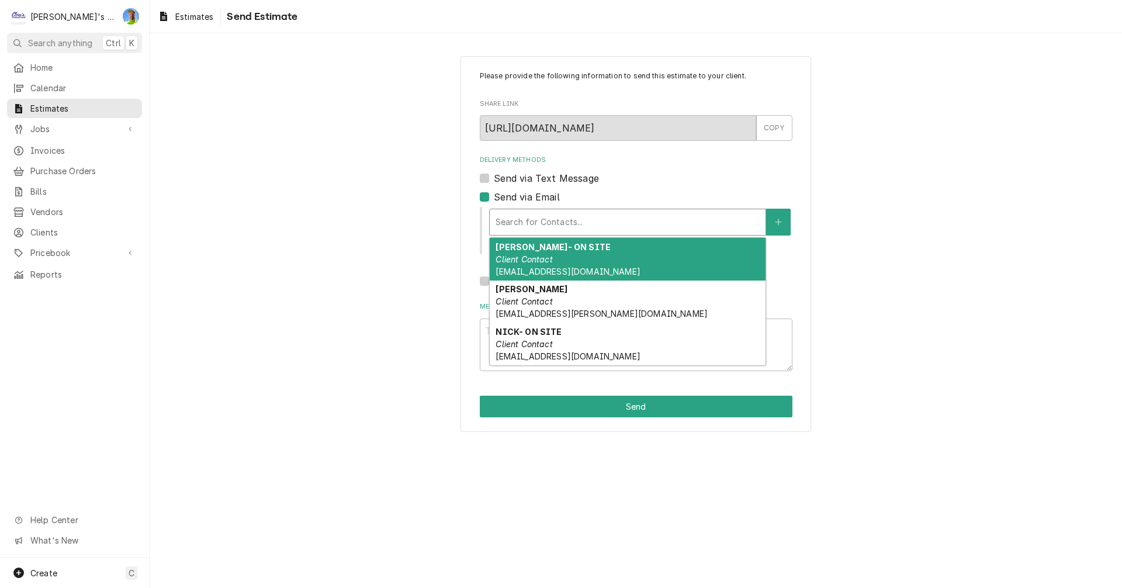
click at [611, 222] on div "Delivery Methods" at bounding box center [628, 222] width 264 height 21
click at [494, 198] on label "Send via Email" at bounding box center [527, 197] width 66 height 14
click at [494, 198] on input "Send via Email" at bounding box center [650, 203] width 313 height 26
checkbox input "false"
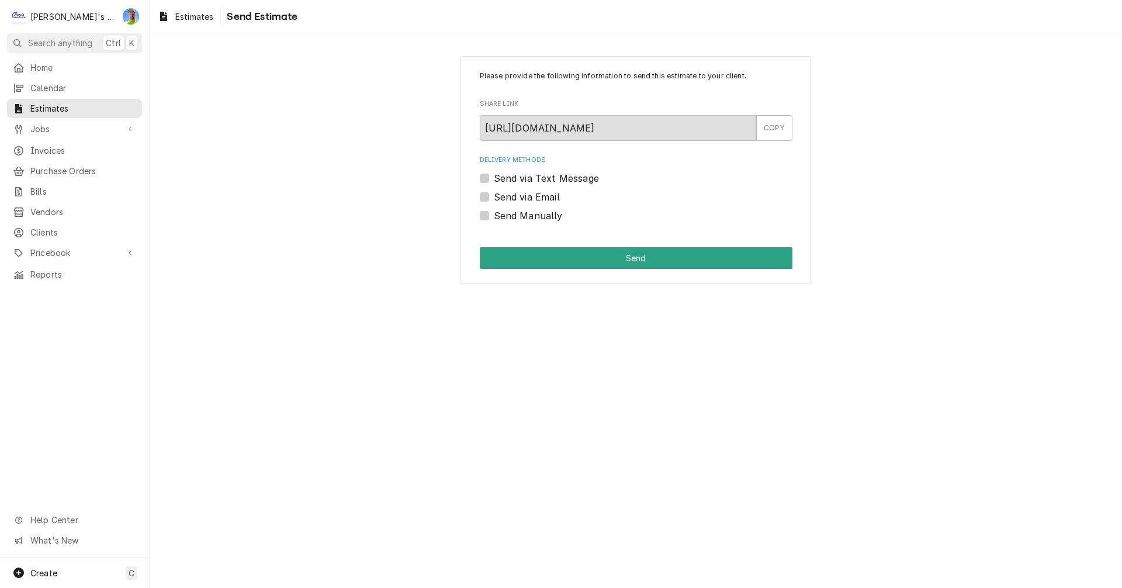
click at [494, 177] on label "Send via Text Message" at bounding box center [546, 178] width 105 height 14
click at [494, 177] on input "Send via Text Message" at bounding box center [650, 184] width 313 height 26
checkbox input "true"
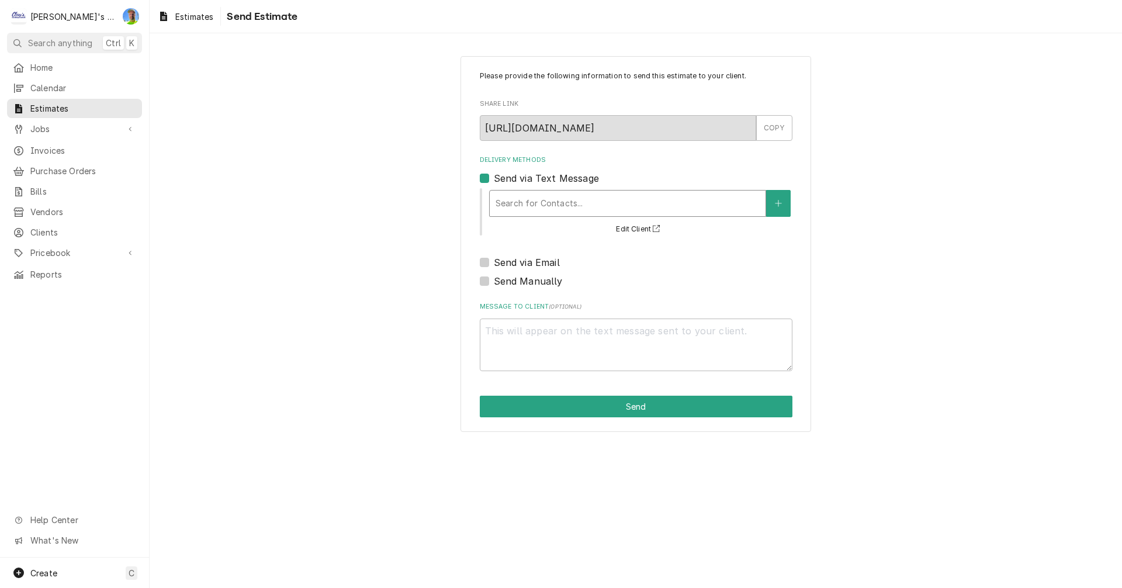
click at [542, 203] on div "Delivery Methods" at bounding box center [628, 203] width 264 height 21
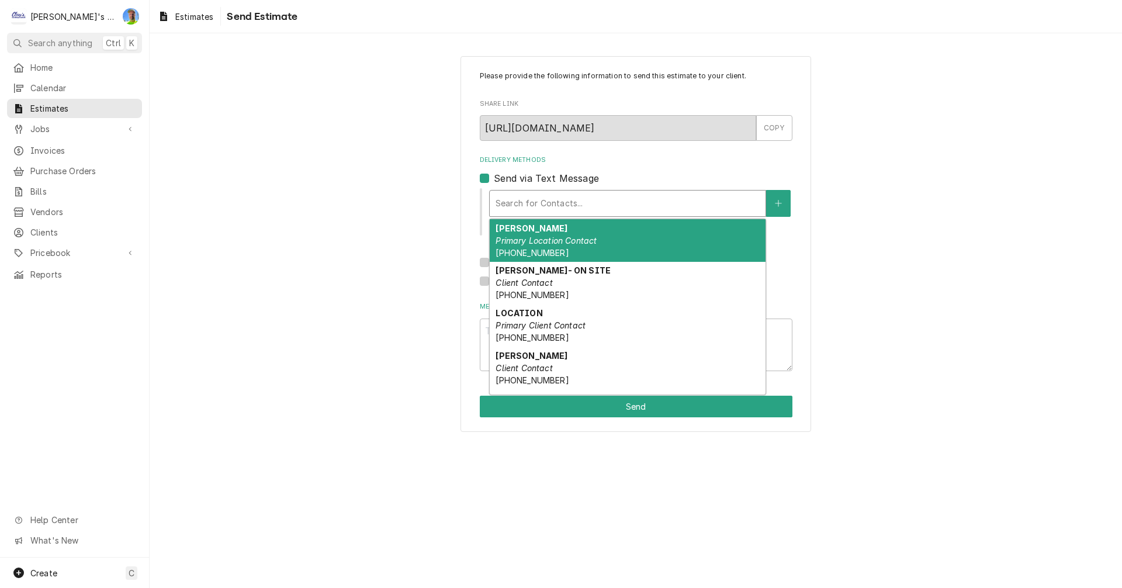
click at [646, 243] on div "AARON Primary Location Contact (541) 515-5139" at bounding box center [628, 240] width 276 height 43
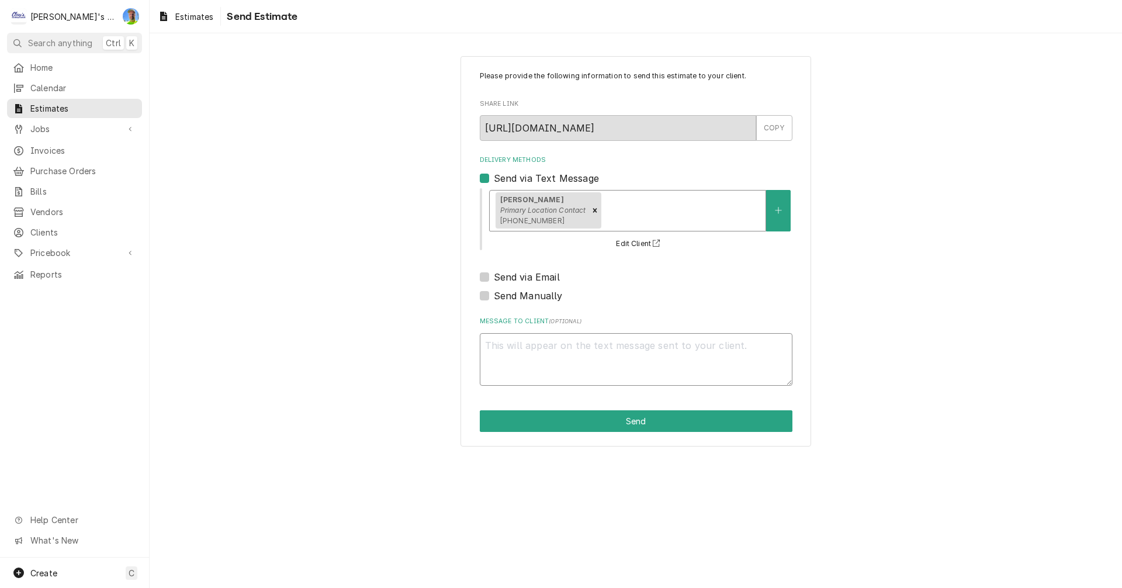
click at [656, 352] on textarea "Message to Client ( optional )" at bounding box center [636, 359] width 313 height 53
type textarea "x"
type textarea "H"
type textarea "x"
type textarea "He"
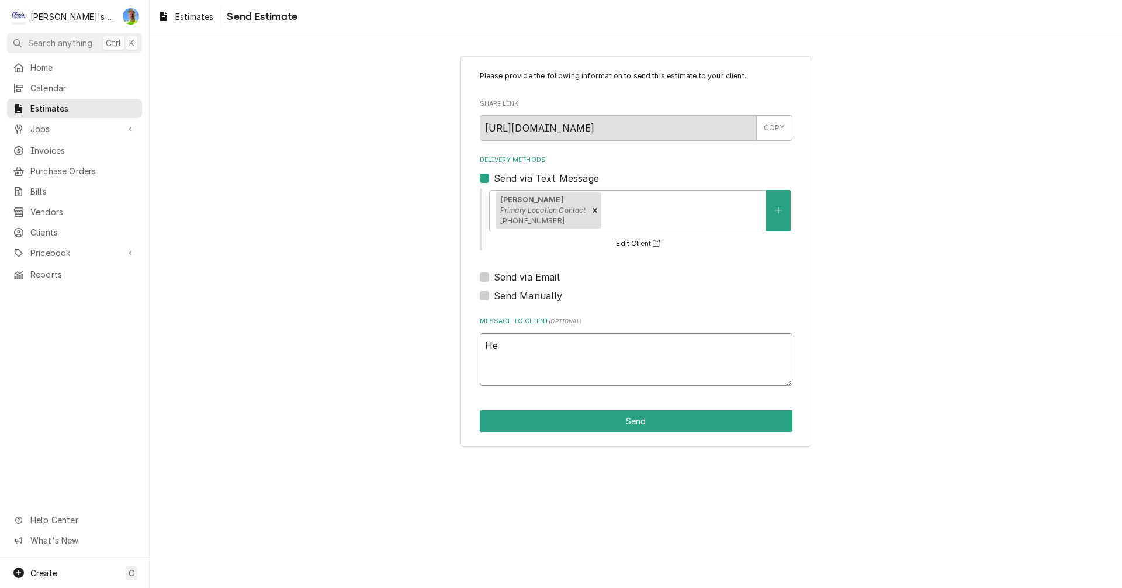
type textarea "x"
type textarea "Her"
type textarea "x"
type textarea "Here"
type textarea "x"
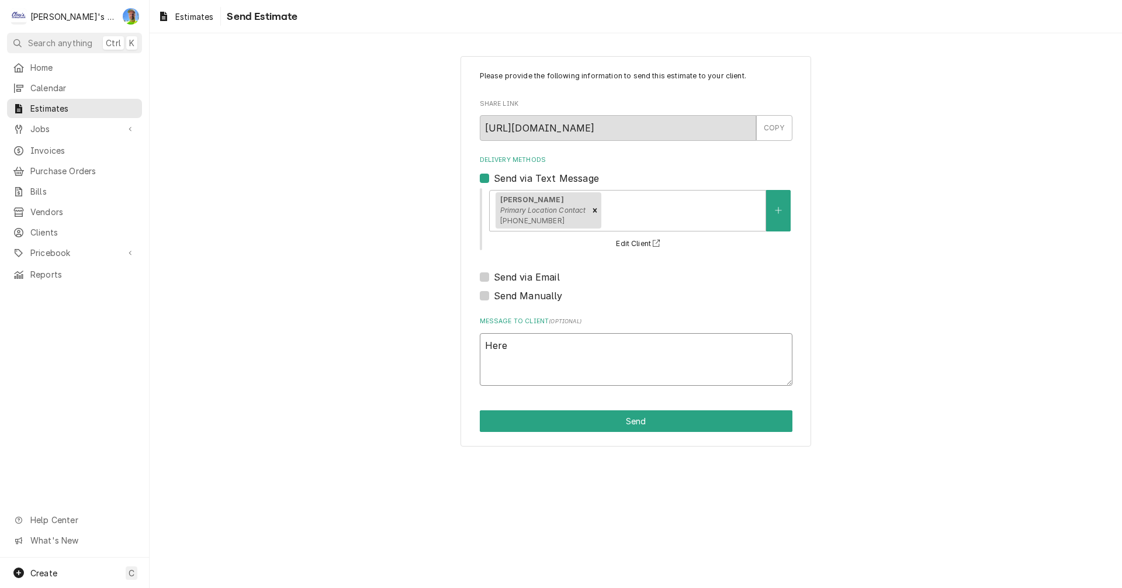
type textarea "Here"
type textarea "x"
type textarea "Here i"
type textarea "x"
type textarea "Here is"
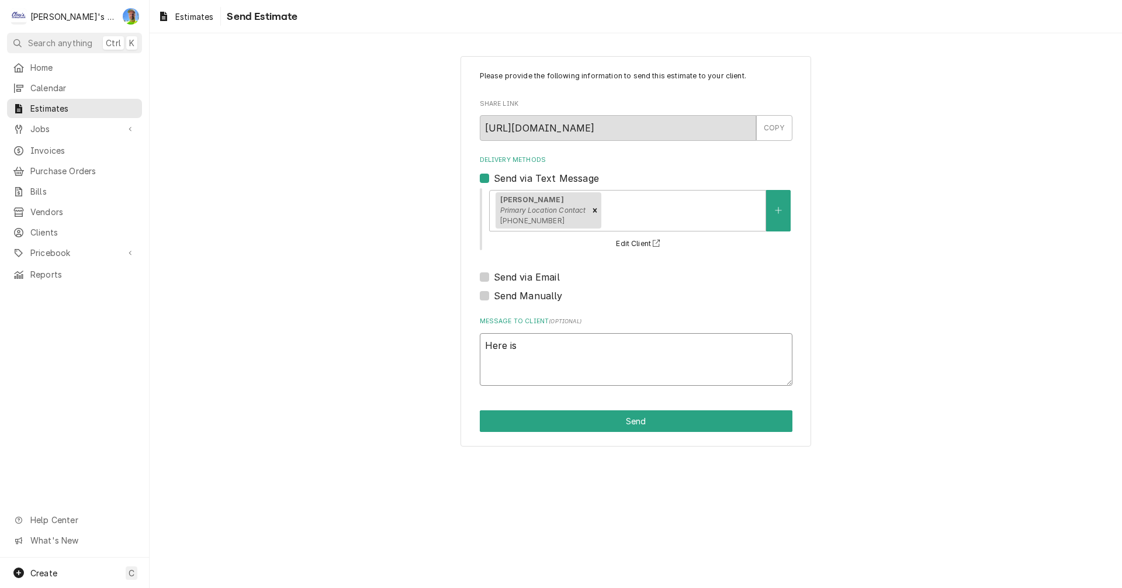
type textarea "x"
type textarea "Here is"
type textarea "x"
type textarea "Here is e"
type textarea "x"
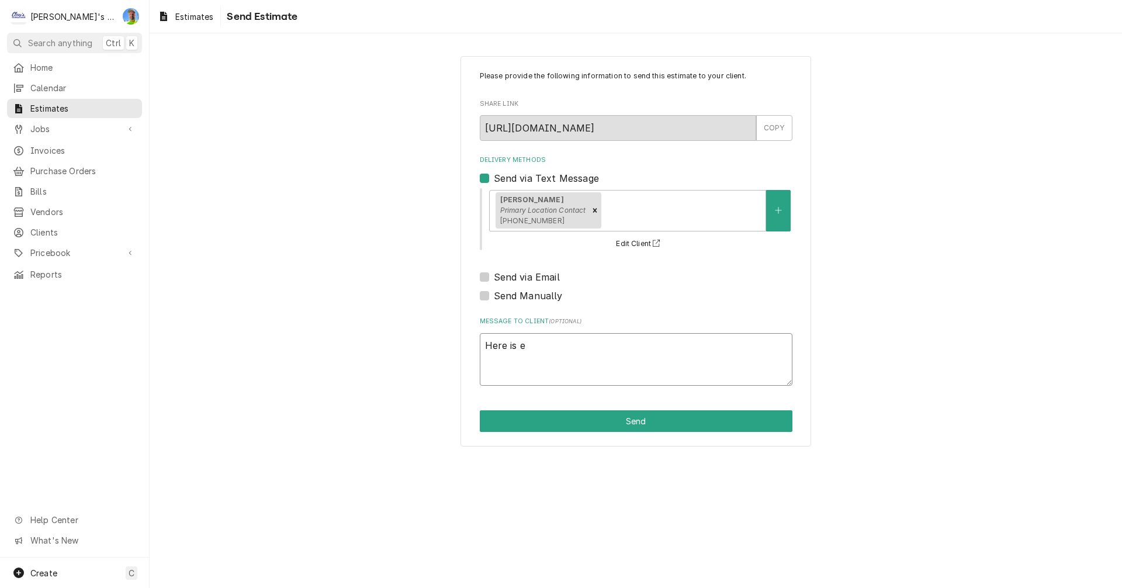
type textarea "Here is es"
type textarea "x"
type textarea "Here is est"
type textarea "x"
type textarea "Here is esti"
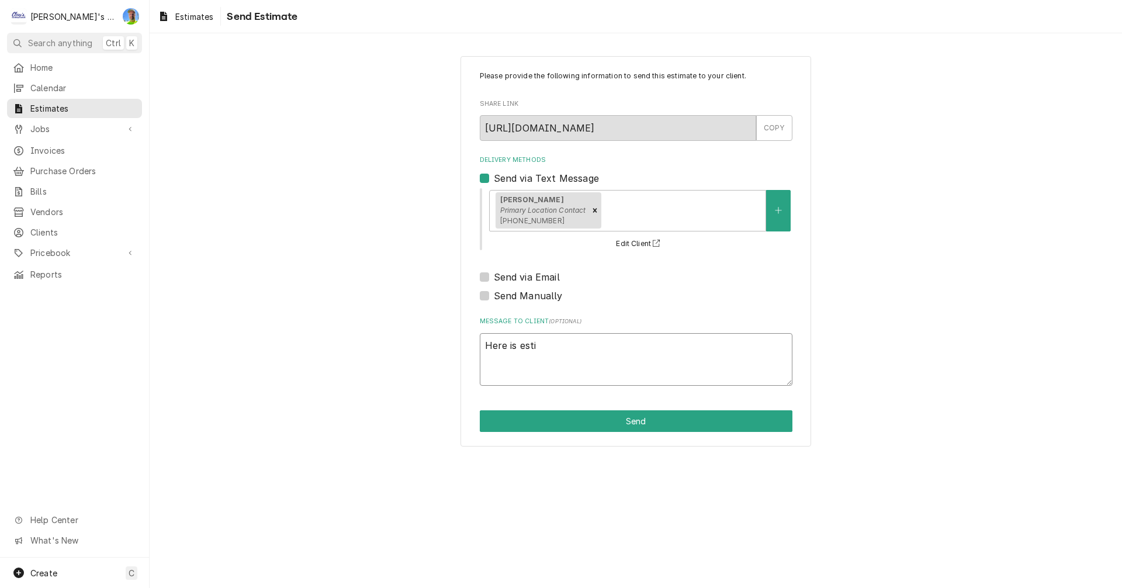
type textarea "x"
type textarea "Here is estim"
type textarea "x"
type textarea "Here is estima"
type textarea "x"
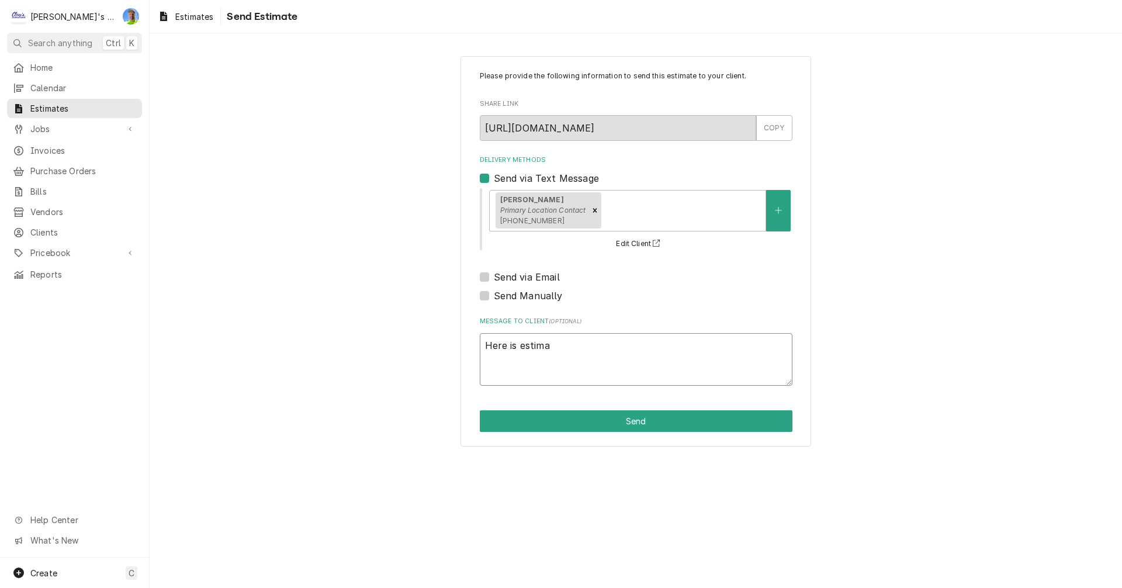
type textarea "Here is estimat"
type textarea "x"
type textarea "Here is estima"
type textarea "x"
type textarea "Here is estim"
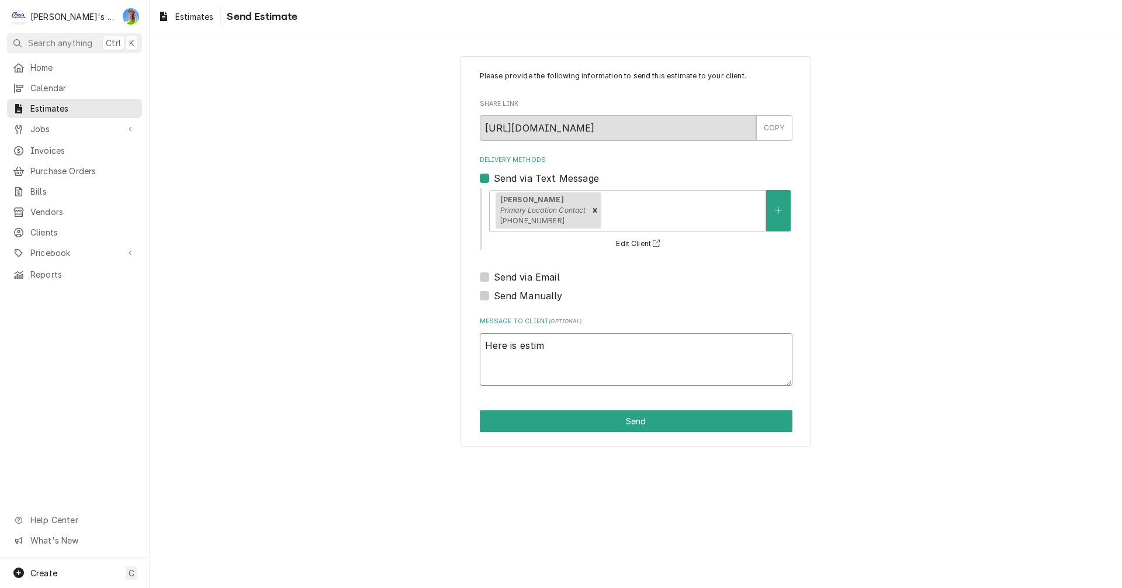
type textarea "x"
type textarea "Here is esti"
type textarea "x"
type textarea "Here is est"
type textarea "x"
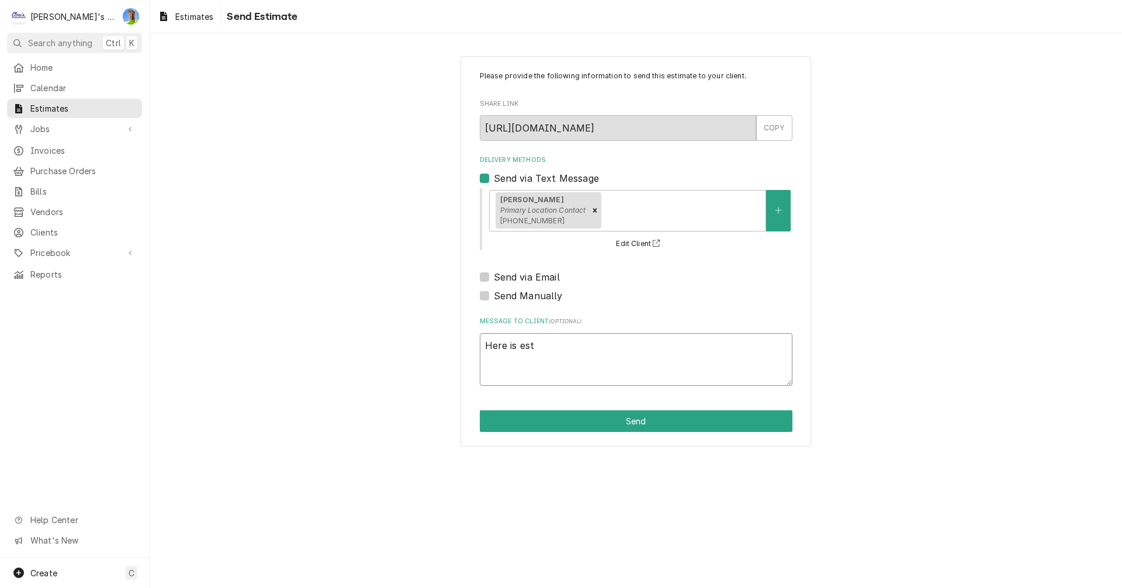
type textarea "Here is es"
type textarea "x"
type textarea "Here is e"
type textarea "x"
type textarea "Here is"
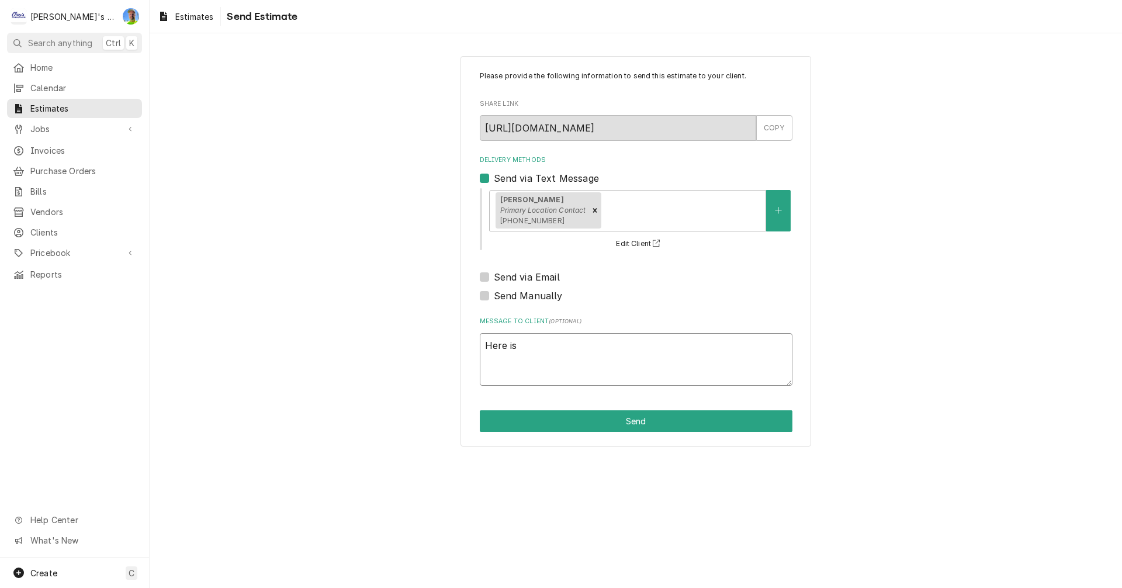
type textarea "x"
type textarea "Here is"
type textarea "x"
type textarea "Here is"
type textarea "x"
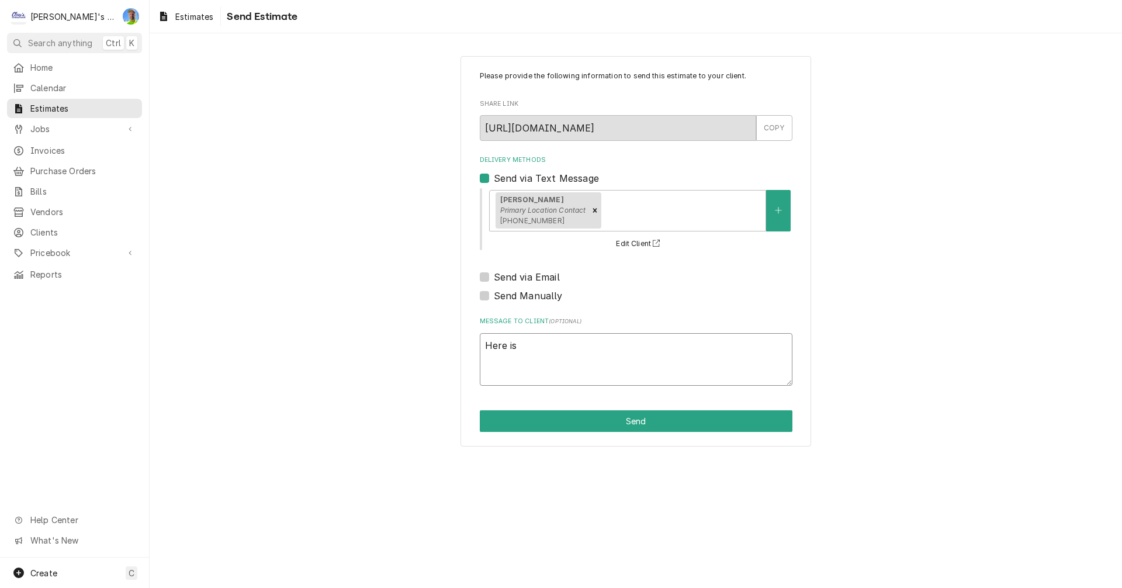
type textarea "Here is a"
type textarea "x"
type textarea "Here is an"
type textarea "x"
type textarea "Here is an"
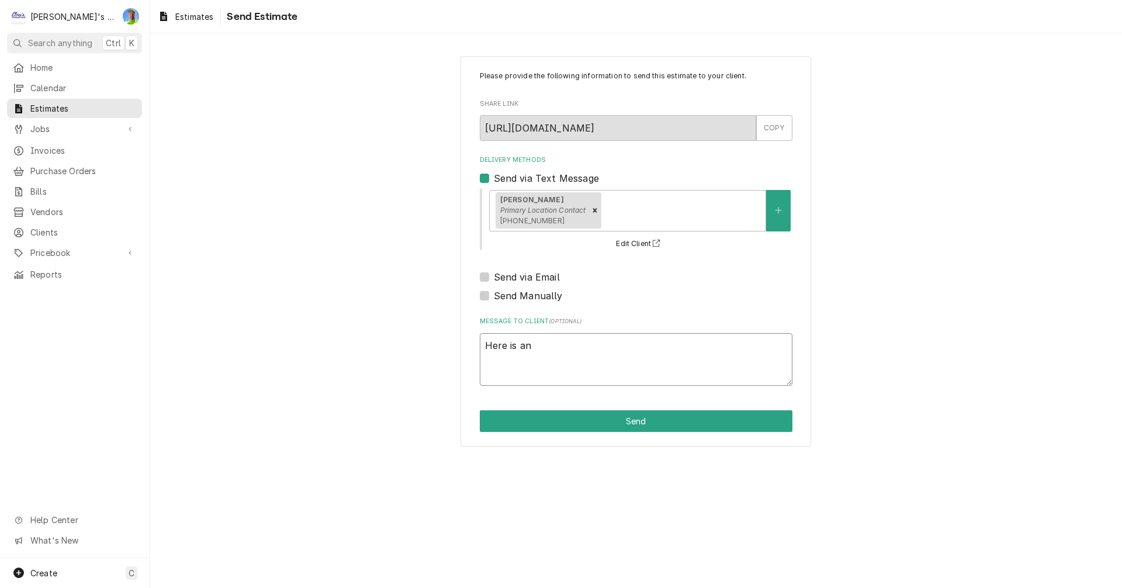
type textarea "x"
type textarea "Here is an e"
type textarea "x"
type textarea "Here is an es"
type textarea "x"
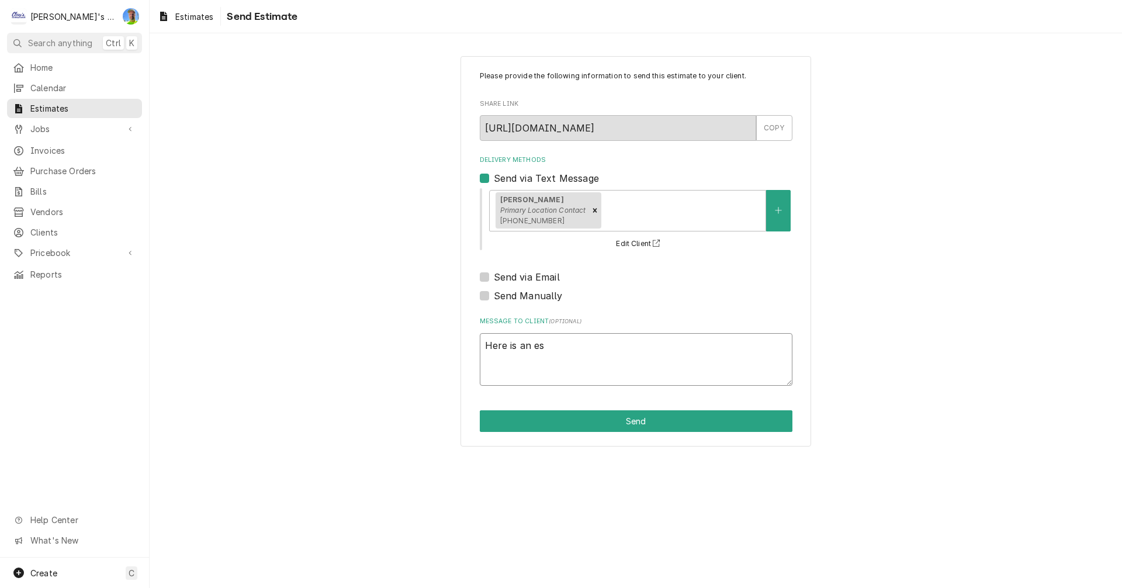
type textarea "Here is an est"
type textarea "x"
type textarea "Here is an esti"
type textarea "x"
type textarea "Here is an estim"
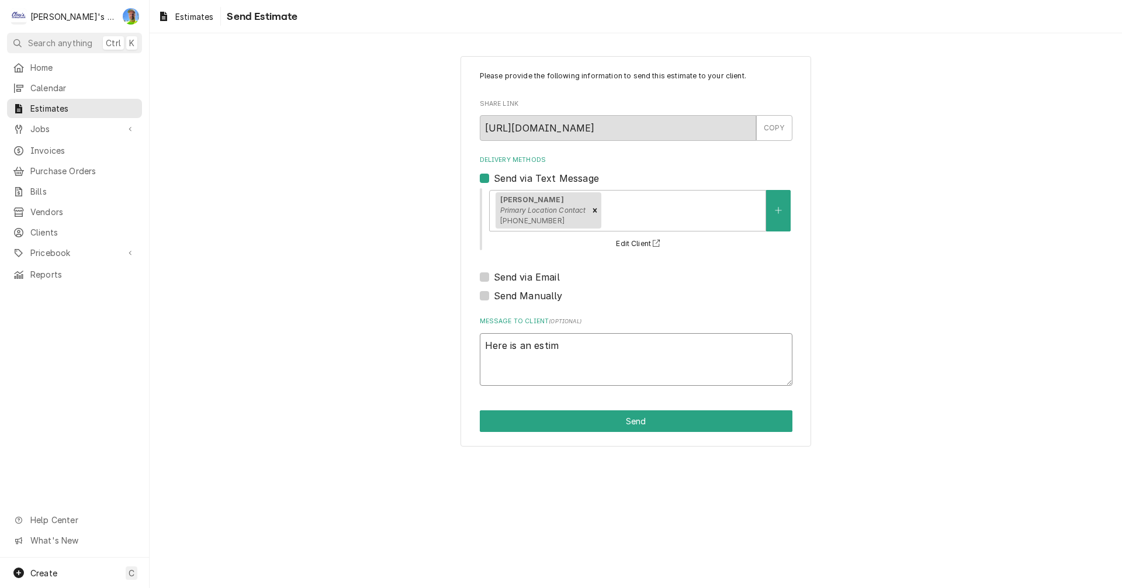
type textarea "x"
type textarea "Here is an estima"
type textarea "x"
type textarea "Here is an estimat"
type textarea "x"
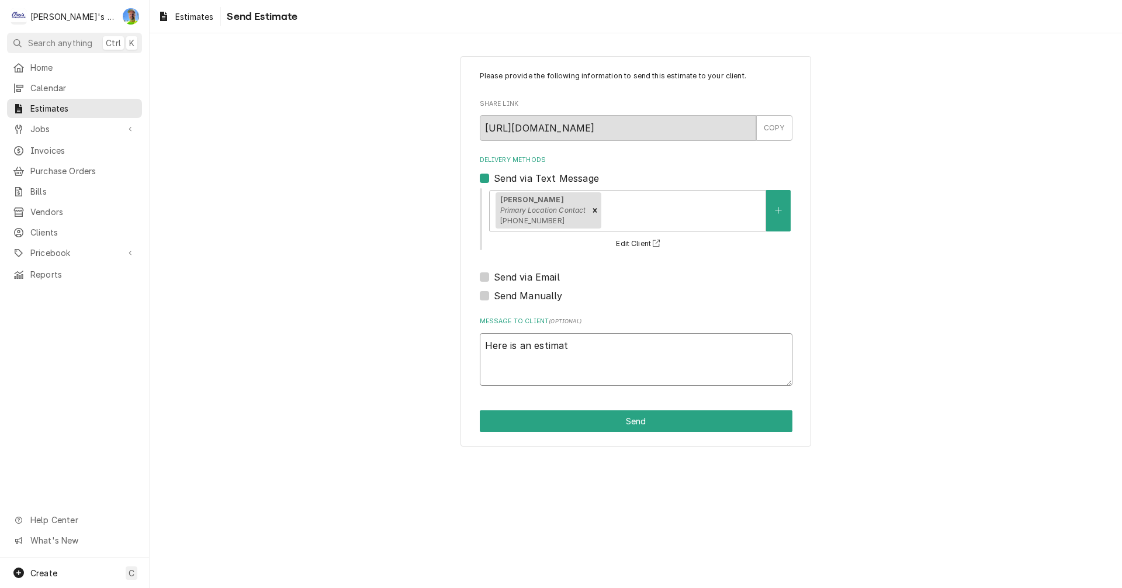
type textarea "Here is an estimate"
type textarea "x"
type textarea "Here is an estimate"
type textarea "x"
type textarea "Here is an estimate ("
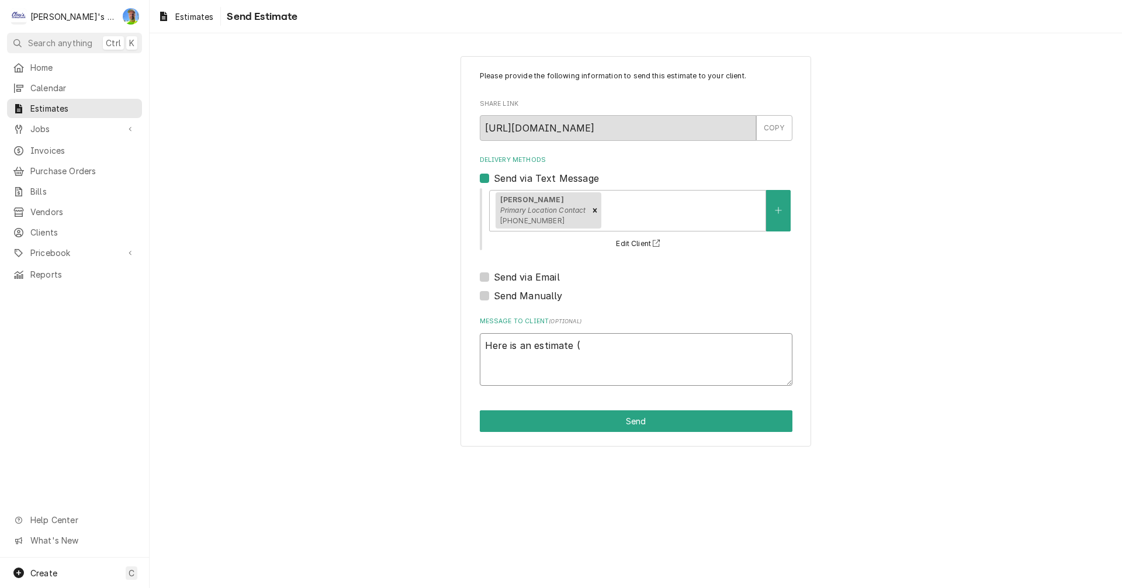
type textarea "x"
type textarea "Here is an estimate (o"
type textarea "x"
type textarea "Here is an estimate (op"
type textarea "x"
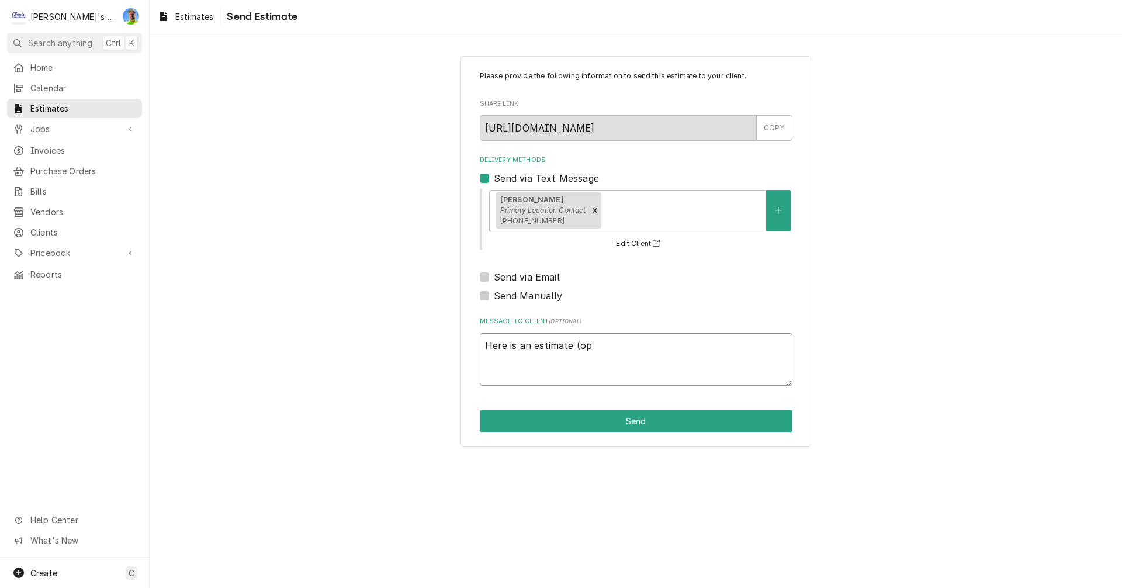
type textarea "Here is an estimate (opt"
type textarea "x"
type textarea "Here is an estimate (opti"
type textarea "x"
type textarea "Here is an estimate (optio"
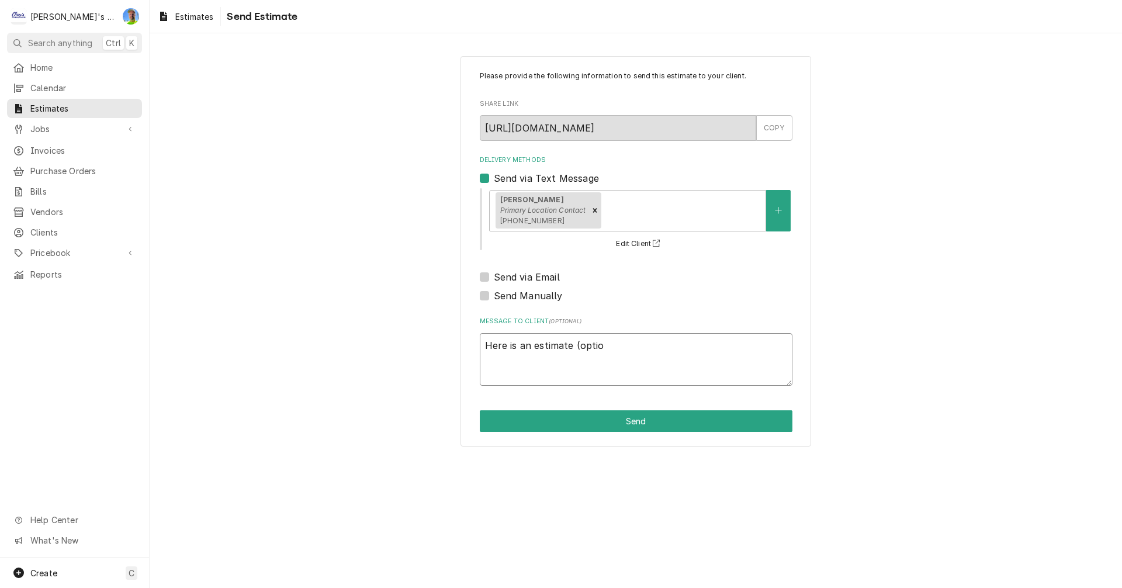
type textarea "x"
type textarea "Here is an estimate (option"
type textarea "x"
type textarea "Here is an estimate (option"
type textarea "x"
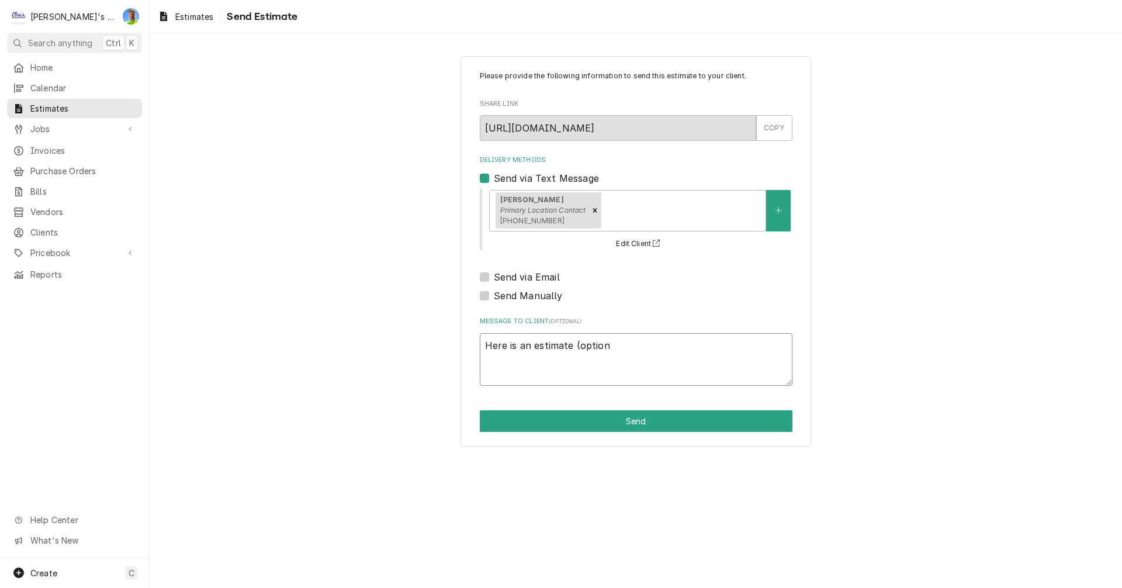
type textarea "Here is an estimate (option A"
type textarea "x"
type textarea "Here is an estimate (option A"
type textarea "x"
type textarea "Here is an estimate (option A"
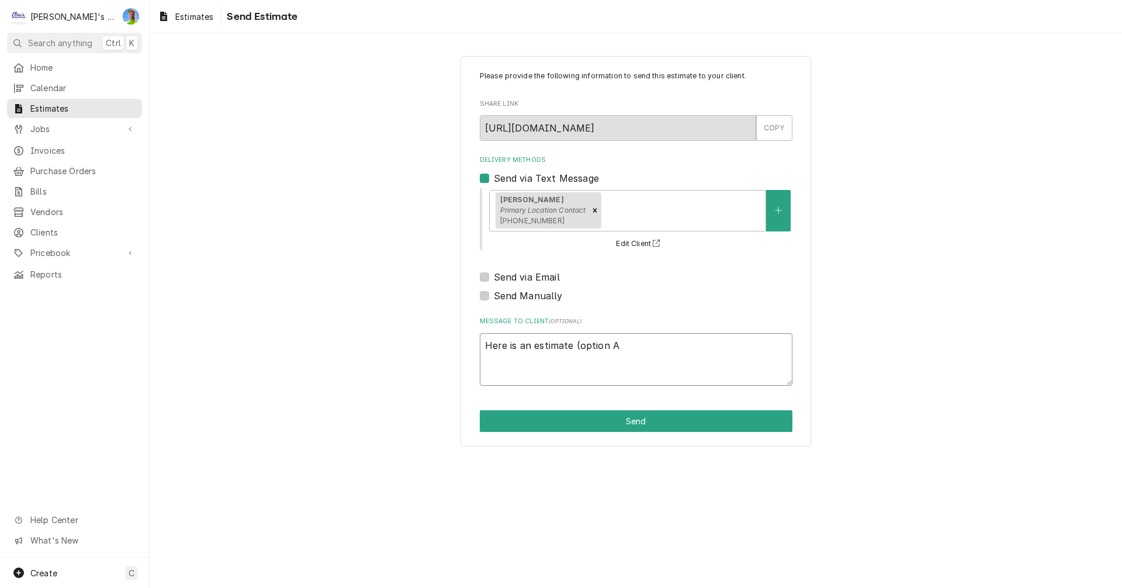
type textarea "x"
type textarea "Here is an estimate (option A)"
type textarea "x"
type textarea "Here is an estimate (option A)"
type textarea "x"
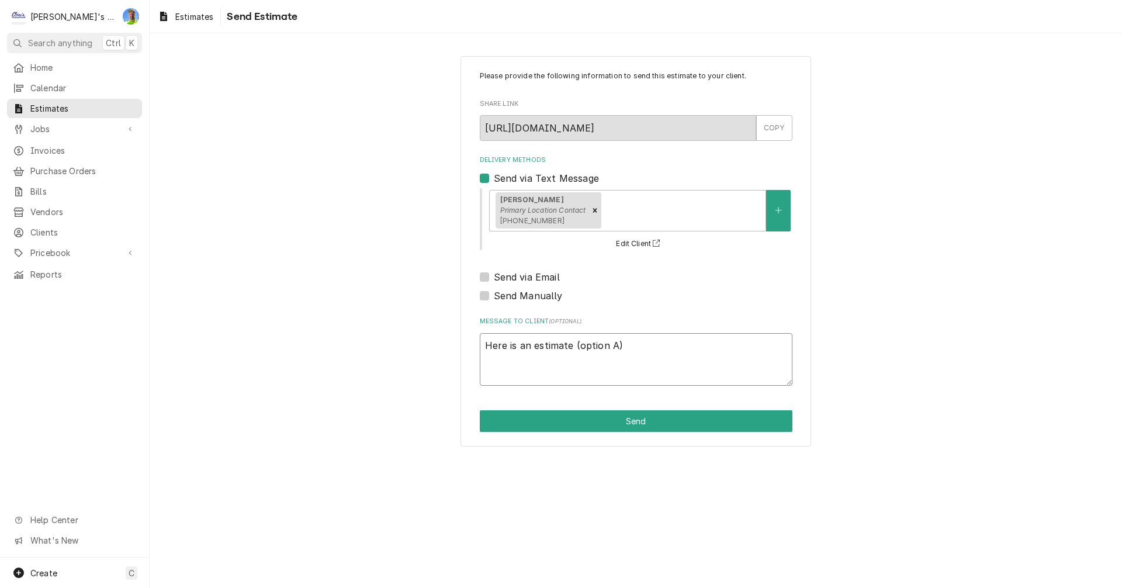
type textarea "Here is an estimate (option A) f"
type textarea "x"
type textarea "Here is an estimate (option A) fo"
type textarea "x"
type textarea "Here is an estimate (option A) for"
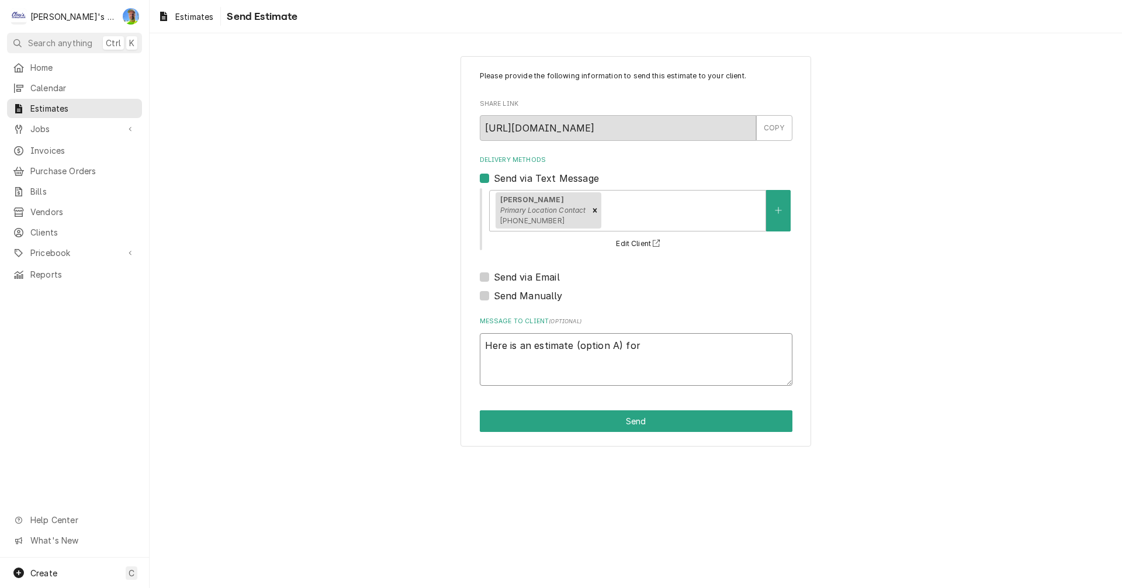
type textarea "x"
type textarea "Here is an estimate (option A) for"
type textarea "x"
type textarea "Here is an estimate (option A) for r"
type textarea "x"
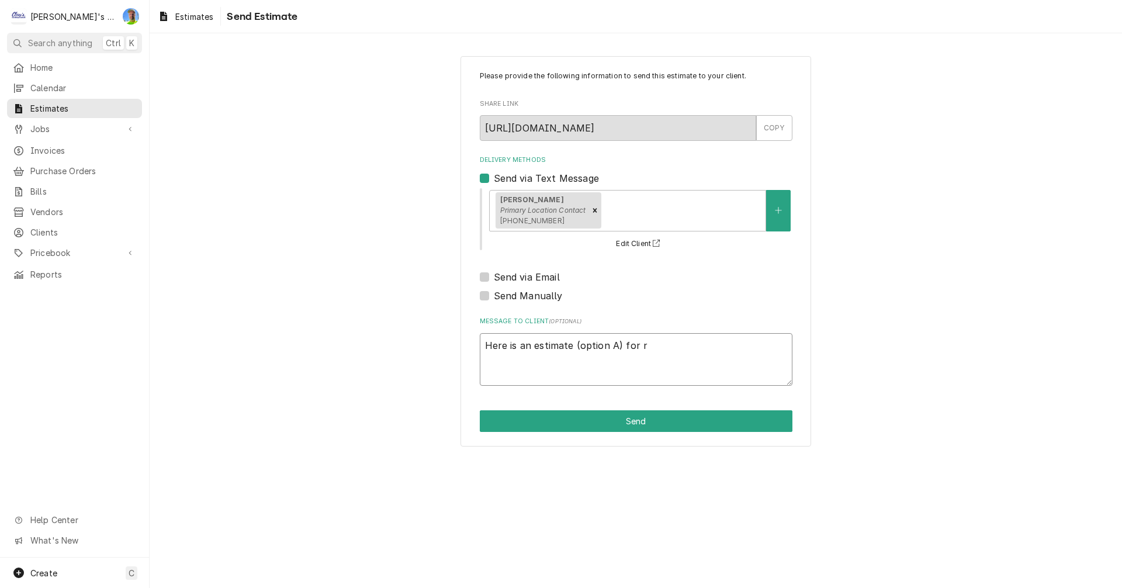
type textarea "Here is an estimate (option A) for re"
type textarea "x"
type textarea "Here is an estimate (option A) for rep"
type textarea "x"
type textarea "Here is an estimate (option A) for repa"
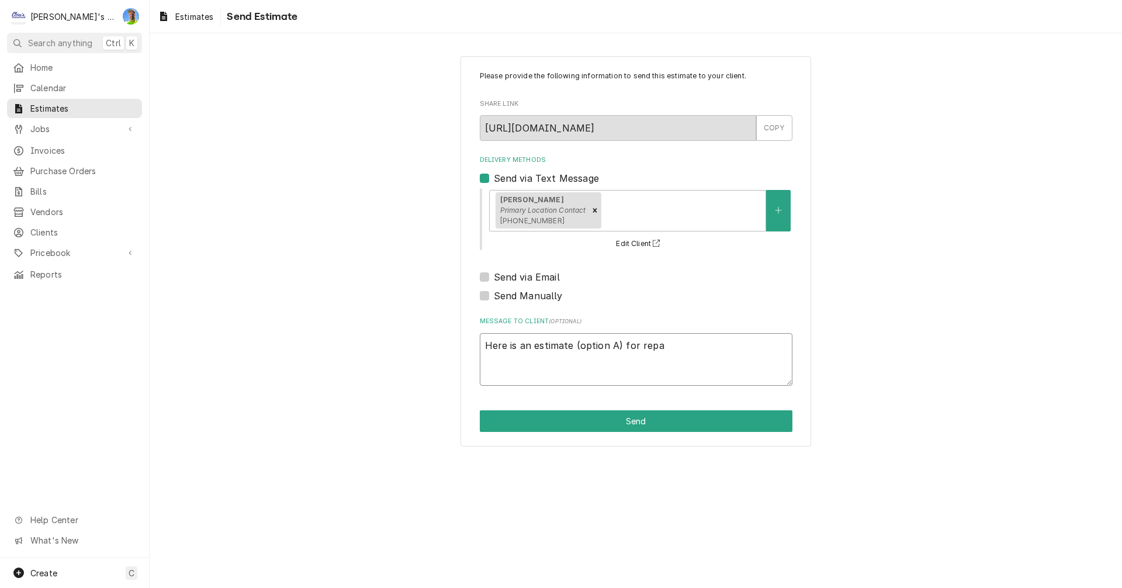
type textarea "x"
type textarea "Here is an estimate (option A) for repai"
type textarea "x"
type textarea "Here is an estimate (option A) for repair"
type textarea "x"
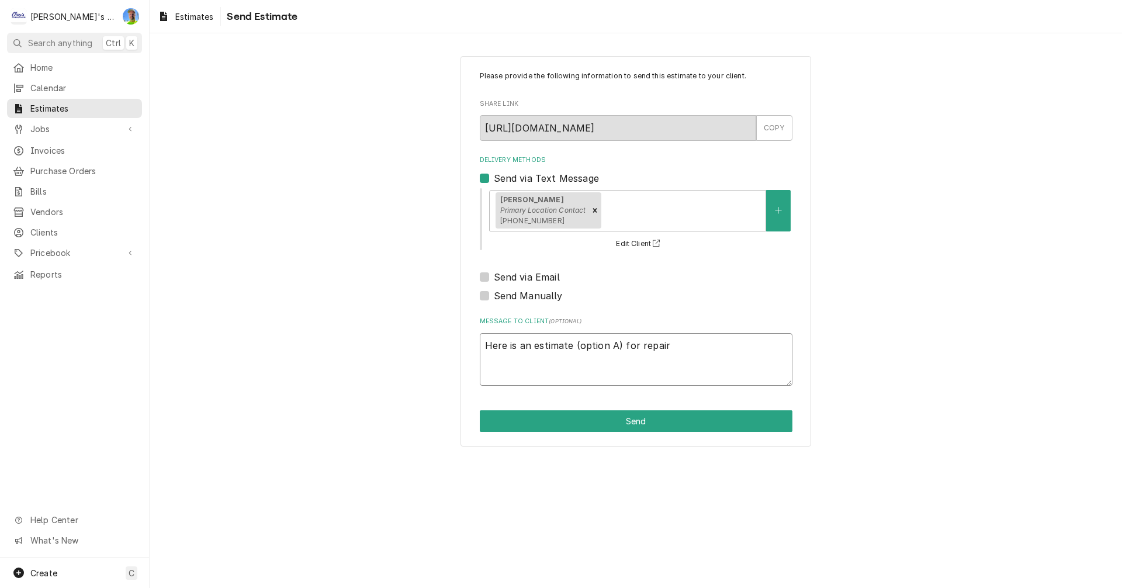
type textarea "Here is an estimate (option A) for repairs"
type textarea "x"
type textarea "Here is an estimate (option A) for repairs"
type textarea "x"
type textarea "Here is an estimate (option A) for repairs t"
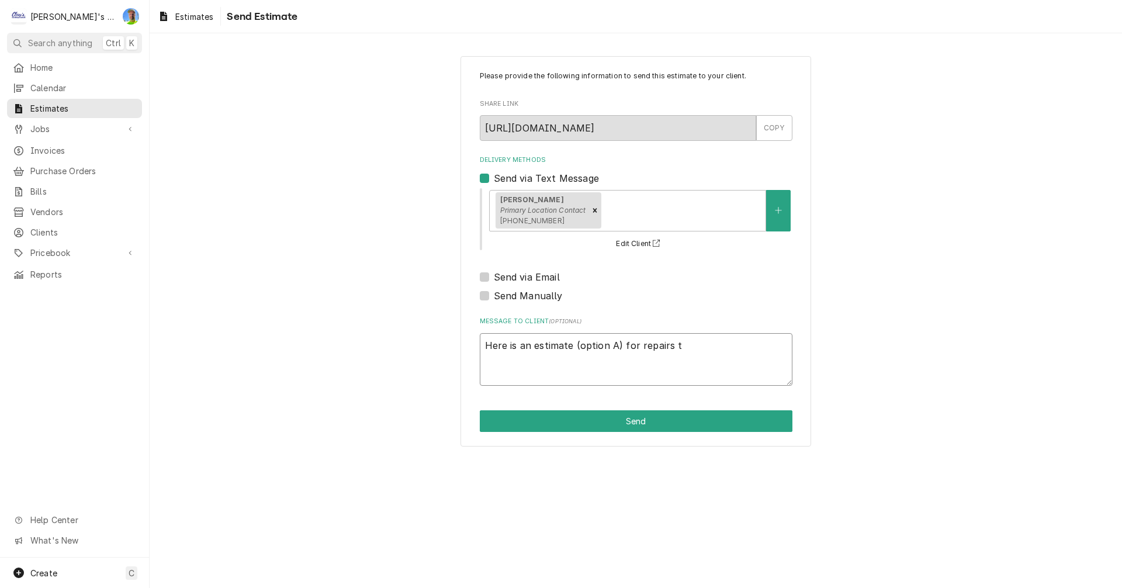
type textarea "x"
type textarea "Here is an estimate (option A) for repairs to"
type textarea "x"
type textarea "Here is an estimate (option A) for repairs to"
type textarea "x"
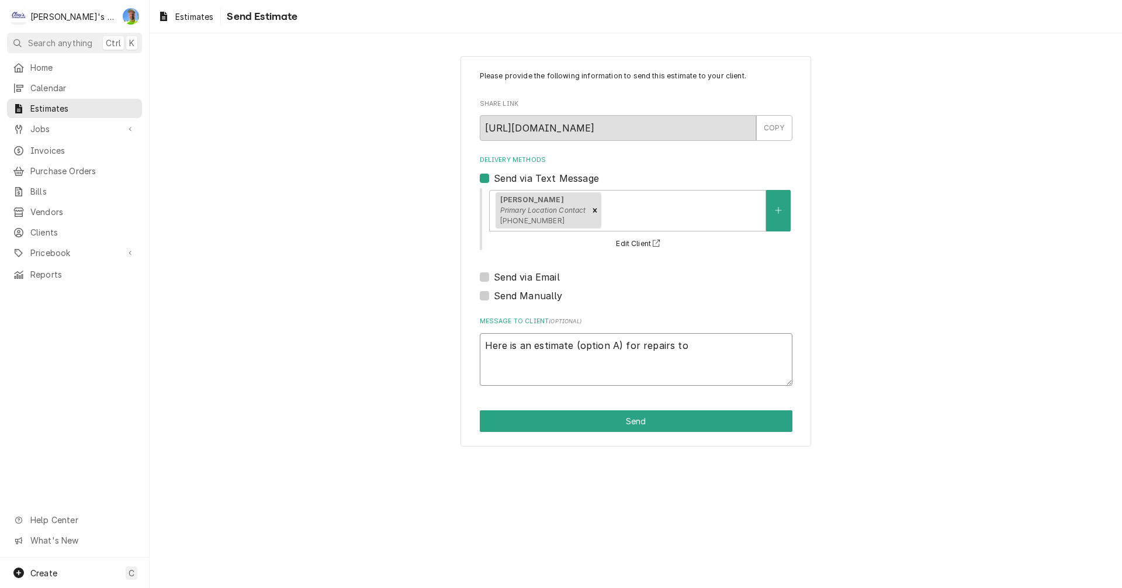
type textarea "Here is an estimate (option A) for repairs to t"
type textarea "x"
type textarea "Here is an estimate (option A) for repairs to th"
type textarea "x"
type textarea "Here is an estimate (option A) for repairs to the"
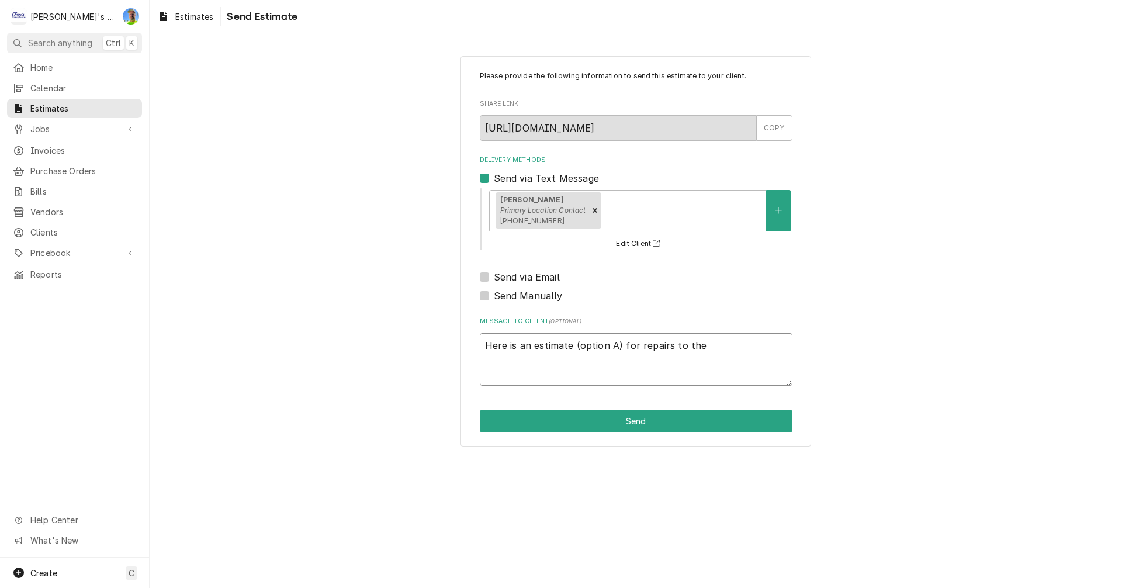
type textarea "x"
type textarea "Here is an estimate (option A) for repairs to the"
type textarea "x"
type textarea "Here is an estimate (option A) for repairs to the e"
type textarea "x"
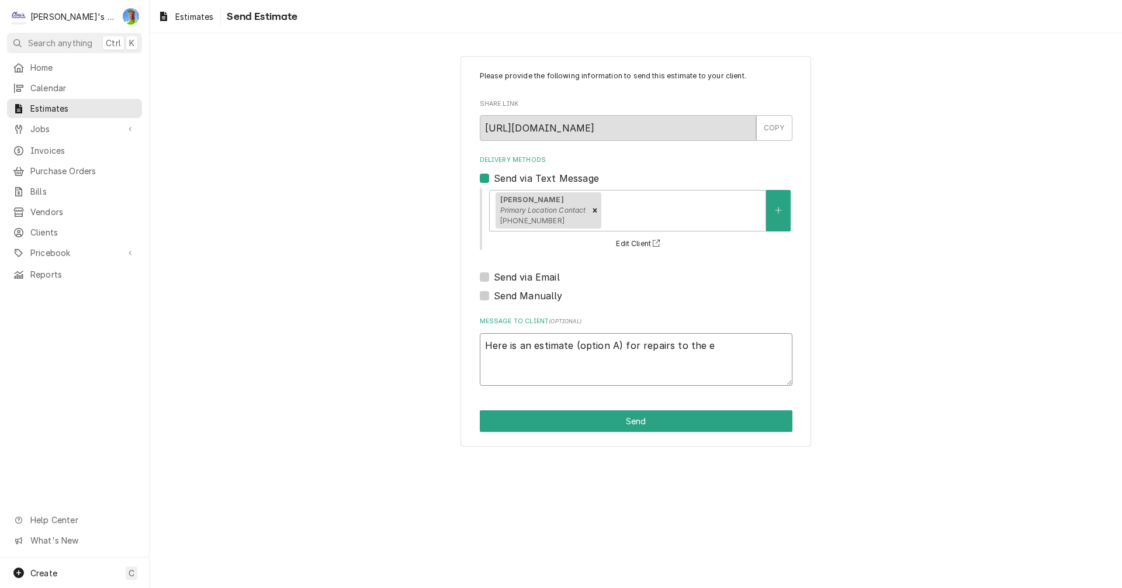
type textarea "Here is an estimate (option A) for repairs to the ex"
type textarea "x"
type textarea "Here is an estimate (option A) for repairs to the exi"
type textarea "x"
type textarea "Here is an estimate (option A) for repairs to the exis"
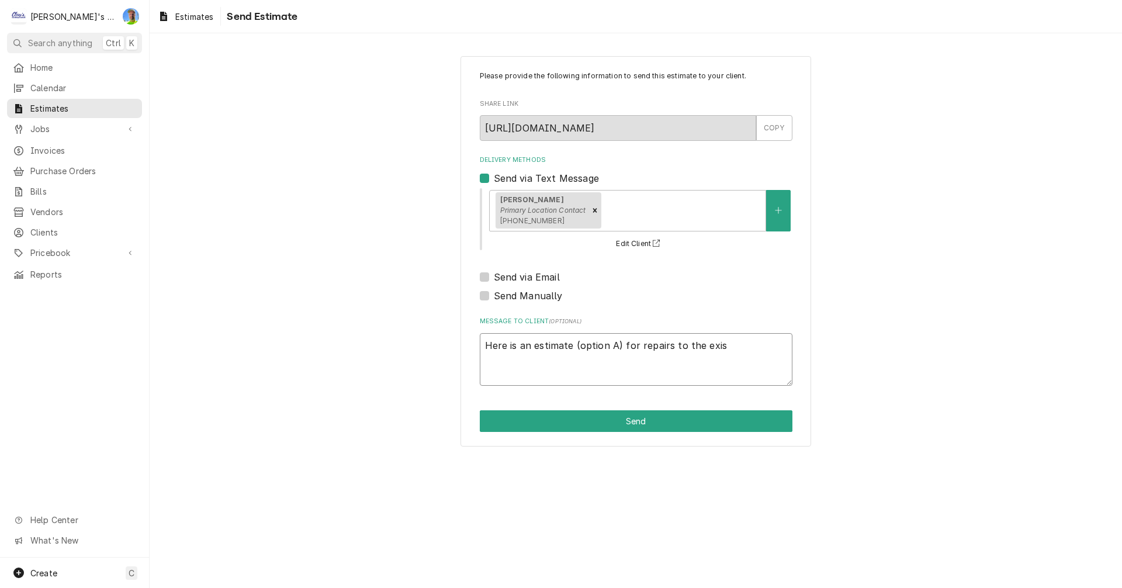
type textarea "x"
type textarea "Here is an estimate (option A) for repairs to the exist"
type textarea "x"
type textarea "Here is an estimate (option A) for repairs to the existi"
type textarea "x"
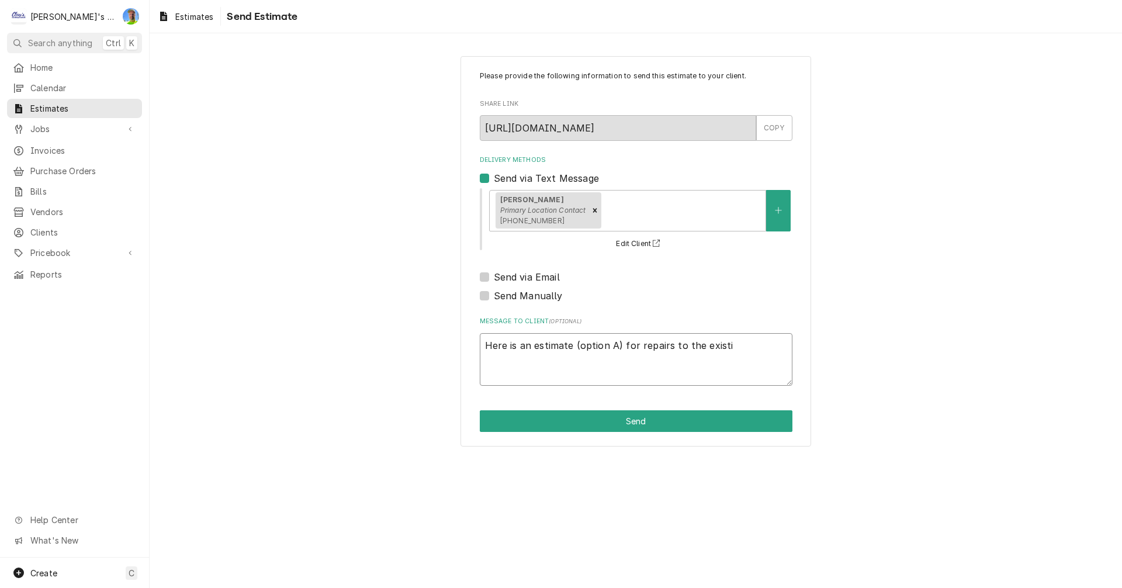
type textarea "Here is an estimate (option A) for repairs to the existin"
type textarea "x"
type textarea "Here is an estimate (option A) for repairs to the existing"
type textarea "x"
type textarea "Here is an estimate (option A) for repairs to the existing"
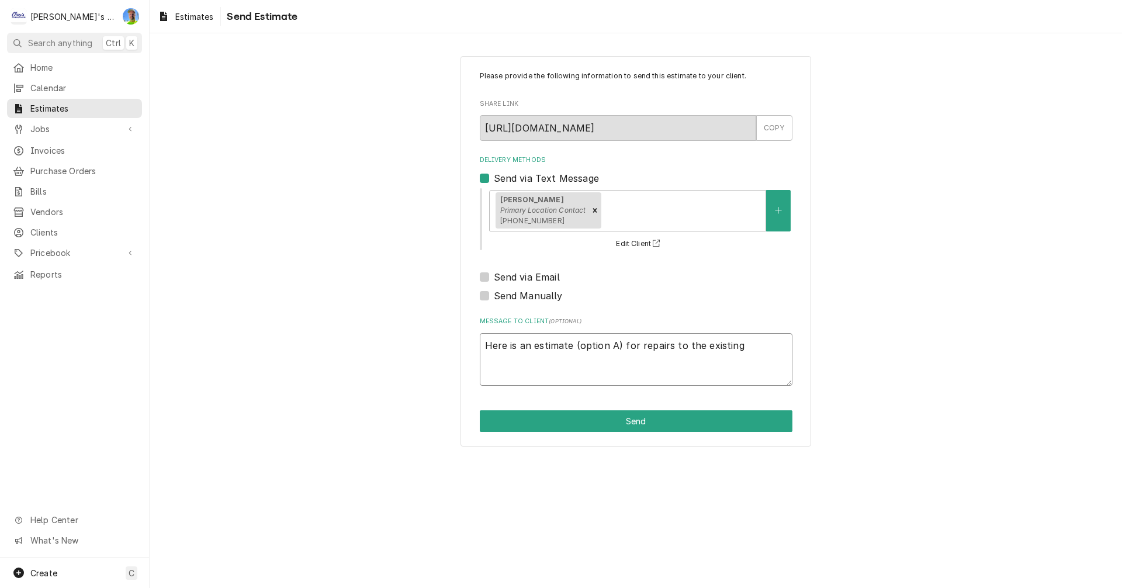
type textarea "x"
type textarea "Here is an estimate (option A) for repairs to the existing f"
type textarea "x"
type textarea "Here is an estimate (option A) for repairs to the existing fr"
type textarea "x"
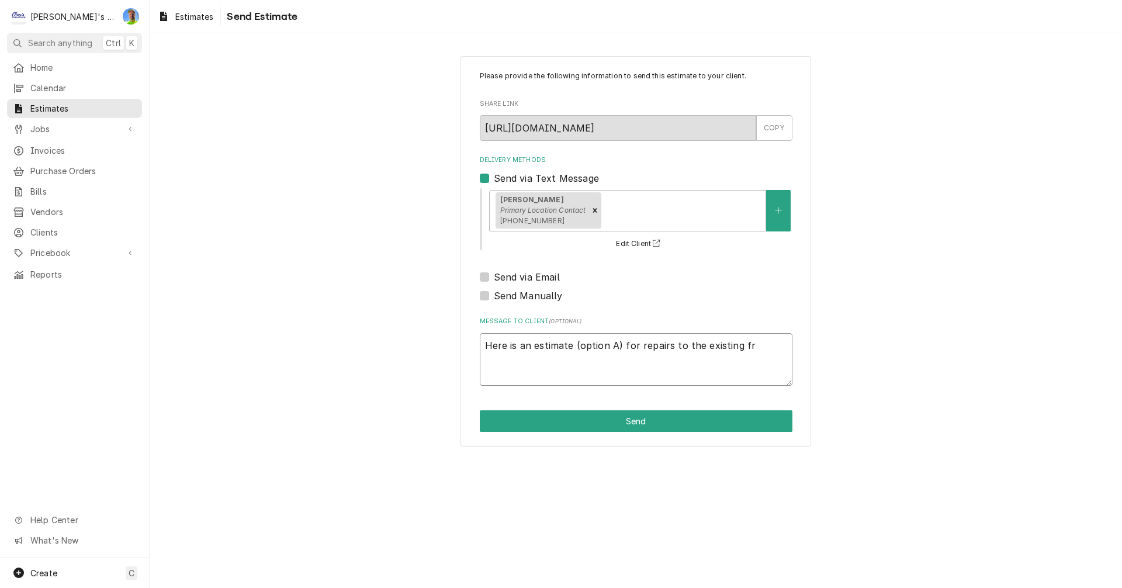
type textarea "Here is an estimate (option A) for repairs to the existing fre"
type textarea "x"
type textarea "Here is an estimate (option A) for repairs to the existing free"
type textarea "x"
type textarea "Here is an estimate (option A) for repairs to the existing freez"
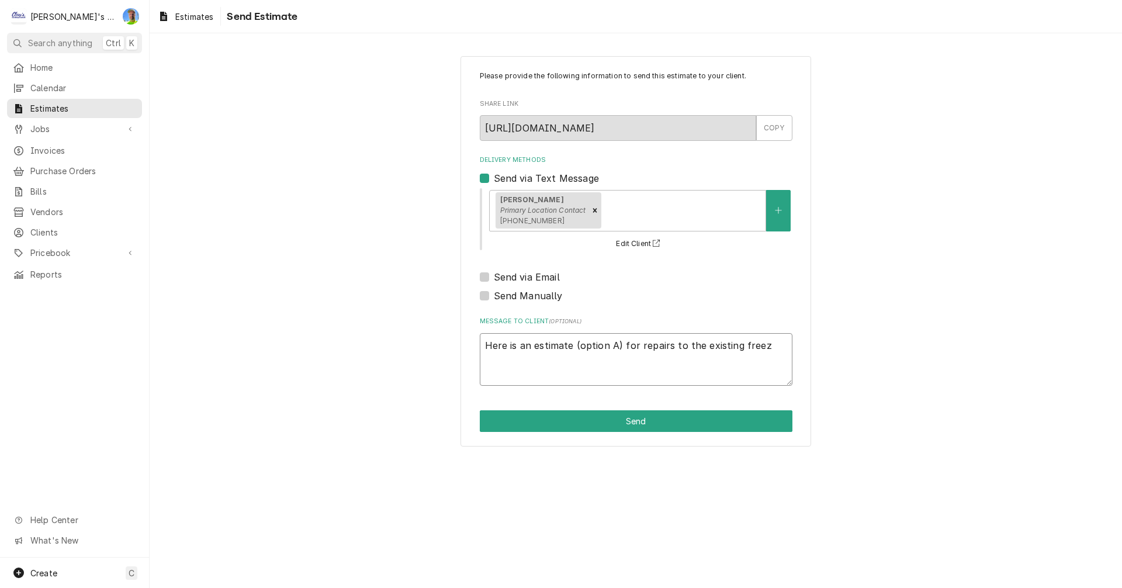
type textarea "x"
type textarea "Here is an estimate (option A) for repairs to the existing freeze"
type textarea "x"
type textarea "Here is an estimate (option A) for repairs to the existing freezer"
type textarea "x"
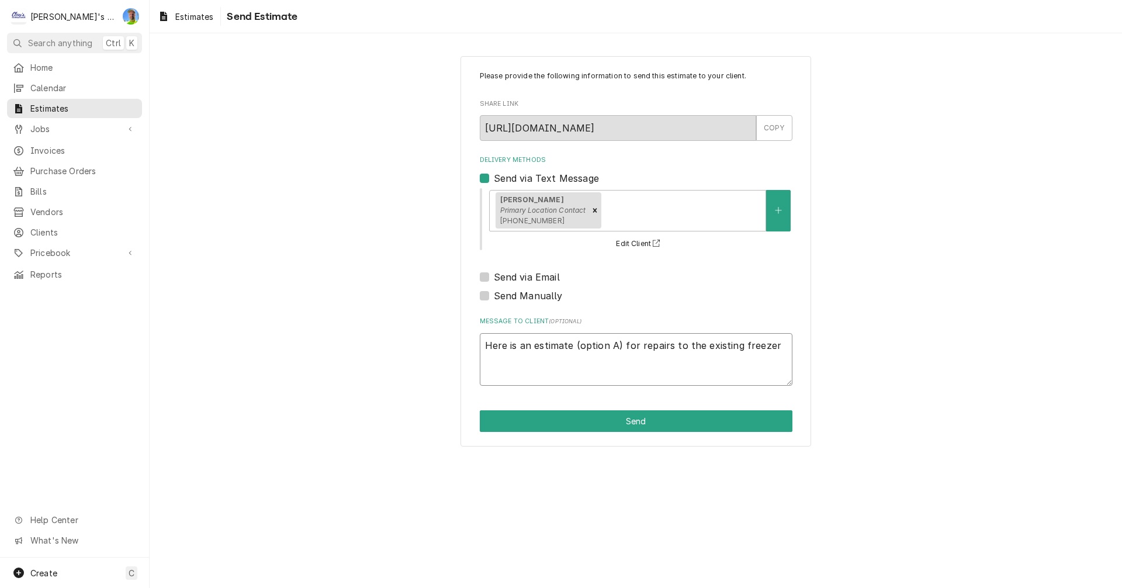
type textarea "Here is an estimate (option A) for repairs to the existing freezer"
type textarea "x"
type textarea "Here is an estimate (option A) for repairs to the existing freezer n"
type textarea "x"
type textarea "Here is an estimate (option A) for repairs to the existing freezer"
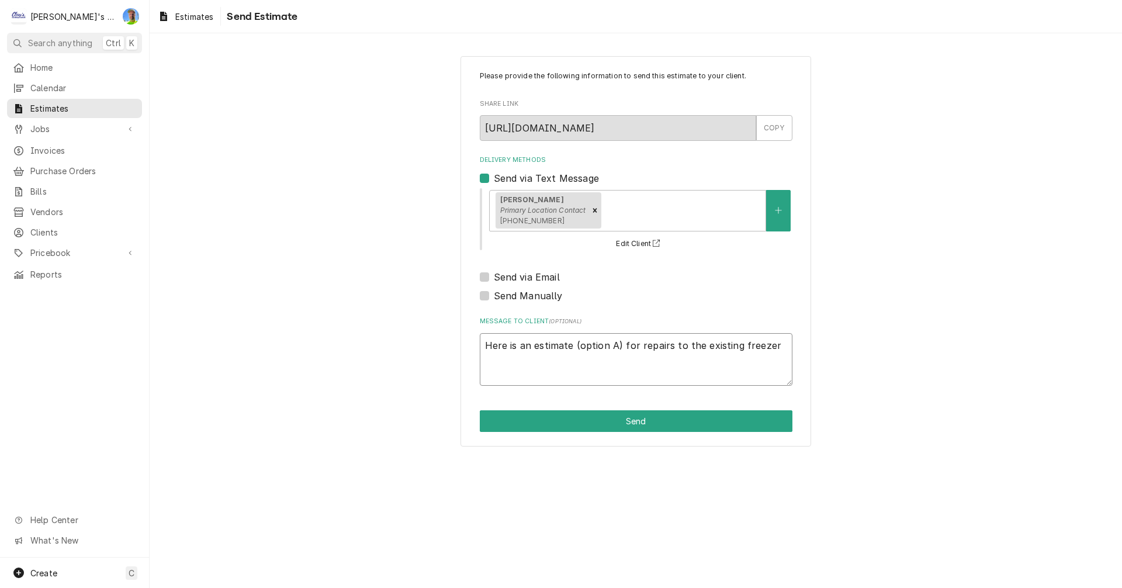
type textarea "x"
type textarea "Here is an estimate (option A) for repairs to the existing freezer u"
type textarea "x"
type textarea "Here is an estimate (option A) for repairs to the existing freezer un"
type textarea "x"
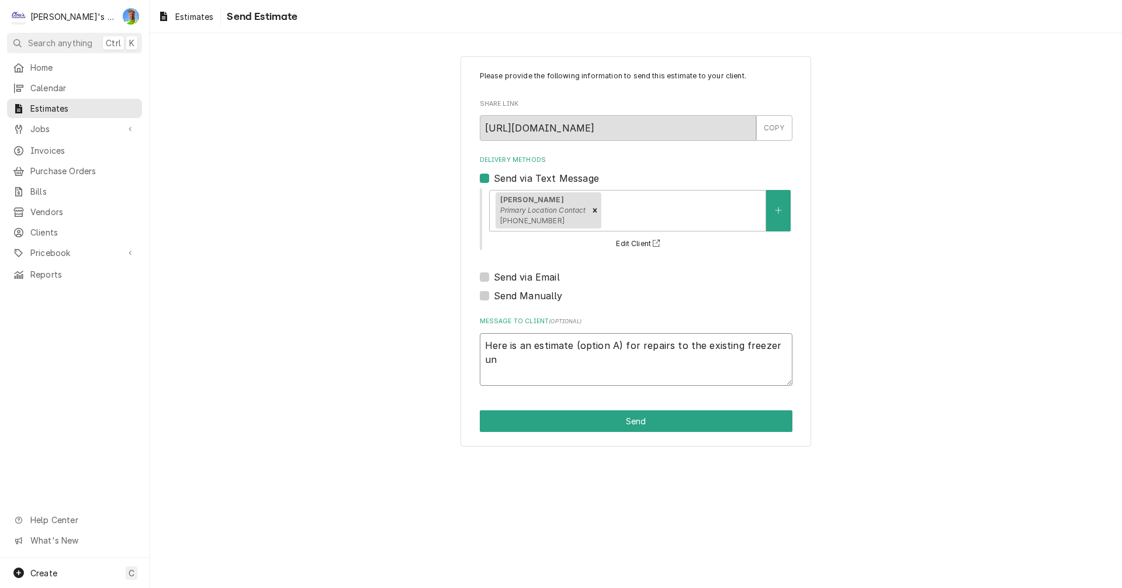
type textarea "Here is an estimate (option A) for repairs to the existing freezer uni"
type textarea "x"
type textarea "Here is an estimate (option A) for repairs to the existing freezer unit"
type textarea "x"
type textarea "Here is an estimate (option A) for repairs to the existing freezer unit"
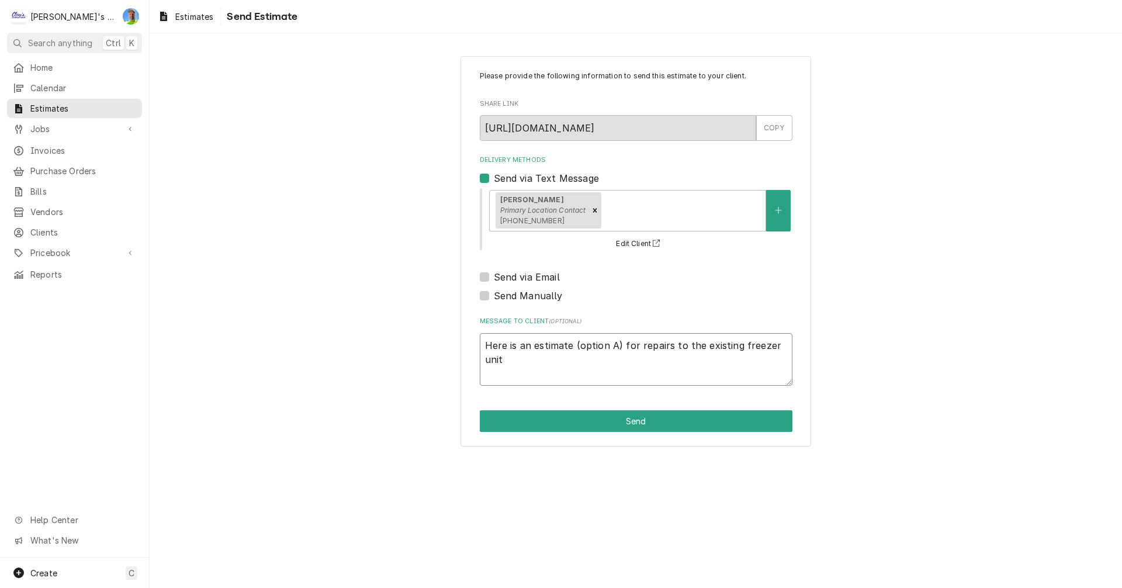
type textarea "x"
type textarea "Here is an estimate (option A) for repairs to the existing freezer unit ,"
type textarea "x"
type textarea "Here is an estimate (option A) for repairs to the existing freezer unit"
type textarea "x"
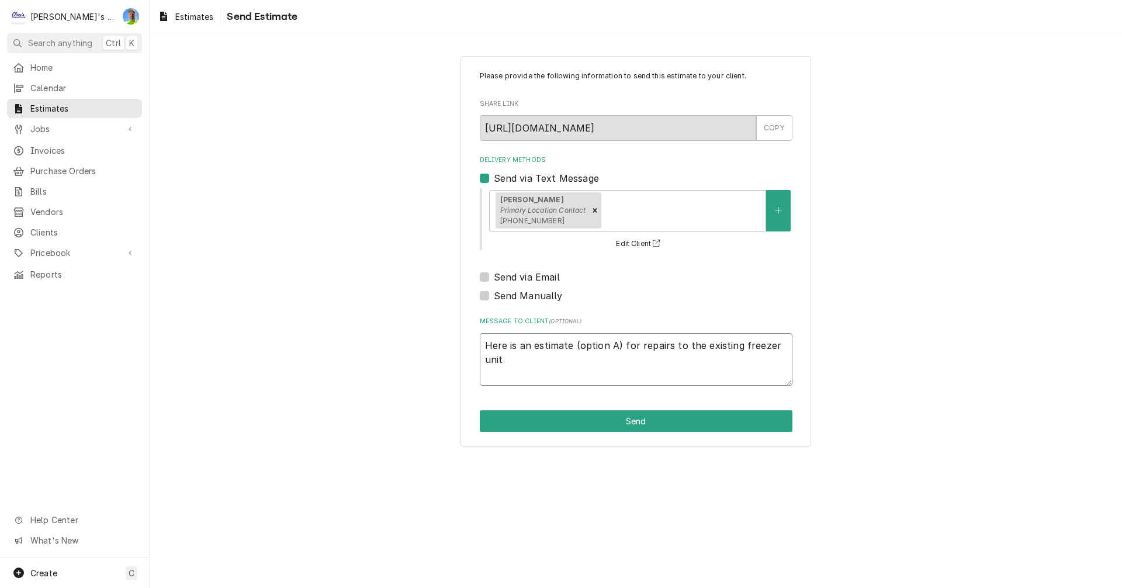
type textarea "Here is an estimate (option A) for repairs to the existing freezer unit"
type textarea "x"
type textarea "Here is an estimate (option A) for repairs to the existing freezer unit,"
type textarea "x"
type textarea "Here is an estimate (option A) for repairs to the existing freezer unit,"
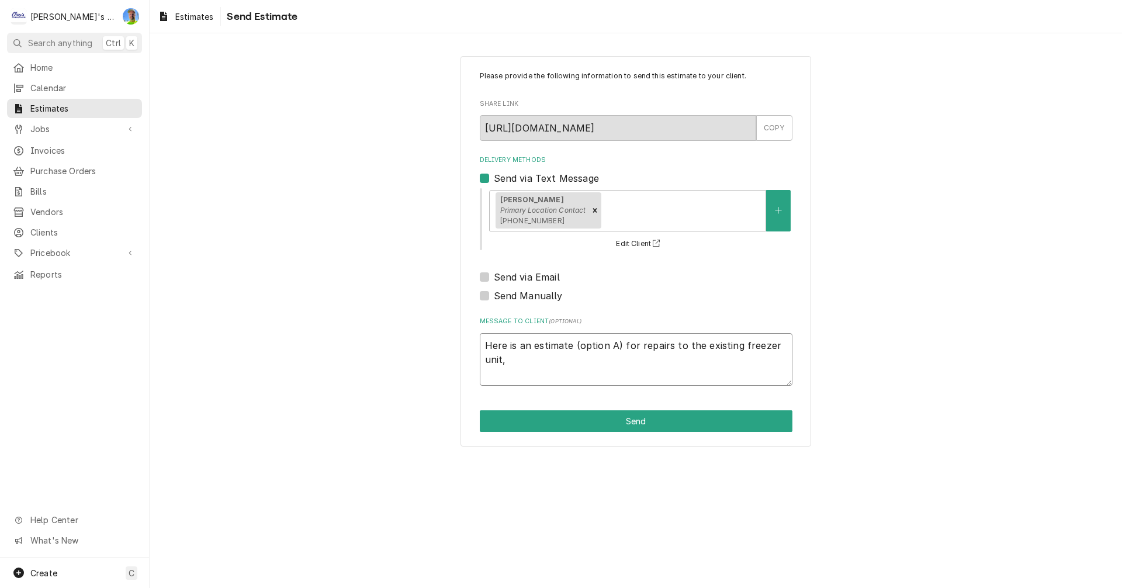
type textarea "x"
type textarea "Here is an estimate (option A) for repairs to the existing freezer unit, l"
type textarea "x"
type textarea "Here is an estimate (option A) for repairs to the existing freezer unit, le"
drag, startPoint x: 482, startPoint y: 347, endPoint x: 751, endPoint y: 366, distance: 270.1
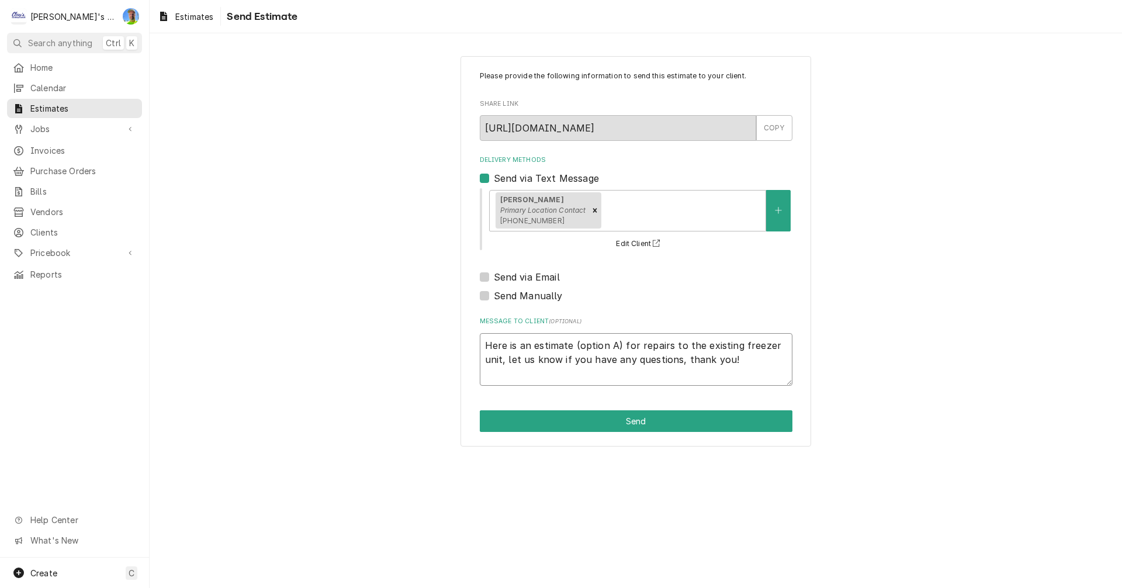
click at [751, 366] on textarea "Here is an estimate (option A) for repairs to the existing freezer unit, let us…" at bounding box center [636, 359] width 313 height 53
click at [815, 330] on div "Please provide the following information to send this estimate to your client. …" at bounding box center [636, 251] width 973 height 411
click at [680, 423] on button "Send" at bounding box center [636, 421] width 313 height 22
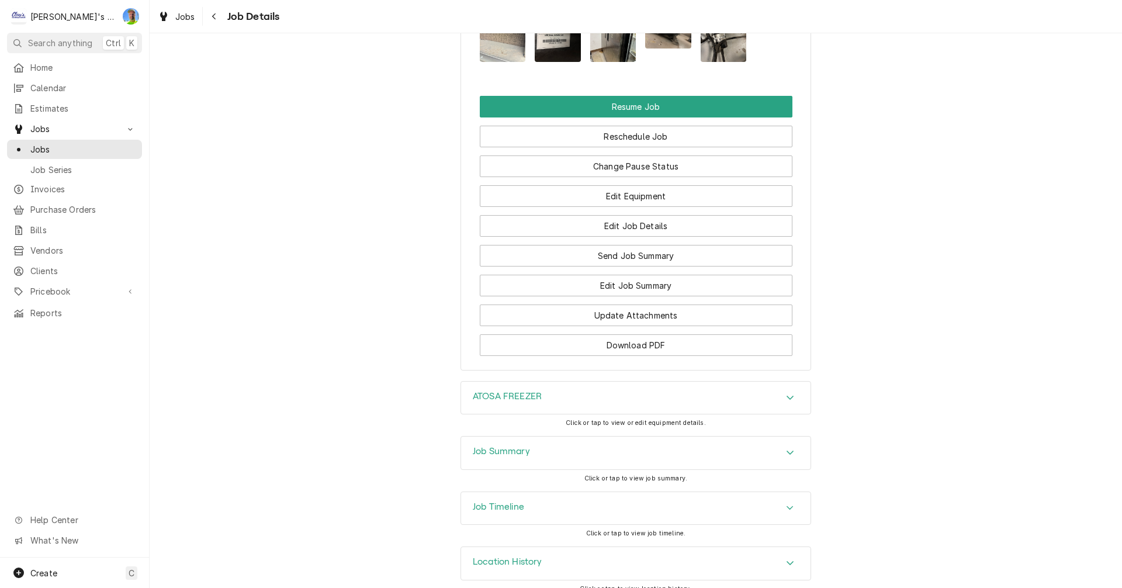
scroll to position [1297, 0]
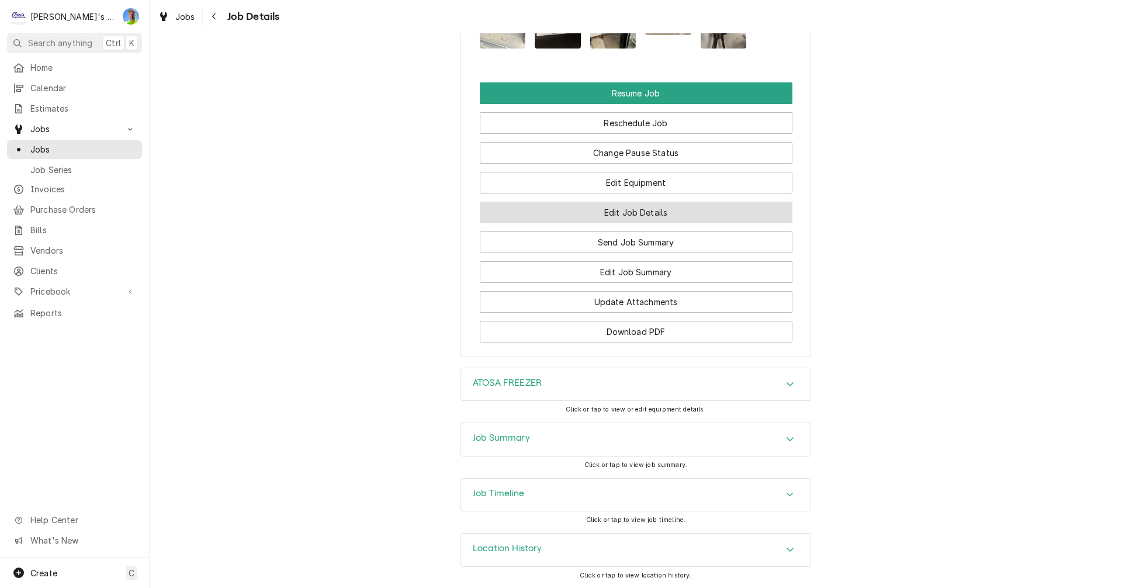
click at [756, 212] on button "Edit Job Details" at bounding box center [636, 213] width 313 height 22
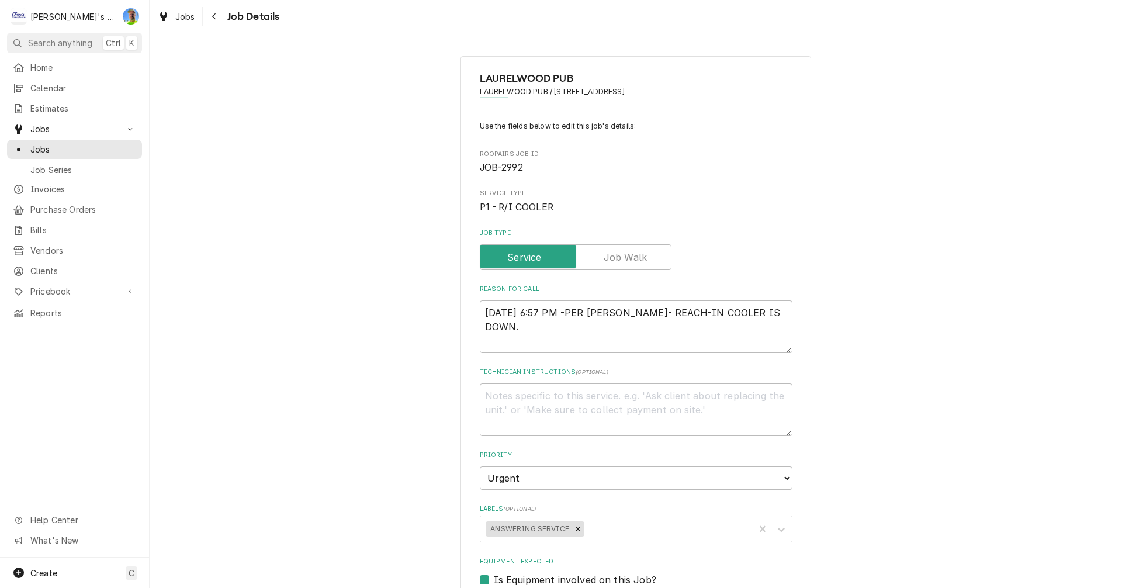
type textarea "x"
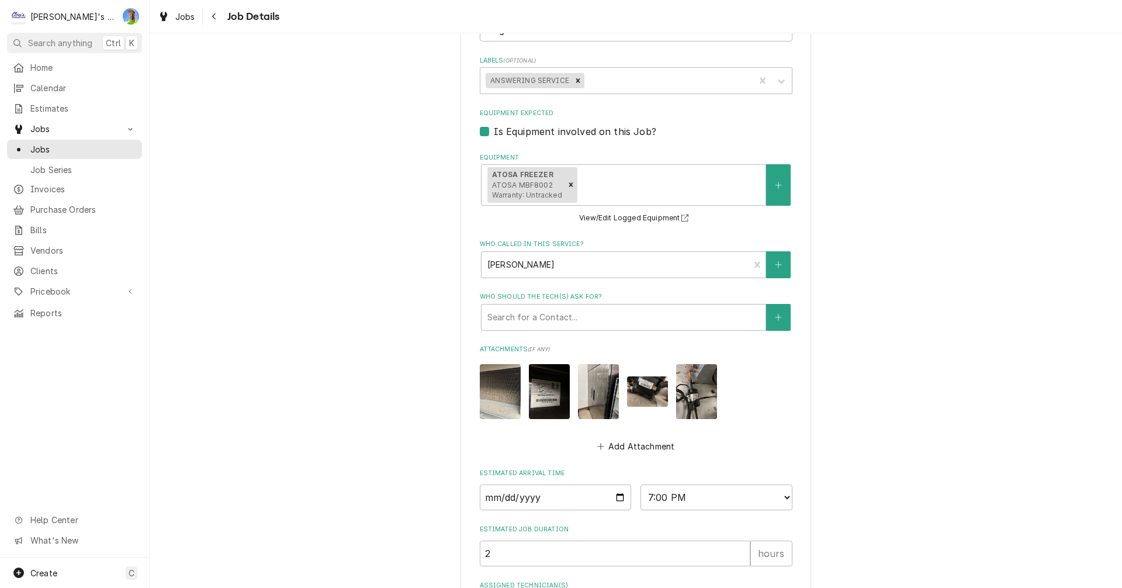
scroll to position [468, 0]
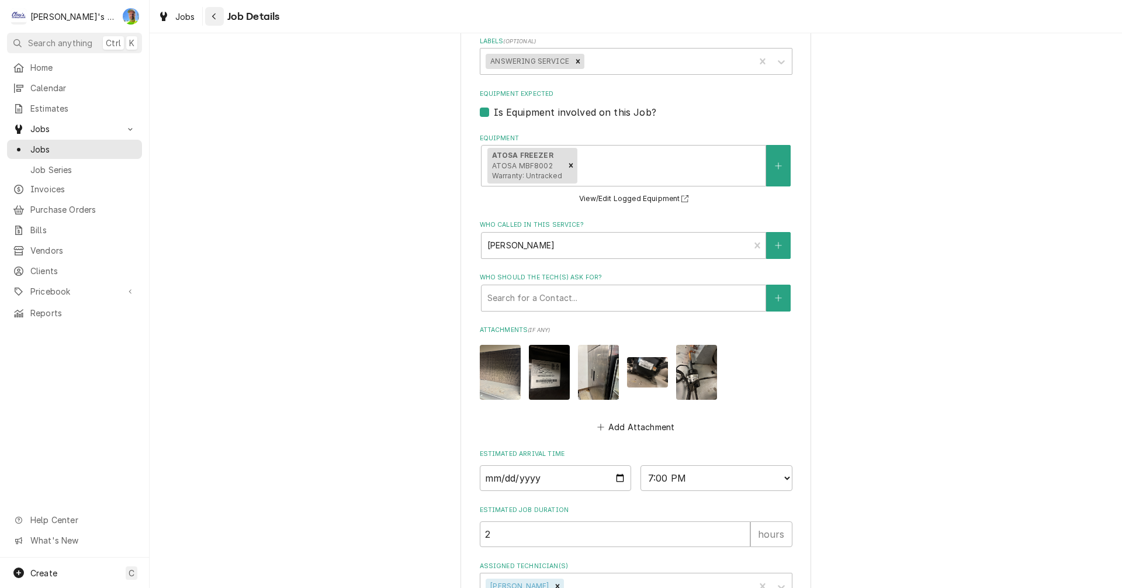
click at [213, 15] on icon "Navigate back" at bounding box center [214, 16] width 5 height 8
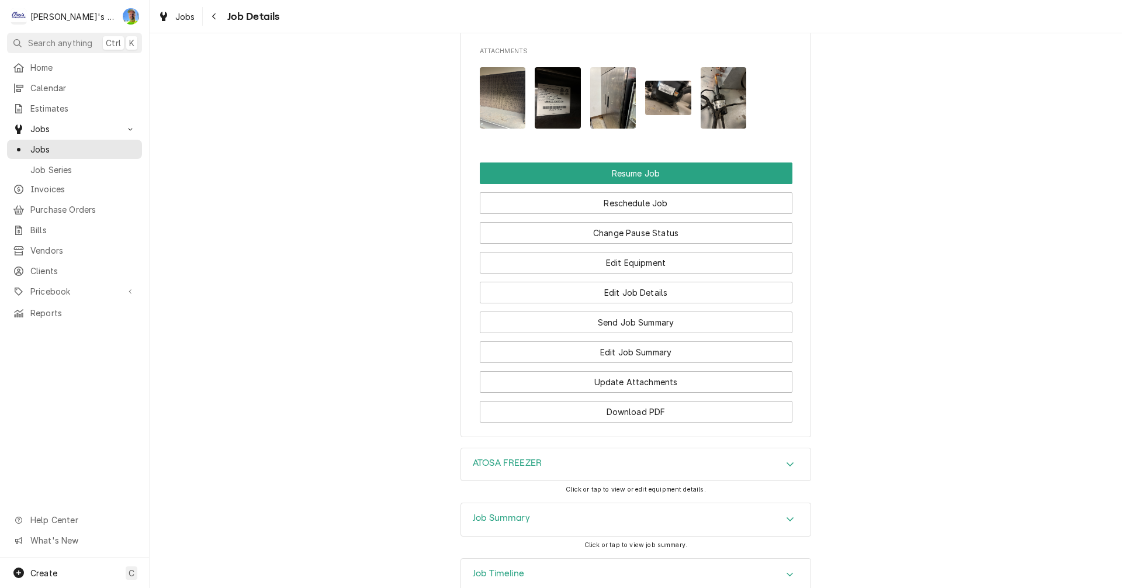
scroll to position [1227, 0]
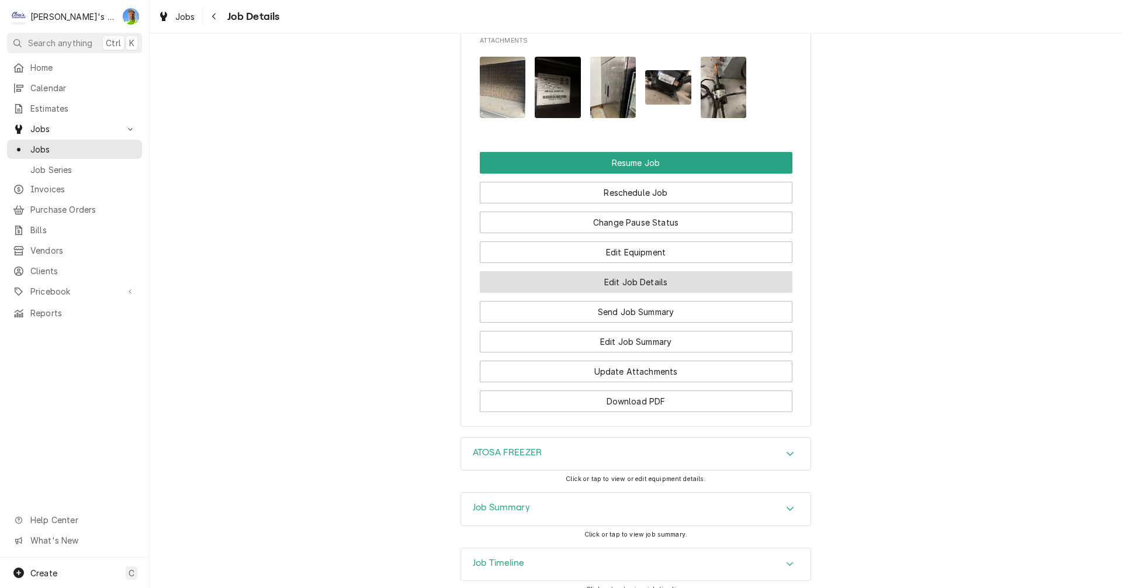
click at [732, 281] on button "Edit Job Details" at bounding box center [636, 282] width 313 height 22
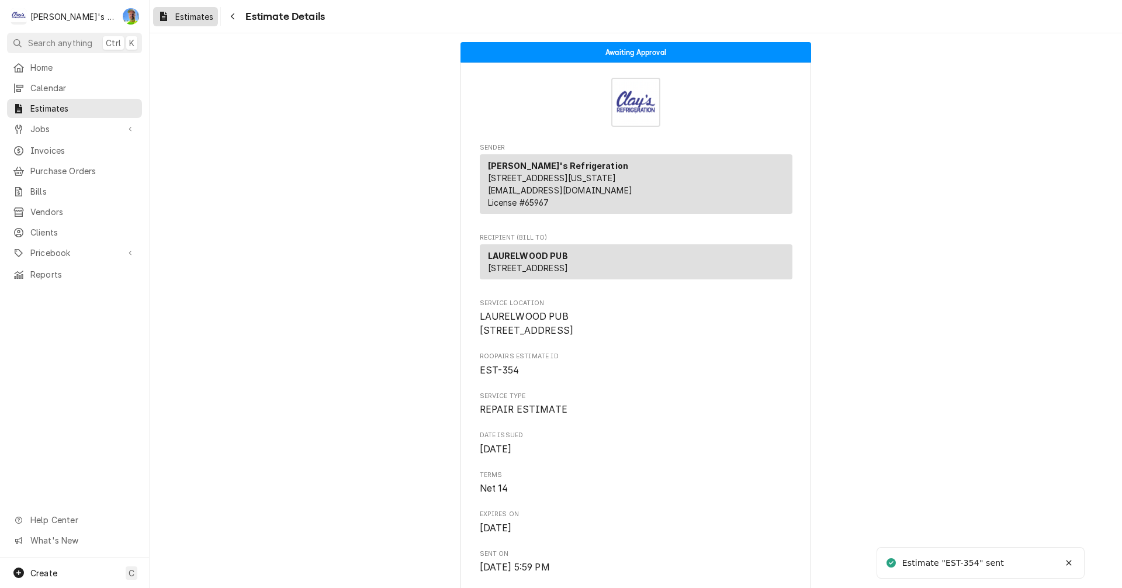
click at [204, 15] on span "Estimates" at bounding box center [194, 17] width 38 height 12
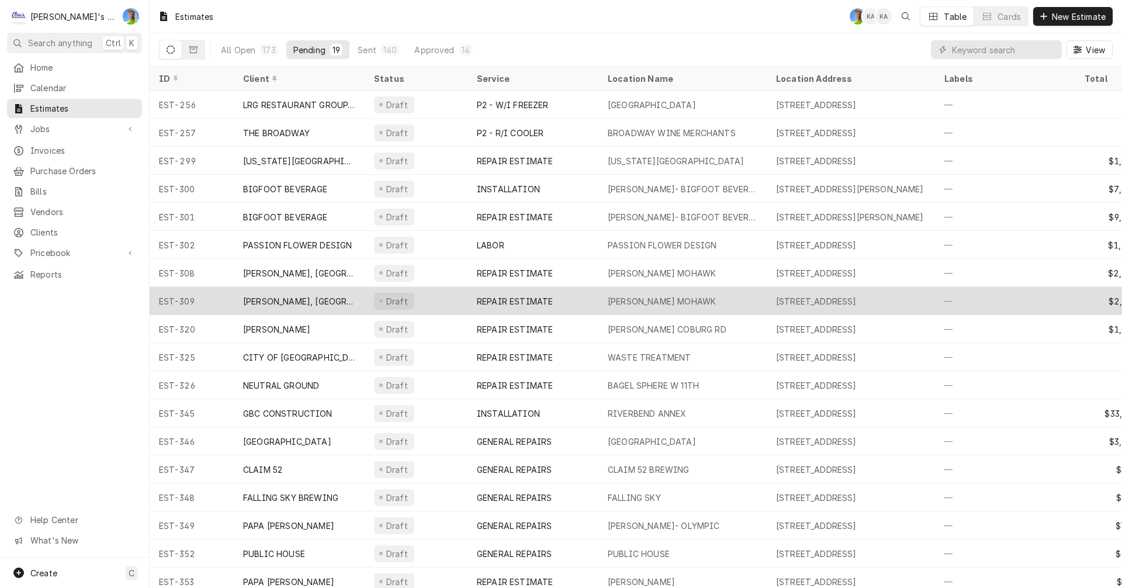
scroll to position [43, 0]
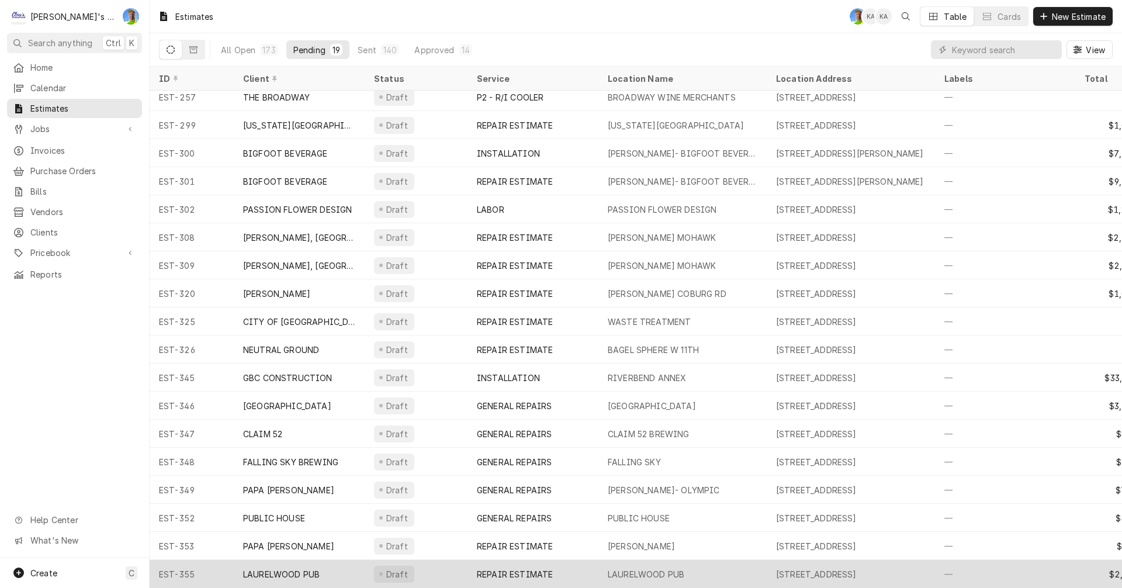
click at [638, 570] on div "LAURELWOOD PUB" at bounding box center [646, 574] width 77 height 12
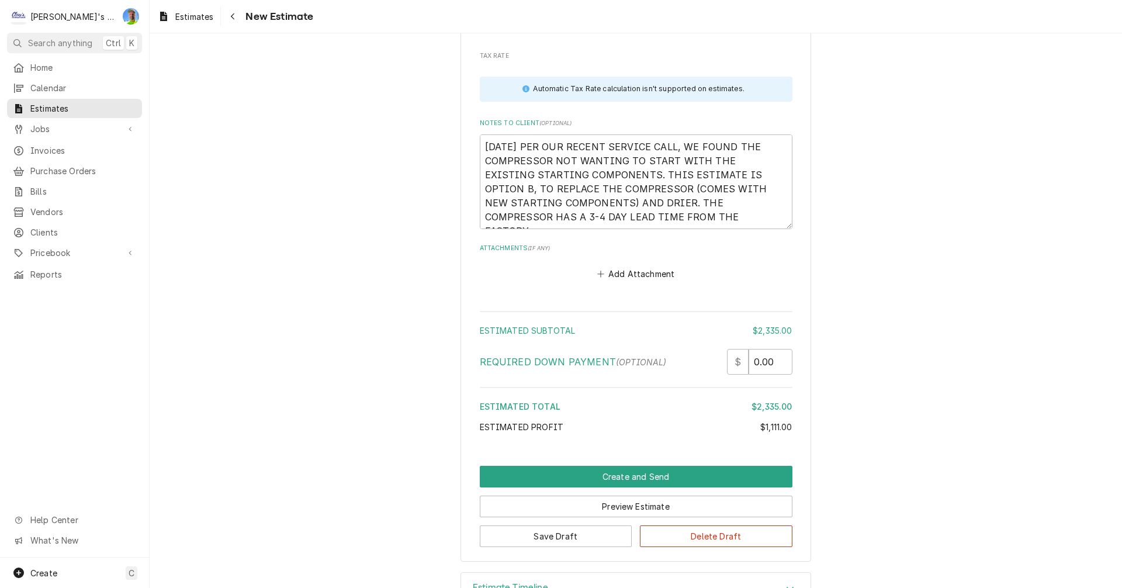
scroll to position [2939, 0]
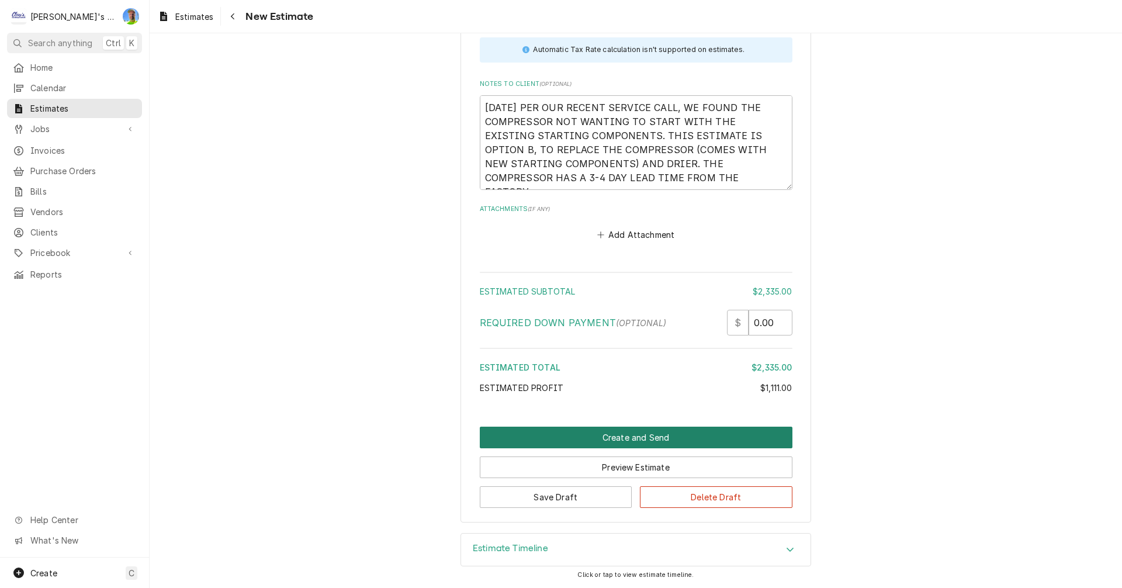
click at [595, 435] on button "Create and Send" at bounding box center [636, 438] width 313 height 22
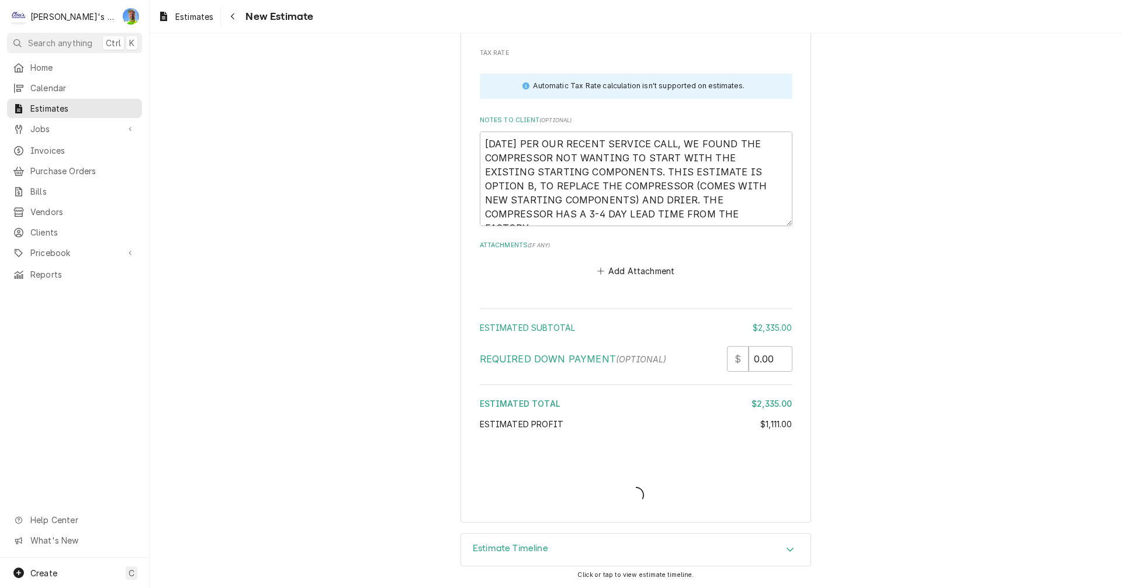
type textarea "x"
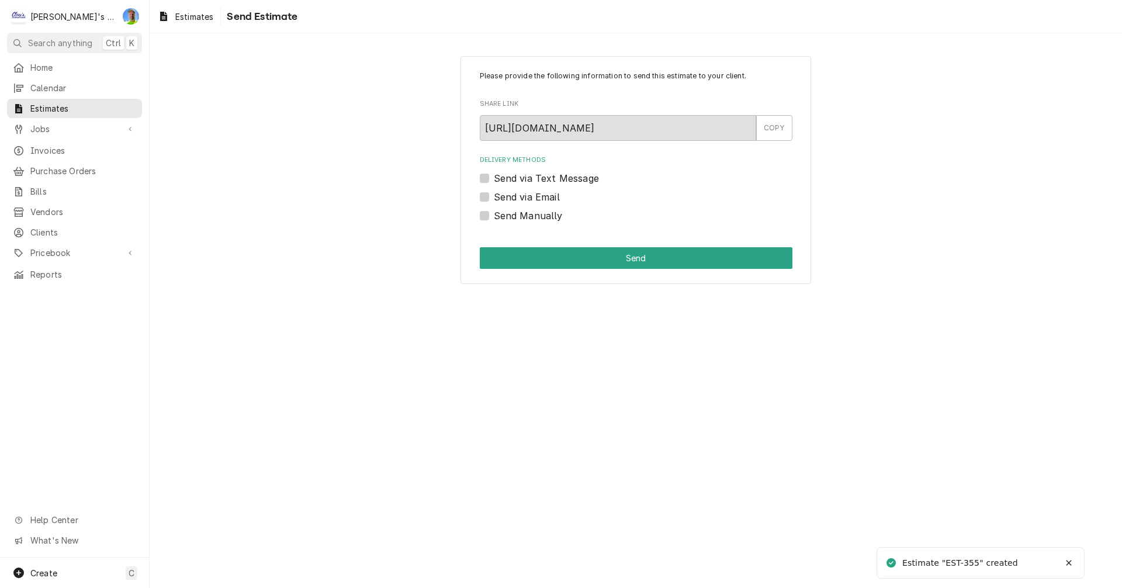
click at [494, 182] on label "Send via Text Message" at bounding box center [546, 178] width 105 height 14
click at [494, 182] on input "Send via Text Message" at bounding box center [650, 184] width 313 height 26
checkbox input "true"
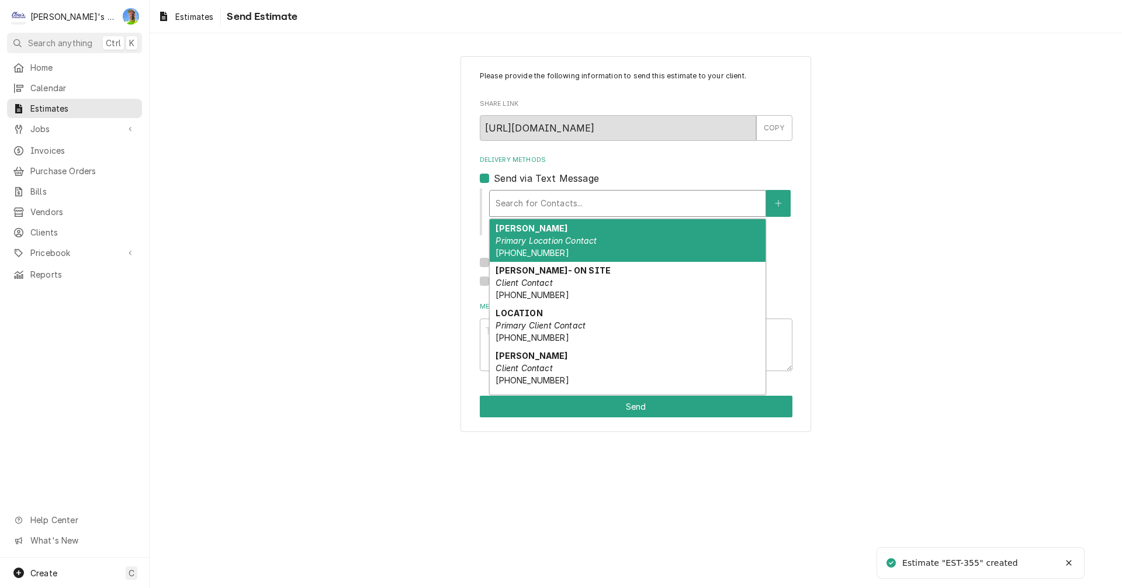
click at [515, 202] on div "Delivery Methods" at bounding box center [628, 203] width 264 height 21
click at [541, 231] on div "AARON Primary Location Contact (541) 515-5139" at bounding box center [628, 240] width 276 height 43
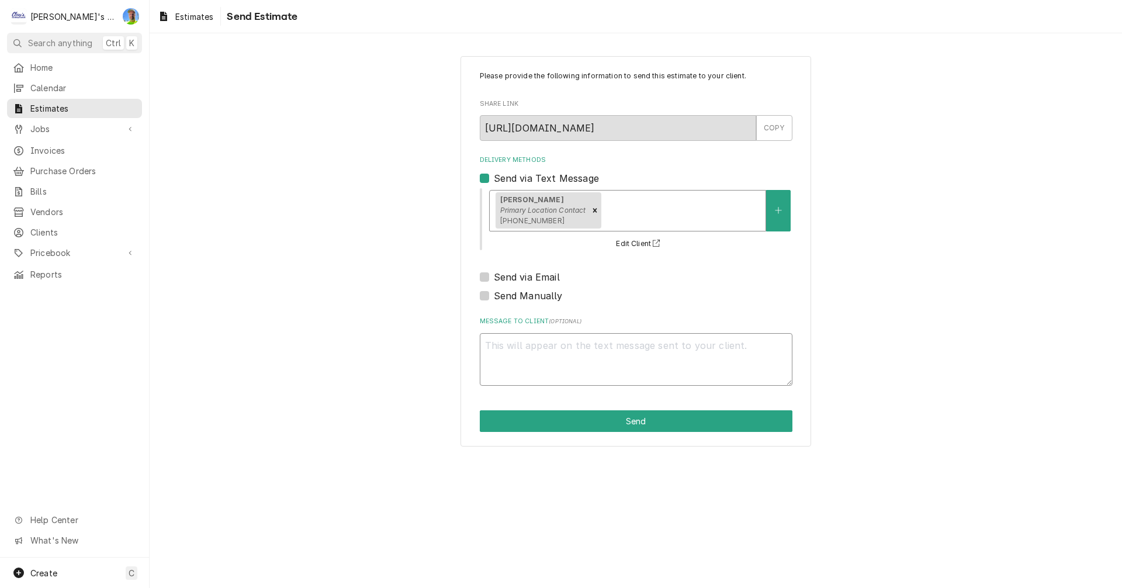
click at [570, 351] on textarea "Message to Client ( optional )" at bounding box center [636, 359] width 313 height 53
paste textarea "Here is an estimate (option A) for repairs to the existing freezer unit, let us…"
type textarea "x"
type textarea "Here is an estimate (option A) for repairs to the existing freezer unit, let us…"
click at [615, 346] on textarea "Here is an estimate (option A) for repairs to the existing freezer unit, let us…" at bounding box center [636, 359] width 313 height 53
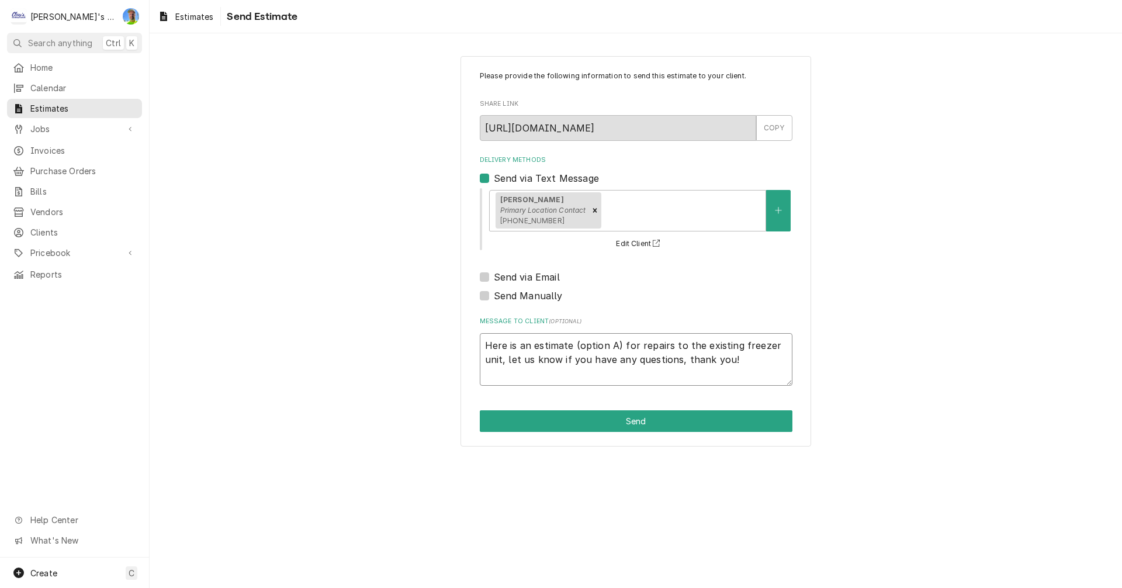
type textarea "x"
type textarea "Here is an estimate (option ) for repairs to the existing freezer unit, let us …"
type textarea "x"
type textarea "Here is an estimate (option B) for repairs to the existing freezer unit, let us…"
click at [615, 418] on button "Send" at bounding box center [636, 421] width 313 height 22
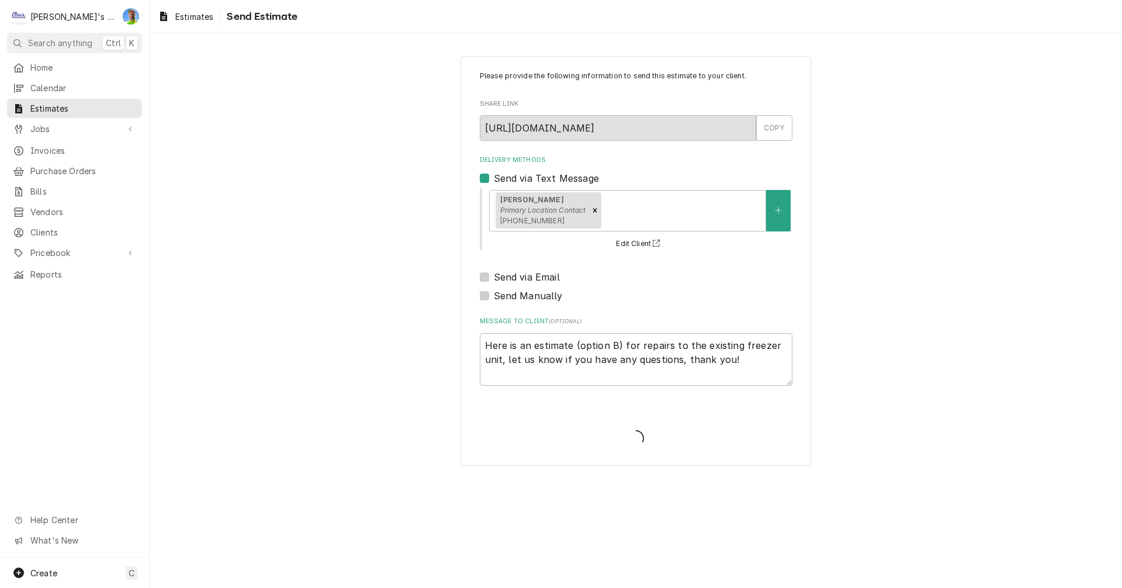
type textarea "x"
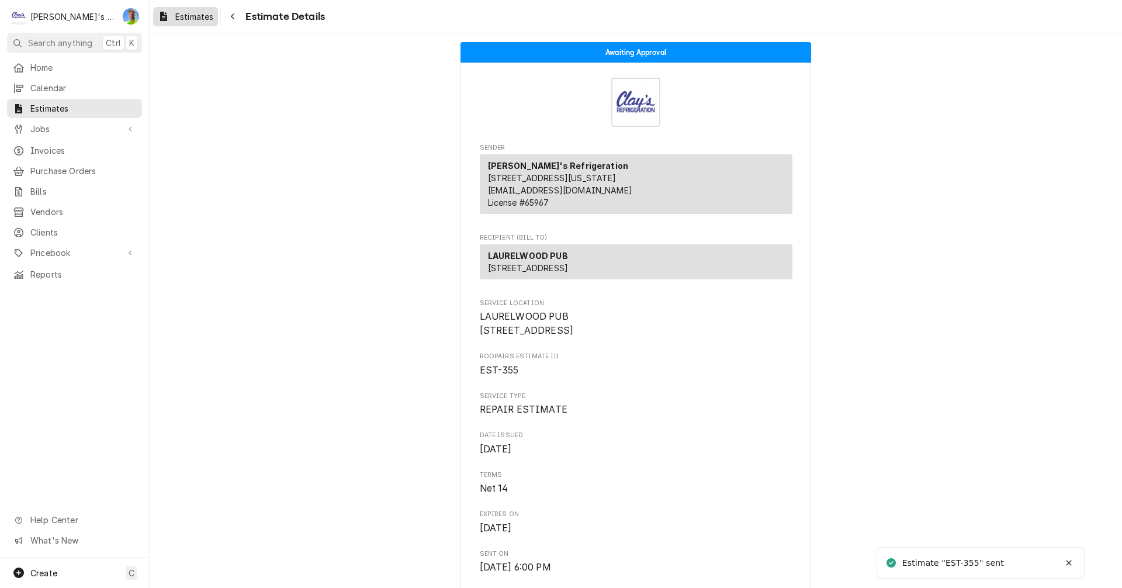
click at [178, 14] on span "Estimates" at bounding box center [194, 17] width 38 height 12
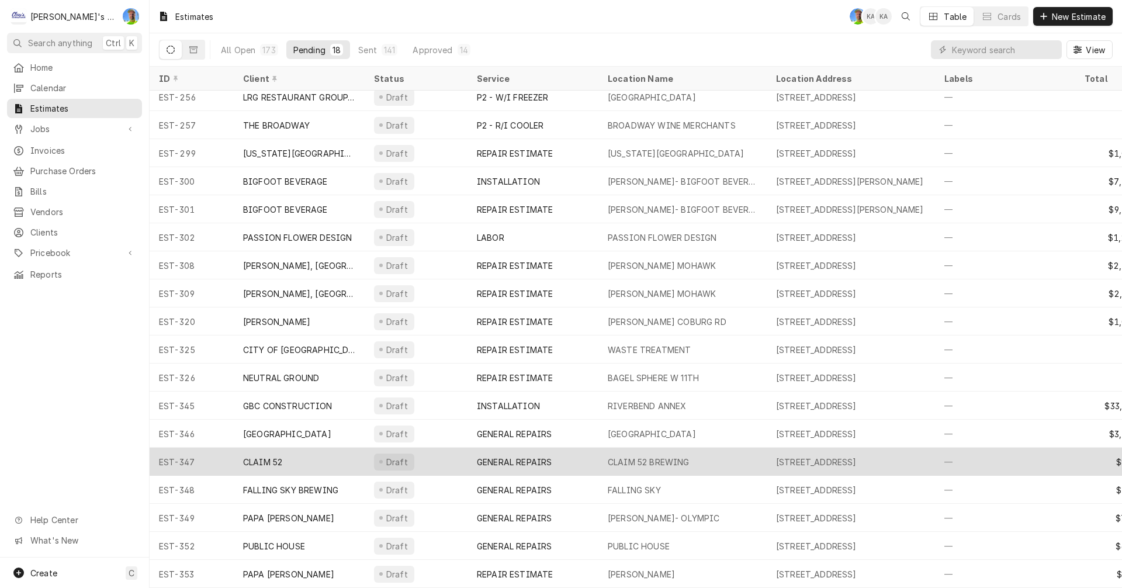
scroll to position [15, 0]
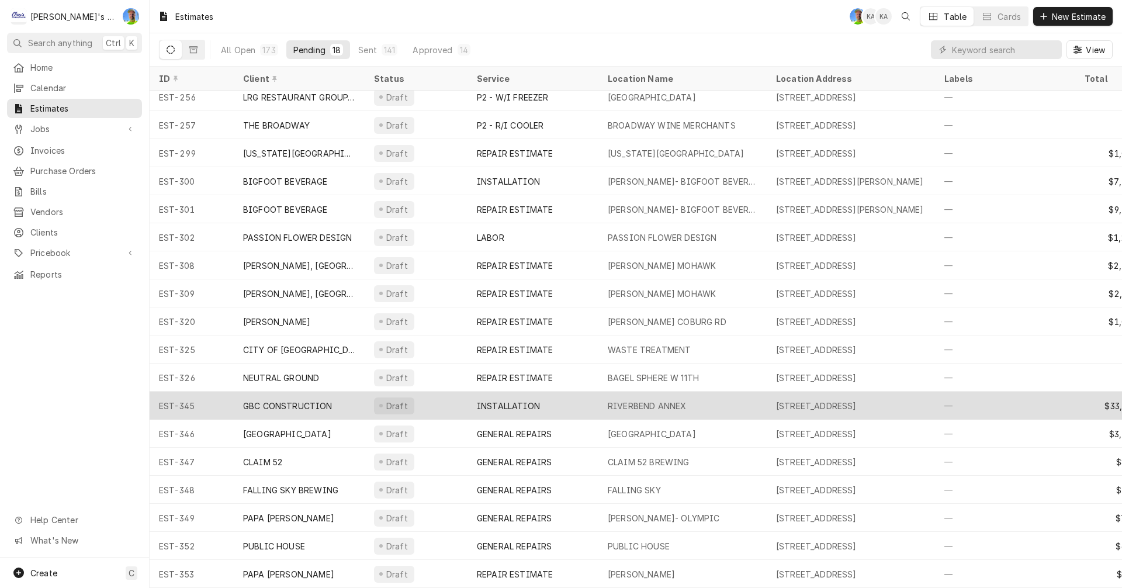
click at [455, 396] on div "Draft" at bounding box center [416, 406] width 103 height 28
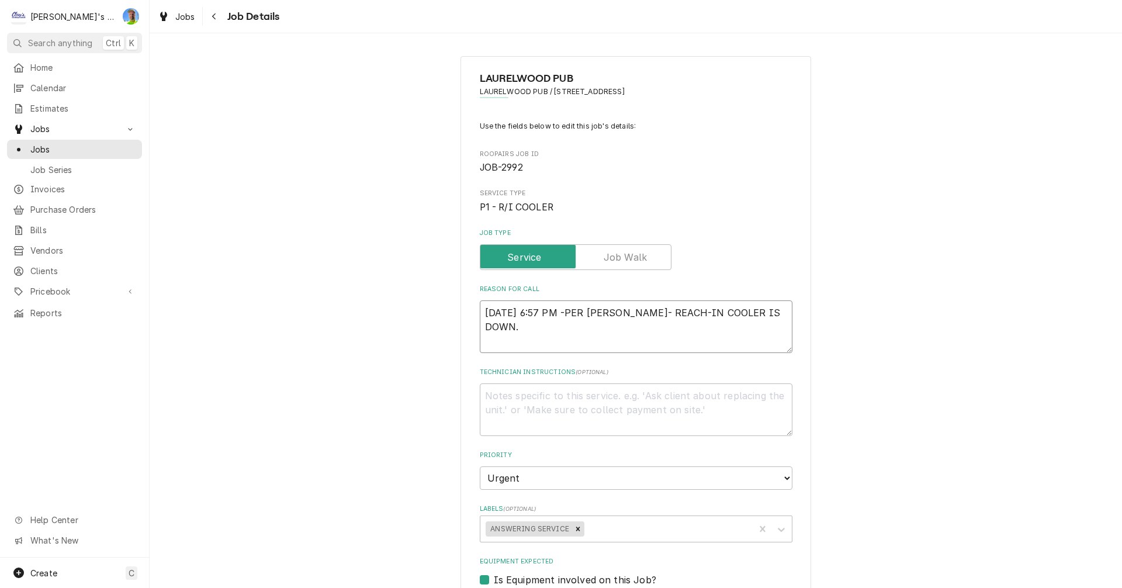
click at [749, 338] on textarea "9/19/2025 6:57 PM -PER AARON- REACH-IN COOLER IS DOWN." at bounding box center [636, 326] width 313 height 53
click at [777, 335] on textarea "9/19/2025 6:57 PM -PER AARON- REACH-IN COOLER IS DOWN." at bounding box center [636, 326] width 313 height 53
type textarea "x"
type textarea "9/19/2025 6:57 PM -PER AARON- REACH-IN COOLER IS DOWN."
type textarea "x"
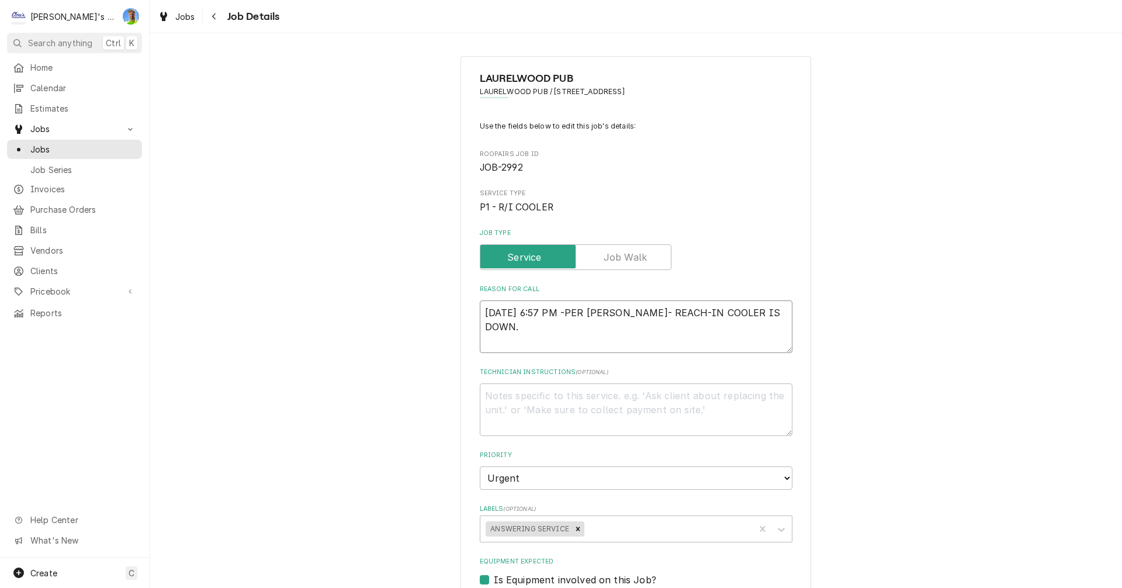
type textarea "9/19/2025 6:57 PM -PER AARON- REACH-IN COOLER IS DOWN."
type textarea "x"
type textarea "9/19/2025 6:57 PM -PER AARON- REACH-IN COOLER IS DOWN. 9"
type textarea "x"
type textarea "9/19/2025 6:57 PM -PER AARON- REACH-IN COOLER IS DOWN. 9/"
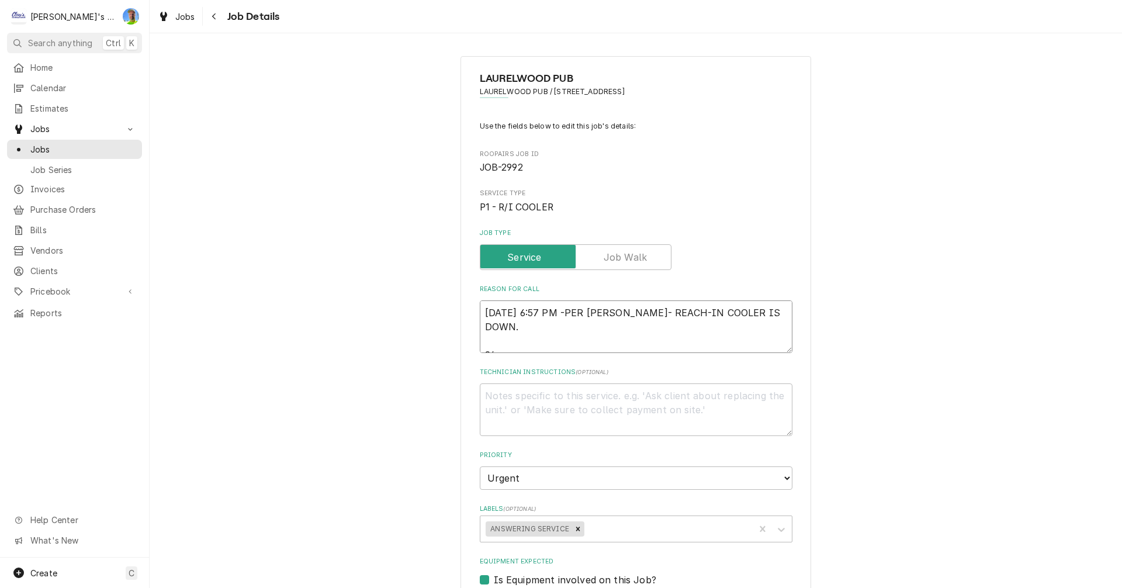
type textarea "x"
type textarea "9/19/2025 6:57 PM -PER AARON- REACH-IN COOLER IS DOWN. 9/2"
type textarea "x"
type textarea "9/19/2025 6:57 PM -PER AARON- REACH-IN COOLER IS DOWN. 9/22"
type textarea "x"
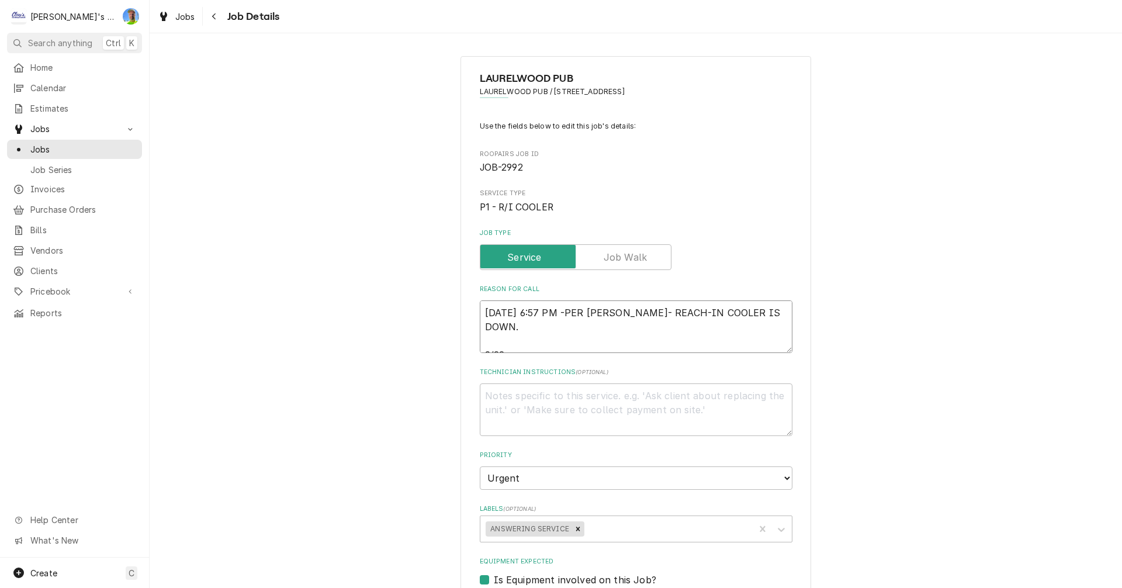
type textarea "9/19/2025 6:57 PM -PER AARON- REACH-IN COOLER IS DOWN. 9/22"
type textarea "x"
type textarea "9/19/2025 6:57 PM -PER AARON- REACH-IN COOLER IS DOWN. 9/22 g"
type textarea "x"
type textarea "9/19/2025 6:57 PM -PER AARON- REACH-IN COOLER IS DOWN. 9/22 ga"
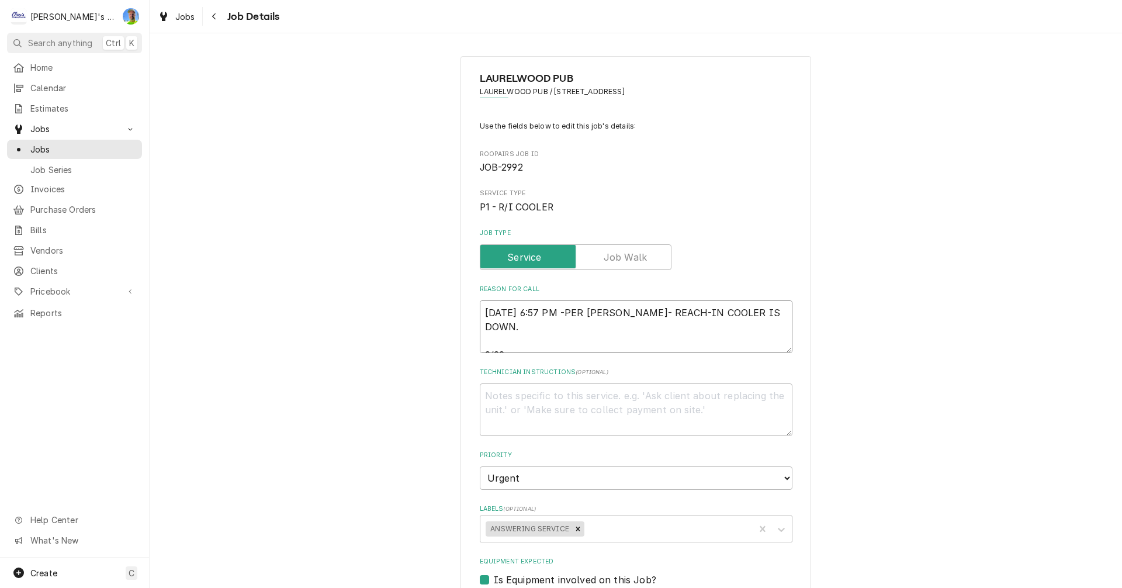
type textarea "x"
type textarea "9/19/2025 6:57 PM -PER AARON- REACH-IN COOLER IS DOWN. 9/22 g"
type textarea "x"
type textarea "9/19/2025 6:57 PM -PER AARON- REACH-IN COOLER IS DOWN. 9/22"
type textarea "x"
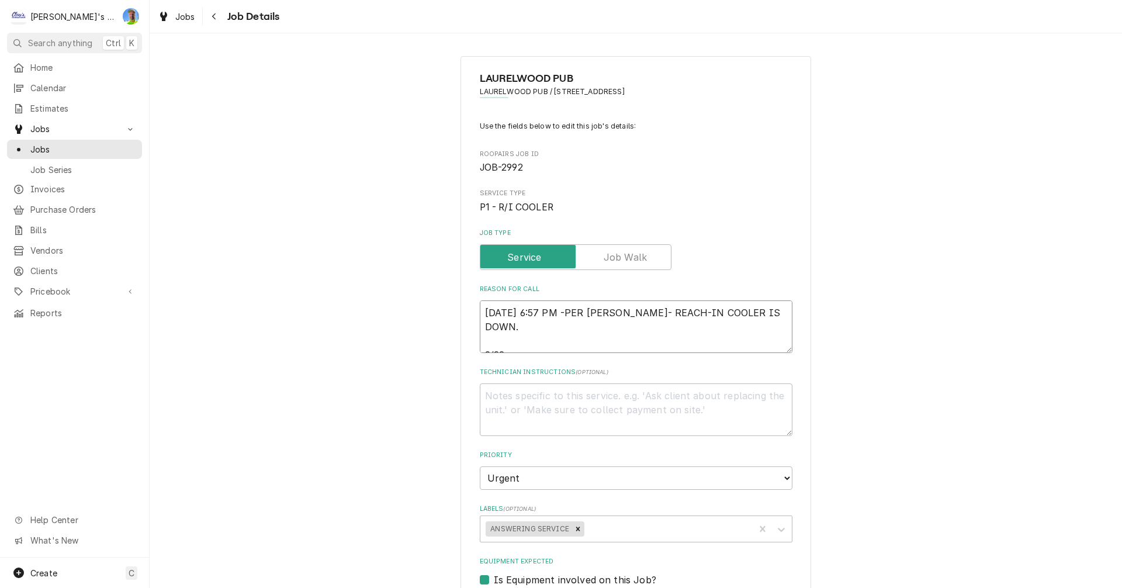
type textarea "9/19/2025 6:57 PM -PER AARON- REACH-IN COOLER IS DOWN. 9/22 G"
type textarea "x"
type textarea "9/19/2025 6:57 PM -PER AARON- REACH-IN COOLER IS DOWN. 9/22 GA"
type textarea "x"
type textarea "9/19/2025 6:57 PM -PER AARON- REACH-IN COOLER IS DOWN. 9/22 GA"
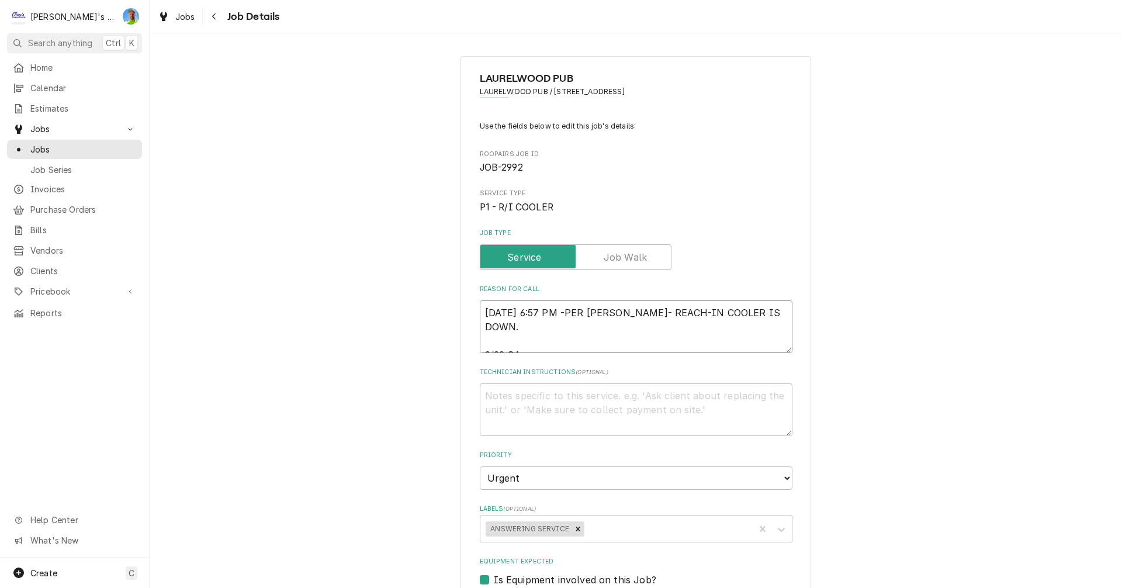
type textarea "x"
type textarea "9/19/2025 6:57 PM -PER AARON- REACH-IN COOLER IS DOWN. 9/22 GA -"
type textarea "x"
type textarea "9/19/2025 6:57 PM -PER AARON- REACH-IN COOLER IS DOWN. 9/22 GA -"
type textarea "x"
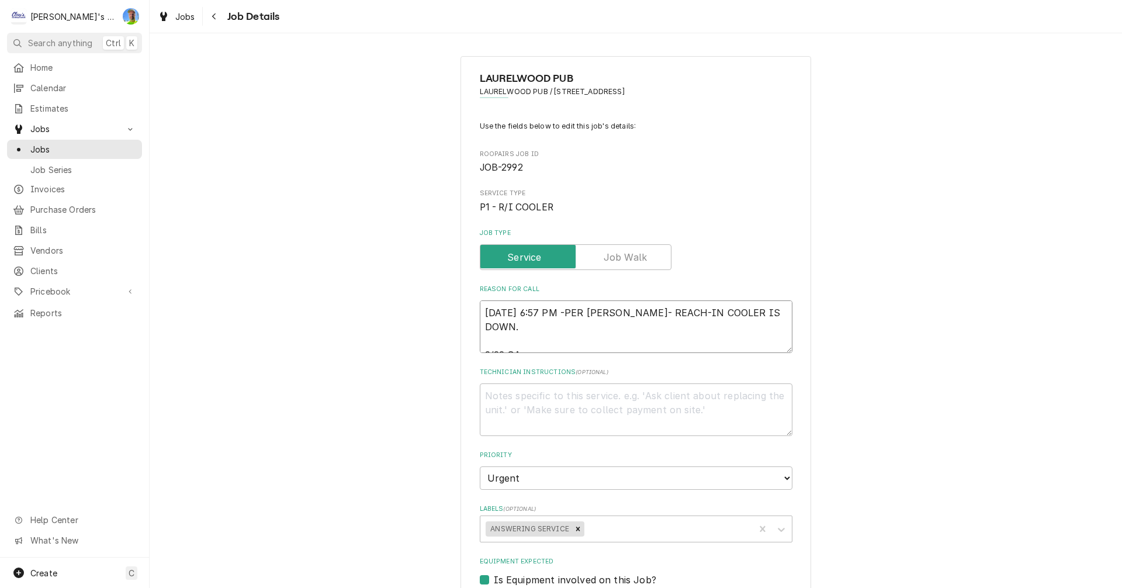
type textarea "9/19/2025 6:57 PM -PER AARON- REACH-IN COOLER IS DOWN. 9/22 GA - S"
type textarea "x"
type textarea "9/19/2025 6:57 PM -PER AARON- REACH-IN COOLER IS DOWN. 9/22 GA -"
type textarea "x"
type textarea "9/19/2025 6:57 PM -PER AARON- REACH-IN COOLER IS DOWN. 9/22 GA - I"
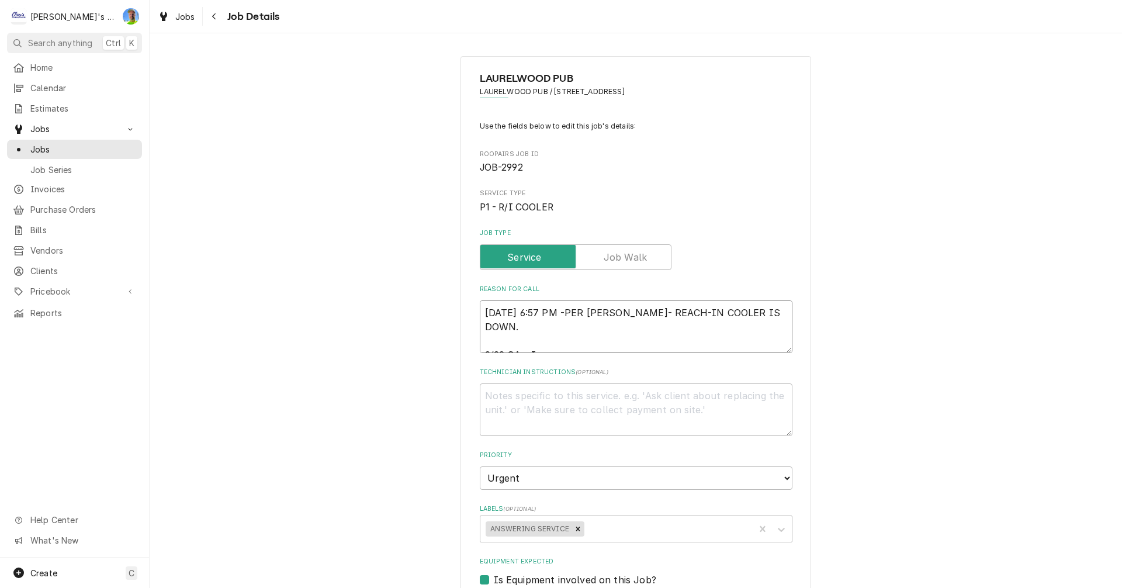
type textarea "x"
type textarea "9/19/2025 6:57 PM -PER AARON- REACH-IN COOLER IS DOWN. 9/22 GA - I"
type textarea "x"
type textarea "9/19/2025 6:57 PM -PER AARON- REACH-IN COOLER IS DOWN. 9/22 GA - I S"
type textarea "x"
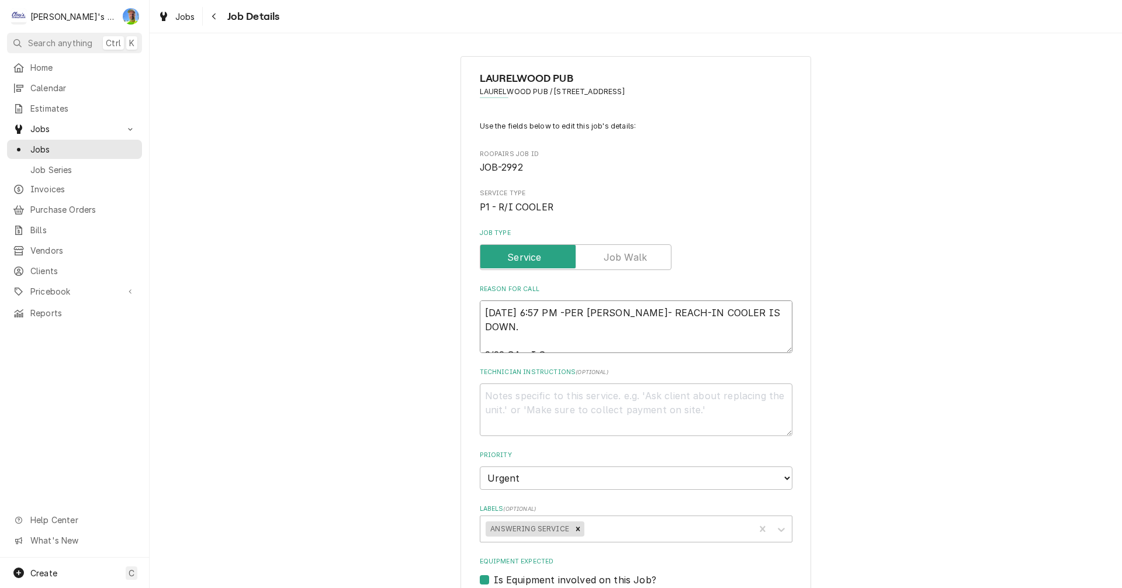
type textarea "9/19/2025 6:57 PM -PER AARON- REACH-IN COOLER IS DOWN. 9/22 GA - I SE"
type textarea "x"
type textarea "9/19/2025 6:57 PM -PER AARON- REACH-IN COOLER IS DOWN. 9/22 GA - I SEN"
type textarea "x"
type textarea "9/19/2025 6:57 PM -PER AARON- REACH-IN COOLER IS DOWN. 9/22 GA - I SENT"
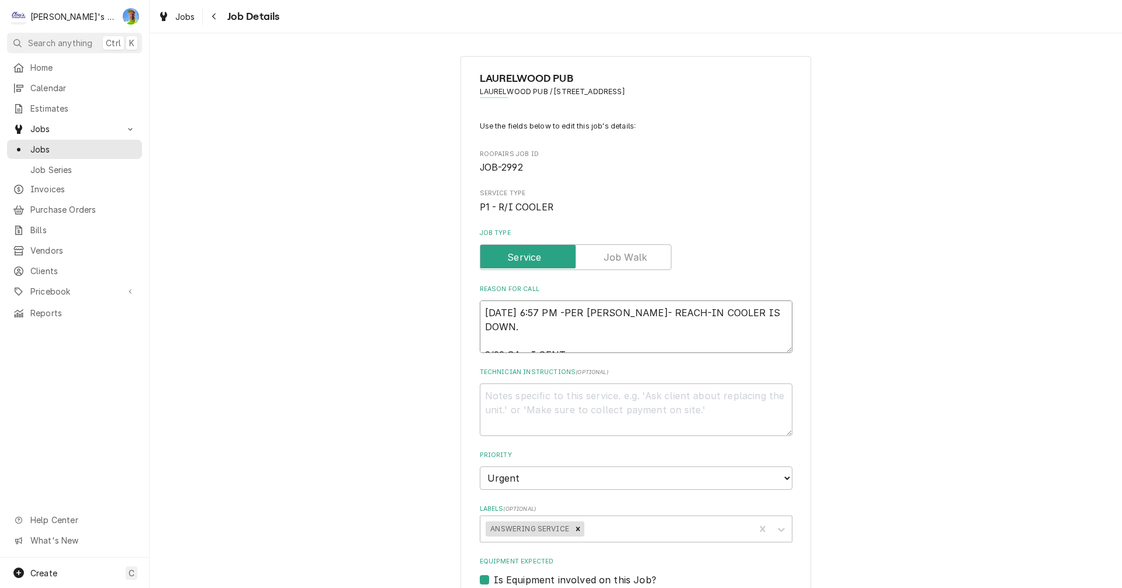
type textarea "x"
type textarea "9/19/2025 6:57 PM -PER AARON- REACH-IN COOLER IS DOWN. 9/22 GA - I SENT"
type textarea "x"
type textarea "9/19/2025 6:57 PM -PER AARON- REACH-IN COOLER IS DOWN. 9/22 GA - I SENT C"
type textarea "x"
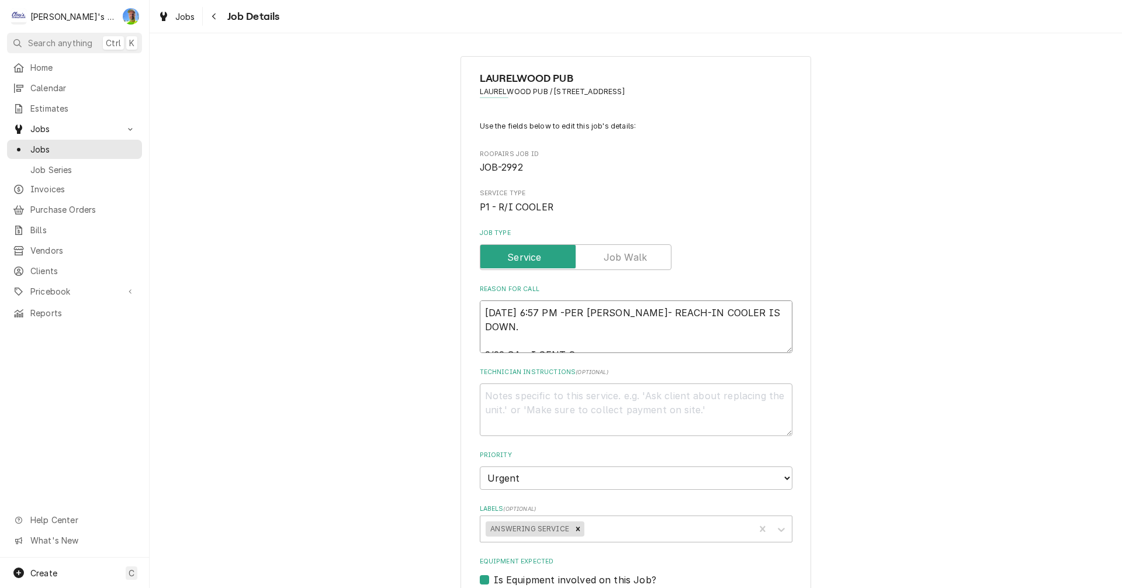
type textarea "9/19/2025 6:57 PM -PER AARON- REACH-IN COOLER IS DOWN. 9/22 GA - I SENT CU"
type textarea "x"
type textarea "9/19/2025 6:57 PM -PER AARON- REACH-IN COOLER IS DOWN. 9/22 GA - I SENT CUS"
type textarea "x"
type textarea "9/19/2025 6:57 PM -PER AARON- REACH-IN COOLER IS DOWN. 9/22 GA - I SENT CUST"
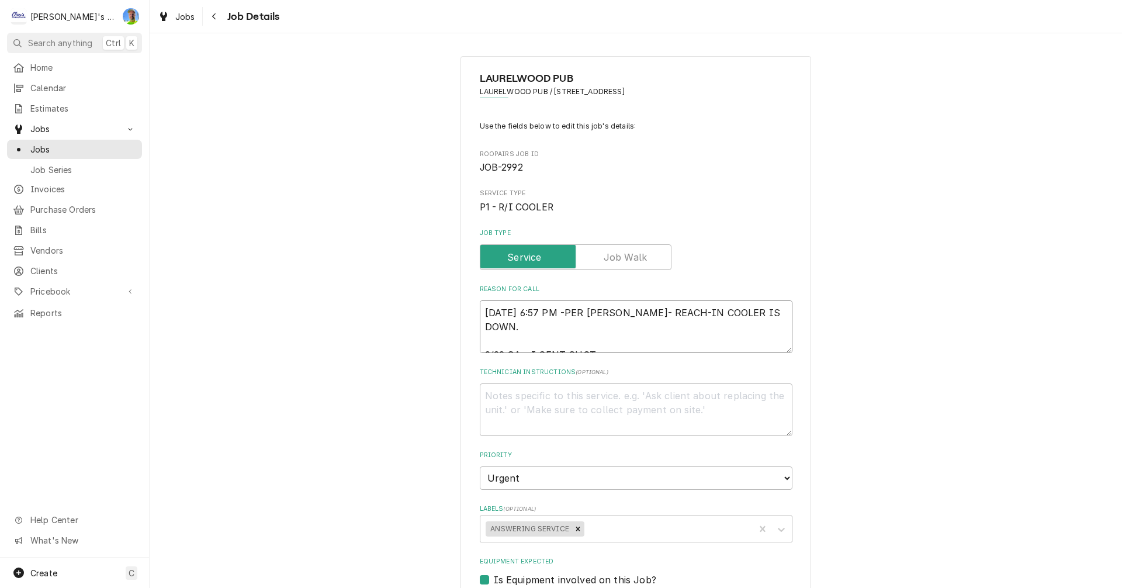
type textarea "x"
type textarea "9/19/2025 6:57 PM -PER AARON- REACH-IN COOLER IS DOWN. 9/22 GA - I SENT CUSTO"
type textarea "x"
type textarea "9/19/2025 6:57 PM -PER AARON- REACH-IN COOLER IS DOWN. 9/22 GA - I SENT CUSTOM"
type textarea "x"
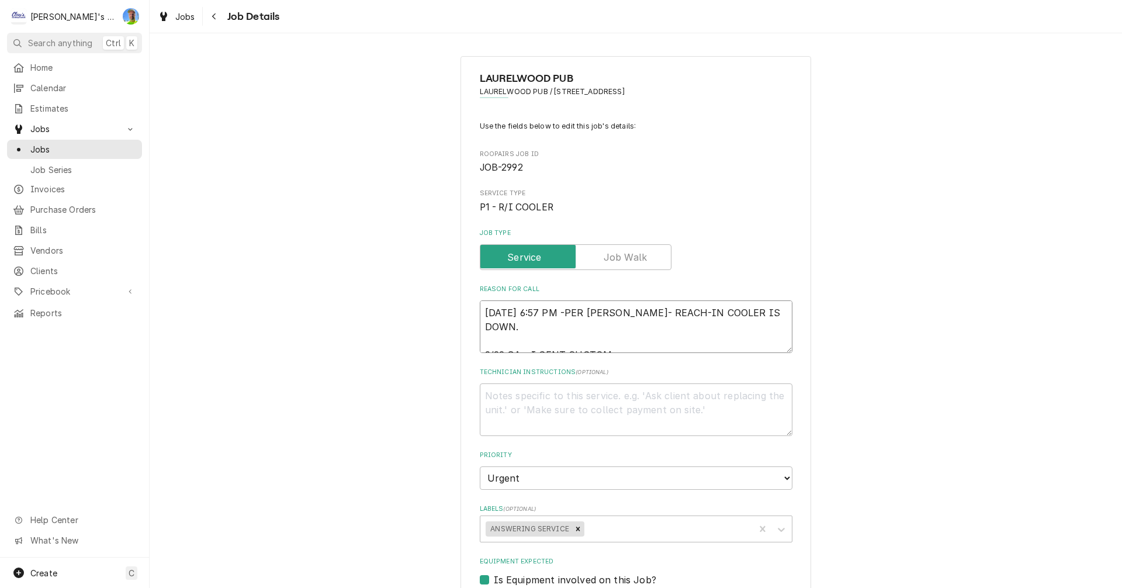
type textarea "9/19/2025 6:57 PM -PER AARON- REACH-IN COOLER IS DOWN. 9/22 GA - I SENT CUSTOME"
type textarea "x"
type textarea "9/19/2025 6:57 PM -PER AARON- REACH-IN COOLER IS DOWN. 9/22 GA - I SENT CUSTOMER"
type textarea "x"
type textarea "9/19/2025 6:57 PM -PER AARON- REACH-IN COOLER IS DOWN. 9/22 GA - I SENT CUSTOMER"
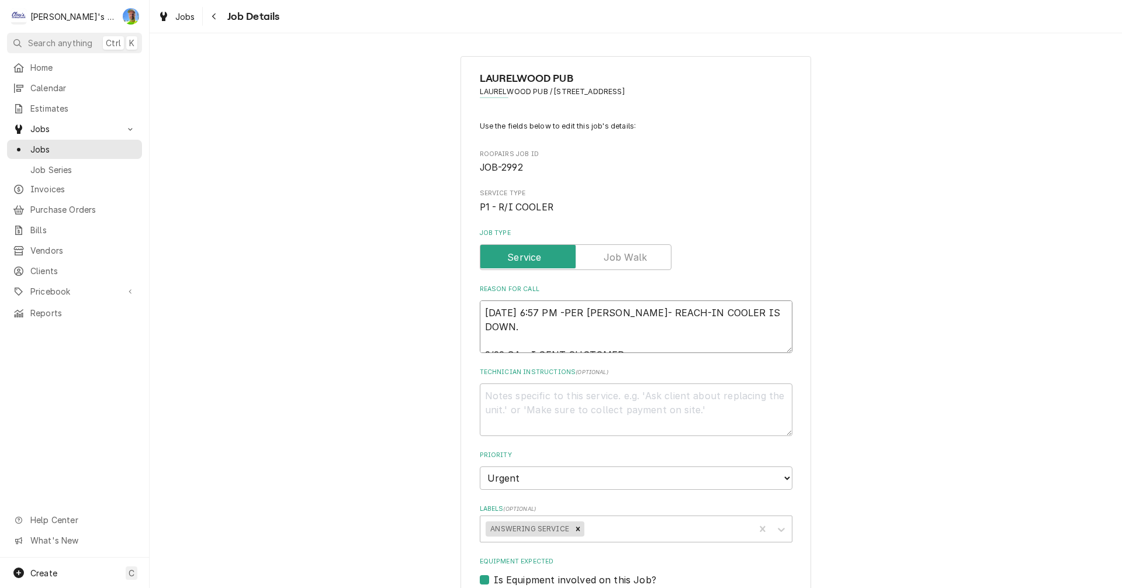
type textarea "x"
type textarea "9/19/2025 6:57 PM -PER AARON- REACH-IN COOLER IS DOWN. 9/22 GA - I SENT CUSTOME…"
type textarea "x"
type textarea "9/19/2025 6:57 PM -PER AARON- REACH-IN COOLER IS DOWN. 9/22 GA - I SENT CUSTOME…"
type textarea "x"
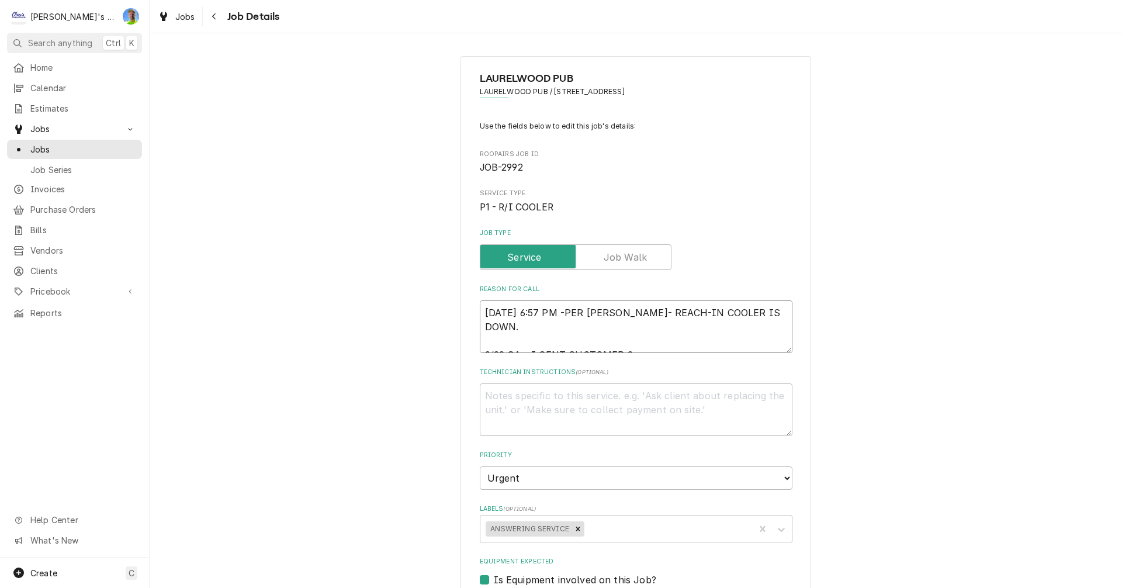
type textarea "9/19/2025 6:57 PM -PER AARON- REACH-IN COOLER IS DOWN. 9/22 GA - I SENT CUSTOME…"
type textarea "x"
type textarea "9/19/2025 6:57 PM -PER AARON- REACH-IN COOLER IS DOWN. 9/22 GA - I SENT CUSTOME…"
type textarea "x"
type textarea "9/19/2025 6:57 PM -PER AARON- REACH-IN COOLER IS DOWN. 9/22 GA - I SENT CUSTOME…"
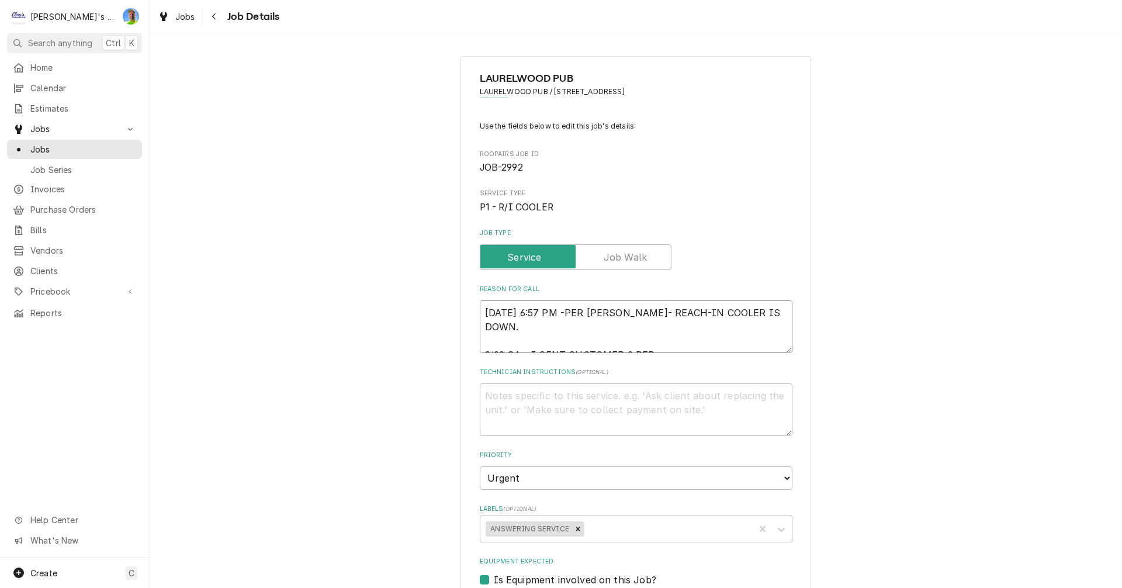
type textarea "x"
type textarea "9/19/2025 6:57 PM -PER AARON- REACH-IN COOLER IS DOWN. 9/22 GA - I SENT CUSTOME…"
type textarea "x"
type textarea "9/19/2025 6:57 PM -PER AARON- REACH-IN COOLER IS DOWN. 9/22 GA - I SENT CUSTOME…"
type textarea "x"
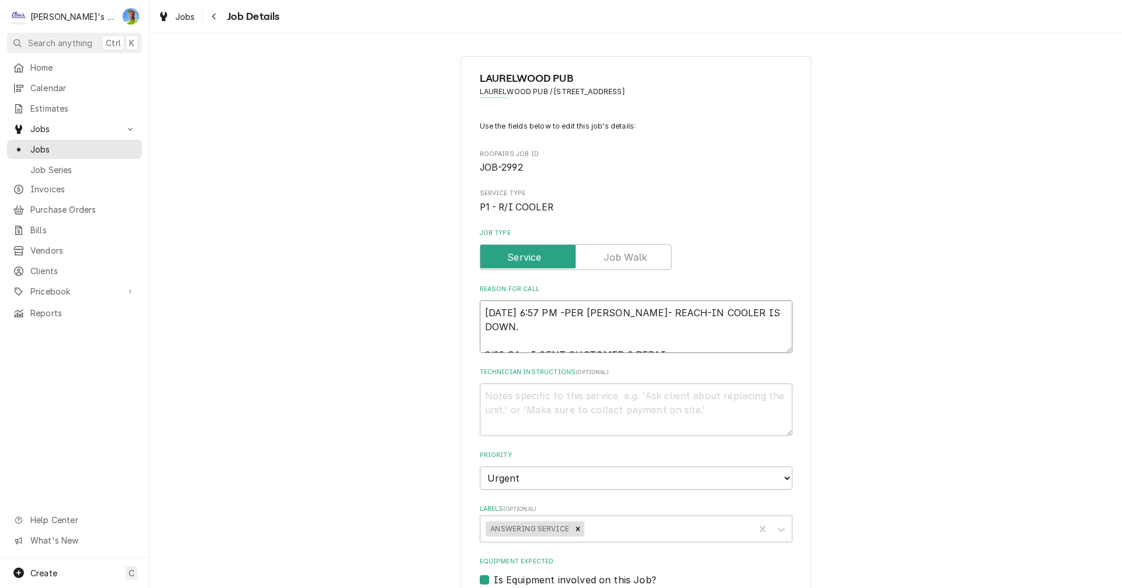
type textarea "9/19/2025 6:57 PM -PER AARON- REACH-IN COOLER IS DOWN. 9/22 GA - I SENT CUSTOME…"
type textarea "x"
type textarea "9/19/2025 6:57 PM -PER AARON- REACH-IN COOLER IS DOWN. 9/22 GA - I SENT CUSTOME…"
type textarea "x"
type textarea "9/19/2025 6:57 PM -PER AARON- REACH-IN COOLER IS DOWN. 9/22 GA - I SENT CUSTOME…"
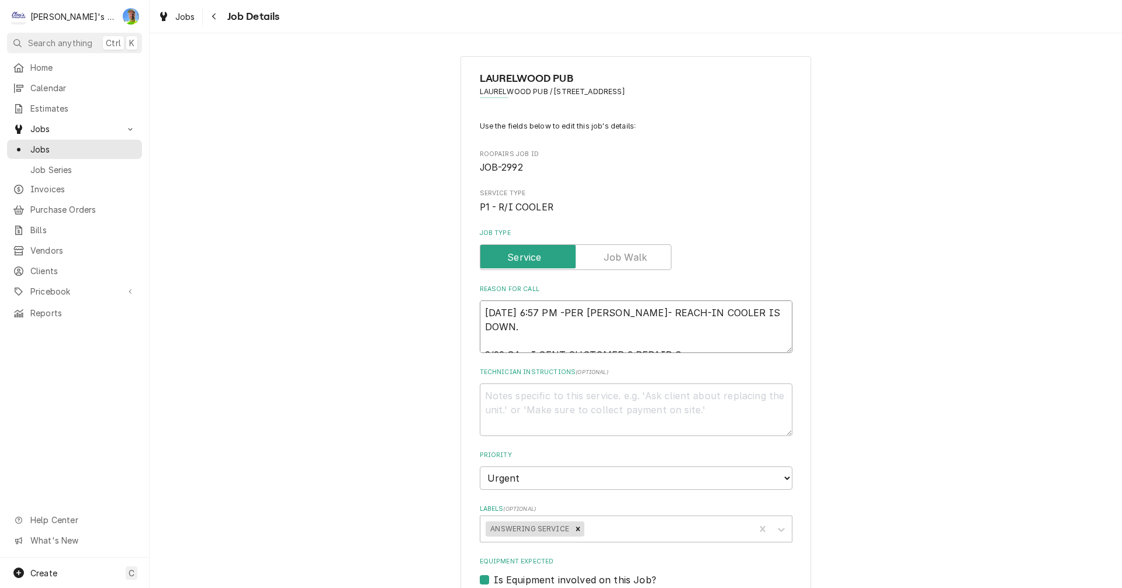
type textarea "x"
type textarea "9/19/2025 6:57 PM -PER AARON- REACH-IN COOLER IS DOWN. 9/22 GA - I SENT CUSTOME…"
type textarea "x"
type textarea "9/19/2025 6:57 PM -PER AARON- REACH-IN COOLER IS DOWN. 9/22 GA - I SENT CUSTOME…"
type textarea "x"
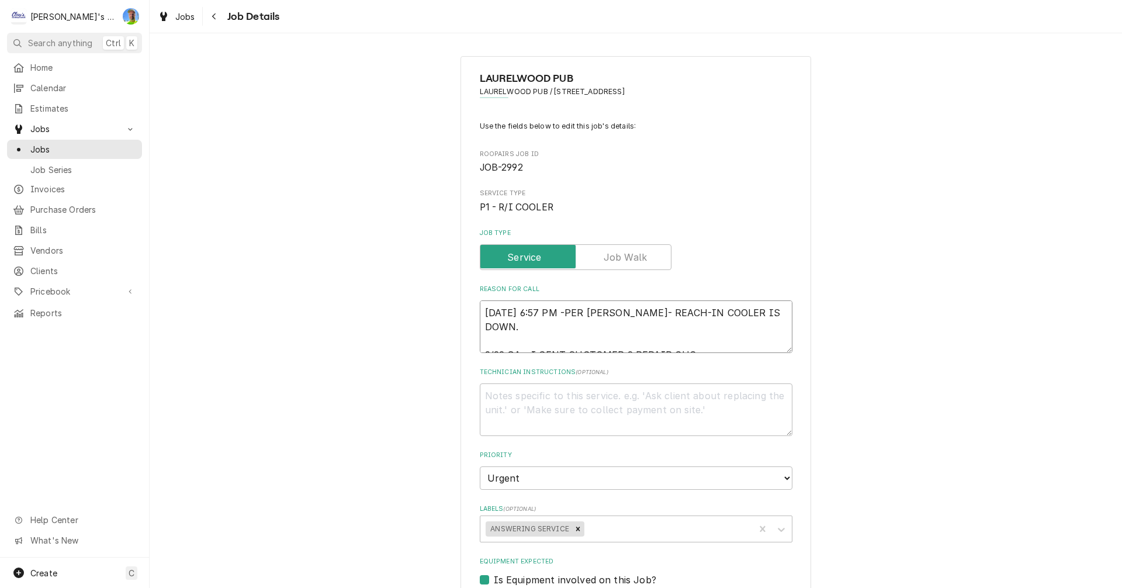
type textarea "9/19/2025 6:57 PM -PER AARON- REACH-IN COOLER IS DOWN. 9/22 GA - I SENT CUSTOME…"
type textarea "x"
type textarea "9/19/2025 6:57 PM -PER AARON- REACH-IN COOLER IS DOWN. 9/22 GA - I SENT CUSTOME…"
type textarea "x"
type textarea "9/19/2025 6:57 PM -PER AARON- REACH-IN COOLER IS DOWN. 9/22 GA - I SENT CUSTOME…"
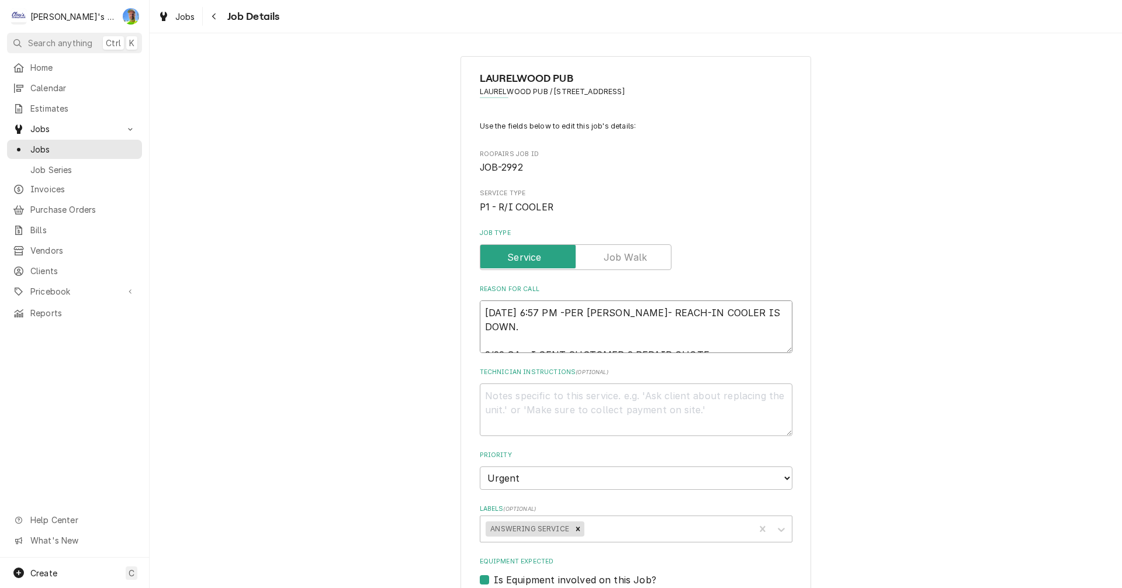
type textarea "x"
type textarea "9/19/2025 6:57 PM -PER AARON- REACH-IN COOLER IS DOWN. 9/22 GA - I SENT CUSTOME…"
type textarea "x"
type textarea "9/19/2025 6:57 PM -PER AARON- REACH-IN COOLER IS DOWN. 9/22 GA - I SENT CUSTOME…"
type textarea "x"
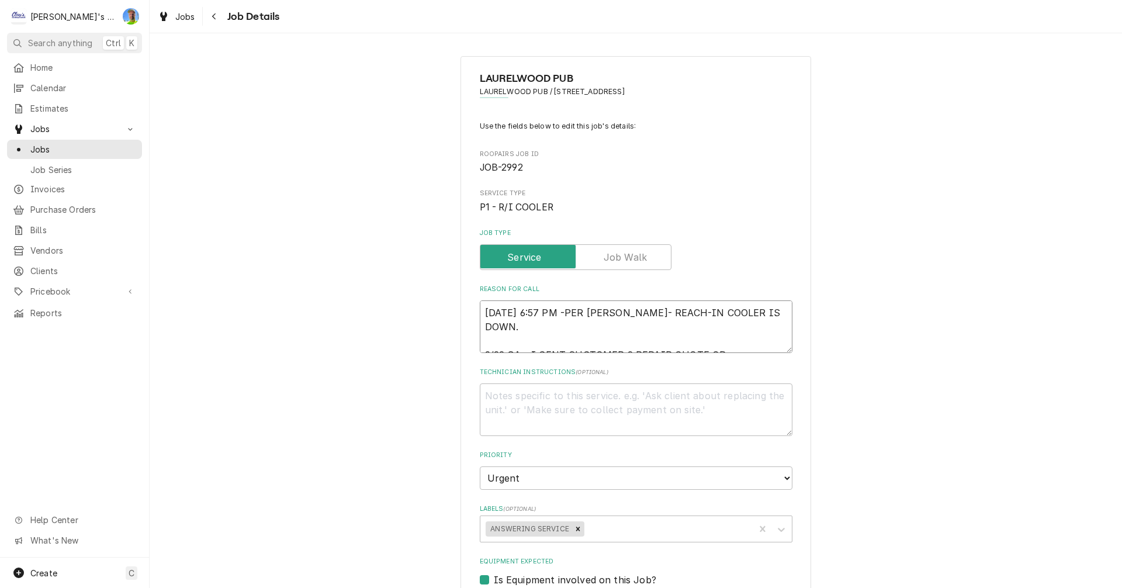
type textarea "9/19/2025 6:57 PM -PER AARON- REACH-IN COOLER IS DOWN. 9/22 GA - I SENT CUSTOME…"
type textarea "x"
type textarea "9/19/2025 6:57 PM -PER AARON- REACH-IN COOLER IS DOWN. 9/22 GA - I SENT CUSTOME…"
type textarea "x"
type textarea "9/19/2025 6:57 PM -PER AARON- REACH-IN COOLER IS DOWN. 9/22 GA - I SENT CUSTOME…"
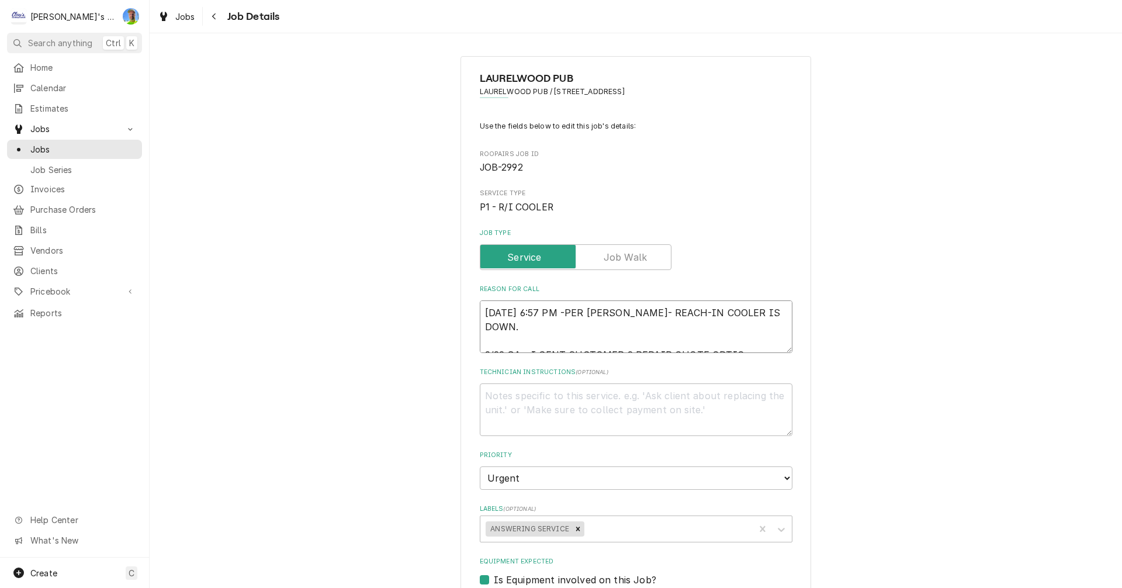
type textarea "x"
type textarea "9/19/2025 6:57 PM -PER AARON- REACH-IN COOLER IS DOWN. 9/22 GA - I SENT CUSTOME…"
type textarea "x"
type textarea "9/19/2025 6:57 PM -PER AARON- REACH-IN COOLER IS DOWN. 9/22 GA - I SENT CUSTOME…"
type textarea "x"
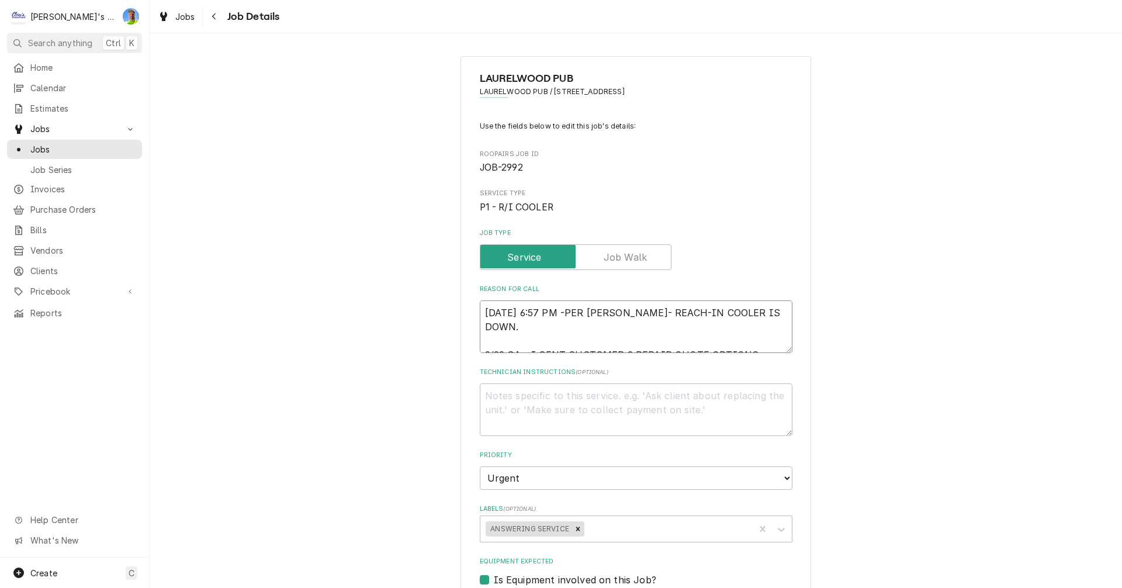
type textarea "9/19/2025 6:57 PM -PER AARON- REACH-IN COOLER IS DOWN. 9/22 GA - I SENT CUSTOME…"
type textarea "x"
type textarea "9/19/2025 6:57 PM -PER AARON- REACH-IN COOLER IS DOWN. 9/22 GA - I SENT CUSTOME…"
type textarea "x"
type textarea "9/19/2025 6:57 PM -PER AARON- REACH-IN COOLER IS DOWN. 9/22 GA - I SENT CUSTOME…"
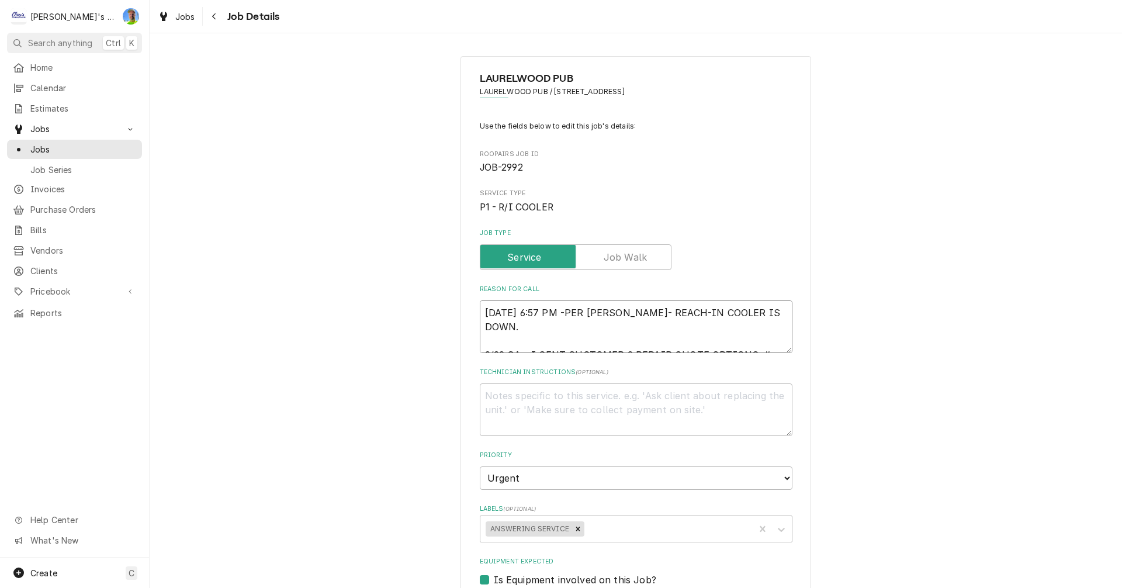
type textarea "x"
type textarea "9/19/2025 6:57 PM -PER AARON- REACH-IN COOLER IS DOWN. 9/22 GA - I SENT CUSTOME…"
type textarea "x"
type textarea "9/19/2025 6:57 PM -PER AARON- REACH-IN COOLER IS DOWN. 9/22 GA - I SENT CUSTOME…"
type textarea "x"
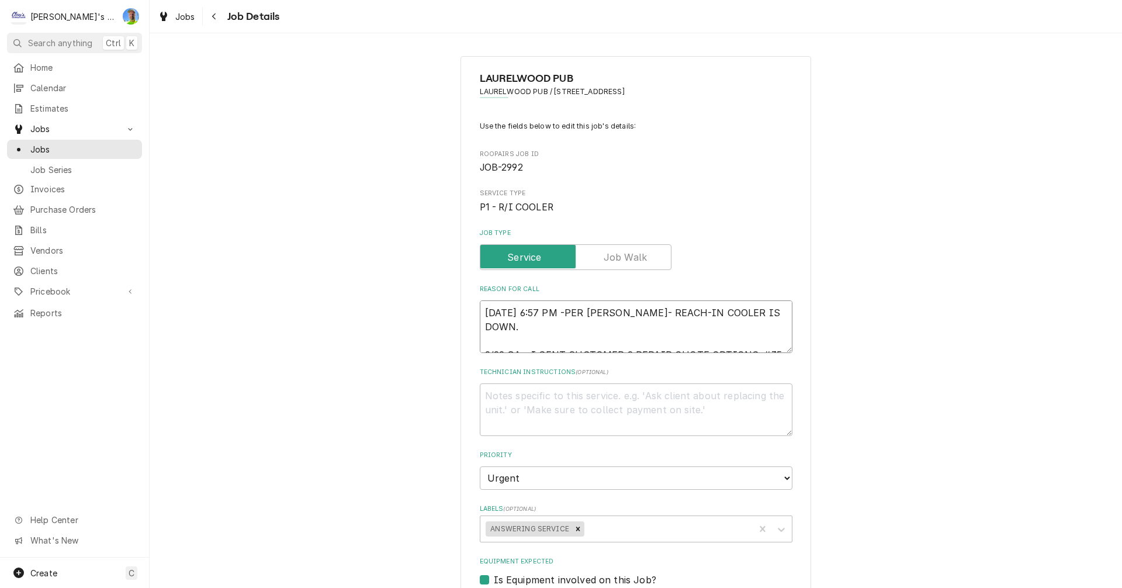
type textarea "9/19/2025 6:57 PM -PER AARON- REACH-IN COOLER IS DOWN. 9/22 GA - I SENT CUSTOME…"
type textarea "x"
type textarea "9/19/2025 6:57 PM -PER AARON- REACH-IN COOLER IS DOWN. 9/22 GA - I SENT CUSTOME…"
type textarea "x"
type textarea "9/19/2025 6:57 PM -PER AARON- REACH-IN COOLER IS DOWN. 9/22 GA - I SENT CUSTOME…"
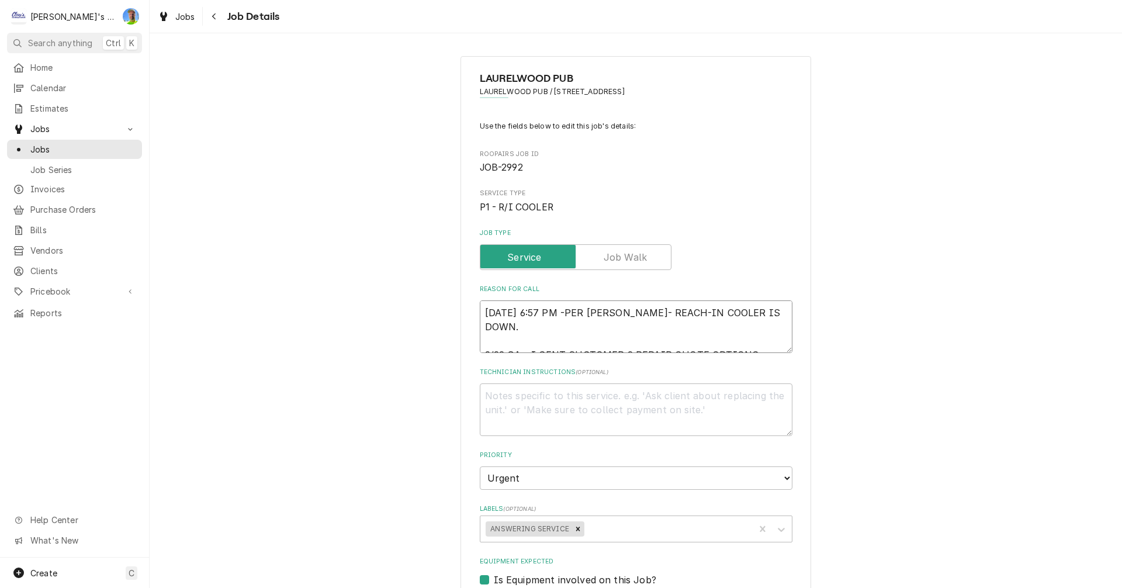
type textarea "x"
type textarea "9/19/2025 6:57 PM -PER AARON- REACH-IN COOLER IS DOWN. 9/22 GA - I SENT CUSTOME…"
type textarea "x"
type textarea "9/19/2025 6:57 PM -PER AARON- REACH-IN COOLER IS DOWN. 9/22 GA - I SENT CUSTOME…"
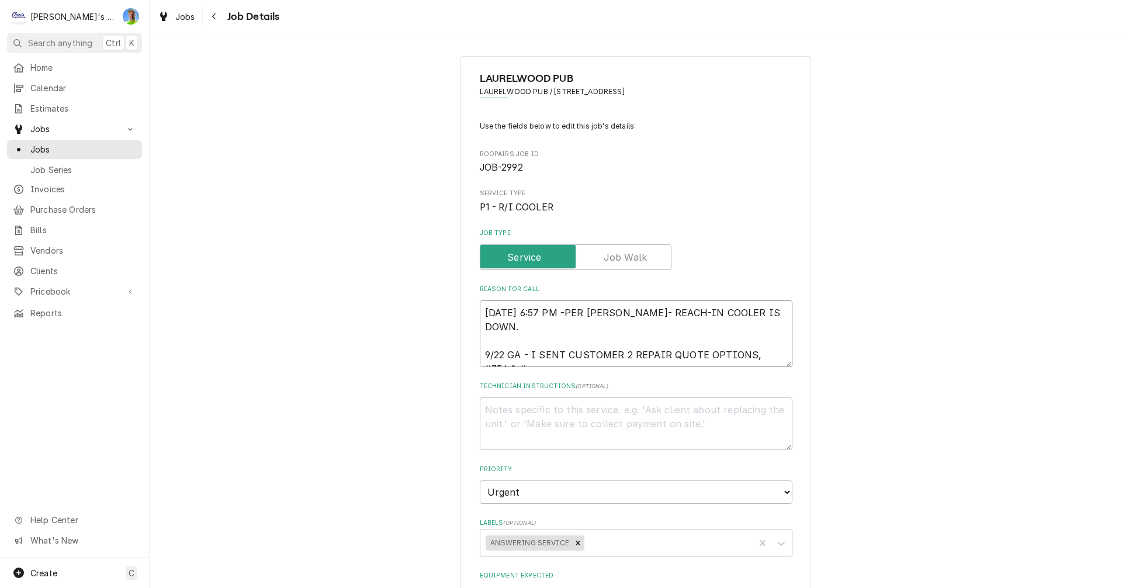
type textarea "x"
type textarea "9/19/2025 6:57 PM -PER AARON- REACH-IN COOLER IS DOWN. 9/22 GA - I SENT CUSTOME…"
type textarea "x"
type textarea "9/19/2025 6:57 PM -PER AARON- REACH-IN COOLER IS DOWN. 9/22 GA - I SENT CUSTOME…"
type textarea "x"
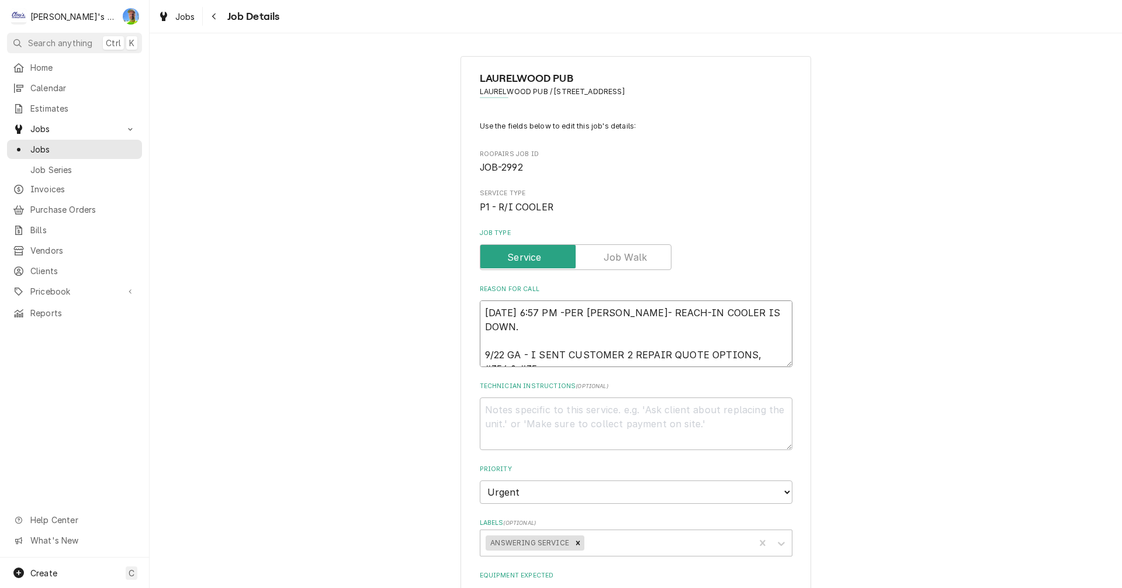
type textarea "9/19/2025 6:57 PM -PER AARON- REACH-IN COOLER IS DOWN. 9/22 GA - I SENT CUSTOME…"
type textarea "x"
type textarea "9/19/2025 6:57 PM -PER AARON- REACH-IN COOLER IS DOWN. 9/22 GA - I SENT CUSTOME…"
type textarea "x"
type textarea "9/19/2025 6:57 PM -PER AARON- REACH-IN COOLER IS DOWN. 9/22 GA - I SENT CUSTOME…"
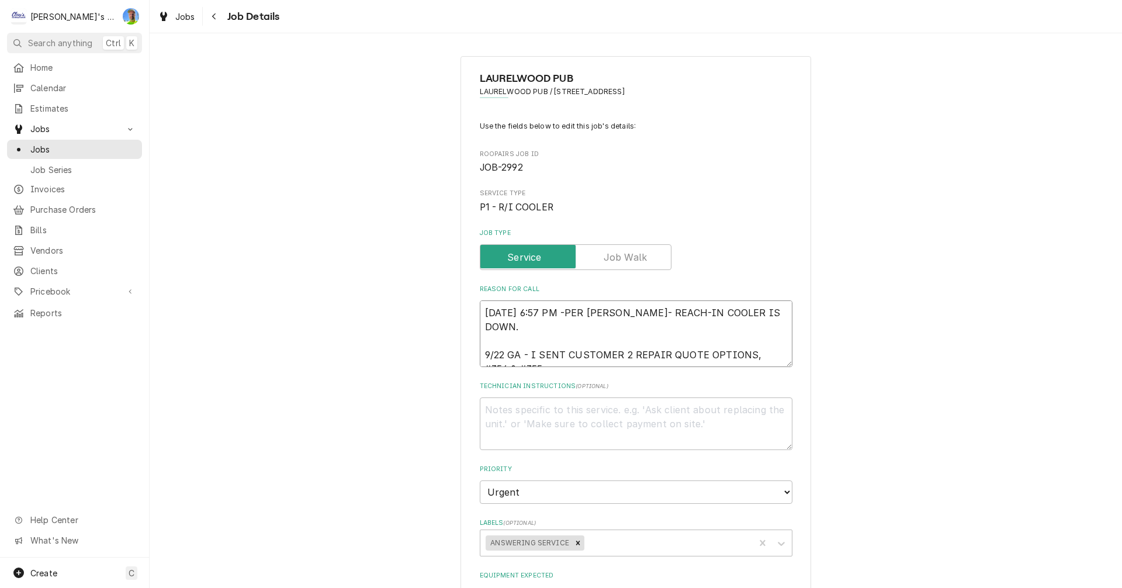
type textarea "x"
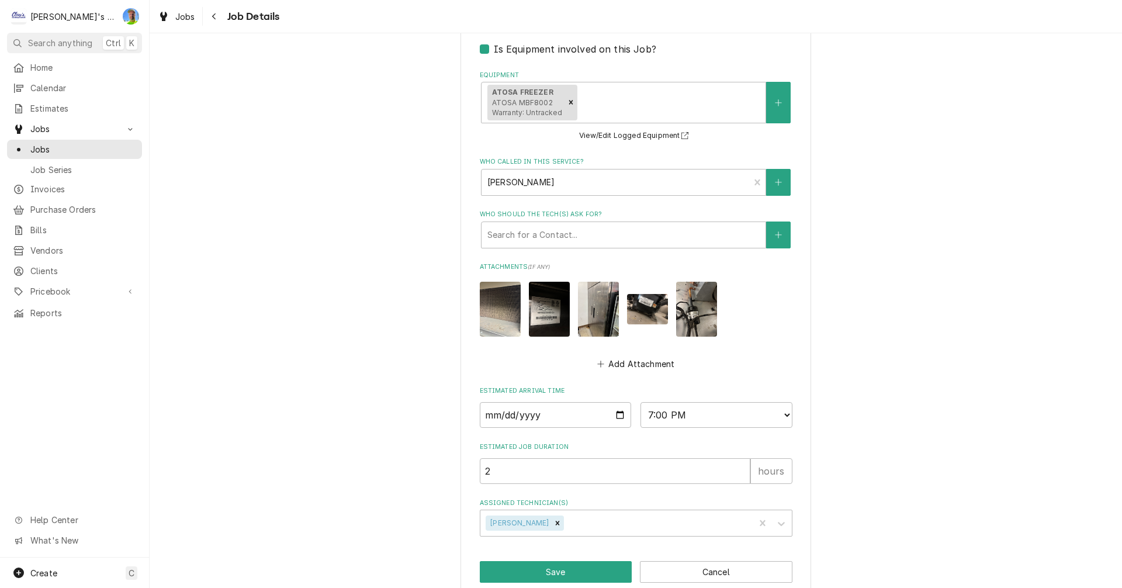
scroll to position [565, 0]
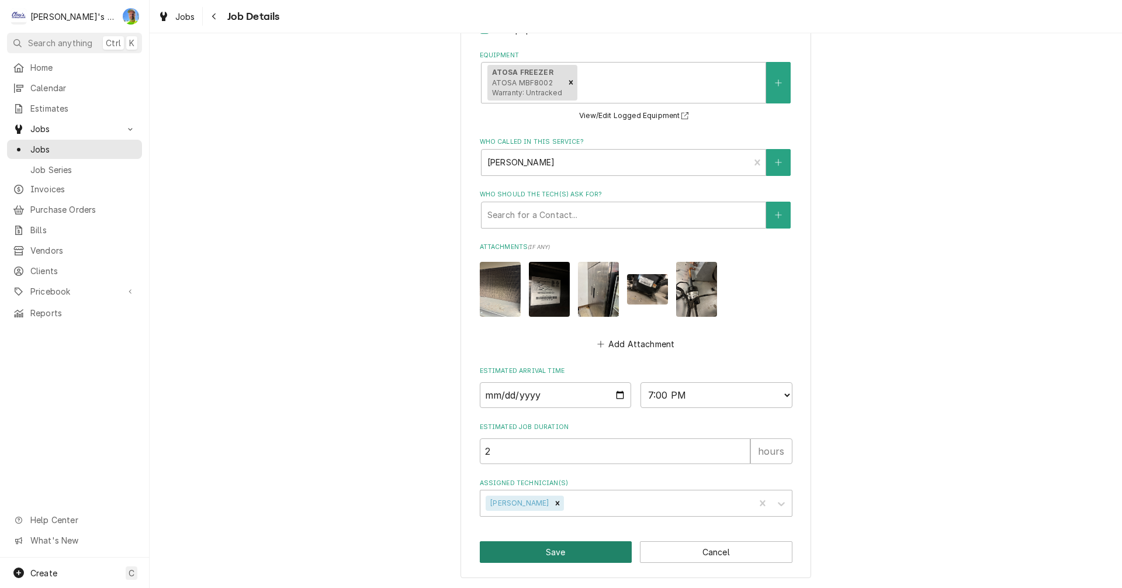
type textarea "9/19/2025 6:57 PM -PER AARON- REACH-IN COOLER IS DOWN. 9/22 GA - I SENT CUSTOME…"
click at [551, 553] on button "Save" at bounding box center [556, 552] width 153 height 22
type textarea "x"
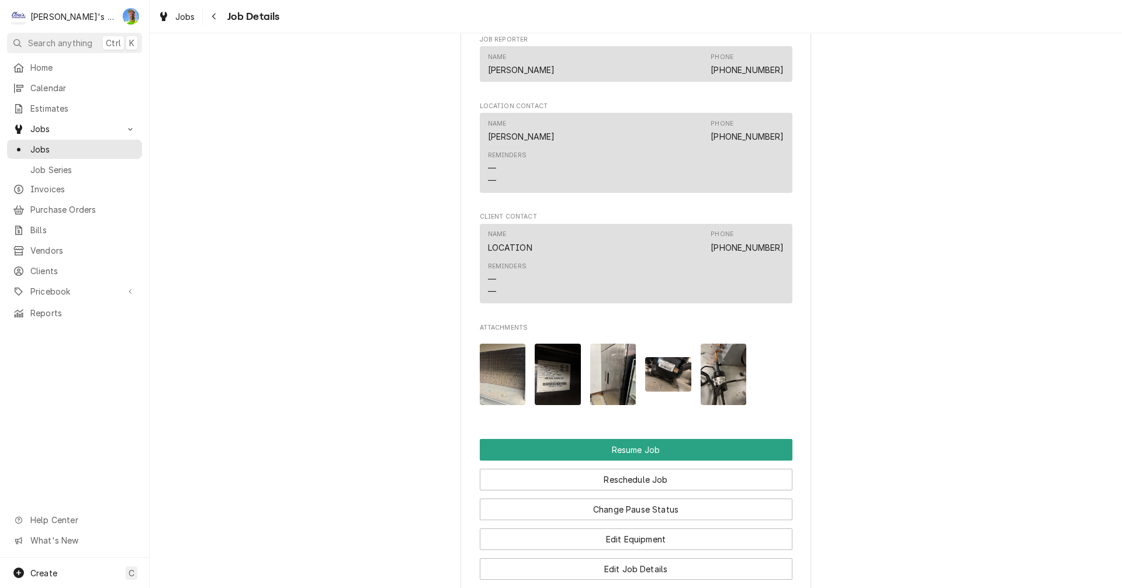
scroll to position [1169, 0]
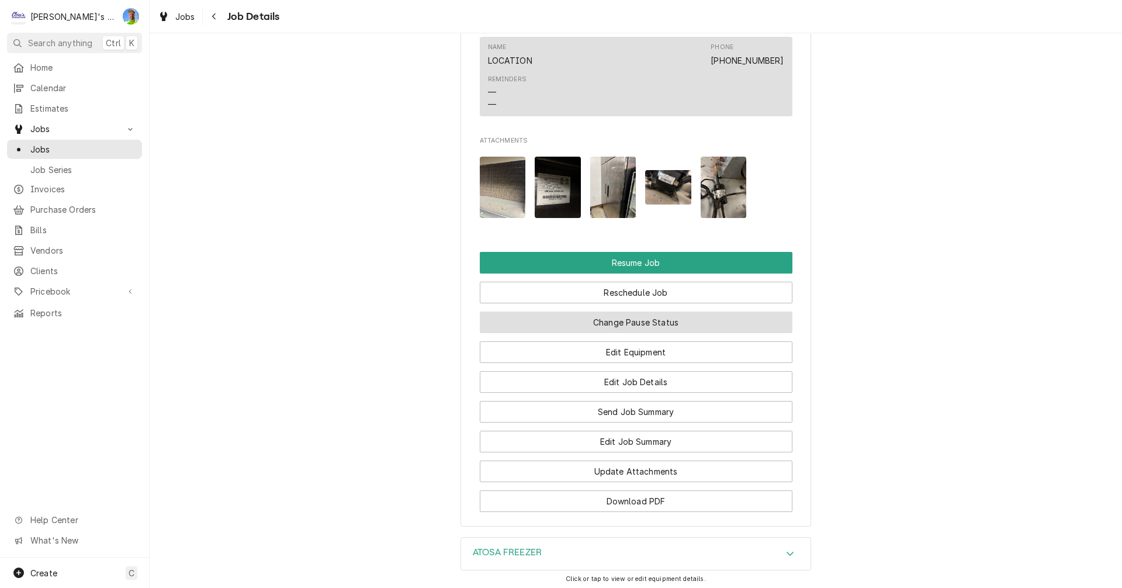
click at [712, 325] on button "Change Pause Status" at bounding box center [636, 323] width 313 height 22
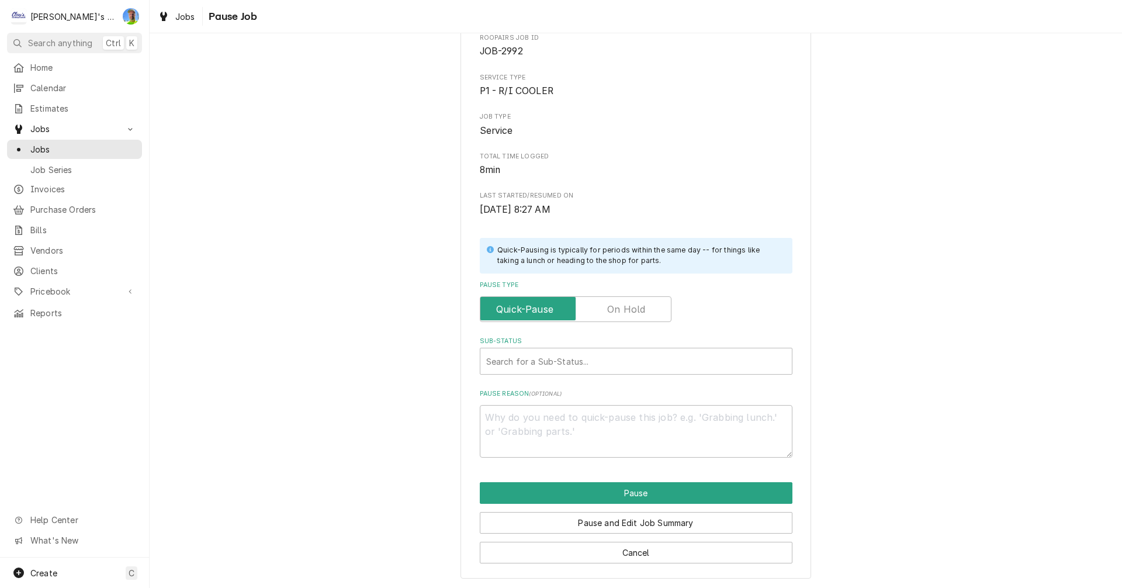
scroll to position [67, 0]
click at [642, 313] on input "Pause Type" at bounding box center [575, 309] width 181 height 26
checkbox input "true"
click at [656, 358] on div "Sub-Status" at bounding box center [636, 360] width 300 height 21
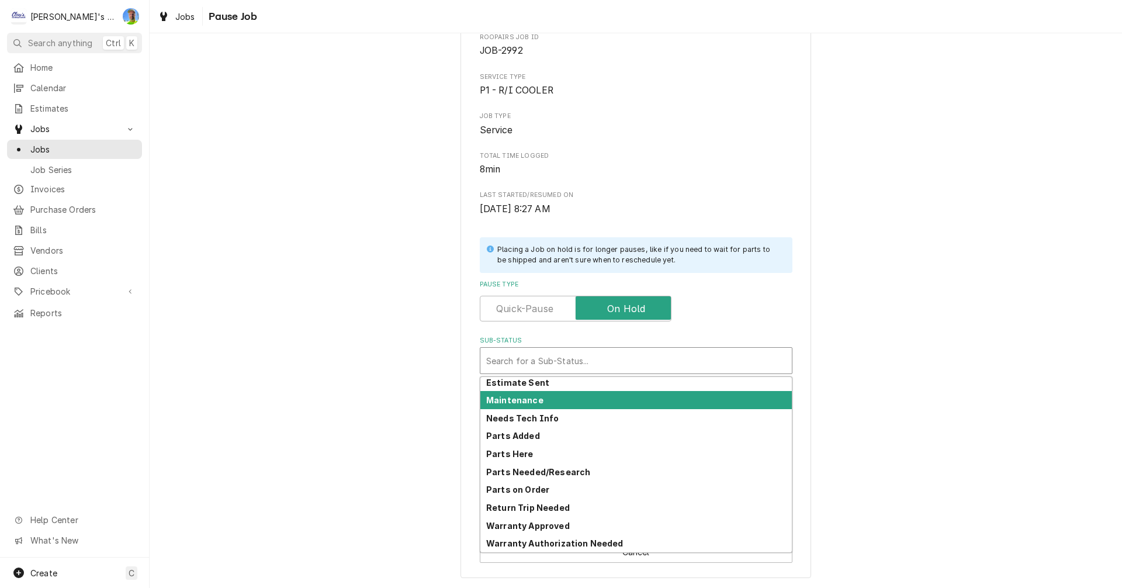
scroll to position [0, 0]
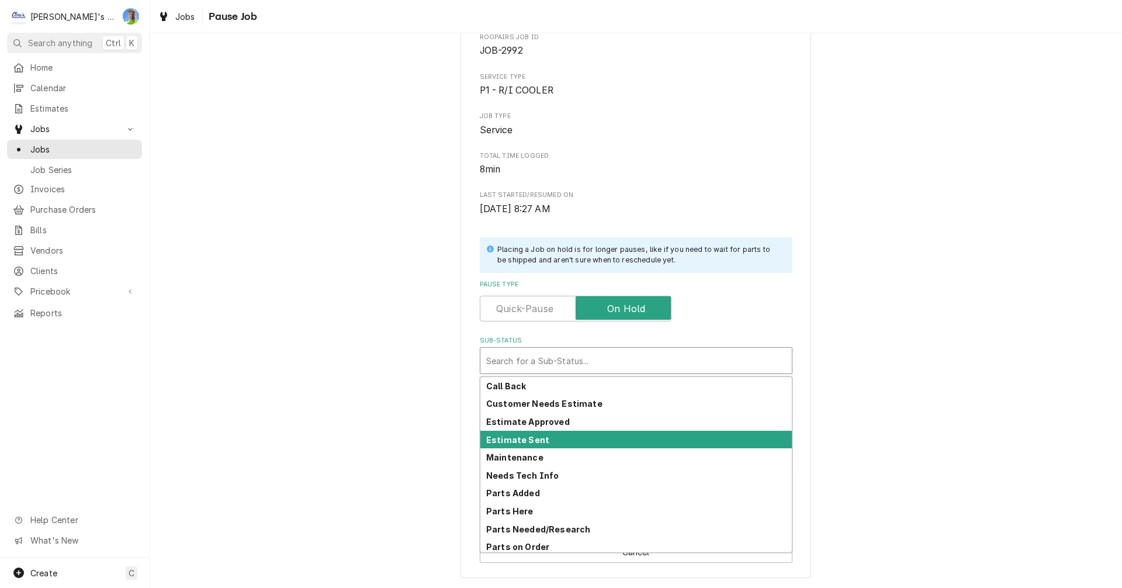
click at [613, 443] on div "Estimate Sent" at bounding box center [636, 440] width 312 height 18
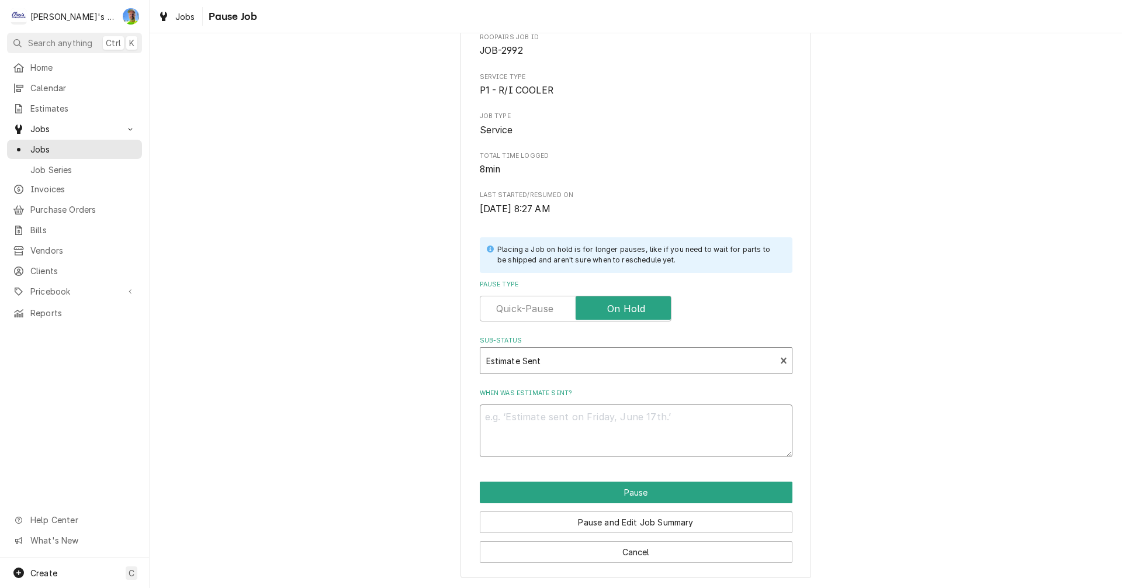
click at [591, 427] on textarea "When was estimate sent?" at bounding box center [636, 430] width 313 height 53
type textarea "x"
type textarea "9"
type textarea "x"
type textarea "9/"
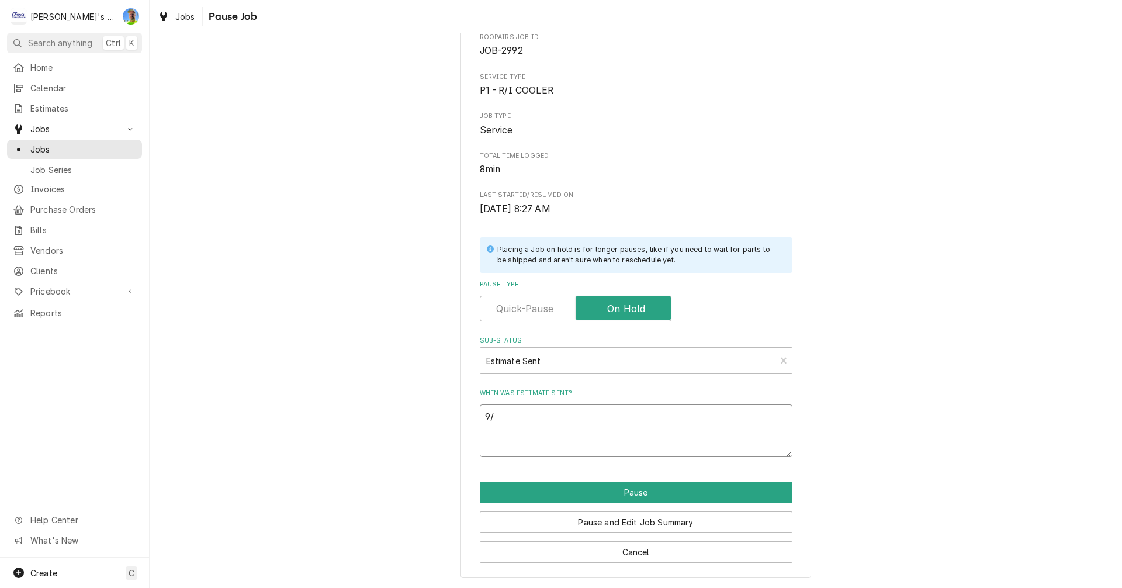
type textarea "x"
type textarea "9/2"
type textarea "x"
type textarea "9/22"
type textarea "x"
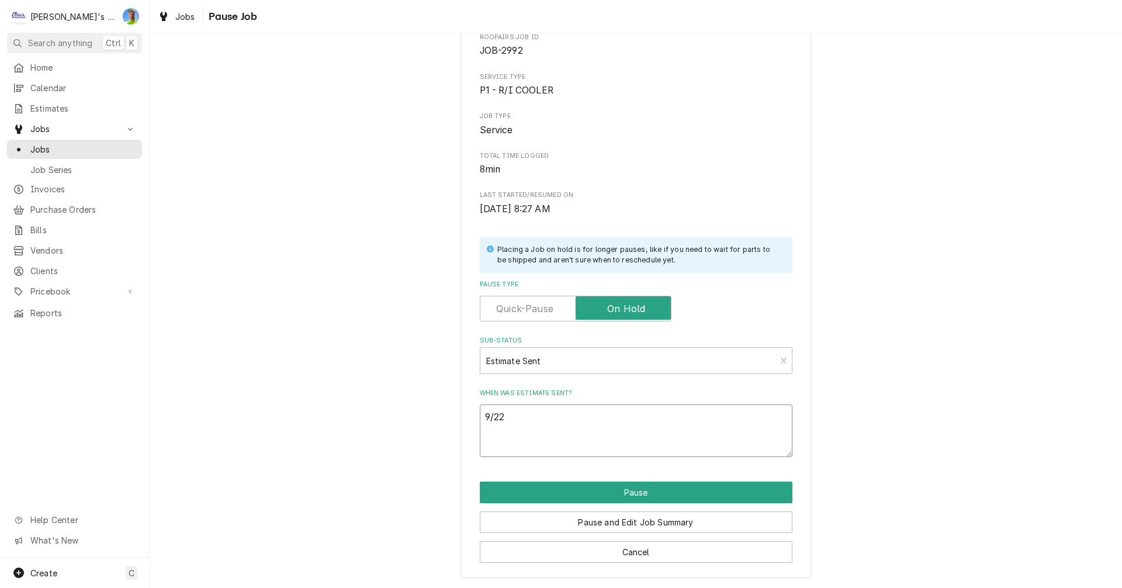
type textarea "9/22"
type textarea "x"
type textarea "9/22 S"
type textarea "x"
type textarea "9/22 SE"
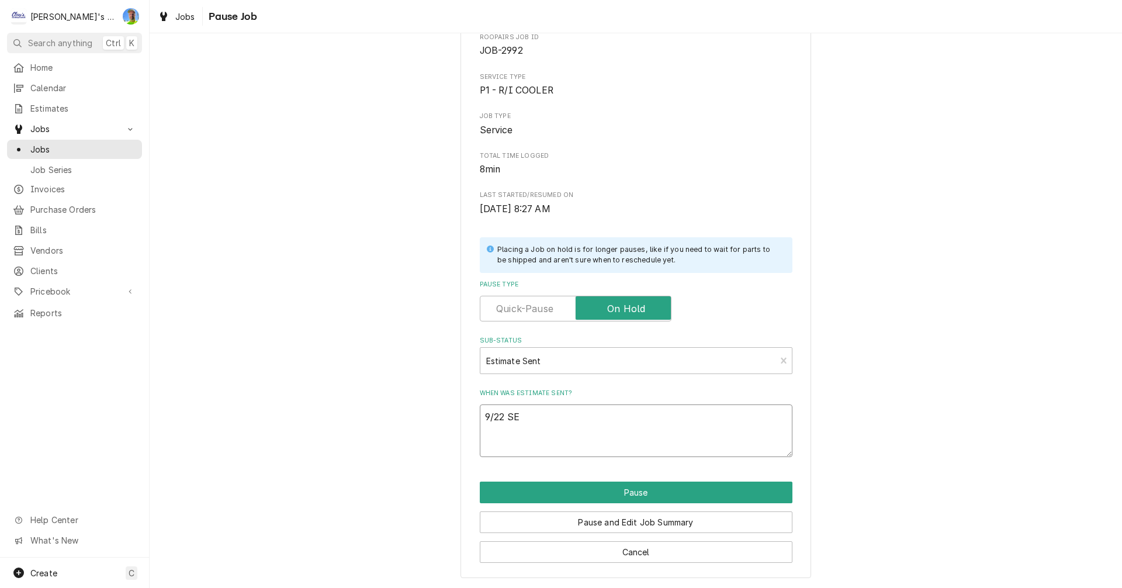
type textarea "x"
type textarea "9/22 SEN"
type textarea "x"
type textarea "9/22 SENT"
type textarea "x"
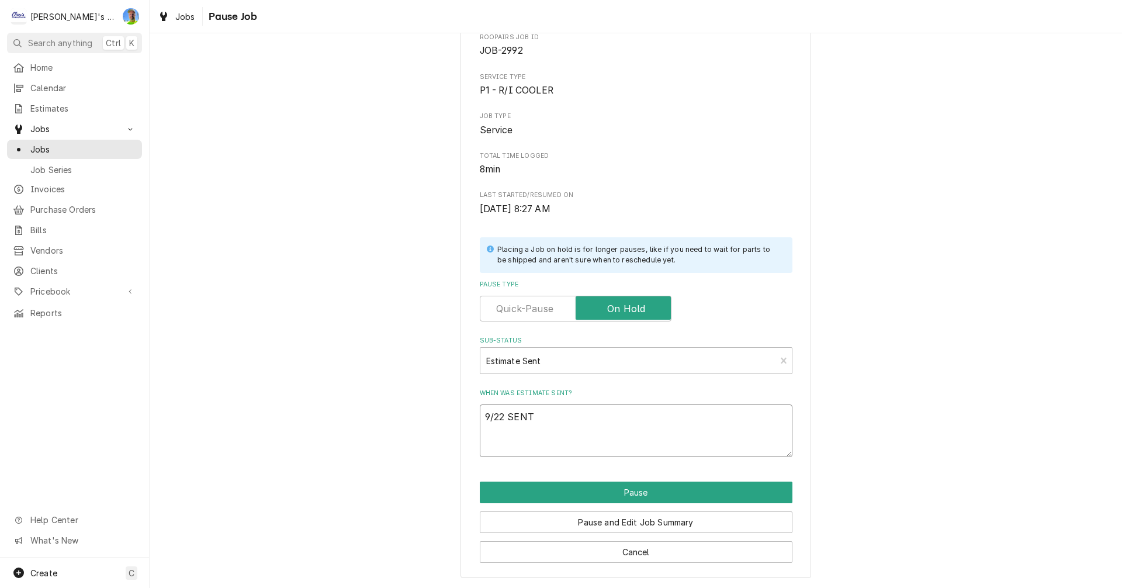
type textarea "9/22 SENT"
type textarea "x"
type textarea "9/22 SENT 2"
type textarea "x"
type textarea "9/22 SENT 2"
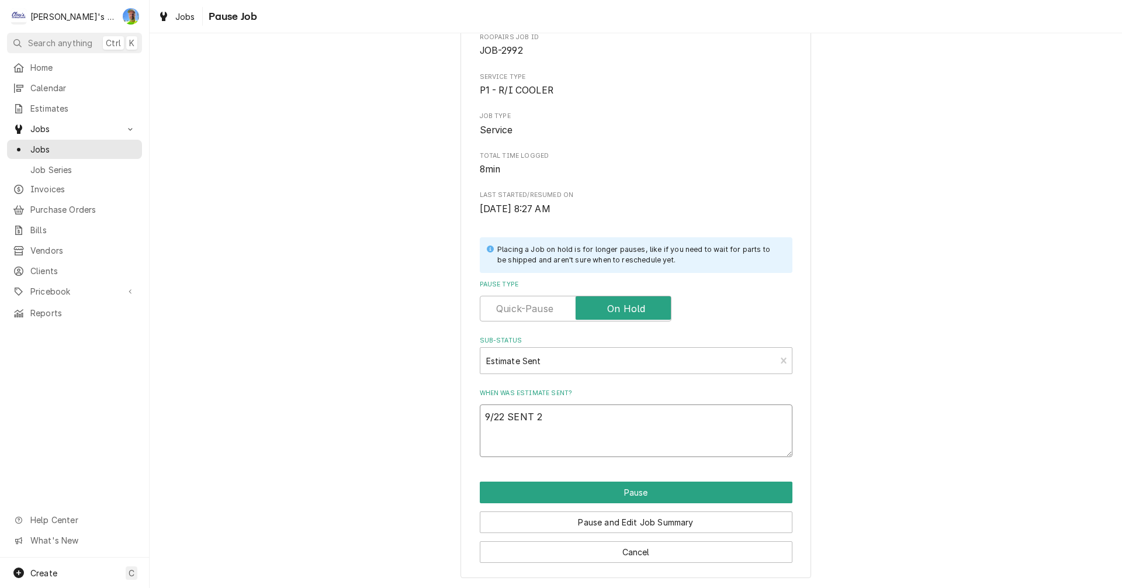
type textarea "x"
type textarea "9/22 SENT 2 R"
type textarea "x"
type textarea "9/22 SENT 2 RE"
type textarea "x"
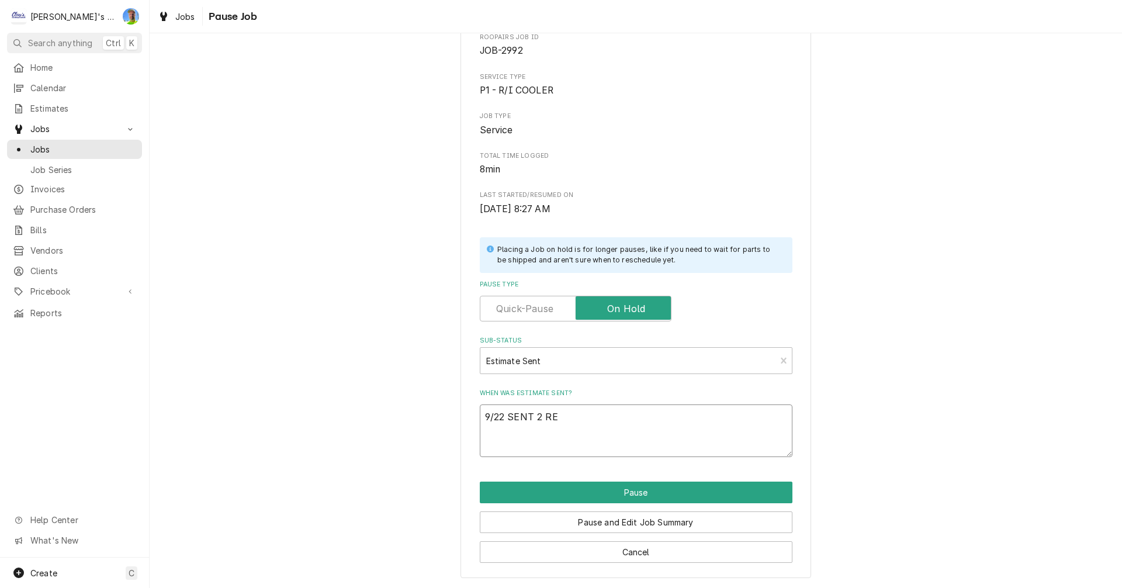
type textarea "9/22 SENT 2 REP"
type textarea "x"
type textarea "9/22 SENT 2 REPA"
type textarea "x"
type textarea "9/22 SENT 2 REPAI"
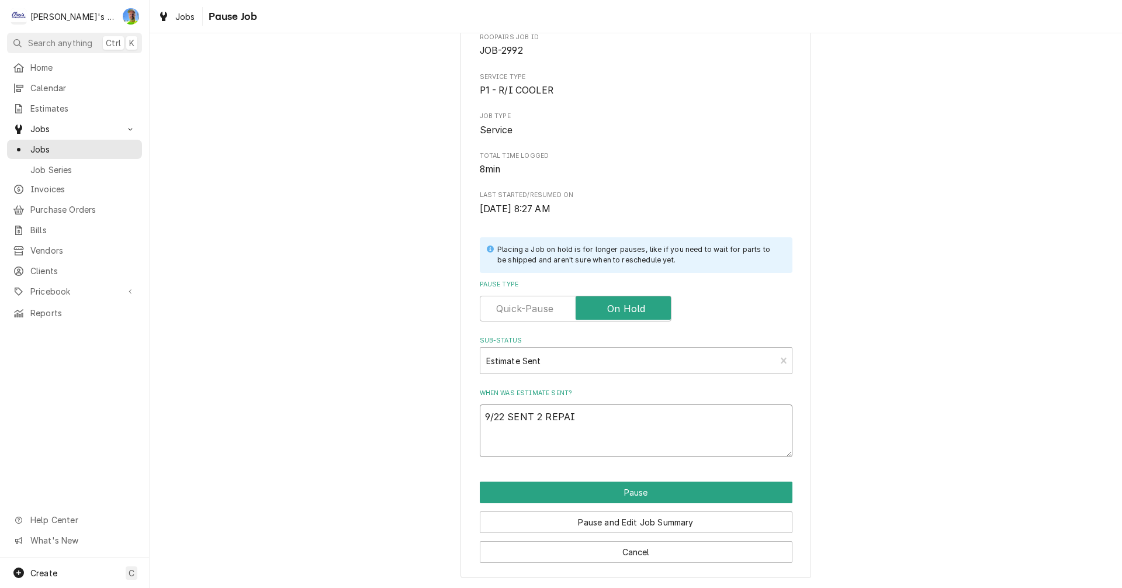
type textarea "x"
type textarea "9/22 SENT 2 REPAIR"
type textarea "x"
type textarea "9/22 SENT 2 REPAIR"
type textarea "x"
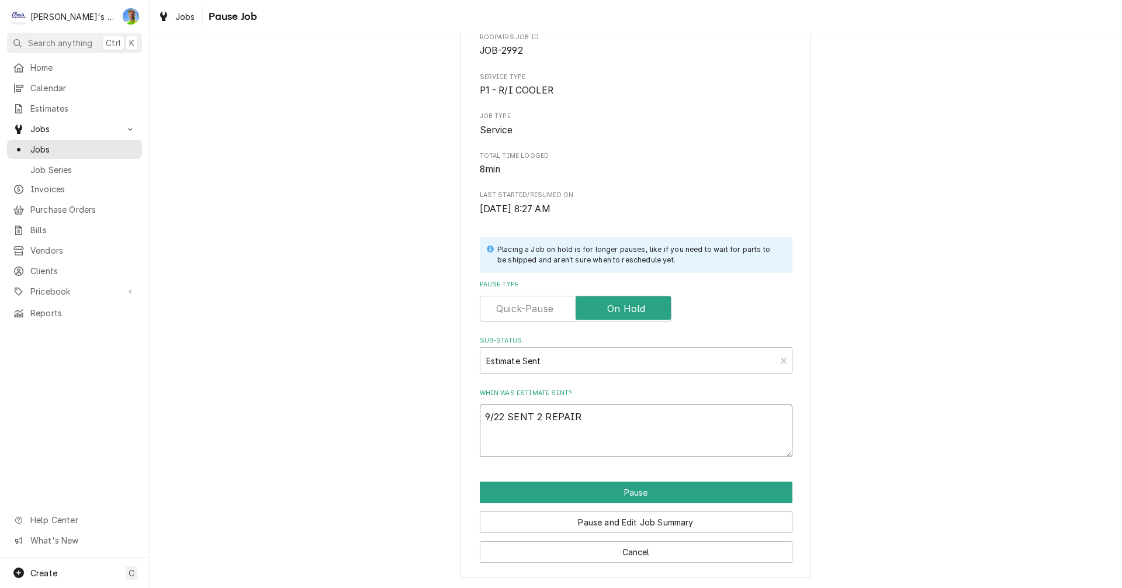
type textarea "9/22 SENT 2 REPAIR O"
type textarea "x"
type textarea "9/22 SENT 2 REPAIR OP"
type textarea "x"
type textarea "9/22 SENT 2 REPAIR OPT"
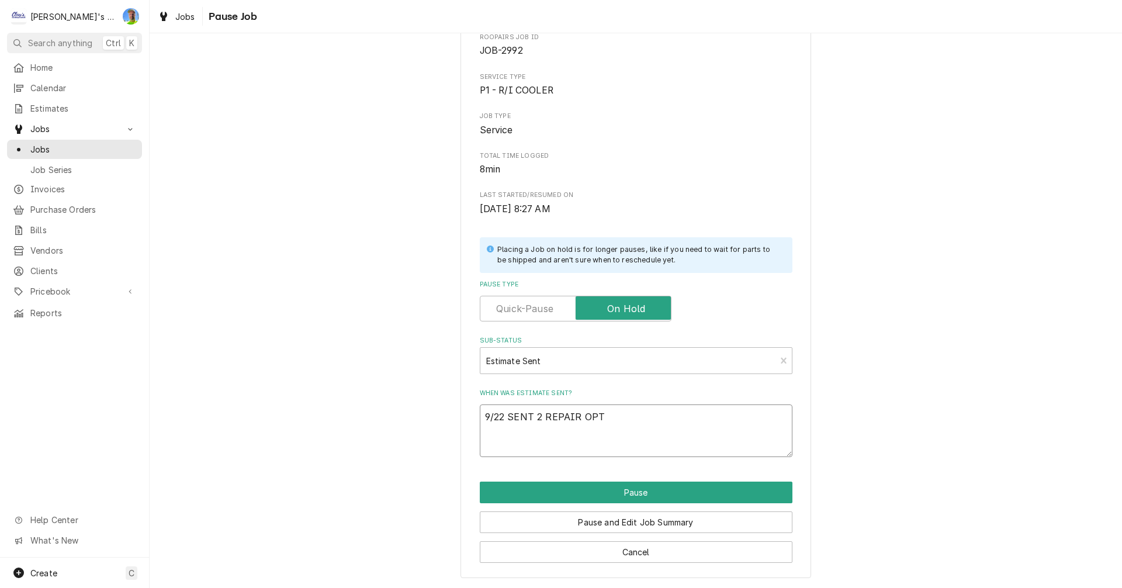
type textarea "x"
type textarea "9/22 SENT 2 REPAIR OPTI"
type textarea "x"
type textarea "9/22 SENT 2 REPAIR OPTIO"
type textarea "x"
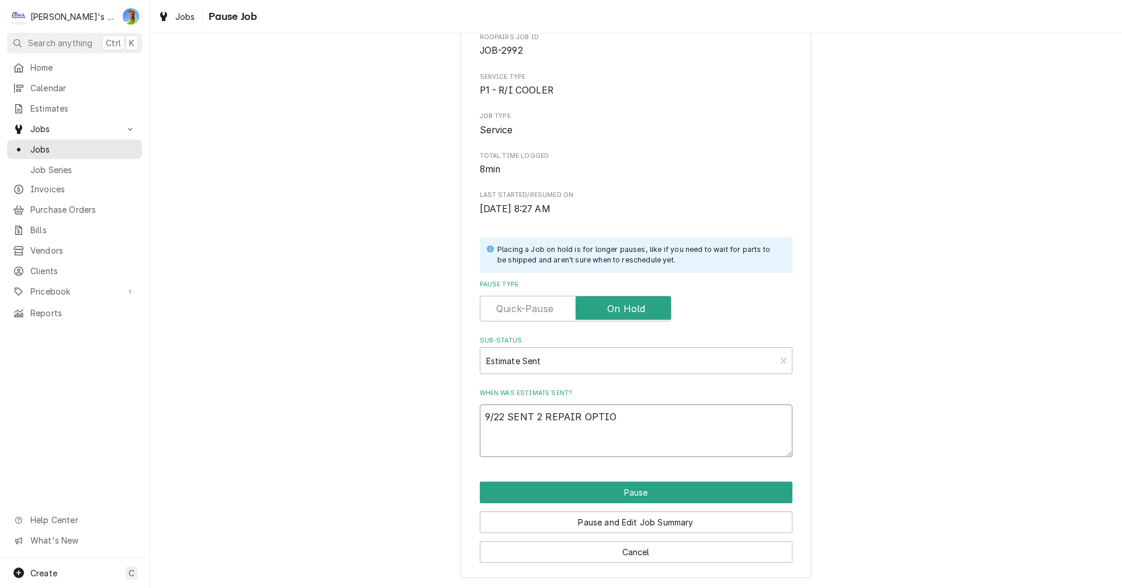
type textarea "9/22 SENT 2 REPAIR OPTION"
type textarea "x"
type textarea "9/22 SENT 2 REPAIR OPTIONS"
click at [570, 493] on button "Pause" at bounding box center [636, 493] width 313 height 22
type textarea "x"
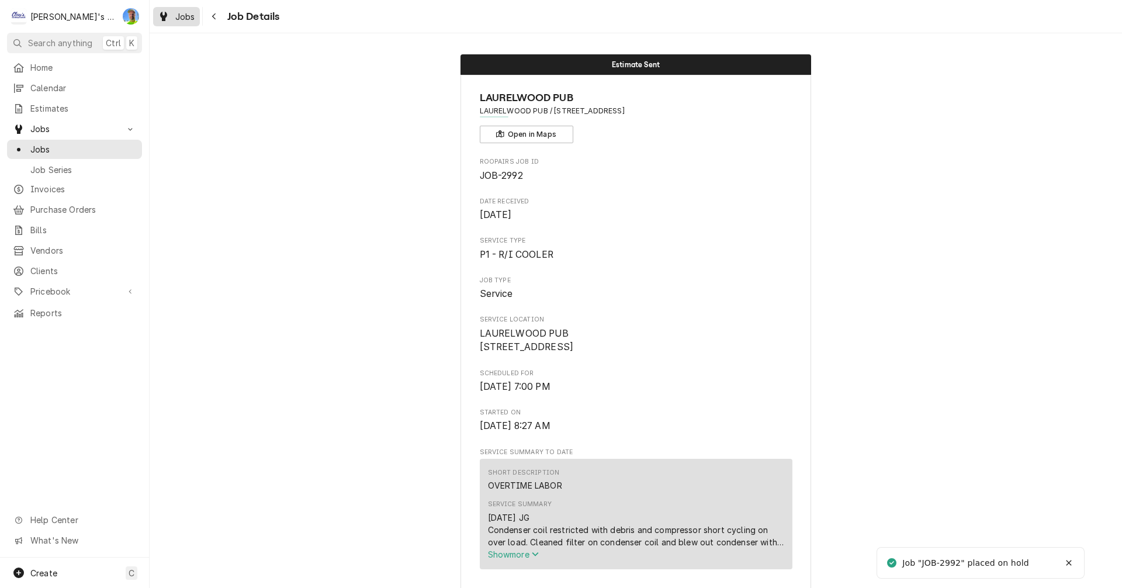
click at [181, 15] on span "Jobs" at bounding box center [185, 17] width 20 height 12
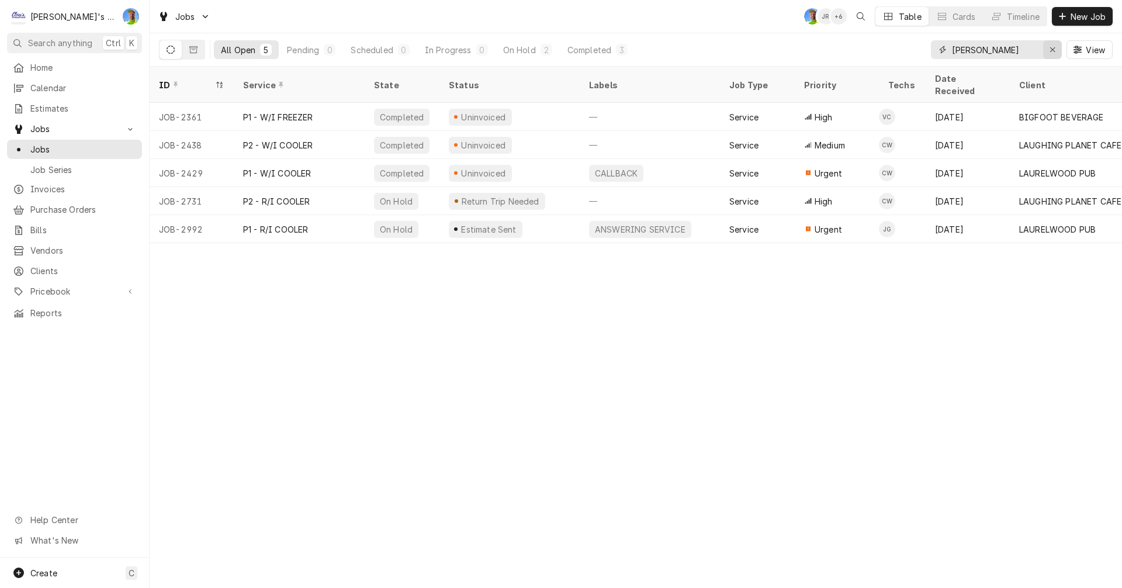
click at [1056, 53] on div "Erase input" at bounding box center [1053, 50] width 12 height 12
type input "[PERSON_NAME]"
click at [1050, 49] on icon "Erase input" at bounding box center [1053, 50] width 6 height 8
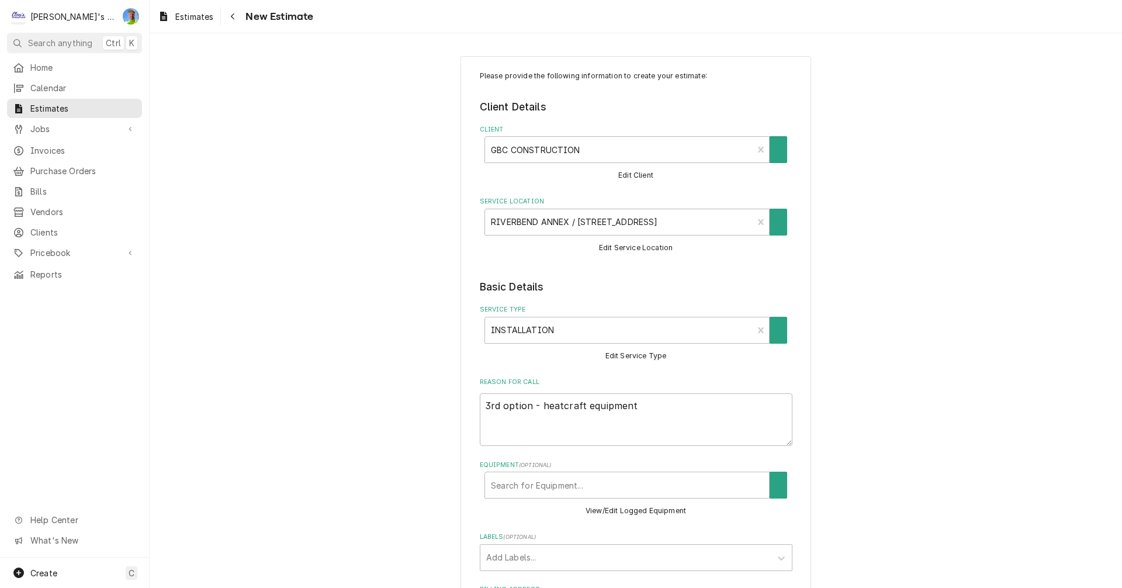
type textarea "x"
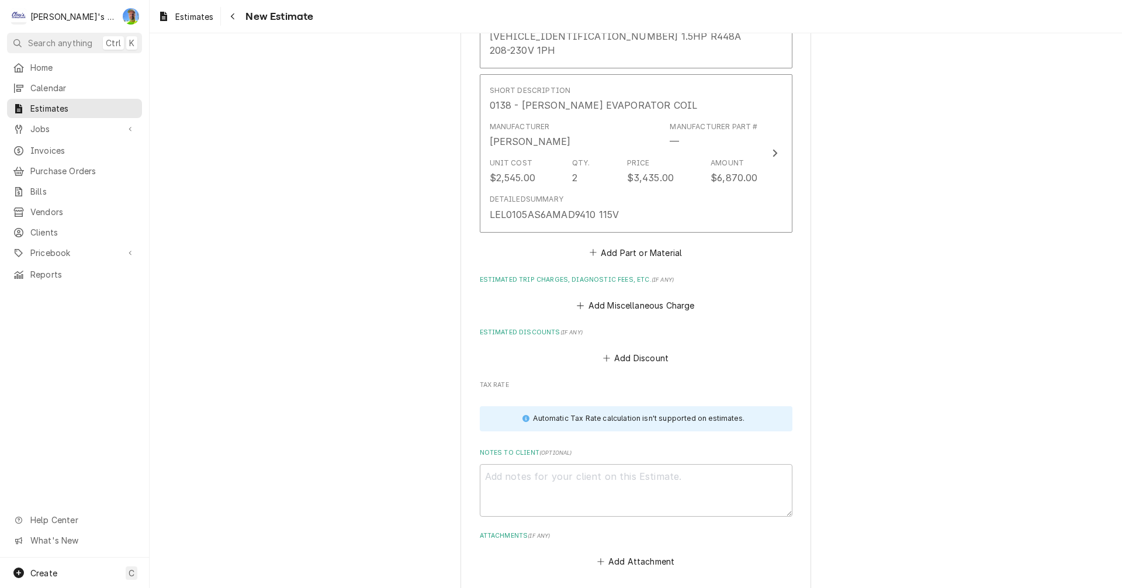
scroll to position [1520, 0]
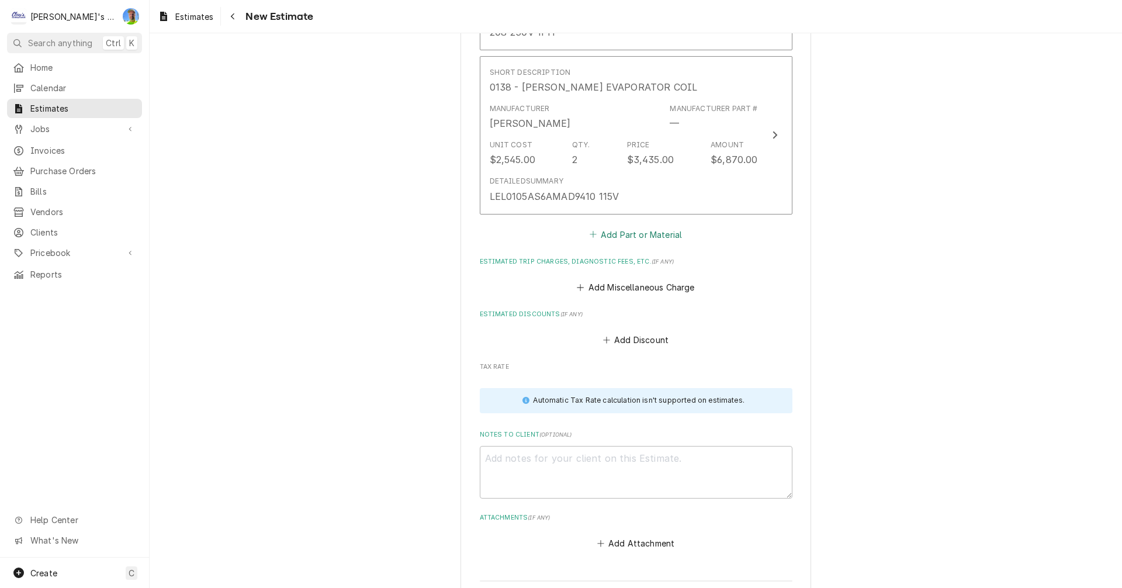
click at [621, 226] on button "Add Part or Material" at bounding box center [635, 234] width 96 height 16
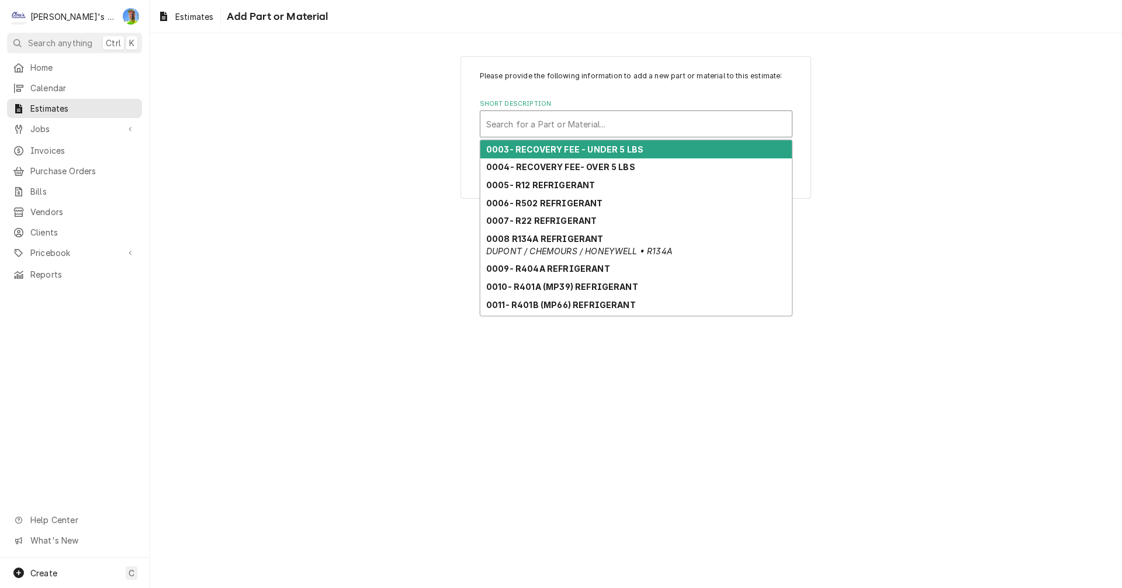
click at [572, 130] on div "Short Description" at bounding box center [636, 123] width 300 height 21
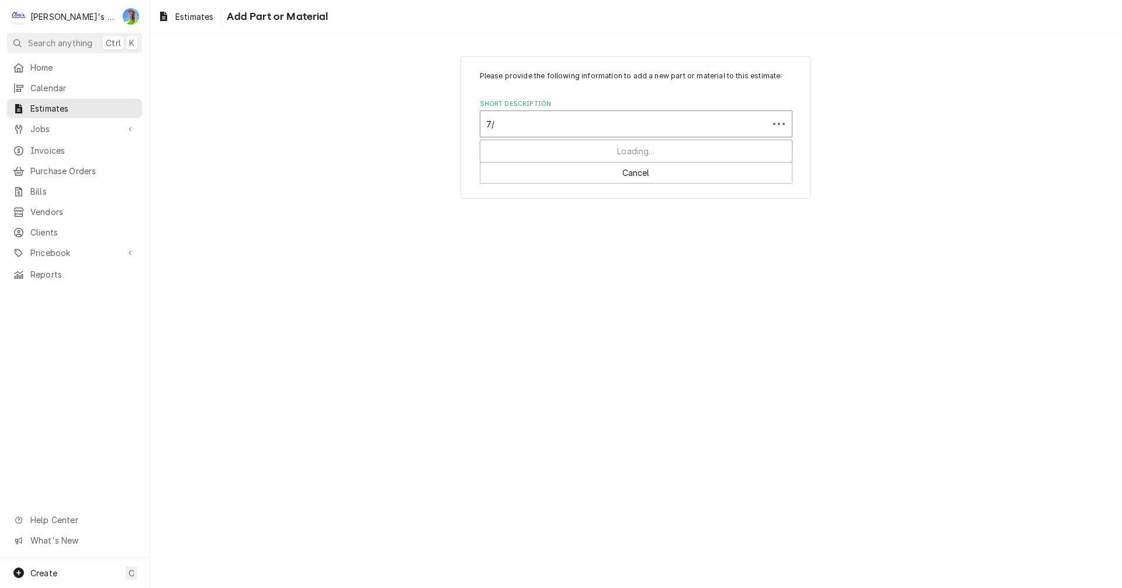
type input "7/8"
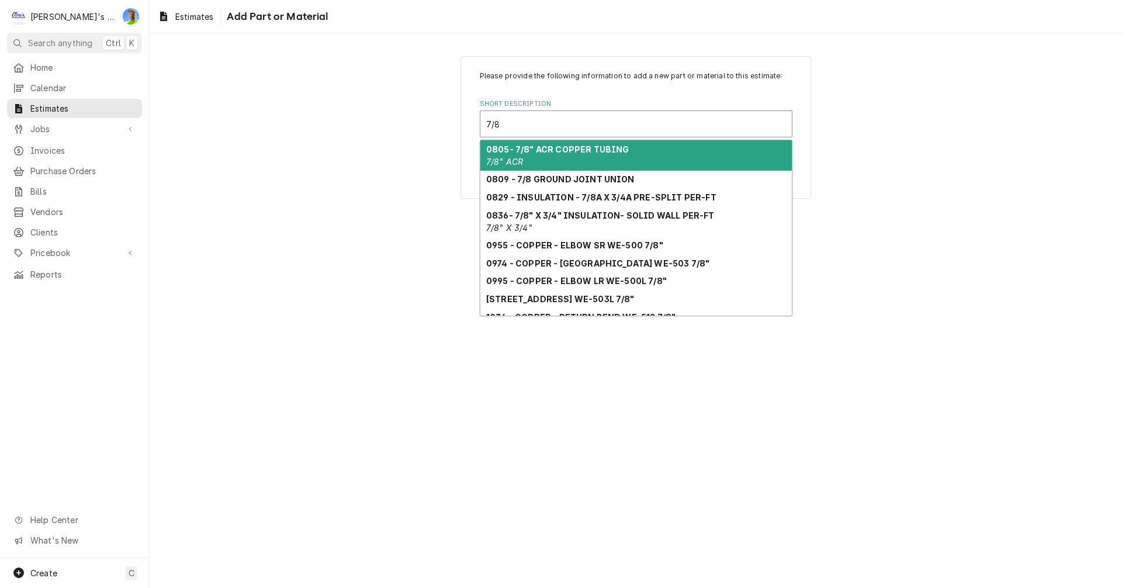
click at [571, 153] on strong "0805- 7/8" ACR COPPER TUBING" at bounding box center [557, 149] width 143 height 10
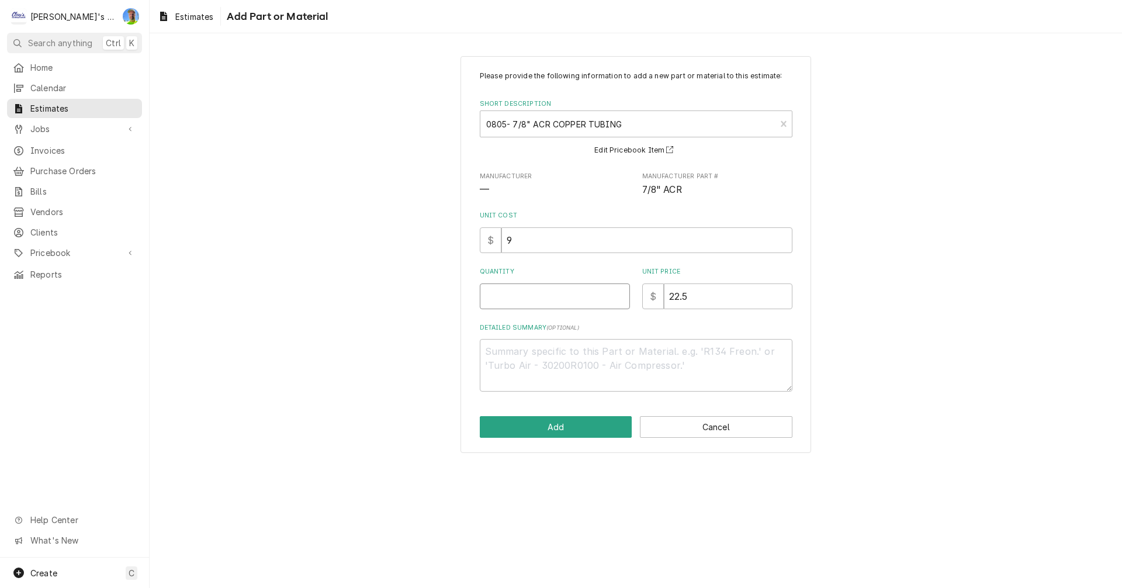
click at [530, 300] on input "Quantity" at bounding box center [555, 296] width 150 height 26
type textarea "x"
type input "1"
type textarea "x"
type input "10"
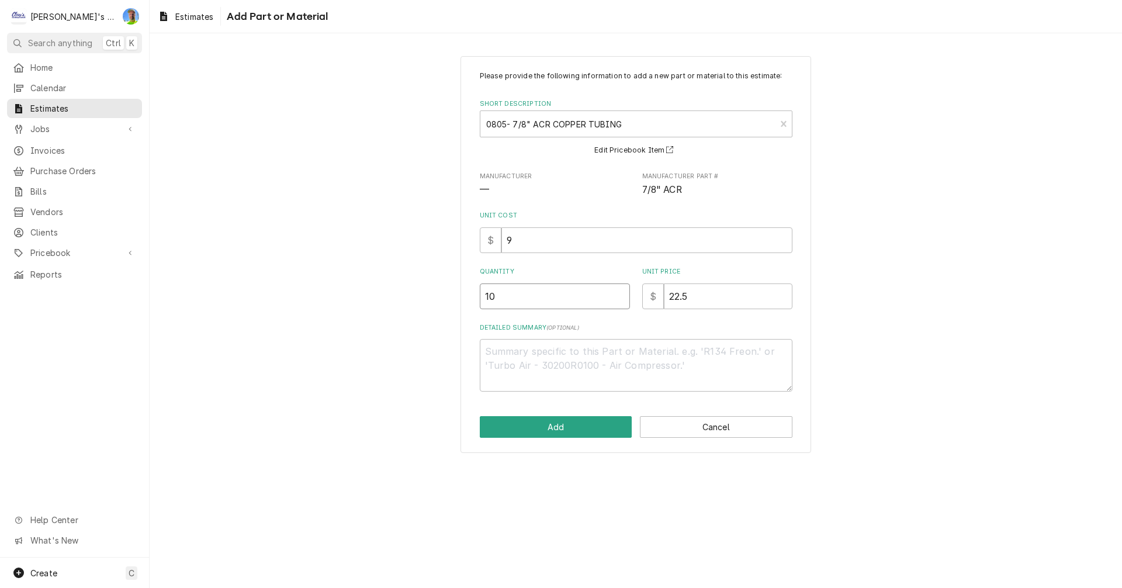
type textarea "x"
type input "100"
type textarea "x"
type input "100"
type textarea "x"
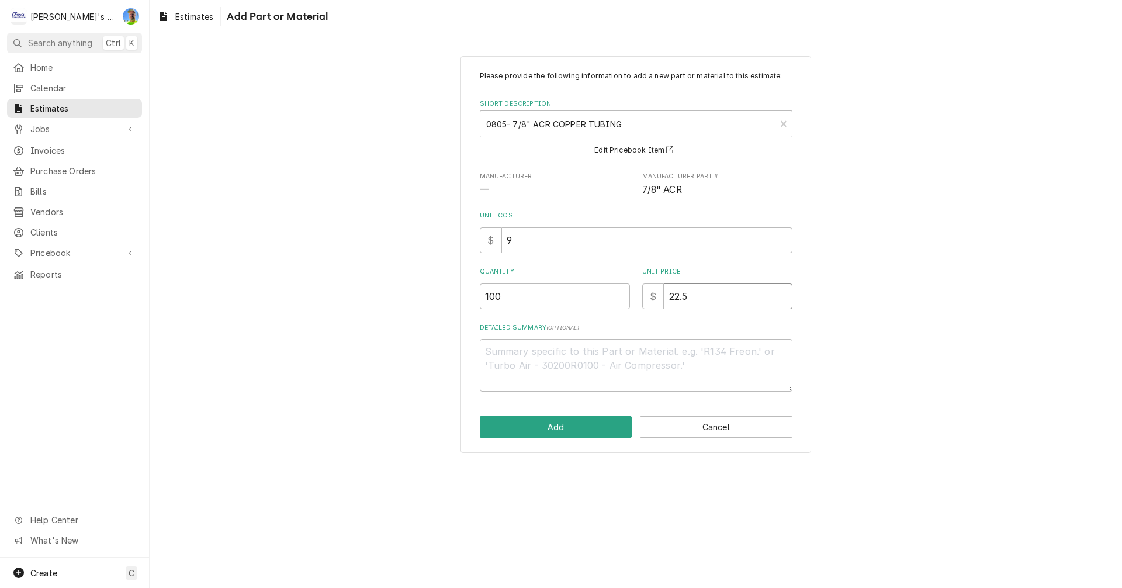
type input "1"
type textarea "x"
type input "16"
type textarea "x"
type input "16"
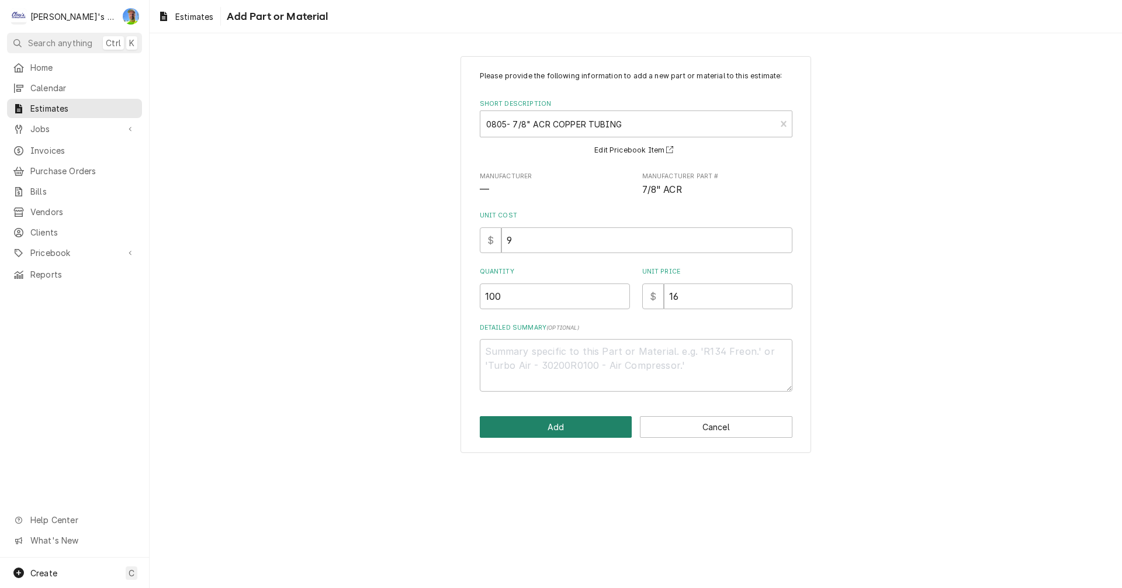
click at [515, 430] on button "Add" at bounding box center [556, 427] width 153 height 22
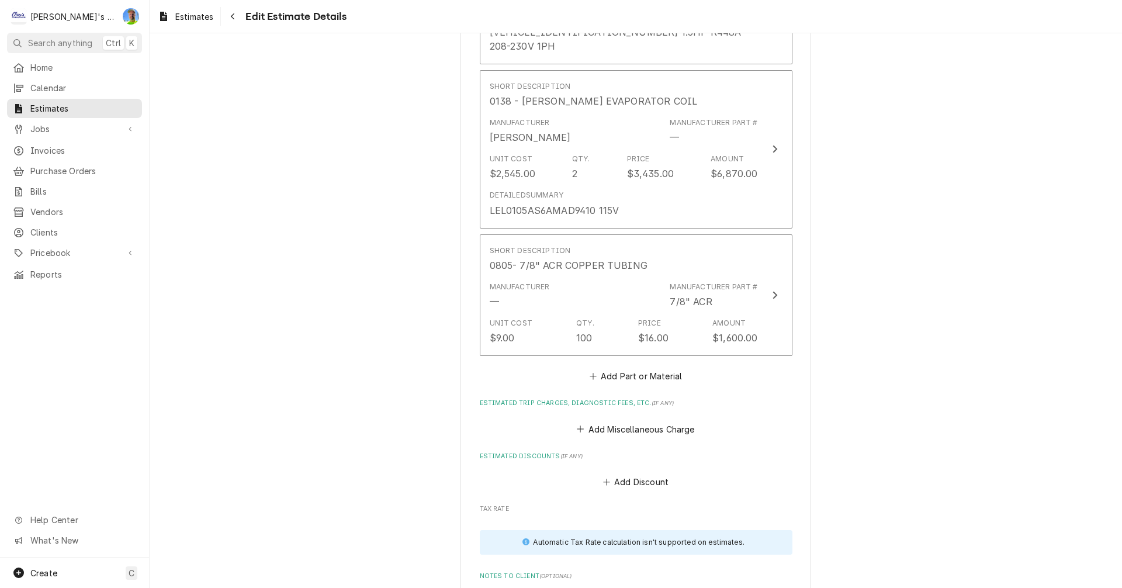
scroll to position [1506, 0]
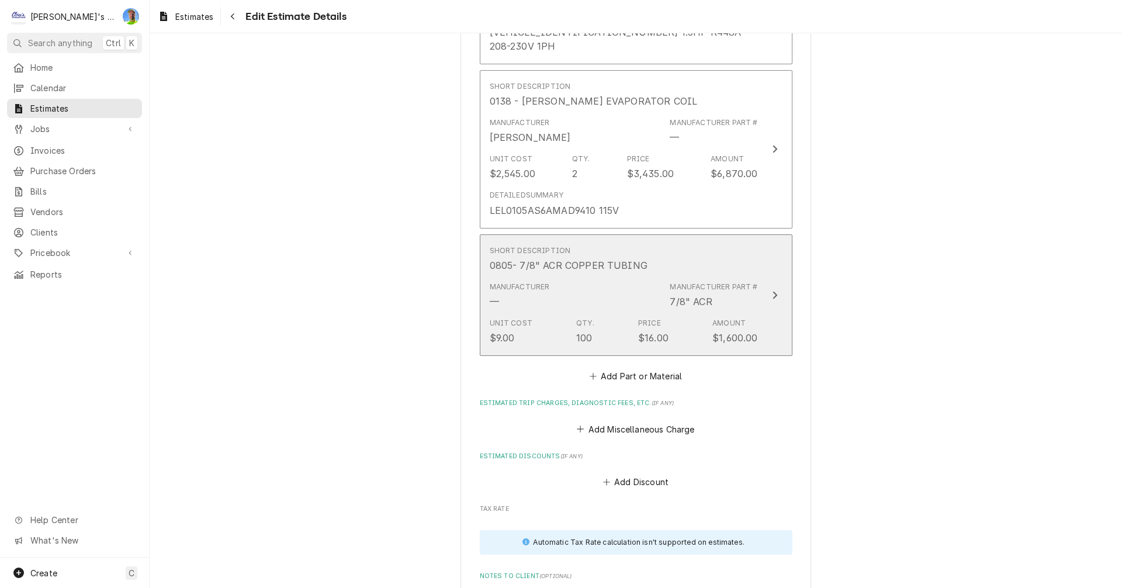
click at [534, 320] on div "Unit Cost $9.00 Qty. 100 Price $16.00 Amount $1,600.00" at bounding box center [624, 331] width 268 height 36
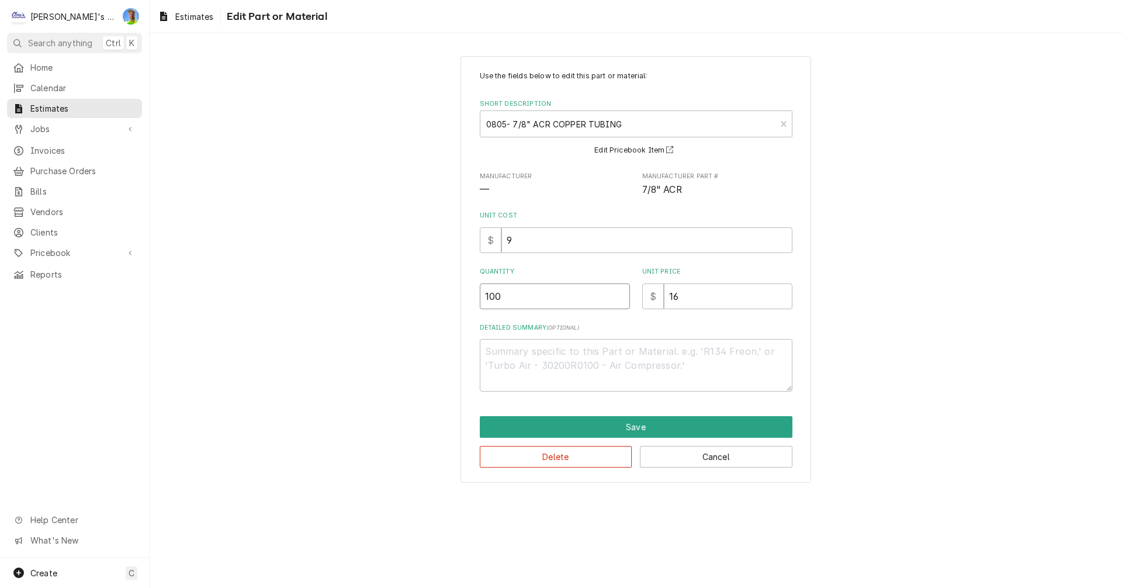
click at [507, 296] on input "100" at bounding box center [555, 296] width 150 height 26
type textarea "x"
type input "1"
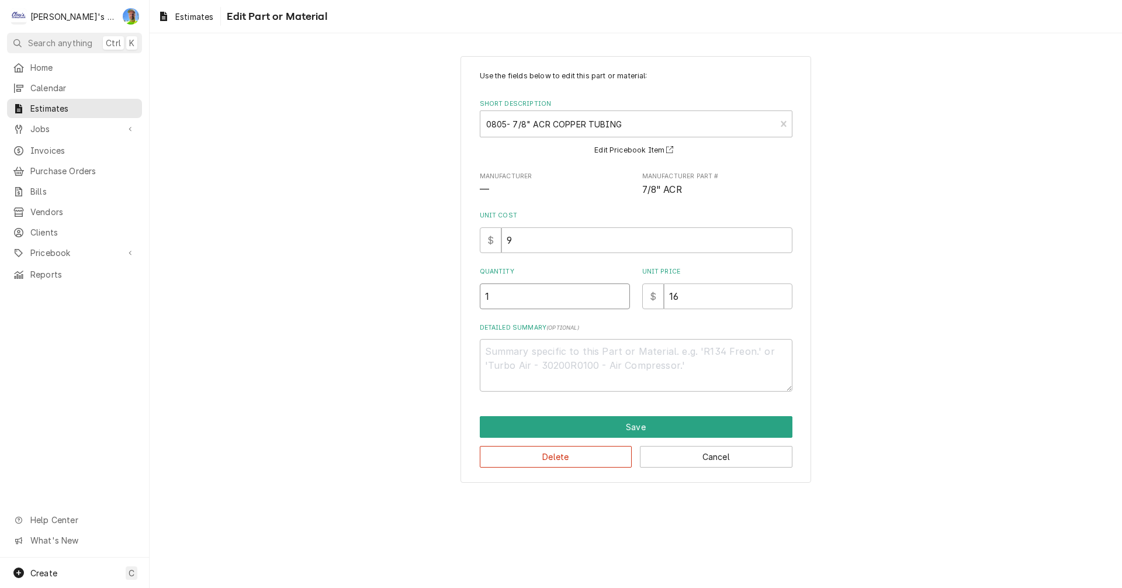
type textarea "x"
type input "12"
type textarea "x"
type input "120"
type textarea "x"
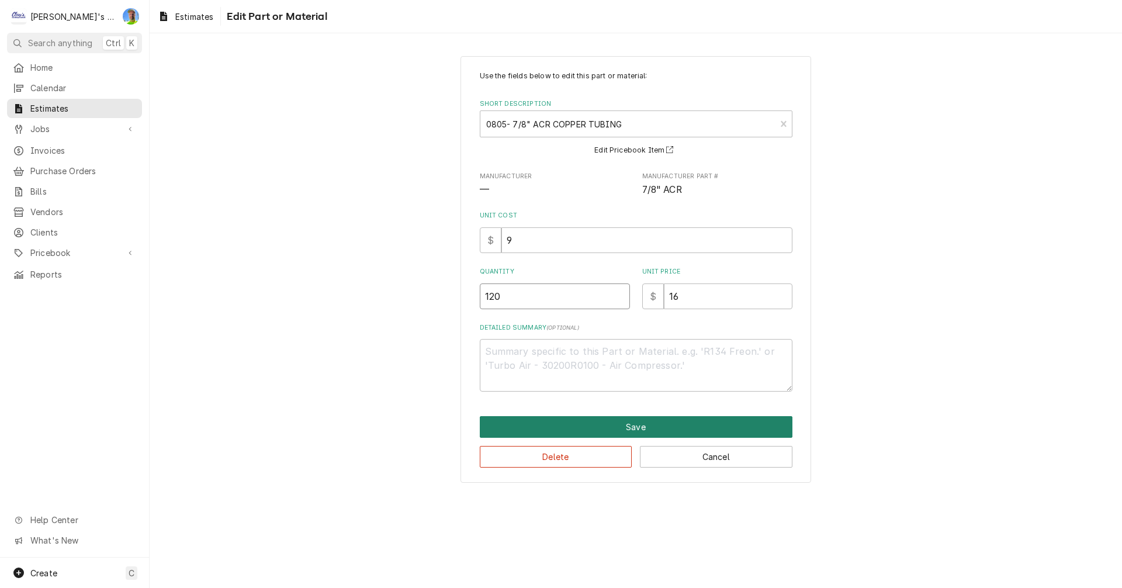
type input "120"
click at [631, 422] on button "Save" at bounding box center [636, 427] width 313 height 22
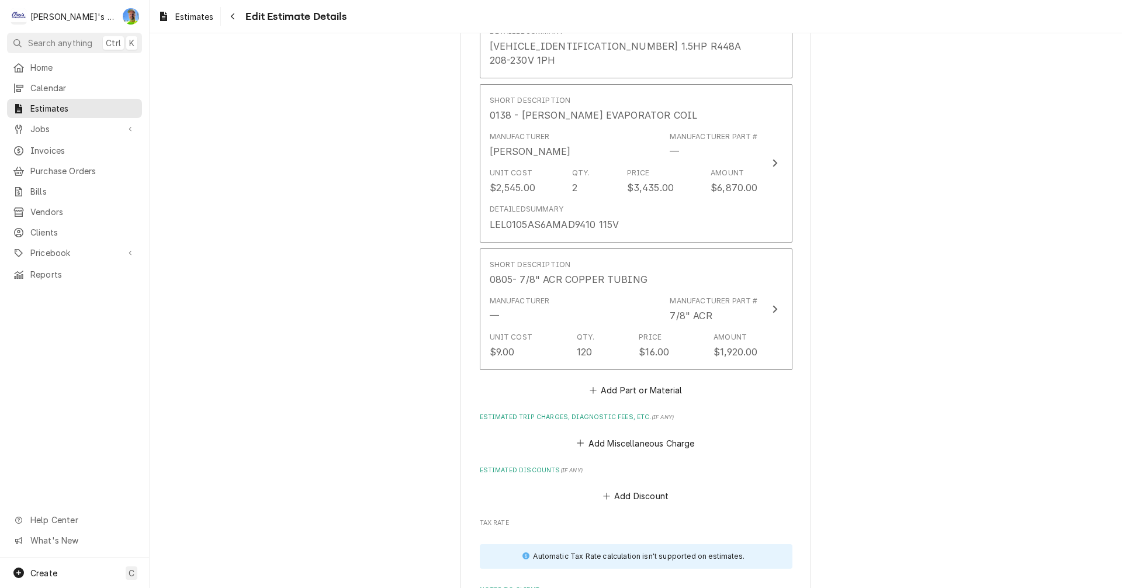
scroll to position [1492, 0]
type textarea "x"
click at [621, 382] on button "Add Part or Material" at bounding box center [635, 390] width 96 height 16
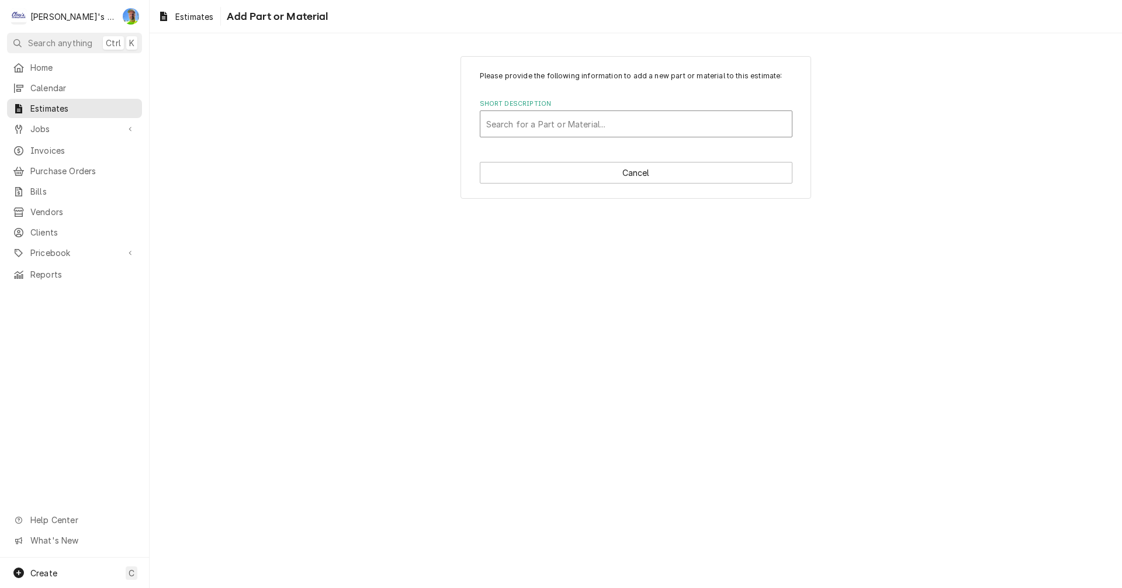
click at [533, 127] on div "Short Description" at bounding box center [636, 123] width 300 height 21
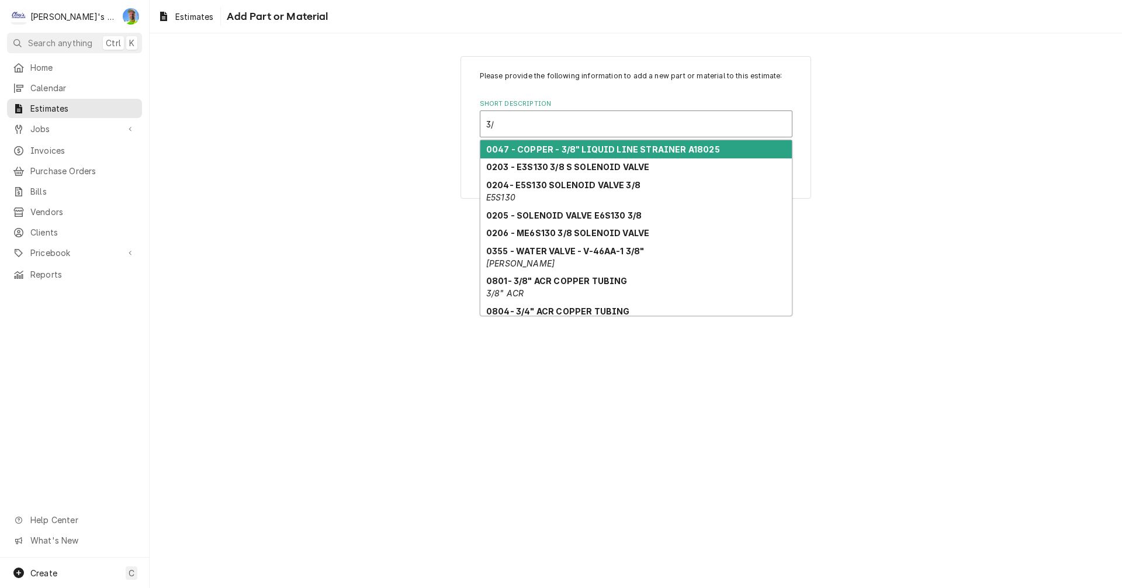
type input "3/8"
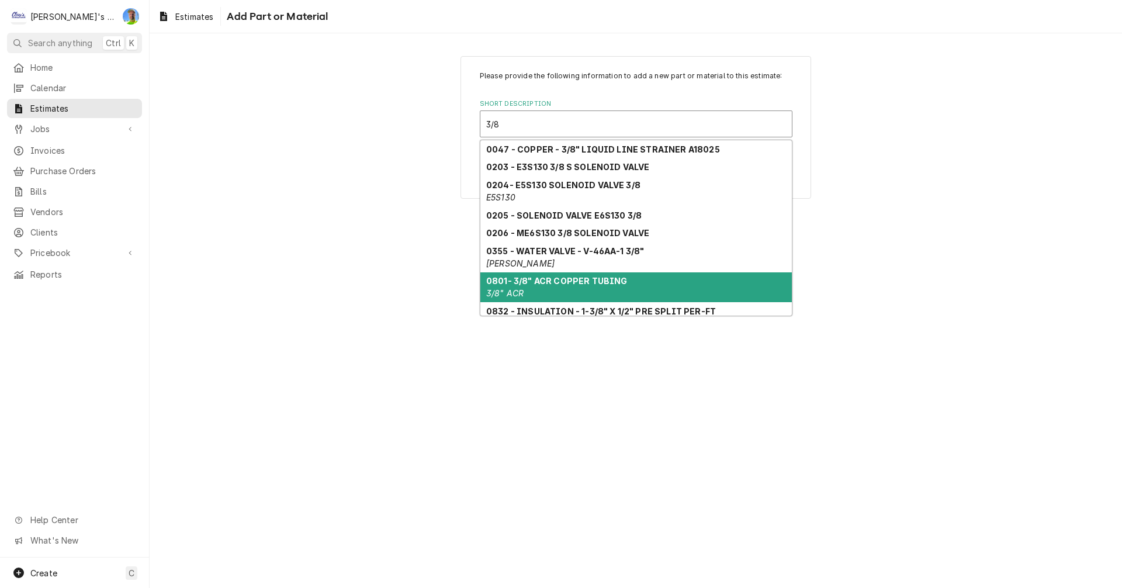
click at [557, 285] on strong "0801- 3/8" ACR COPPER TUBING" at bounding box center [556, 281] width 141 height 10
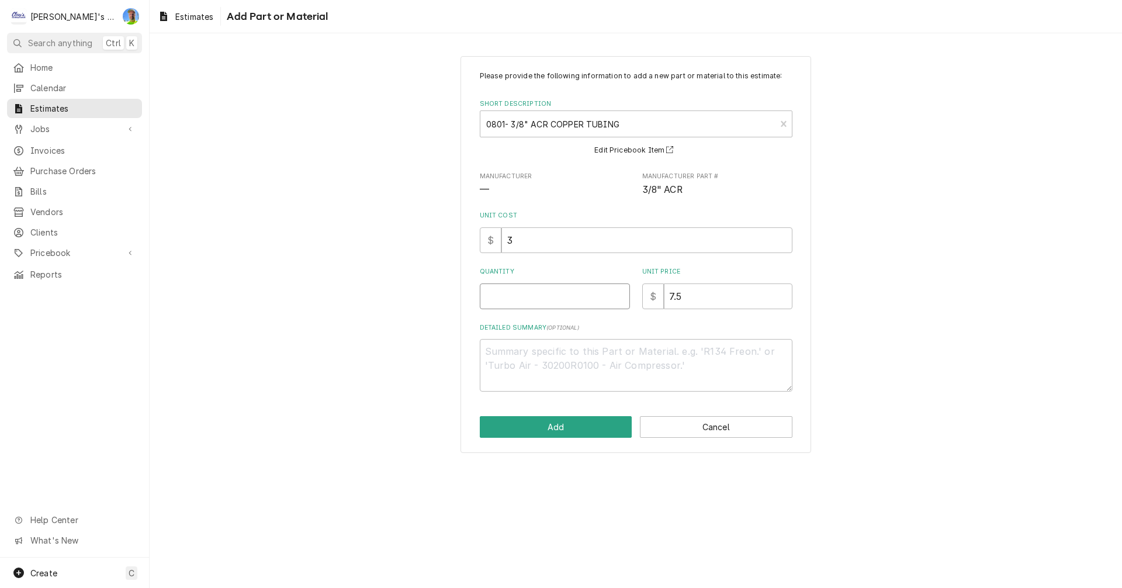
click at [521, 293] on input "Quantity" at bounding box center [555, 296] width 150 height 26
click at [522, 291] on input "Quantity" at bounding box center [555, 296] width 150 height 26
type textarea "x"
type input "1"
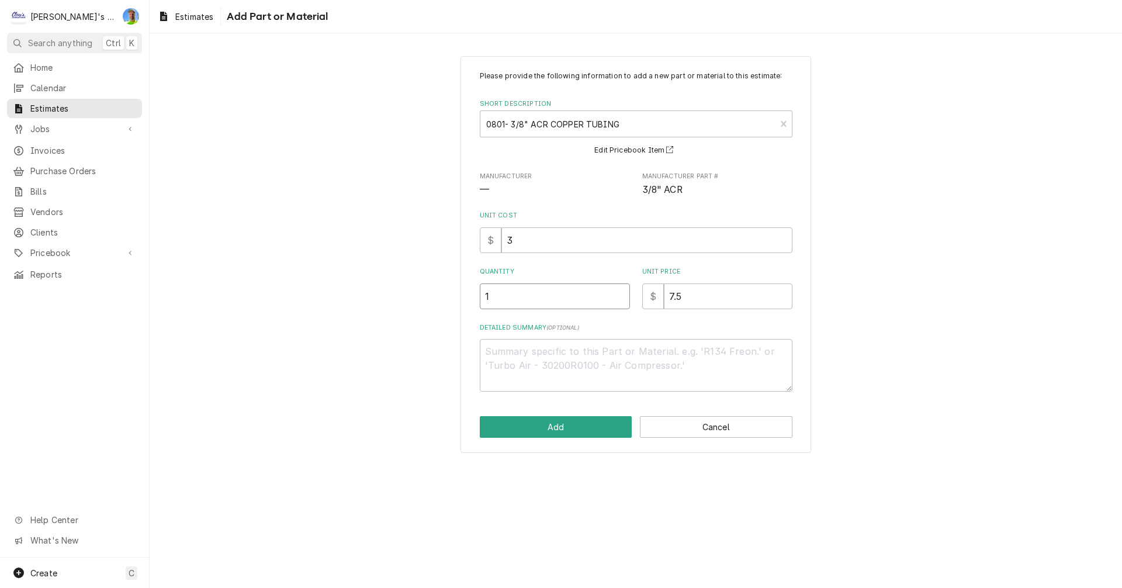
type textarea "x"
type input "12"
type textarea "x"
type input "120"
type textarea "x"
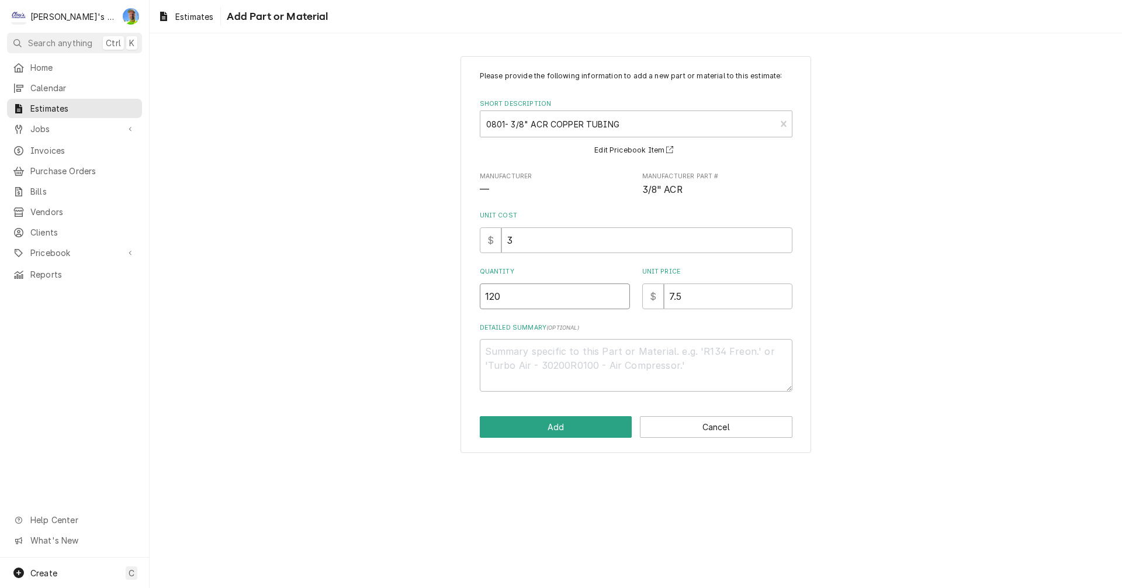
type input "120"
type textarea "x"
type input "6"
type textarea "x"
type input "6"
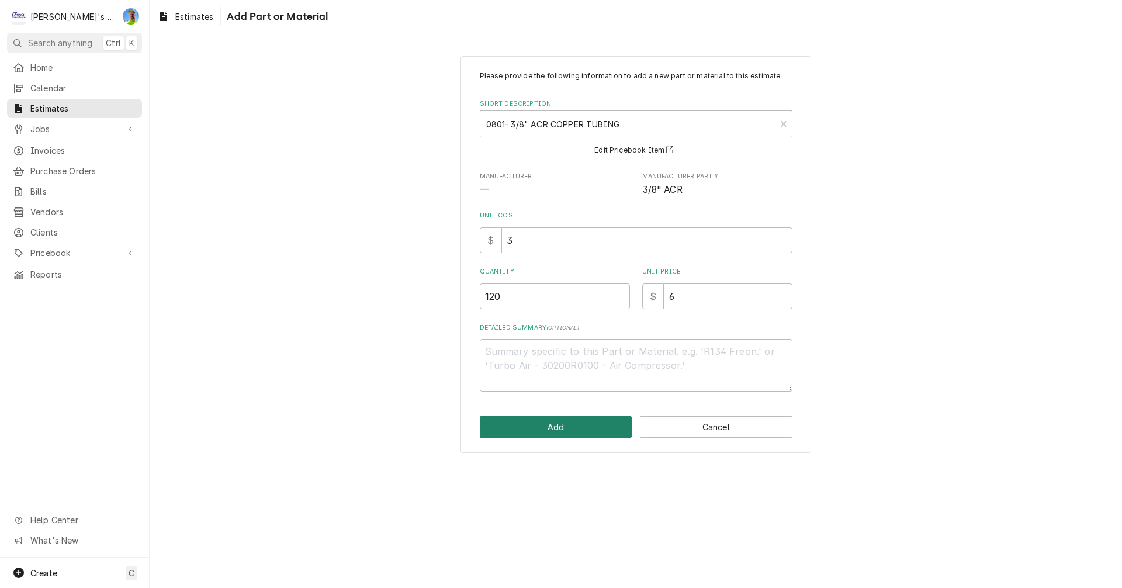
click at [534, 428] on button "Add" at bounding box center [556, 427] width 153 height 22
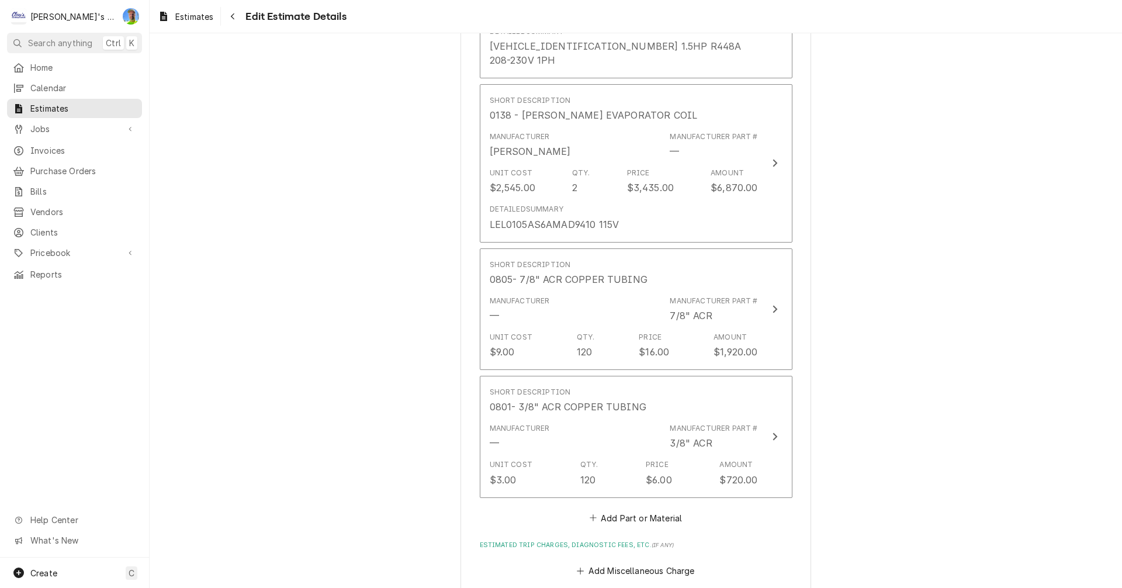
scroll to position [1477, 0]
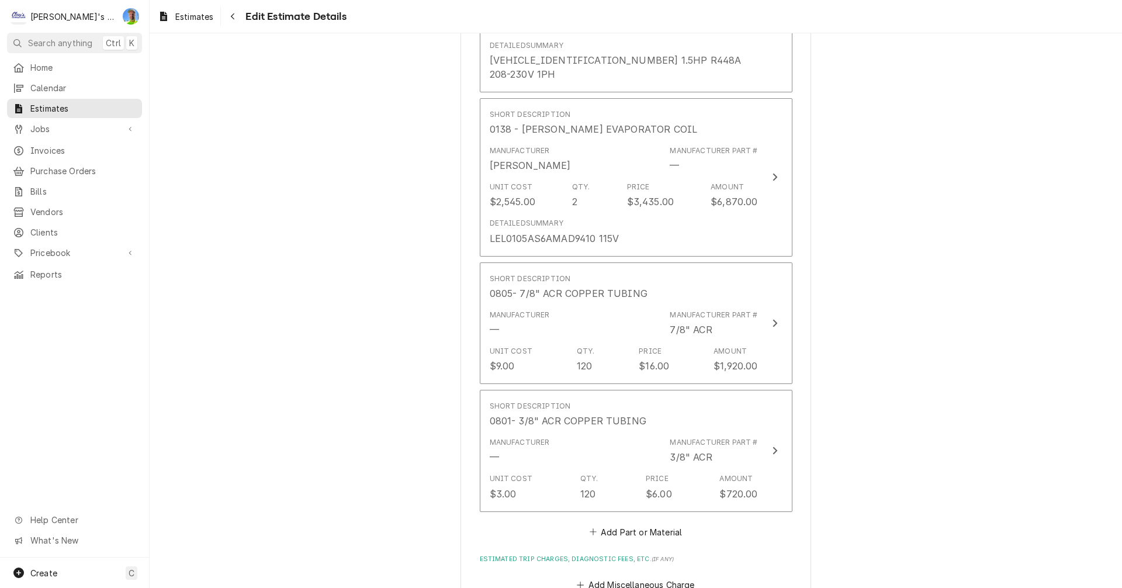
type textarea "x"
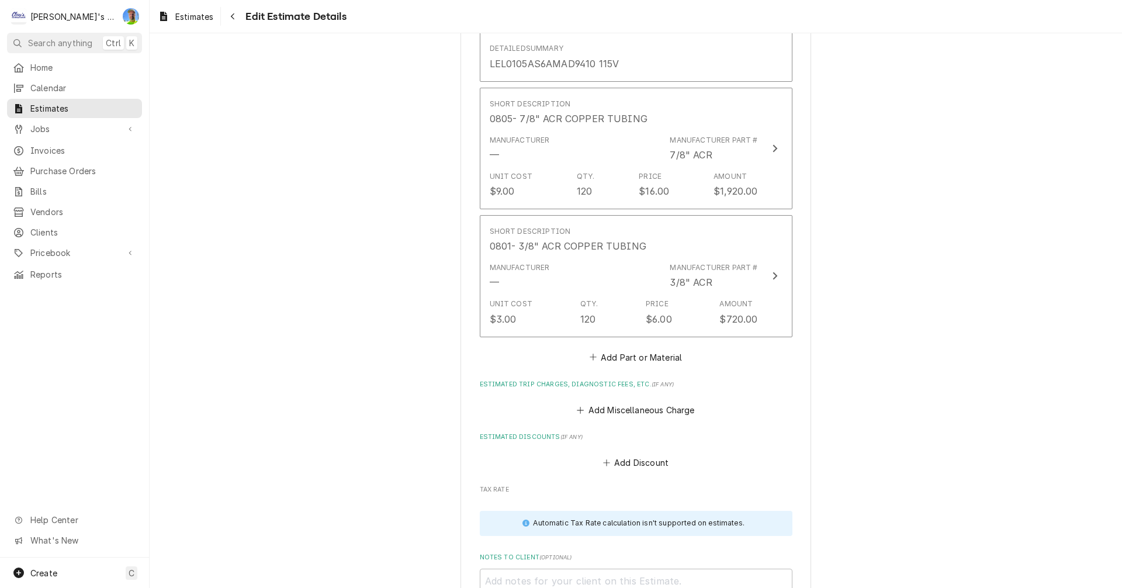
scroll to position [1653, 0]
click at [603, 348] on button "Add Part or Material" at bounding box center [635, 356] width 96 height 16
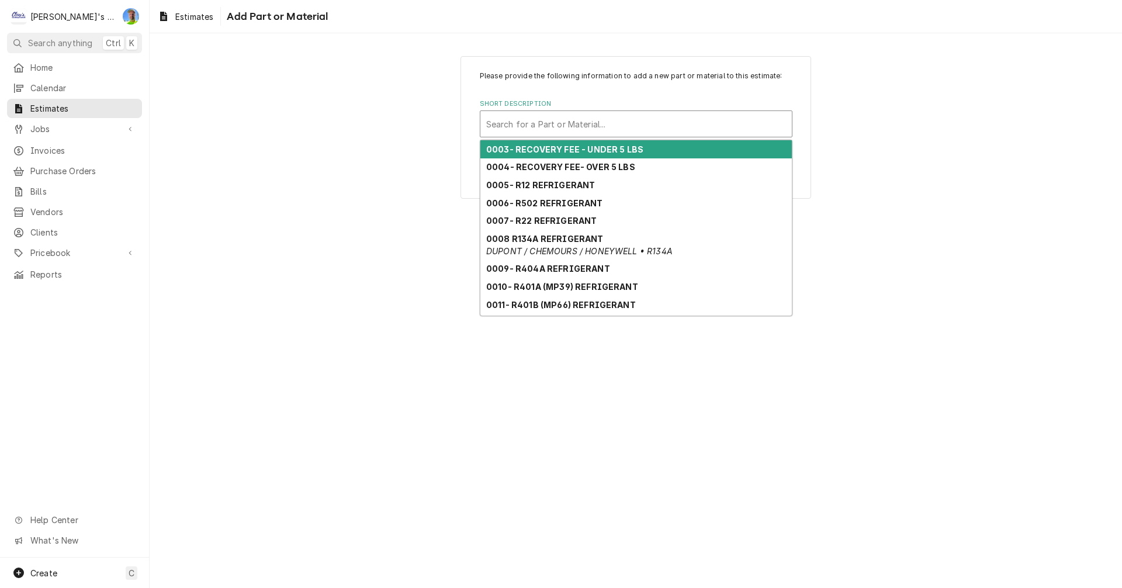
click at [522, 120] on div "Short Description" at bounding box center [636, 123] width 300 height 21
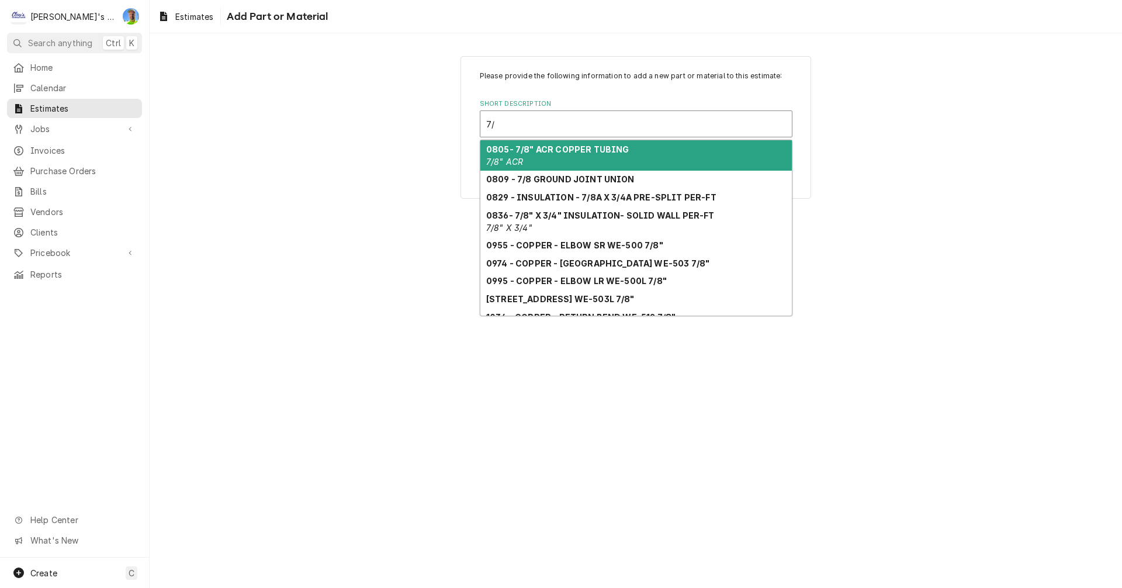
type input "7"
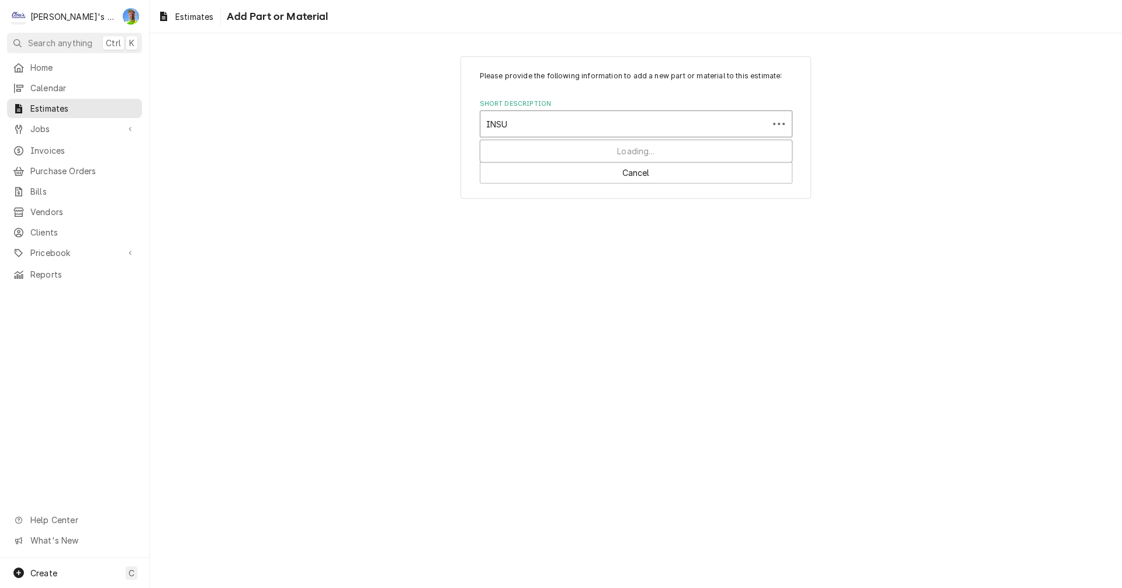
type input "INSUL"
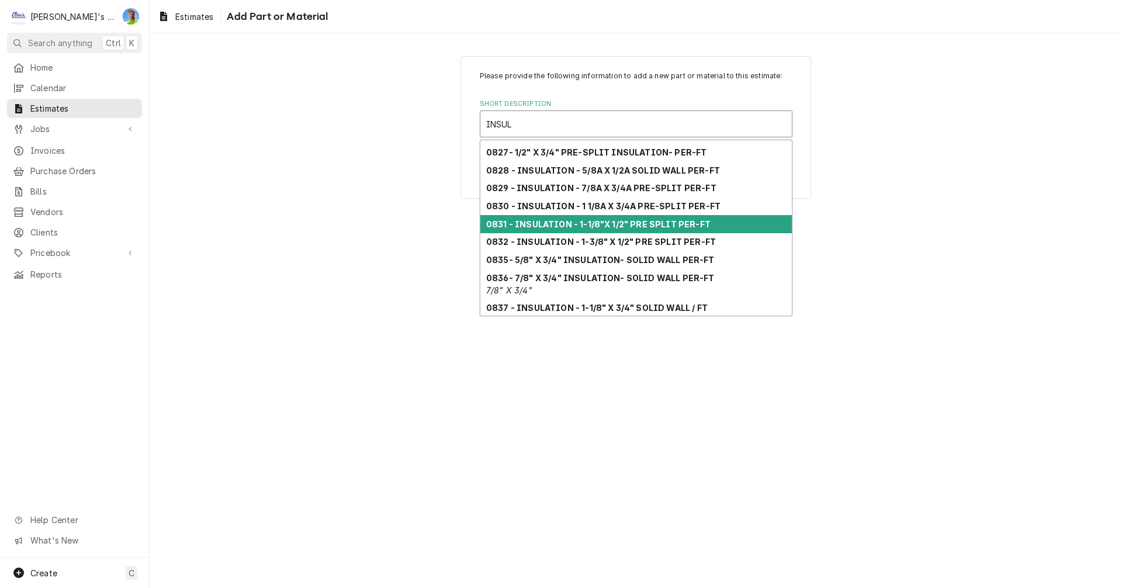
scroll to position [92, 0]
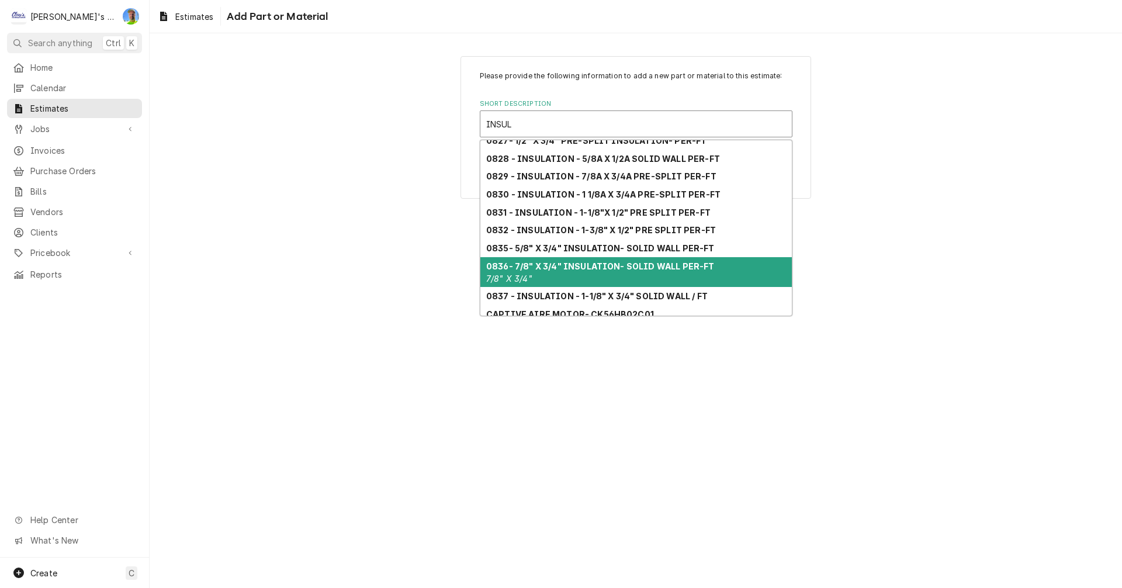
click at [580, 267] on strong "0836- 7/8" X 3/4" INSULATION- SOLID WALL PER-FT" at bounding box center [600, 266] width 229 height 10
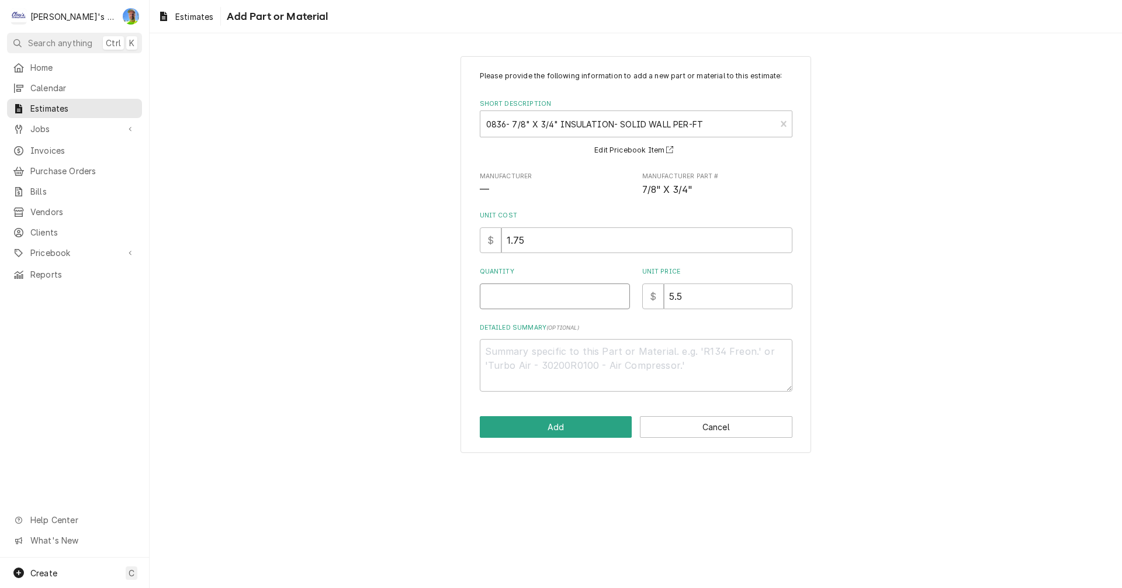
click at [551, 301] on input "Quantity" at bounding box center [555, 296] width 150 height 26
type textarea "x"
type input "1"
type textarea "x"
type input "12"
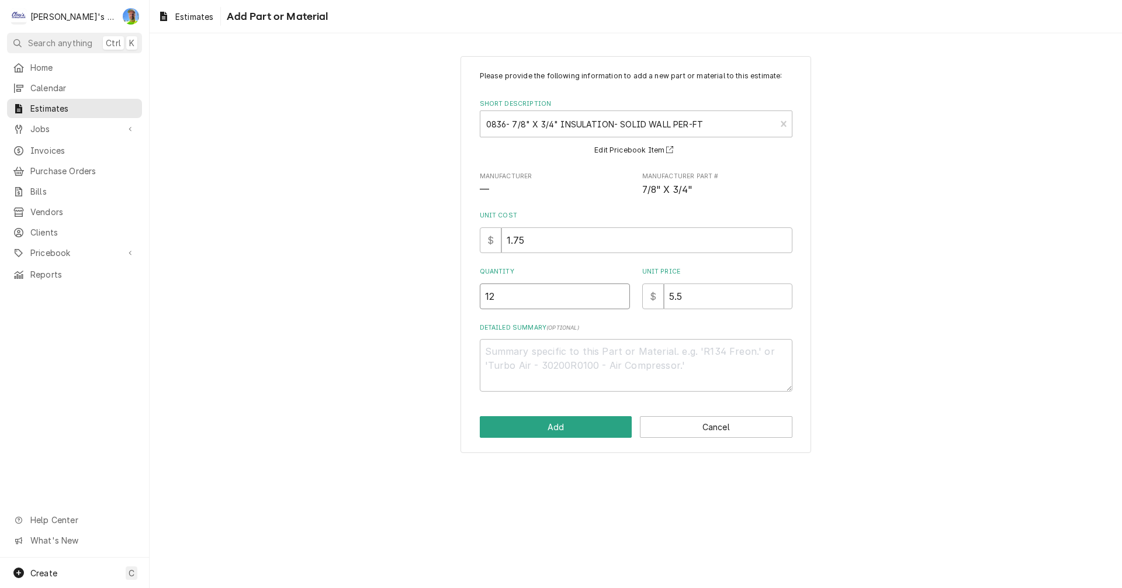
type textarea "x"
type input "120"
type textarea "x"
type input "120"
click at [575, 431] on button "Add" at bounding box center [556, 427] width 153 height 22
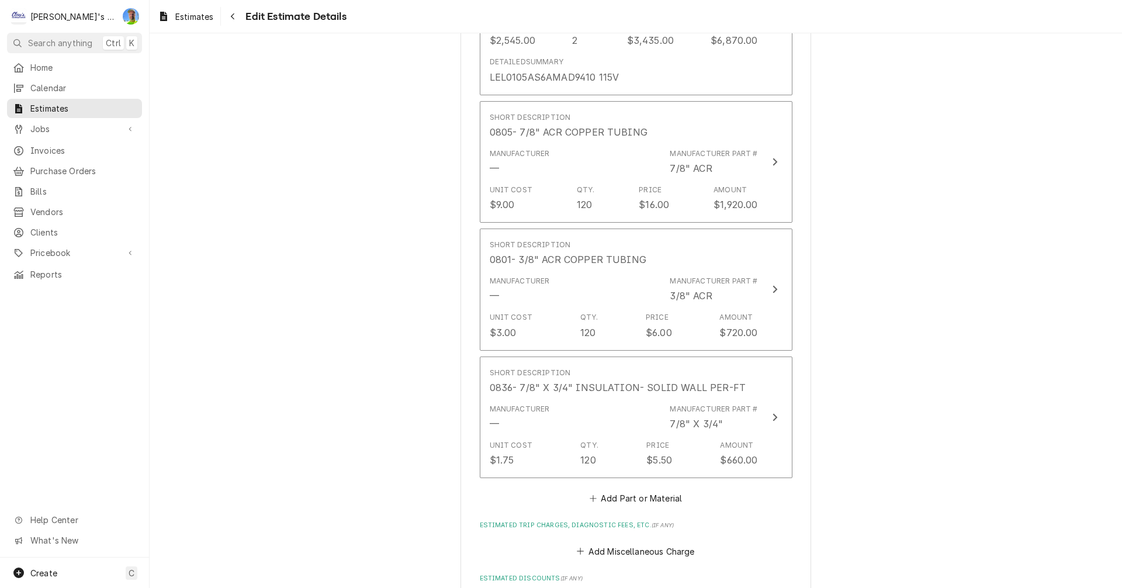
scroll to position [1639, 0]
type textarea "x"
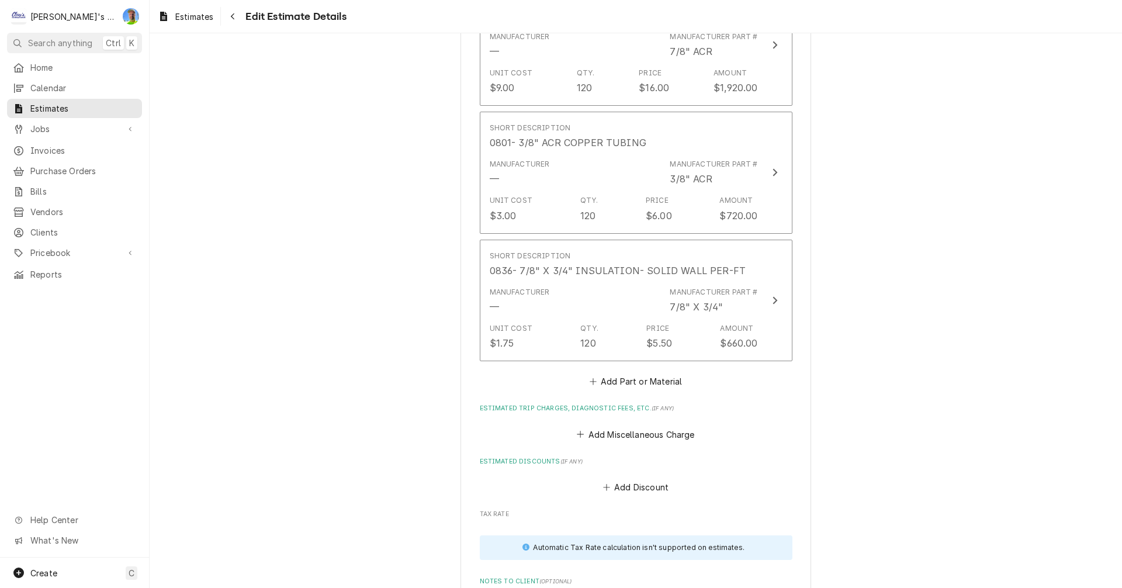
scroll to position [1814, 0]
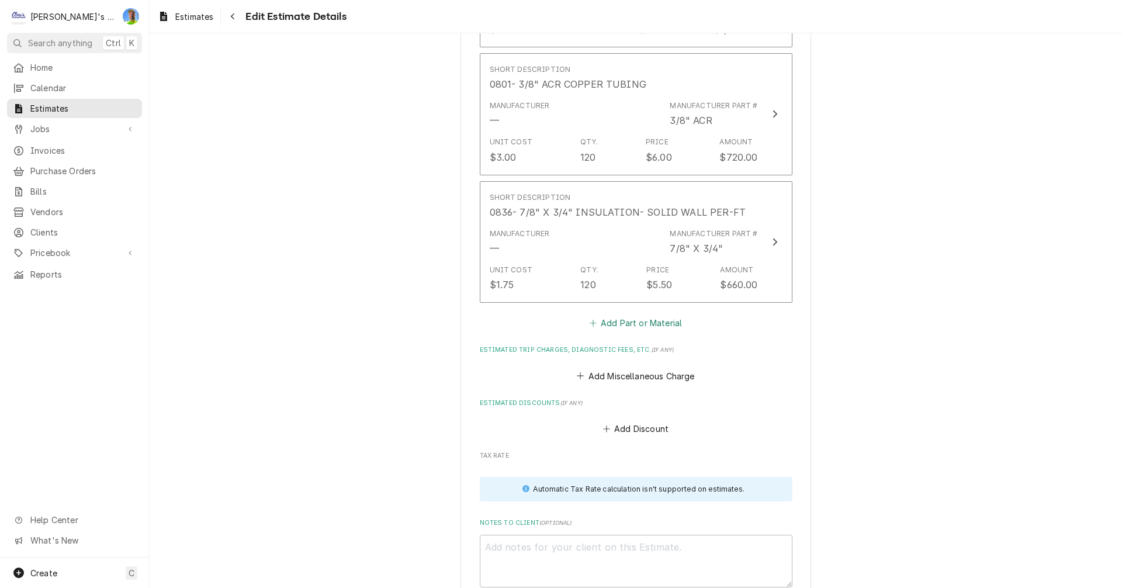
click at [609, 315] on button "Add Part or Material" at bounding box center [635, 323] width 96 height 16
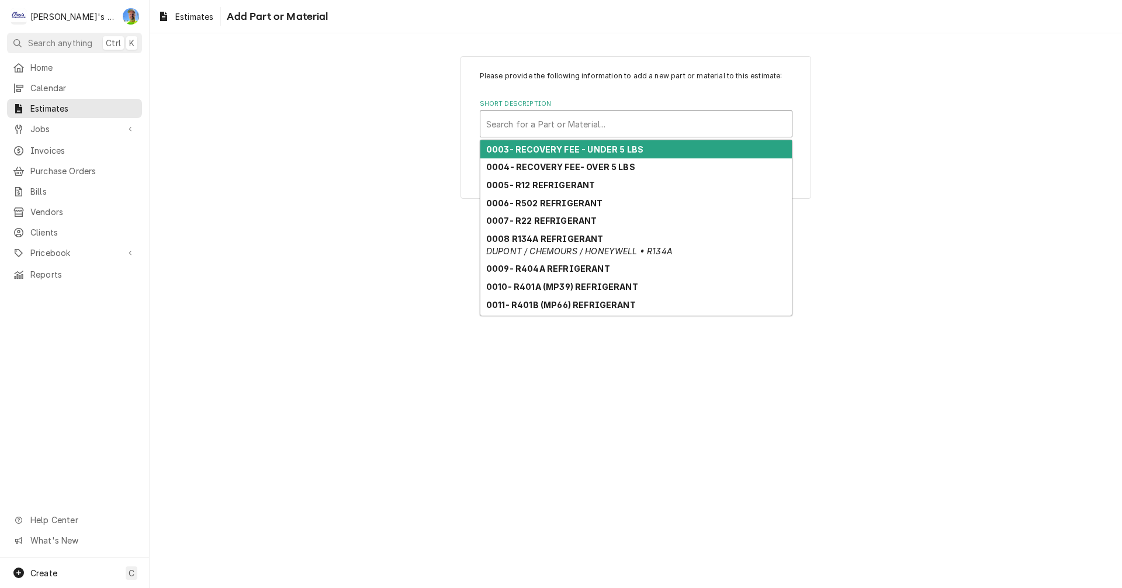
click at [547, 128] on div "Short Description" at bounding box center [636, 123] width 300 height 21
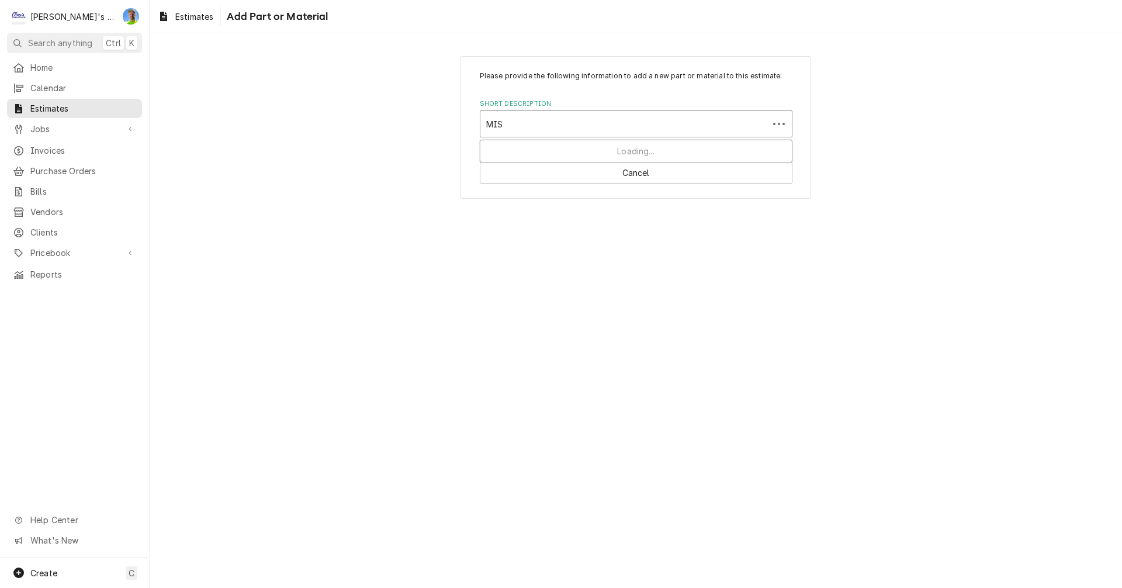
type input "MISC"
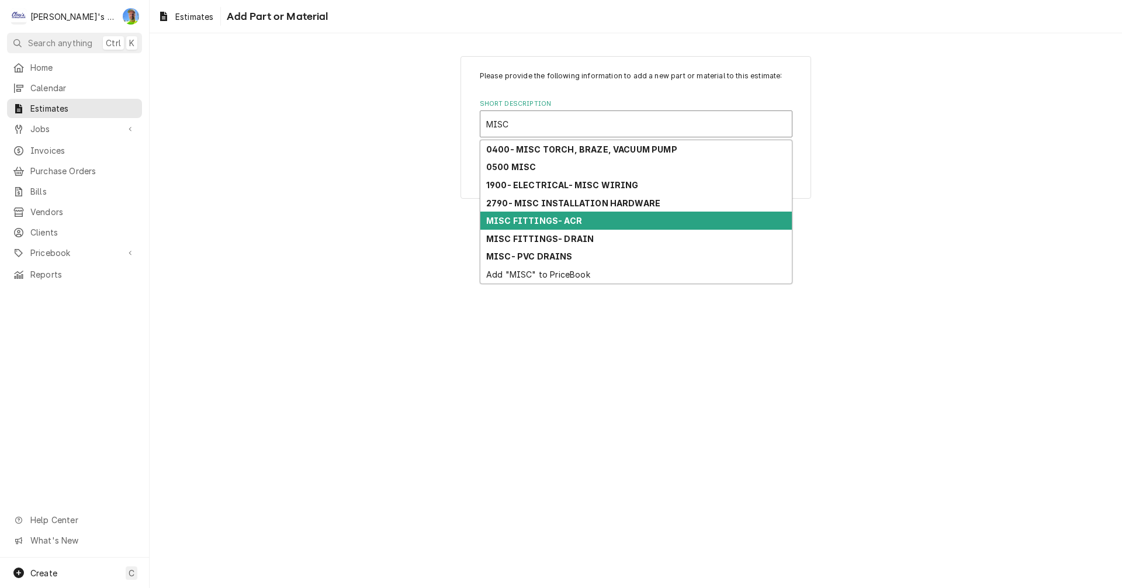
click at [571, 223] on strong "MISC FITTINGS- ACR" at bounding box center [534, 221] width 96 height 10
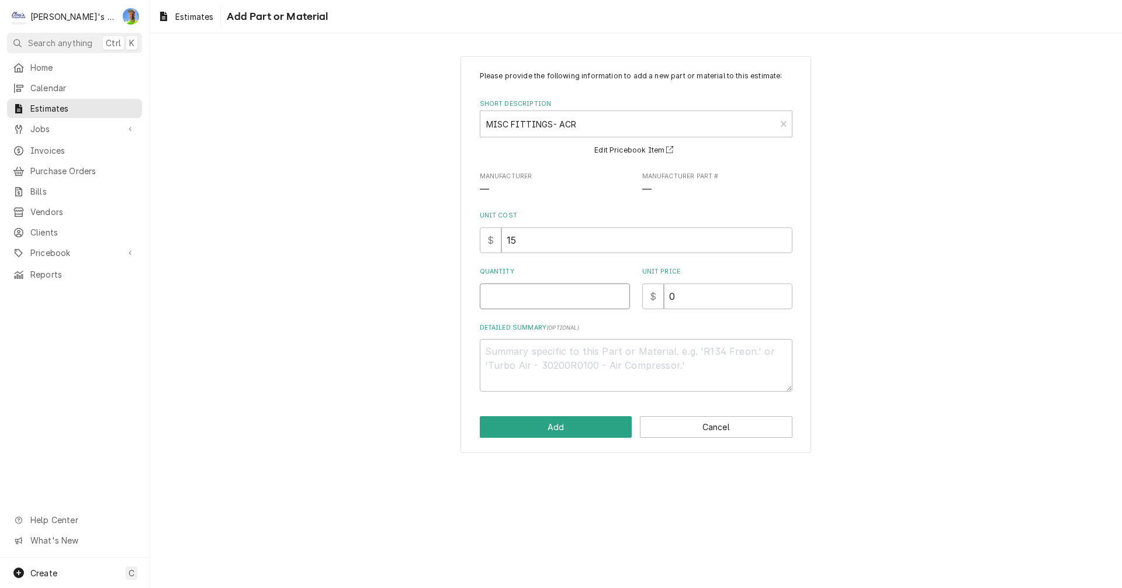
click at [513, 304] on input "Quantity" at bounding box center [555, 296] width 150 height 26
type textarea "x"
type input "3"
type textarea "x"
type input "30"
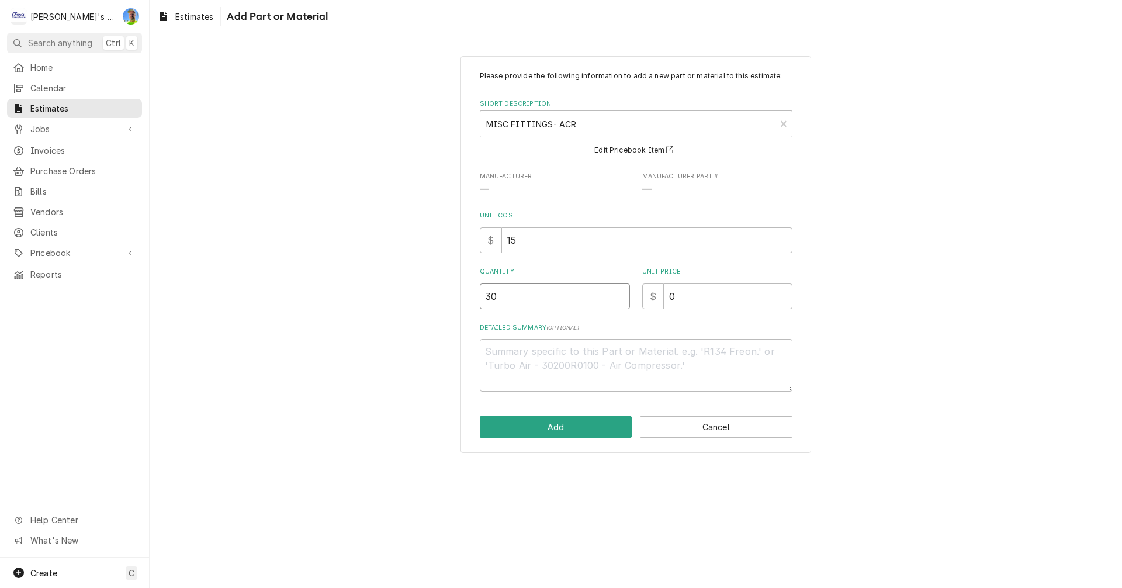
type textarea "x"
type input "30"
type textarea "x"
type input "2"
type textarea "x"
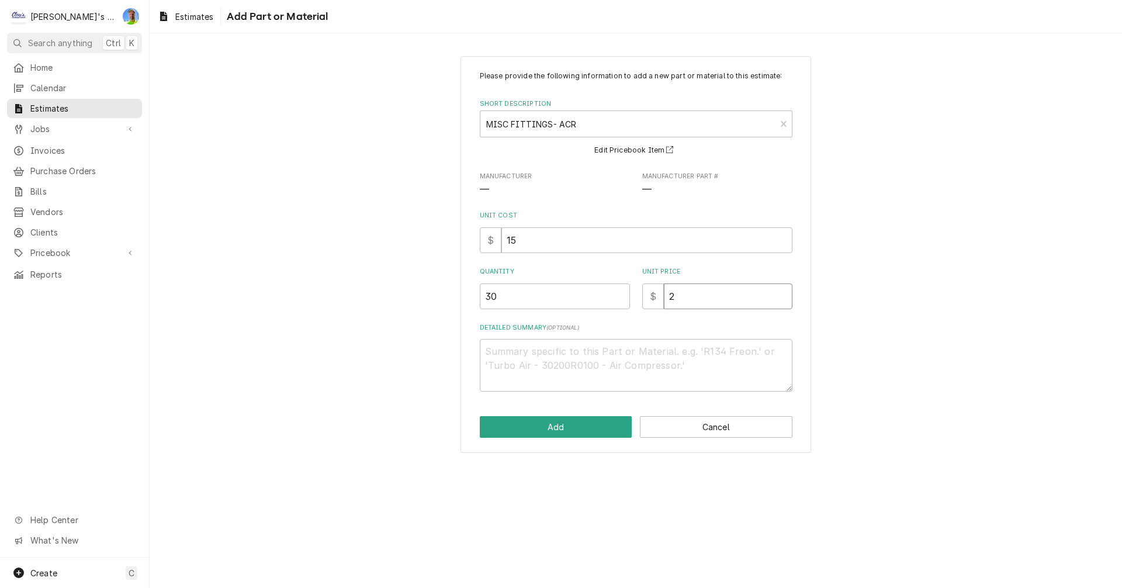
type input "25"
type textarea "x"
type input "25"
click at [528, 429] on button "Add" at bounding box center [556, 427] width 153 height 22
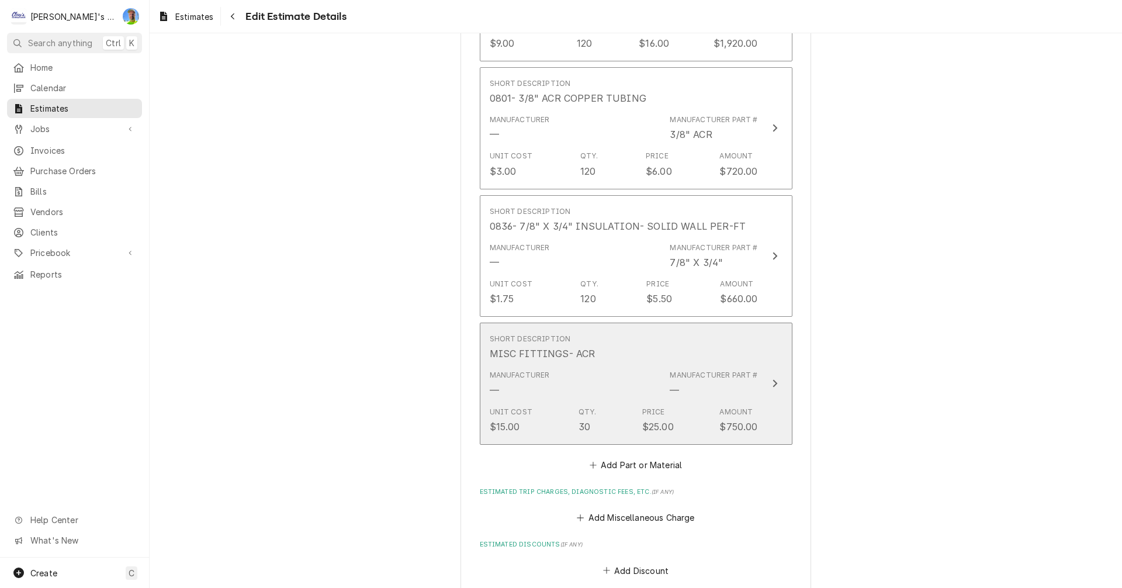
type textarea "x"
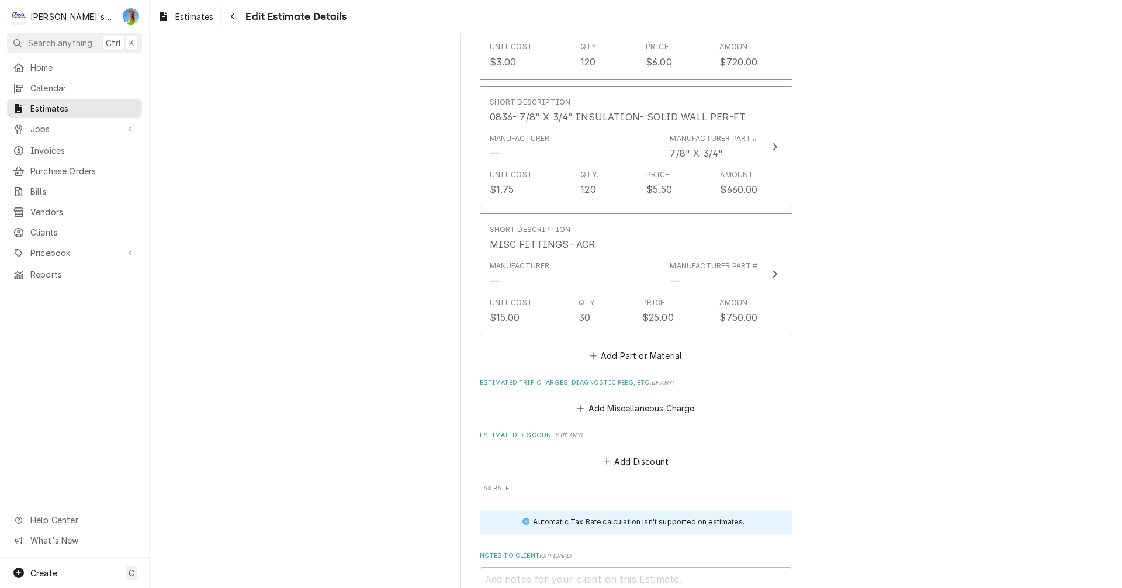
scroll to position [1917, 0]
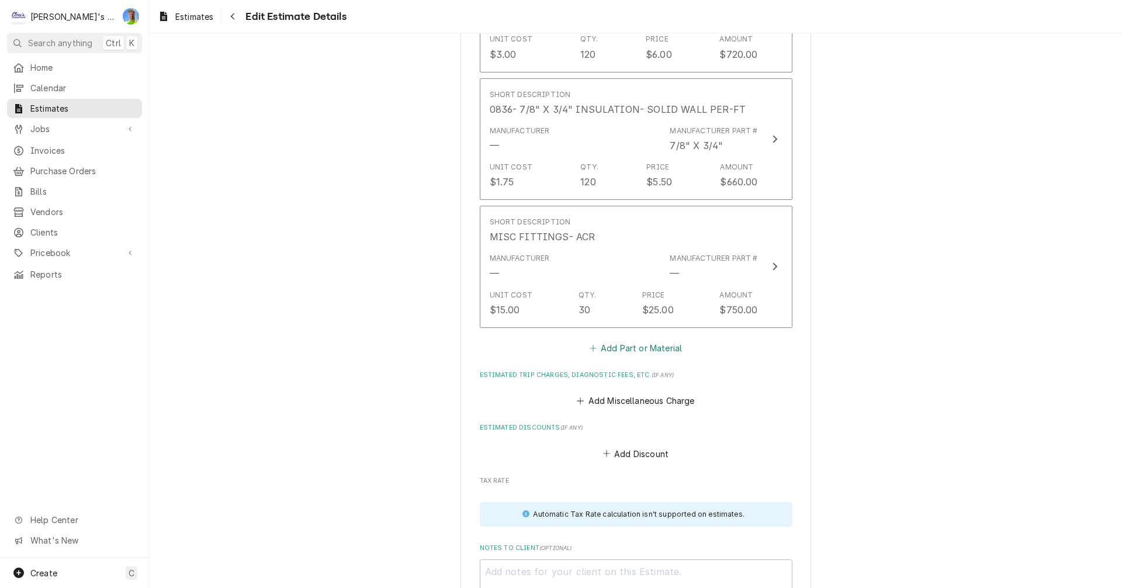
click at [618, 340] on button "Add Part or Material" at bounding box center [635, 348] width 96 height 16
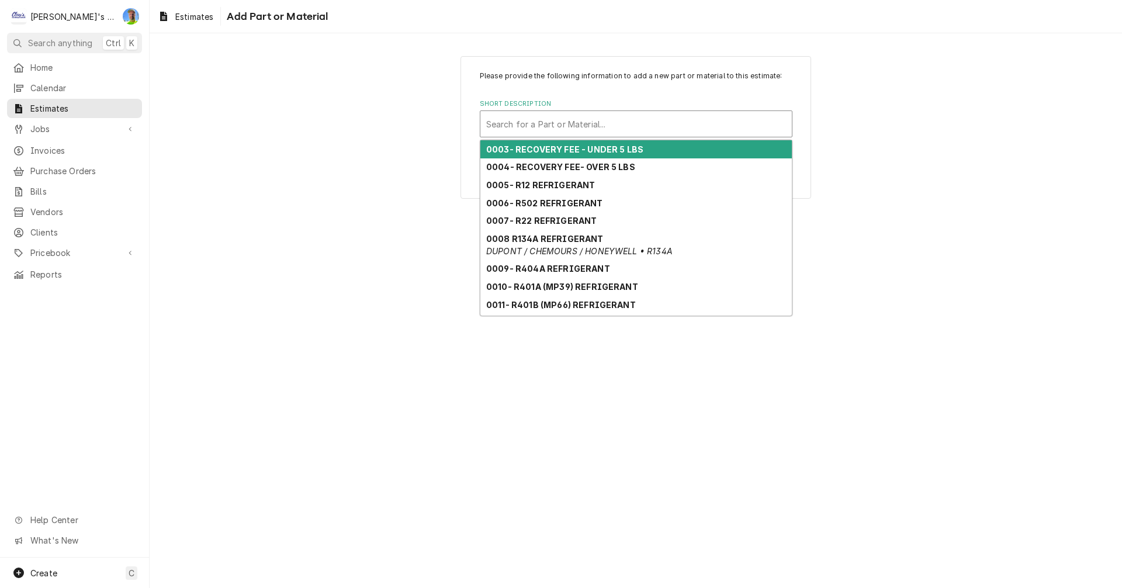
click at [541, 124] on div "Short Description" at bounding box center [636, 123] width 300 height 21
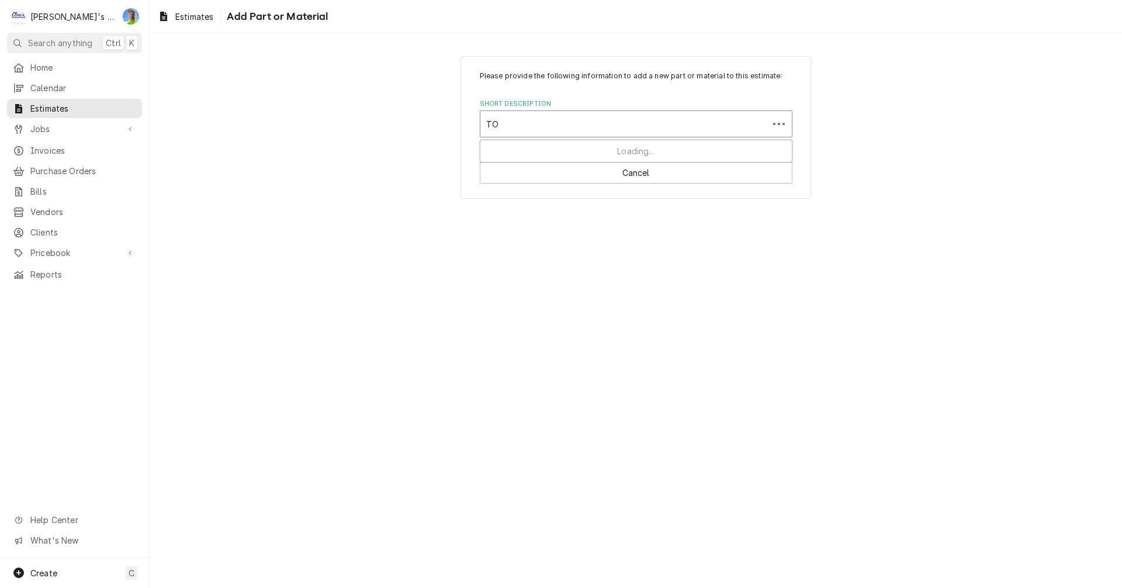
type input "T"
type input "448"
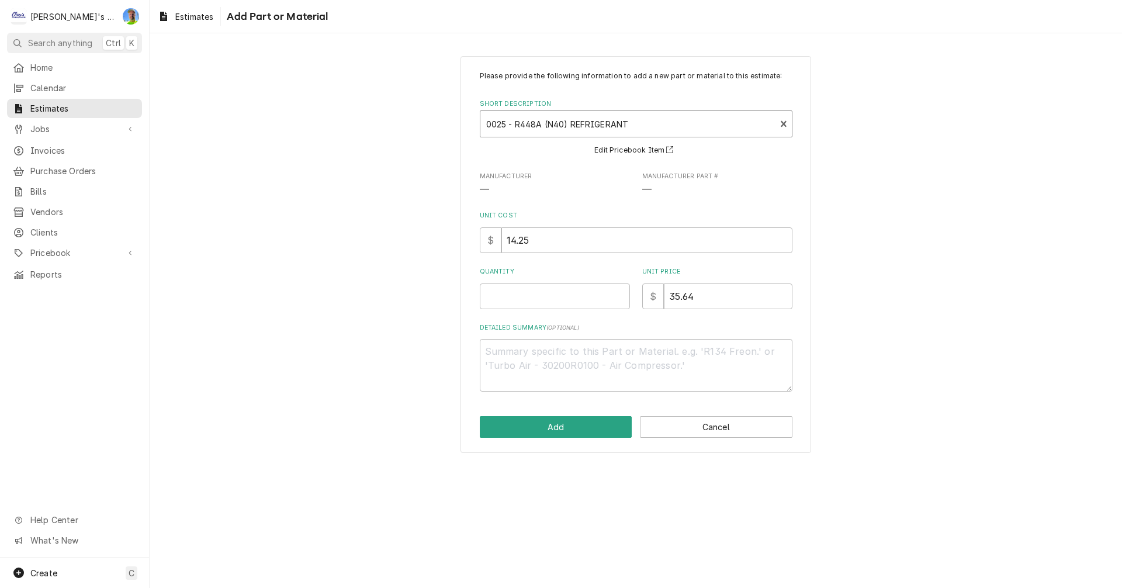
type textarea "x"
type input "3"
type textarea "x"
type input "34"
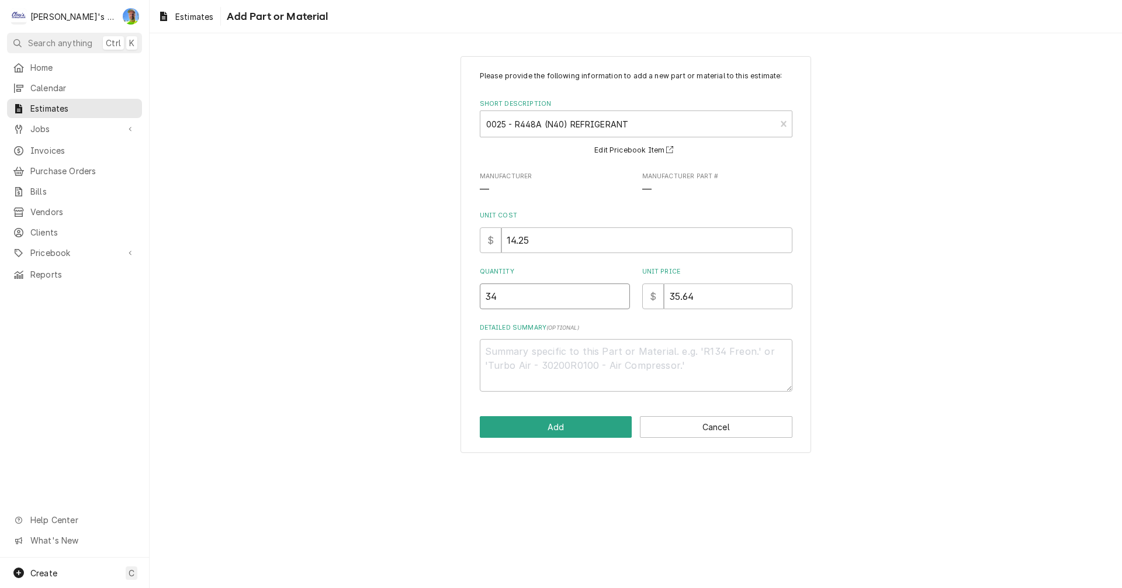
type textarea "x"
type input "3"
type textarea "x"
type input "36"
type textarea "x"
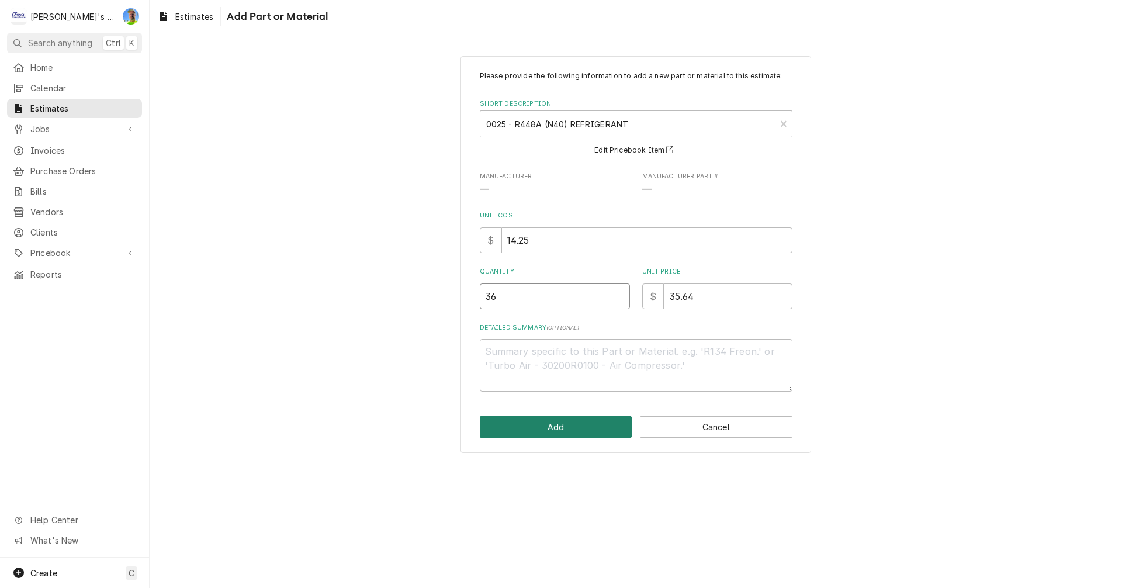
type input "36"
click at [567, 428] on button "Add" at bounding box center [556, 427] width 153 height 22
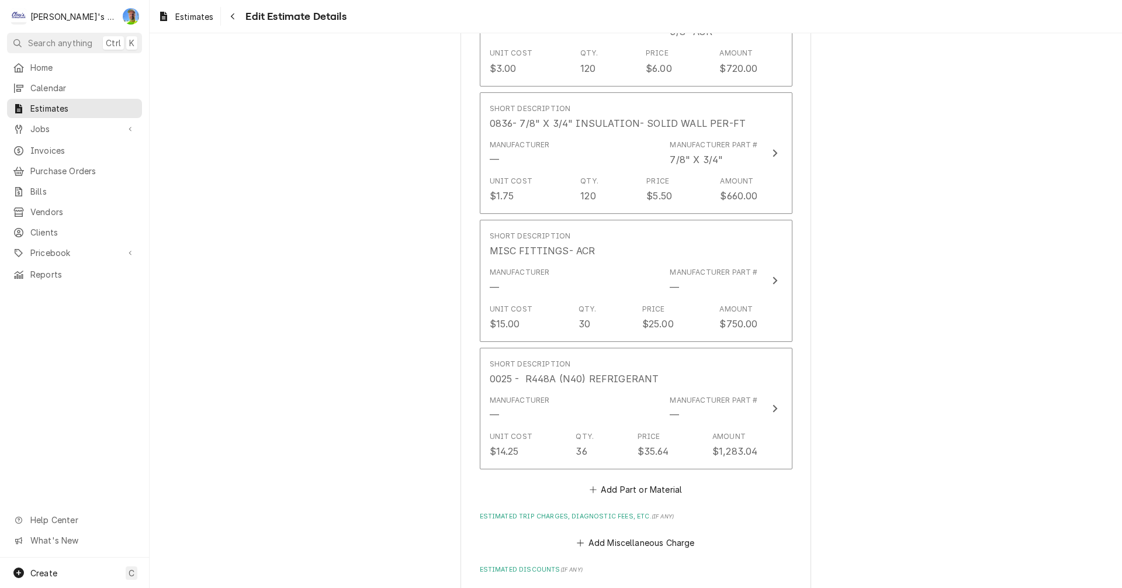
type textarea "x"
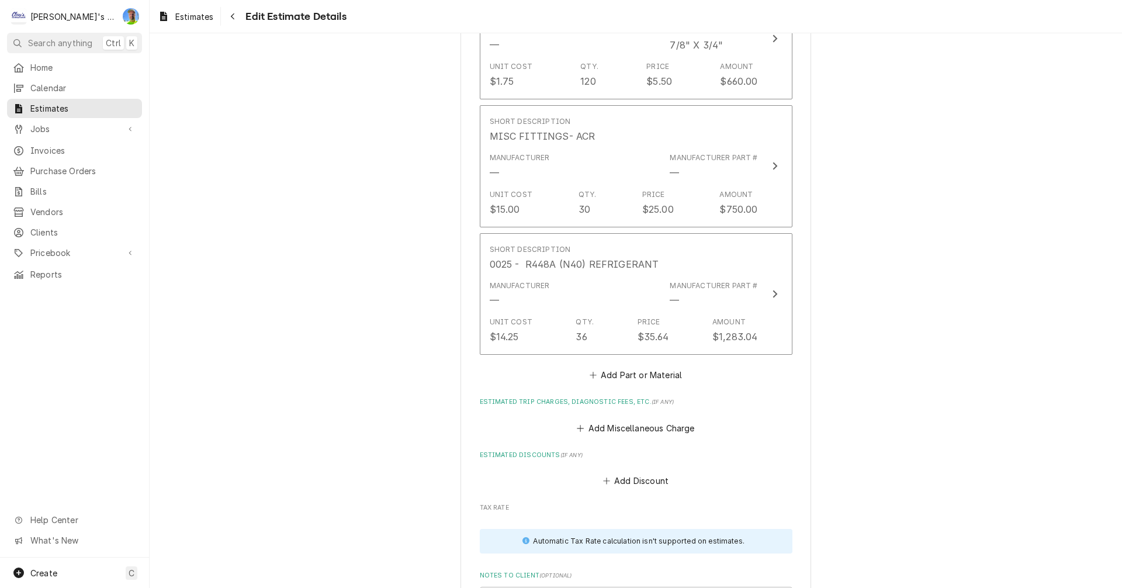
scroll to position [2020, 0]
click at [606, 365] on button "Add Part or Material" at bounding box center [635, 373] width 96 height 16
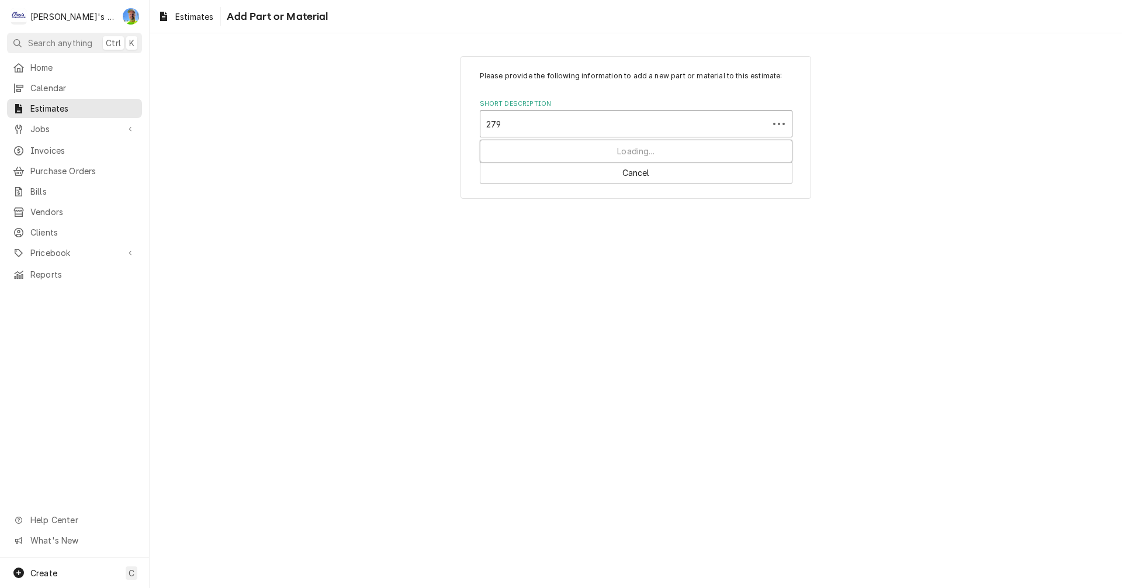
type input "2790"
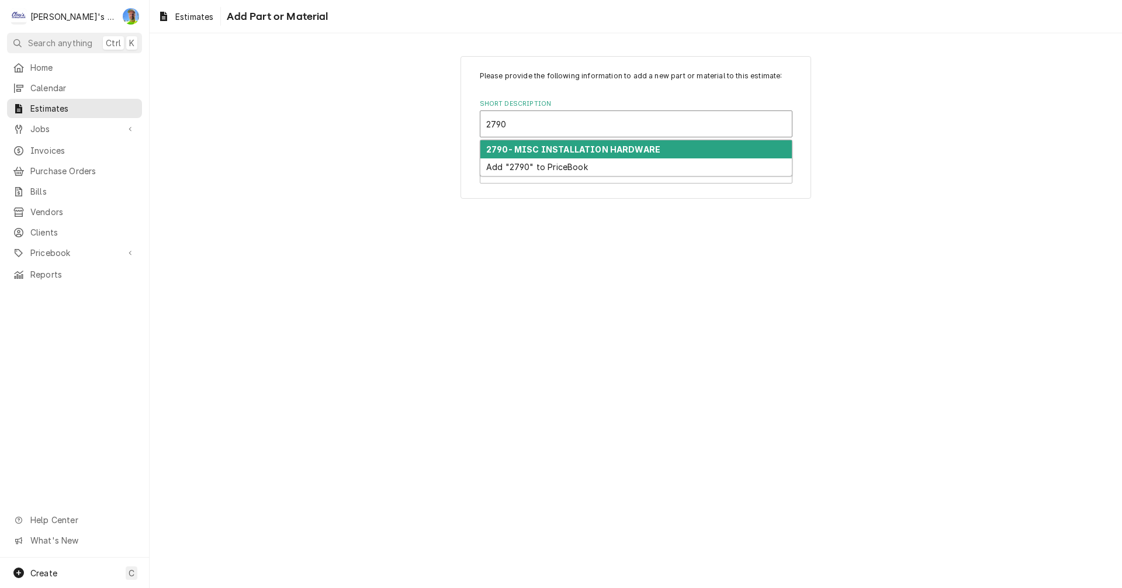
click at [555, 151] on strong "2790- MISC INSTALLATION HARDWARE" at bounding box center [573, 149] width 174 height 10
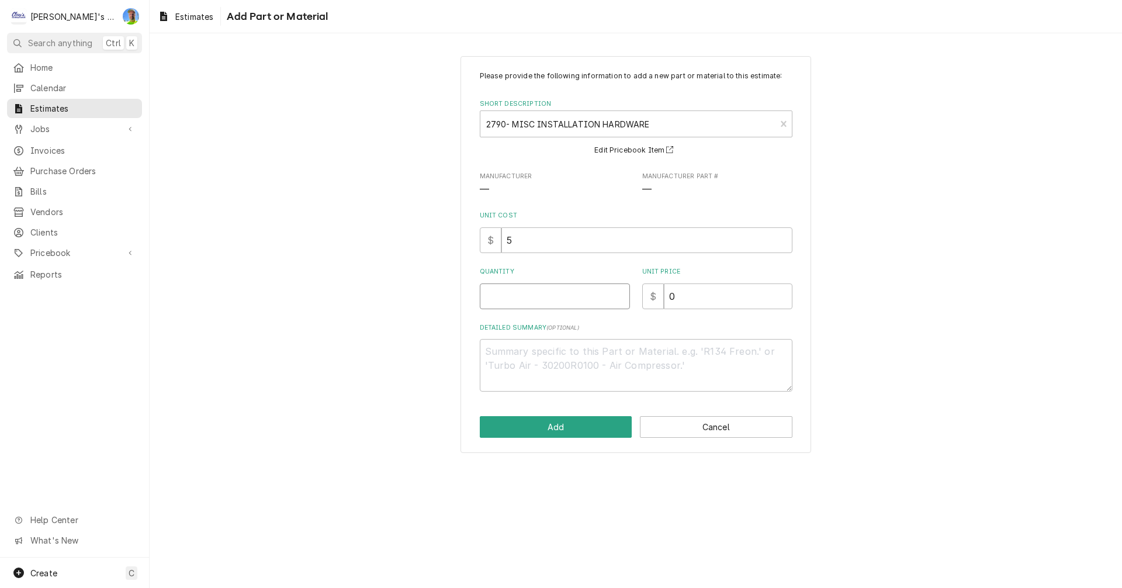
click at [551, 306] on input "Quantity" at bounding box center [555, 296] width 150 height 26
type textarea "x"
type input "6"
type textarea "x"
type input "60"
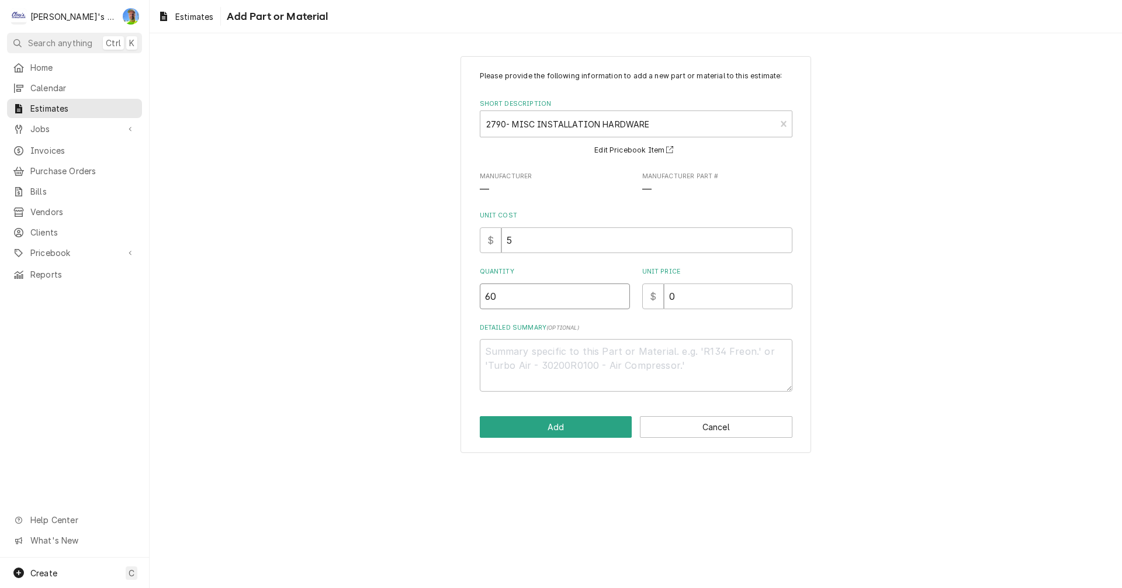
type textarea "x"
type input "60"
type textarea "x"
type input "9"
type textarea "x"
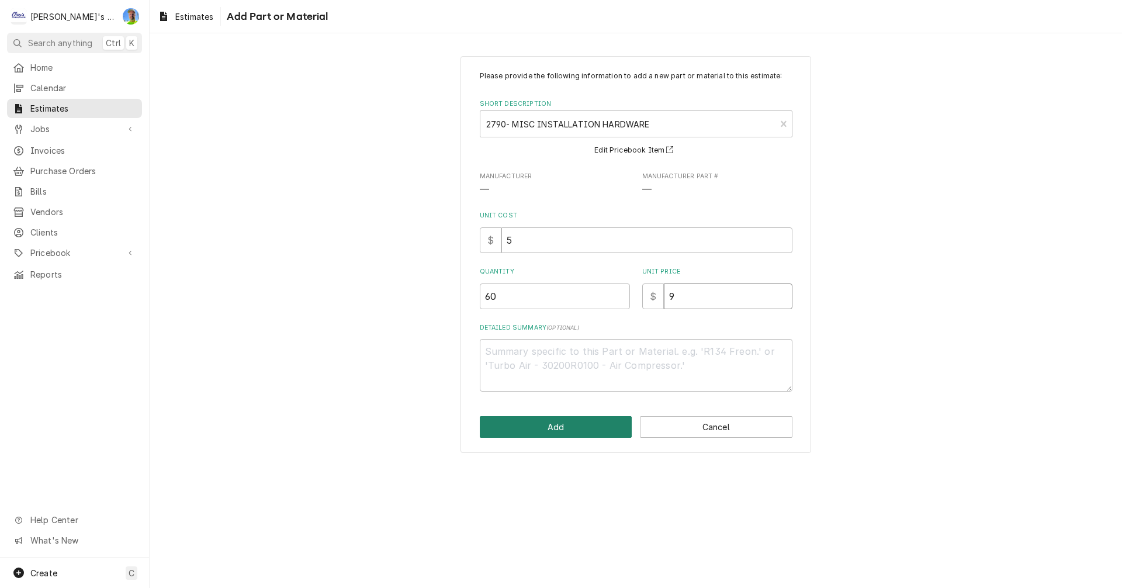
type input "9"
click at [569, 431] on button "Add" at bounding box center [556, 427] width 153 height 22
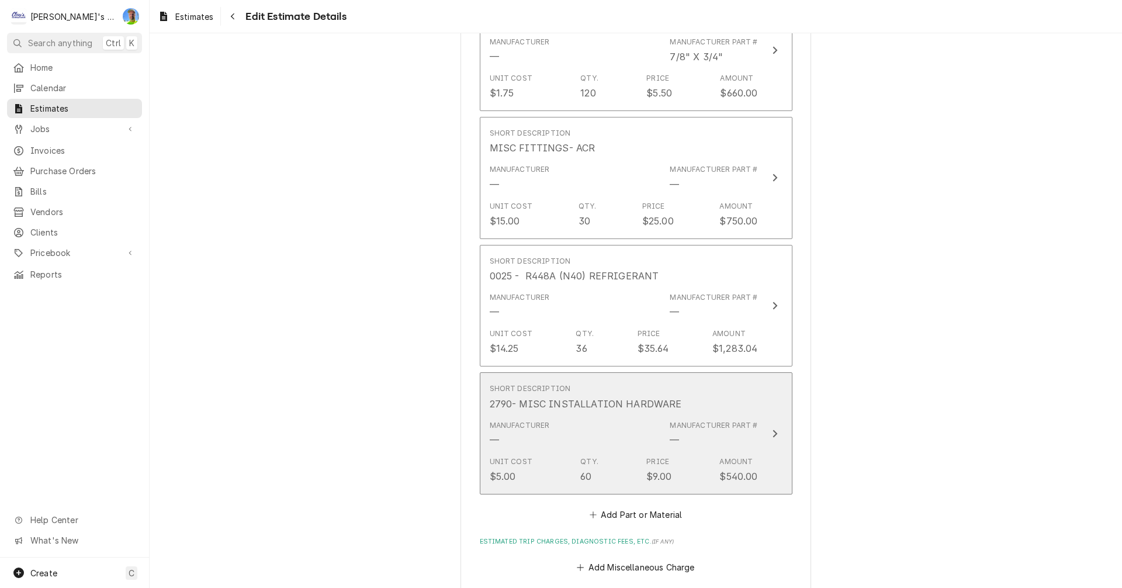
scroll to position [2006, 0]
type textarea "x"
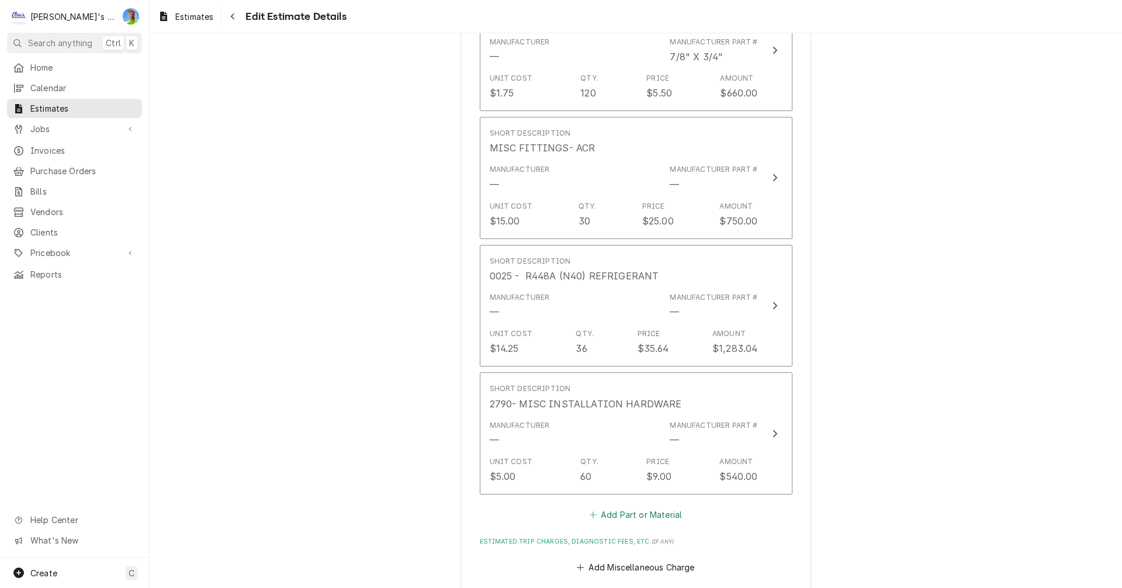
click at [617, 506] on button "Add Part or Material" at bounding box center [635, 514] width 96 height 16
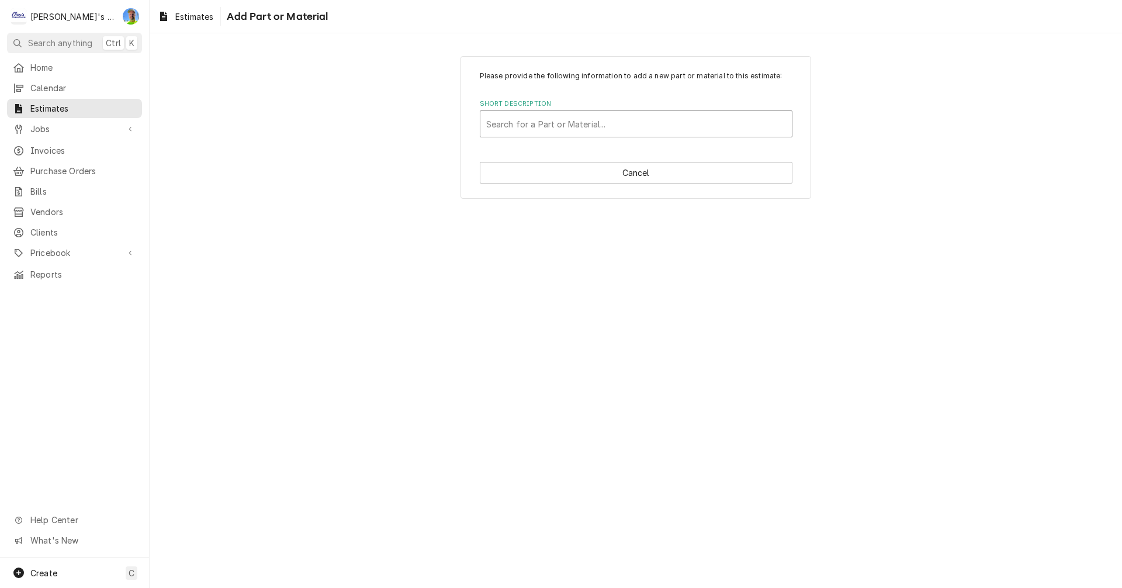
click at [532, 133] on div "Short Description" at bounding box center [636, 123] width 300 height 21
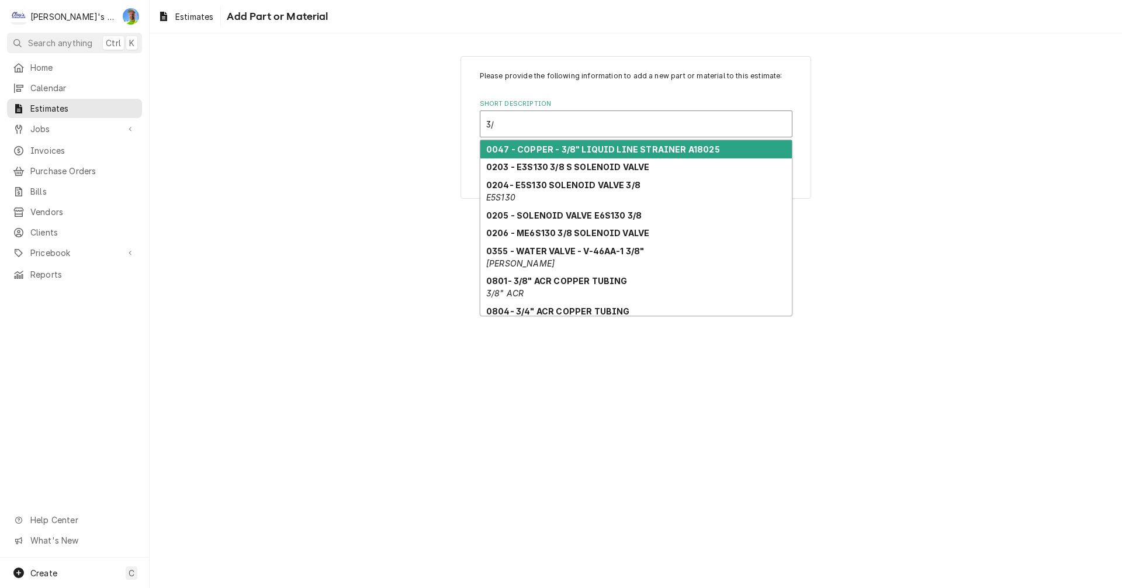
type input "3/4"
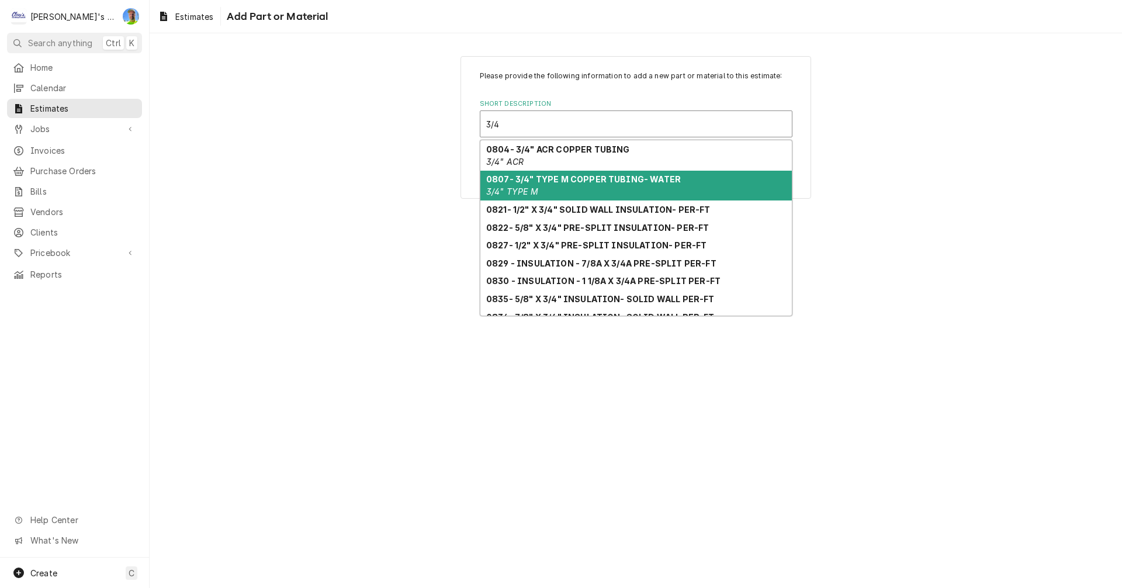
click at [544, 182] on strong "0807- 3/4" TYPE M COPPER TUBING- WATER" at bounding box center [583, 179] width 195 height 10
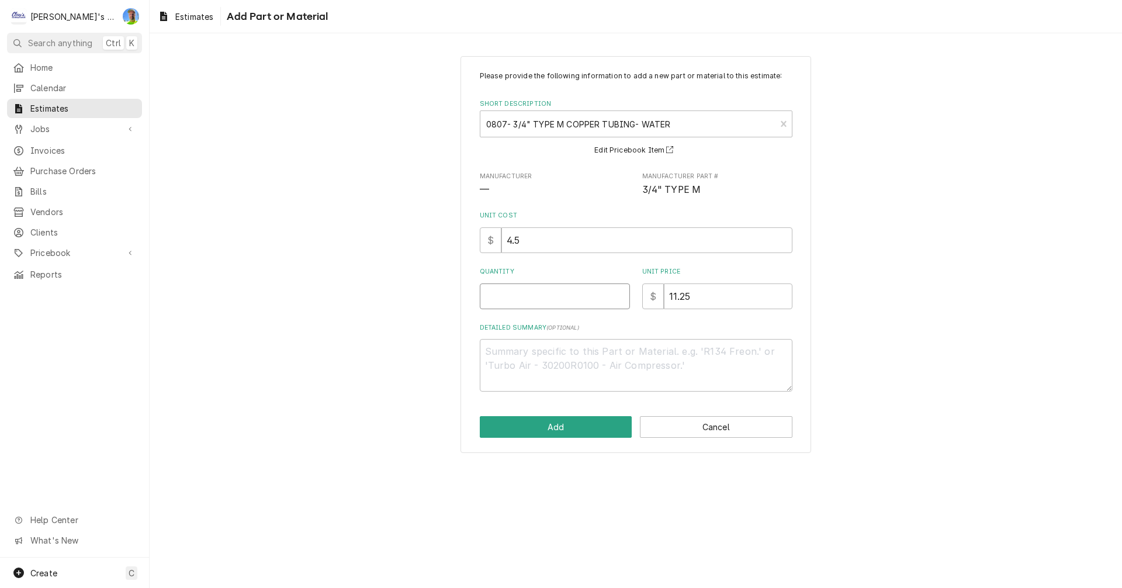
click at [545, 297] on input "Quantity" at bounding box center [555, 296] width 150 height 26
type textarea "x"
type input "8"
type textarea "x"
type input "80"
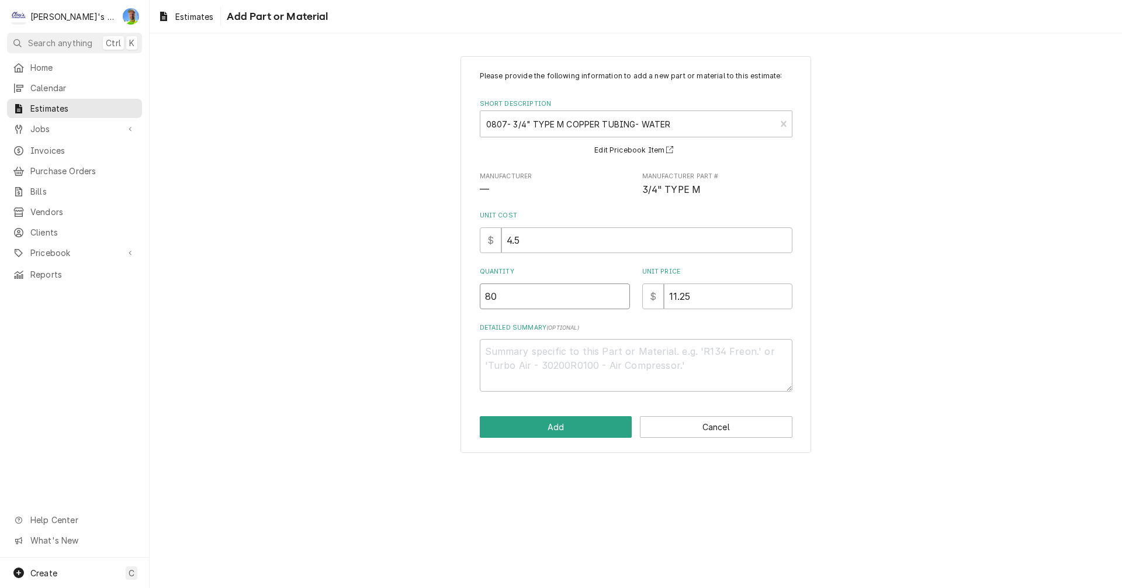
type textarea "x"
type input "80"
click at [704, 300] on input "11.25" at bounding box center [728, 296] width 129 height 26
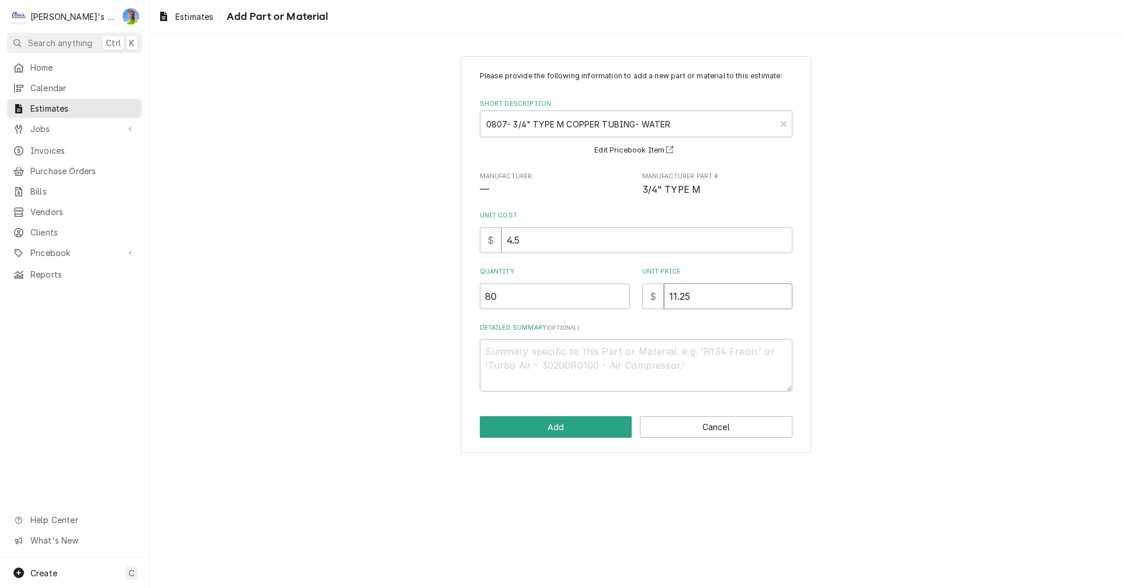
type textarea "x"
type input "8"
type textarea "x"
type input "8"
click at [582, 424] on button "Add" at bounding box center [556, 427] width 153 height 22
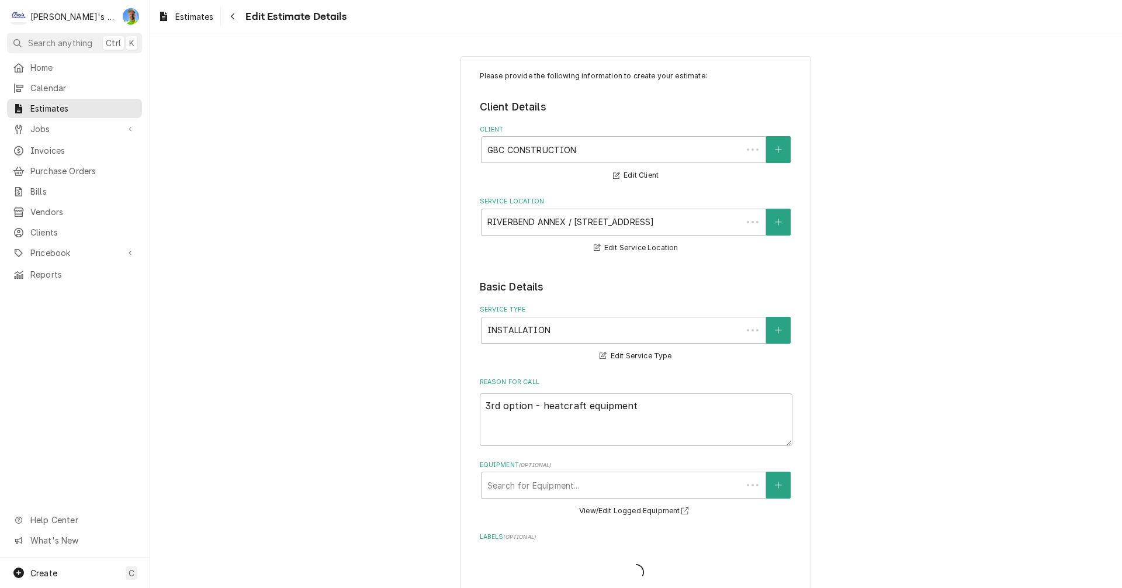
scroll to position [1992, 0]
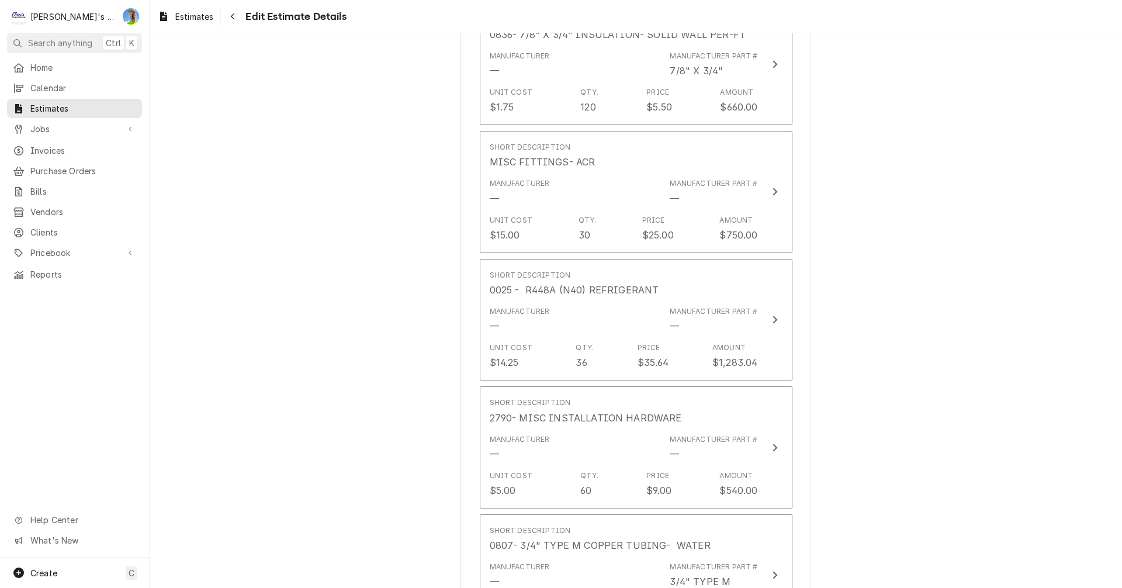
type textarea "x"
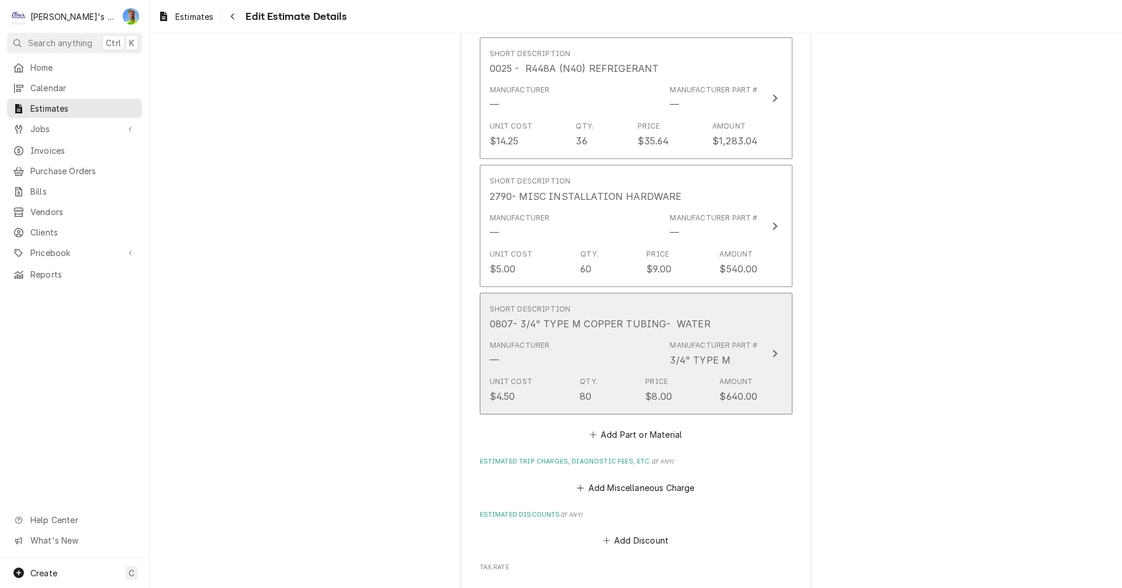
scroll to position [2226, 0]
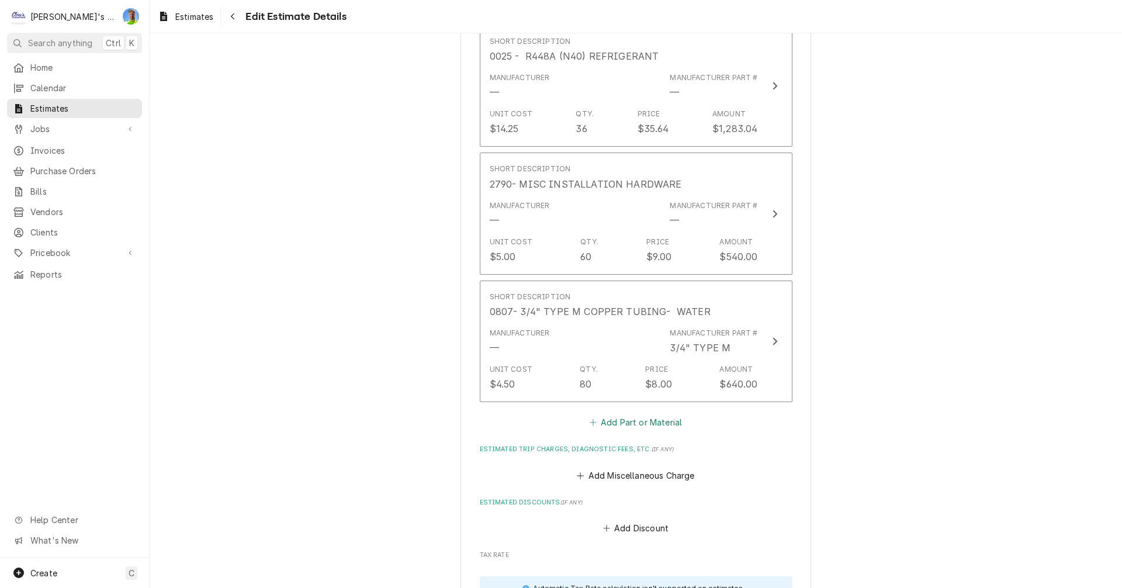
click at [610, 414] on button "Add Part or Material" at bounding box center [635, 422] width 96 height 16
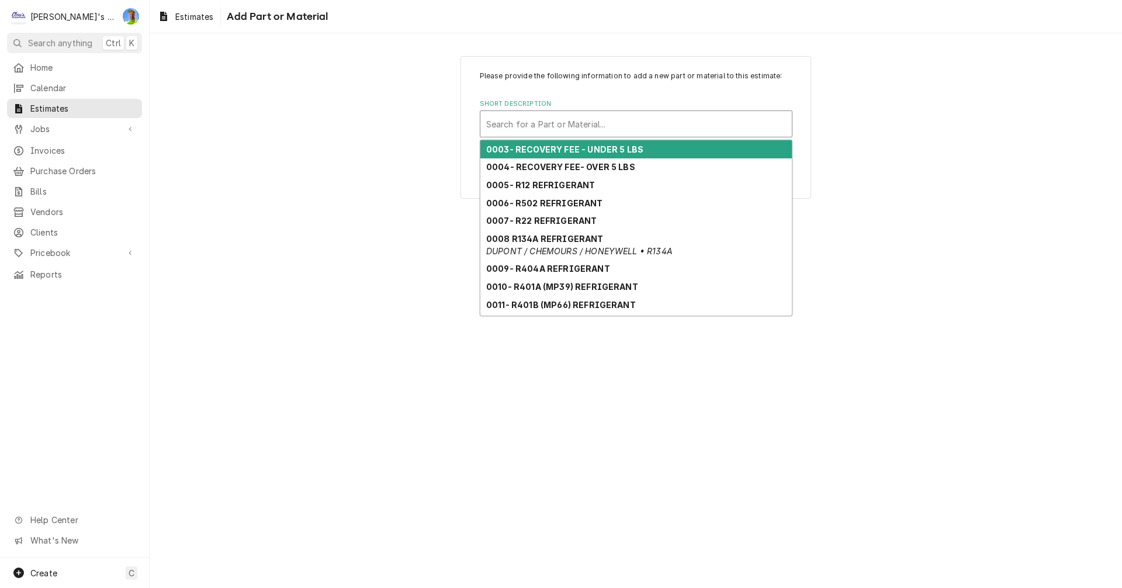
click at [579, 125] on div "Short Description" at bounding box center [636, 123] width 300 height 21
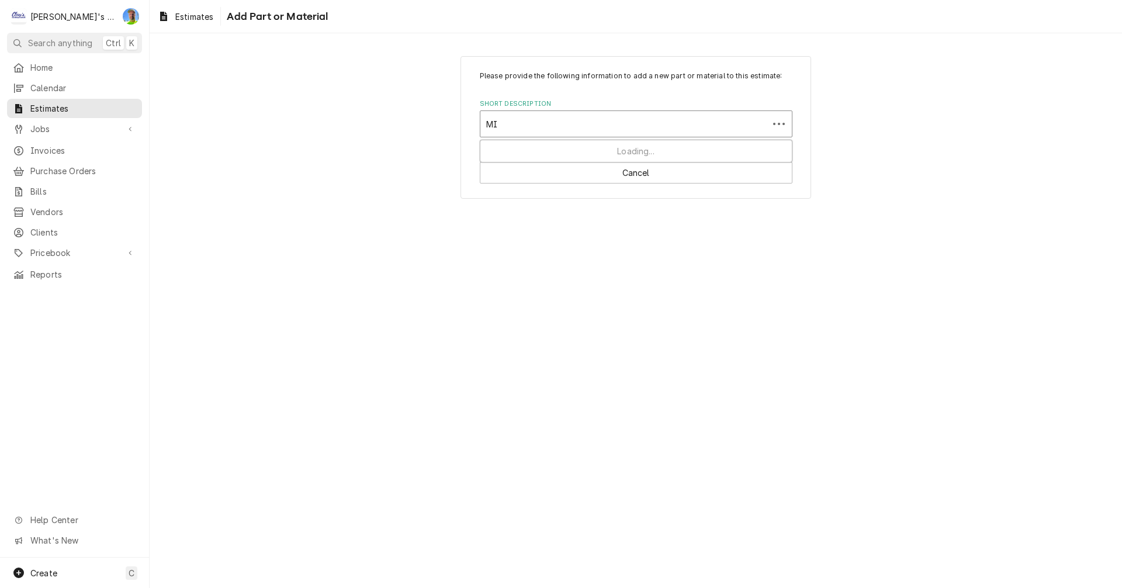
type input "MIS"
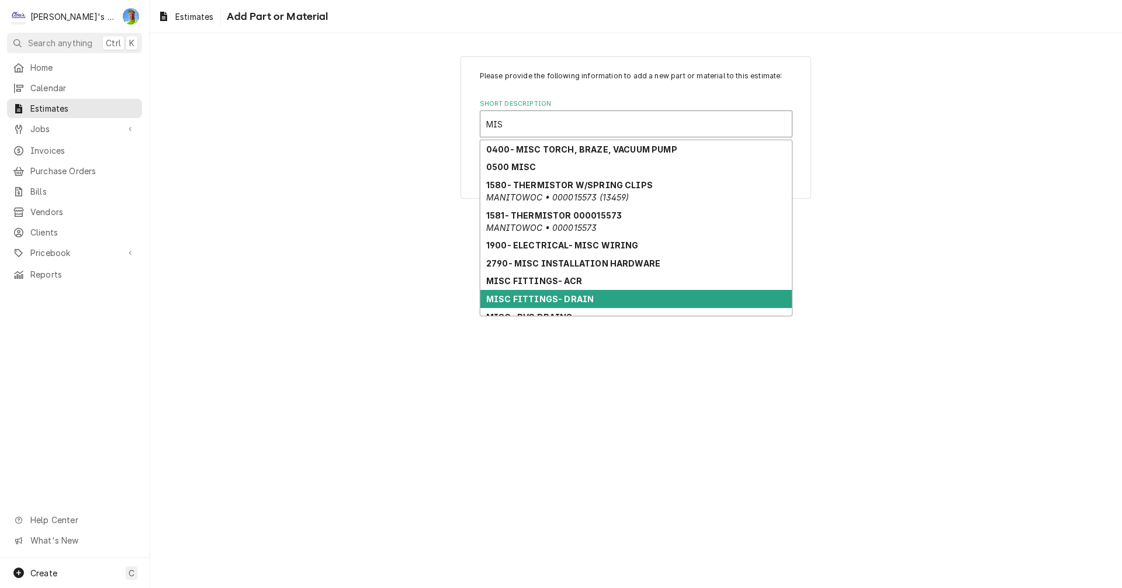
click at [572, 297] on strong "MISC FITTINGS- DRAIN" at bounding box center [540, 299] width 108 height 10
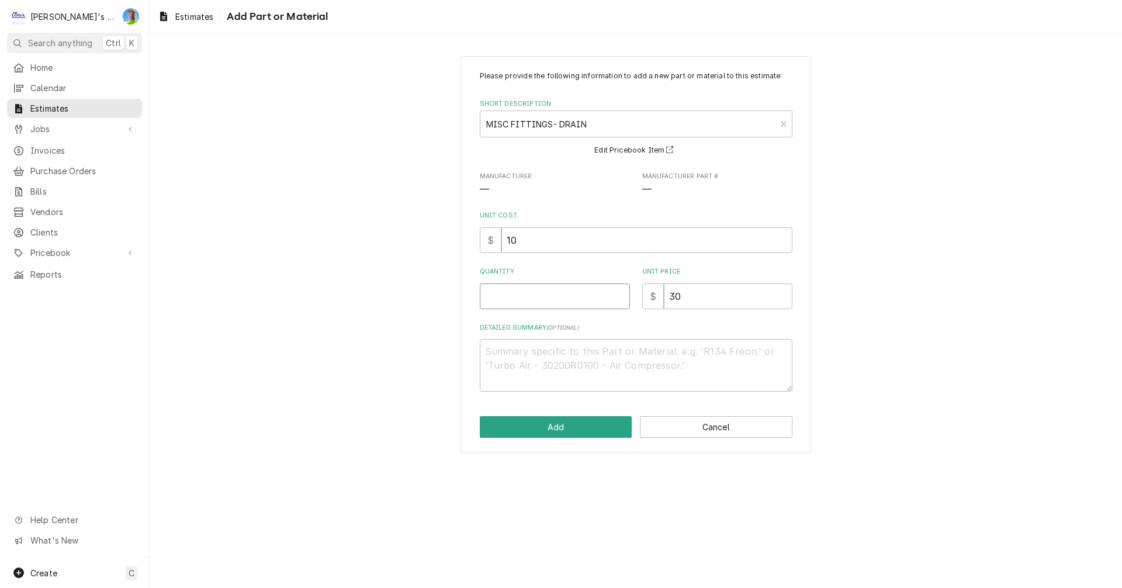
click at [525, 296] on input "Quantity" at bounding box center [555, 296] width 150 height 26
type textarea "x"
type input "2"
type textarea "x"
type input "20"
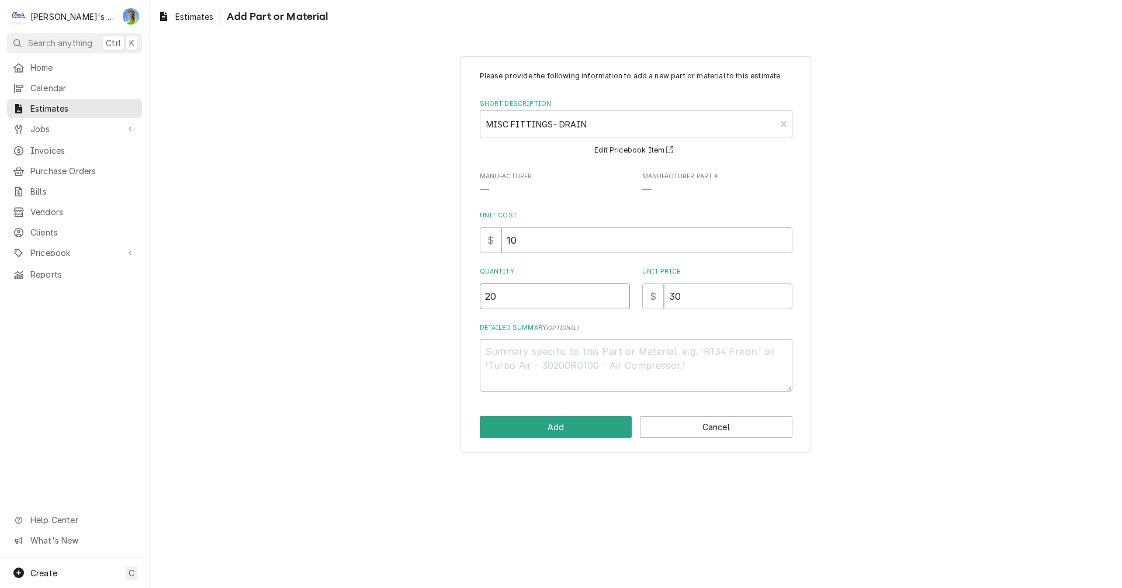
type textarea "x"
type input "20"
type textarea "x"
type input "1"
type textarea "x"
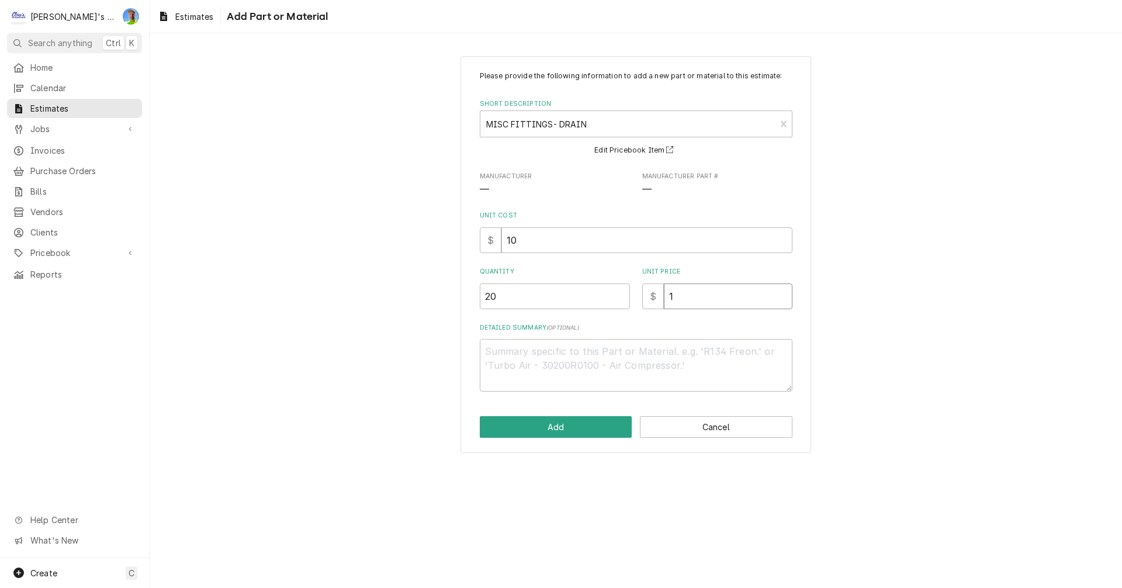
type input "18"
type textarea "x"
type input "18"
click at [544, 426] on button "Add" at bounding box center [556, 427] width 153 height 22
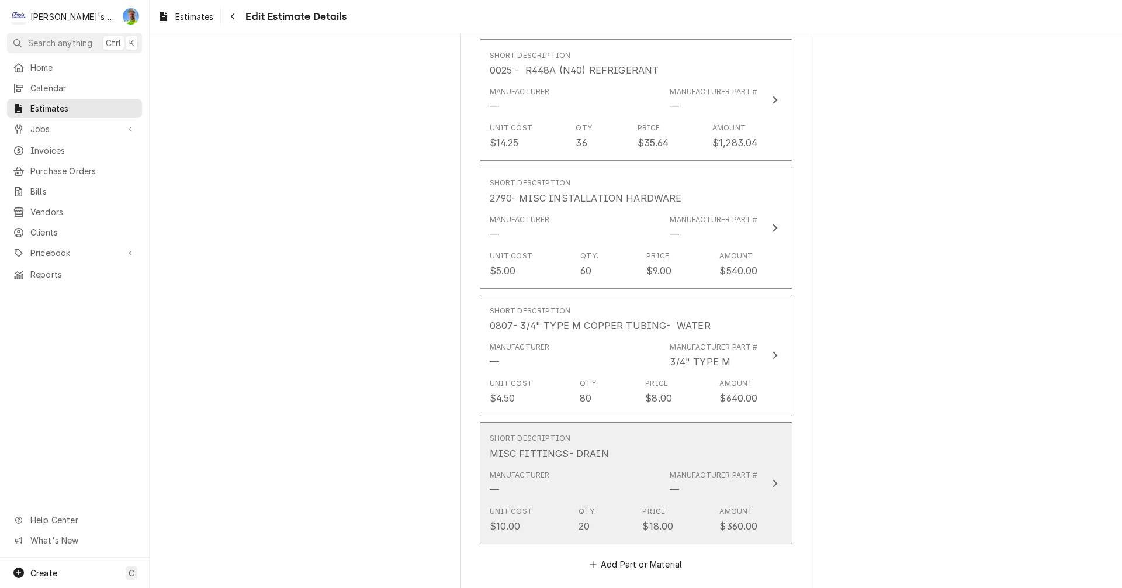
type textarea "x"
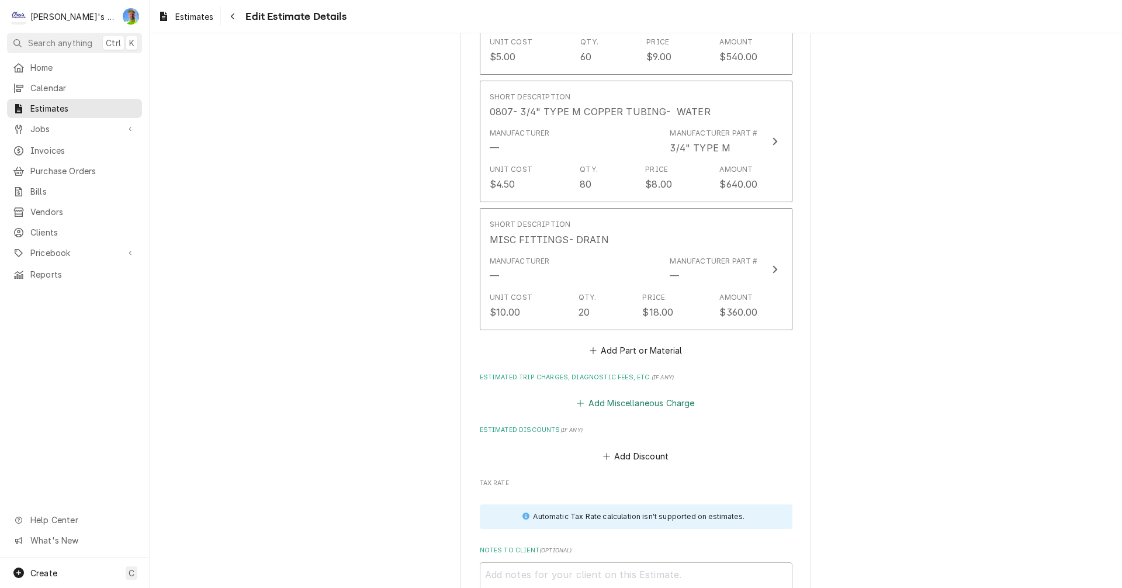
scroll to position [2445, 0]
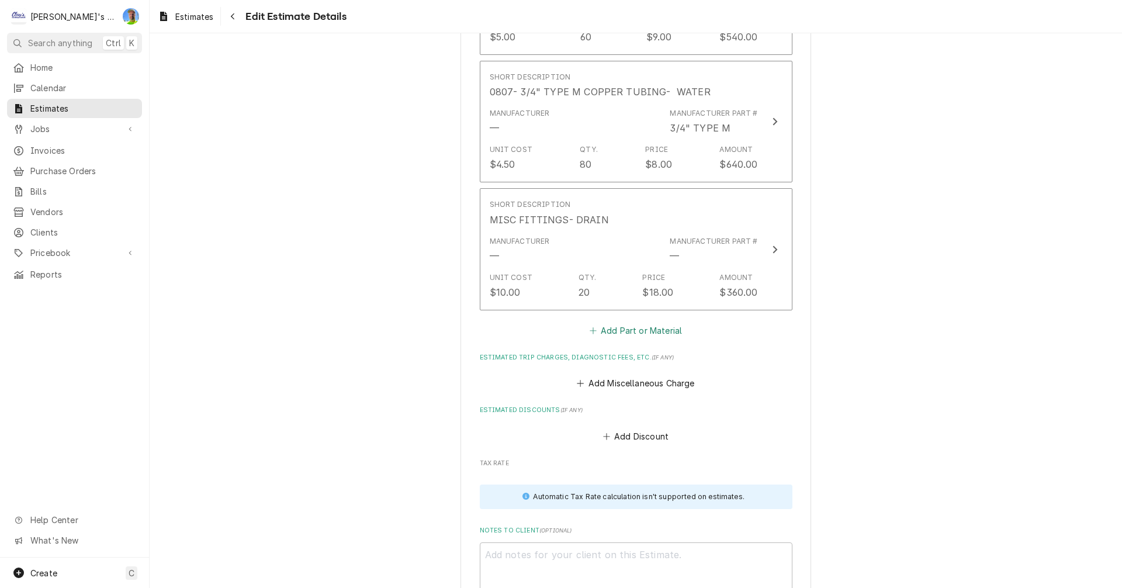
click at [616, 323] on button "Add Part or Material" at bounding box center [635, 331] width 96 height 16
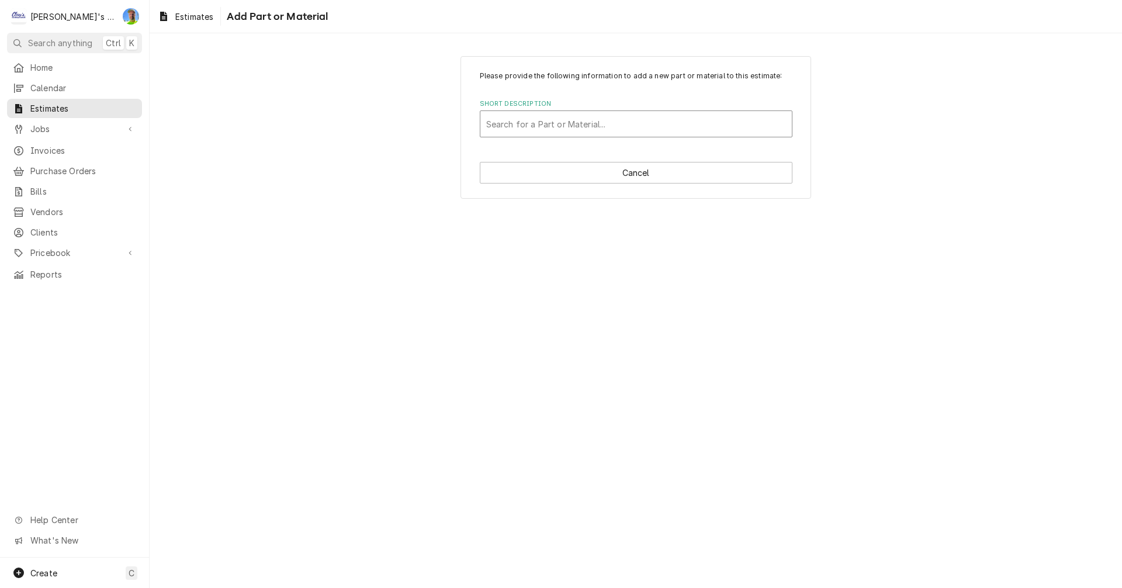
click at [574, 117] on div "Short Description" at bounding box center [636, 123] width 300 height 21
type input "0400"
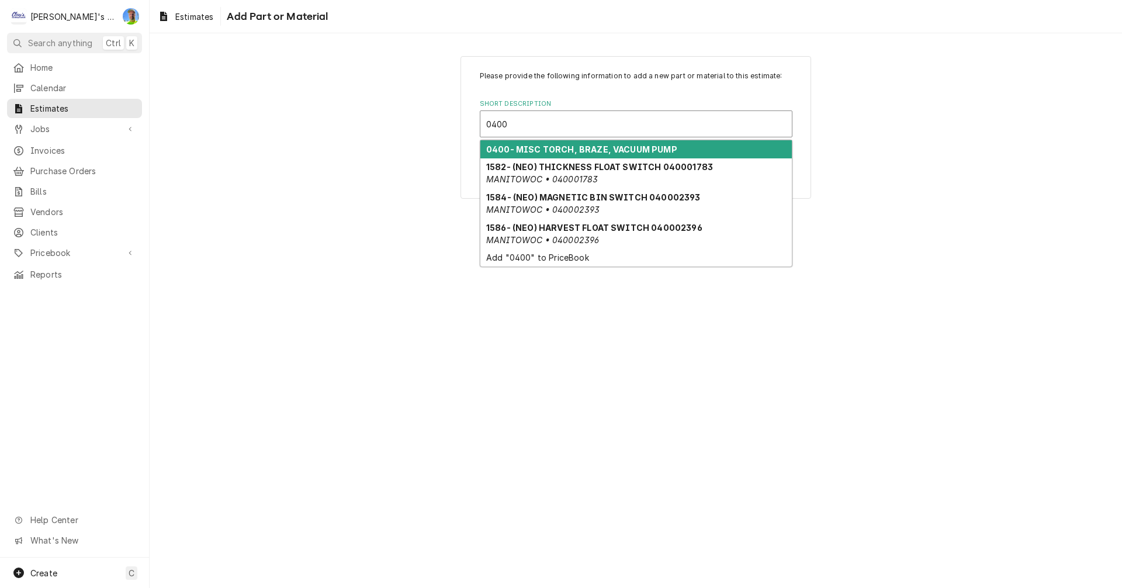
click at [572, 147] on strong "0400- MISC TORCH, BRAZE, VACUUM PUMP" at bounding box center [581, 149] width 191 height 10
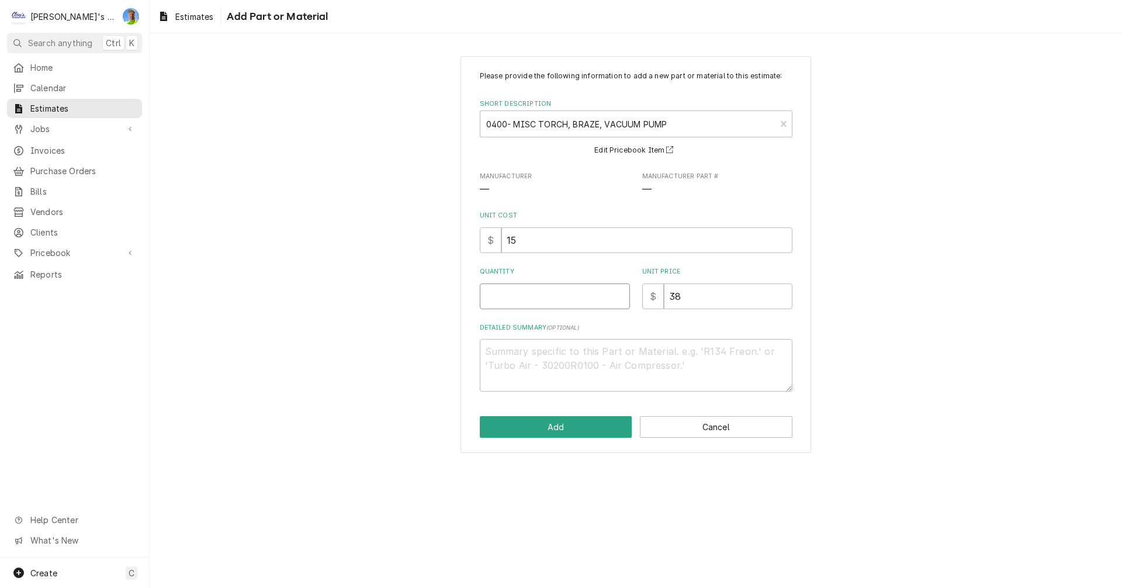
click at [531, 299] on input "Quantity" at bounding box center [555, 296] width 150 height 26
type textarea "x"
type input "4"
type textarea "x"
type input "4"
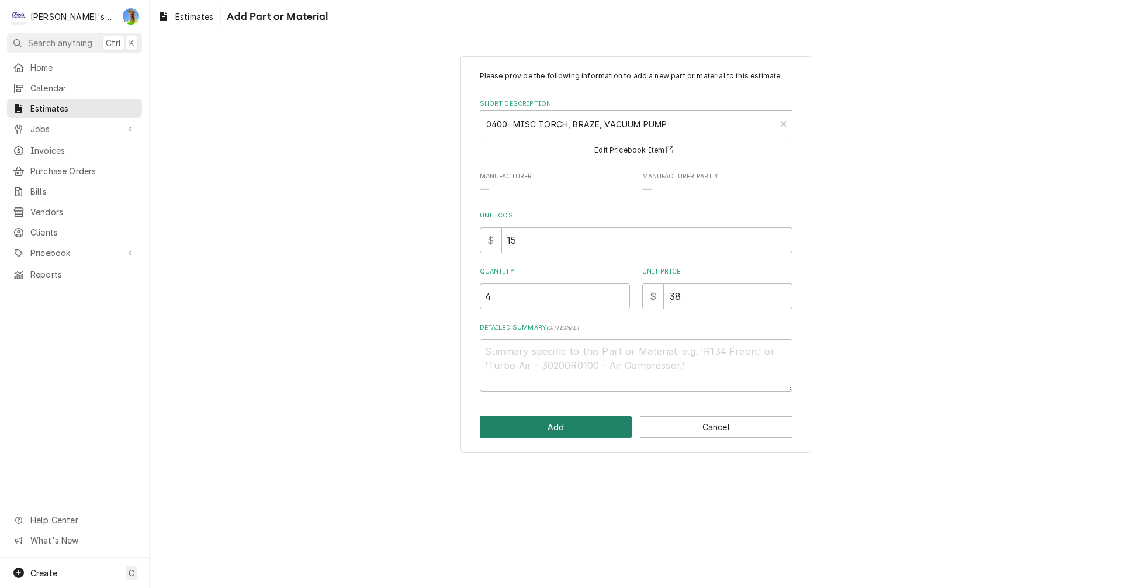
click at [551, 426] on button "Add" at bounding box center [556, 427] width 153 height 22
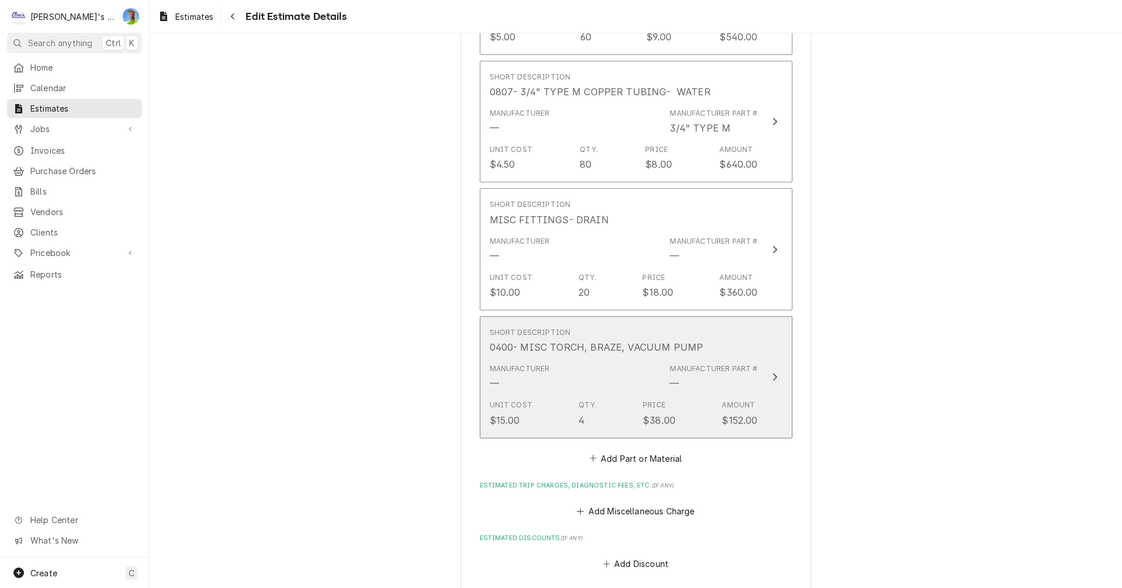
scroll to position [2431, 0]
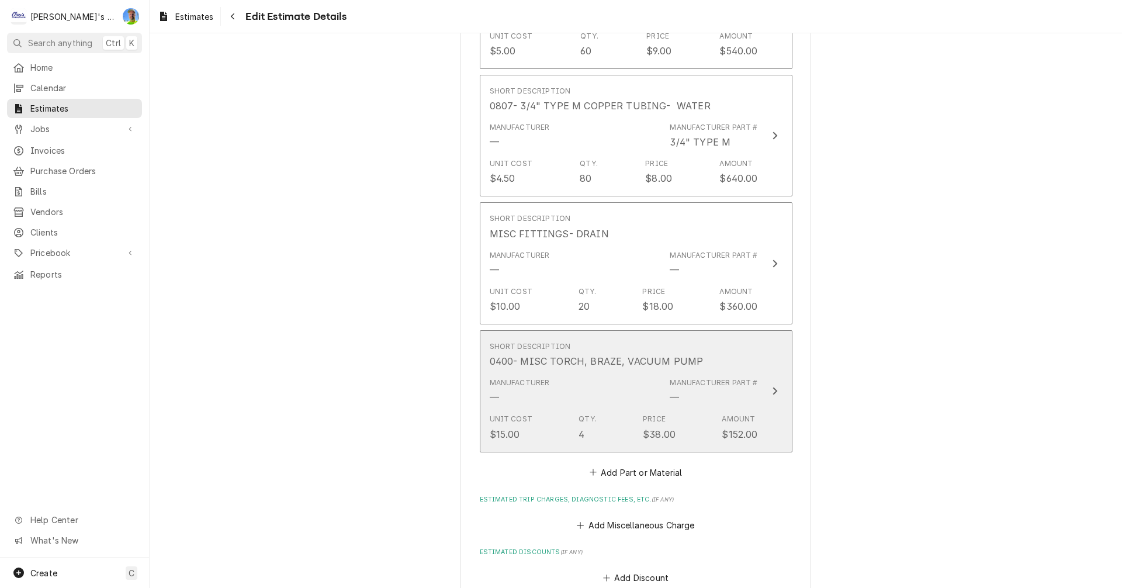
type textarea "x"
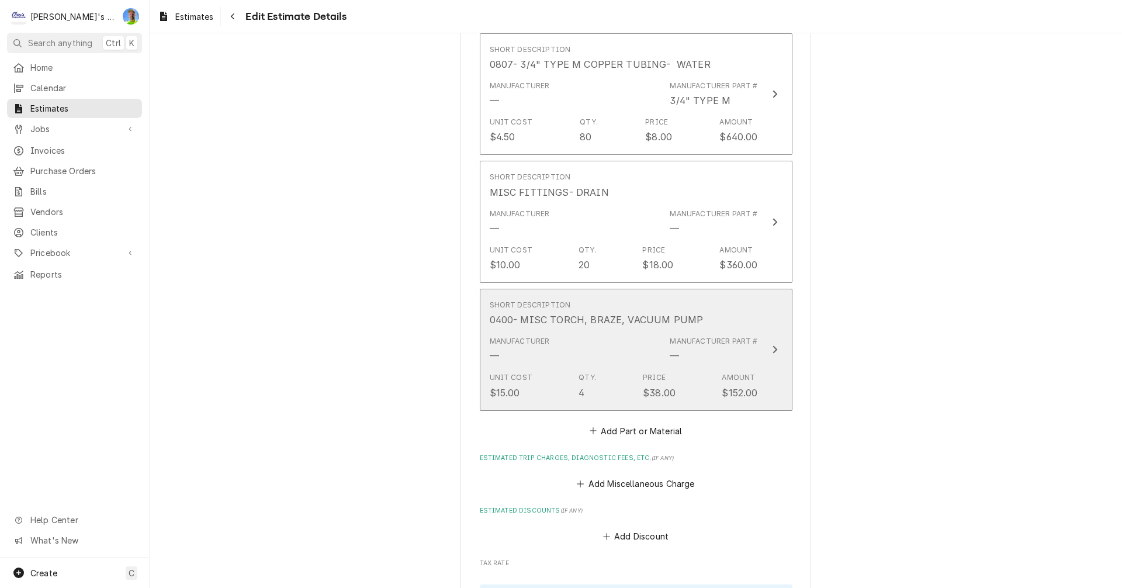
scroll to position [2490, 0]
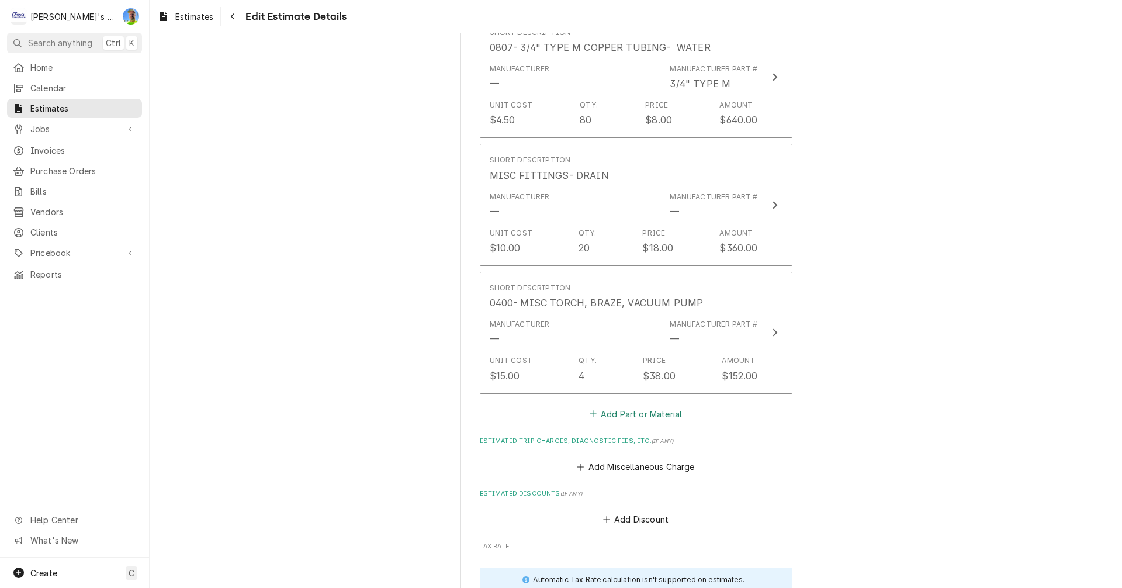
click at [598, 406] on button "Add Part or Material" at bounding box center [635, 414] width 96 height 16
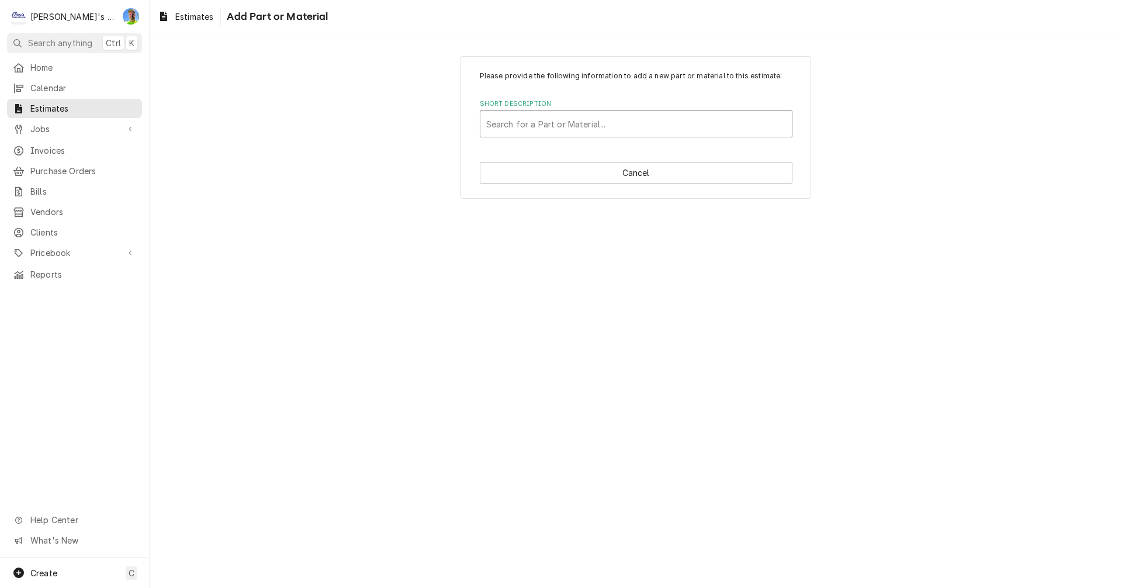
click at [551, 124] on div "Short Description" at bounding box center [636, 123] width 300 height 21
type input "NITR"
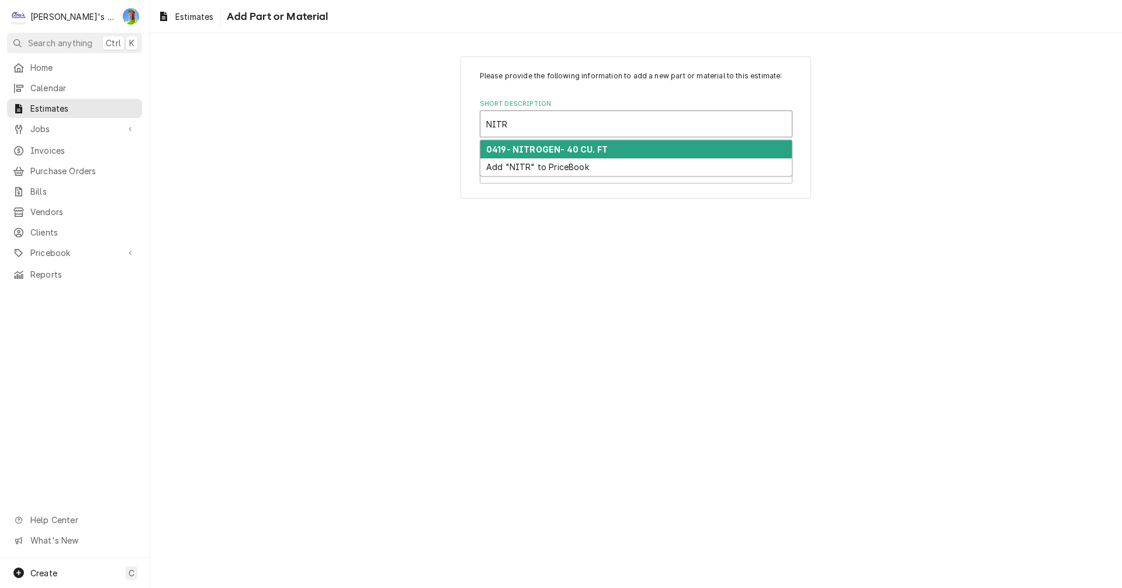
click at [545, 149] on strong "0419- NITROGEN- 40 CU. FT" at bounding box center [547, 149] width 122 height 10
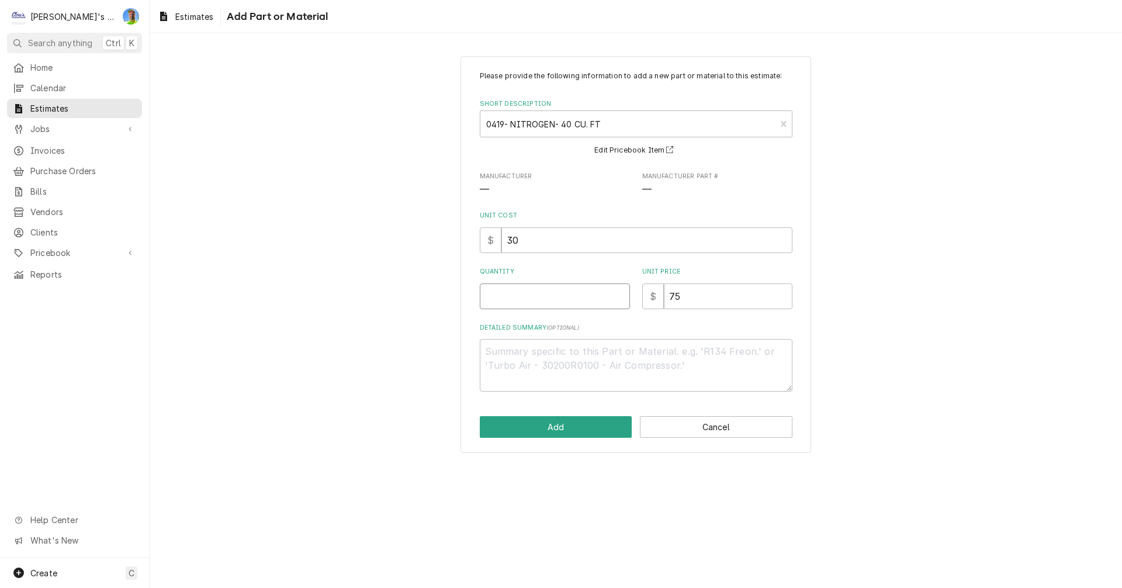
click at [537, 297] on input "Quantity" at bounding box center [555, 296] width 150 height 26
type textarea "x"
type input "2"
type textarea "x"
type input "2"
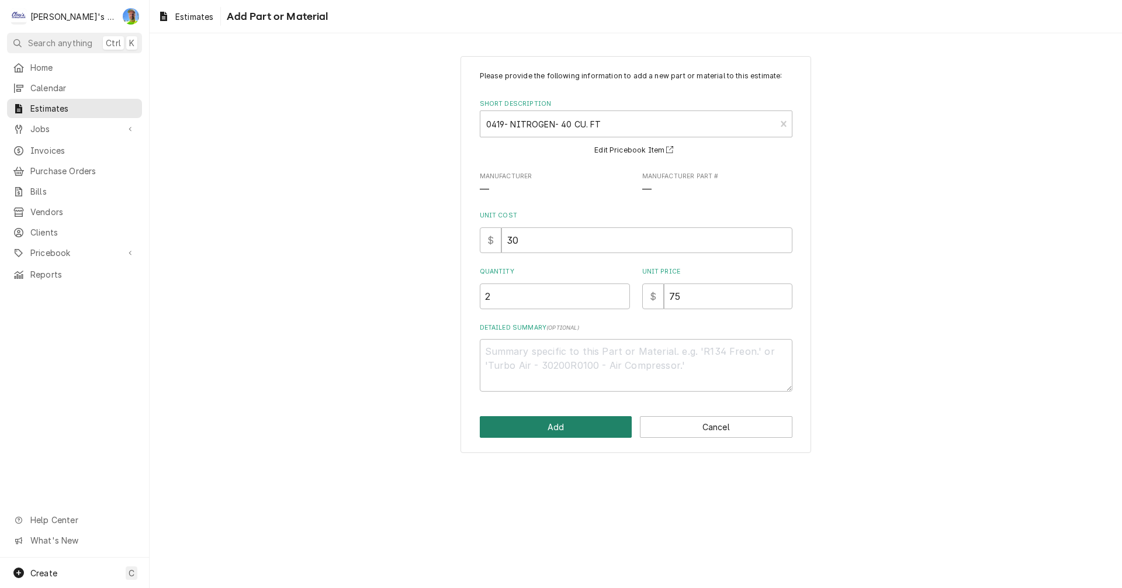
click at [575, 421] on button "Add" at bounding box center [556, 427] width 153 height 22
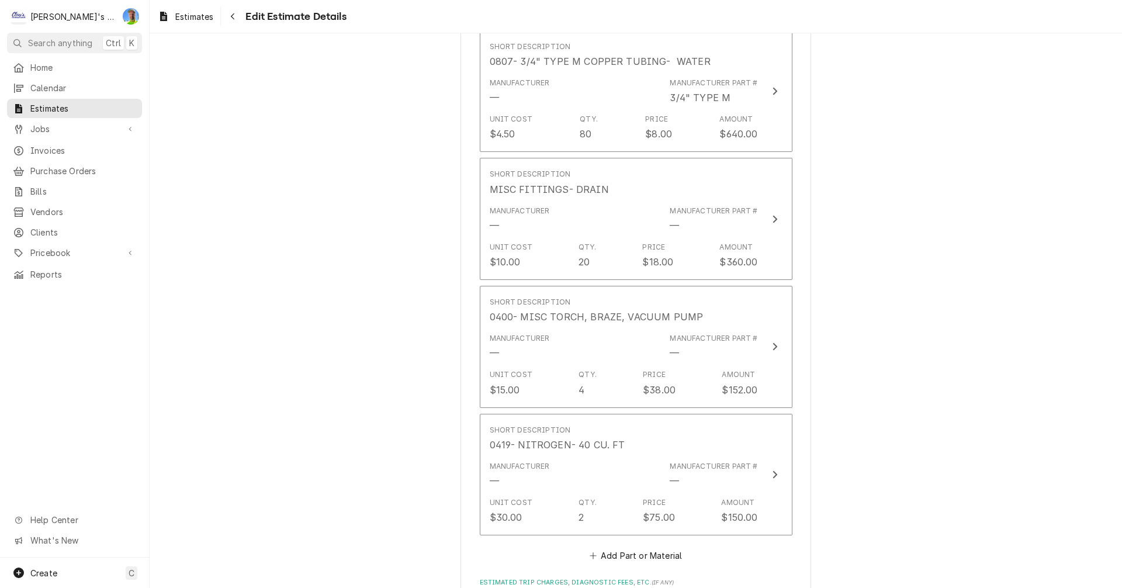
type textarea "x"
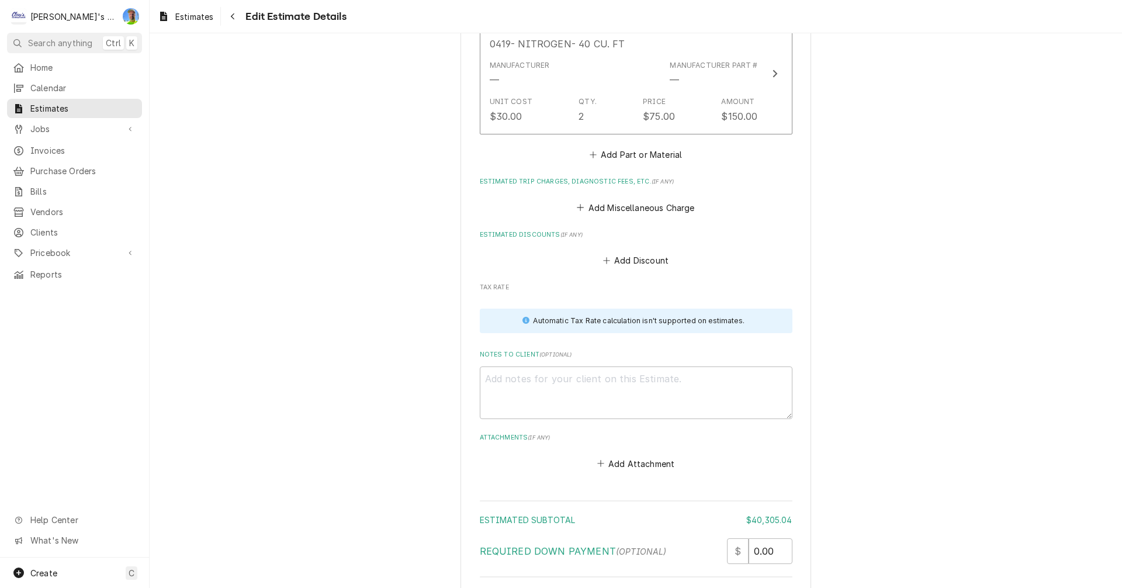
scroll to position [2943, 0]
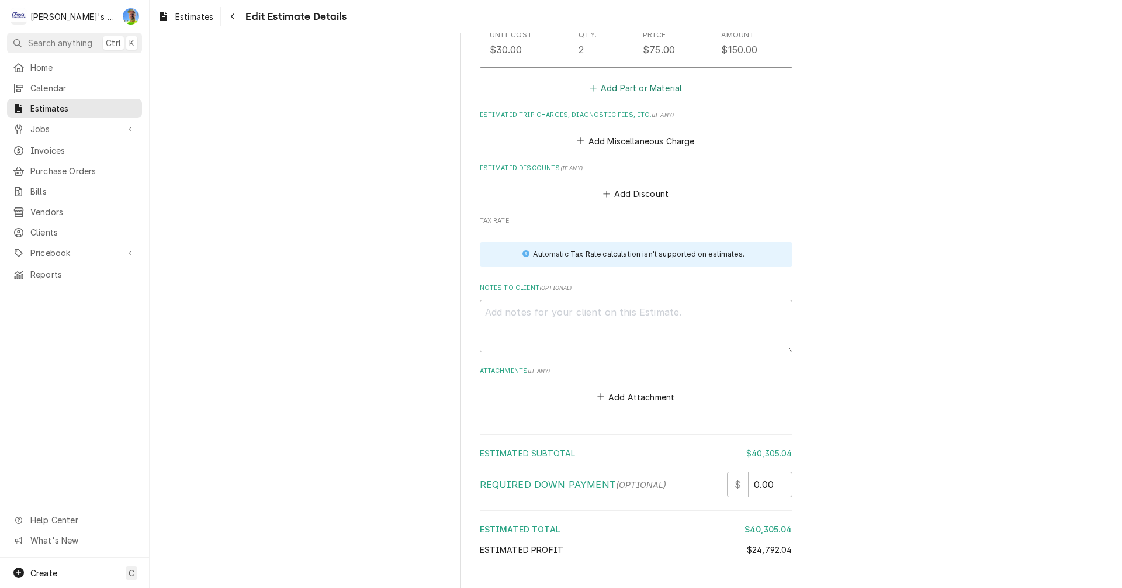
click at [599, 80] on button "Add Part or Material" at bounding box center [635, 88] width 96 height 16
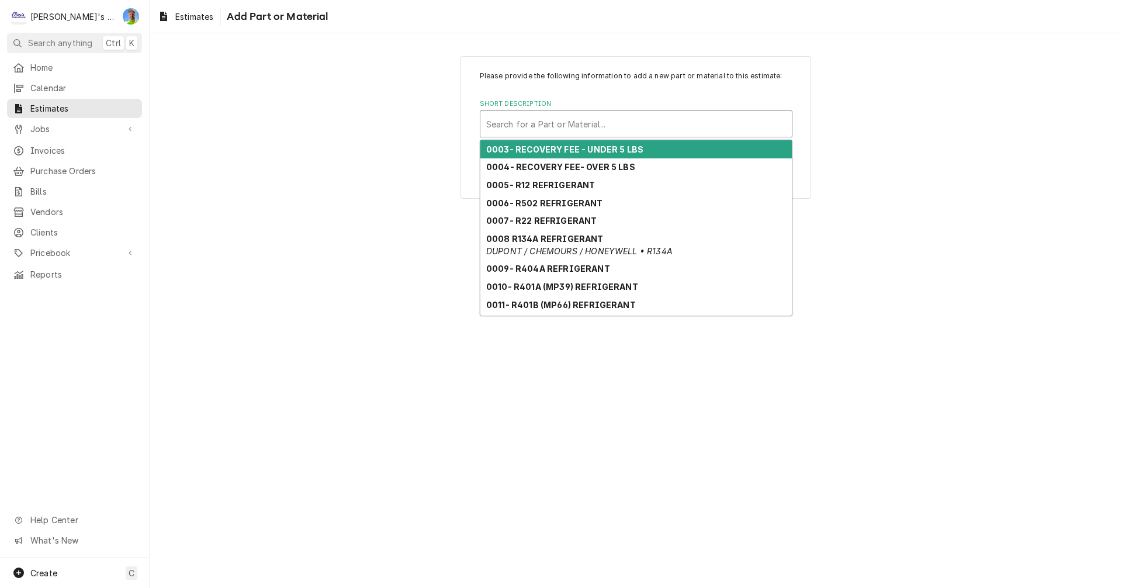
click at [558, 126] on div "Short Description" at bounding box center [636, 123] width 300 height 21
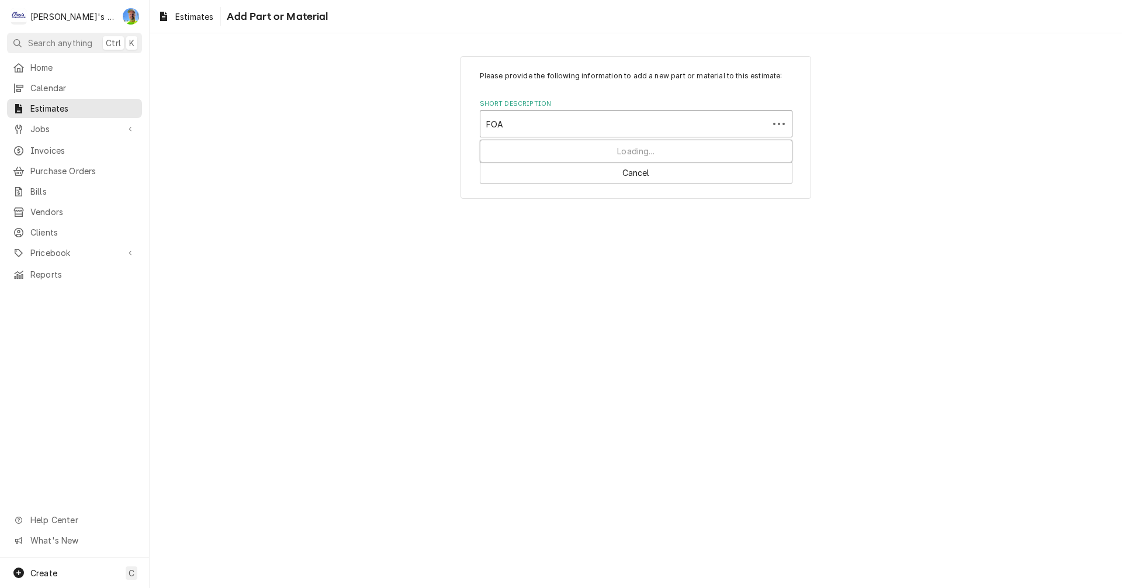
type input "FOAM"
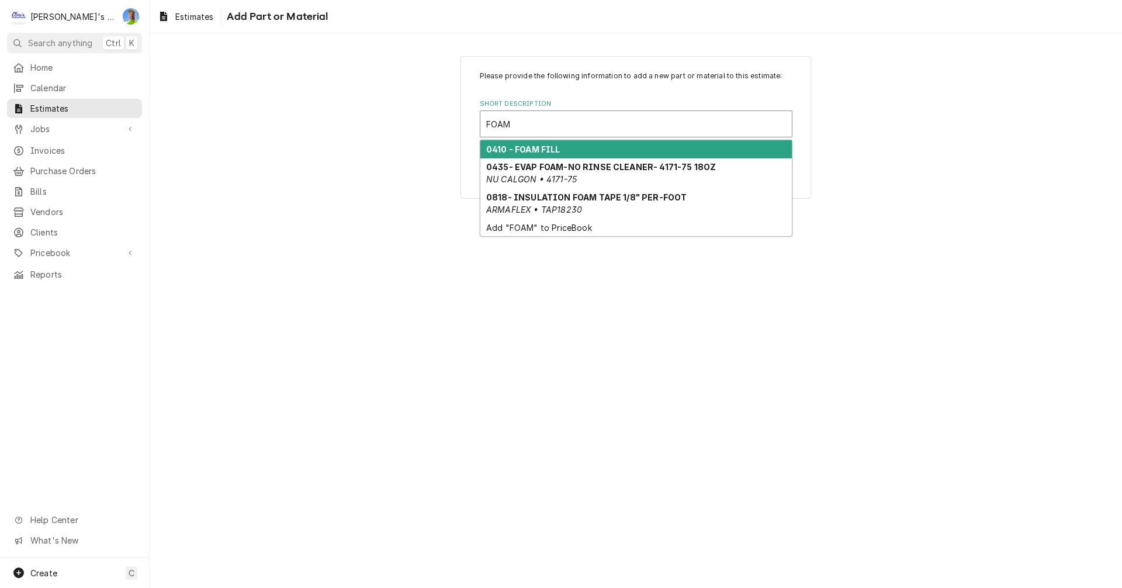
click at [555, 154] on div "0410 - FOAM FILL" at bounding box center [636, 149] width 312 height 18
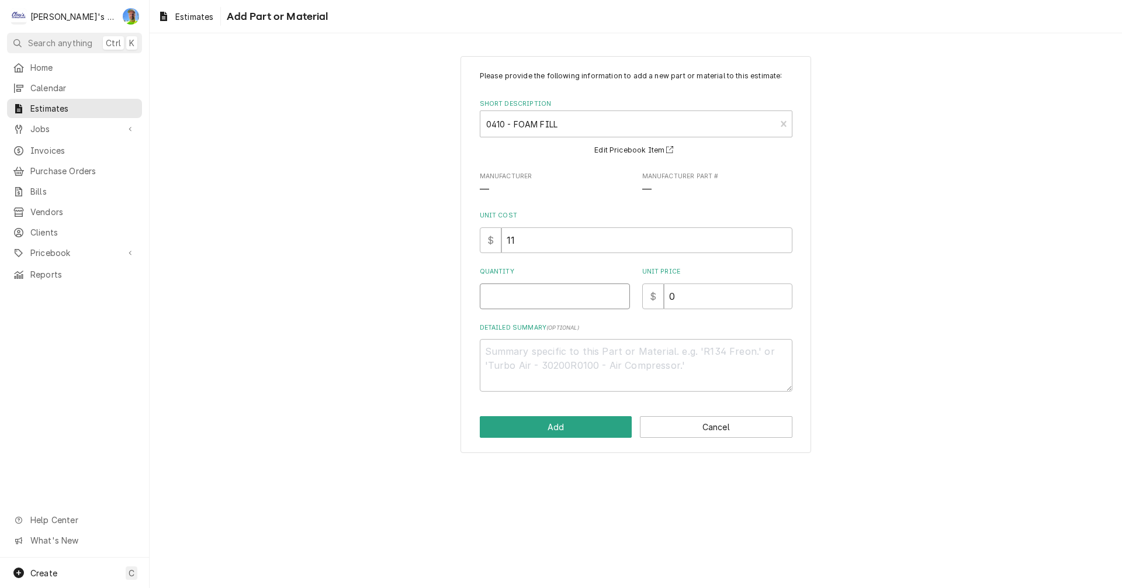
click at [526, 293] on input "Quantity" at bounding box center [555, 296] width 150 height 26
type textarea "x"
type input "2"
type textarea "x"
type input "2"
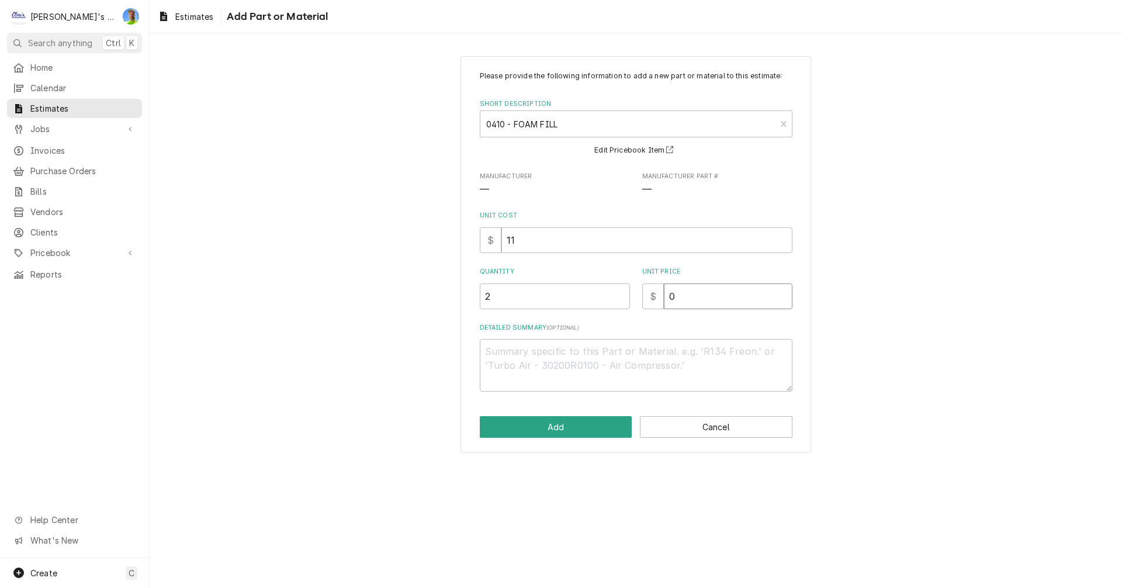
type textarea "x"
type input "2"
type textarea "x"
type input "28"
type textarea "x"
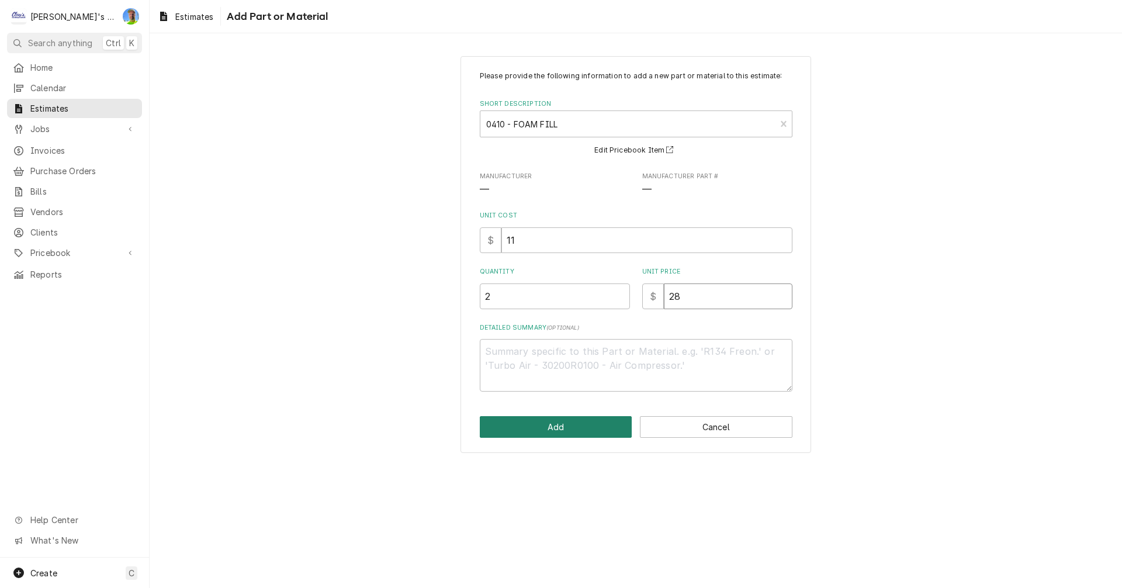
type input "28"
click at [582, 429] on button "Add" at bounding box center [556, 427] width 153 height 22
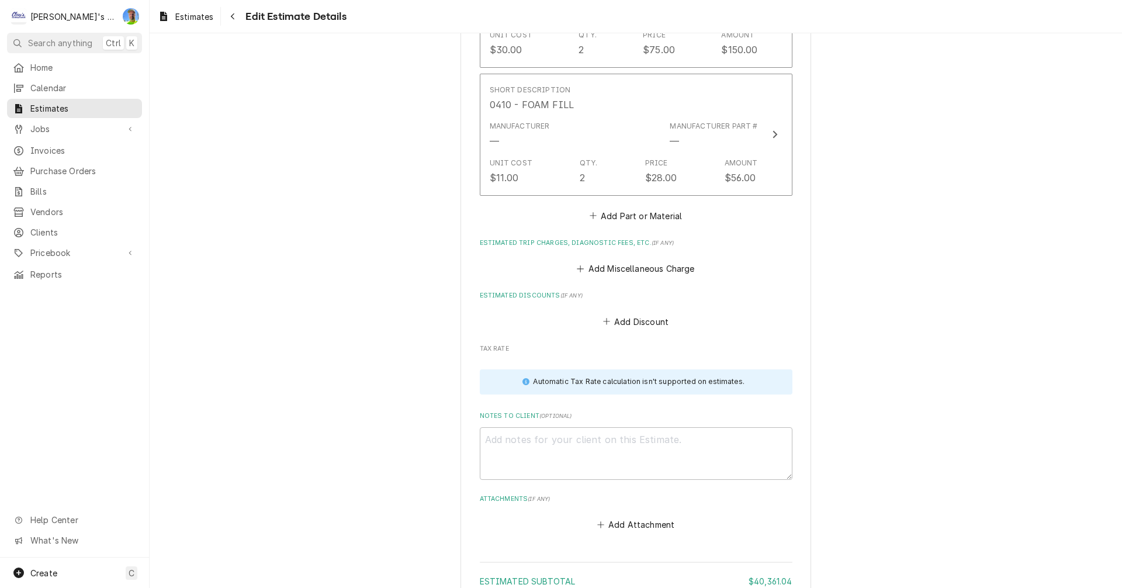
scroll to position [2929, 0]
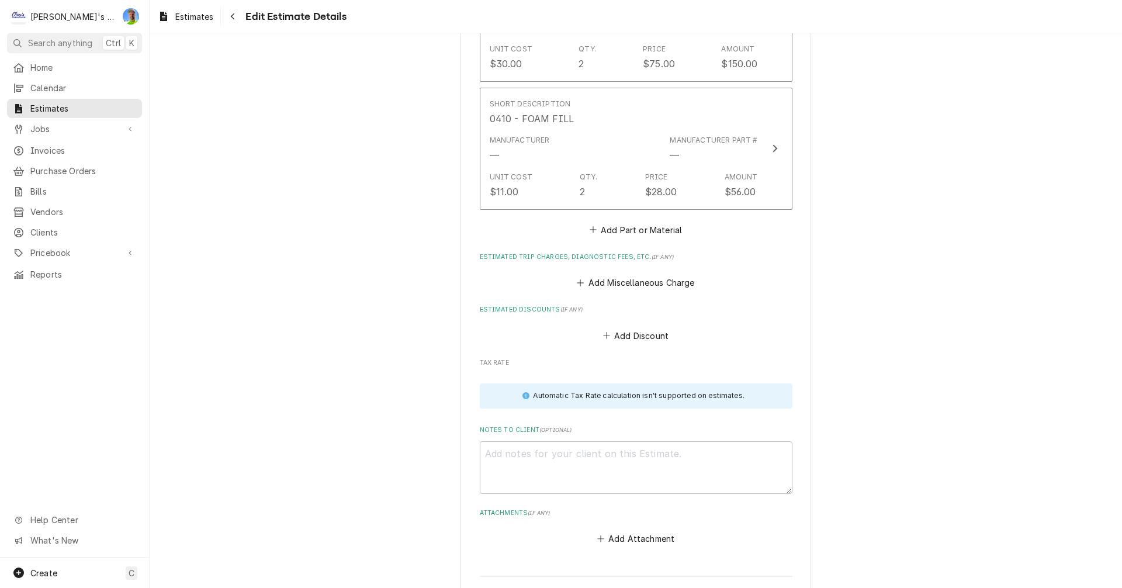
type textarea "x"
click at [607, 222] on button "Add Part or Material" at bounding box center [635, 230] width 96 height 16
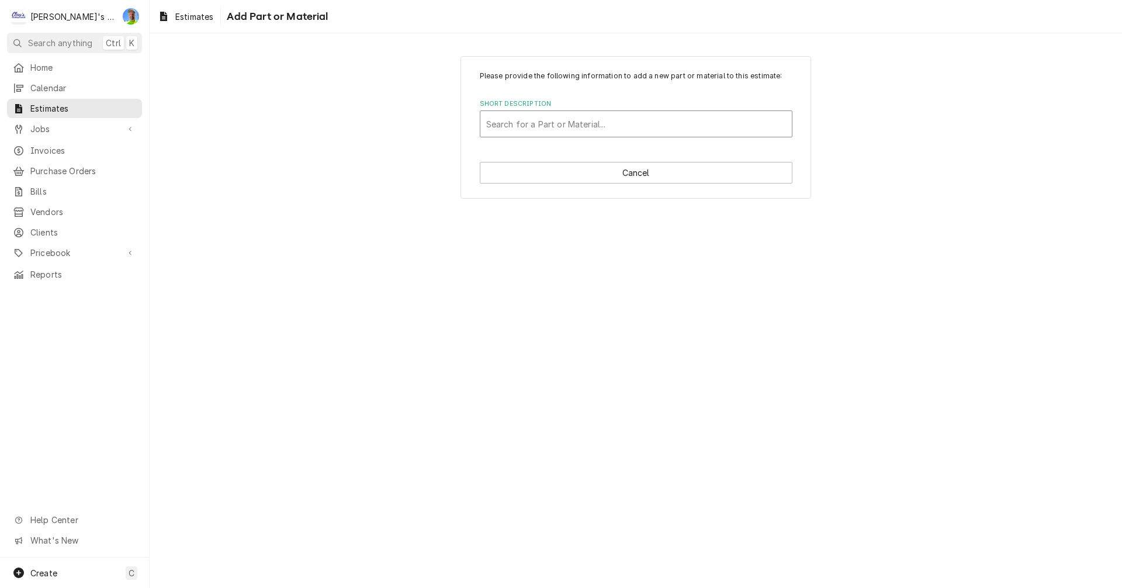
click at [572, 124] on div "Short Description" at bounding box center [636, 123] width 300 height 21
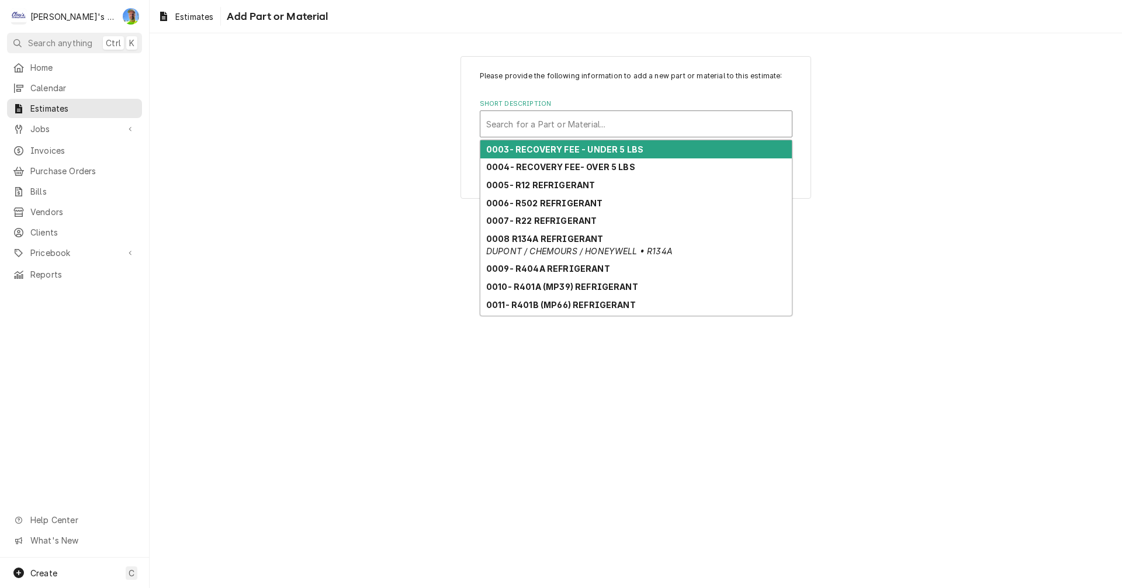
type input "R"
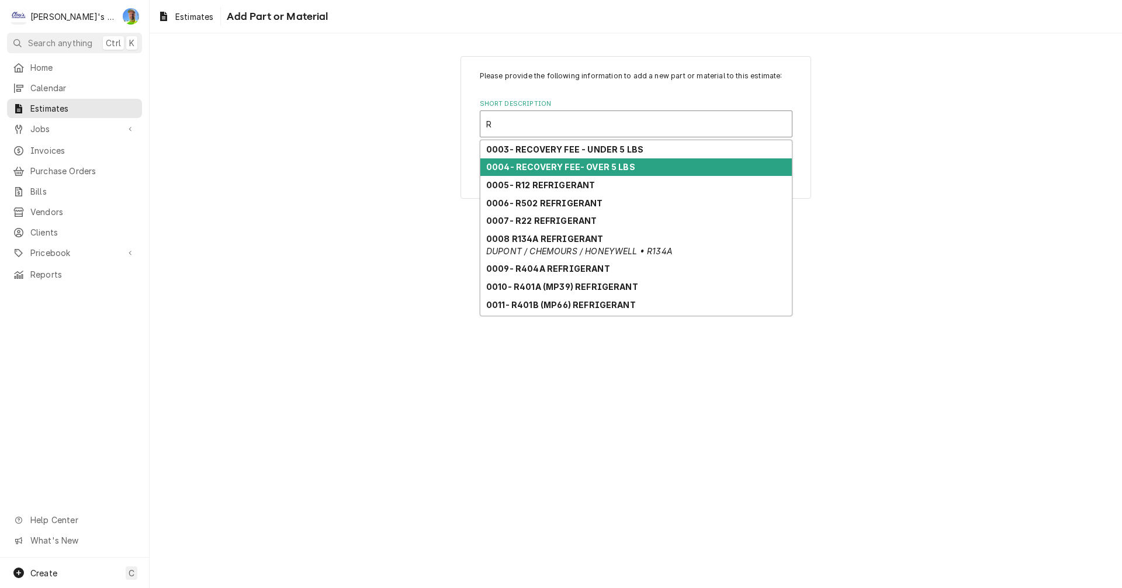
click at [567, 160] on div "0004- RECOVERY FEE- OVER 5 LBS" at bounding box center [636, 167] width 312 height 18
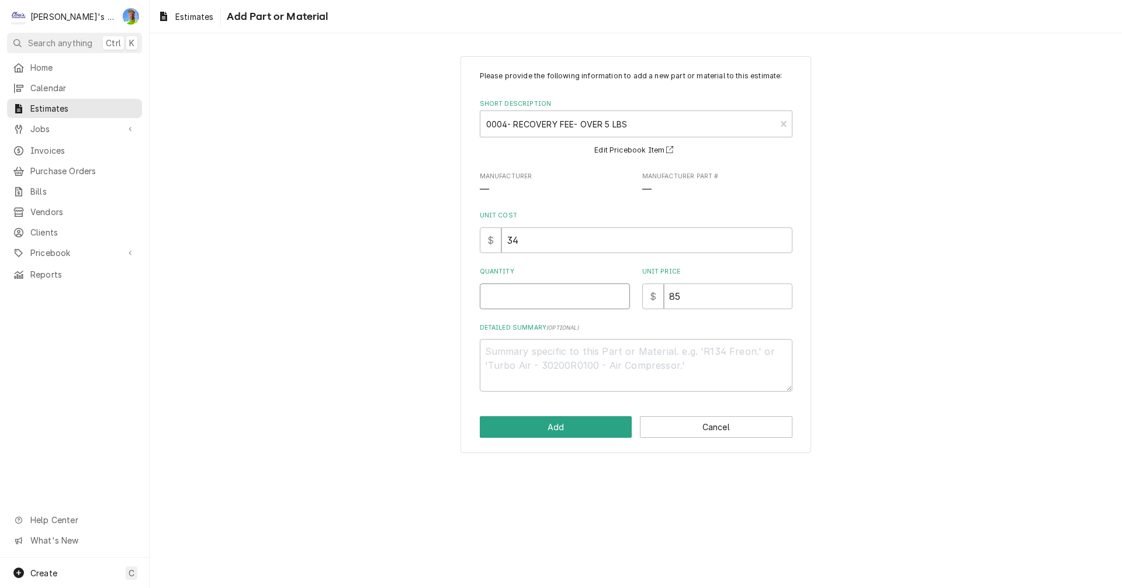
click at [529, 297] on input "Quantity" at bounding box center [555, 296] width 150 height 26
type textarea "x"
type input "1"
type textarea "x"
type input "1"
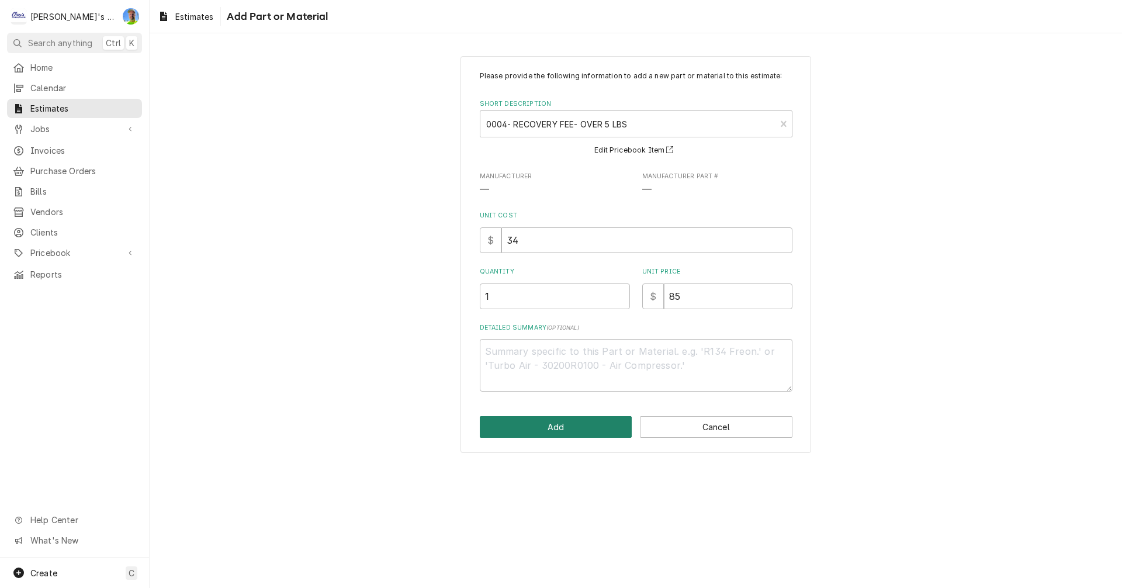
click at [560, 425] on button "Add" at bounding box center [556, 427] width 153 height 22
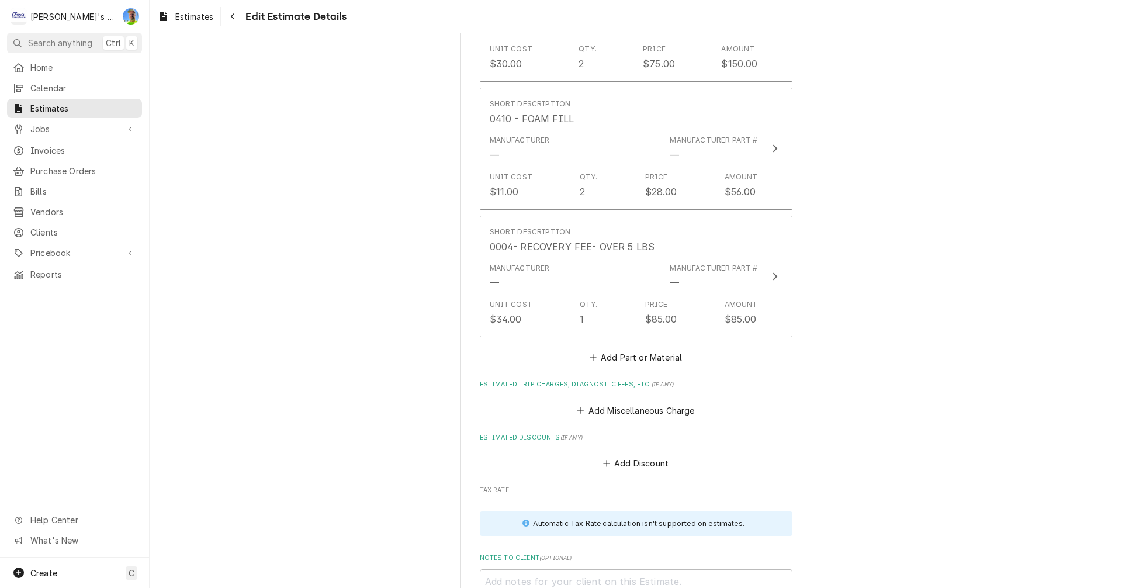
scroll to position [2915, 0]
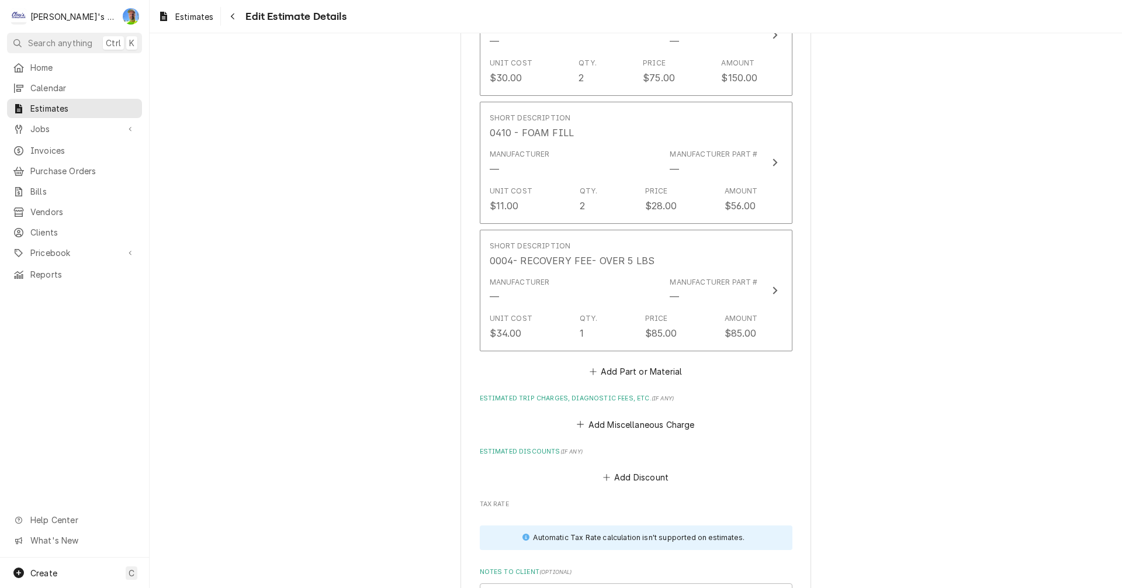
type textarea "x"
click at [604, 364] on button "Add Part or Material" at bounding box center [635, 372] width 96 height 16
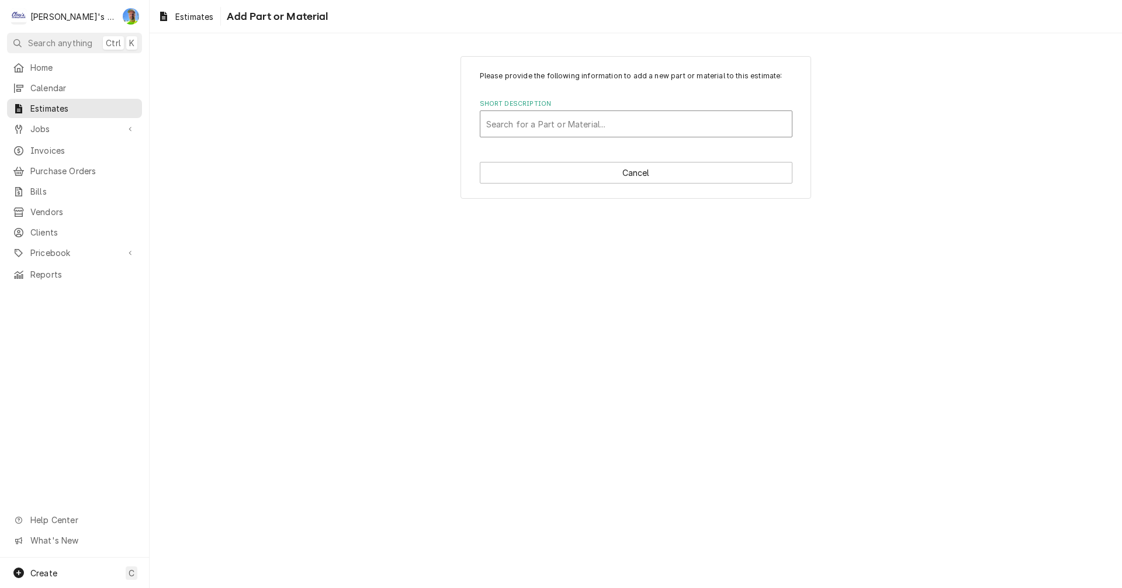
click at [538, 130] on div "Short Description" at bounding box center [636, 123] width 300 height 21
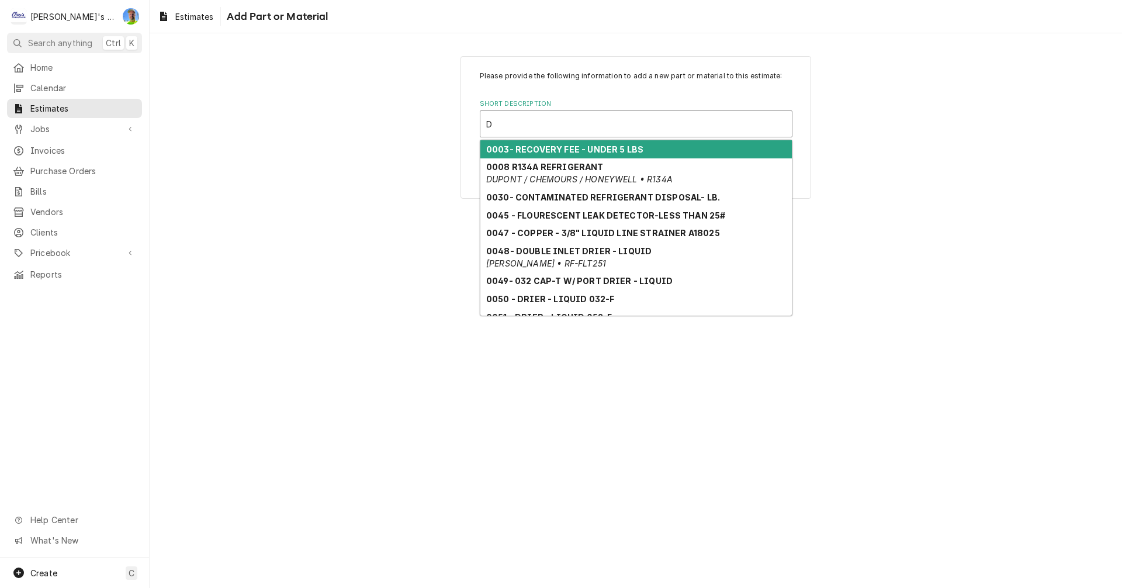
type input "DI"
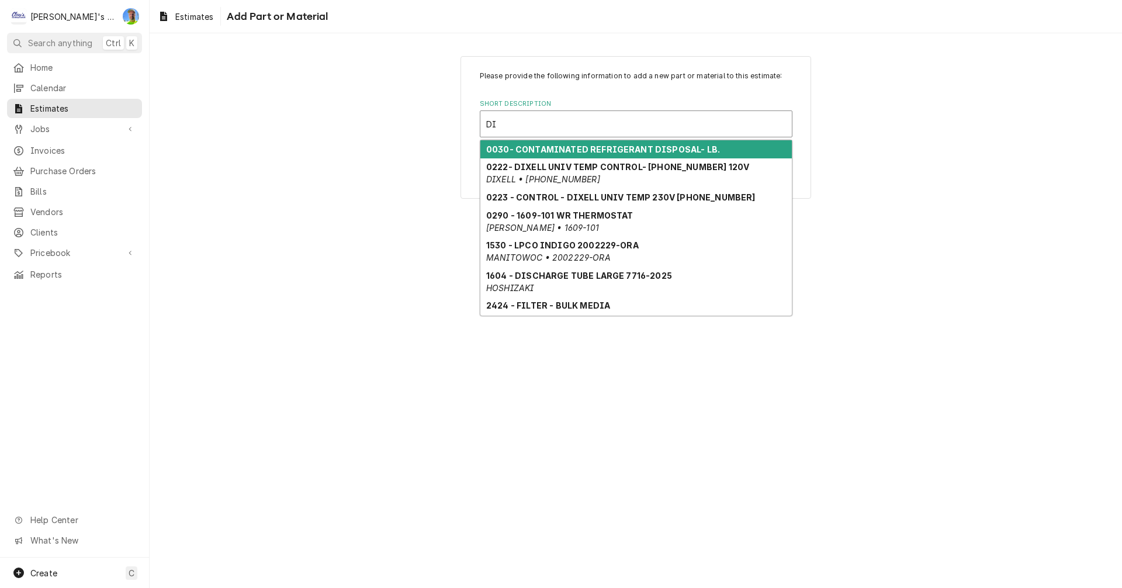
click at [538, 150] on strong "0030- CONTAMINATED REFRIGERANT DISPOSAL- LB." at bounding box center [603, 149] width 234 height 10
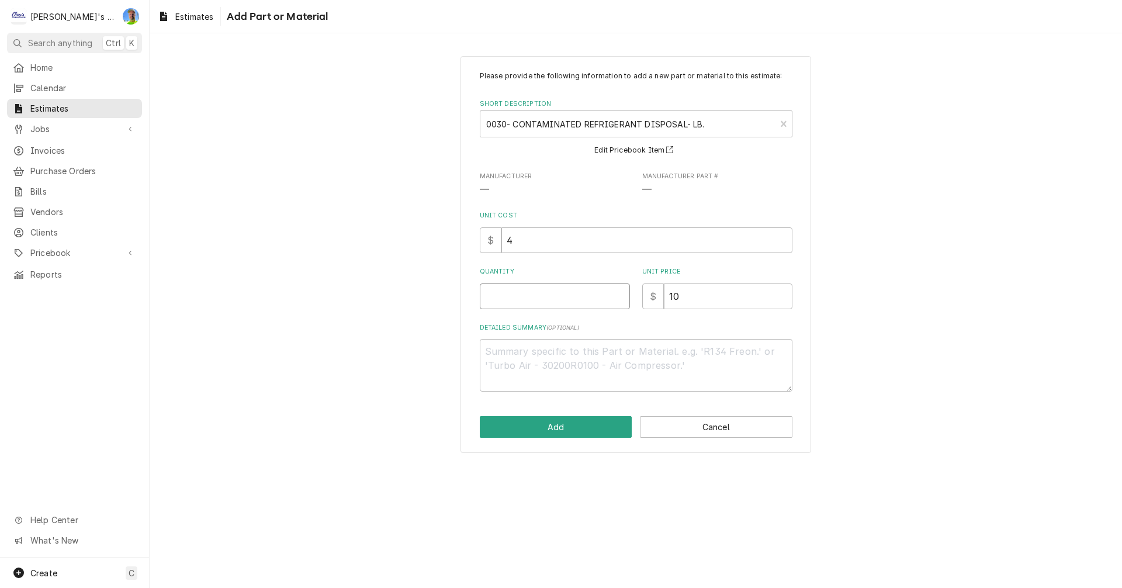
click at [516, 297] on input "Quantity" at bounding box center [555, 296] width 150 height 26
type textarea "x"
type input "1"
type textarea "x"
type input "10"
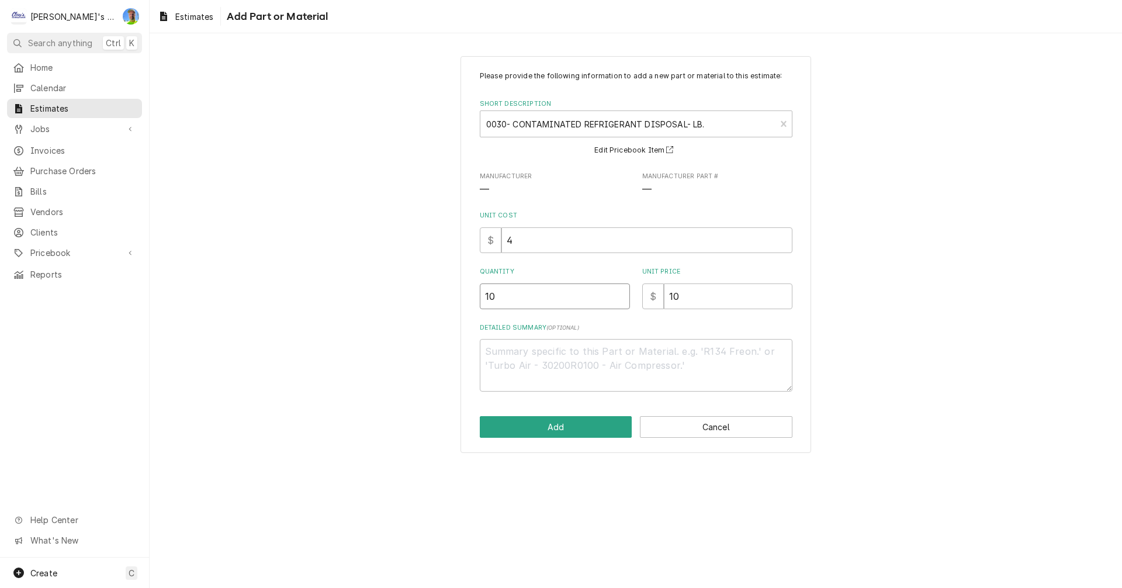
type textarea "x"
type input "10"
click at [537, 424] on button "Add" at bounding box center [556, 427] width 153 height 22
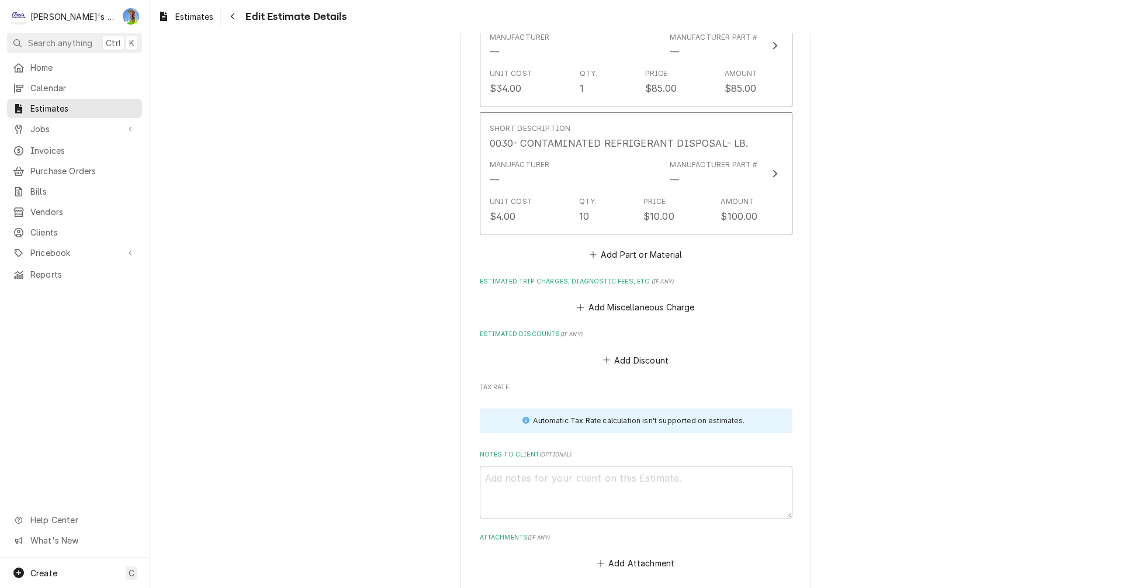
scroll to position [3193, 0]
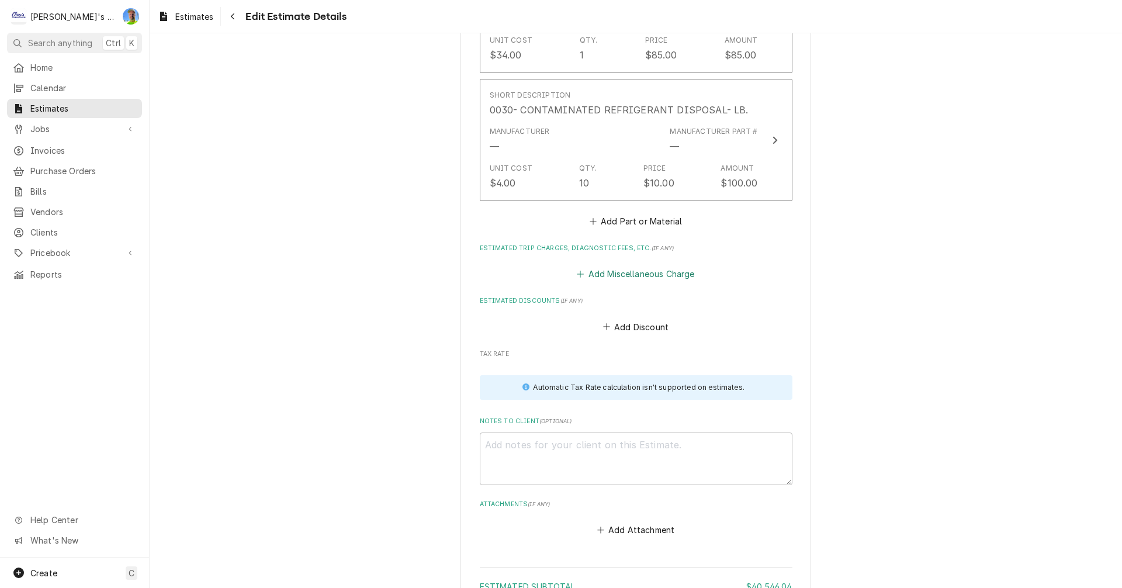
click at [638, 266] on button "Add Miscellaneous Charge" at bounding box center [636, 274] width 122 height 16
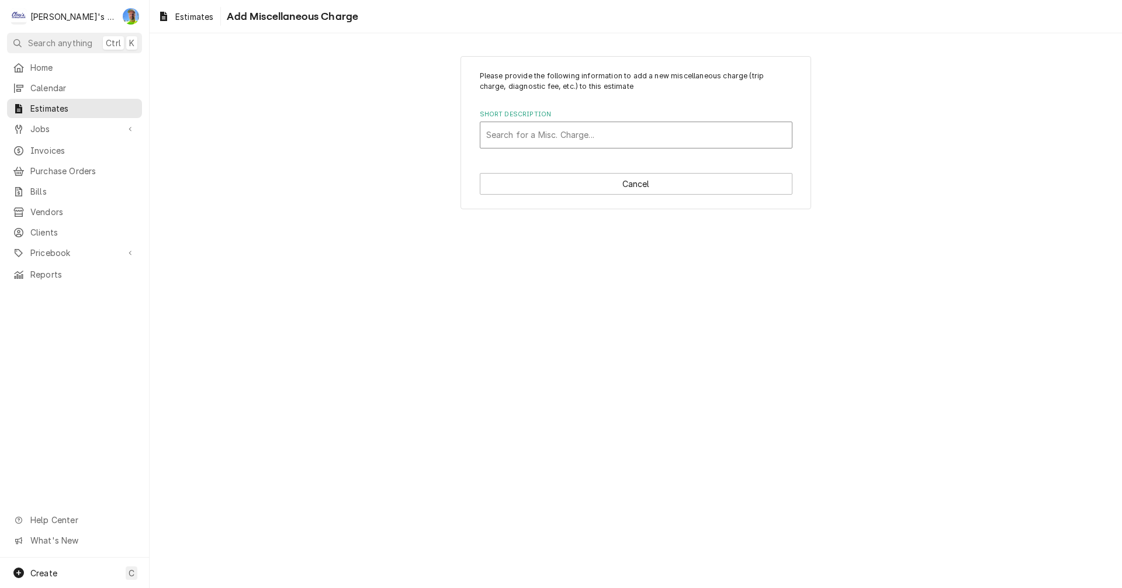
click at [556, 135] on div "Short Description" at bounding box center [636, 134] width 300 height 21
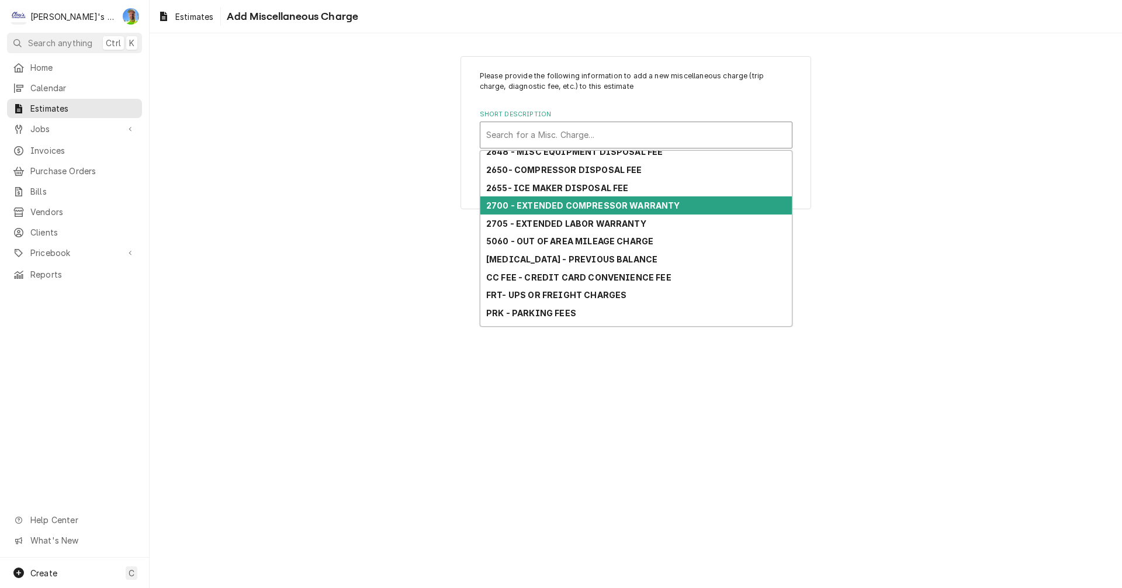
scroll to position [111, 0]
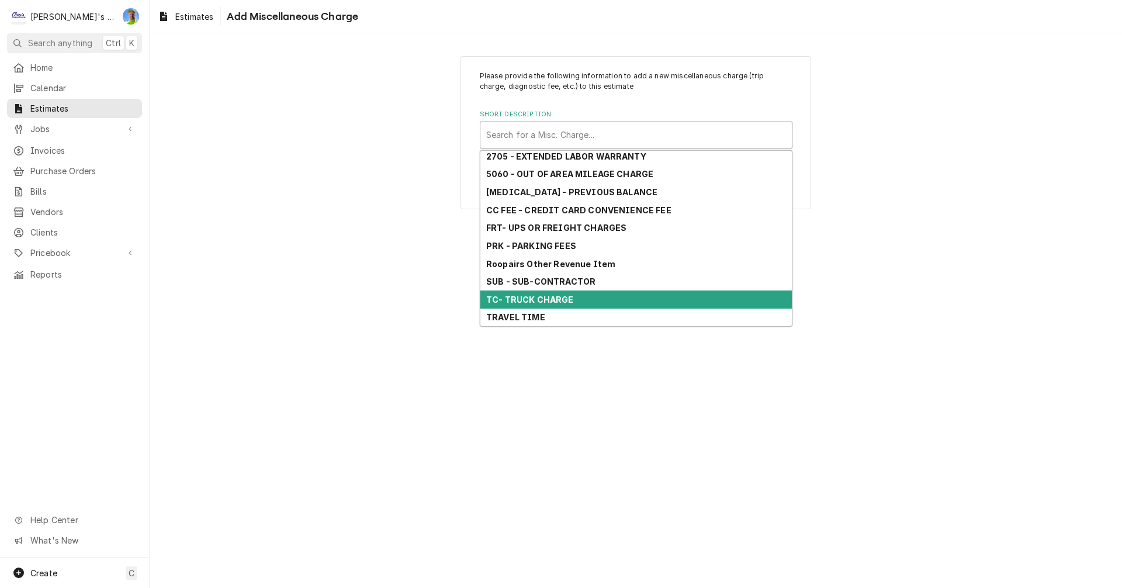
click at [565, 293] on div "TC- TRUCK CHARGE" at bounding box center [636, 299] width 312 height 18
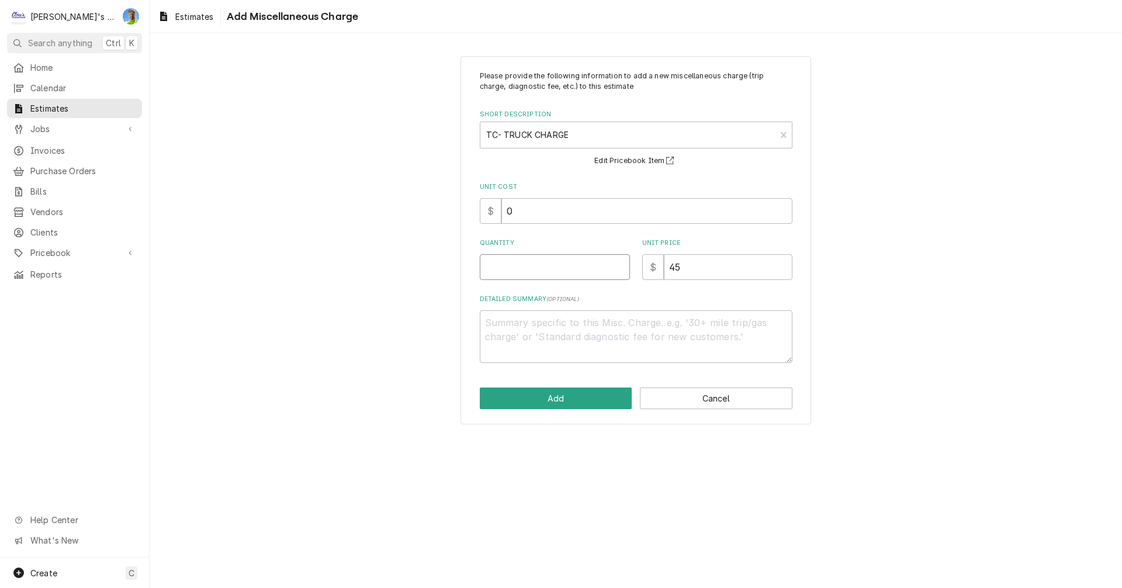
click at [545, 272] on input "Quantity" at bounding box center [555, 267] width 150 height 26
type textarea "x"
type input "2"
type textarea "x"
type input "2"
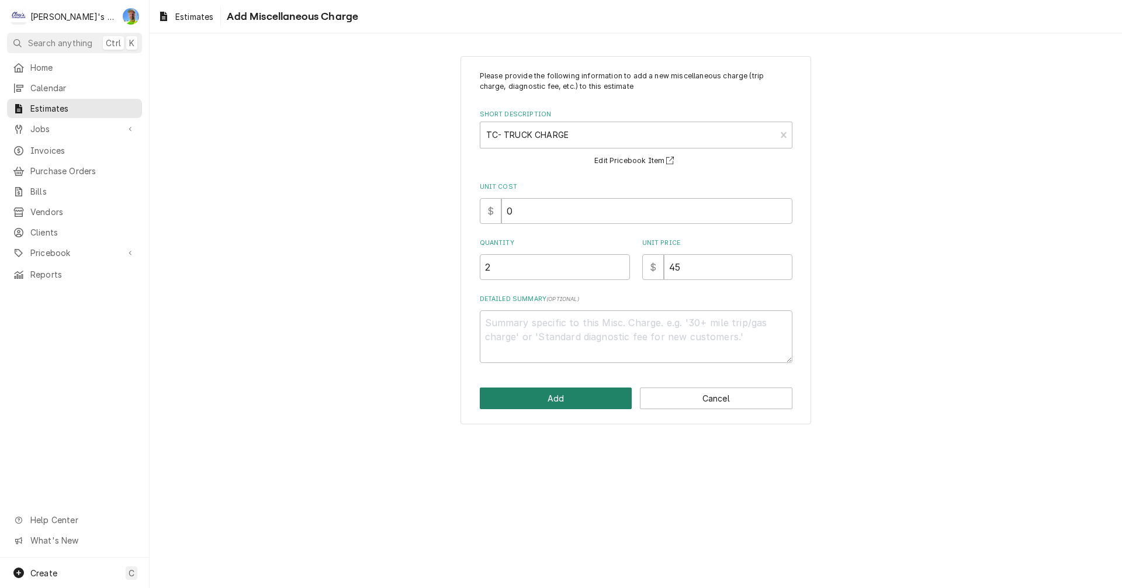
click at [550, 398] on button "Add" at bounding box center [556, 398] width 153 height 22
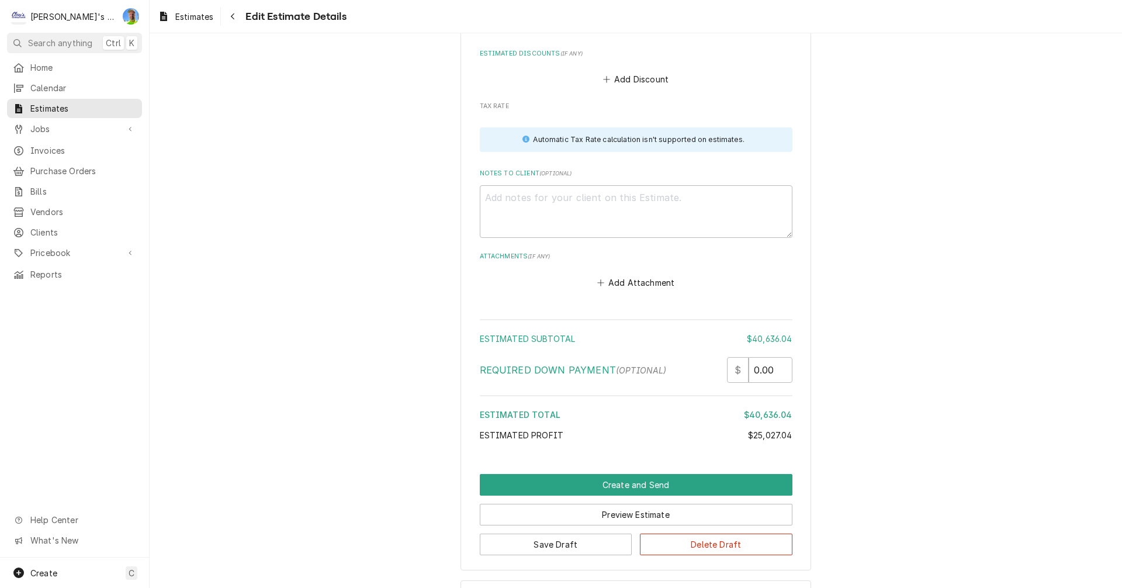
scroll to position [3566, 0]
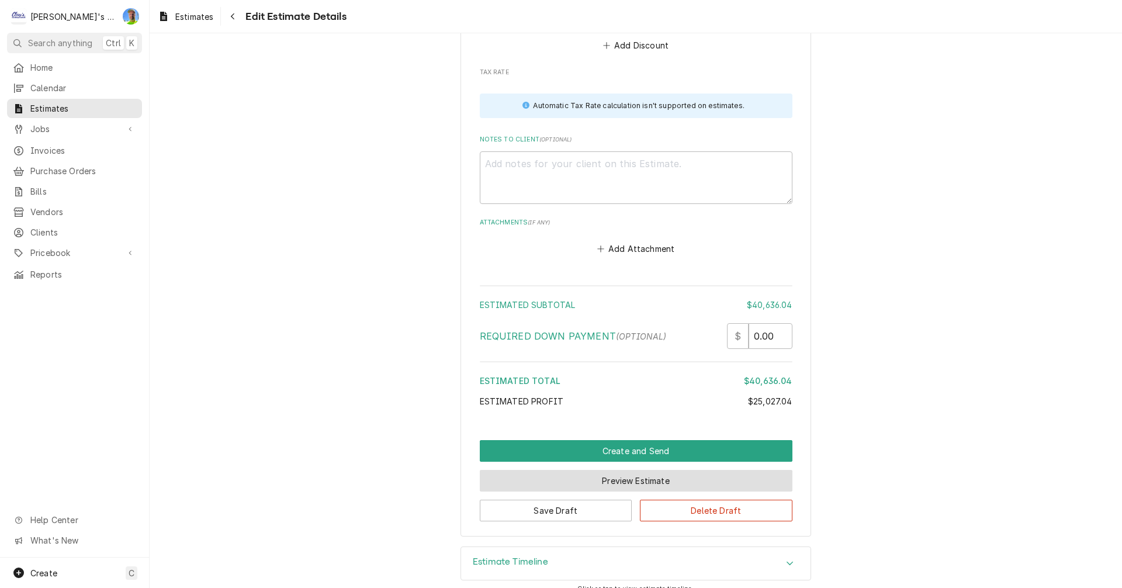
click at [614, 470] on button "Preview Estimate" at bounding box center [636, 481] width 313 height 22
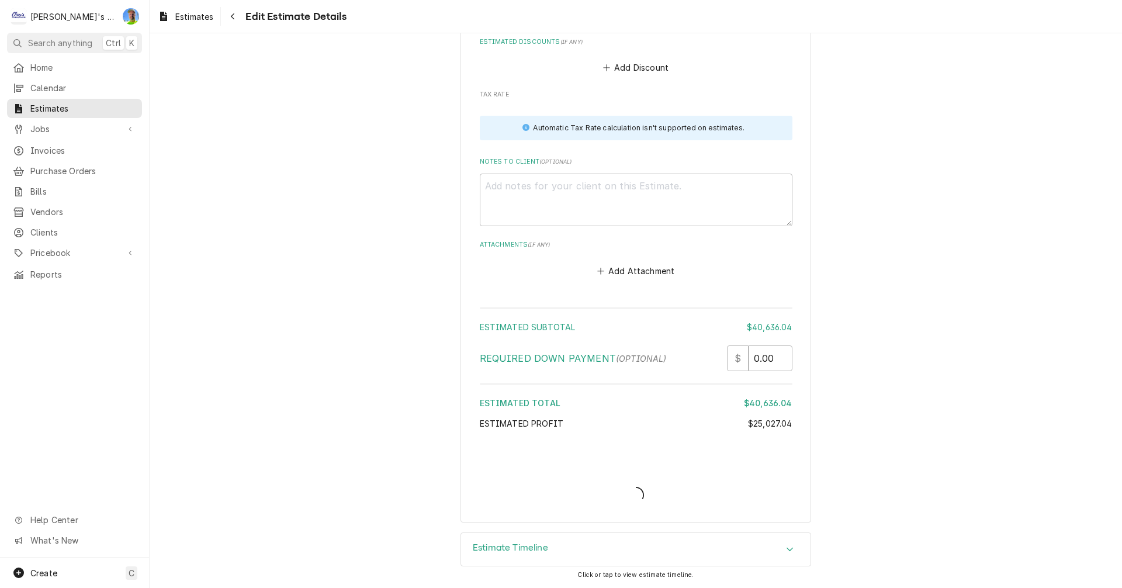
scroll to position [3530, 0]
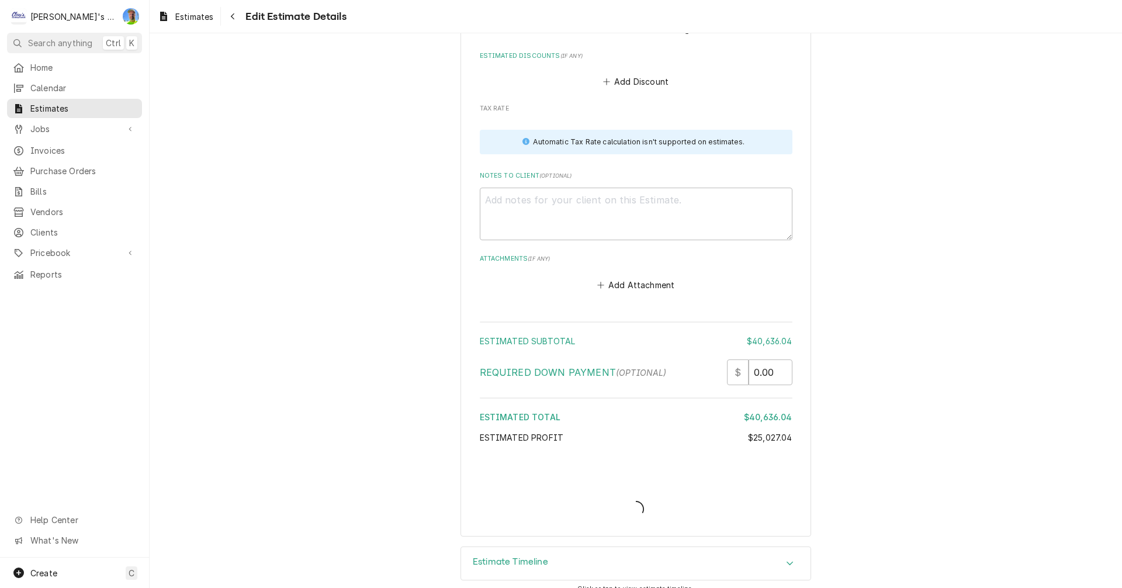
type textarea "x"
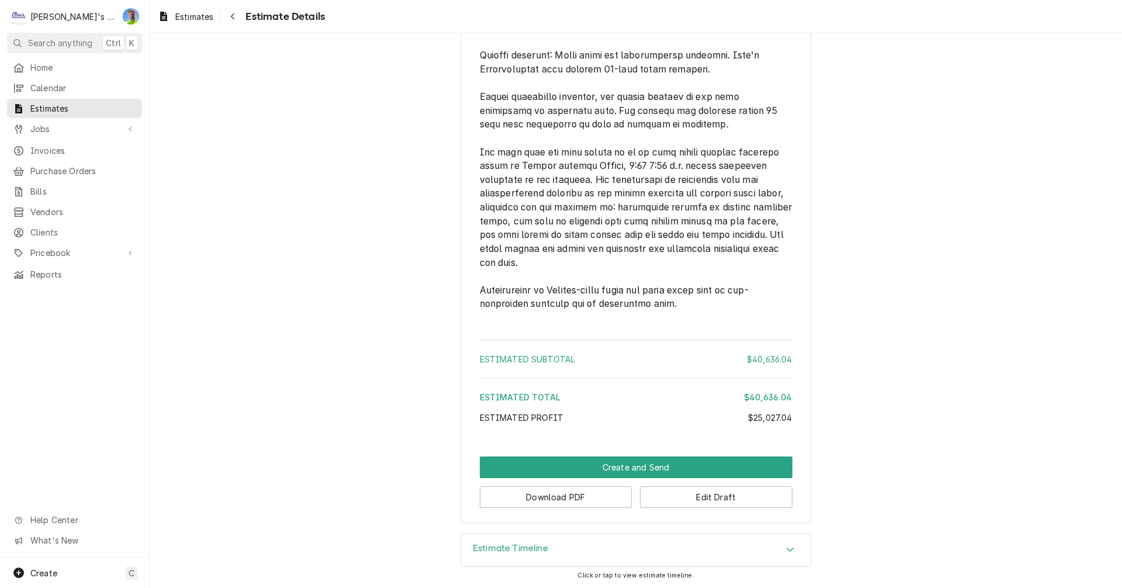
scroll to position [2776, 0]
click at [659, 494] on button "Edit Draft" at bounding box center [716, 497] width 153 height 22
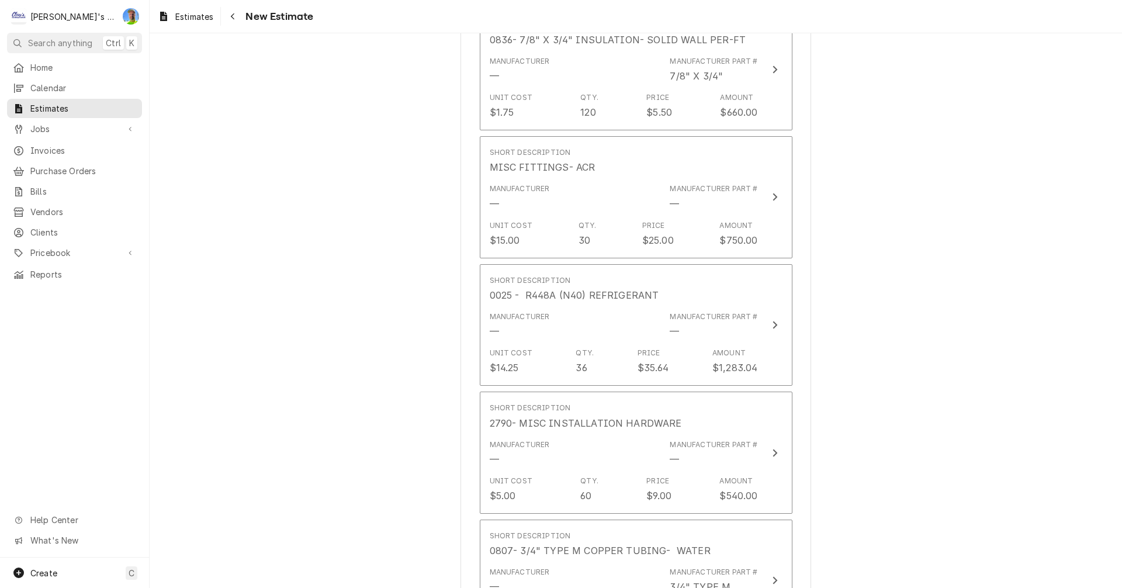
scroll to position [1987, 0]
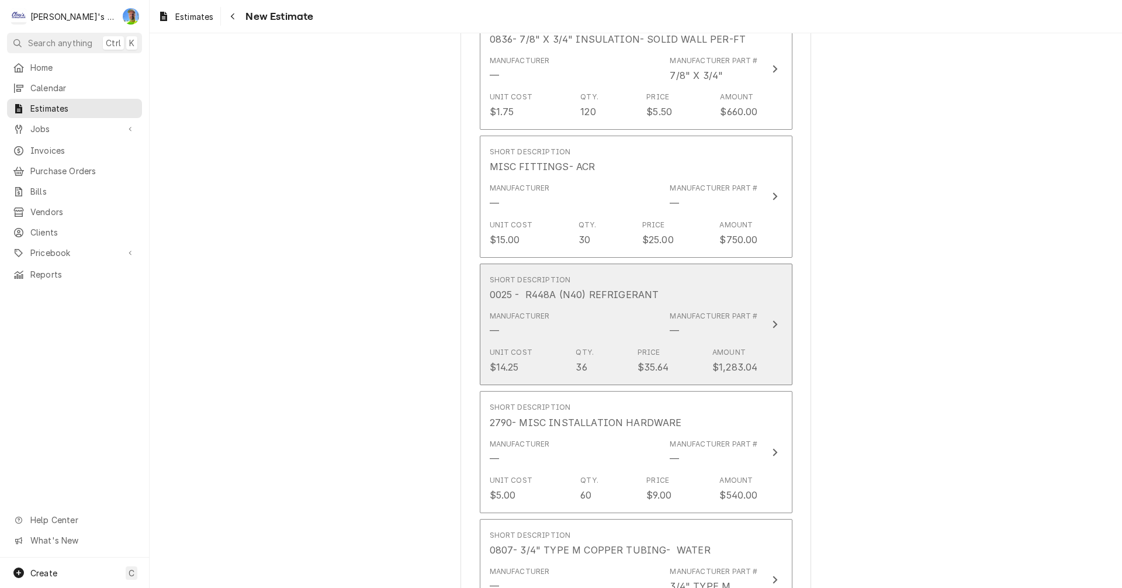
click at [760, 288] on button "Short Description 0025 - R448A (N40) REFRIGERANT Manufacturer — Manufacturer Pa…" at bounding box center [636, 325] width 313 height 122
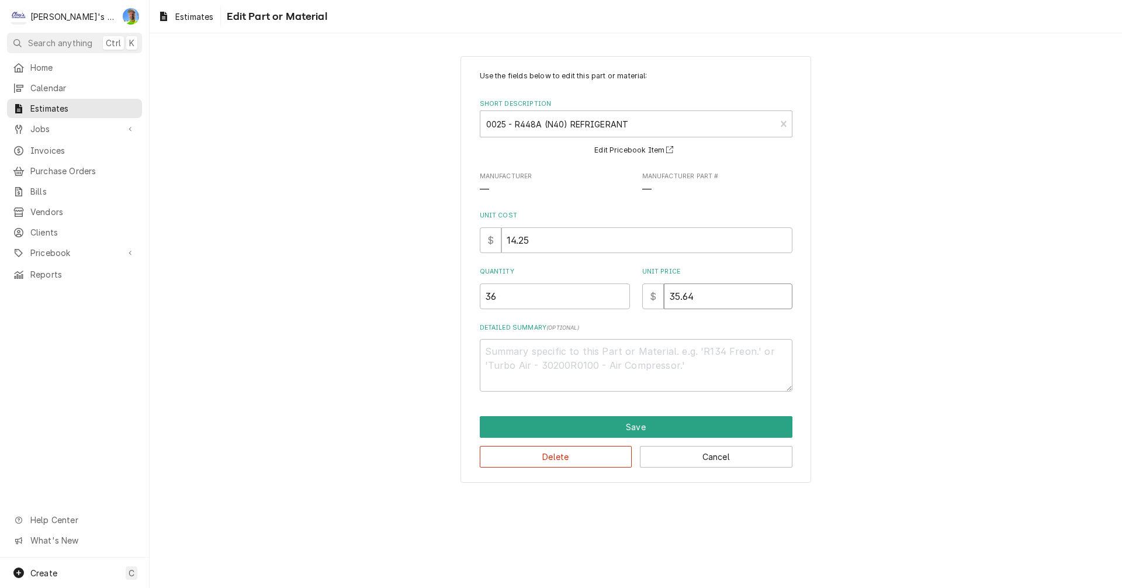
click at [701, 297] on input "35.64" at bounding box center [728, 296] width 129 height 26
type textarea "x"
type input "3"
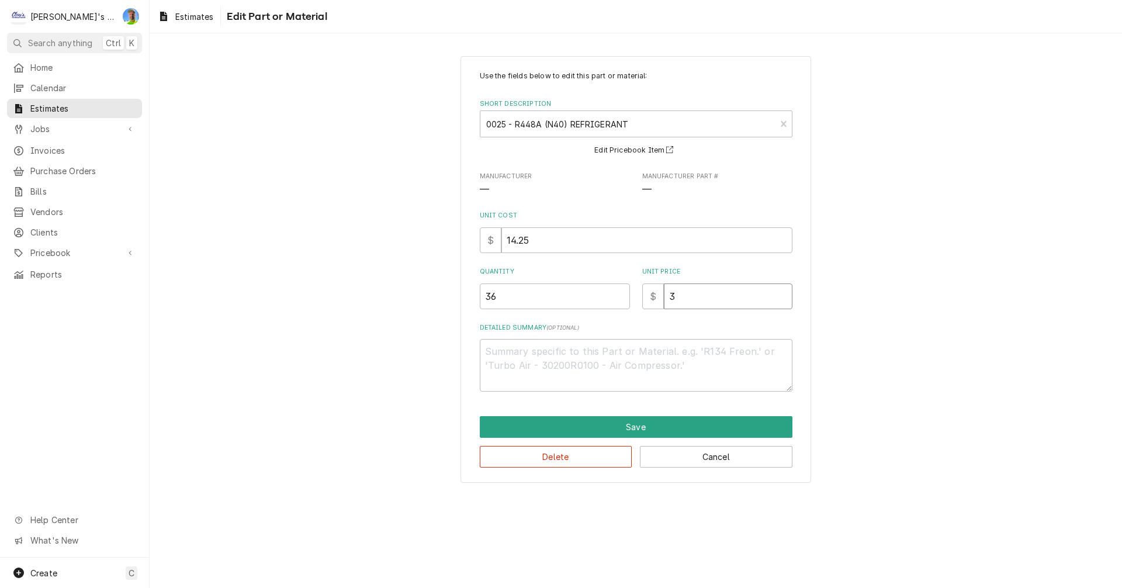
type textarea "x"
type input "2"
type textarea "x"
type input "28"
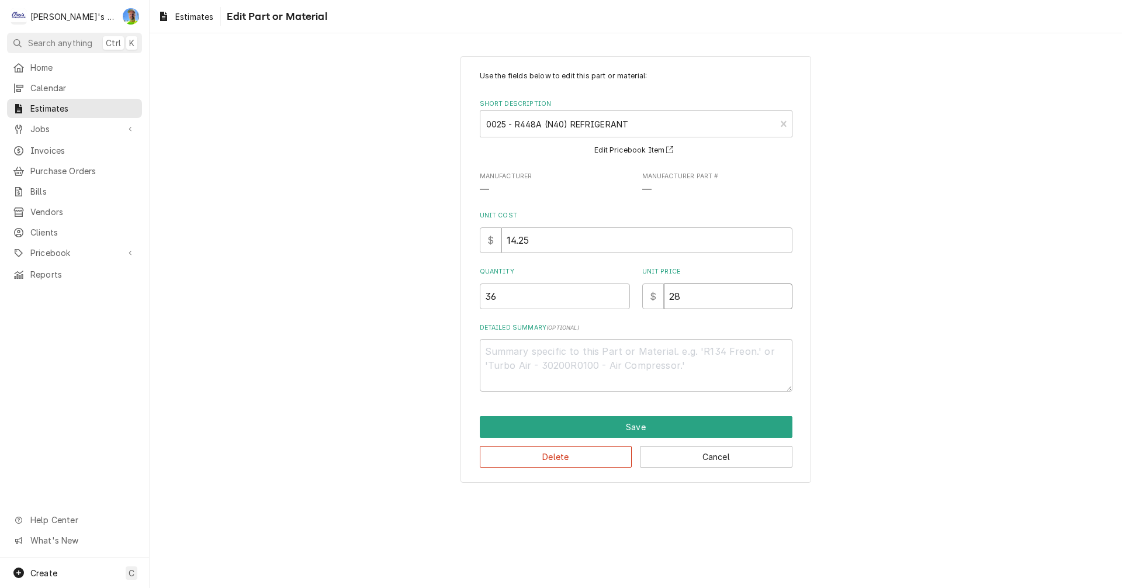
type textarea "x"
type input "28"
click at [686, 427] on button "Save" at bounding box center [636, 427] width 313 height 22
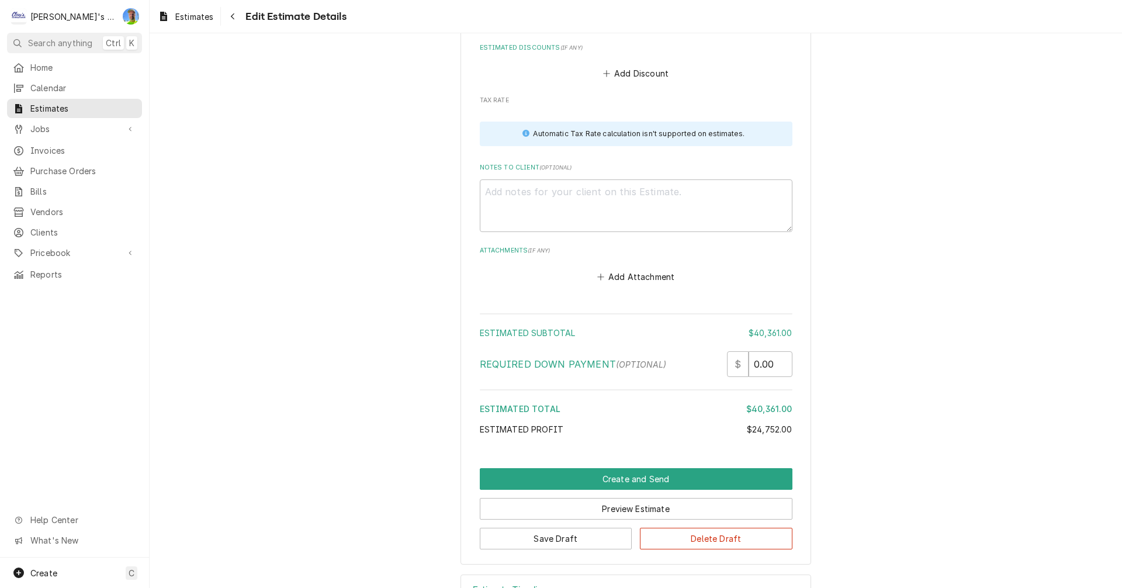
scroll to position [3566, 0]
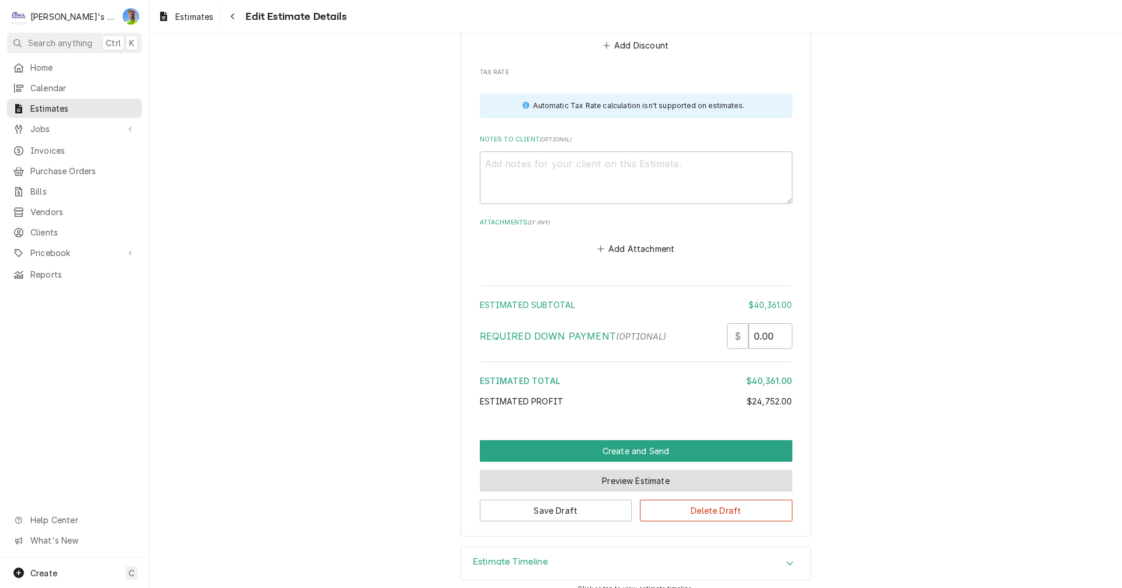
click at [702, 472] on button "Preview Estimate" at bounding box center [636, 481] width 313 height 22
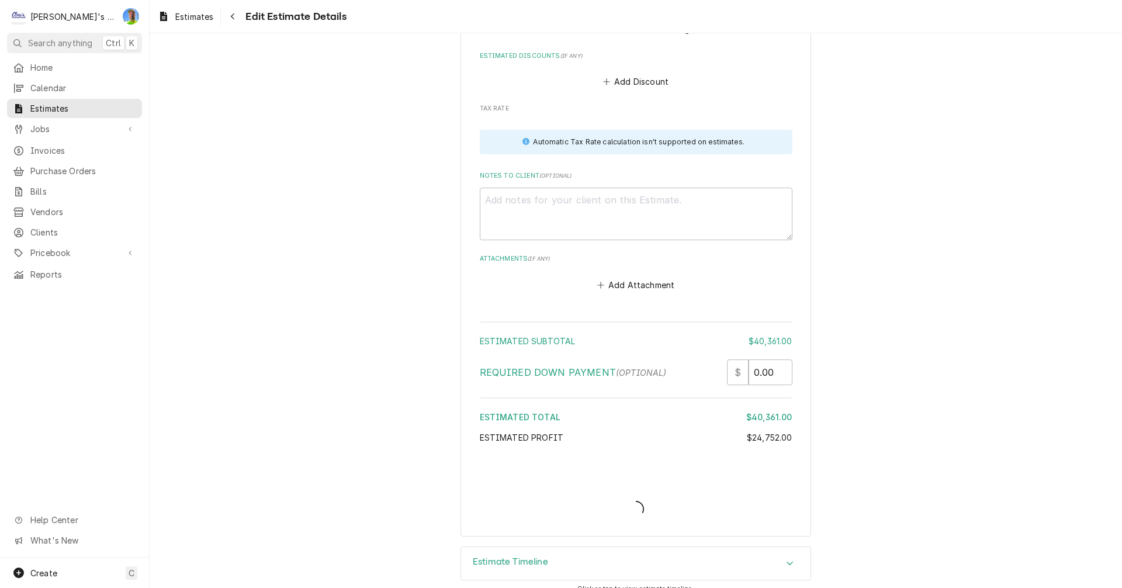
type textarea "x"
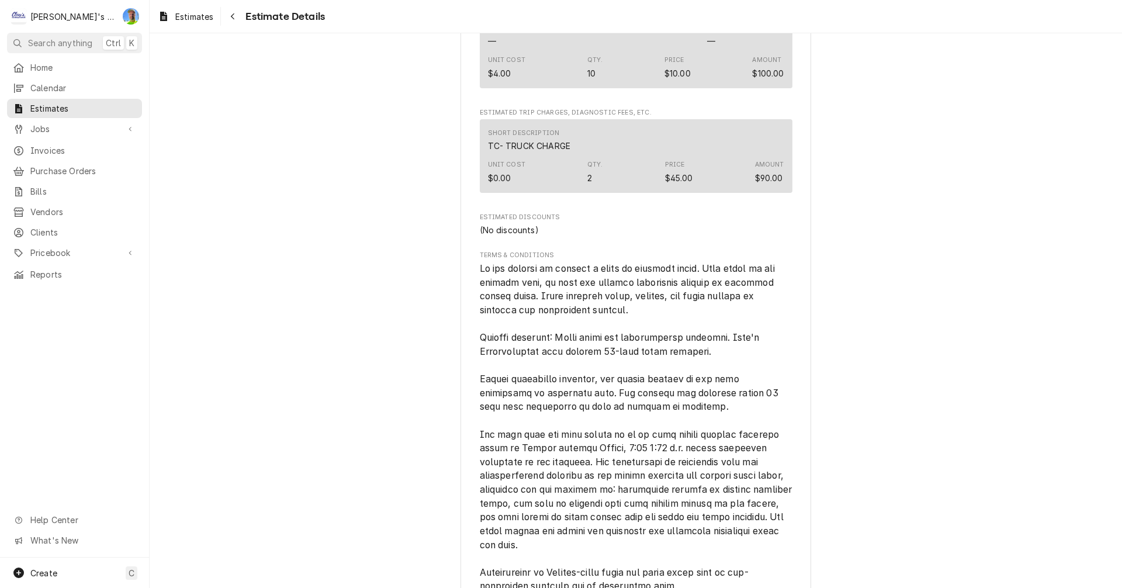
scroll to position [2776, 0]
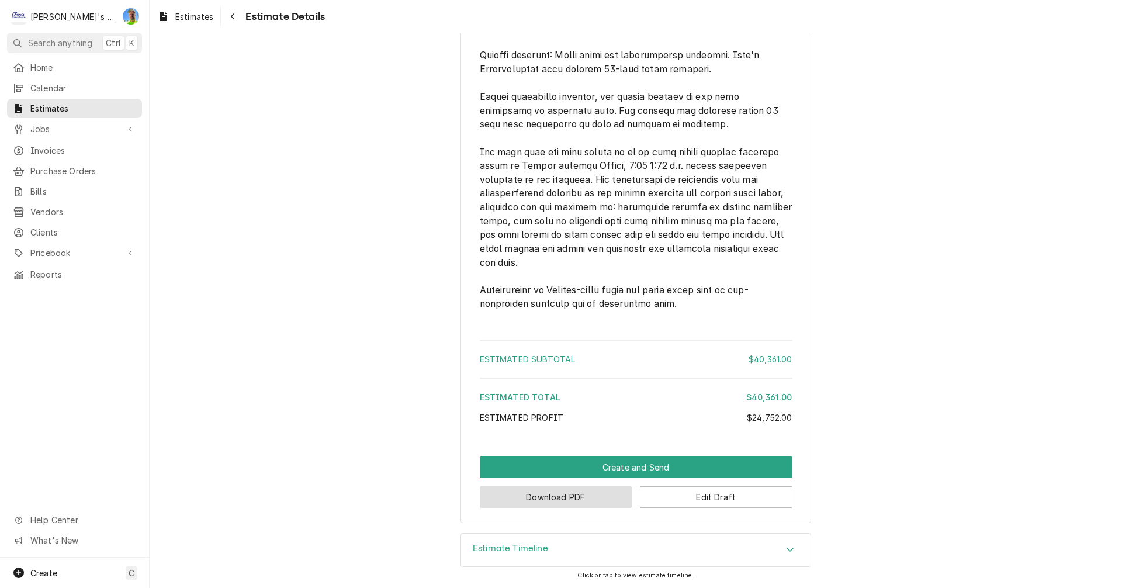
click at [599, 495] on button "Download PDF" at bounding box center [556, 497] width 153 height 22
click at [196, 20] on span "Estimates" at bounding box center [194, 17] width 38 height 12
